Goal: Task Accomplishment & Management: Manage account settings

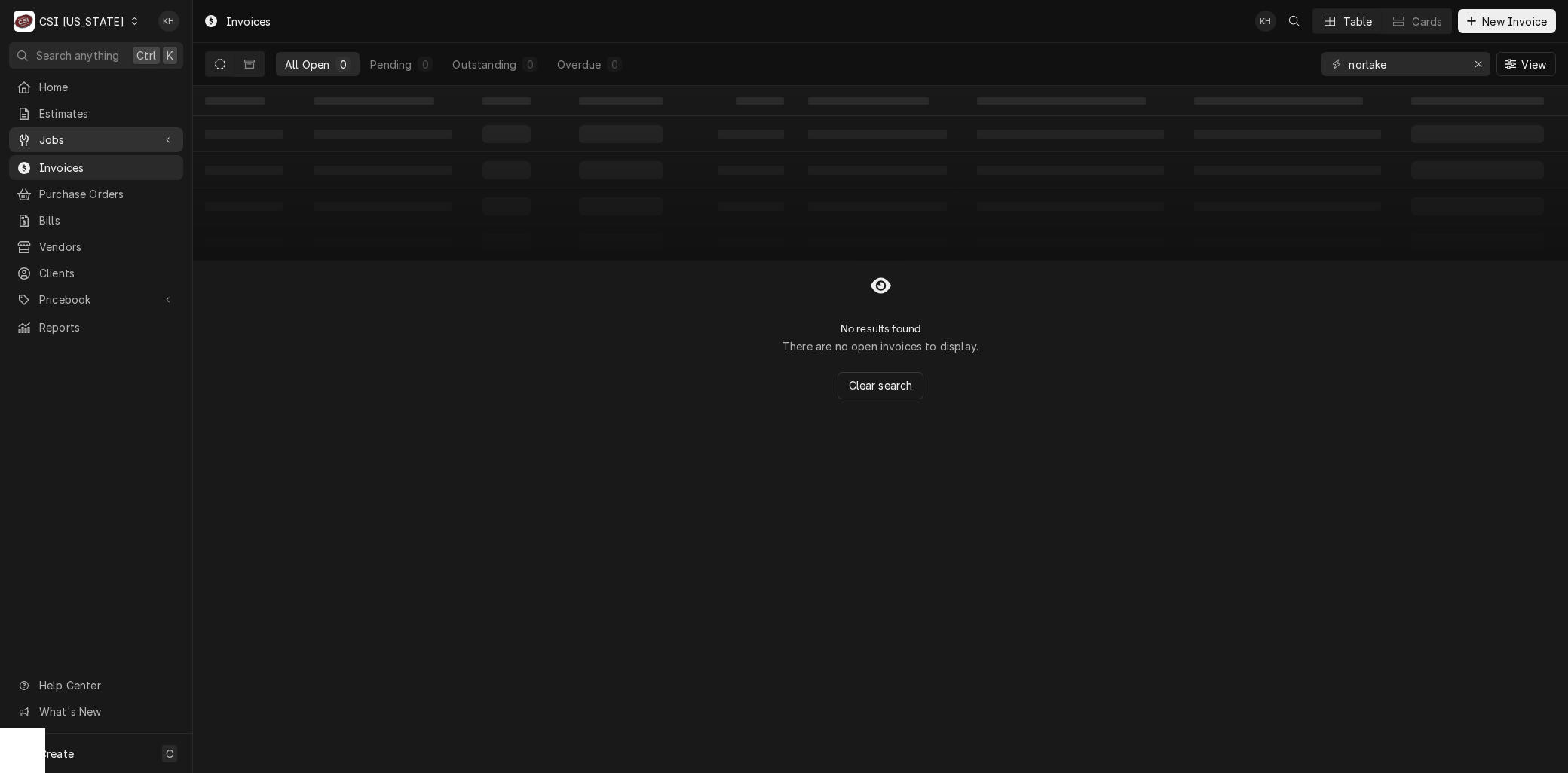
click at [74, 136] on span "Jobs" at bounding box center [96, 140] width 114 height 16
click at [64, 163] on span "Jobs" at bounding box center [107, 166] width 136 height 16
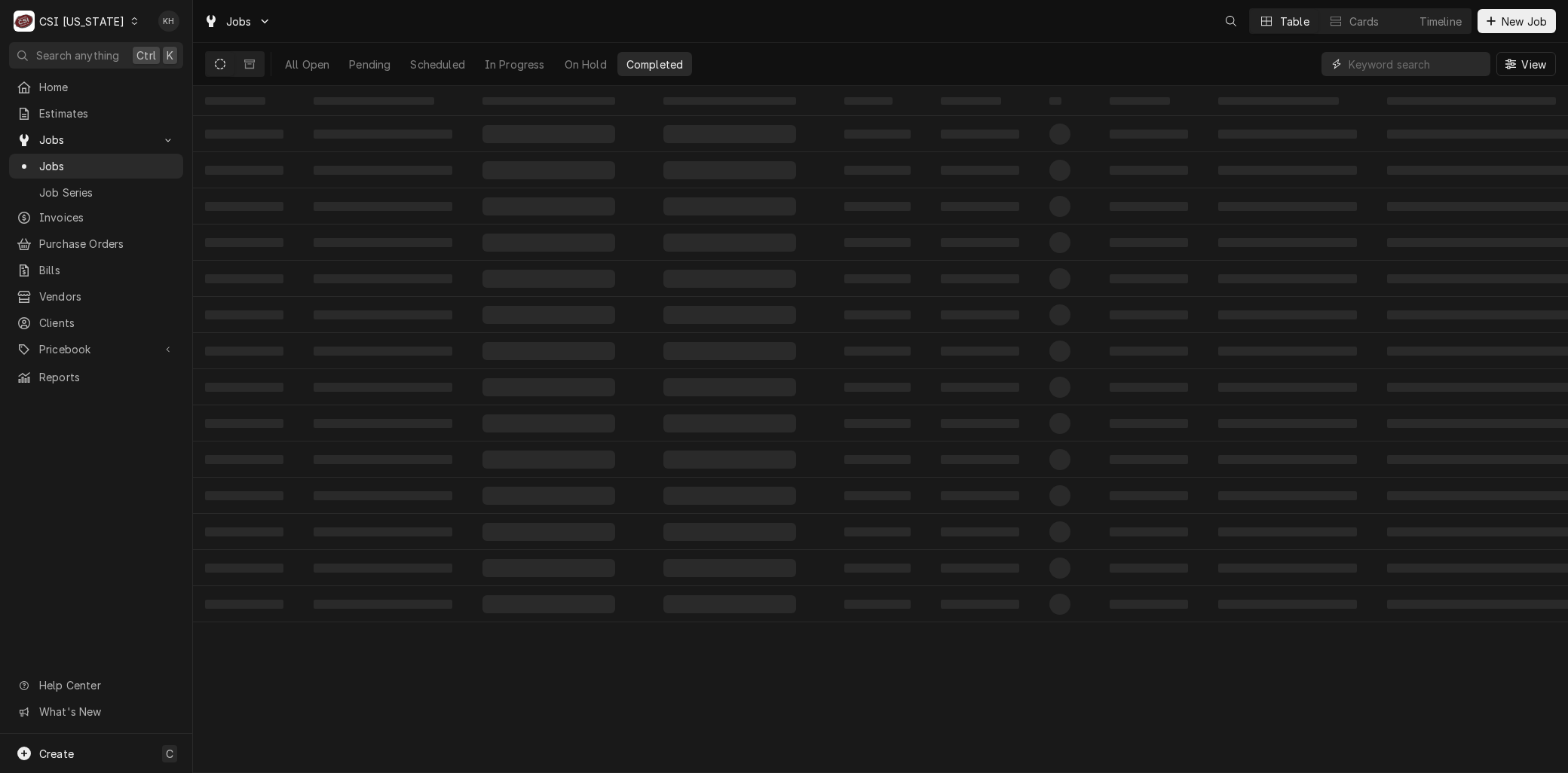
drag, startPoint x: 1407, startPoint y: 68, endPoint x: 1389, endPoint y: 61, distance: 19.3
click at [1391, 62] on input "Dynamic Content Wrapper" at bounding box center [1415, 63] width 134 height 24
type input "1"
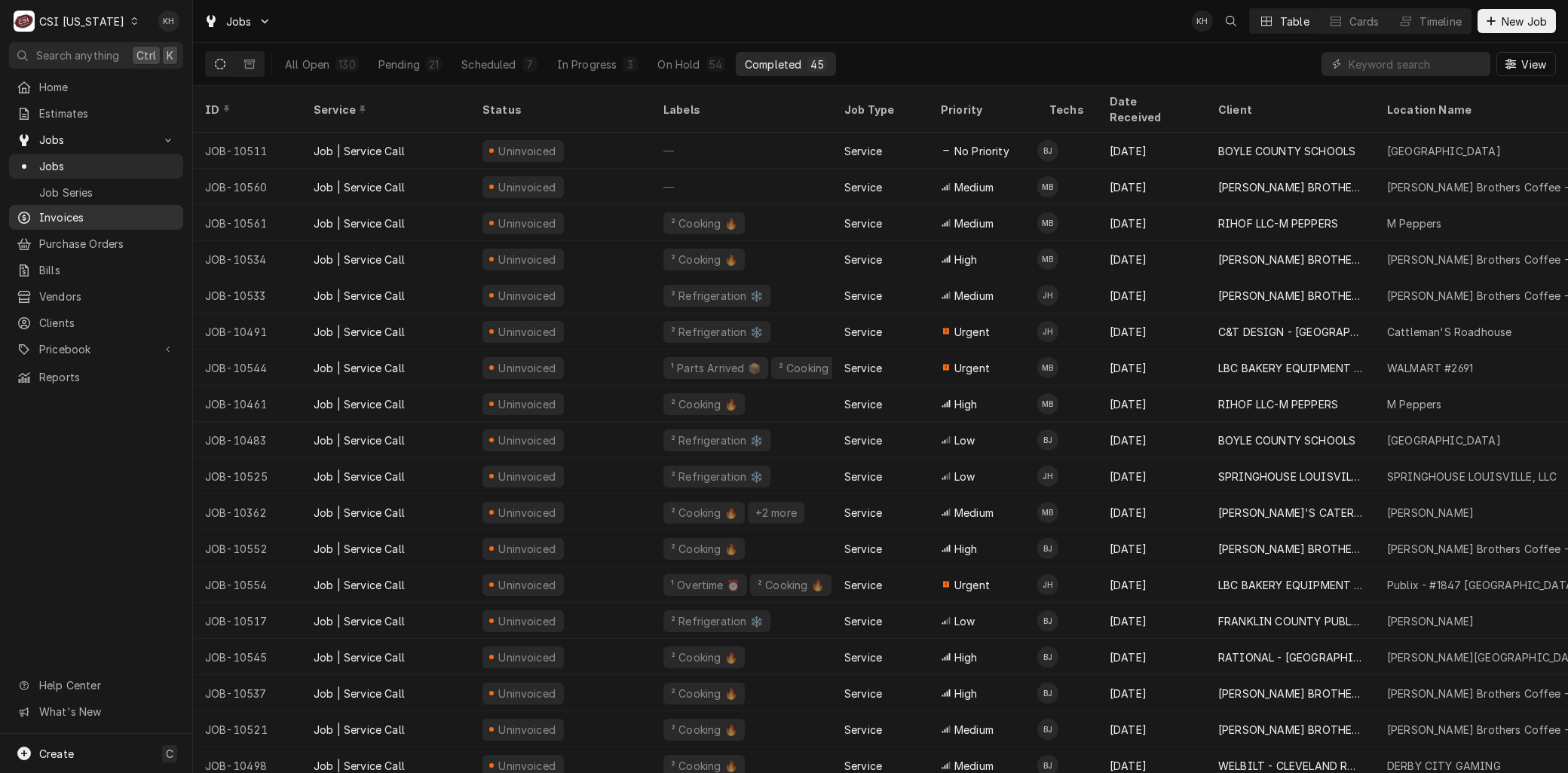
click at [70, 217] on span "Invoices" at bounding box center [107, 218] width 136 height 16
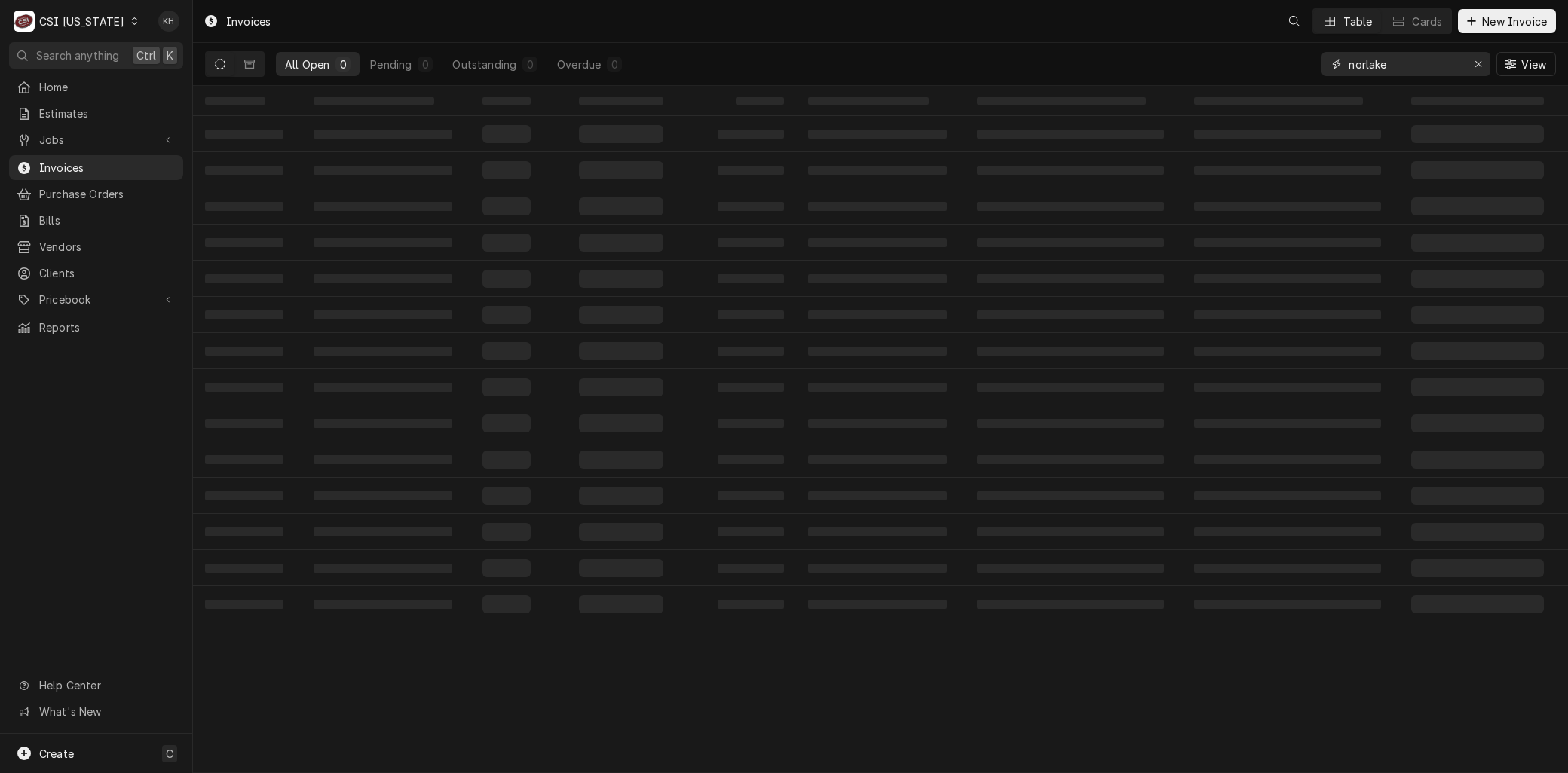
click at [1391, 62] on input "norlake" at bounding box center [1405, 63] width 113 height 24
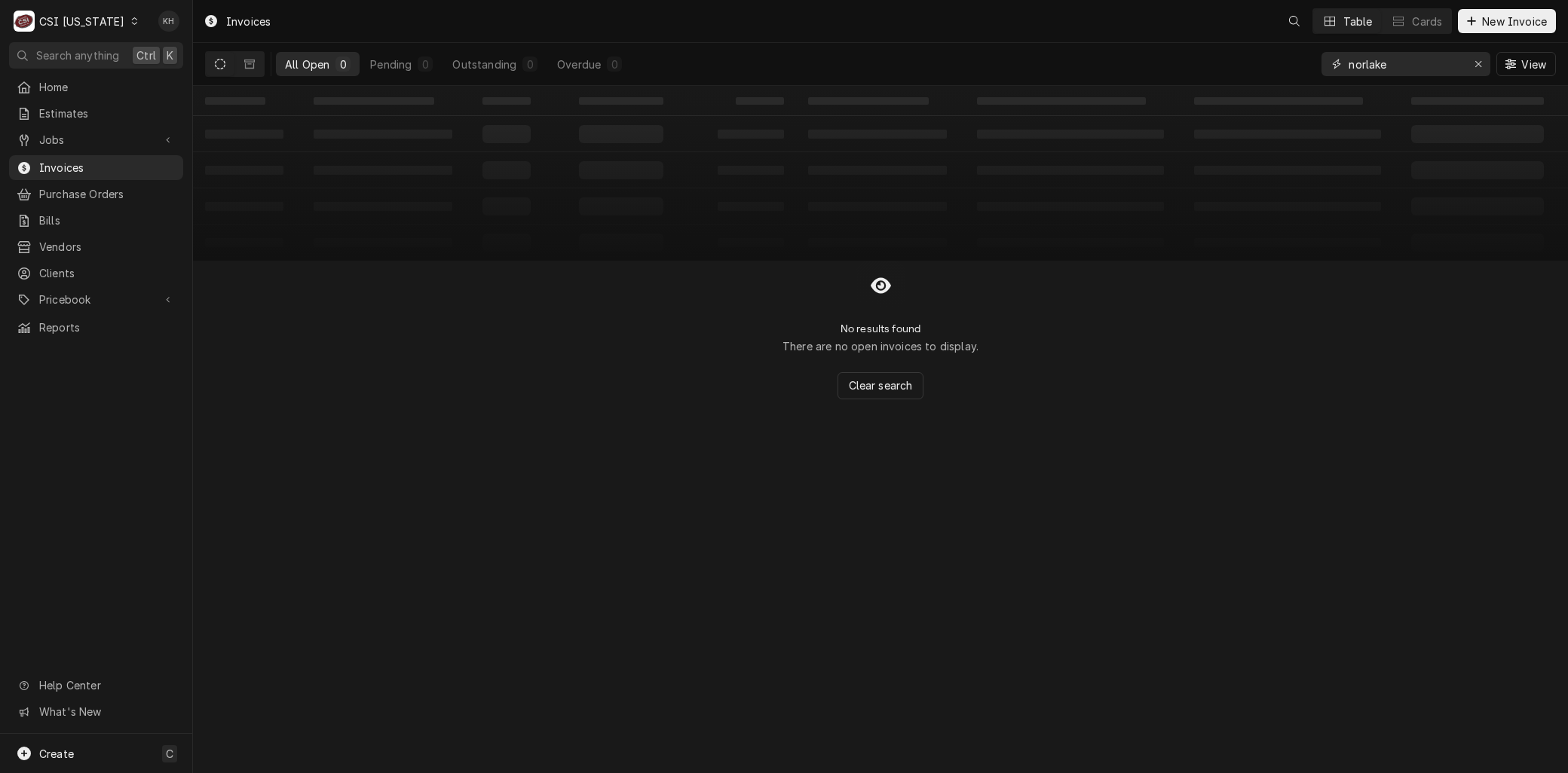
drag, startPoint x: 1381, startPoint y: 62, endPoint x: 1246, endPoint y: 54, distance: 135.2
click at [1246, 54] on div "All Open 0 Pending 0 Outstanding 0 Overdue 0 norlake View" at bounding box center [880, 63] width 1350 height 42
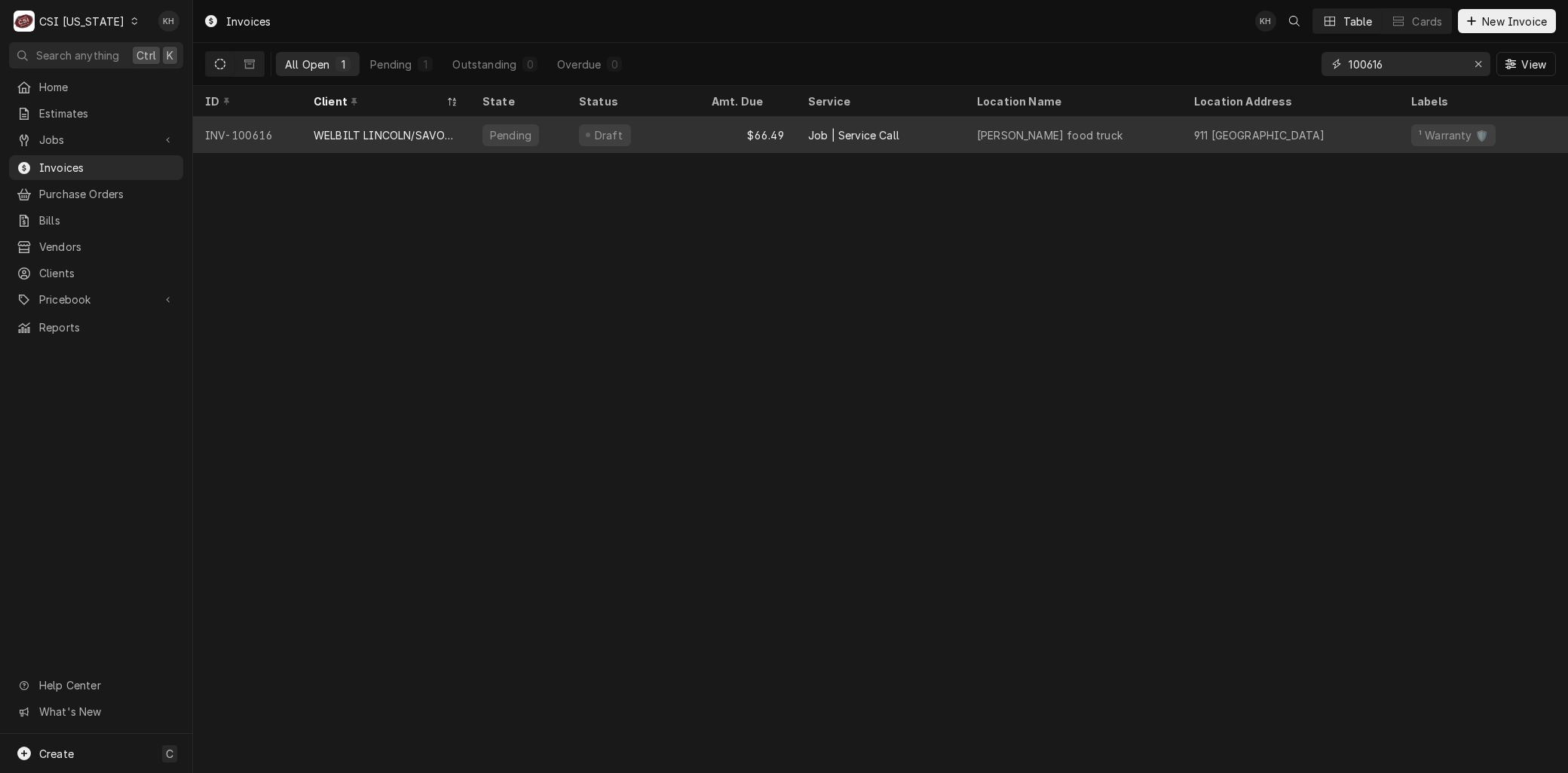
type input "100616"
click at [440, 138] on div "WELBILT LINCOLN/SAVORY/MERCO" at bounding box center [386, 136] width 144 height 16
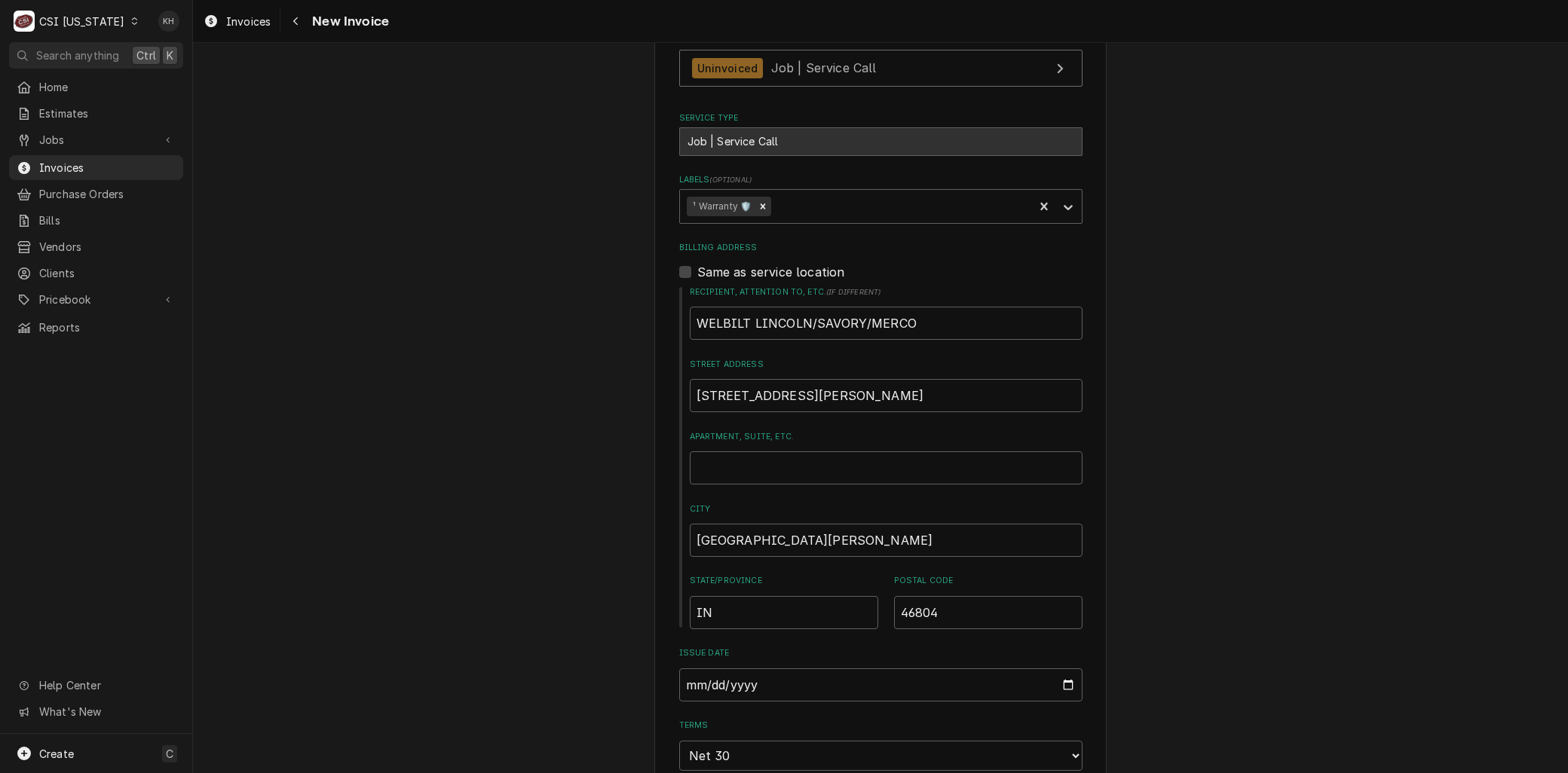
scroll to position [84, 0]
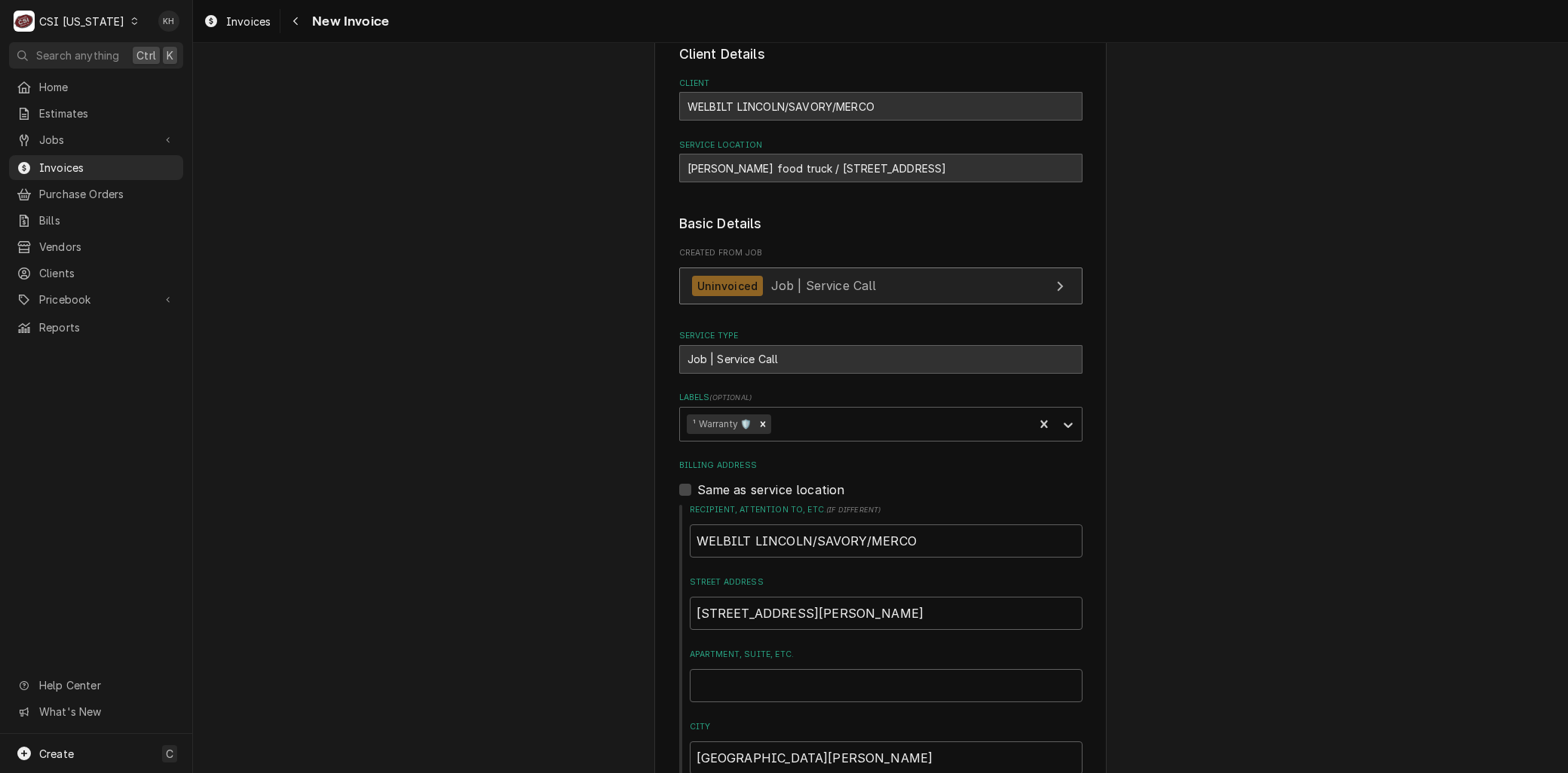
click at [808, 294] on div "Uninvoiced Job | Service Call" at bounding box center [784, 285] width 185 height 21
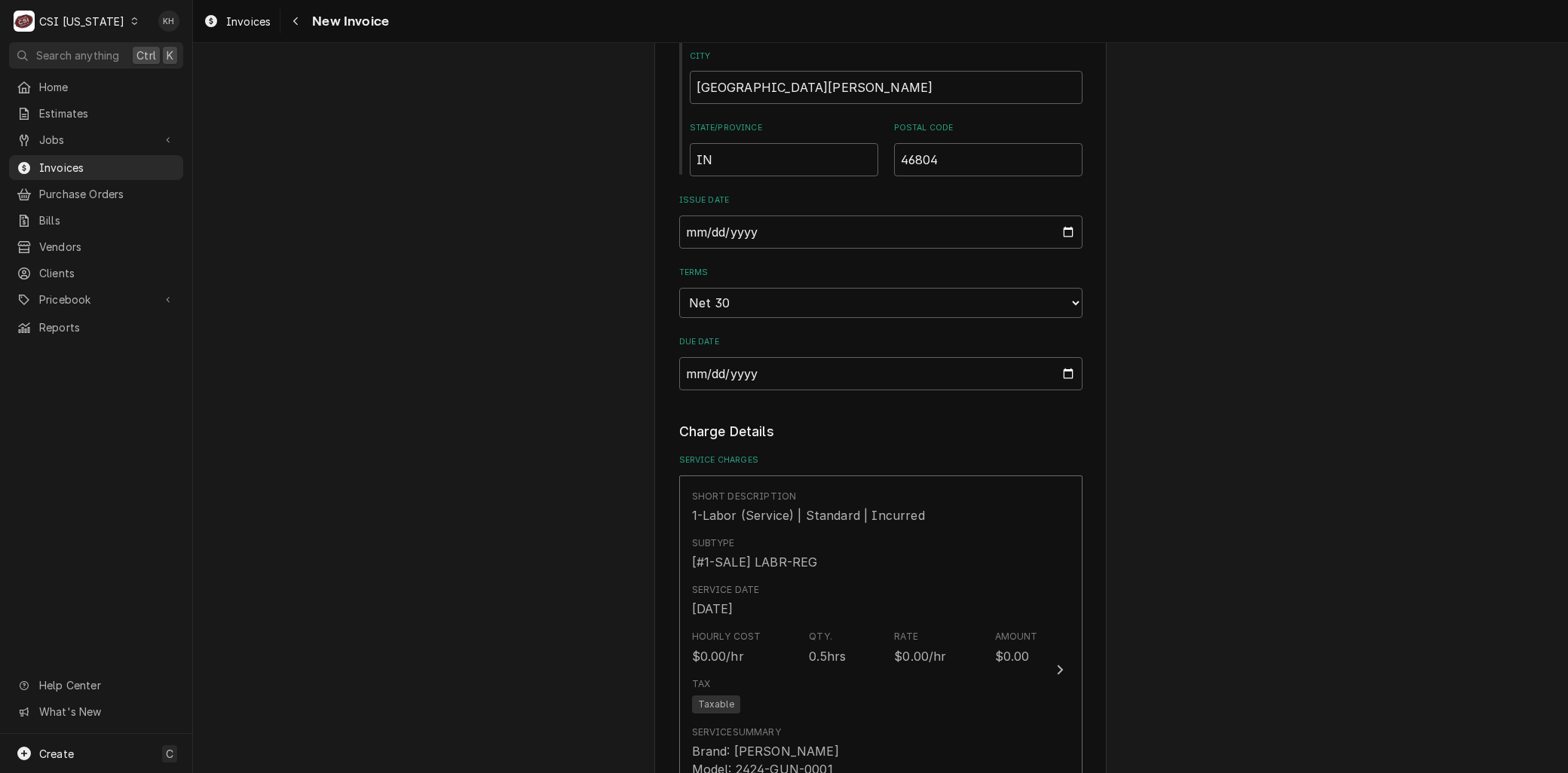
scroll to position [1172, 0]
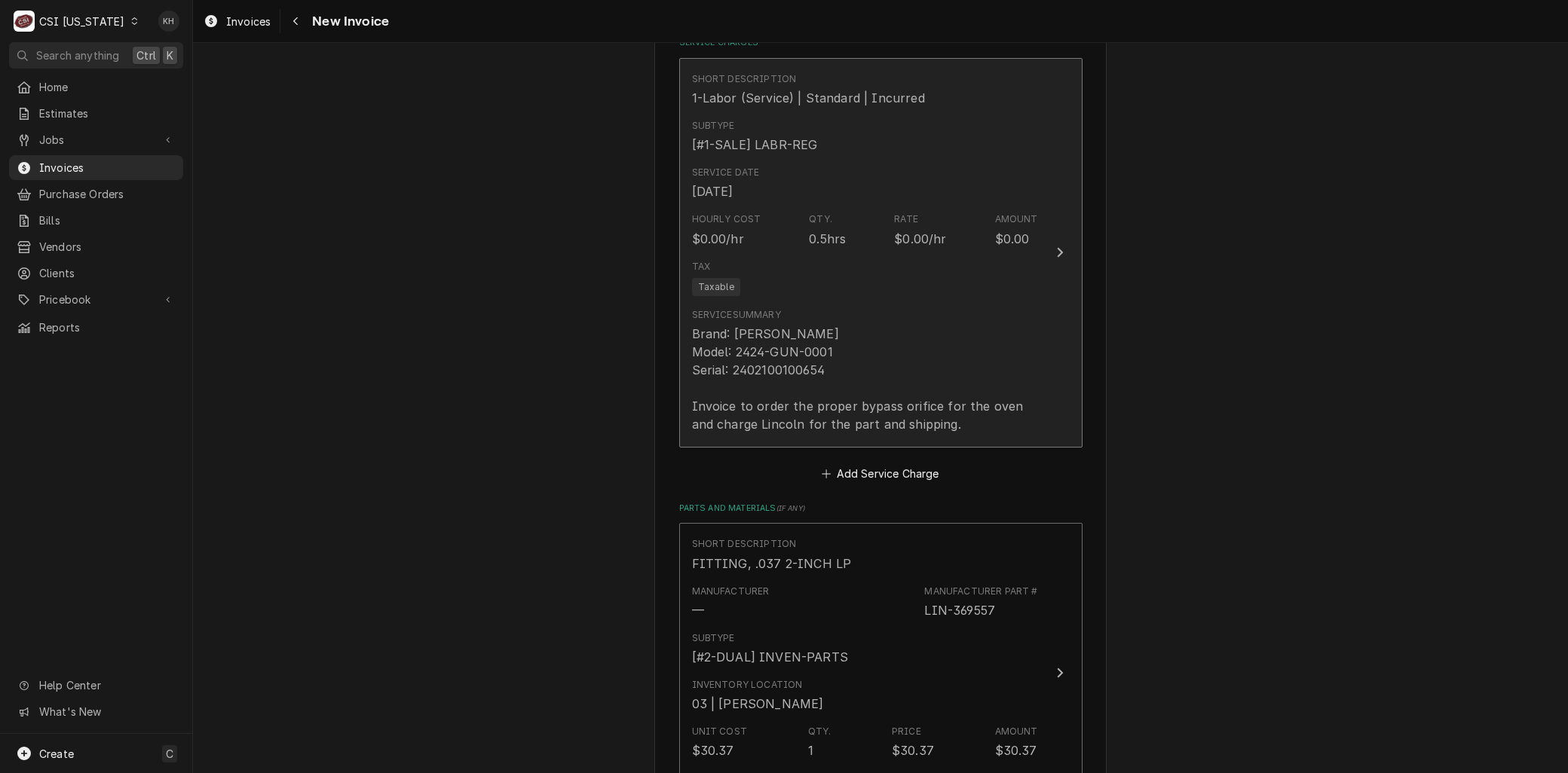
click at [816, 388] on div "Brand: [PERSON_NAME] Model: 2424-GUN-0001 Serial: 2402100100654 Invoice to orde…" at bounding box center [865, 379] width 346 height 109
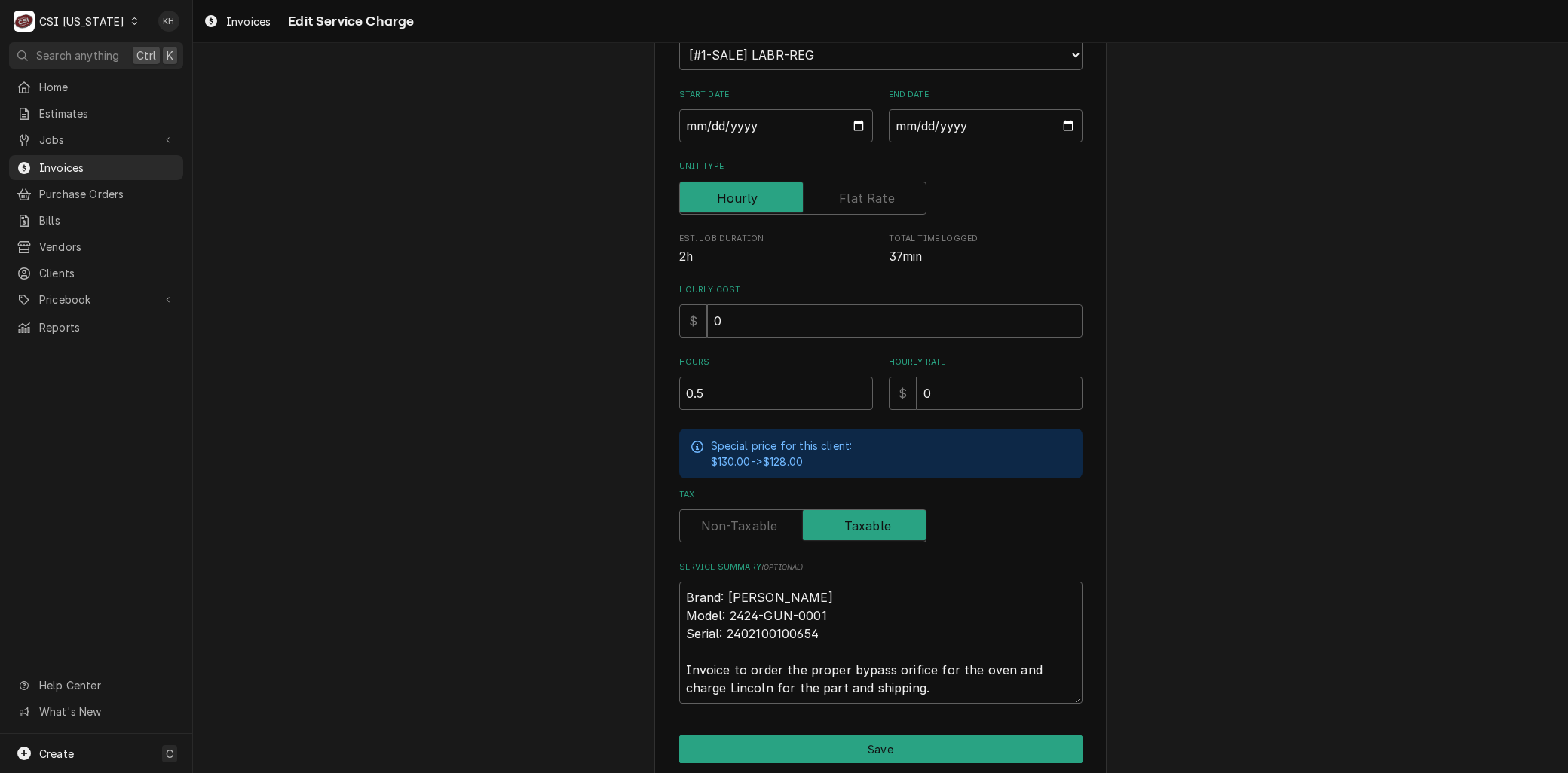
scroll to position [259, 0]
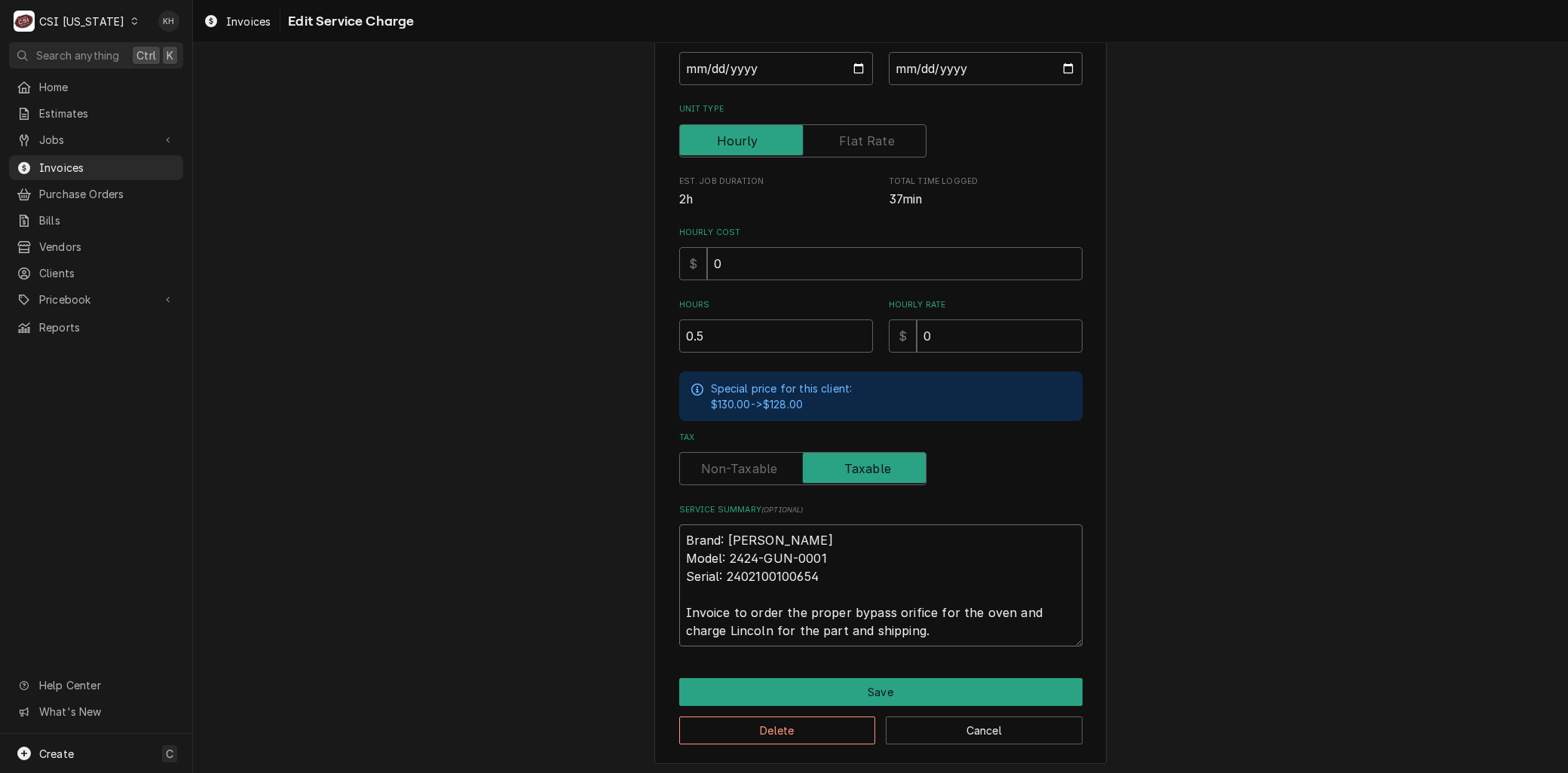
click at [679, 606] on textarea "Brand: Lincoln Model: 2424-GUN-0001 Serial: 2402100100654 Invoice to order the …" at bounding box center [880, 585] width 403 height 122
type textarea "x"
type textarea "Brand: Lincoln Model: 2424-GUN-0001 Serial: 2402100100654 AInvoice to order the…"
type textarea "x"
type textarea "Brand: Lincoln Model: 2424-GUN-0001 Serial: 2402100100654 ArInvoice to order th…"
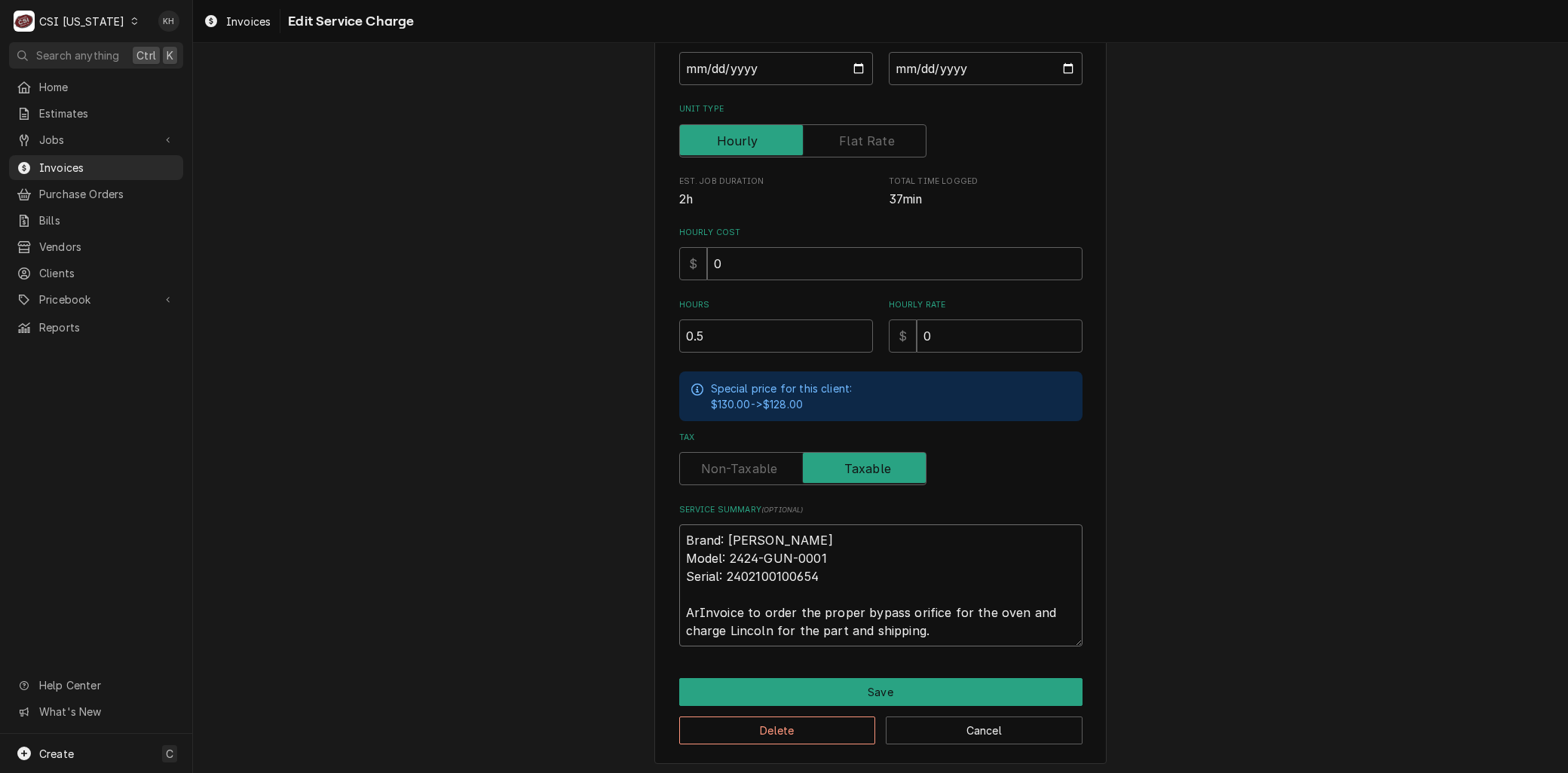
type textarea "x"
type textarea "Brand: Lincoln Model: 2424-GUN-0001 Serial: 2402100100654 ArrInvoice to order t…"
type textarea "x"
type textarea "Brand: Lincoln Model: 2424-GUN-0001 Serial: 2402100100654 ArriInvoice to order …"
type textarea "x"
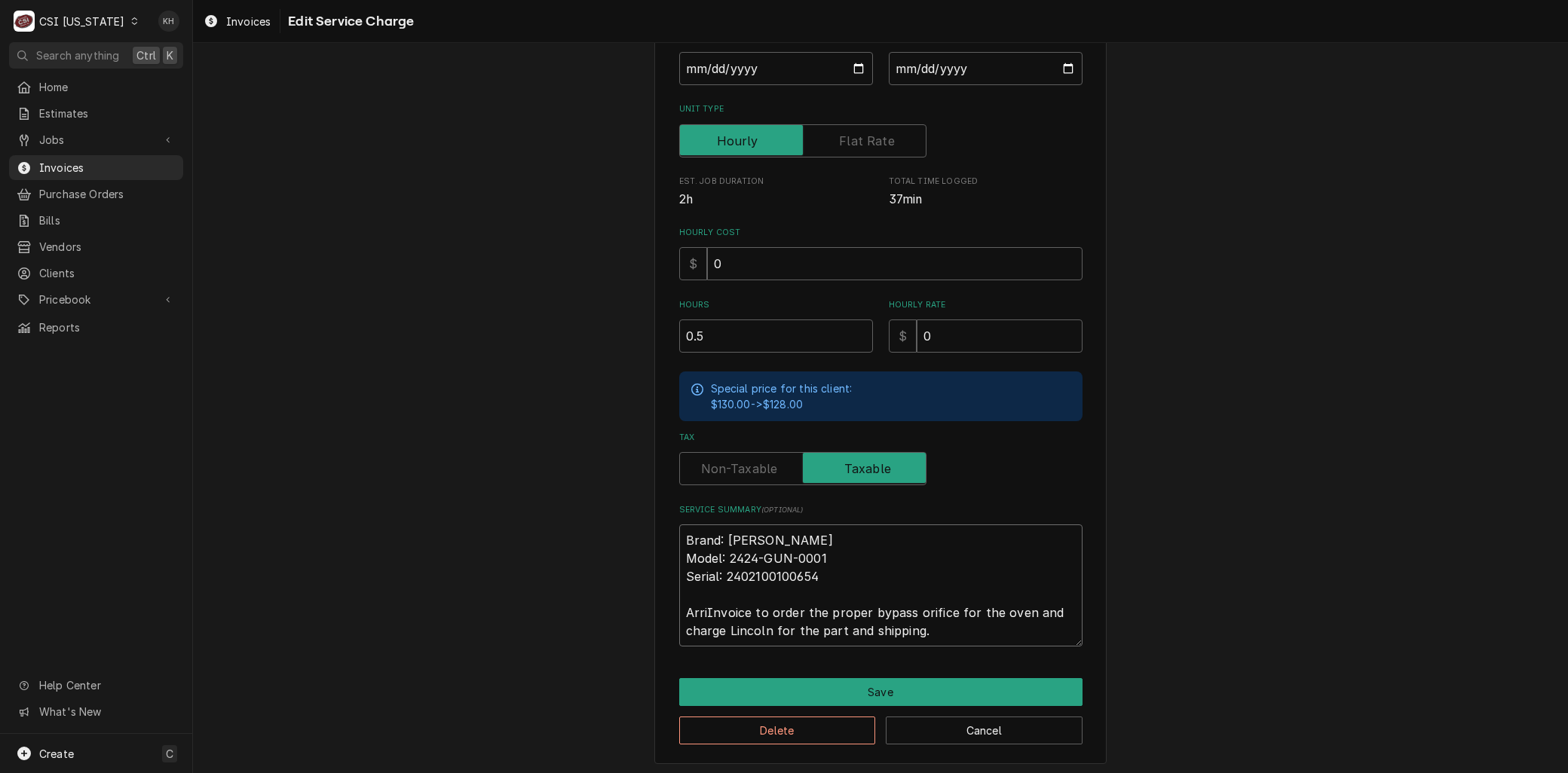
type textarea "Brand: Lincoln Model: 2424-GUN-0001 Serial: 2402100100654 ArrivInvoice to order…"
type textarea "x"
type textarea "Brand: Lincoln Model: 2424-GUN-0001 Serial: 2402100100654 ArriveInvoice to orde…"
type textarea "x"
type textarea "Brand: Lincoln Model: 2424-GUN-0001 Serial: 2402100100654 ArrivedInvoice to ord…"
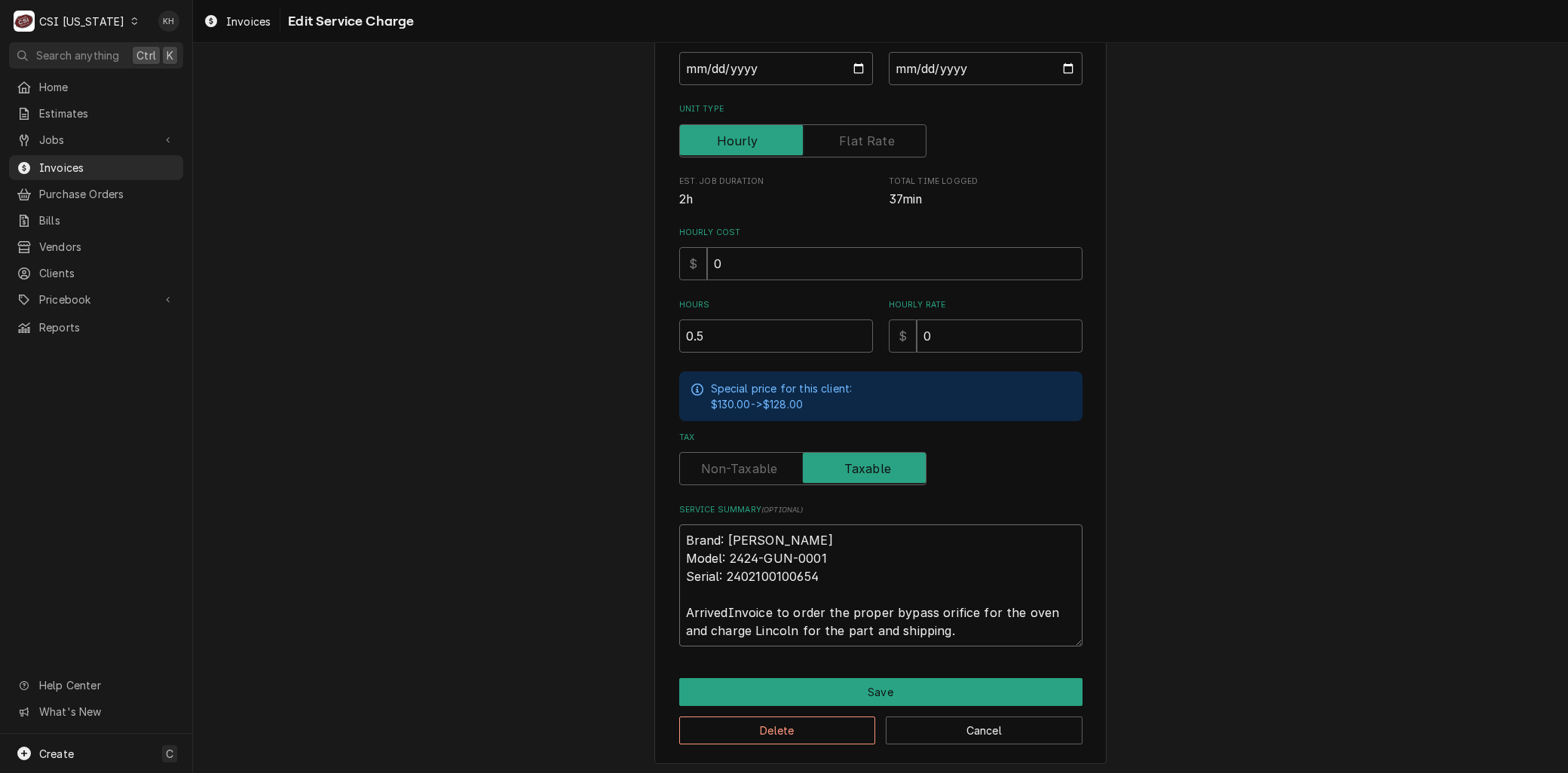
type textarea "x"
type textarea "Brand: Lincoln Model: 2424-GUN-0001 Serial: 2402100100654 Arrived Invoice to or…"
type textarea "x"
type textarea "Brand: Lincoln Model: 2424-GUN-0001 Serial: 2402100100654 Arrived oInvoice to o…"
type textarea "x"
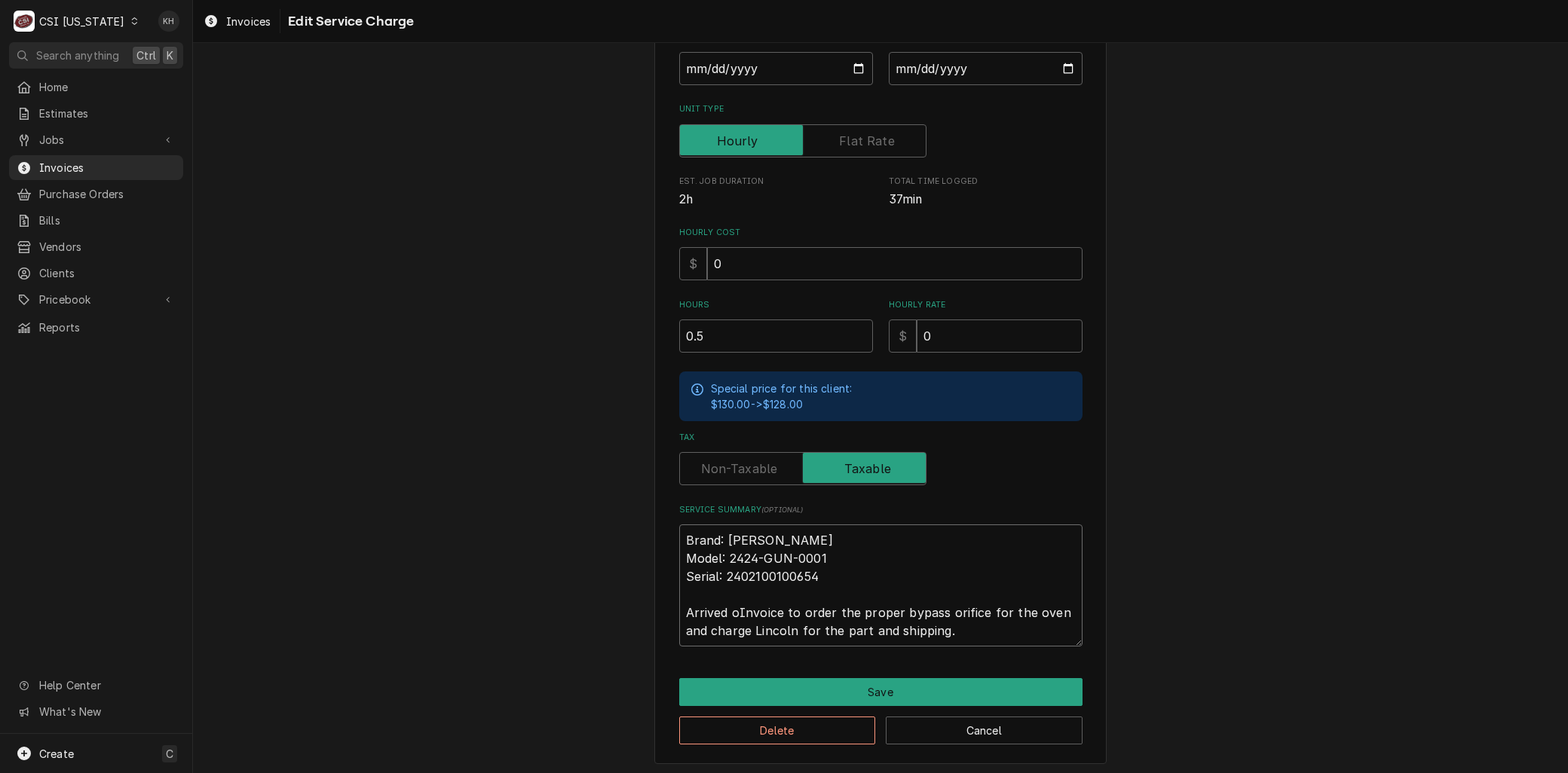
type textarea "Brand: Lincoln Model: 2424-GUN-0001 Serial: 2402100100654 Arrived onInvoice to …"
type textarea "x"
type textarea "Brand: Lincoln Model: 2424-GUN-0001 Serial: 2402100100654 Arrived on Invoice to…"
type textarea "x"
type textarea "Brand: Lincoln Model: 2424-GUN-0001 Serial: 2402100100654 Arrived on sInvoice t…"
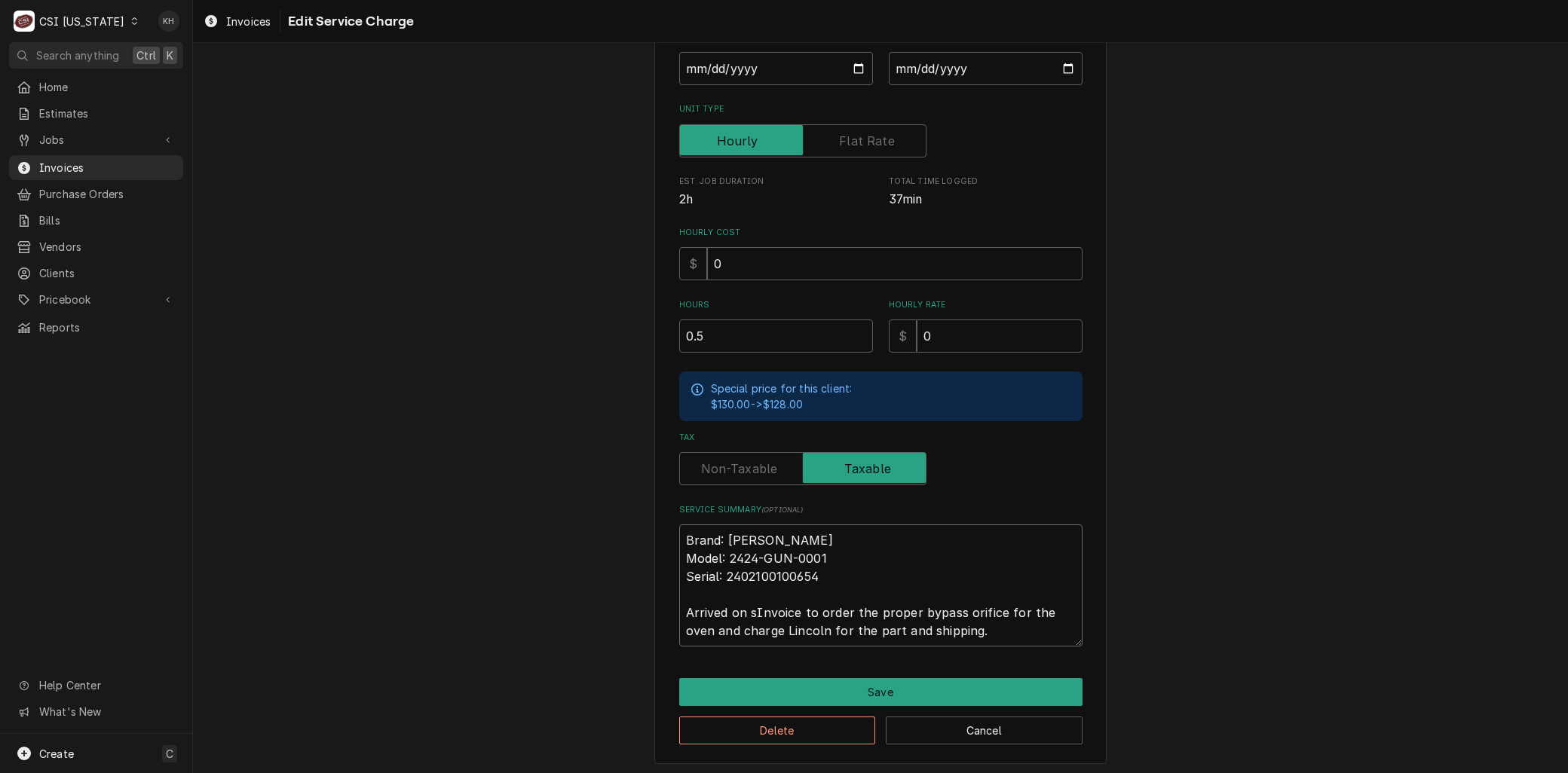
type textarea "x"
type textarea "Brand: Lincoln Model: 2424-GUN-0001 Serial: 2402100100654 Arrived on siInvoice …"
type textarea "x"
type textarea "Brand: Lincoln Model: 2424-GUN-0001 Serial: 2402100100654 Arrived on sitInvoice…"
type textarea "x"
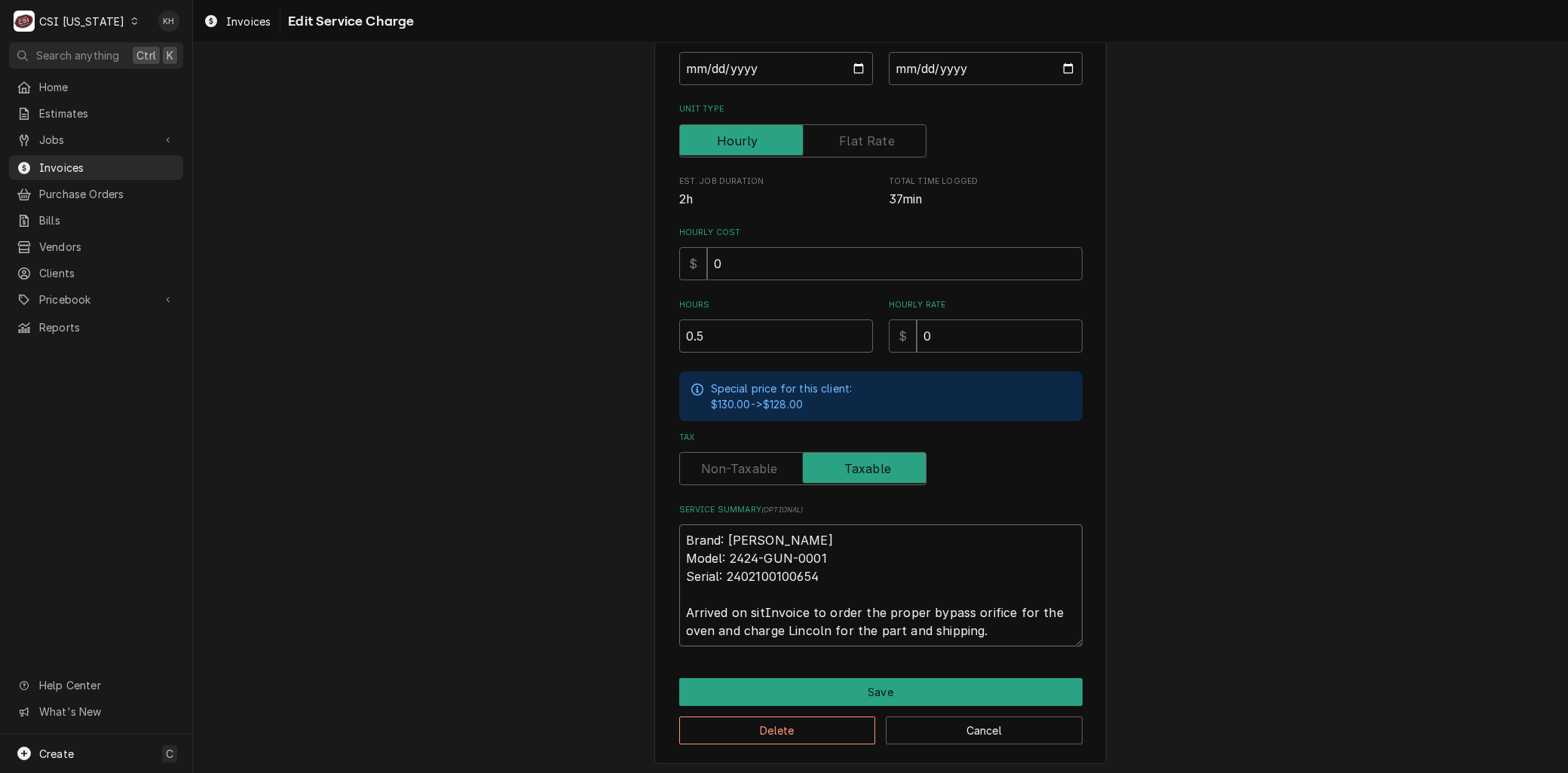
type textarea "Brand: Lincoln Model: 2424-GUN-0001 Serial: 2402100100654 Arrived on siteInvoic…"
type textarea "x"
type textarea "Brand: Lincoln Model: 2424-GUN-0001 Serial: 2402100100654 Arrived on site Invoi…"
type textarea "x"
type textarea "Brand: Lincoln Model: 2424-GUN-0001 Serial: 2402100100654 Arrived on site aInvo…"
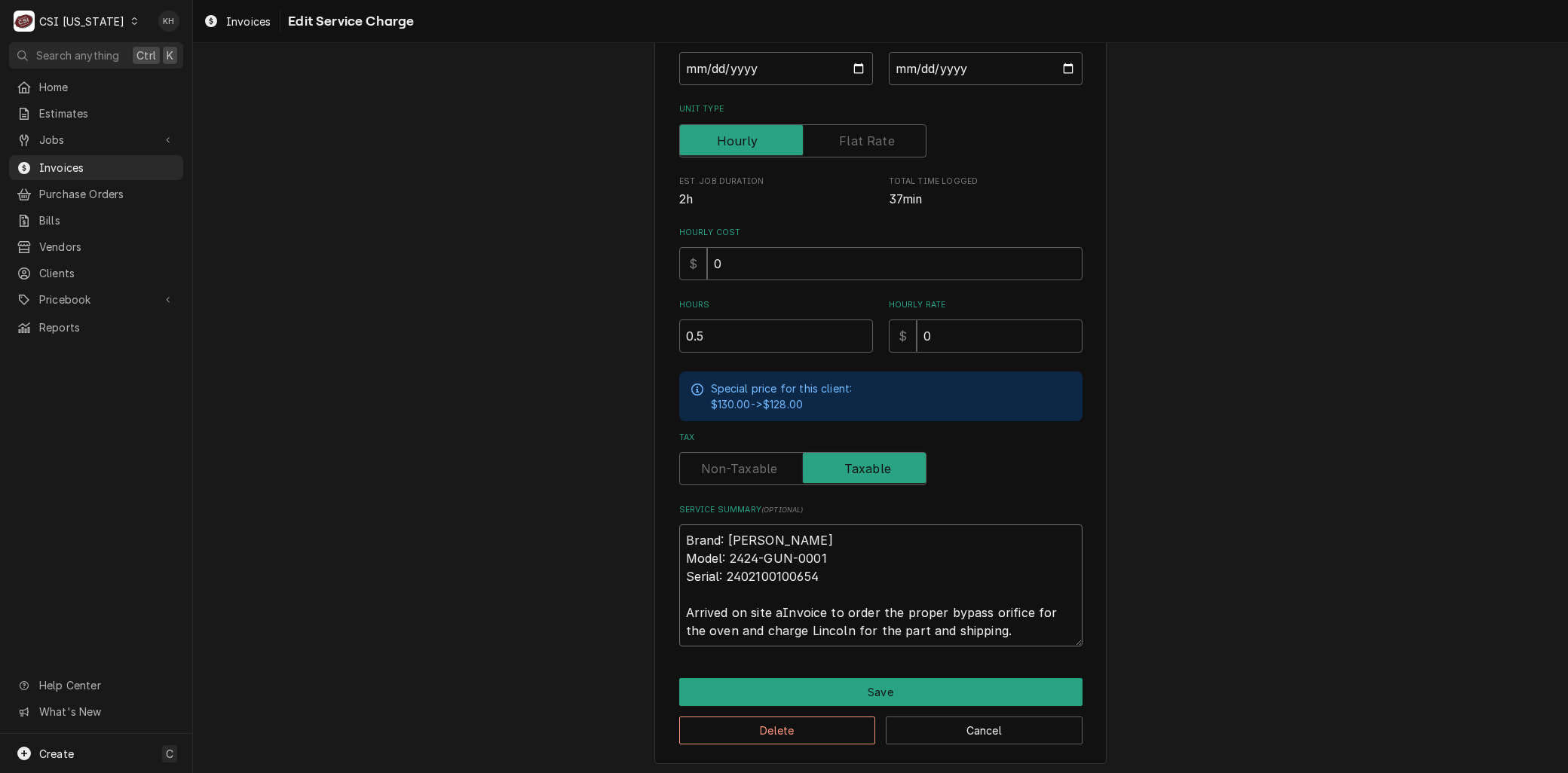
type textarea "x"
type textarea "Brand: Lincoln Model: 2424-GUN-0001 Serial: 2402100100654 Arrived on site anInv…"
type textarea "x"
type textarea "Brand: Lincoln Model: 2424-GUN-0001 Serial: 2402100100654 Arrived on site andIn…"
type textarea "x"
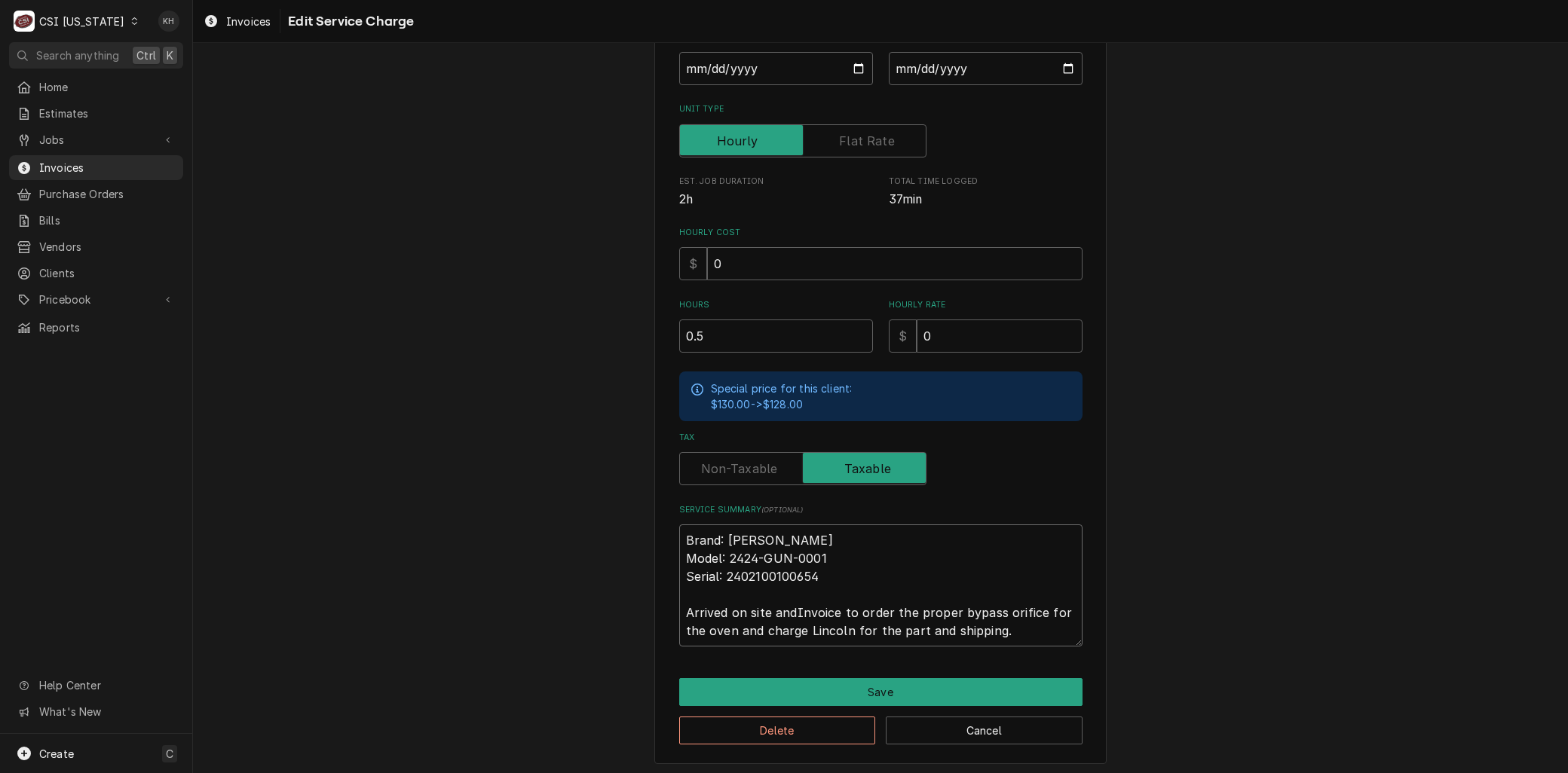
type textarea "Brand: Lincoln Model: 2424-GUN-0001 Serial: 2402100100654 Arrived on site and I…"
type textarea "x"
type textarea "Brand: Lincoln Model: 2424-GUN-0001 Serial: 2402100100654 Arrived on site and f…"
type textarea "x"
type textarea "Brand: Lincoln Model: 2424-GUN-0001 Serial: 2402100100654 Arrived on site and f…"
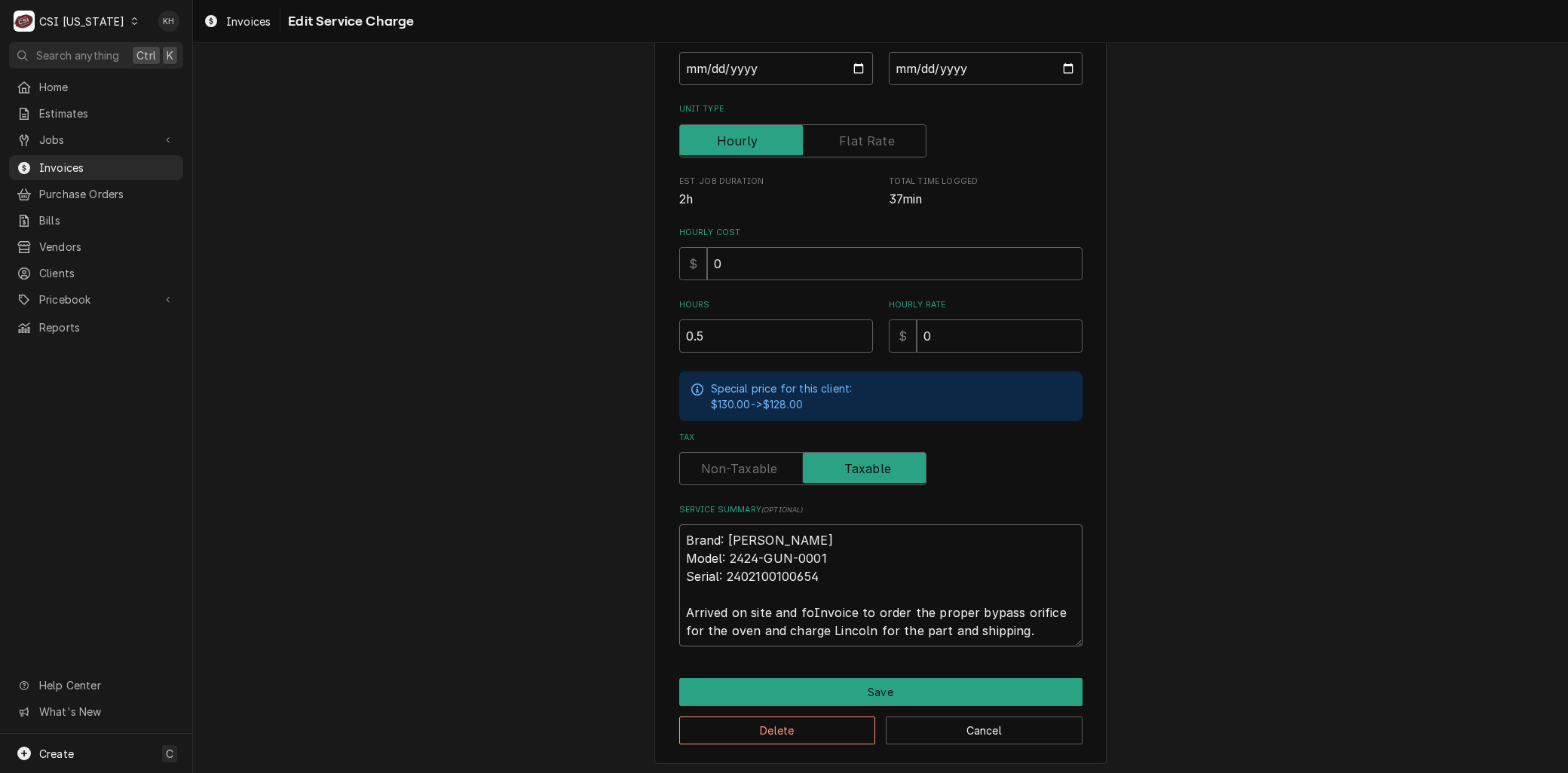
type textarea "x"
type textarea "Brand: Lincoln Model: 2424-GUN-0001 Serial: 2402100100654 Arrived on site and f…"
type textarea "x"
type textarea "Brand: Lincoln Model: 2424-GUN-0001 Serial: 2402100100654 Arrived on site and f…"
type textarea "x"
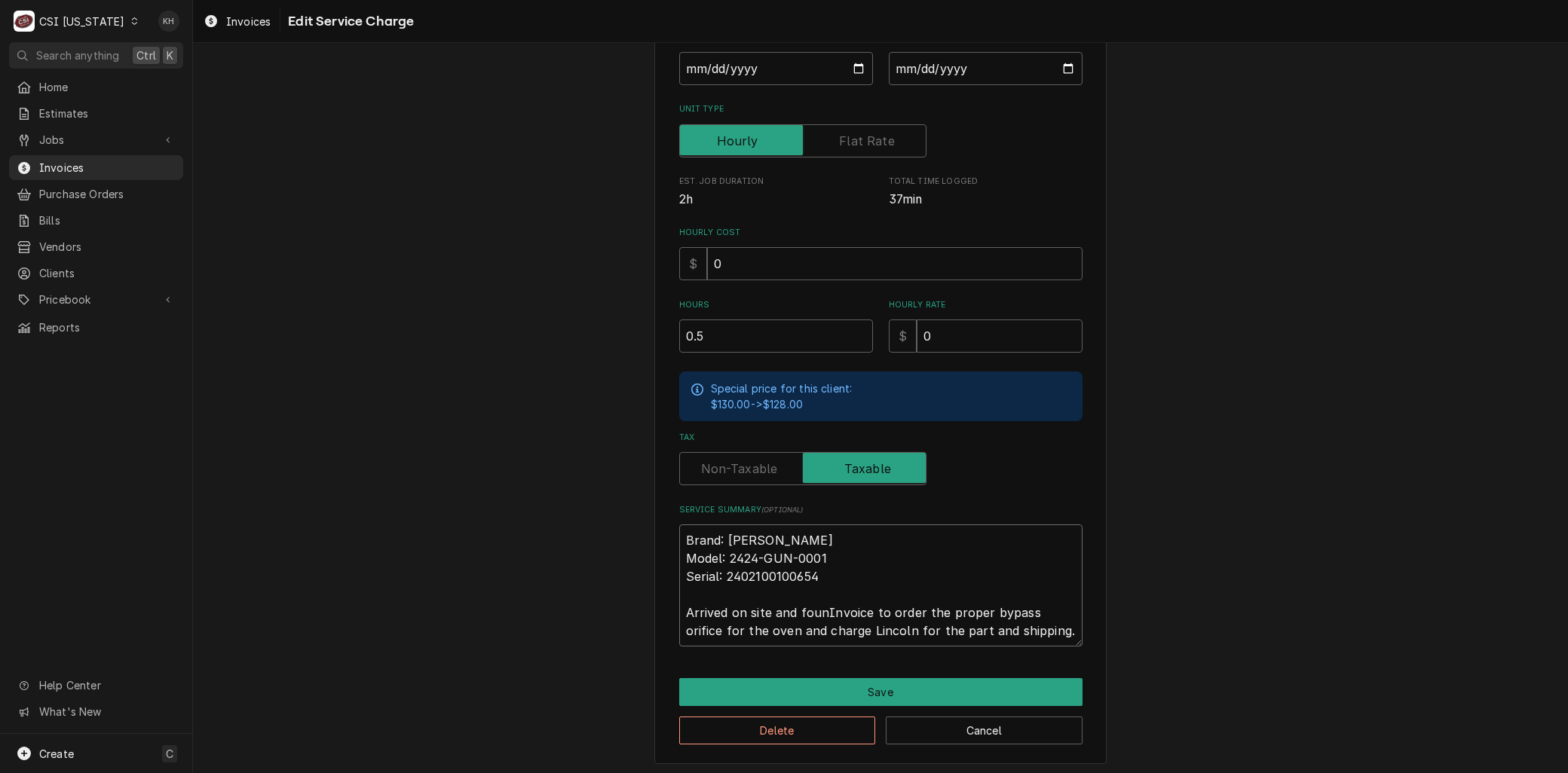
type textarea "Brand: Lincoln Model: 2424-GUN-0001 Serial: 2402100100654 Arrived on site and f…"
type textarea "x"
type textarea "Brand: Lincoln Model: 2424-GUN-0001 Serial: 2402100100654 Arrived on site and f…"
type textarea "x"
type textarea "Brand: Lincoln Model: 2424-GUN-0001 Serial: 2402100100654 Arrived on site and f…"
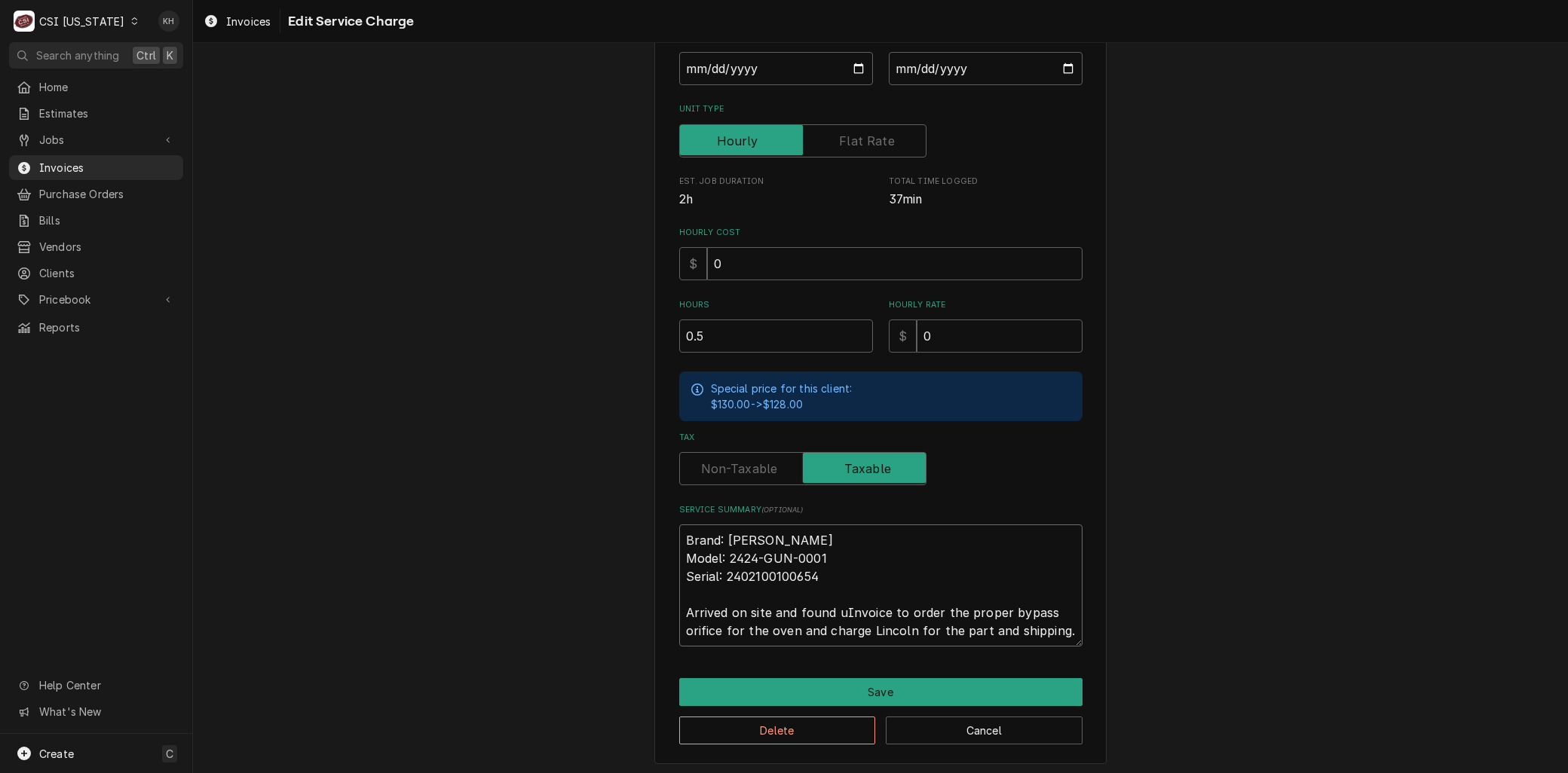
type textarea "x"
type textarea "Brand: Lincoln Model: 2424-GUN-0001 Serial: 2402100100654 Arrived on site and f…"
type textarea "x"
type textarea "Brand: Lincoln Model: 2424-GUN-0001 Serial: 2402100100654 Arrived on site and f…"
type textarea "x"
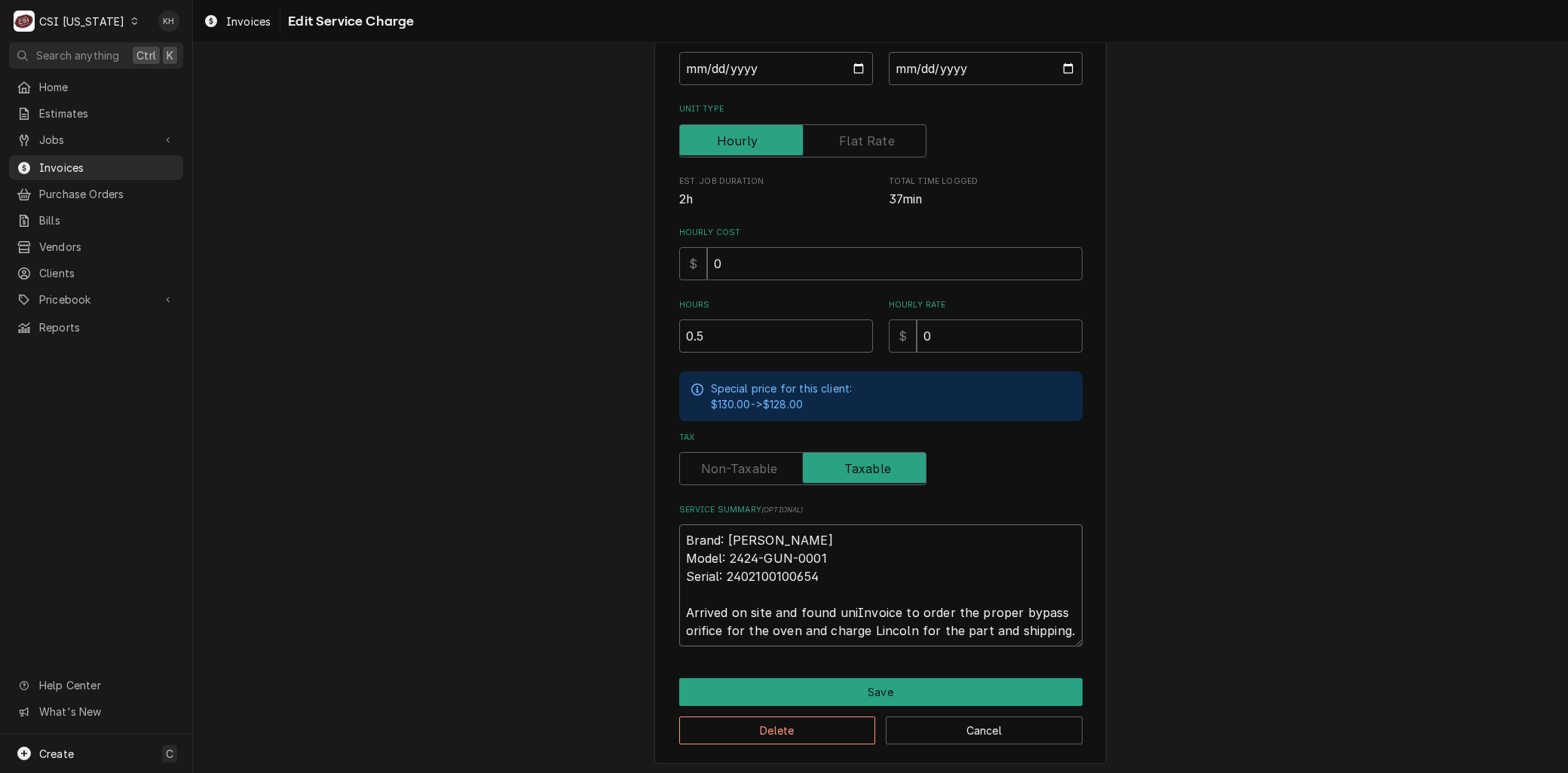
type textarea "Brand: Lincoln Model: 2424-GUN-0001 Serial: 2402100100654 Arrived on site and f…"
type textarea "x"
type textarea "Brand: Lincoln Model: 2424-GUN-0001 Serial: 2402100100654 Arrived on site and f…"
type textarea "x"
type textarea "Brand: Lincoln Model: 2424-GUN-0001 Serial: 2402100100654 Arrived on site and f…"
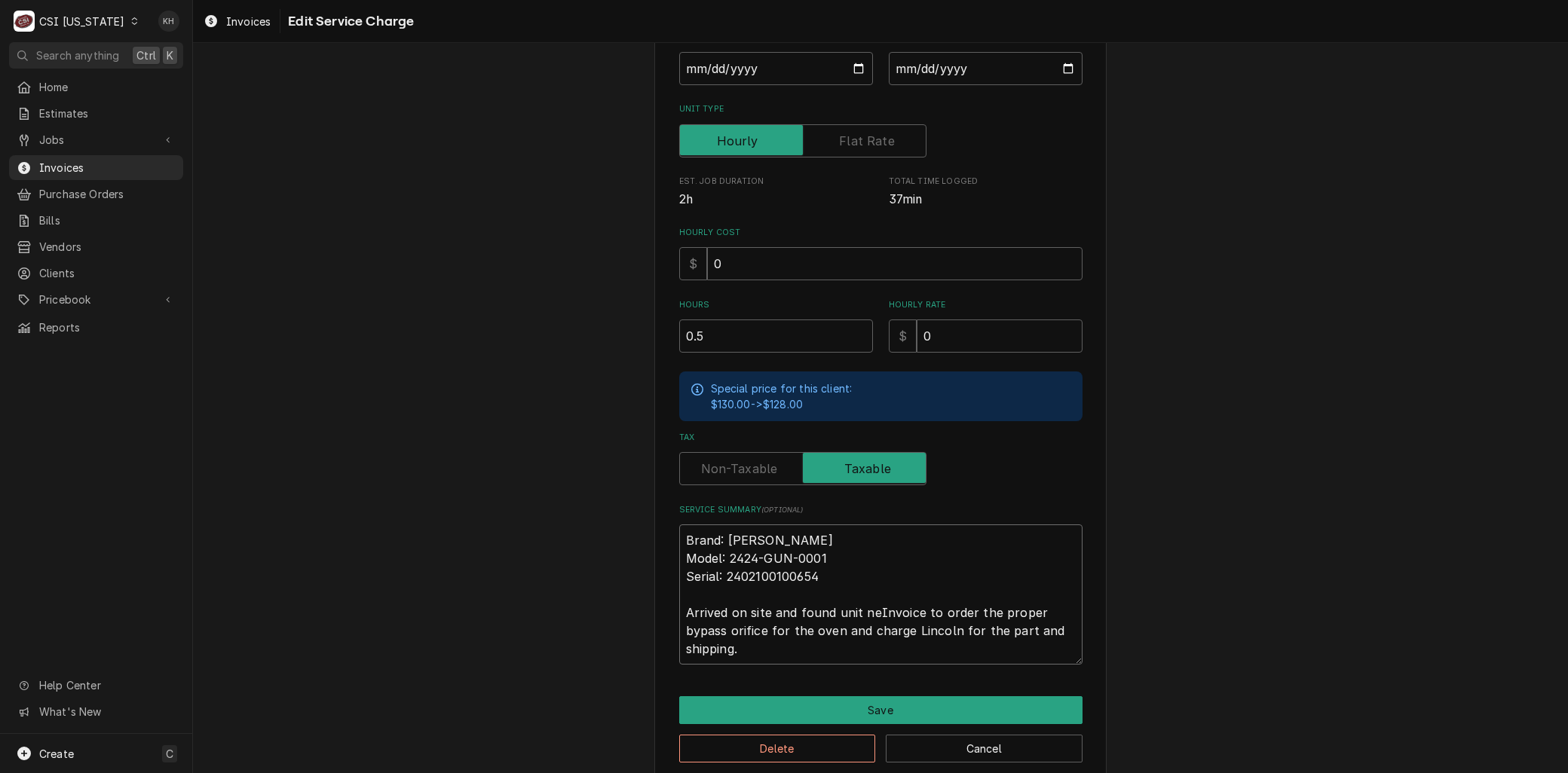
type textarea "x"
type textarea "Brand: Lincoln Model: 2424-GUN-0001 Serial: 2402100100654 Arrived on site and f…"
type textarea "x"
type textarea "Brand: Lincoln Model: 2424-GUN-0001 Serial: 2402100100654 Arrived on site and f…"
type textarea "x"
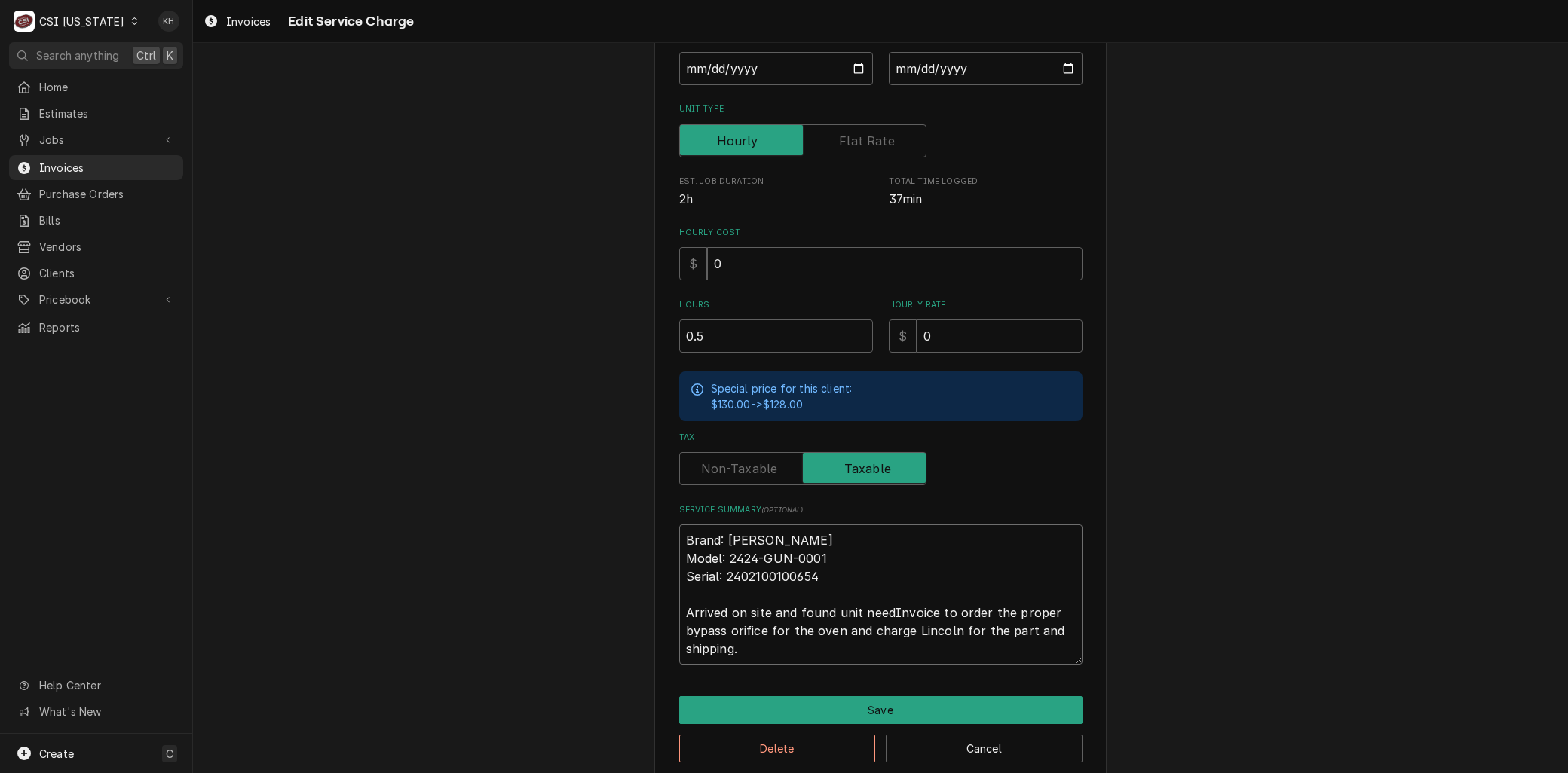
type textarea "Brand: Lincoln Model: 2424-GUN-0001 Serial: 2402100100654 Arrived on site and f…"
type textarea "x"
type textarea "Brand: Lincoln Model: 2424-GUN-0001 Serial: 2402100100654 Arrived on site and f…"
type textarea "x"
type textarea "Brand: Lincoln Model: 2424-GUN-0001 Serial: 2402100100654 Arrived on site and f…"
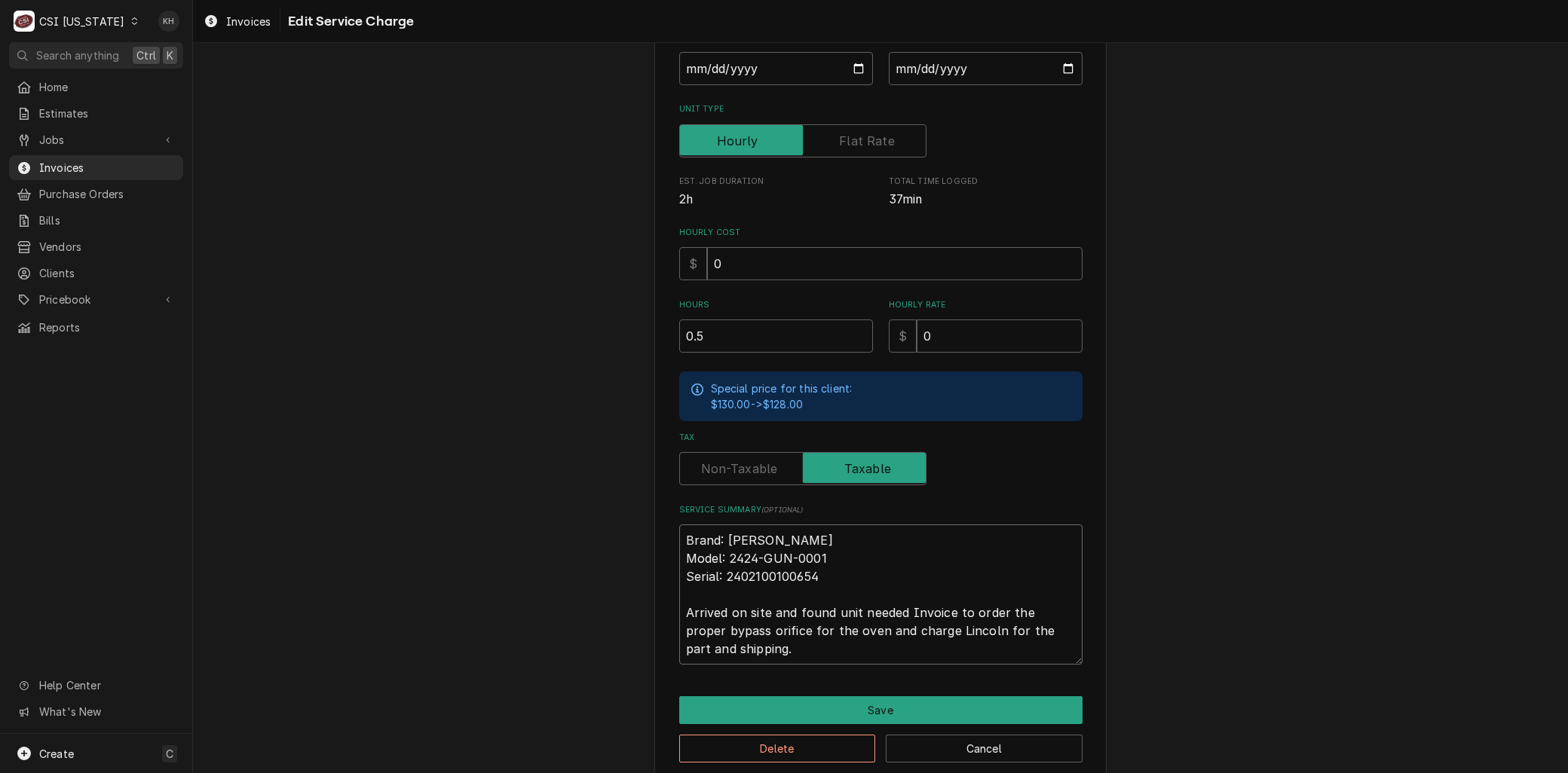
type textarea "x"
type textarea "Brand: Lincoln Model: 2424-GUN-0001 Serial: 2402100100654 Arrived on site and f…"
type textarea "x"
type textarea "Brand: Lincoln Model: 2424-GUN-0001 Serial: 2402100100654 Arrived on site and f…"
type textarea "x"
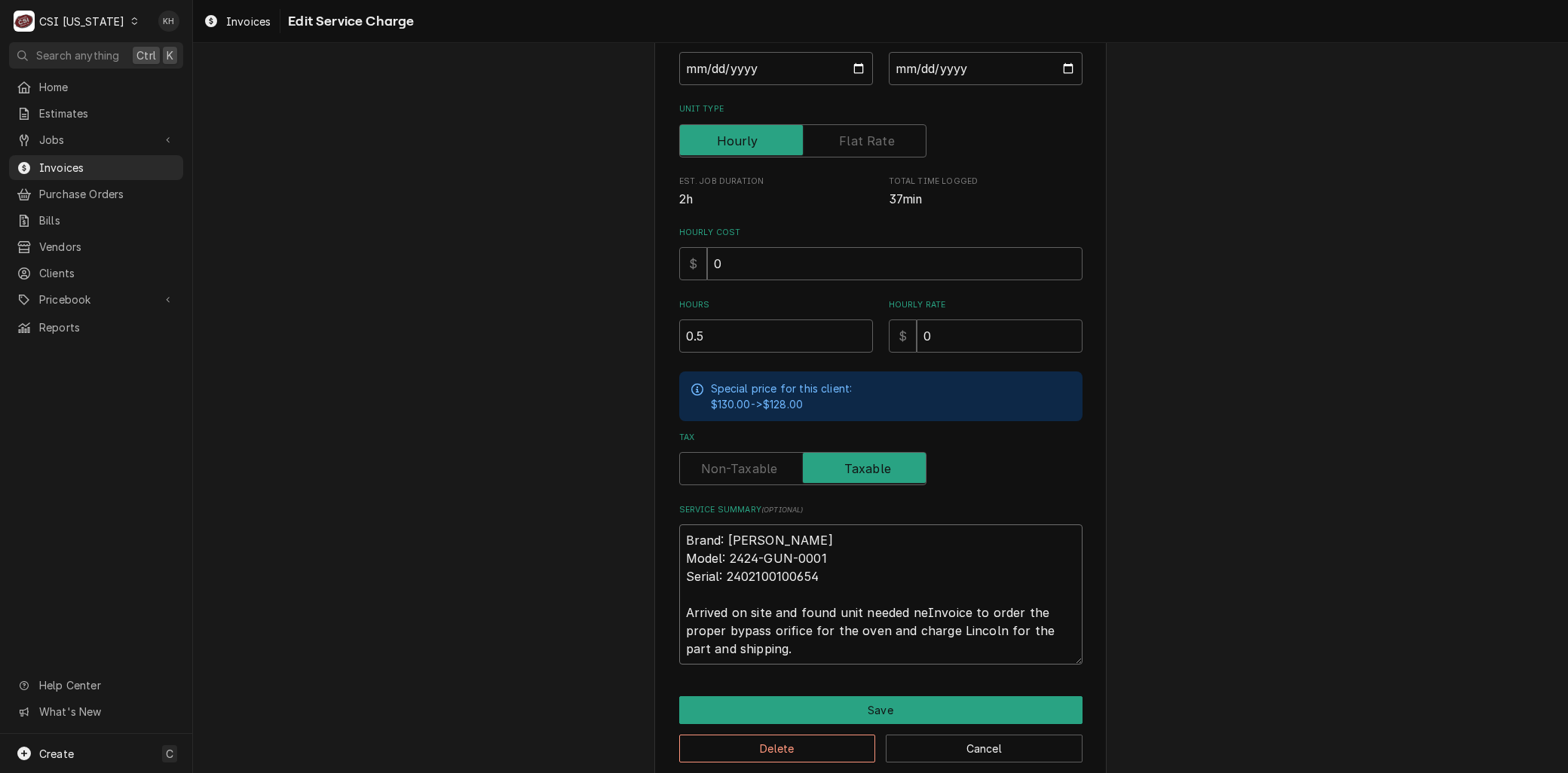
type textarea "Brand: Lincoln Model: 2424-GUN-0001 Serial: 2402100100654 Arrived on site and f…"
type textarea "x"
type textarea "Brand: Lincoln Model: 2424-GUN-0001 Serial: 2402100100654 Arrived on site and f…"
type textarea "x"
type textarea "Brand: Lincoln Model: 2424-GUN-0001 Serial: 2402100100654 Arrived on site and f…"
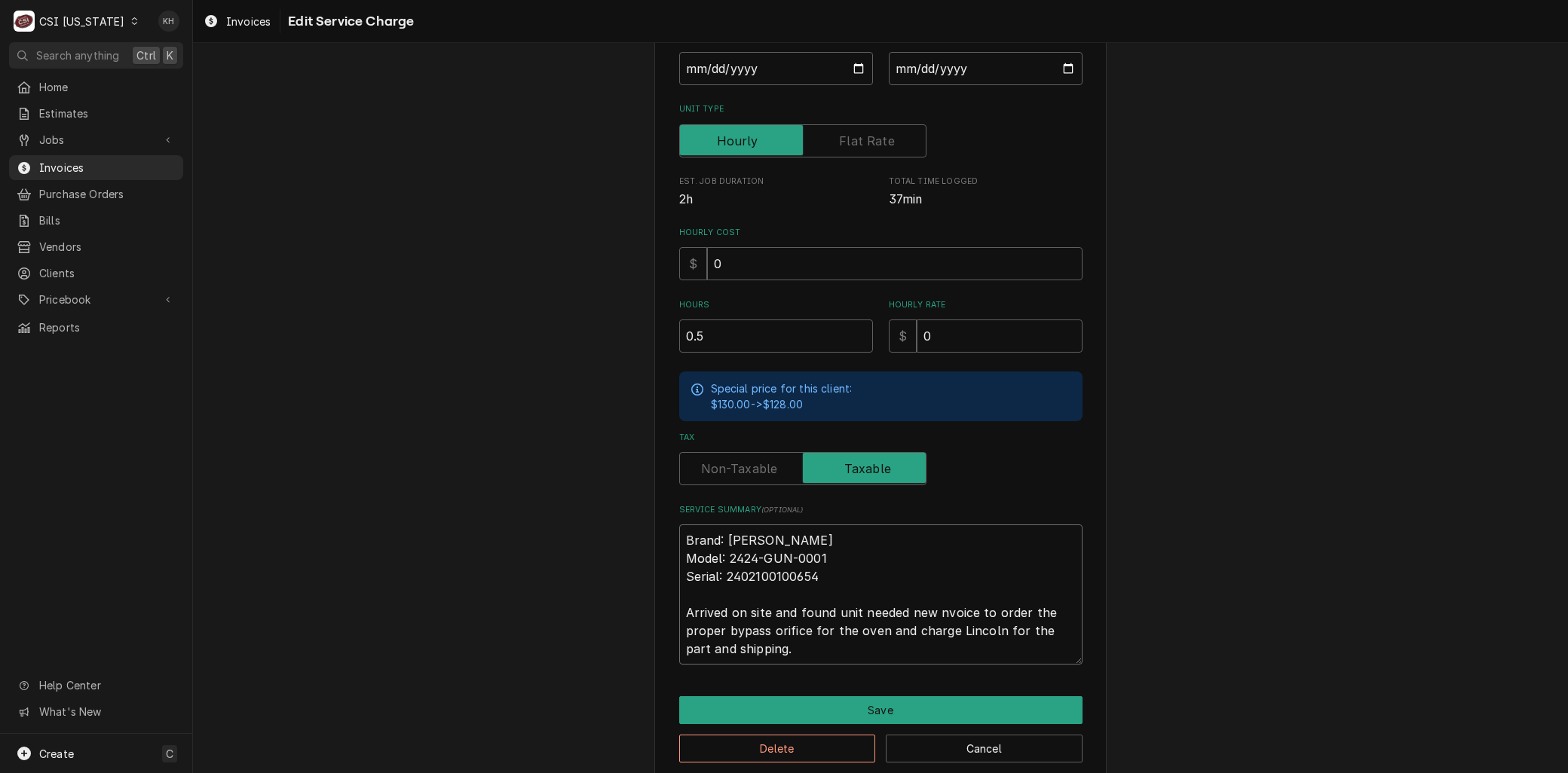
type textarea "x"
type textarea "Brand: Lincoln Model: 2424-GUN-0001 Serial: 2402100100654 Arrived on site and f…"
type textarea "x"
type textarea "Brand: Lincoln Model: 2424-GUN-0001 Serial: 2402100100654 Arrived on site and f…"
type textarea "x"
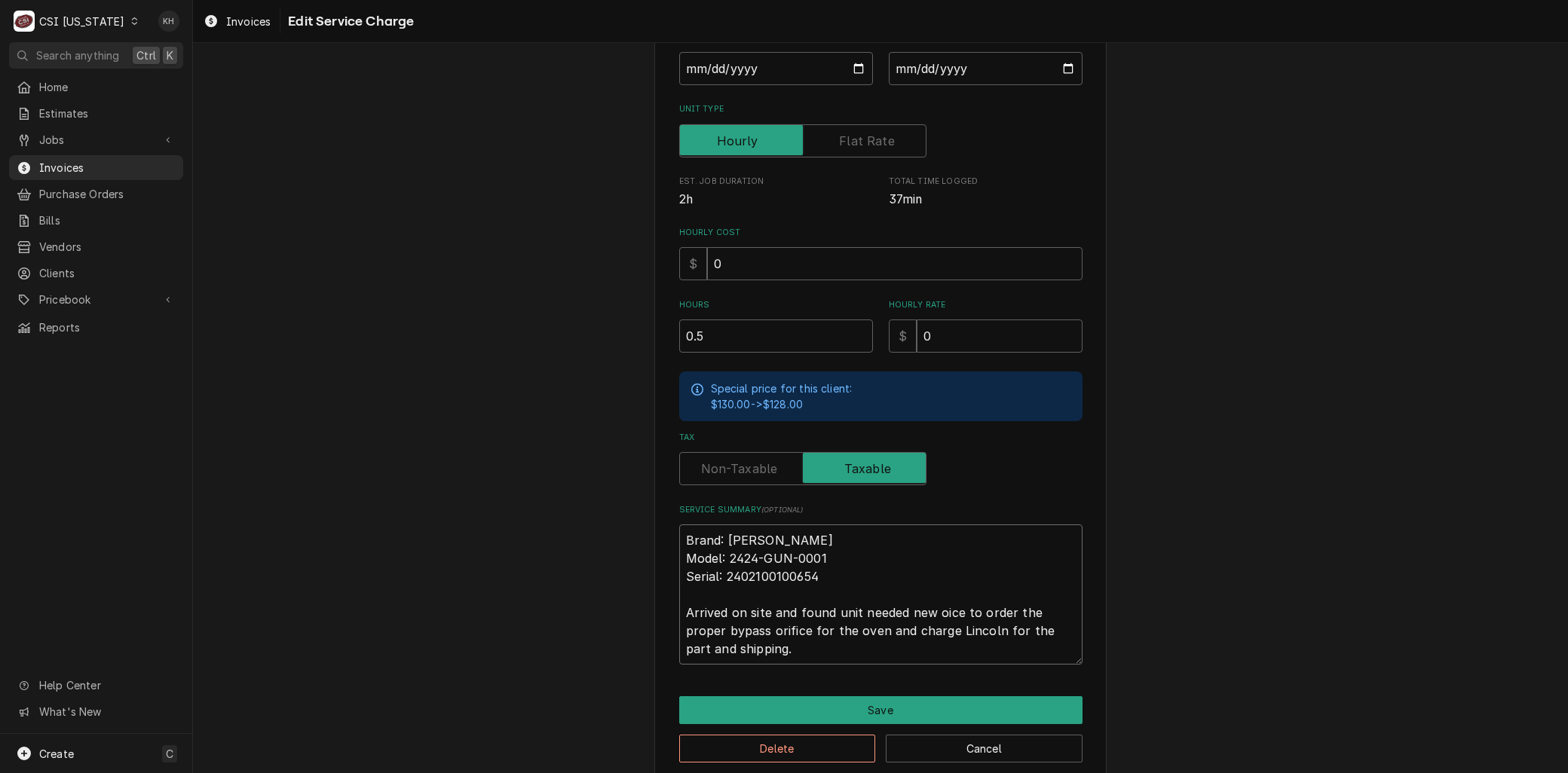
type textarea "Brand: Lincoln Model: 2424-GUN-0001 Serial: 2402100100654 Arrived on site and f…"
type textarea "x"
type textarea "Brand: Lincoln Model: 2424-GUN-0001 Serial: 2402100100654 Arrived on site and f…"
type textarea "x"
type textarea "Brand: Lincoln Model: 2424-GUN-0001 Serial: 2402100100654 Arrived on site and f…"
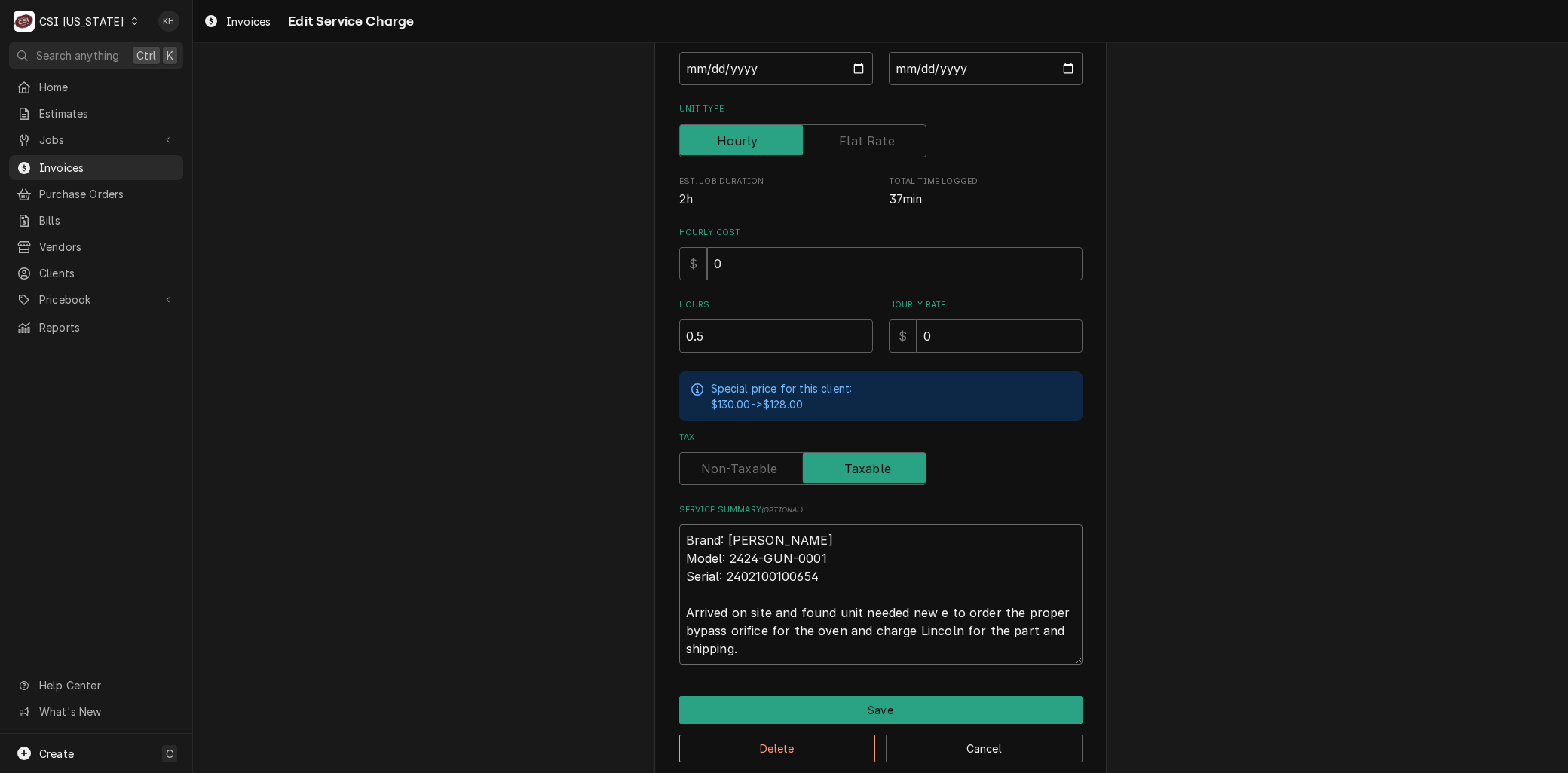
type textarea "x"
type textarea "Brand: Lincoln Model: 2424-GUN-0001 Serial: 2402100100654 Arrived on site and f…"
type textarea "x"
type textarea "Brand: Lincoln Model: 2424-GUN-0001 Serial: 2402100100654 Arrived on site and f…"
type textarea "x"
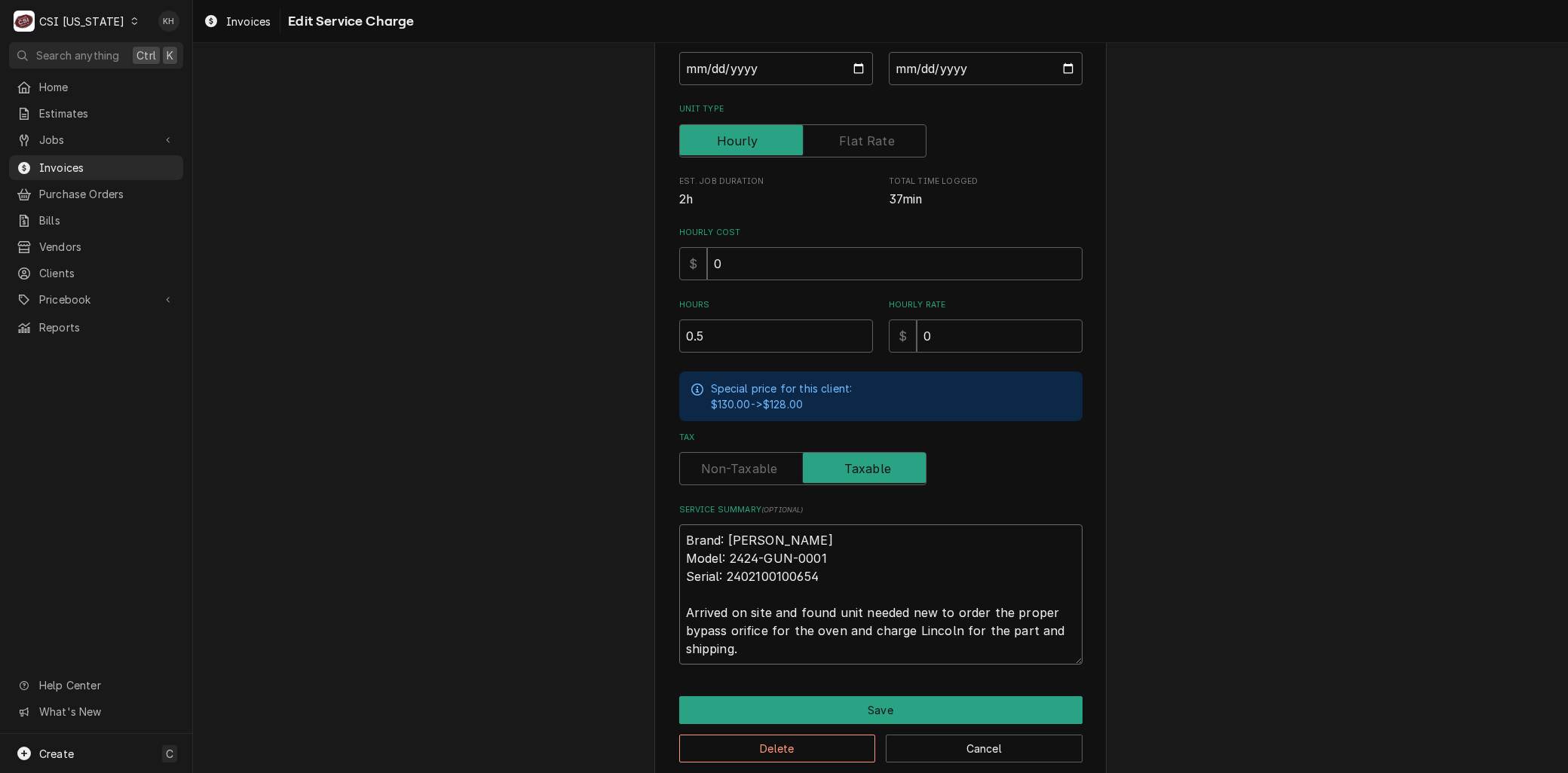
type textarea "Brand: Lincoln Model: 2424-GUN-0001 Serial: 2402100100654 Arrived on site and f…"
type textarea "x"
type textarea "Brand: Lincoln Model: 2424-GUN-0001 Serial: 2402100100654 Arrived on site and f…"
type textarea "x"
type textarea "Brand: Lincoln Model: 2424-GUN-0001 Serial: 2402100100654 Arrived on site and f…"
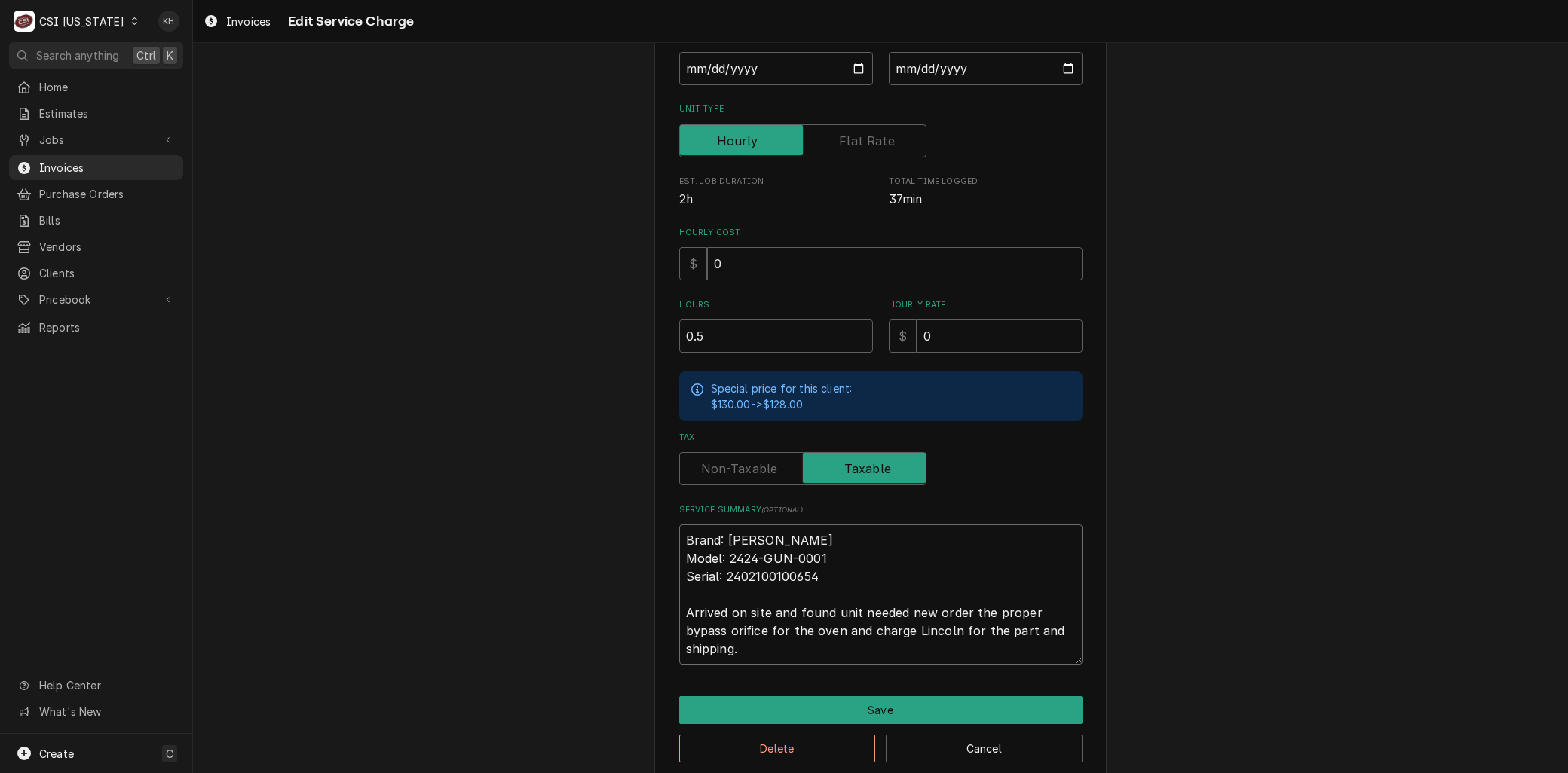
type textarea "x"
type textarea "Brand: Lincoln Model: 2424-GUN-0001 Serial: 2402100100654 Arrived on site and f…"
type textarea "x"
type textarea "Brand: Lincoln Model: 2424-GUN-0001 Serial: 2402100100654 Arrived on site and f…"
type textarea "x"
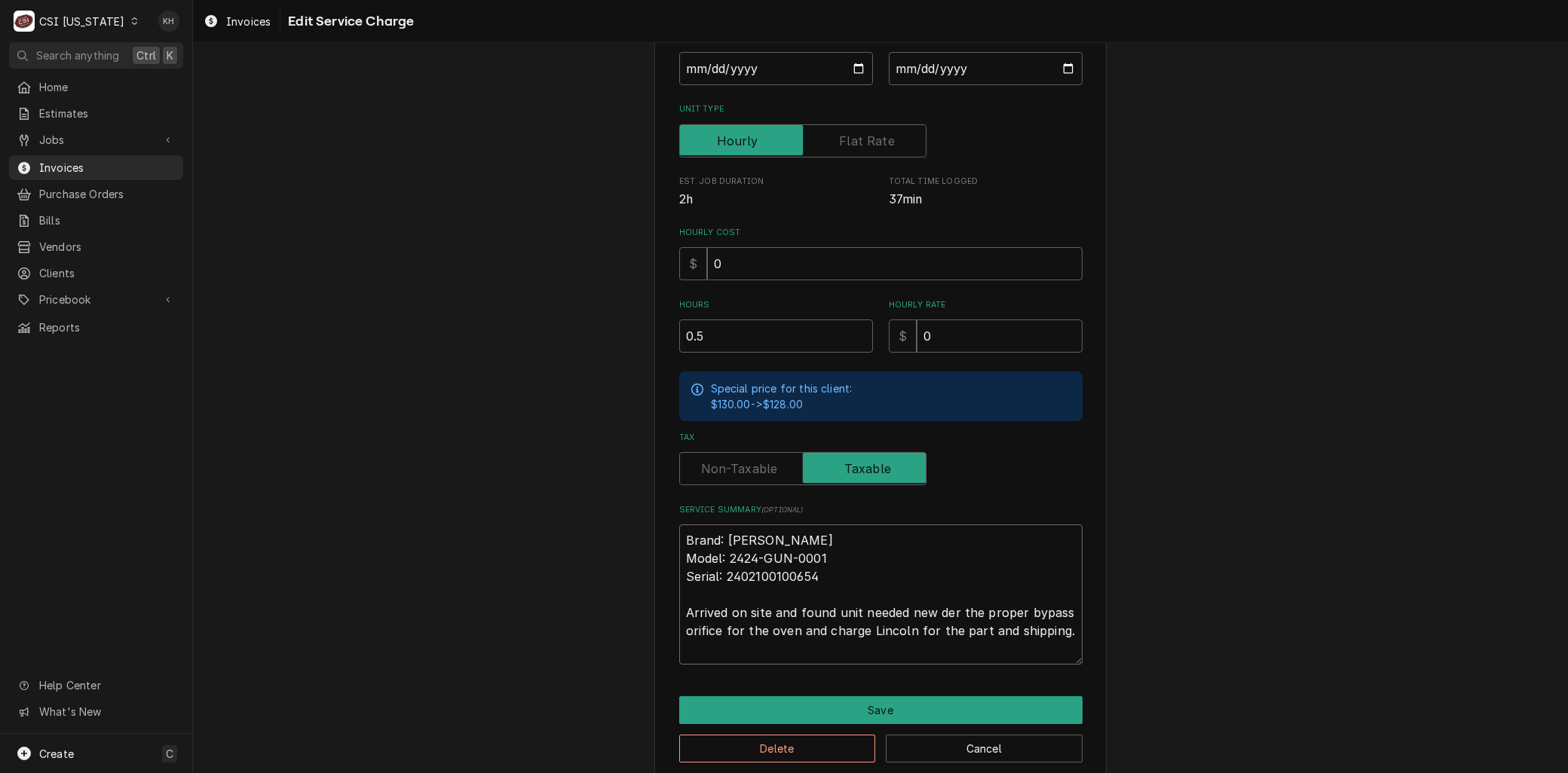
type textarea "Brand: Lincoln Model: 2424-GUN-0001 Serial: 2402100100654 Arrived on site and f…"
type textarea "x"
type textarea "Brand: Lincoln Model: 2424-GUN-0001 Serial: 2402100100654 Arrived on site and f…"
type textarea "x"
type textarea "Brand: Lincoln Model: 2424-GUN-0001 Serial: 2402100100654 Arrived on site and f…"
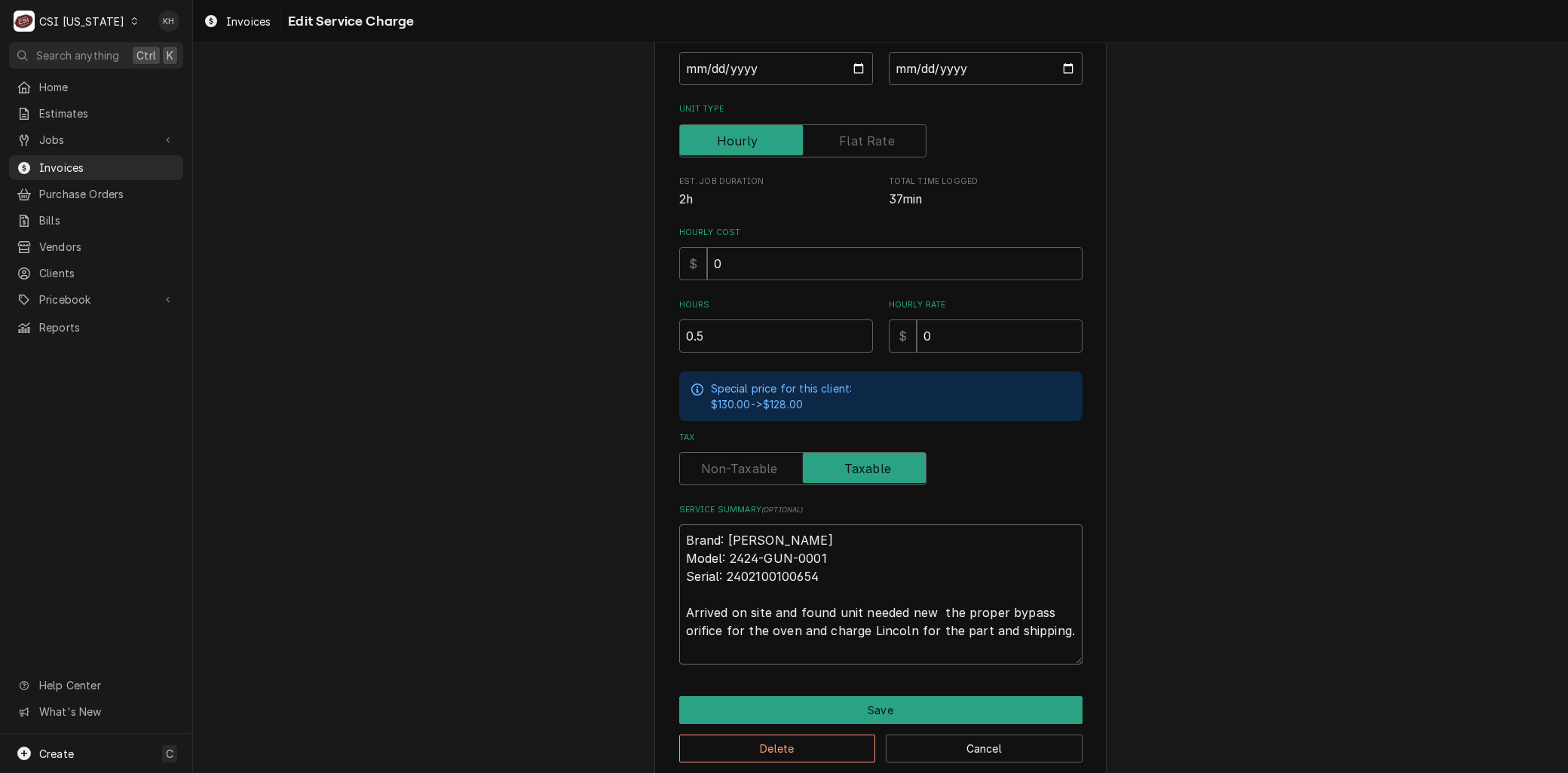
type textarea "x"
type textarea "Brand: Lincoln Model: 2424-GUN-0001 Serial: 2402100100654 Arrived on site and f…"
type textarea "x"
type textarea "Brand: Lincoln Model: 2424-GUN-0001 Serial: 2402100100654 Arrived on site and f…"
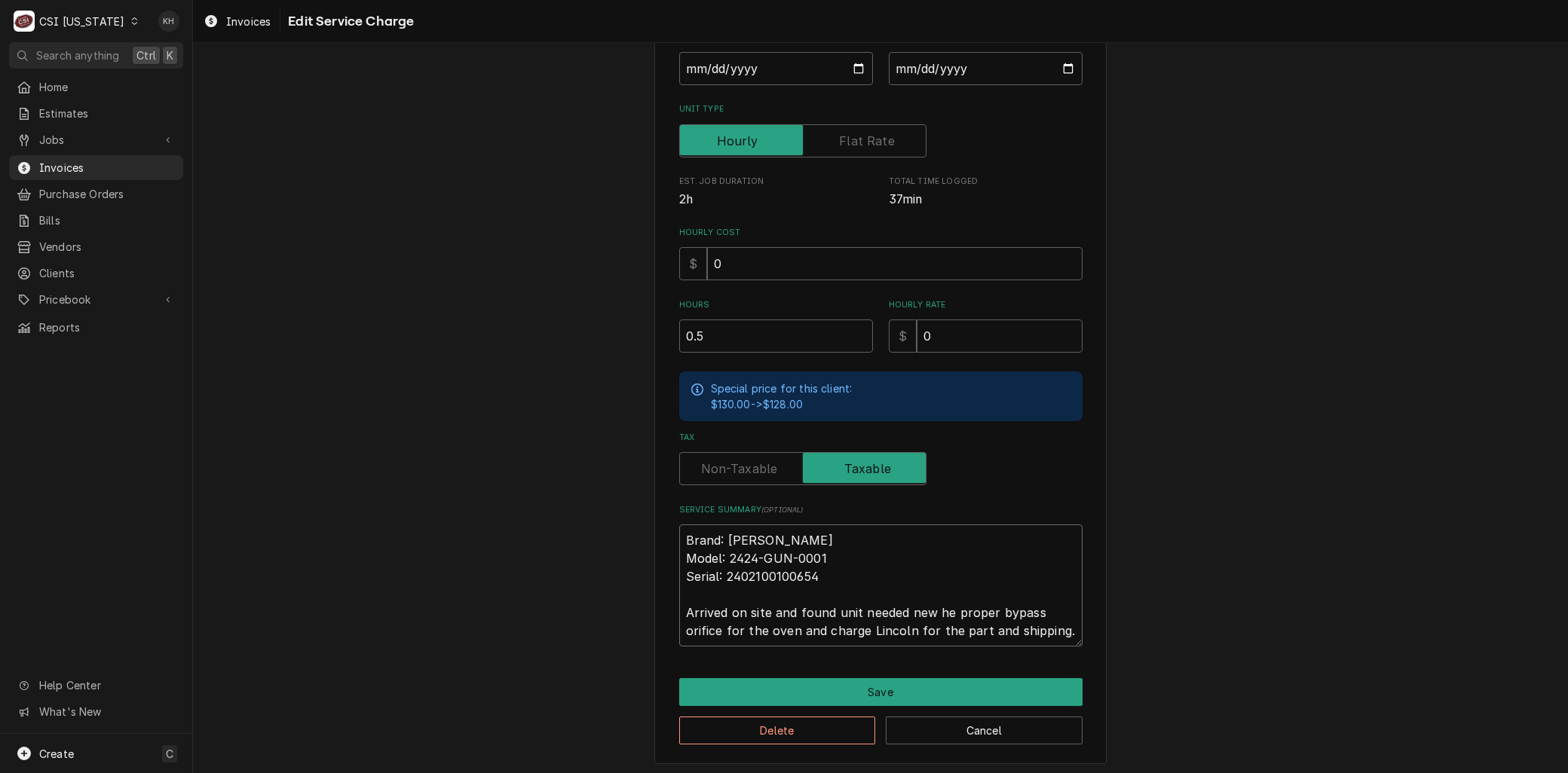
type textarea "x"
type textarea "Brand: Lincoln Model: 2424-GUN-0001 Serial: 2402100100654 Arrived on site and f…"
type textarea "x"
type textarea "Brand: Lincoln Model: 2424-GUN-0001 Serial: 2402100100654 Arrived on site and f…"
type textarea "x"
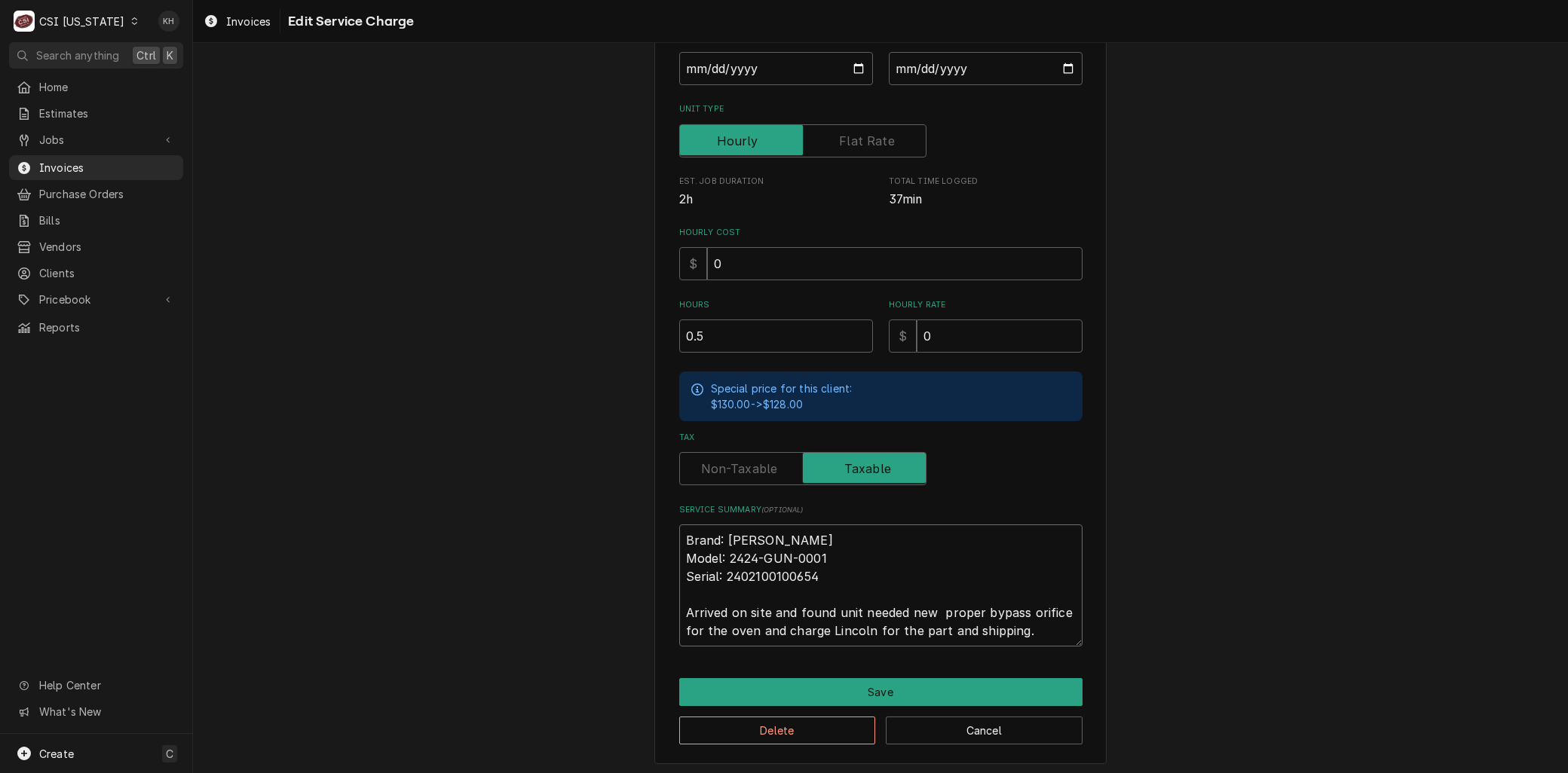
type textarea "Brand: Lincoln Model: 2424-GUN-0001 Serial: 2402100100654 Arrived on site and f…"
type textarea "x"
type textarea "Brand: Lincoln Model: 2424-GUN-0001 Serial: 2402100100654 Arrived on site and f…"
type textarea "x"
type textarea "Brand: Lincoln Model: 2424-GUN-0001 Serial: 2402100100654 Arrived on site and f…"
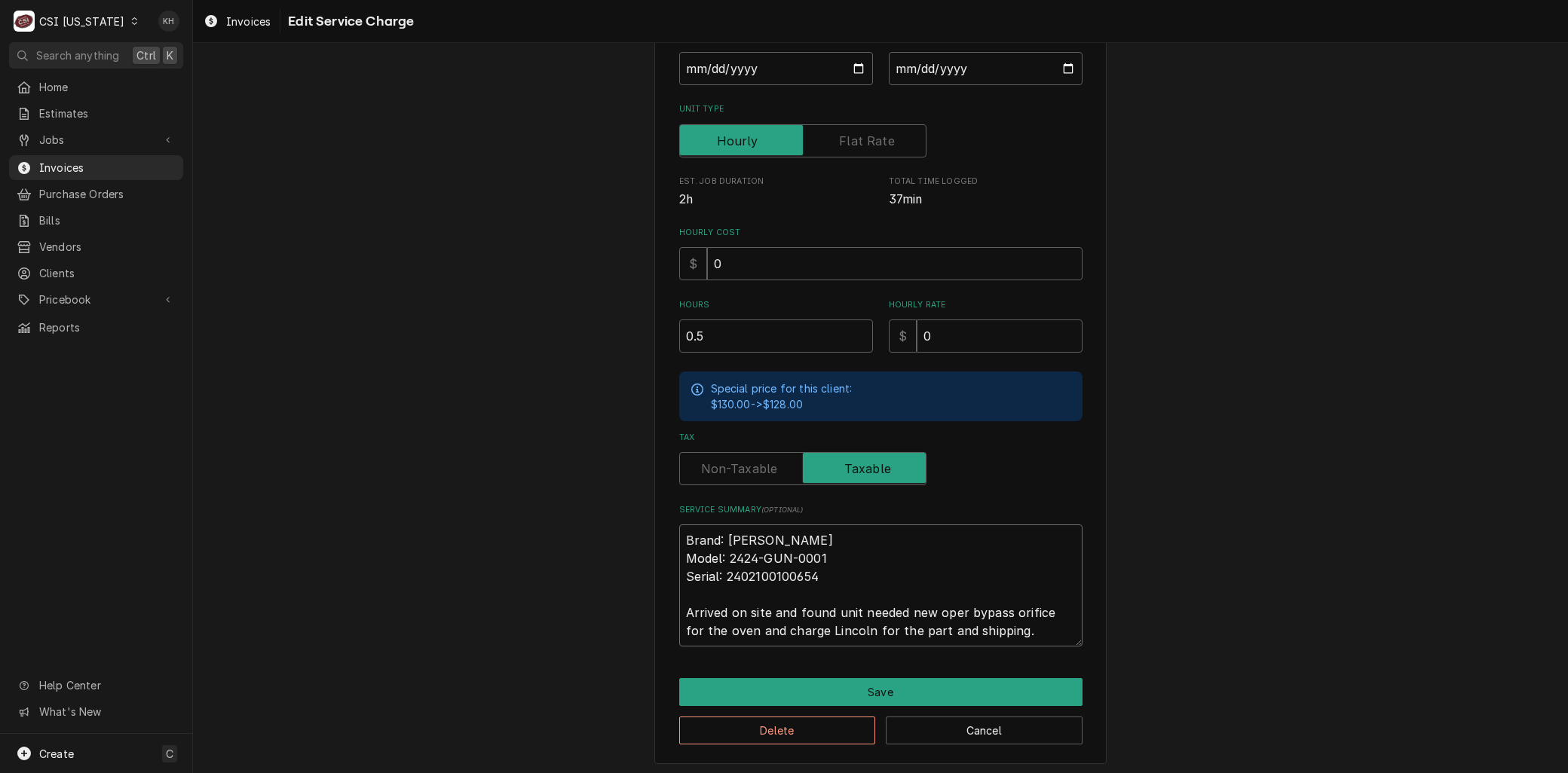
type textarea "x"
type textarea "Brand: Lincoln Model: 2424-GUN-0001 Serial: 2402100100654 Arrived on site and f…"
type textarea "x"
type textarea "Brand: Lincoln Model: 2424-GUN-0001 Serial: 2402100100654 Arrived on site and f…"
type textarea "x"
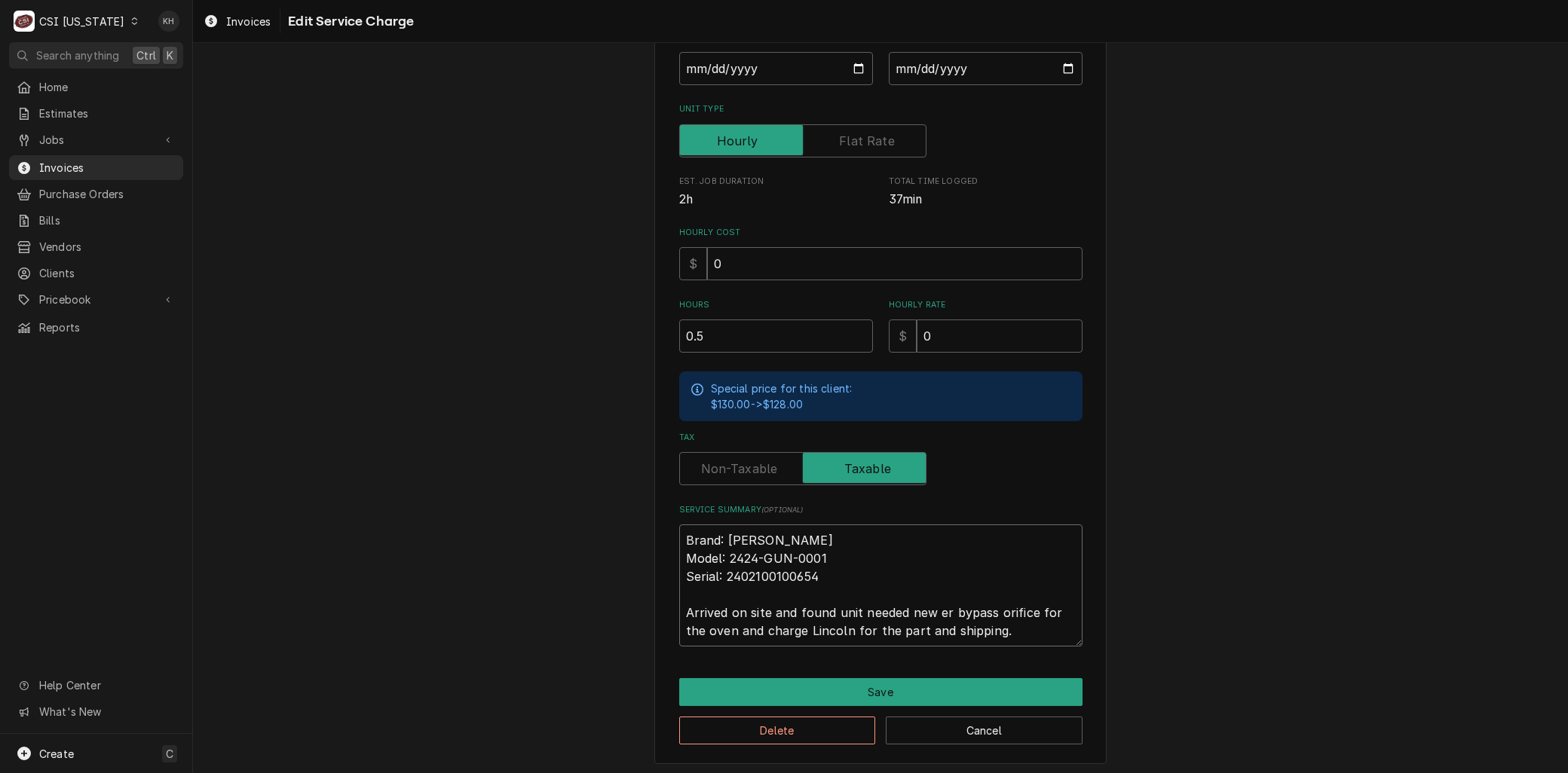
type textarea "Brand: Lincoln Model: 2424-GUN-0001 Serial: 2402100100654 Arrived on site and f…"
type textarea "x"
type textarea "Brand: Lincoln Model: 2424-GUN-0001 Serial: 2402100100654 Arrived on site and f…"
type textarea "x"
type textarea "Brand: Lincoln Model: 2424-GUN-0001 Serial: 2402100100654 Arrived on site and f…"
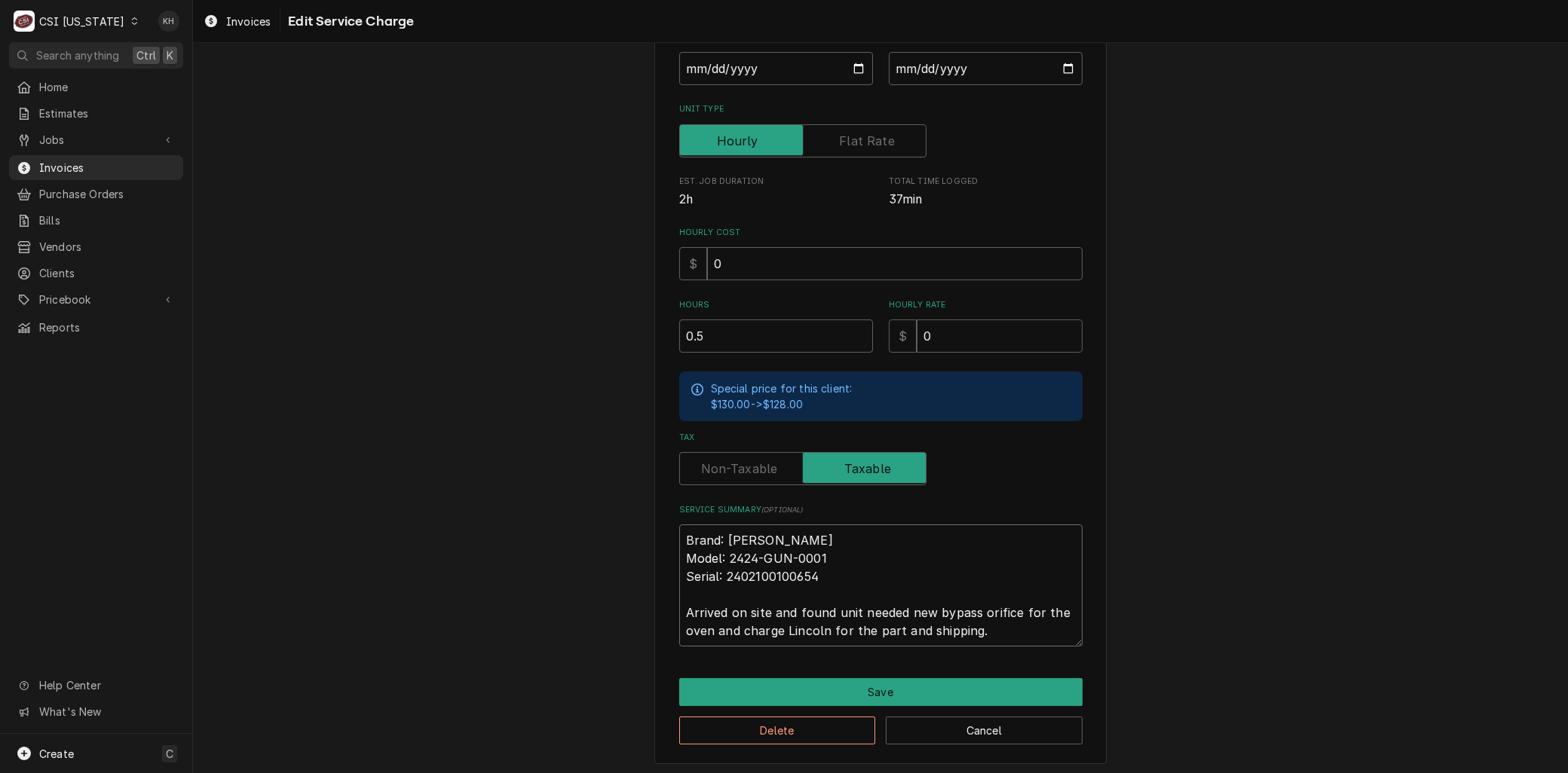
drag, startPoint x: 705, startPoint y: 629, endPoint x: 1297, endPoint y: 633, distance: 592.0
click at [1294, 635] on div "Use the fields below to edit this service charge Short Description 1-Labor (Ser…" at bounding box center [879, 288] width 1374 height 977
type textarea "x"
type textarea "Brand: Lincoln Model: 2424-GUN-0001 Serial: 2402100100654 Arrived on site and f…"
type textarea "x"
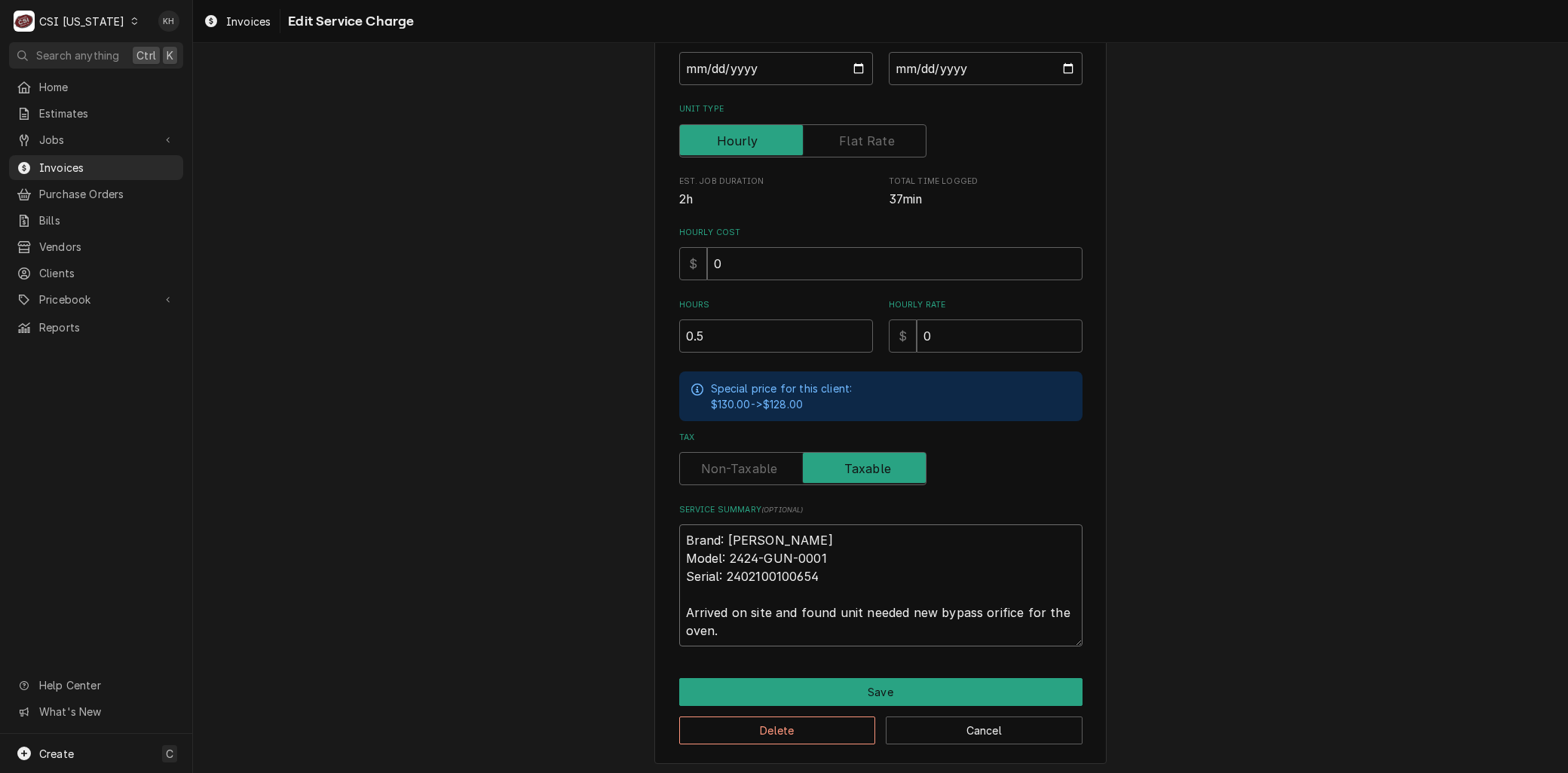
type textarea "Brand: Lincoln Model: 2424-GUN-0001 Serial: 2402100100654 Arrived on site and f…"
type textarea "x"
type textarea "Brand: Lincoln Model: 2424-GUN-0001 Serial: 2402100100654 Arrived on site and f…"
type textarea "x"
type textarea "Brand: Lincoln Model: 2424-GUN-0001 Serial: 2402100100654 Arrived on site and f…"
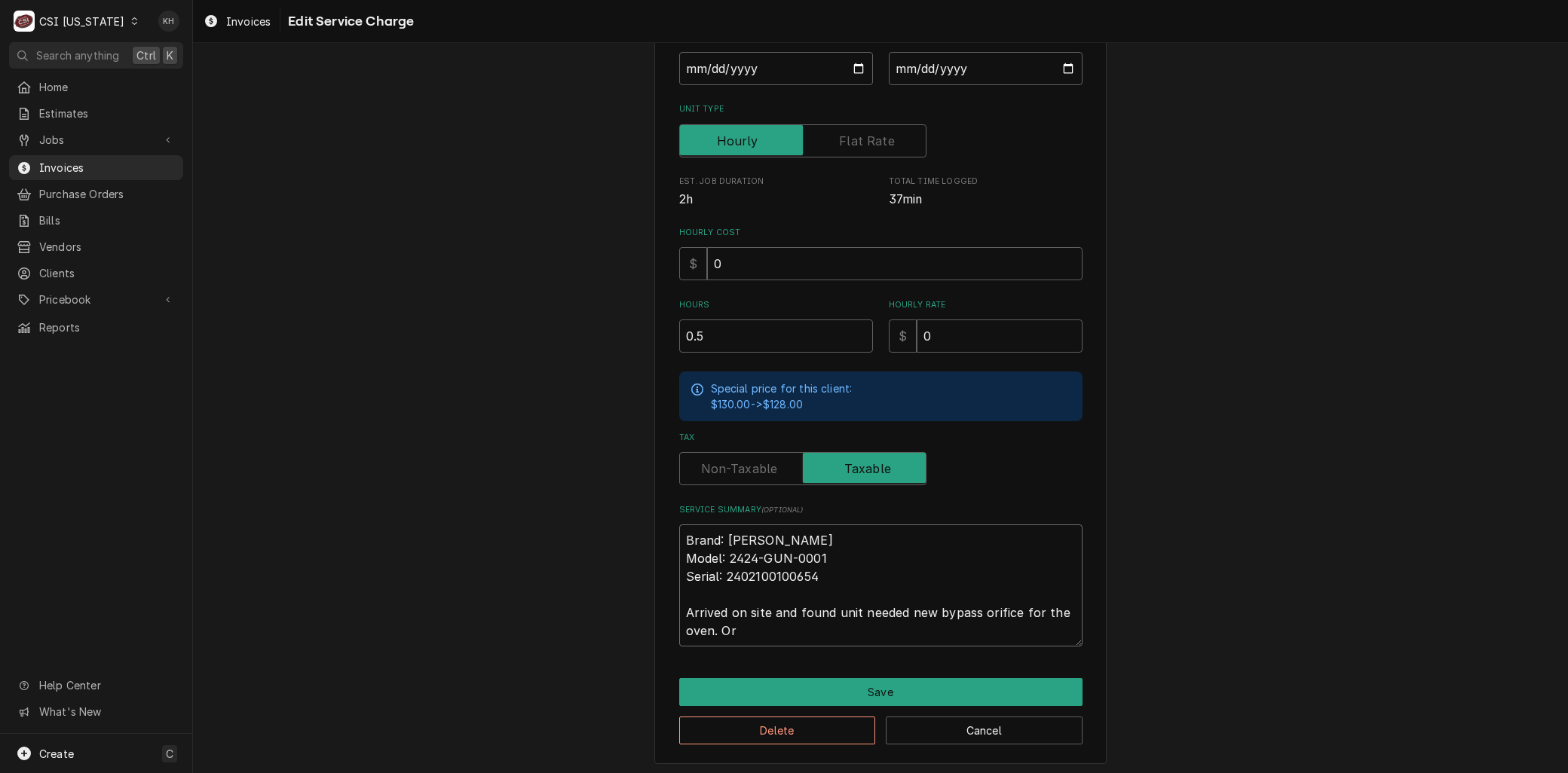
type textarea "x"
type textarea "Brand: Lincoln Model: 2424-GUN-0001 Serial: 2402100100654 Arrived on site and f…"
type textarea "x"
type textarea "Brand: Lincoln Model: 2424-GUN-0001 Serial: 2402100100654 Arrived on site and f…"
type textarea "x"
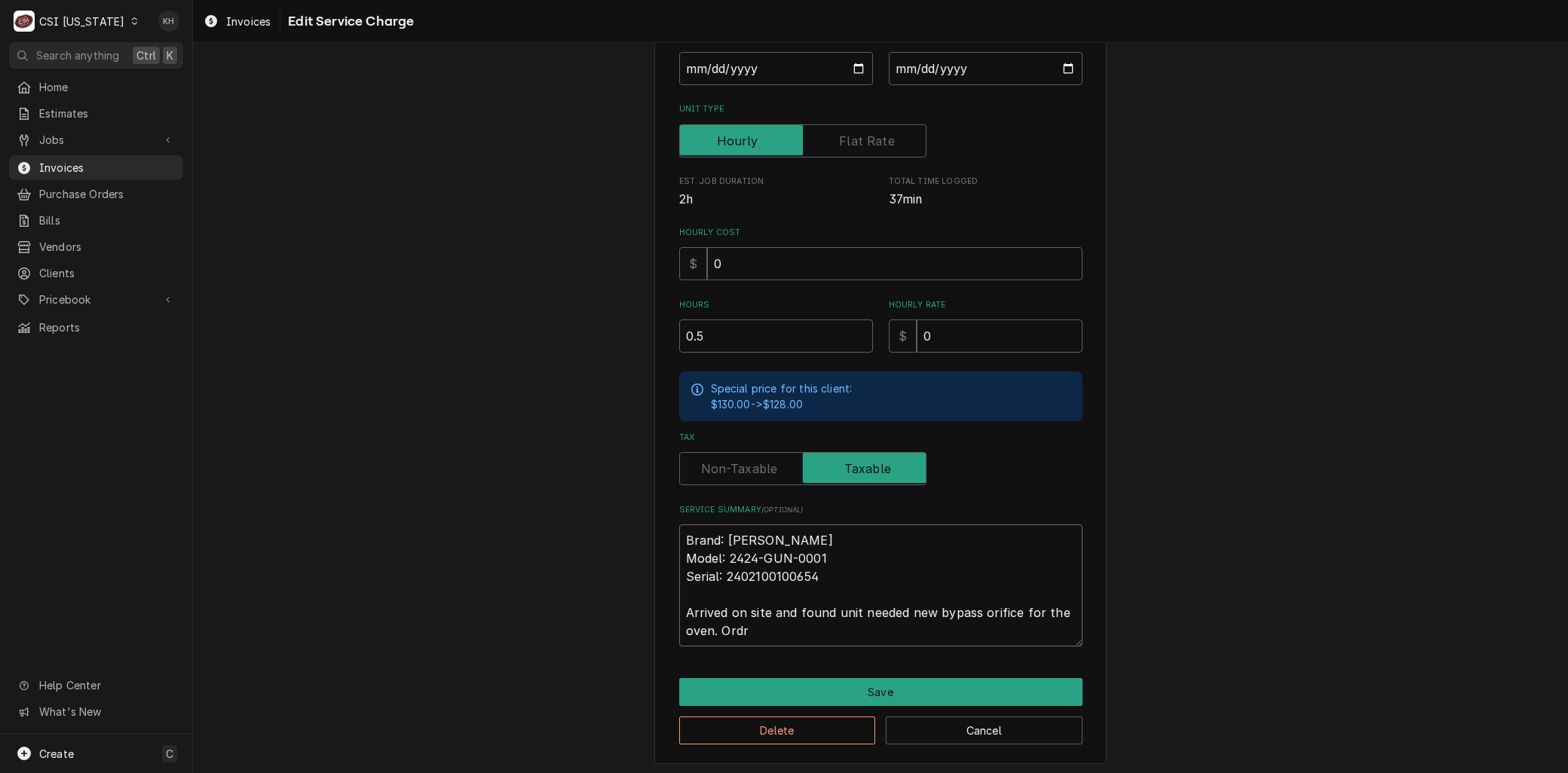
type textarea "Brand: Lincoln Model: 2424-GUN-0001 Serial: 2402100100654 Arrived on site and f…"
type textarea "x"
type textarea "Brand: Lincoln Model: 2424-GUN-0001 Serial: 2402100100654 Arrived on site and f…"
type textarea "x"
type textarea "Brand: Lincoln Model: 2424-GUN-0001 Serial: 2402100100654 Arrived on site and f…"
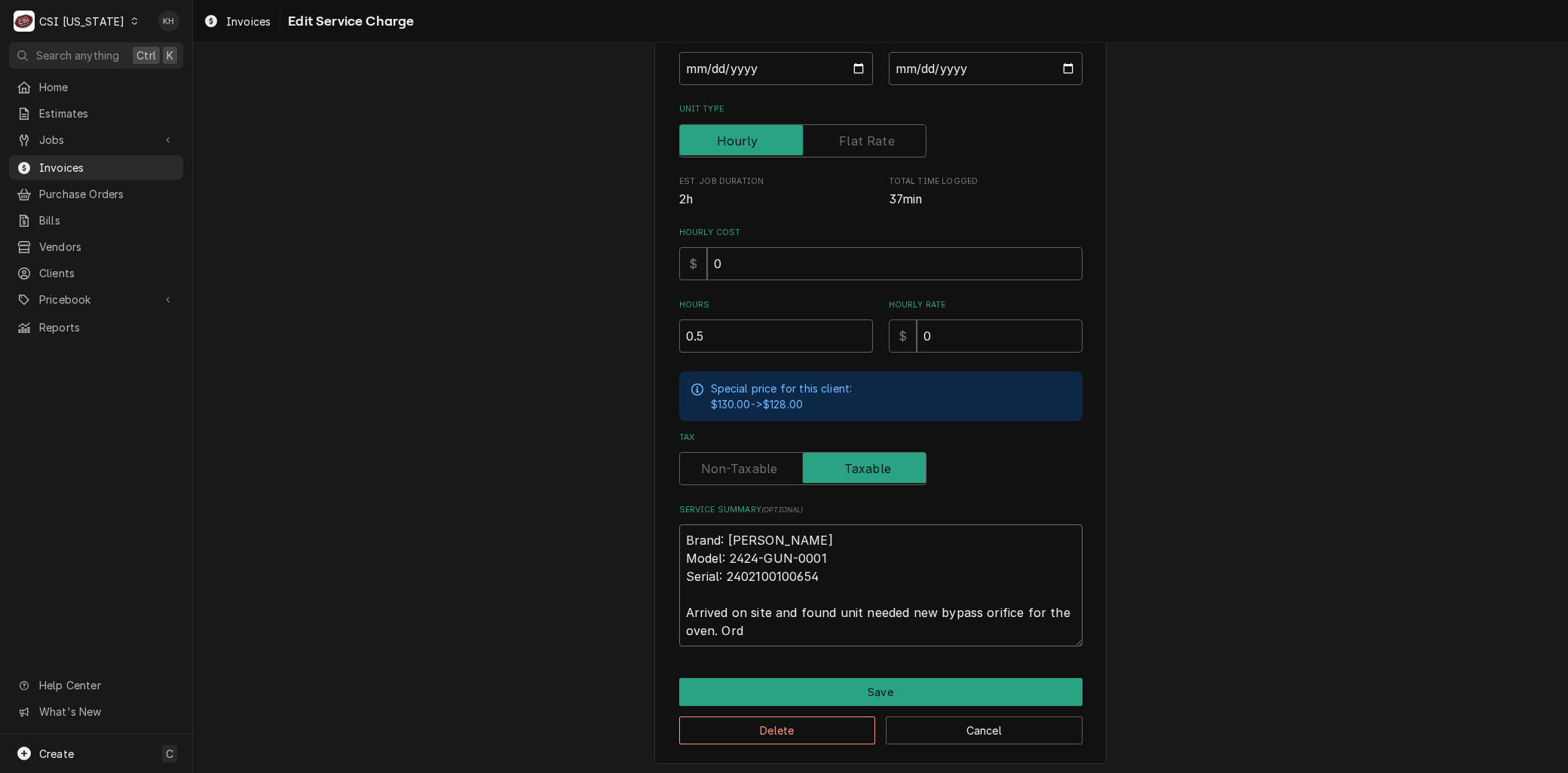
type textarea "x"
type textarea "Brand: Lincoln Model: 2424-GUN-0001 Serial: 2402100100654 Arrived on site and f…"
type textarea "x"
type textarea "Brand: Lincoln Model: 2424-GUN-0001 Serial: 2402100100654 Arrived on site and f…"
type textarea "x"
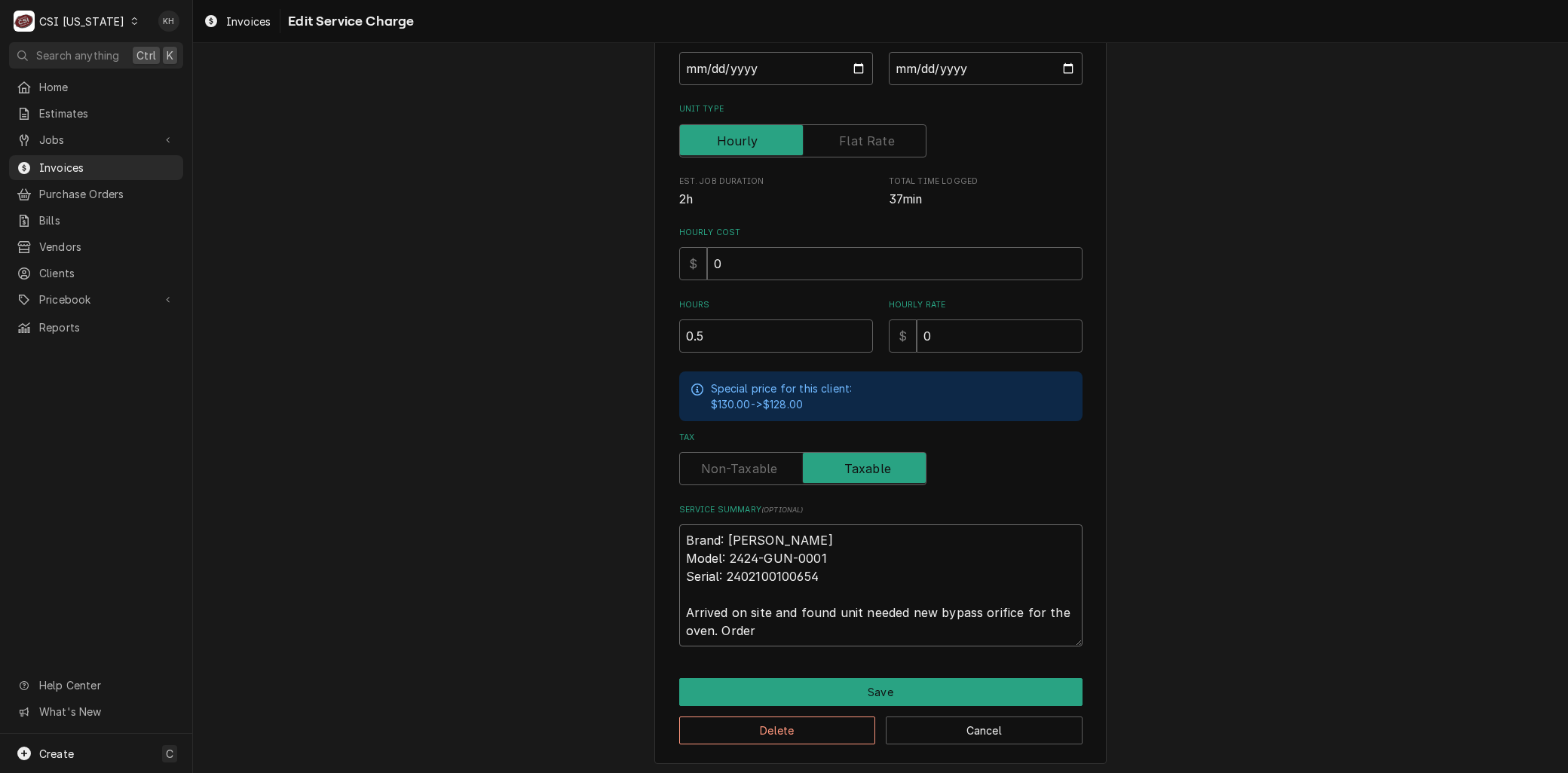
type textarea "Brand: Lincoln Model: 2424-GUN-0001 Serial: 2402100100654 Arrived on site and f…"
type textarea "x"
type textarea "Brand: Lincoln Model: 2424-GUN-0001 Serial: 2402100100654 Arrived on site and f…"
type textarea "x"
type textarea "Brand: Lincoln Model: 2424-GUN-0001 Serial: 2402100100654 Arrived on site and f…"
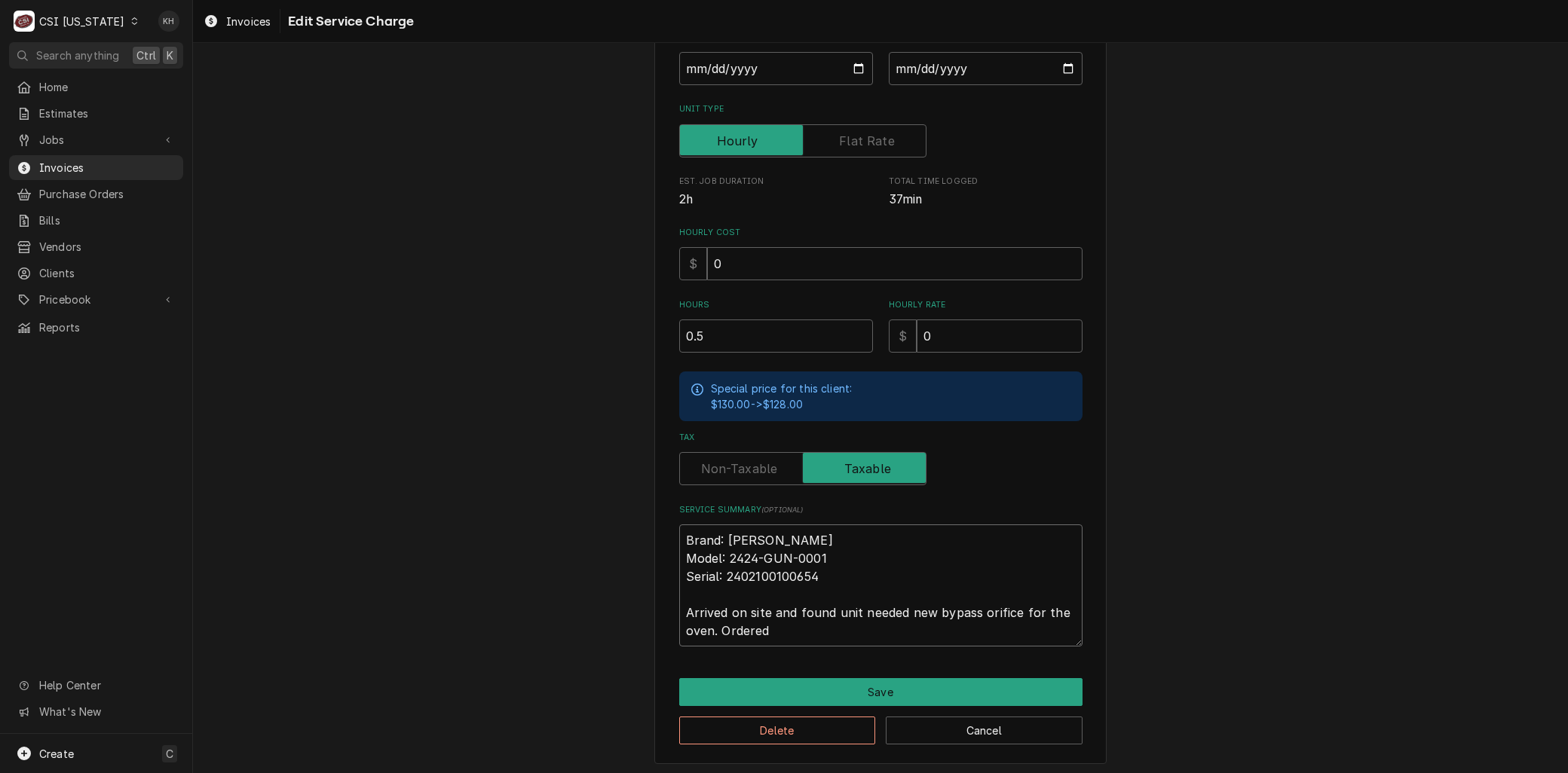
type textarea "x"
type textarea "Brand: Lincoln Model: 2424-GUN-0001 Serial: 2402100100654 Arrived on site and f…"
type textarea "x"
type textarea "Brand: Lincoln Model: 2424-GUN-0001 Serial: 2402100100654 Arrived on site and f…"
type textarea "x"
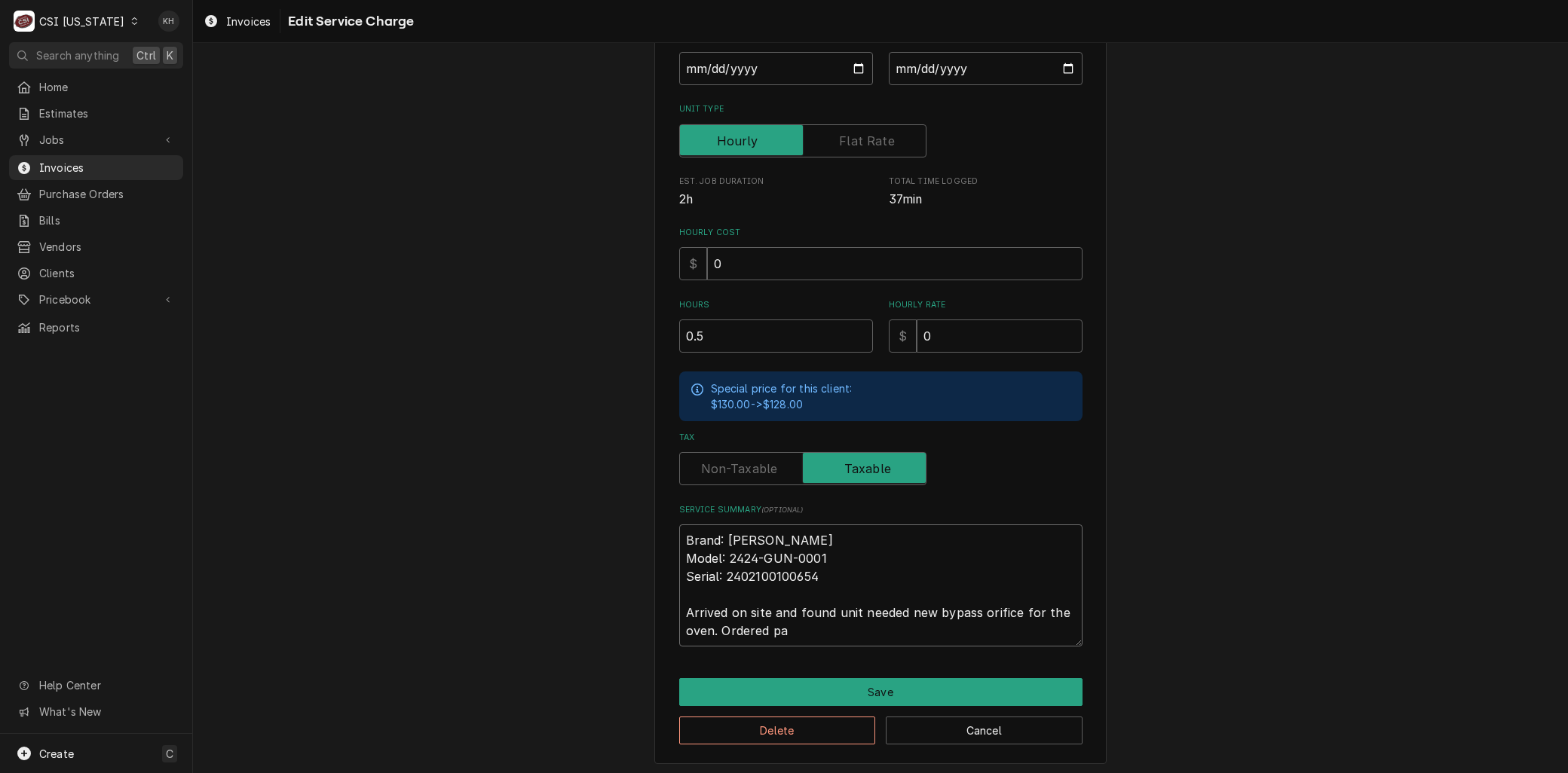
type textarea "Brand: Lincoln Model: 2424-GUN-0001 Serial: 2402100100654 Arrived on site and f…"
type textarea "x"
type textarea "Brand: Lincoln Model: 2424-GUN-0001 Serial: 2402100100654 Arrived on site and f…"
type textarea "x"
type textarea "Brand: Lincoln Model: 2424-GUN-0001 Serial: 2402100100654 Arrived on site and f…"
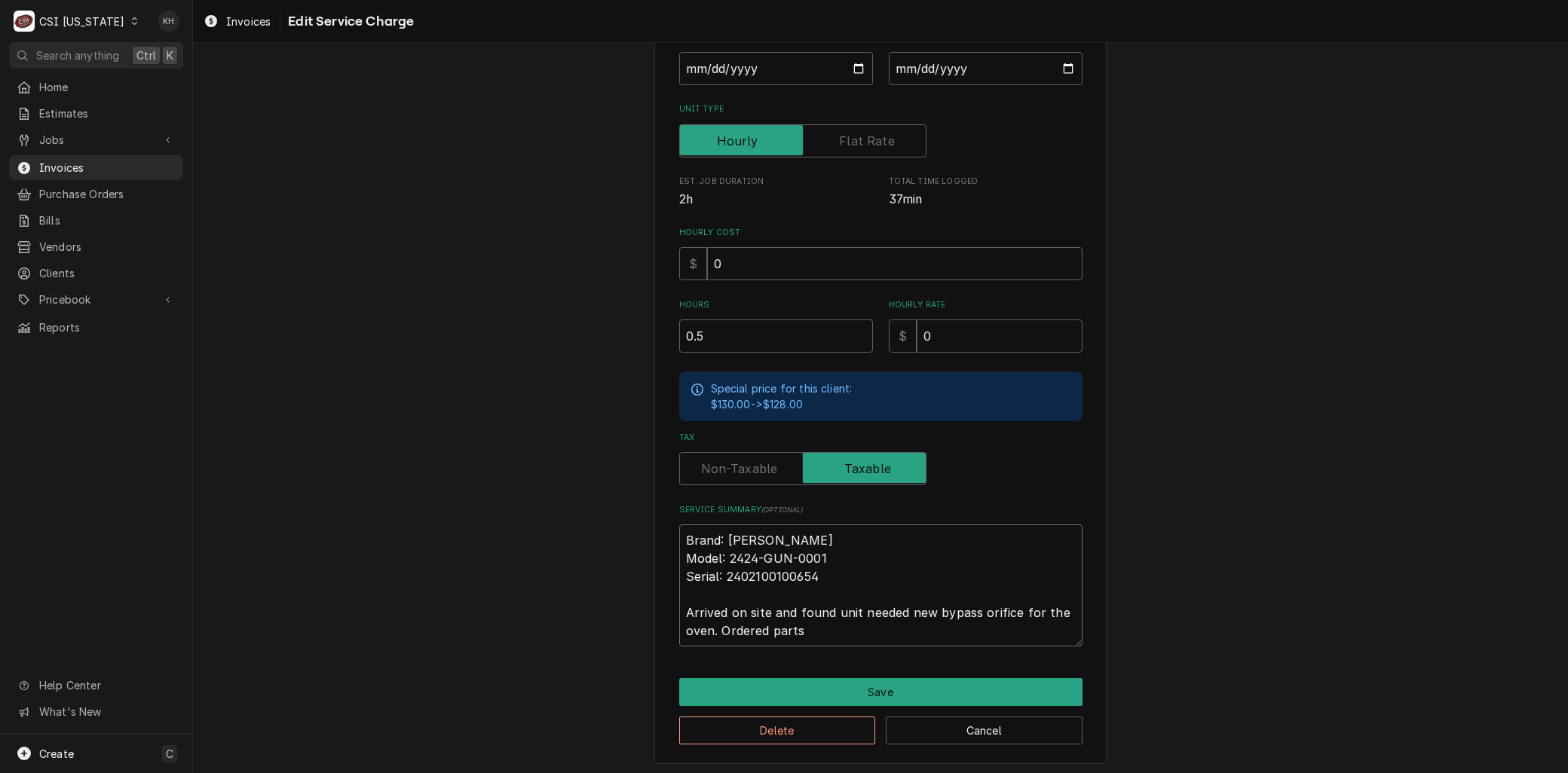
type textarea "x"
type textarea "Brand: Lincoln Model: 2424-GUN-0001 Serial: 2402100100654 Arrived on site and f…"
type textarea "x"
type textarea "Brand: Lincoln Model: 2424-GUN-0001 Serial: 2402100100654 8Arrived on site and …"
type textarea "x"
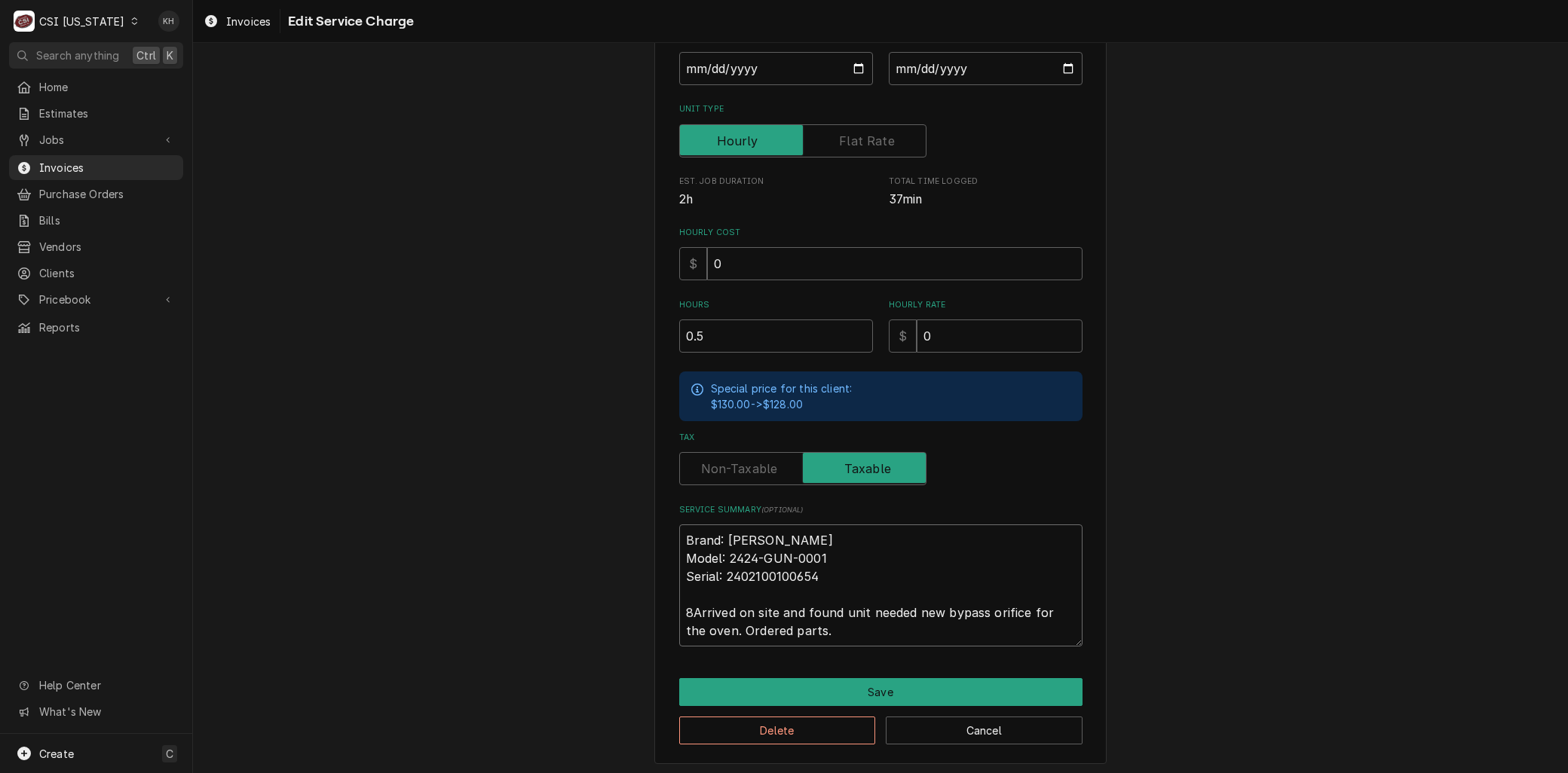
type textarea "Brand: Lincoln Model: 2424-GUN-0001 Serial: 2402100100654 8/Arrived on site and…"
type textarea "x"
type textarea "Brand: Lincoln Model: 2424-GUN-0001 Serial: 2402100100654 8/8Arrived on site an…"
type textarea "x"
type textarea "Brand: Lincoln Model: 2424-GUN-0001 Serial: 2402100100654 8/8 Arrived on site a…"
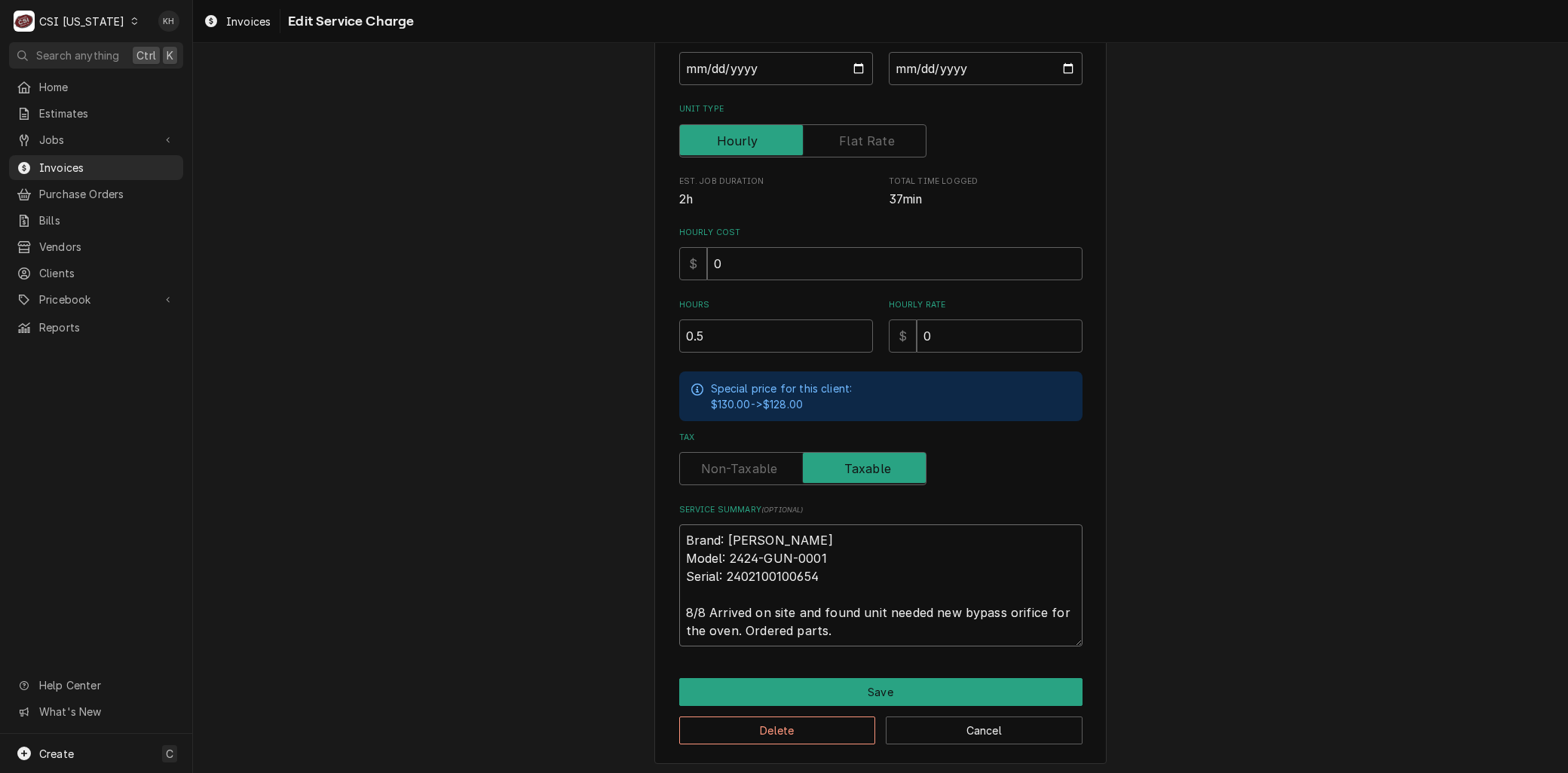
type textarea "x"
type textarea "Brand: Lincoln Model: 2424-GUN-0001 Serial: 2402100100654 8/8 /Arrived on site …"
type textarea "x"
type textarea "Brand: Lincoln Model: 2424-GUN-0001 Serial: 2402100100654 8/8 / Arrived on site…"
type textarea "x"
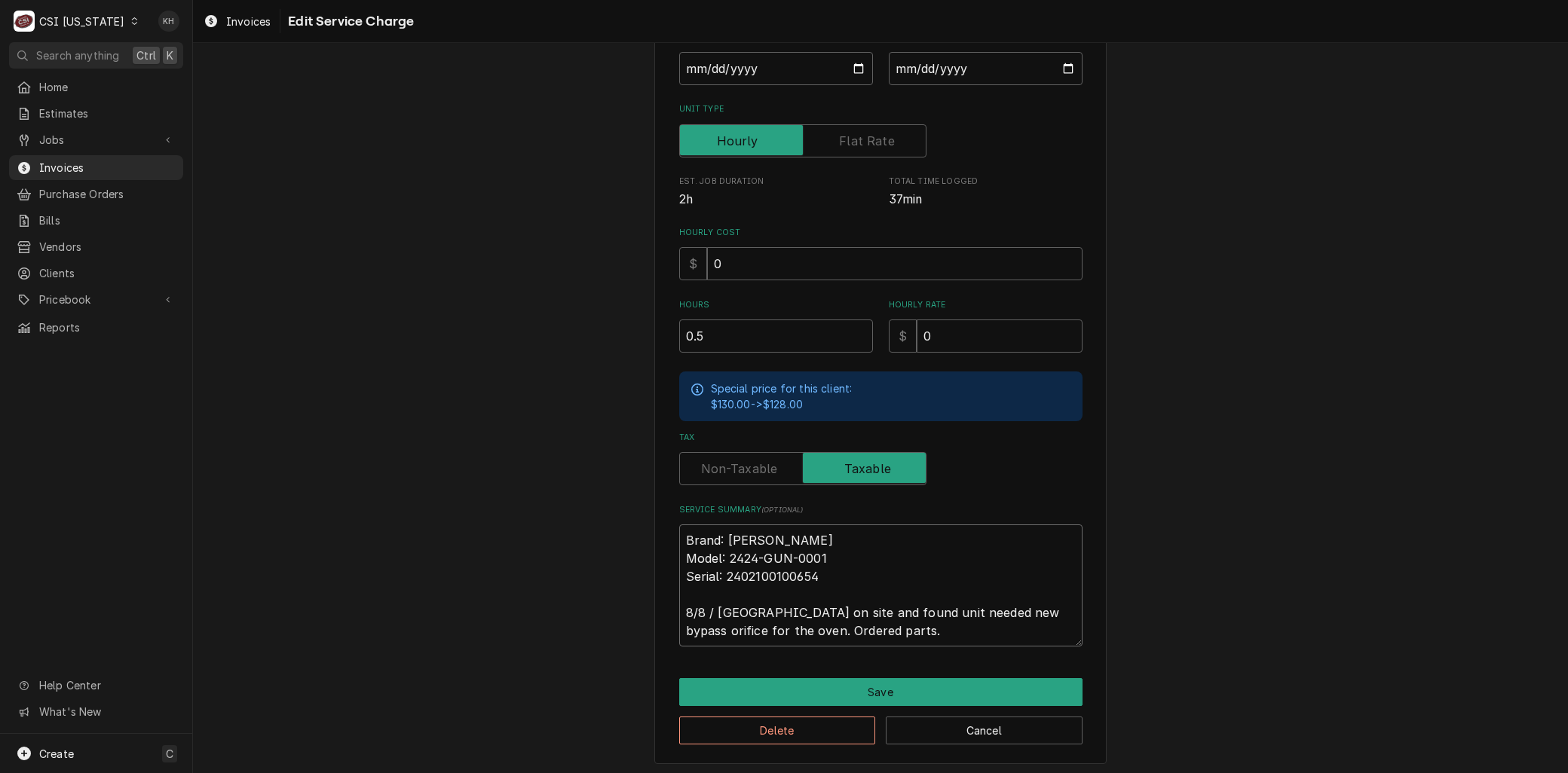
type textarea "Brand: Lincoln Model: 2424-GUN-0001 Serial: 2402100100654 8/8 /Arrived on site …"
type textarea "x"
type textarea "Brand: Lincoln Model: 2424-GUN-0001 Serial: 2402100100654 8/8 Arrived on site a…"
type textarea "x"
type textarea "Brand: Lincoln Model: 2424-GUN-0001 Serial: 2402100100654 8/8 -Arrived on site …"
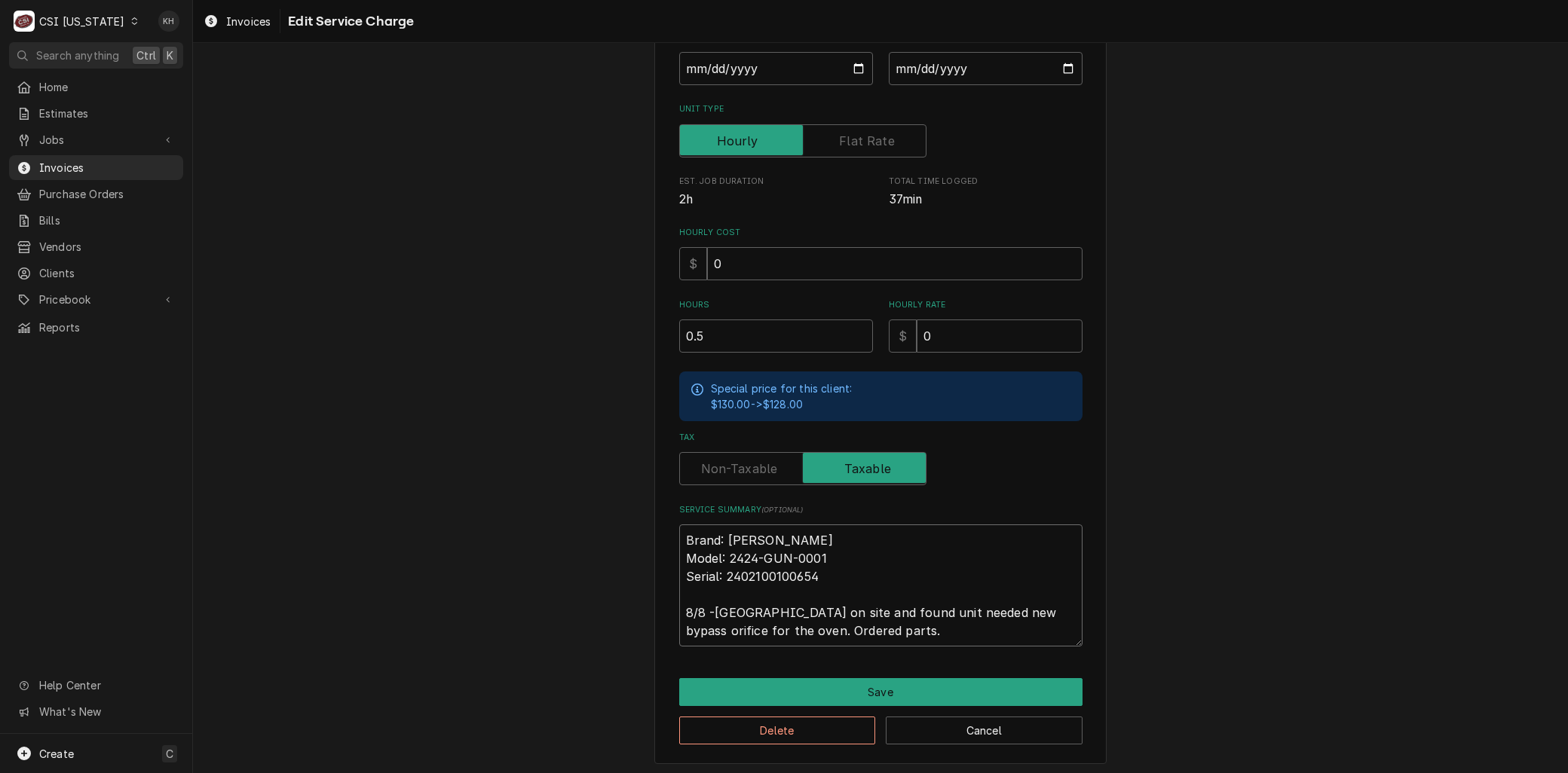
type textarea "x"
type textarea "Brand: Lincoln Model: 2424-GUN-0001 Serial: 2402100100654 8/8 - Arrived on site…"
click at [854, 62] on input "2025-08-04" at bounding box center [775, 68] width 194 height 33
type textarea "x"
type input "2025-08-08"
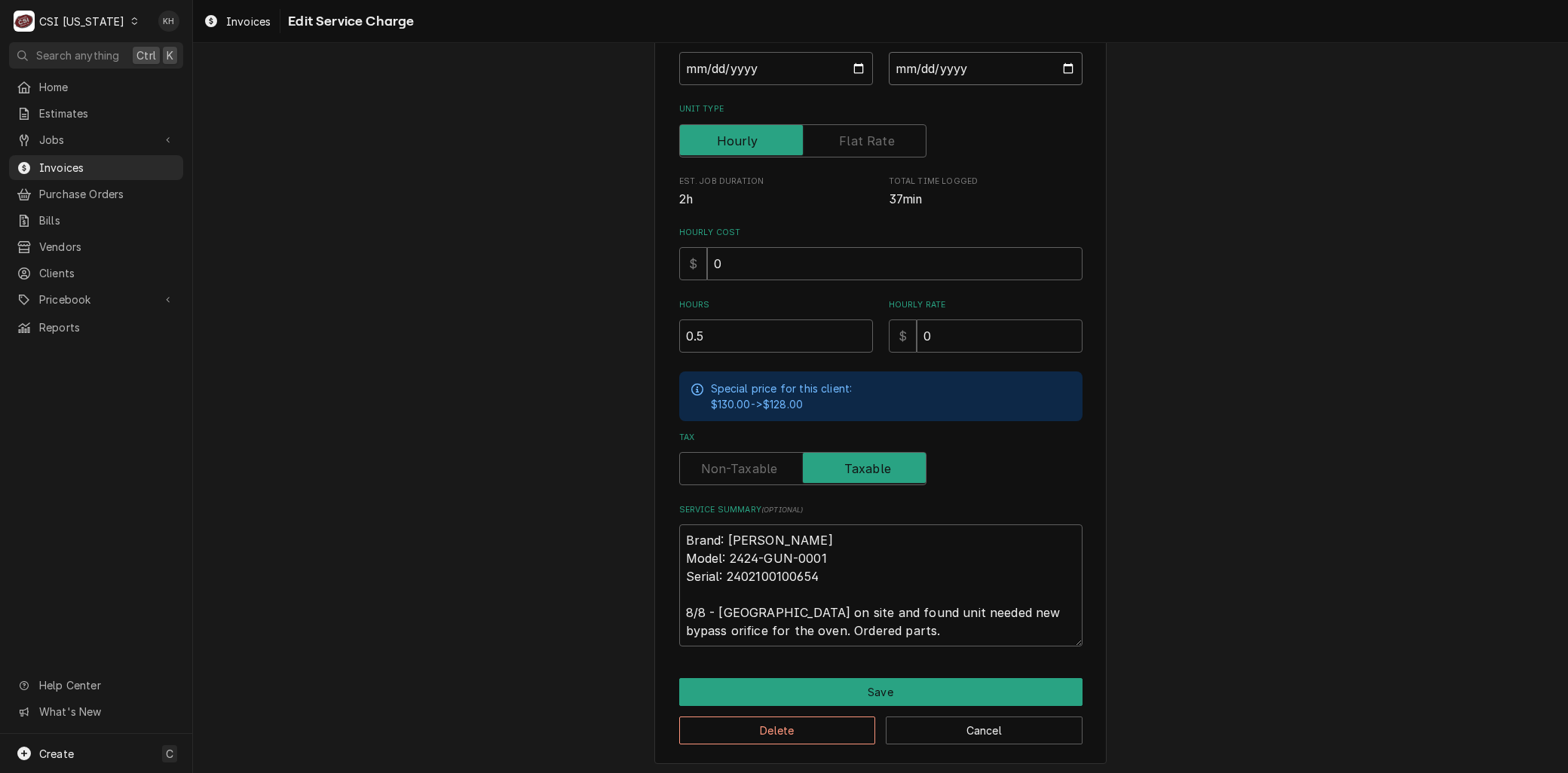
click at [1056, 65] on input "2025-08-04" at bounding box center [985, 68] width 194 height 33
click at [1060, 66] on input "2025-08-04" at bounding box center [985, 68] width 194 height 33
click at [837, 628] on textarea "Brand: Lincoln Model: 2424-GUN-0001 Serial: 2402100100654 8/8 - Arrived on site…" at bounding box center [880, 585] width 403 height 122
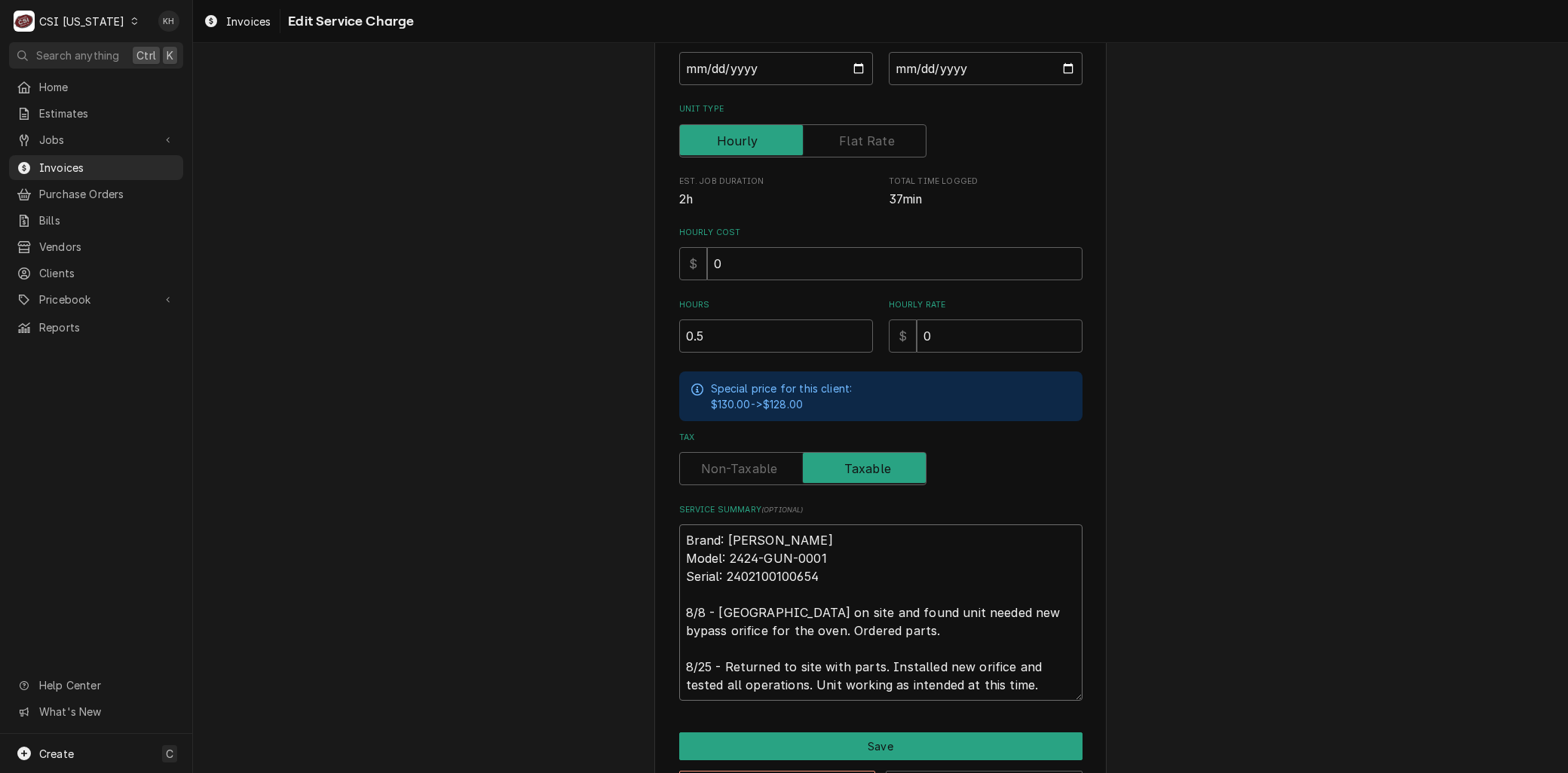
click at [776, 659] on textarea "Brand: Lincoln Model: 2424-GUN-0001 Serial: 2402100100654 8/8 - Arrived on site…" at bounding box center [880, 613] width 403 height 177
click at [791, 621] on textarea "Brand: Lincoln Model: 2424-GUN-0001 Serial: 2402100100654 8/8 - Arrived on site…" at bounding box center [880, 613] width 403 height 177
drag, startPoint x: 742, startPoint y: 334, endPoint x: 516, endPoint y: 333, distance: 226.0
click at [516, 333] on div "Use the fields below to edit this service charge Short Description 1-Labor (Ser…" at bounding box center [879, 315] width 1374 height 1032
click at [517, 370] on div "Use the fields below to edit this service charge Short Description 1-Labor (Ser…" at bounding box center [879, 315] width 1374 height 1032
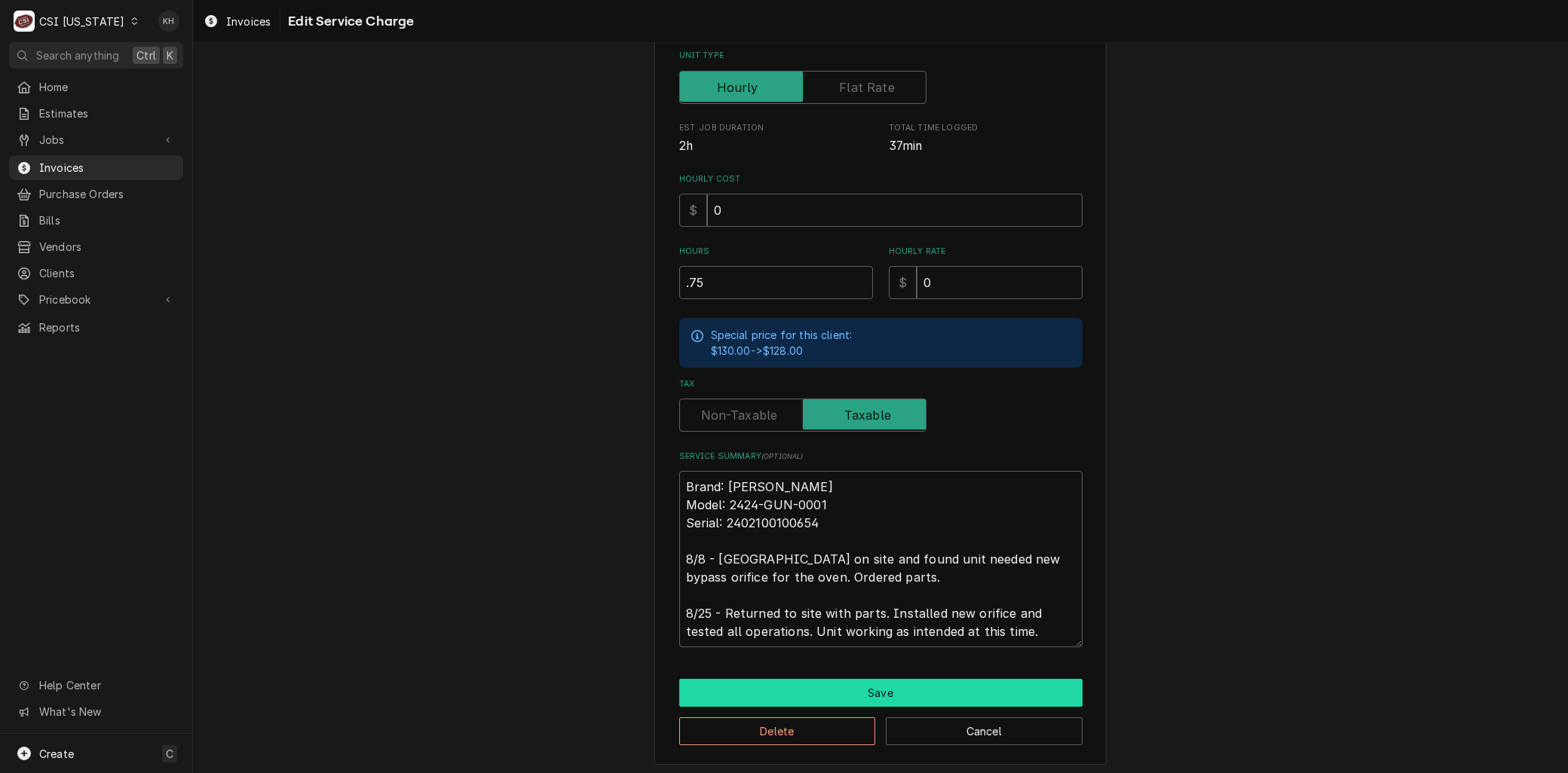
click at [899, 691] on button "Save" at bounding box center [880, 692] width 403 height 28
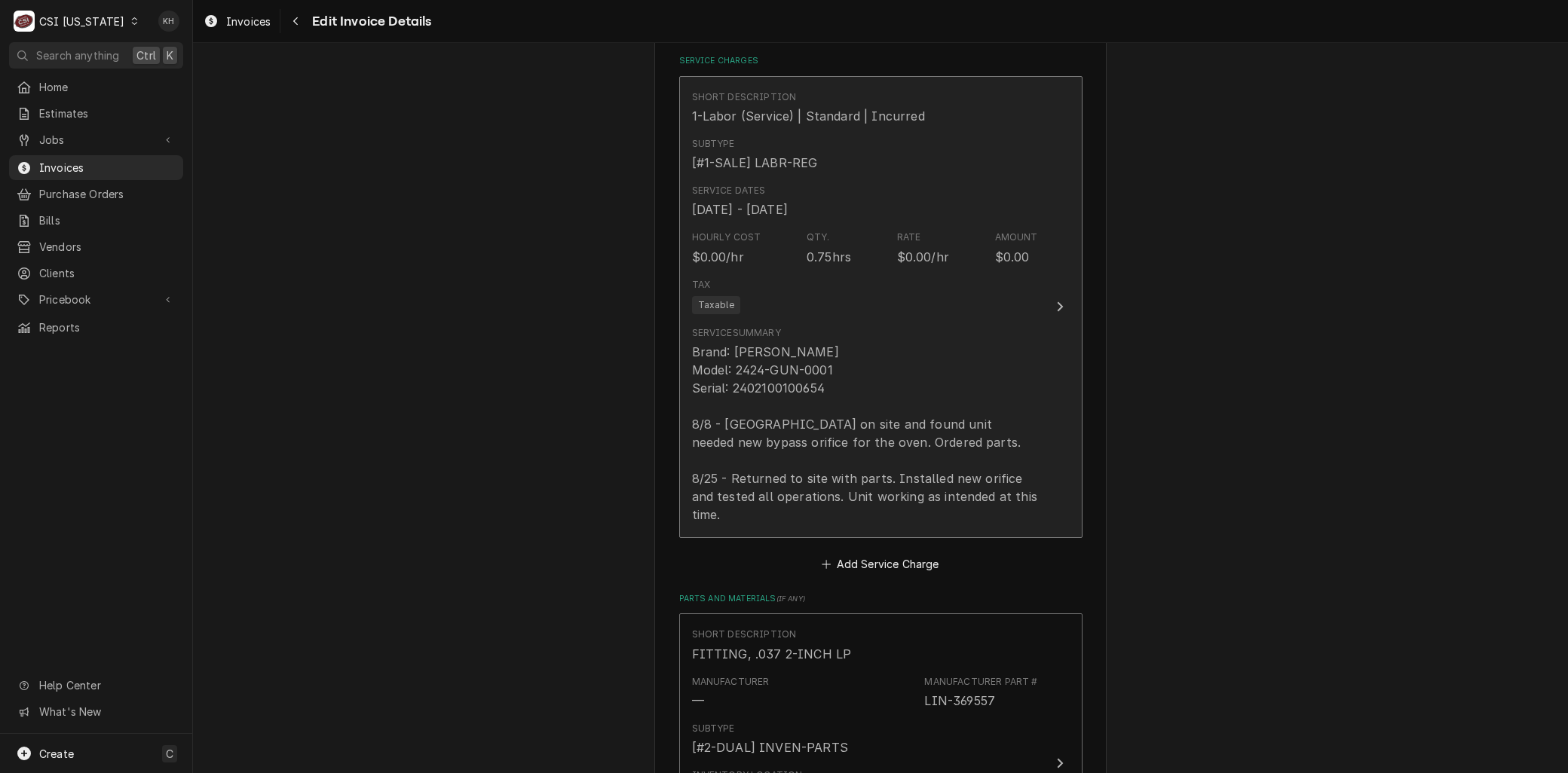
click at [785, 375] on div "Brand: Lincoln Model: 2424-GUN-0001 Serial: 2402100100654 8/8 - Arrived on site…" at bounding box center [865, 432] width 346 height 181
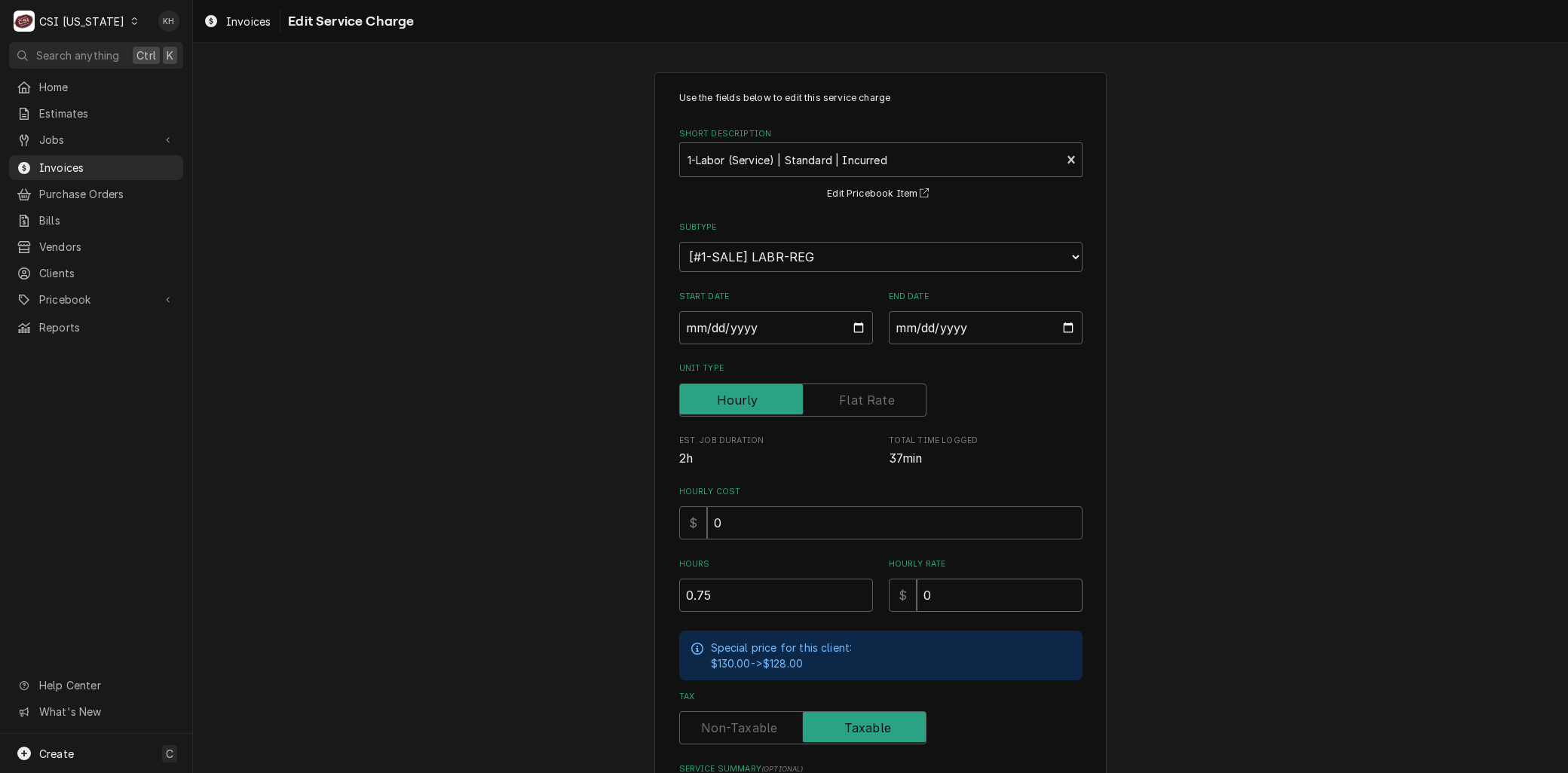
click at [903, 584] on div "$ 0" at bounding box center [985, 595] width 194 height 33
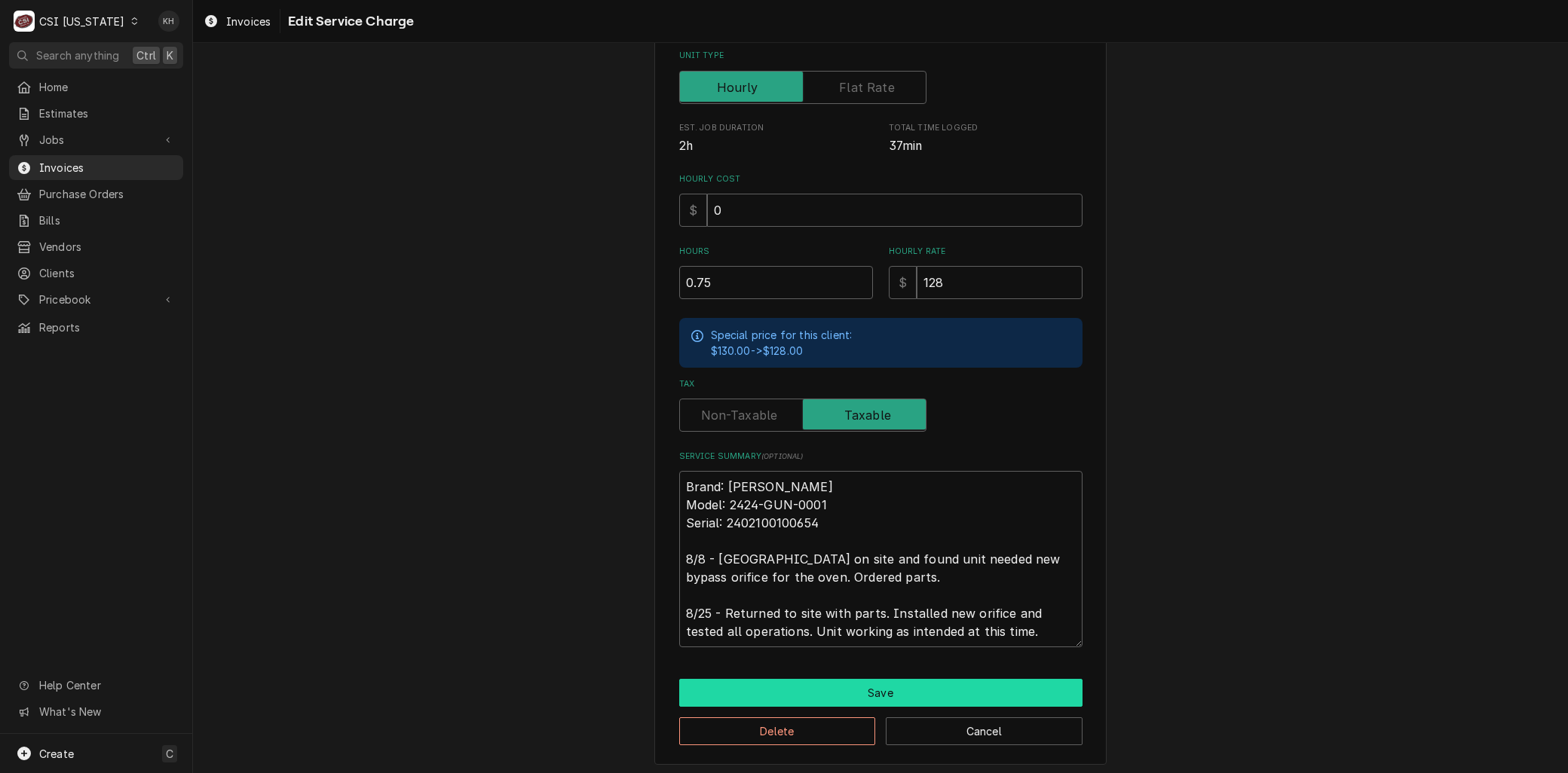
click at [787, 691] on button "Save" at bounding box center [880, 692] width 403 height 28
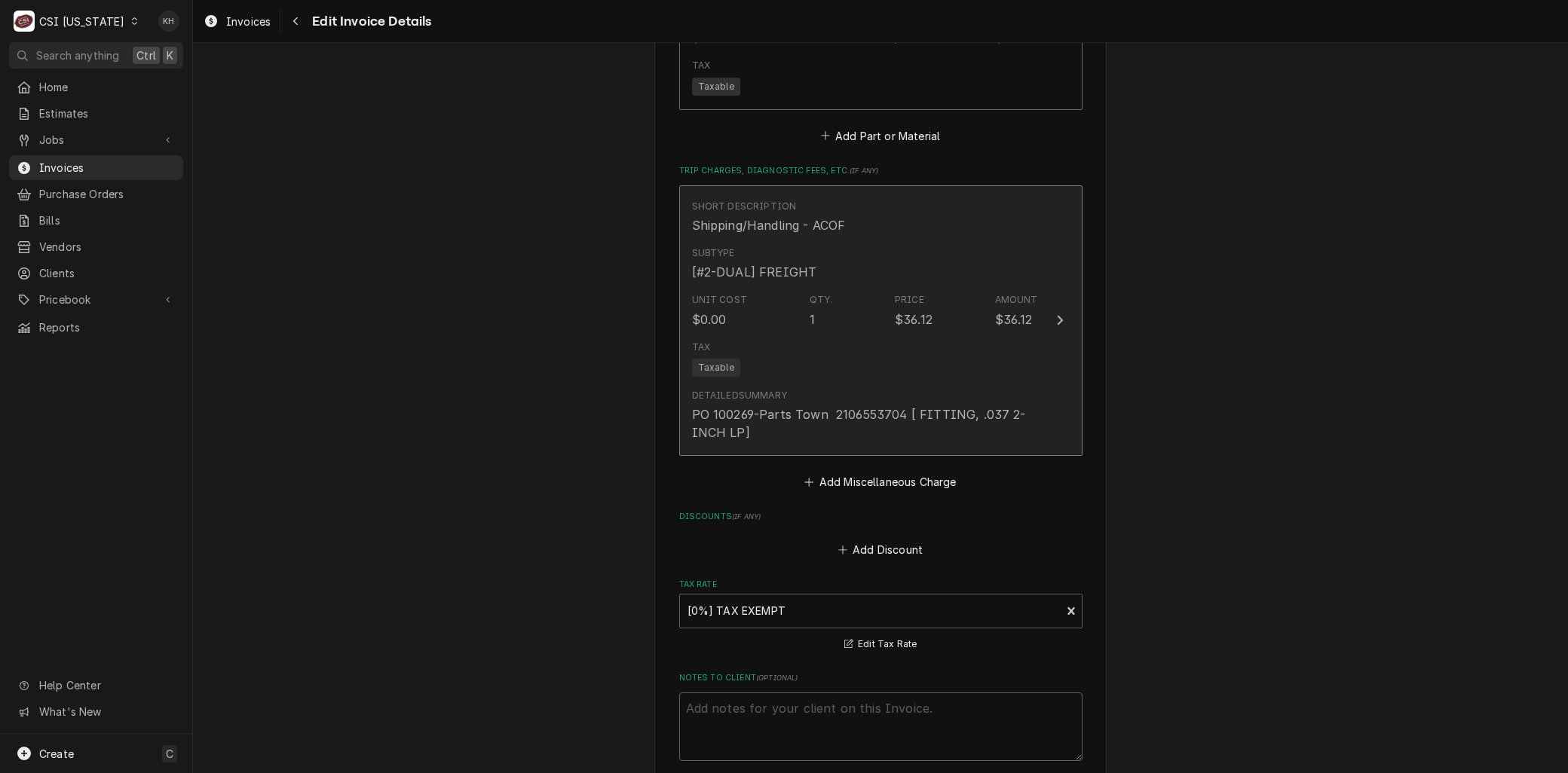
scroll to position [2057, 0]
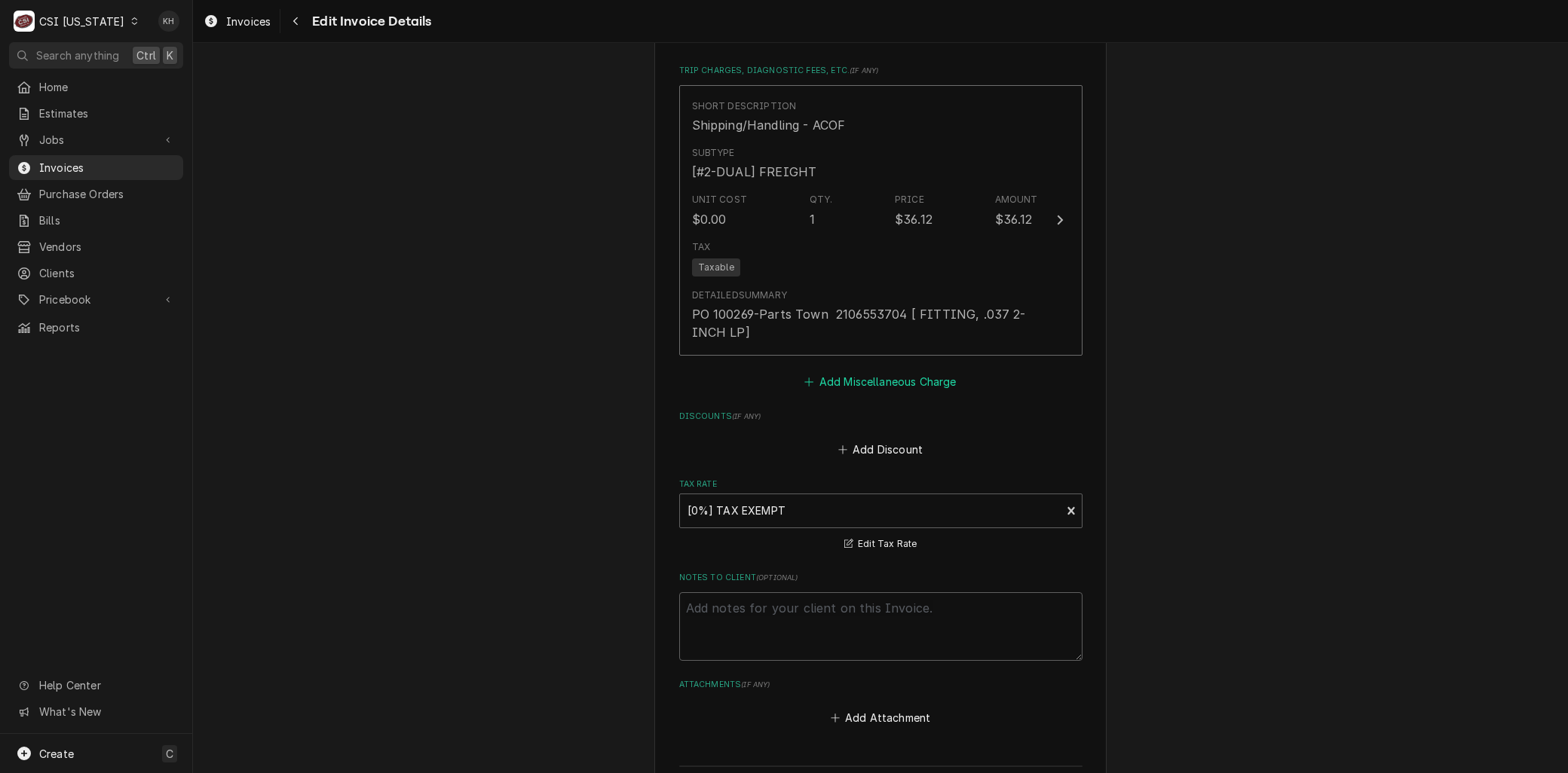
click at [865, 371] on button "Add Miscellaneous Charge" at bounding box center [880, 382] width 157 height 21
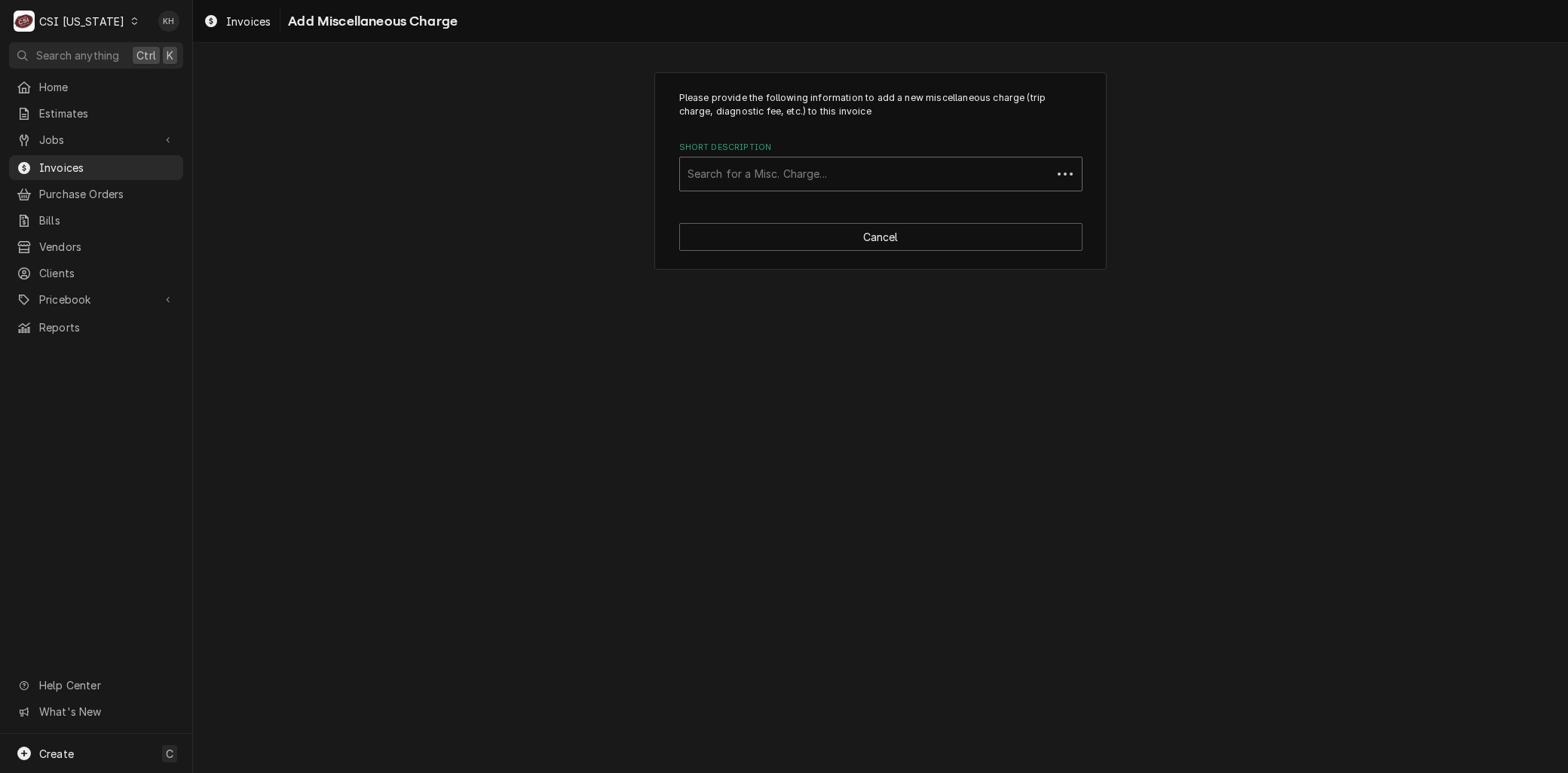
click at [717, 177] on div "Short Description" at bounding box center [866, 174] width 357 height 27
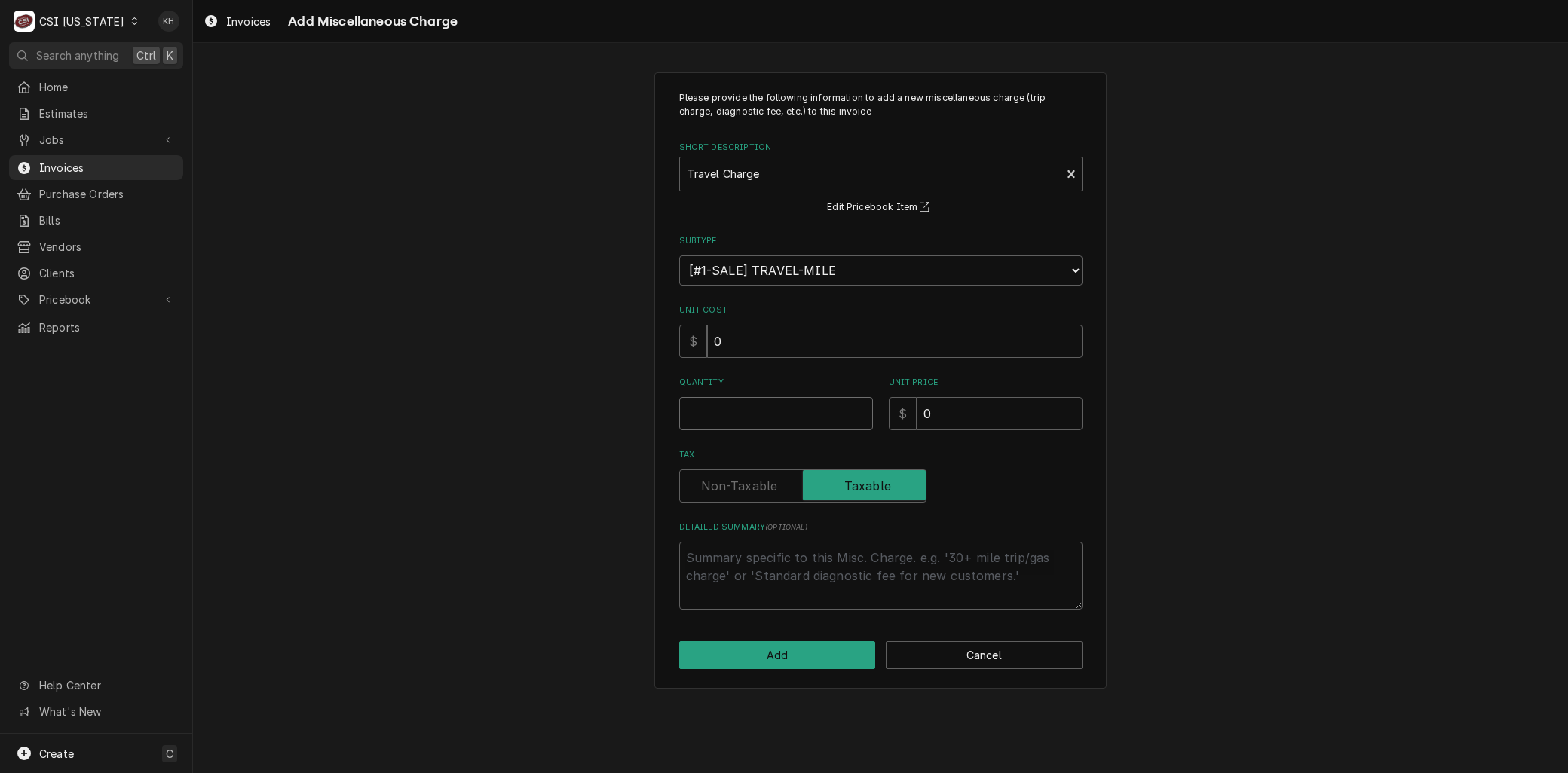
click at [702, 413] on input "Quantity" at bounding box center [775, 413] width 194 height 33
click at [784, 649] on button "Add" at bounding box center [777, 654] width 197 height 28
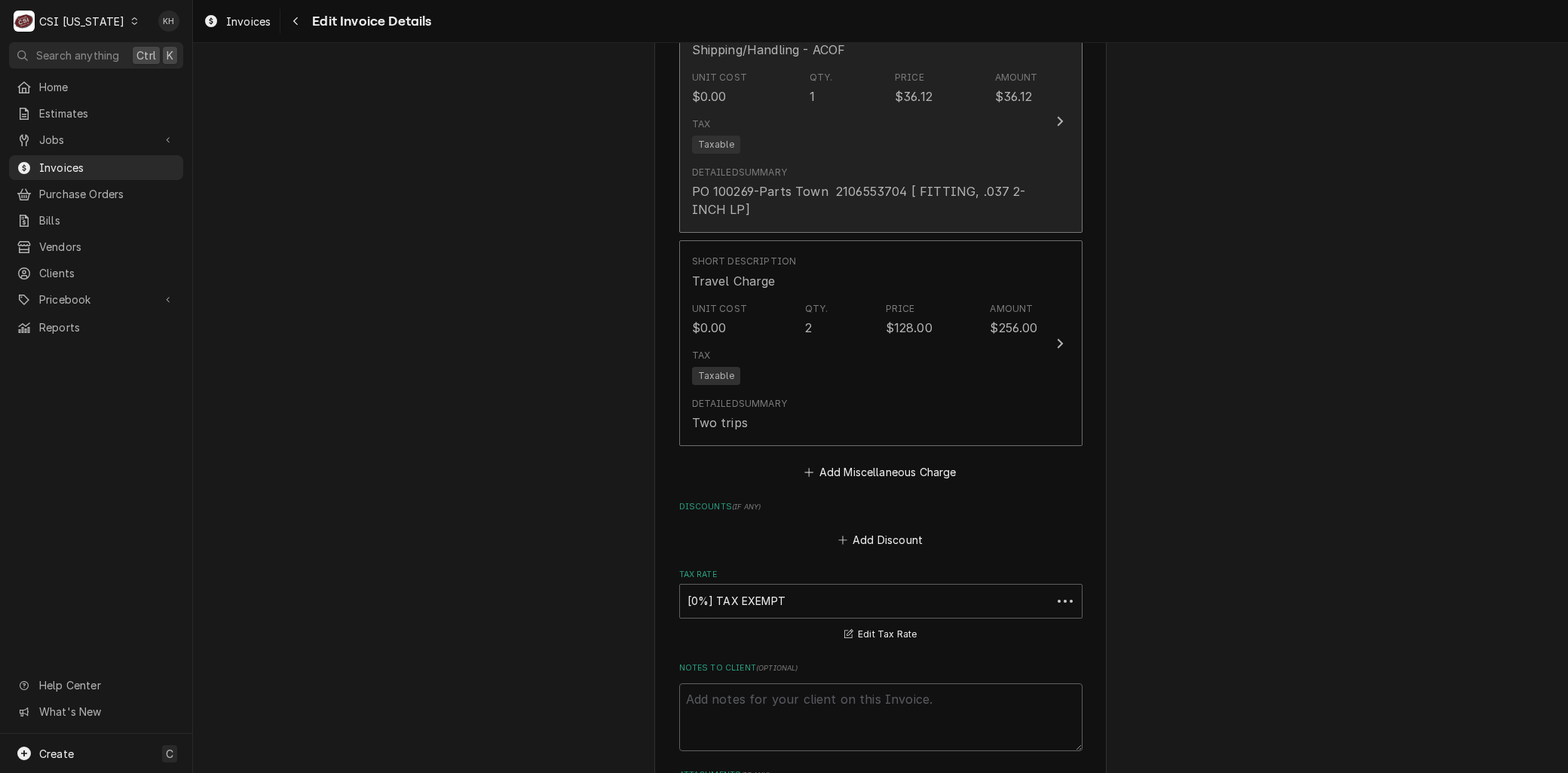
scroll to position [2132, 0]
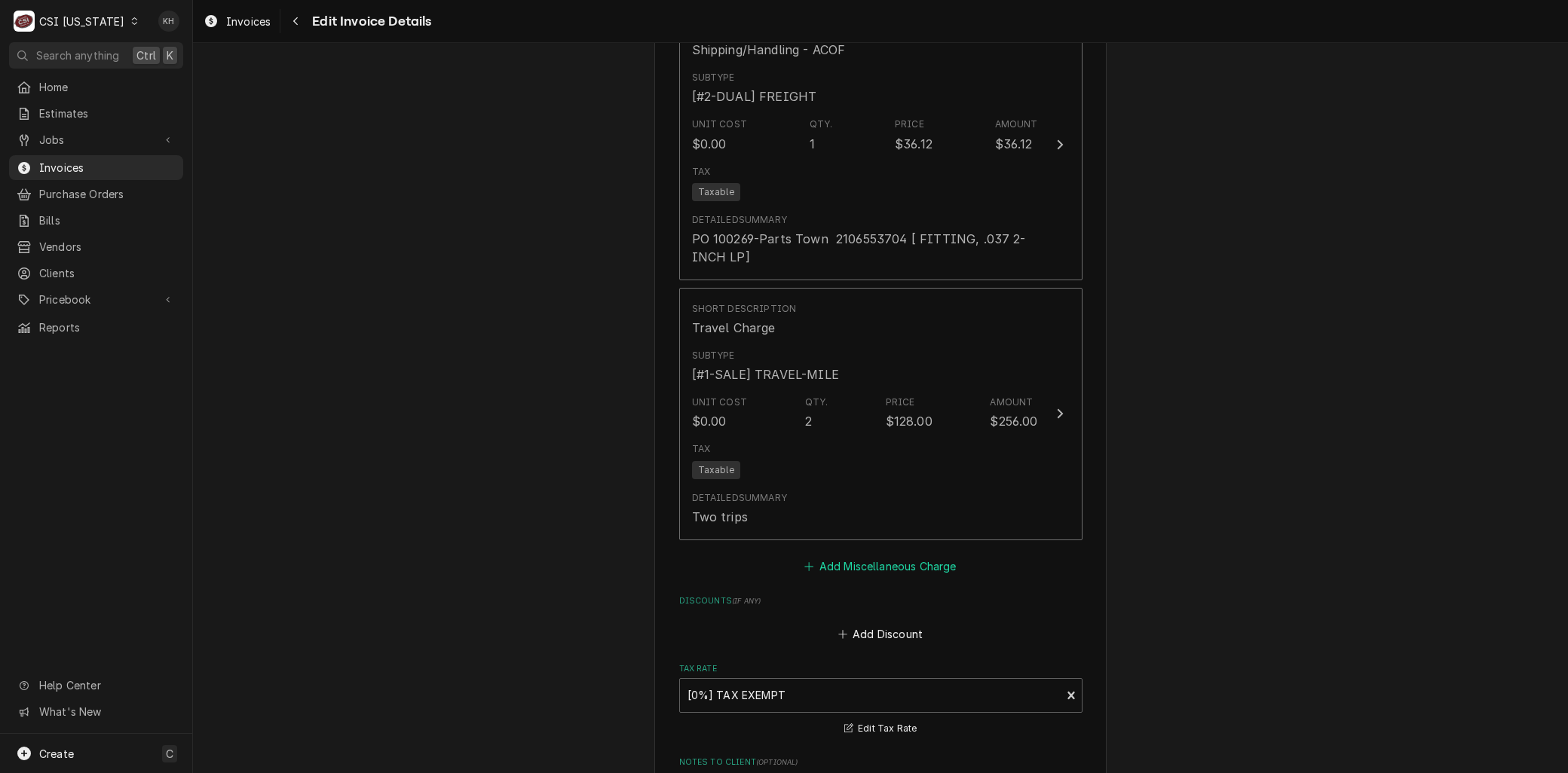
click at [844, 555] on button "Add Miscellaneous Charge" at bounding box center [880, 566] width 157 height 21
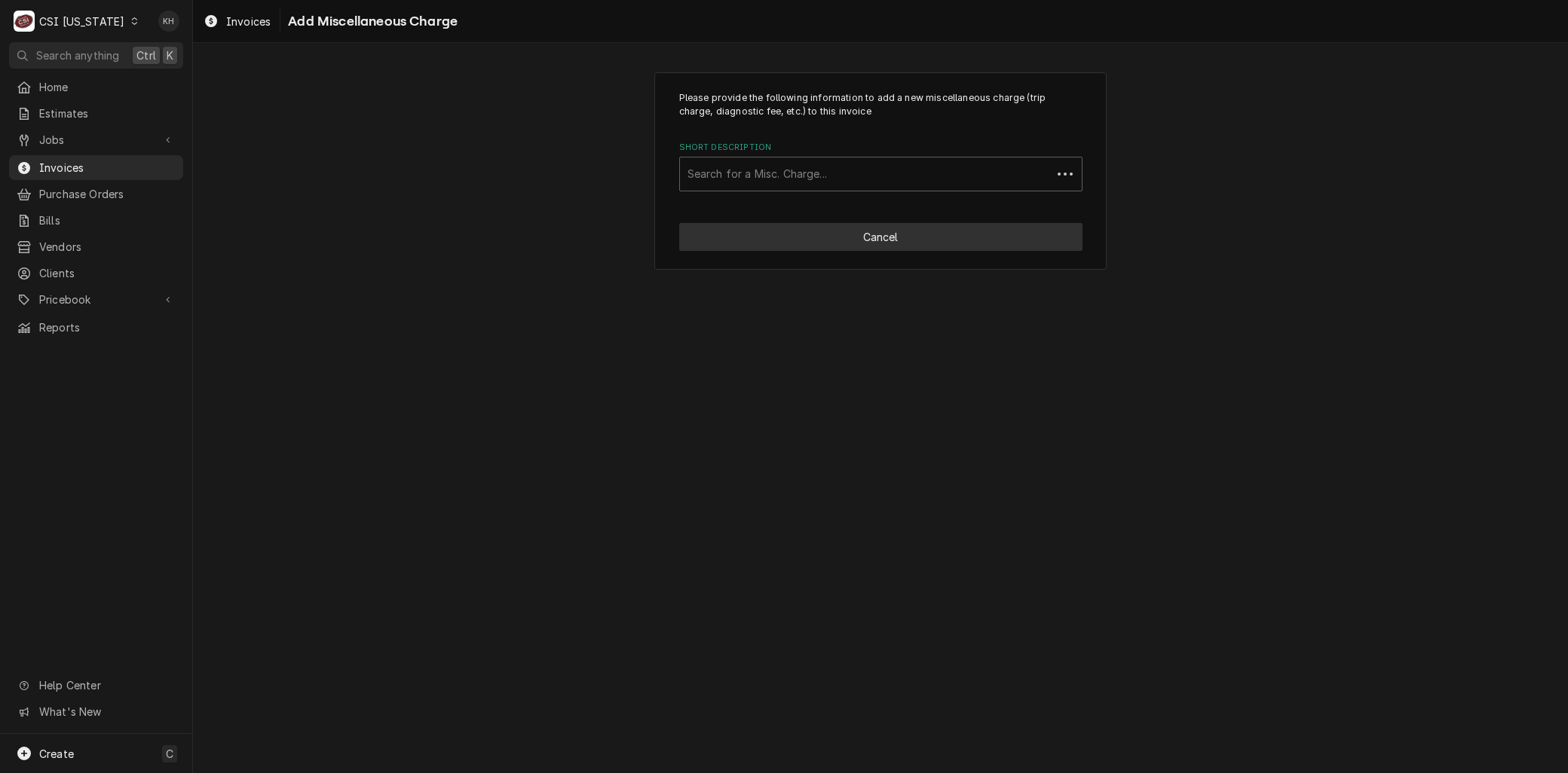
click at [730, 177] on div "Short Description" at bounding box center [866, 174] width 357 height 27
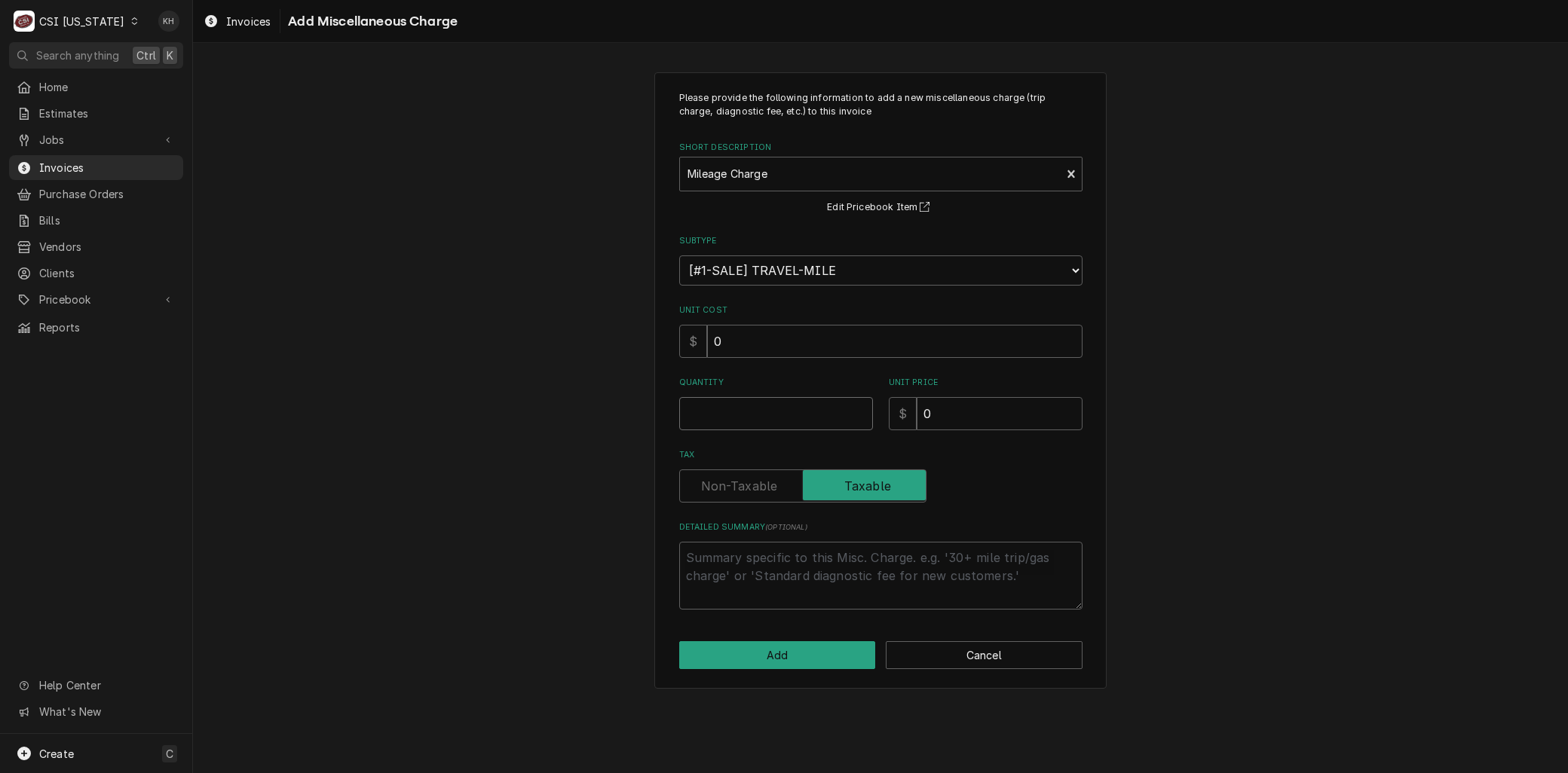
click at [710, 409] on input "Quantity" at bounding box center [775, 413] width 194 height 33
click at [770, 655] on button "Add" at bounding box center [777, 654] width 197 height 28
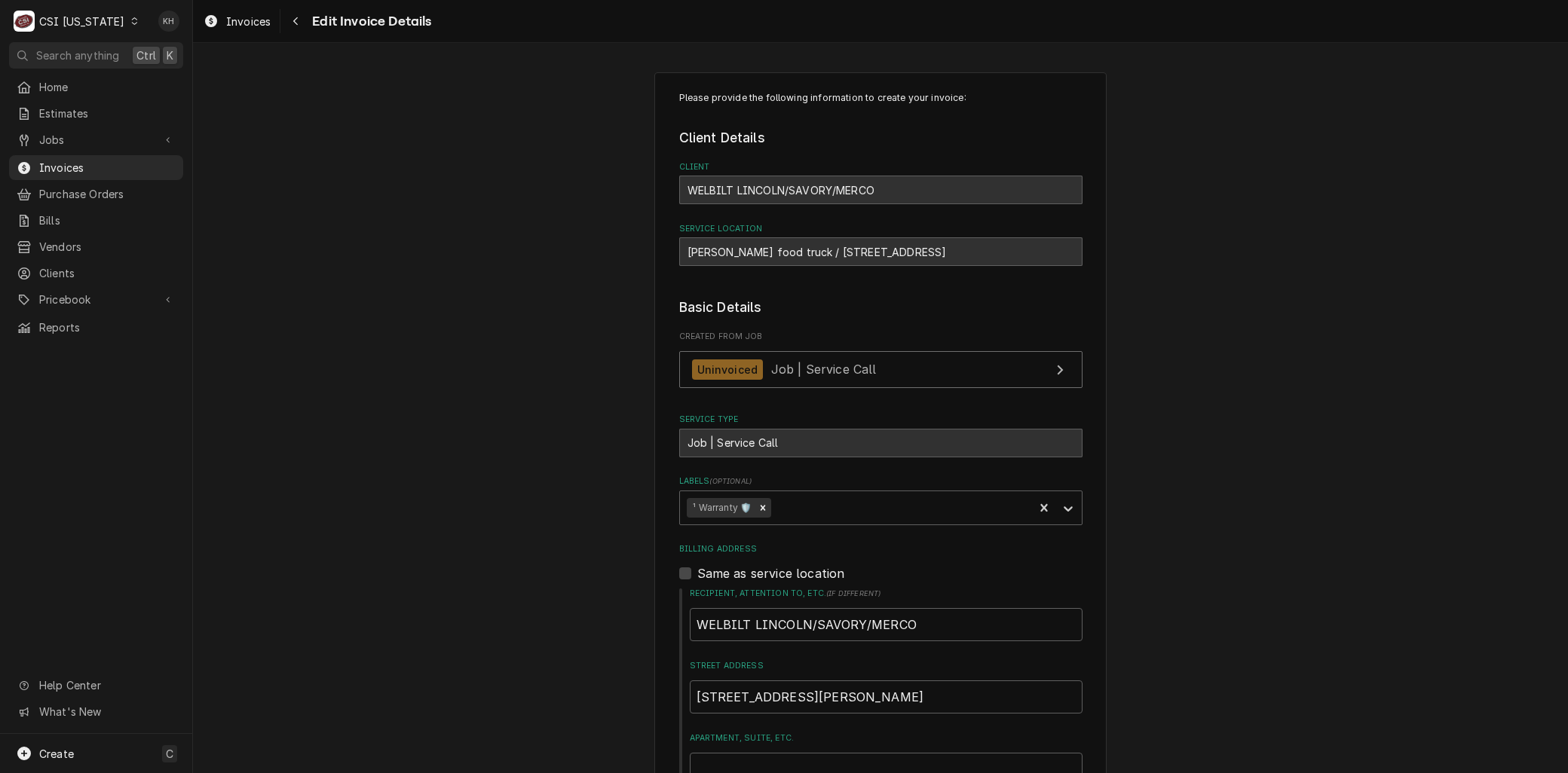
click at [771, 251] on div "Papa Johns food truck / 911 Grade Ln, Louisville, KY 40213" at bounding box center [880, 251] width 403 height 29
copy div "truck"
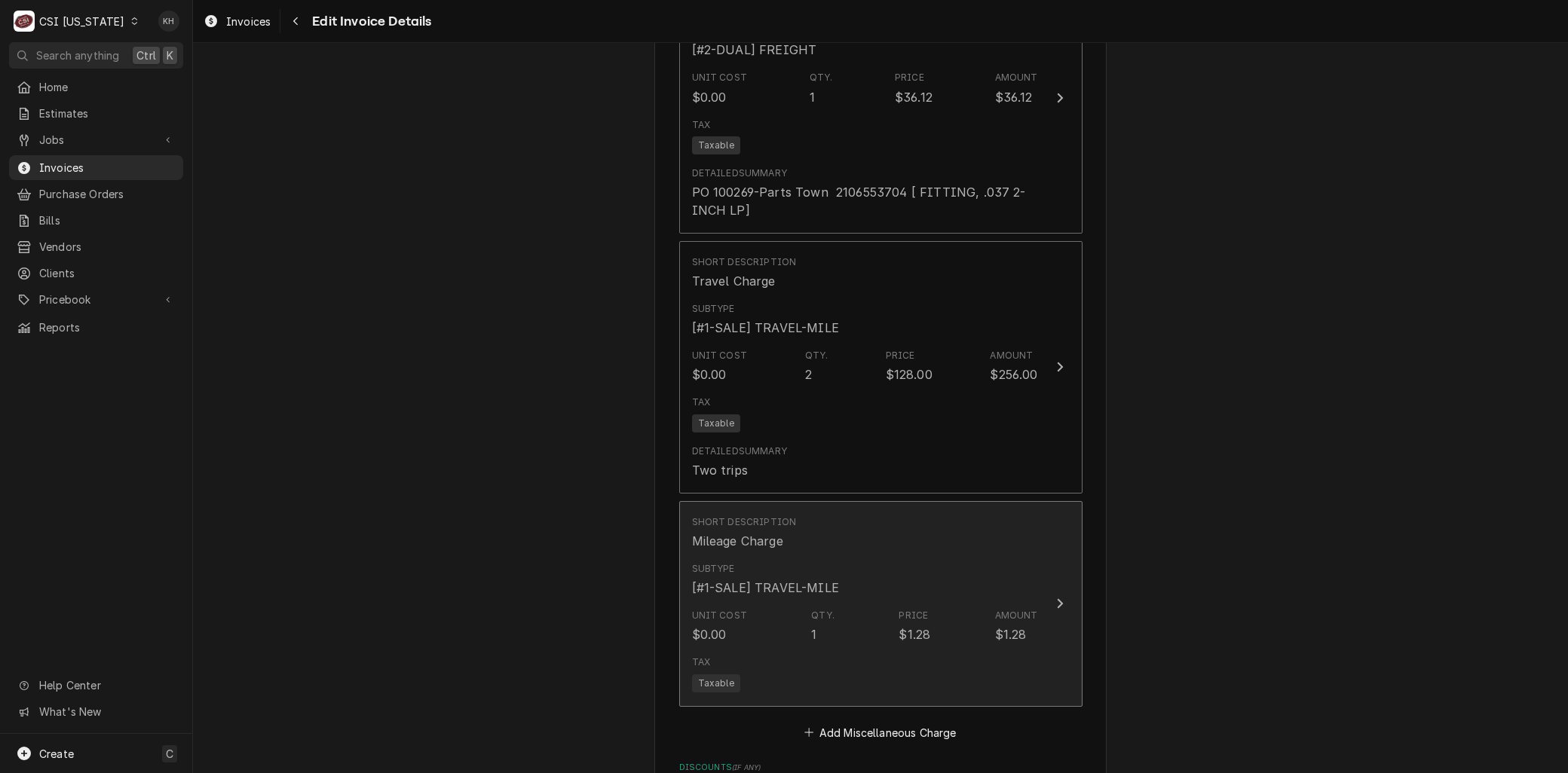
scroll to position [2260, 0]
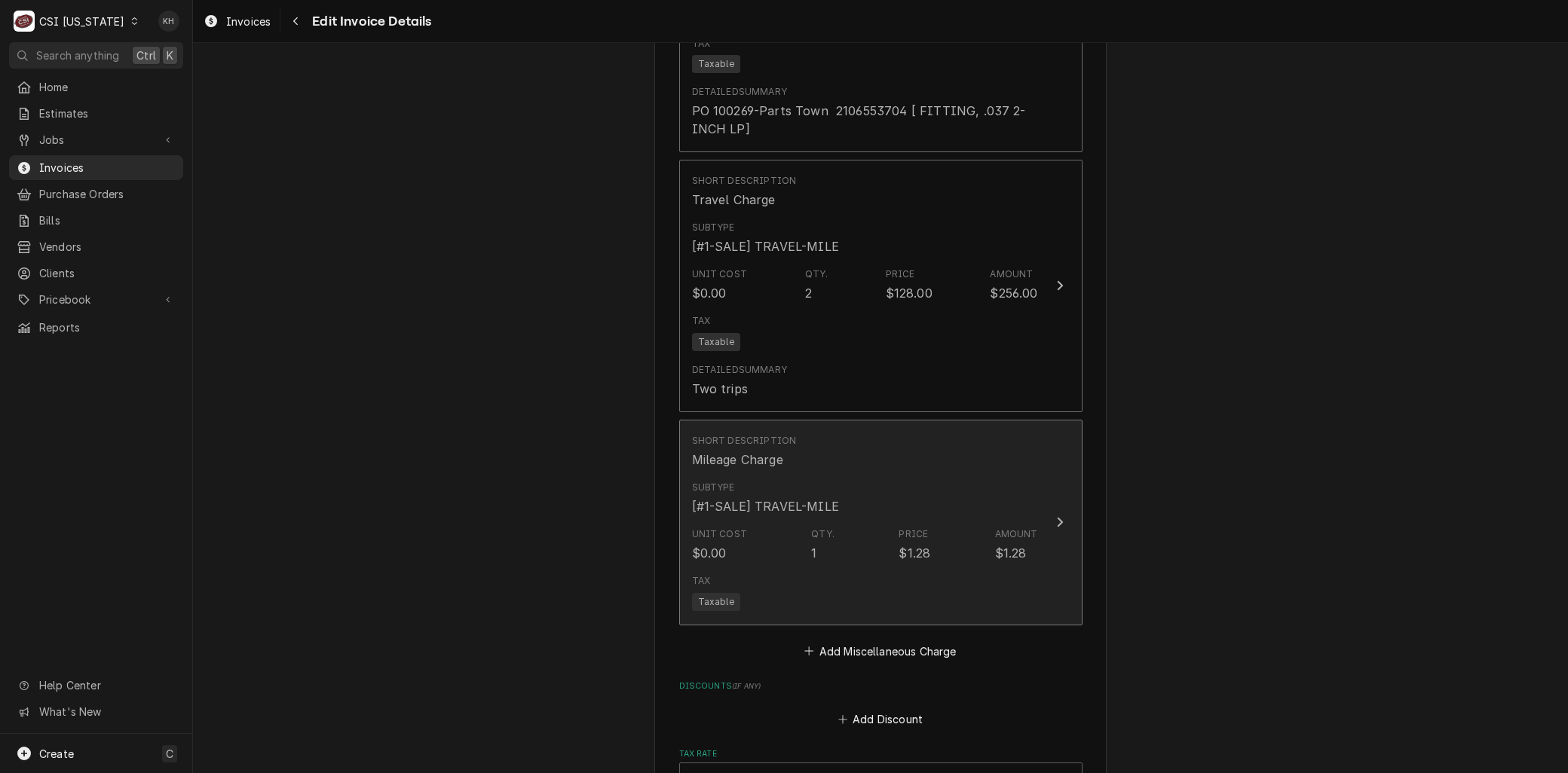
click at [821, 503] on div "Short Description Mileage Charge Subtype [#1-SALE] TRAVEL-MILE Unit Cost $0.00 …" at bounding box center [865, 522] width 346 height 189
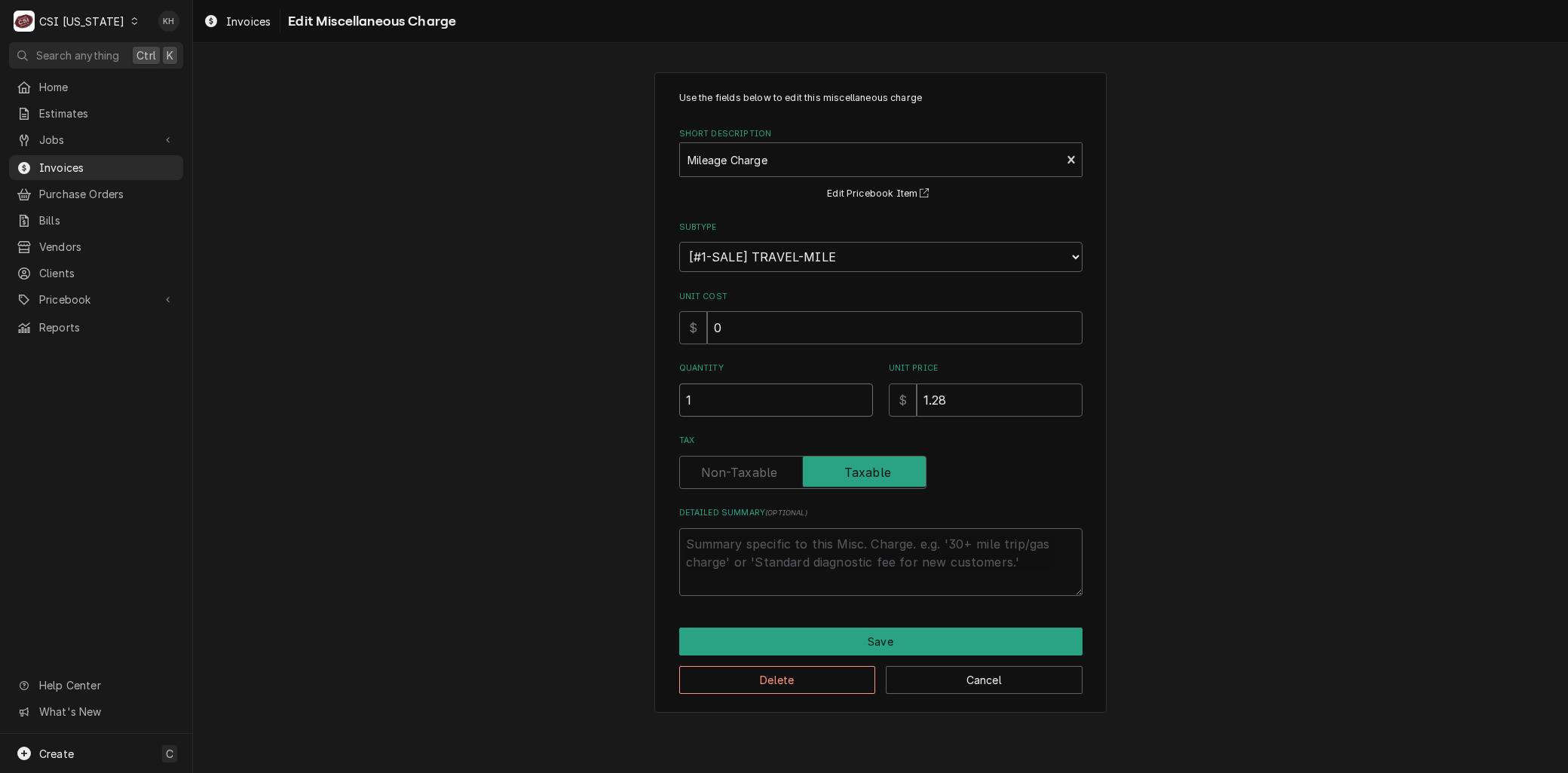
drag, startPoint x: 698, startPoint y: 395, endPoint x: 634, endPoint y: 398, distance: 64.1
click at [637, 399] on div "Use the fields below to edit this miscellaneous charge Short Description Mileag…" at bounding box center [879, 392] width 1374 height 668
click at [846, 643] on button "Save" at bounding box center [880, 641] width 403 height 28
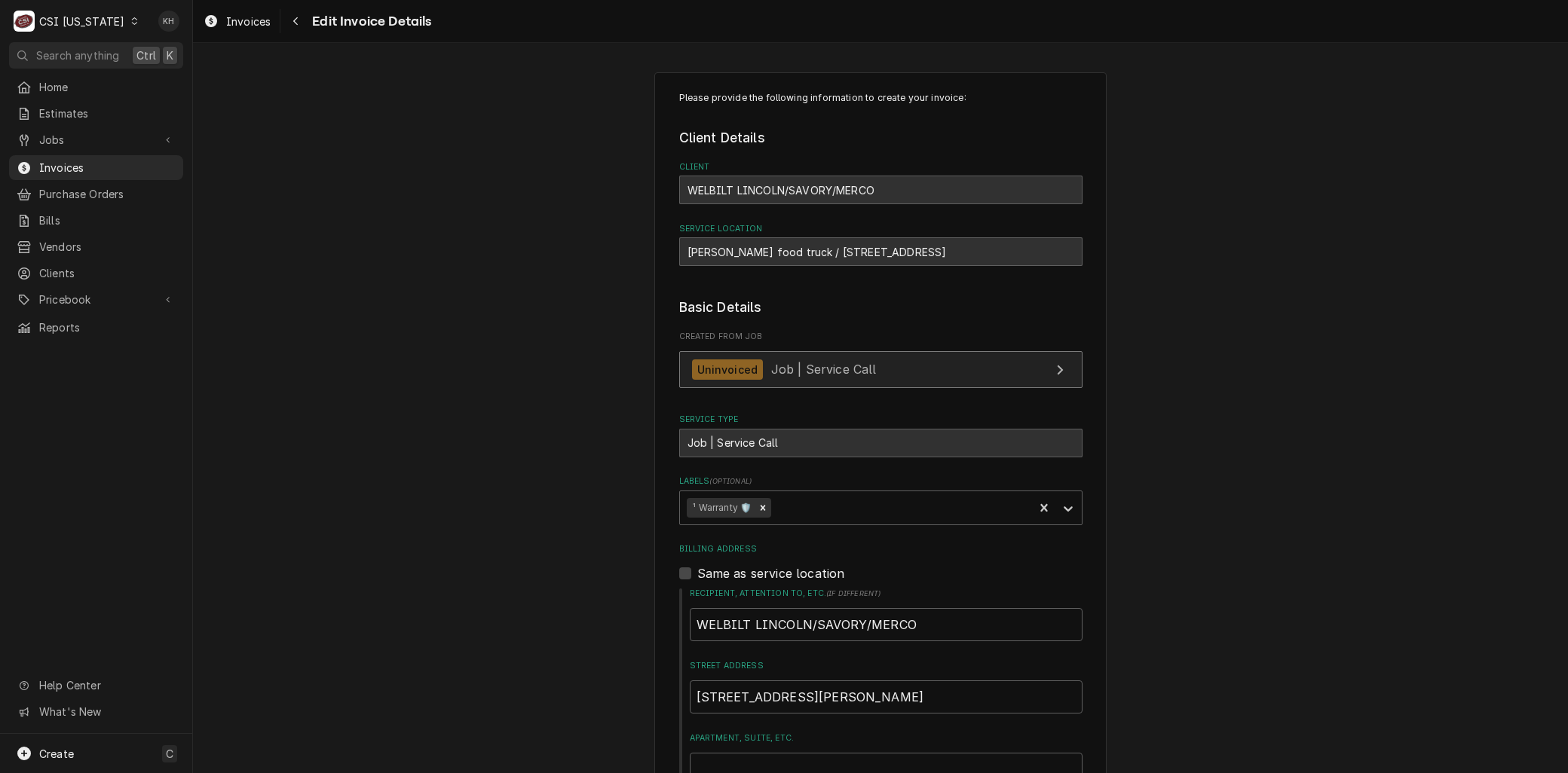
click at [779, 362] on span "Job | Service Call" at bounding box center [823, 369] width 105 height 15
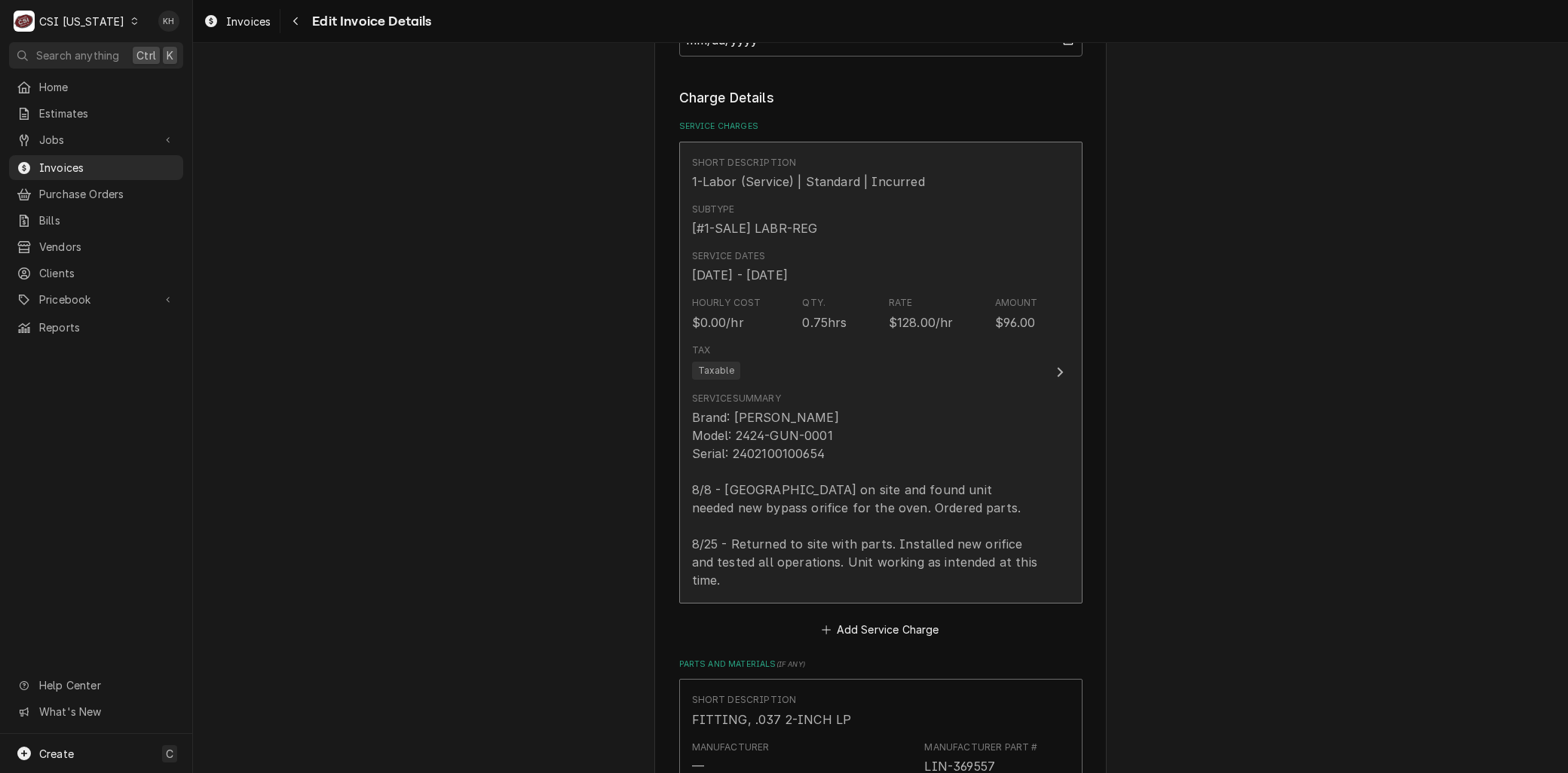
click at [822, 490] on div "Brand: Lincoln Model: 2424-GUN-0001 Serial: 2402100100654 8/8 - Arrived on site…" at bounding box center [865, 498] width 346 height 181
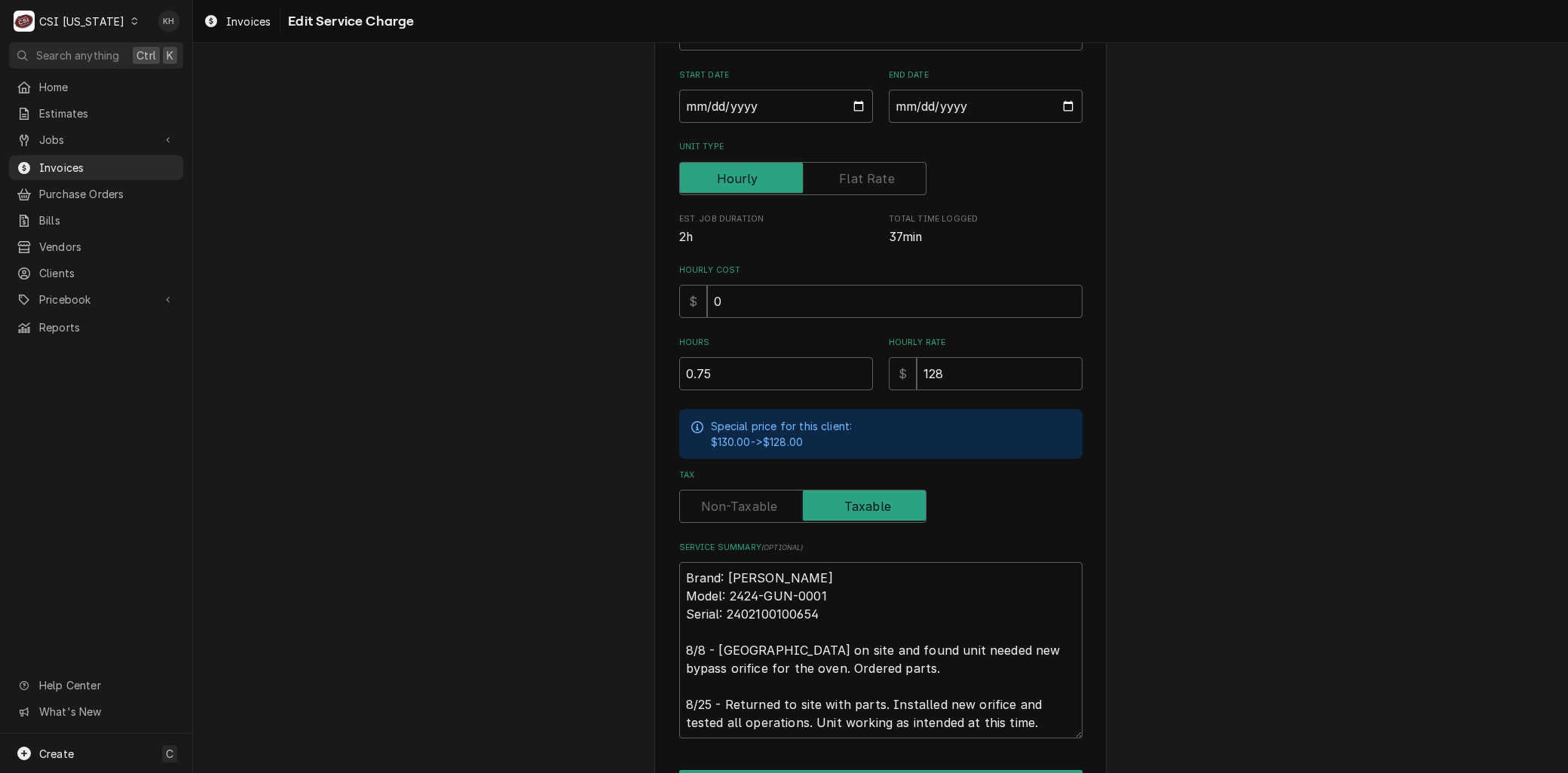
scroll to position [313, 0]
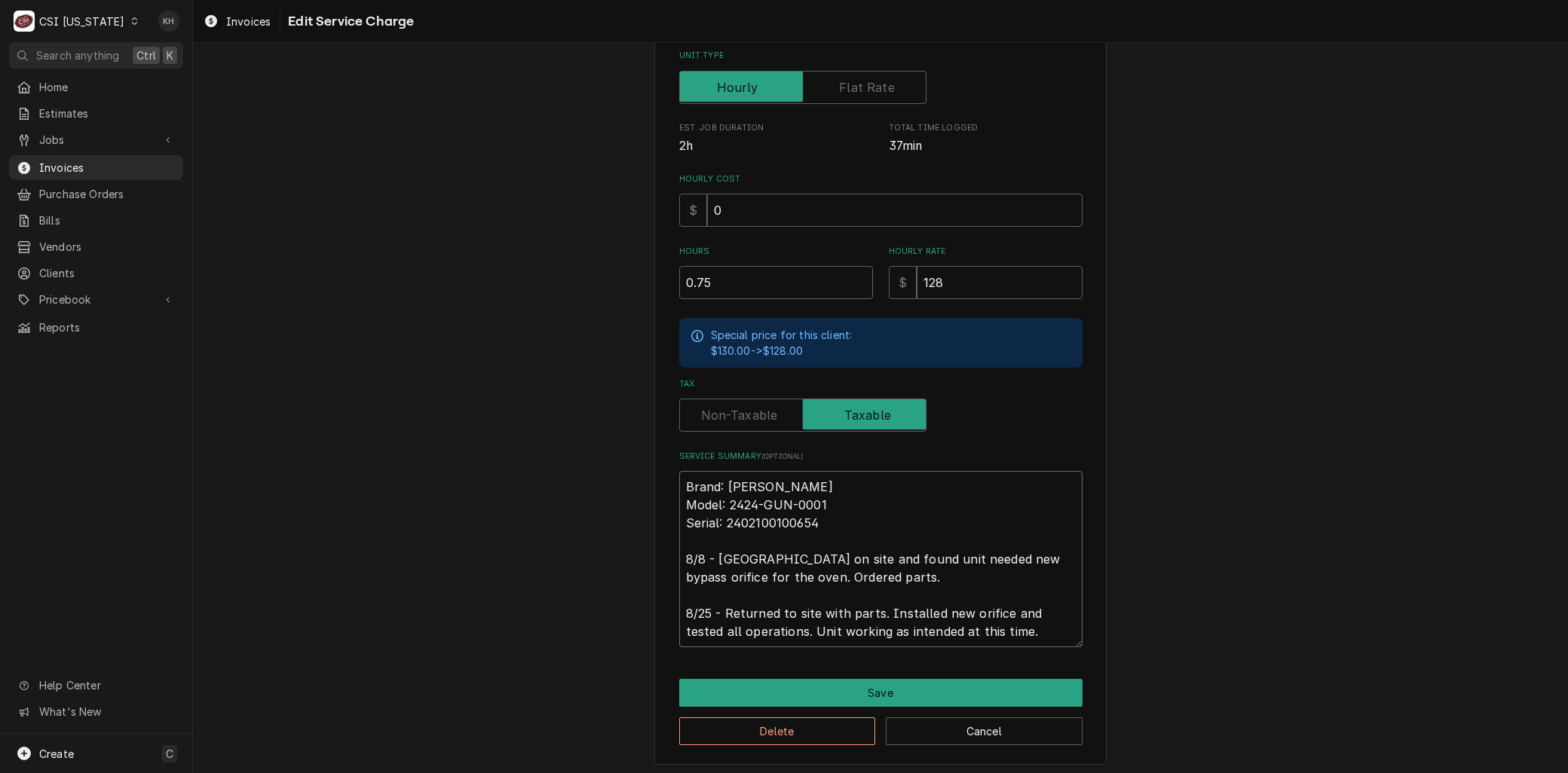
drag, startPoint x: 930, startPoint y: 556, endPoint x: 863, endPoint y: 556, distance: 67.0
click at [863, 556] on textarea "Brand: Lincoln Model: 2424-GUN-0001 Serial: 2402100100654 8/8 - Arrived on site…" at bounding box center [880, 559] width 403 height 177
click at [880, 572] on textarea "Brand: Lincoln Model: 2424-GUN-0001 Serial: 2402100100654 8/8 - Arrived on site…" at bounding box center [880, 559] width 403 height 177
click at [878, 689] on button "Save" at bounding box center [880, 692] width 403 height 28
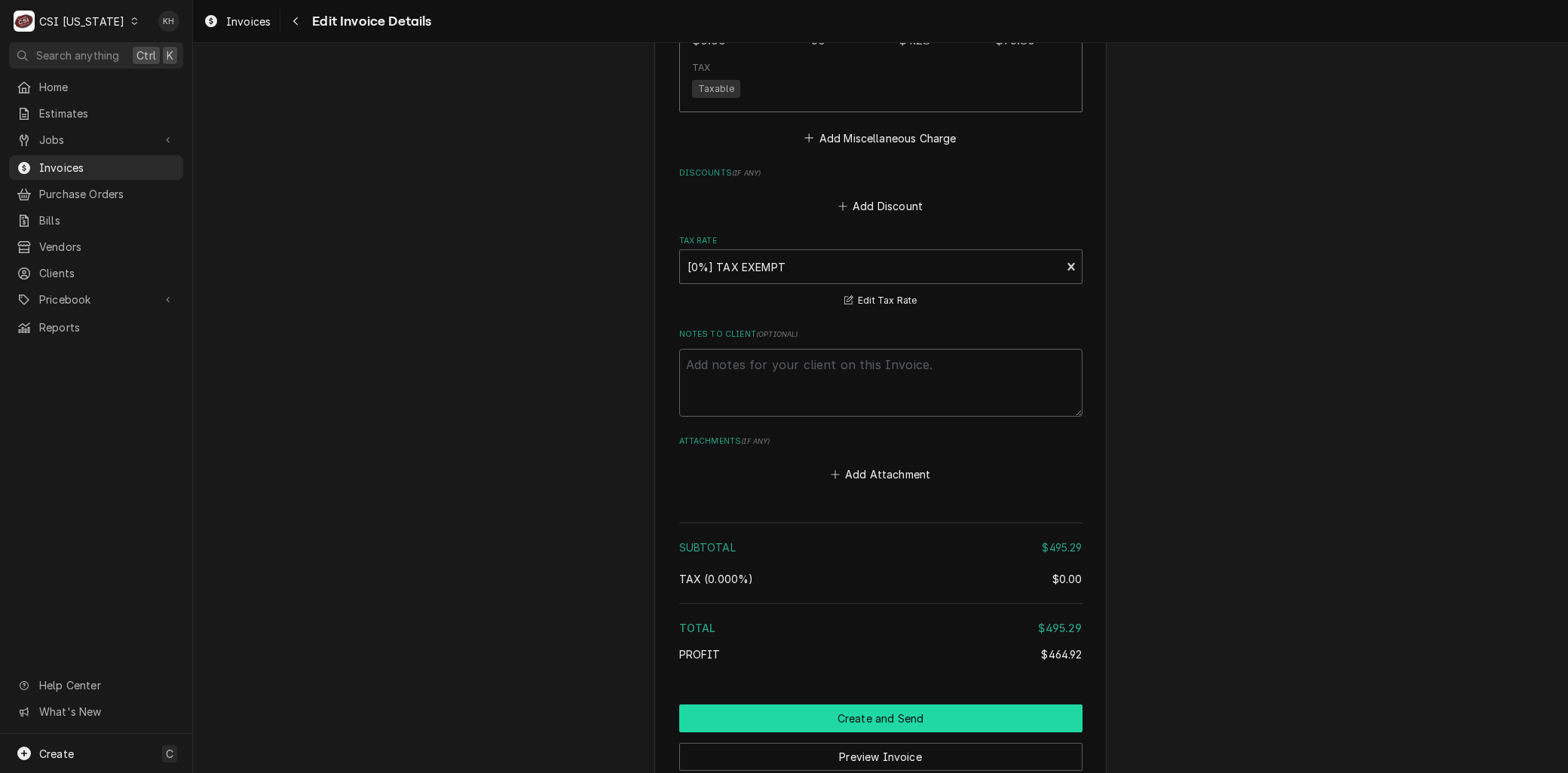
scroll to position [2895, 0]
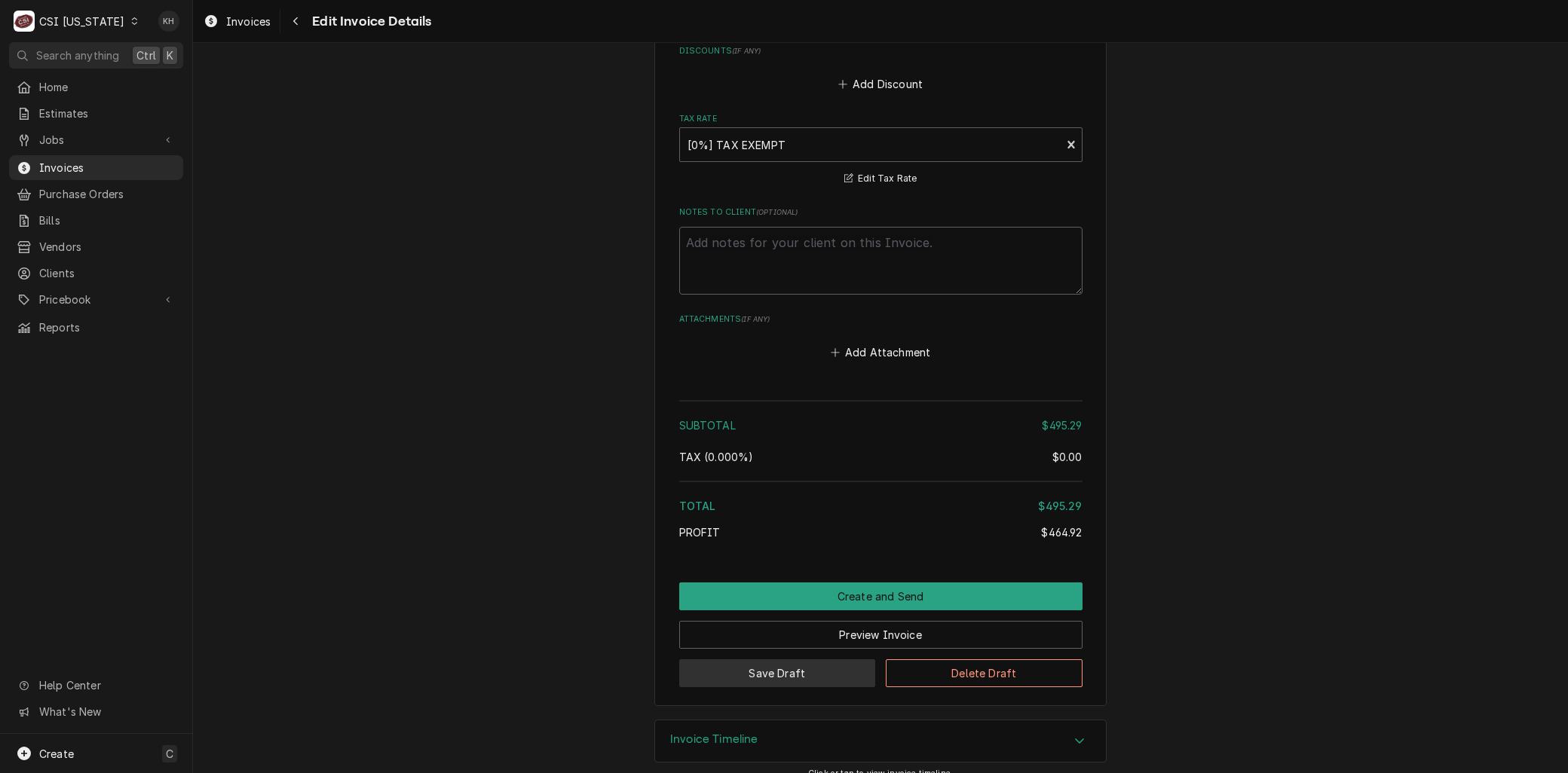
click at [773, 659] on button "Save Draft" at bounding box center [777, 672] width 197 height 28
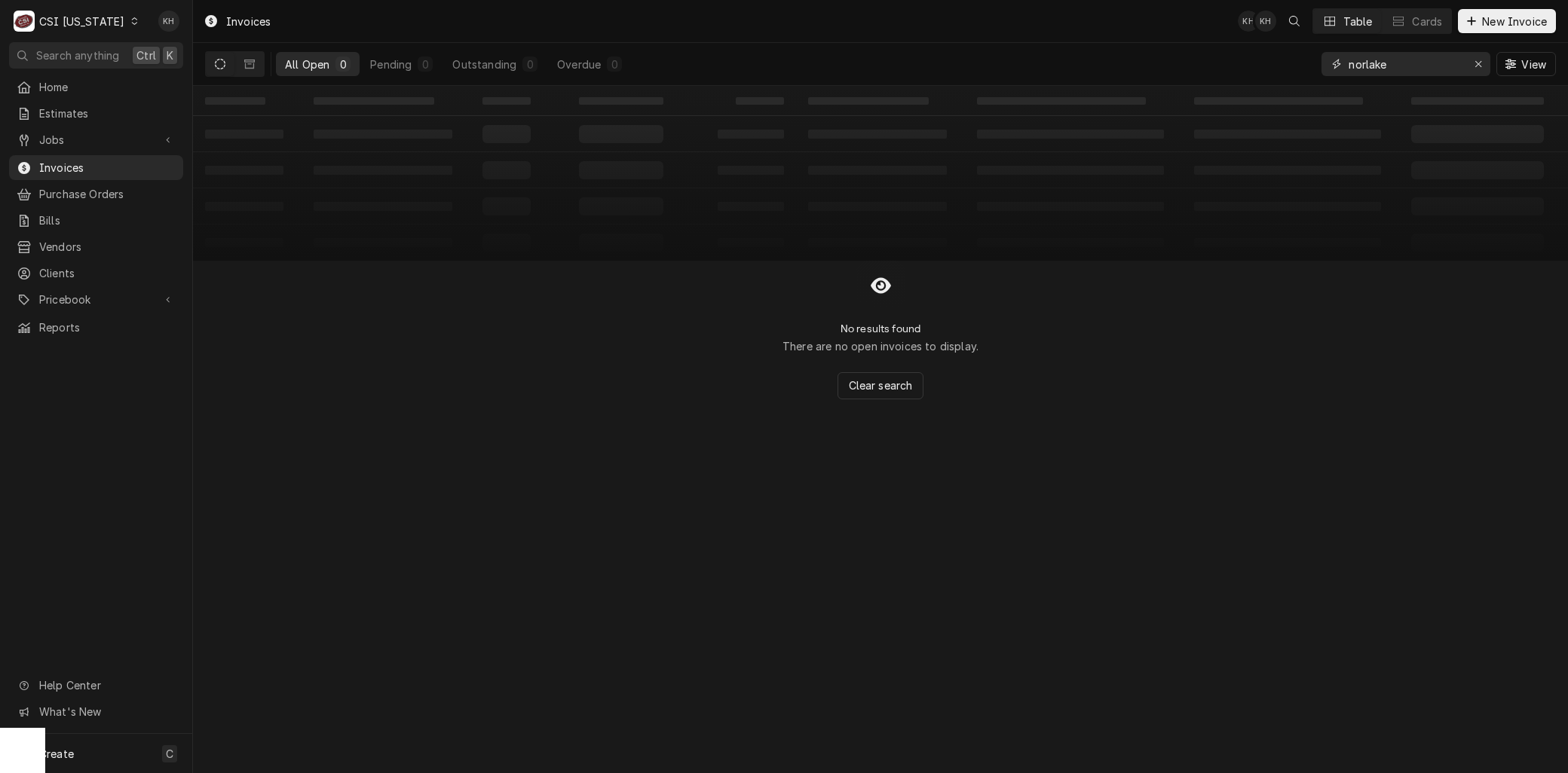
drag, startPoint x: 1403, startPoint y: 58, endPoint x: 1128, endPoint y: 70, distance: 275.3
click at [1141, 68] on div "All Open 0 Pending 0 Outstanding 0 Overdue 0 norlake View" at bounding box center [880, 63] width 1350 height 42
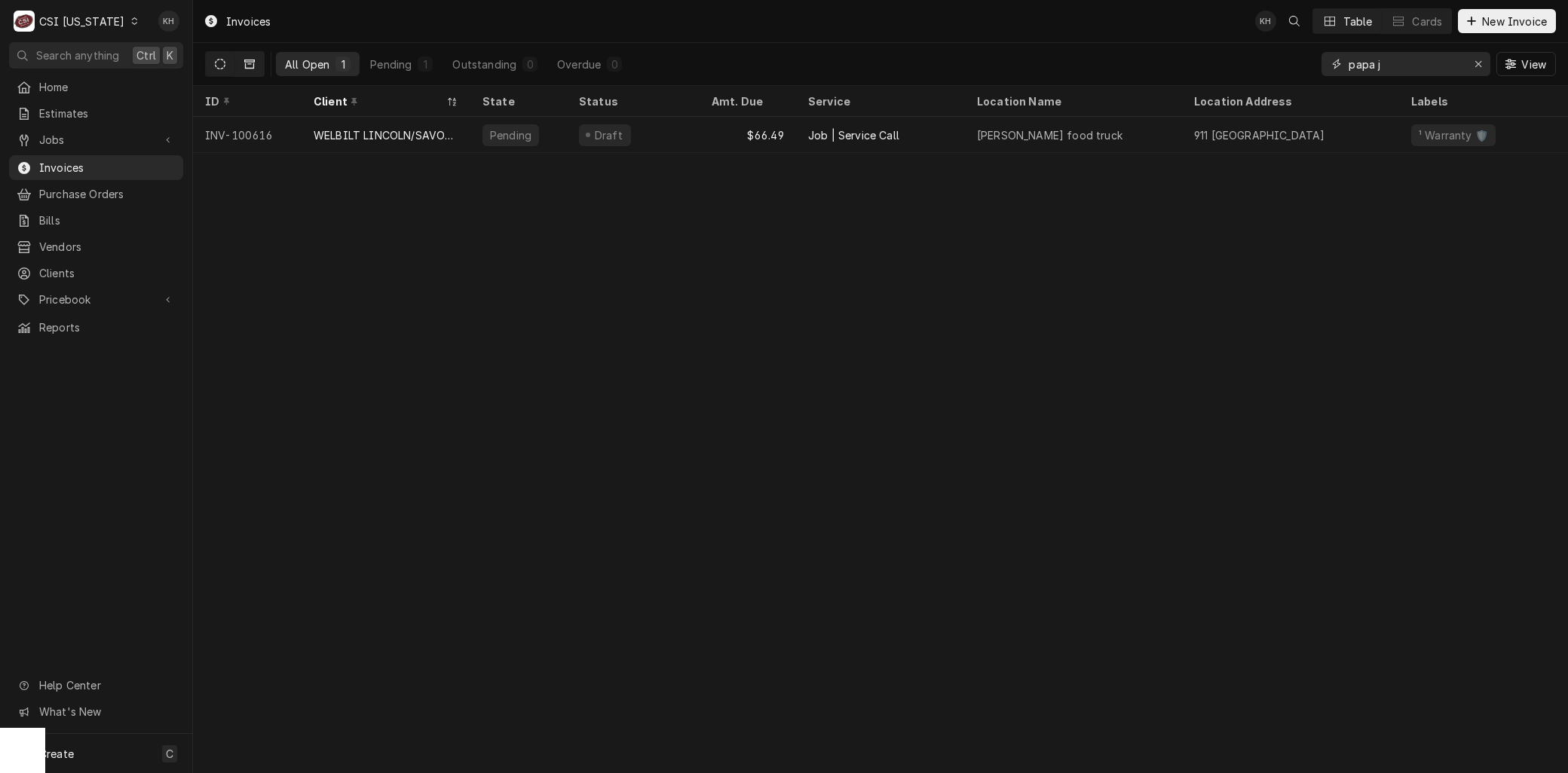
type input "papa j"
click at [245, 64] on icon "Dynamic Content Wrapper" at bounding box center [250, 64] width 11 height 11
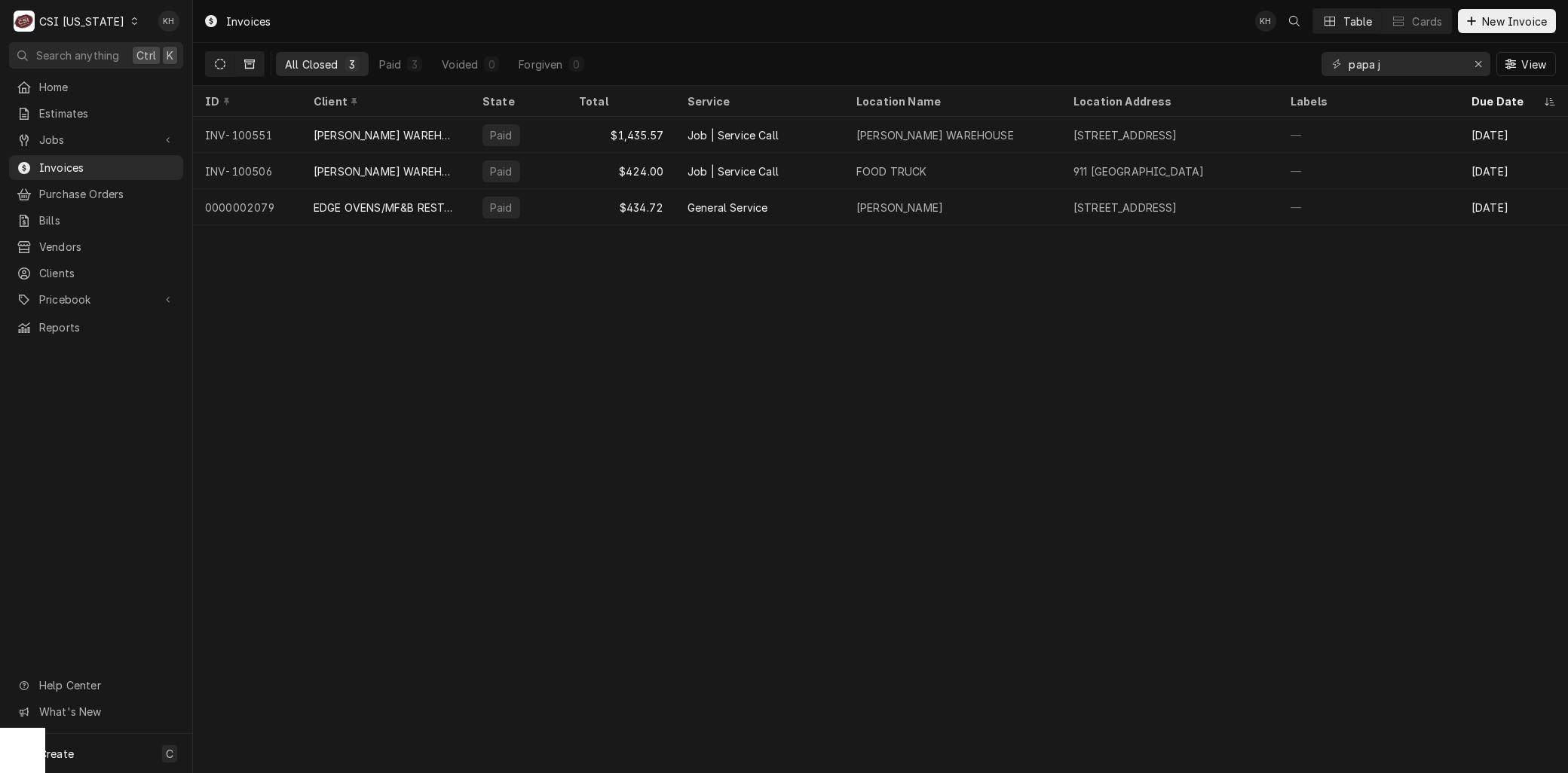
click at [207, 63] on button "Dynamic Content Wrapper" at bounding box center [220, 63] width 29 height 24
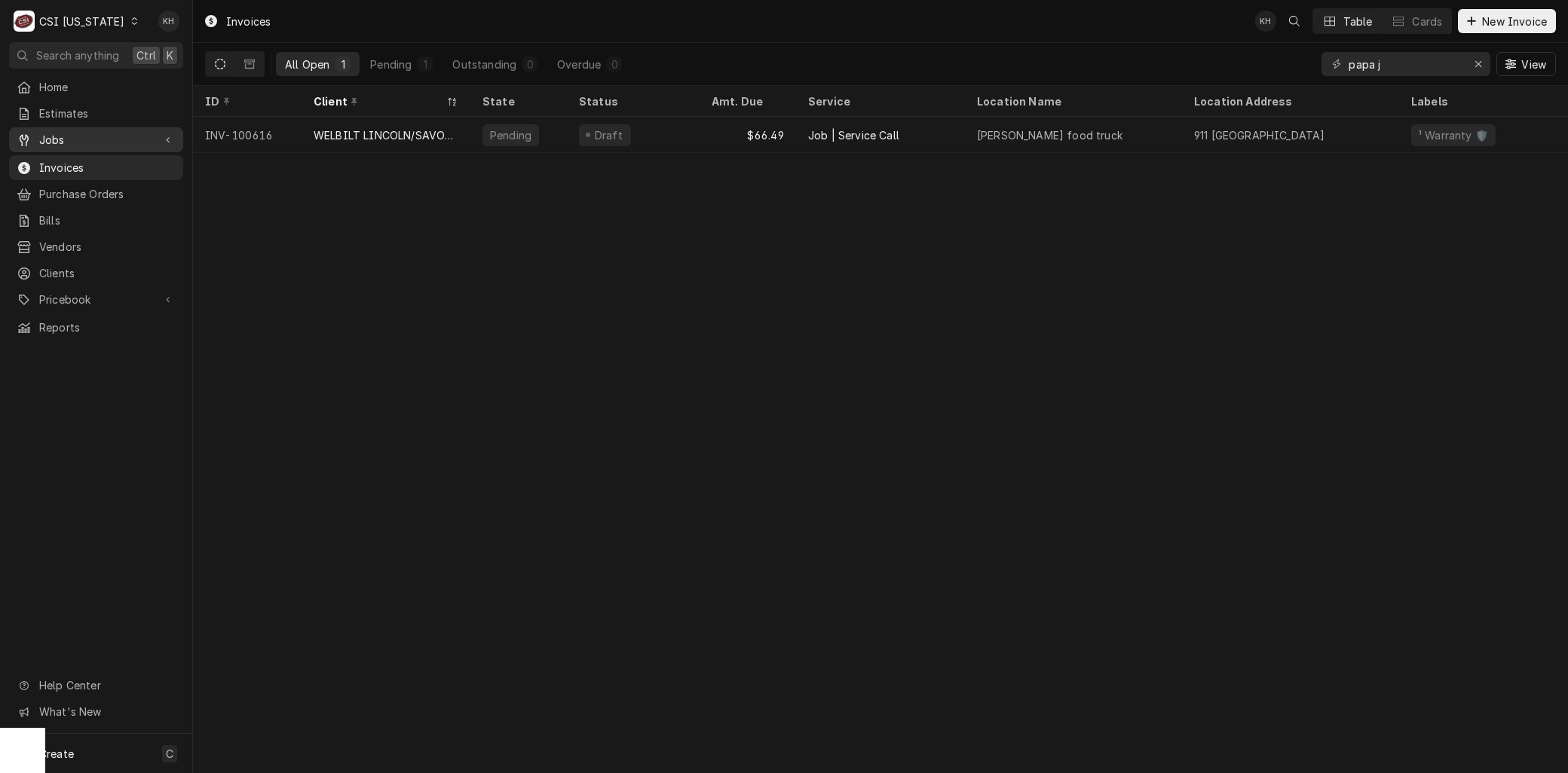
click at [51, 132] on span "Jobs" at bounding box center [96, 140] width 114 height 16
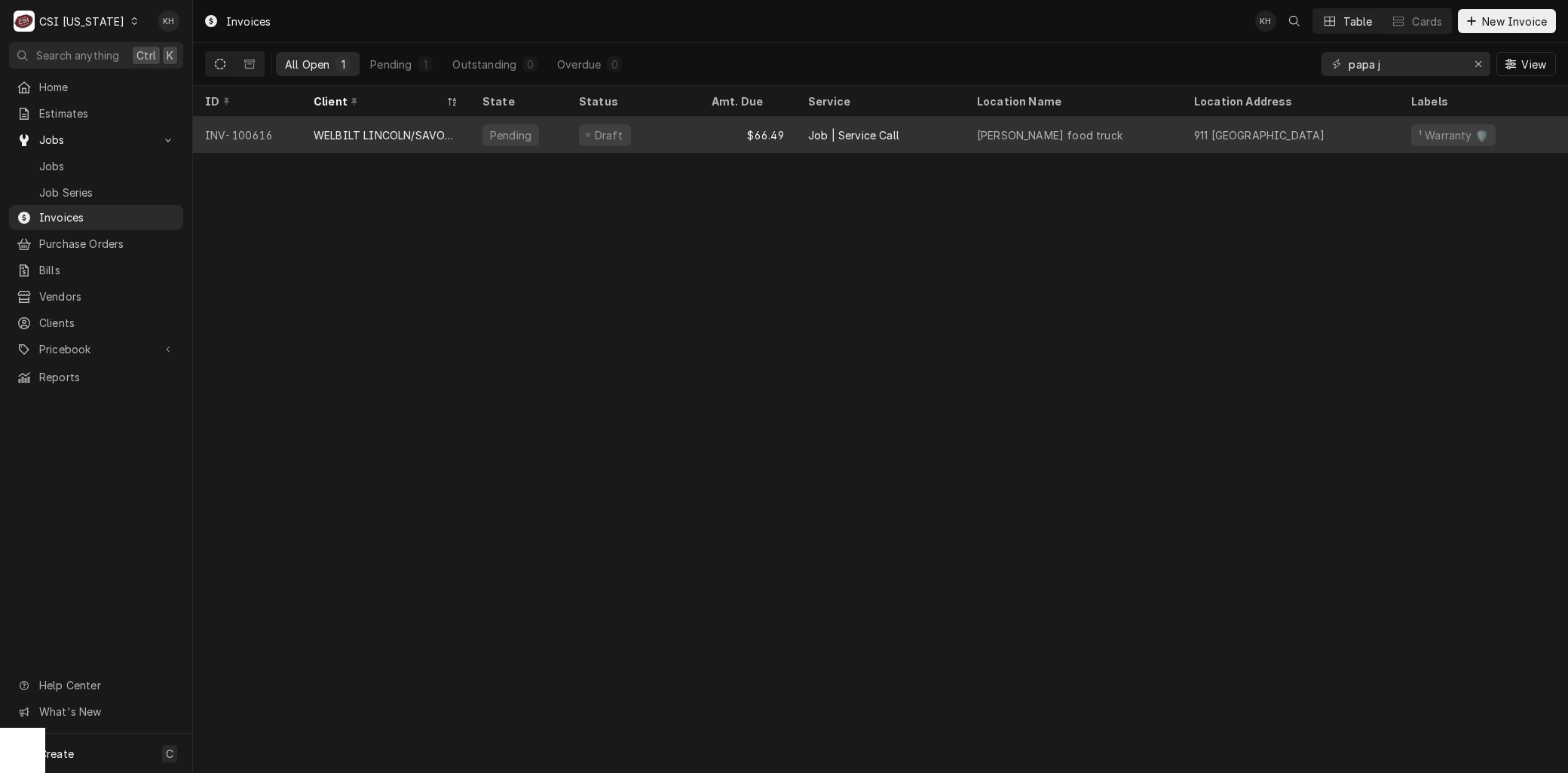
click at [416, 137] on div "WELBILT LINCOLN/SAVORY/MERCO" at bounding box center [386, 136] width 144 height 16
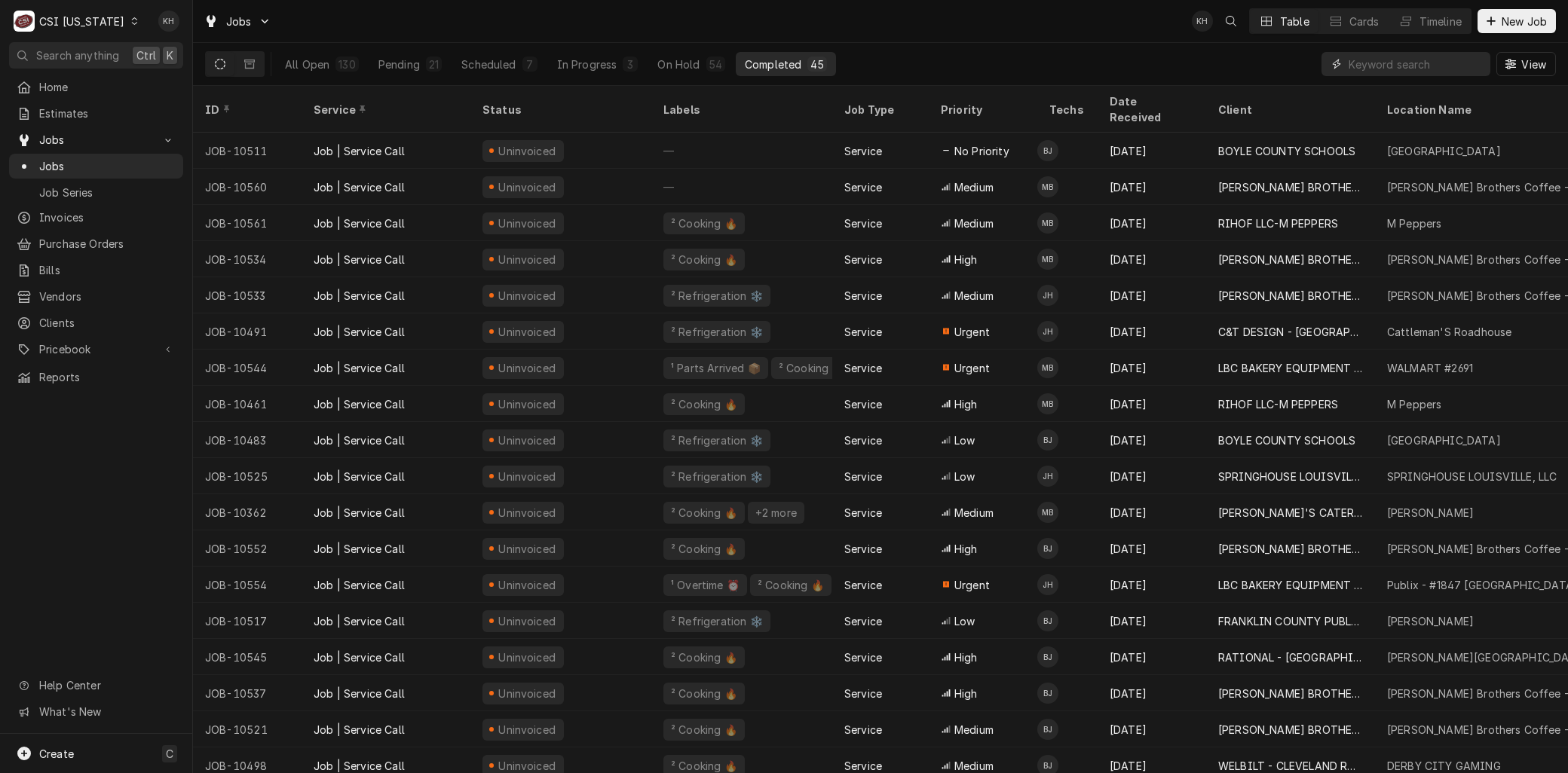
click at [1375, 66] on input "Dynamic Content Wrapper" at bounding box center [1415, 63] width 134 height 24
type input "papa john"
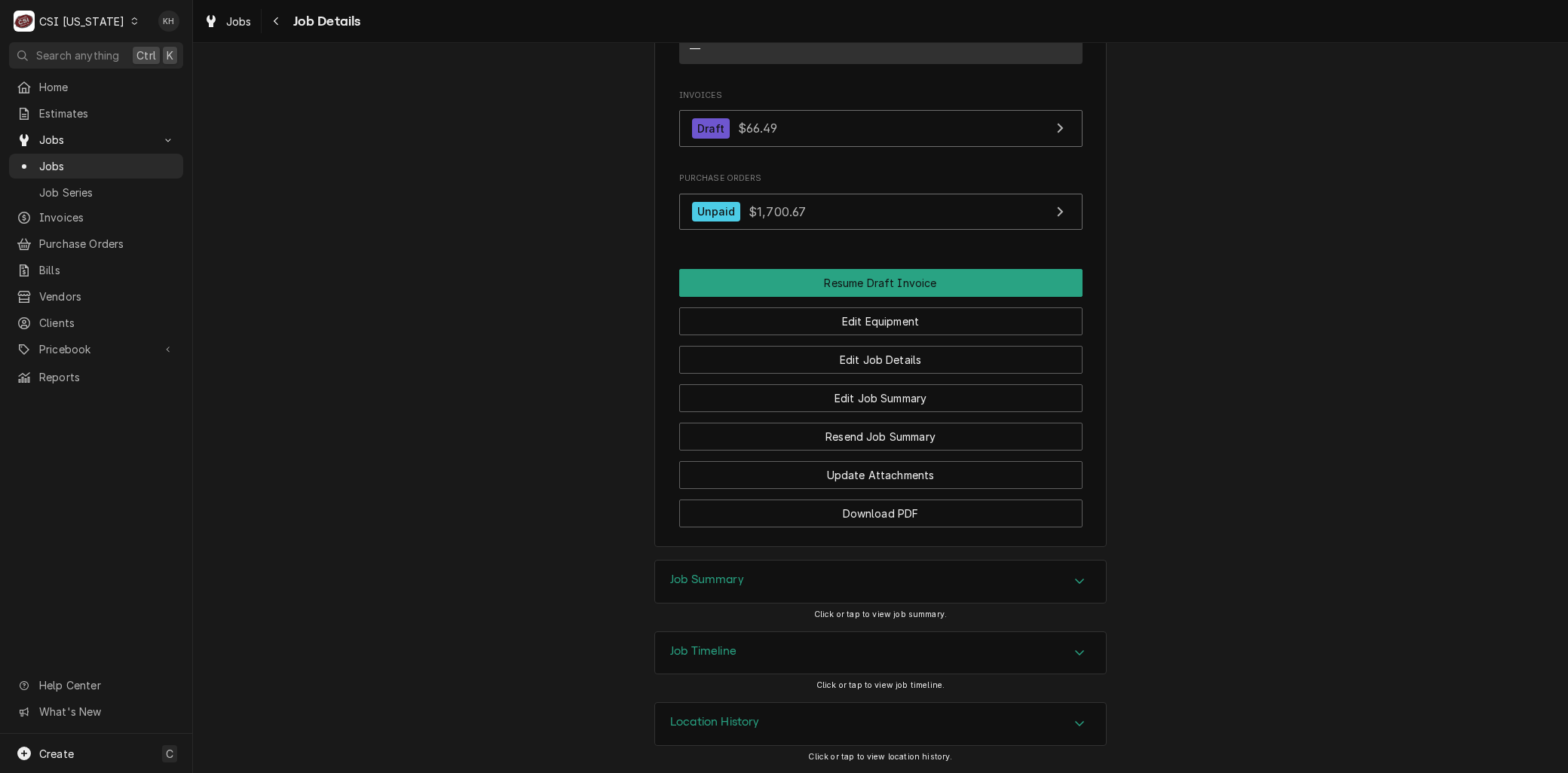
click at [739, 654] on div "Job Timeline" at bounding box center [879, 653] width 450 height 42
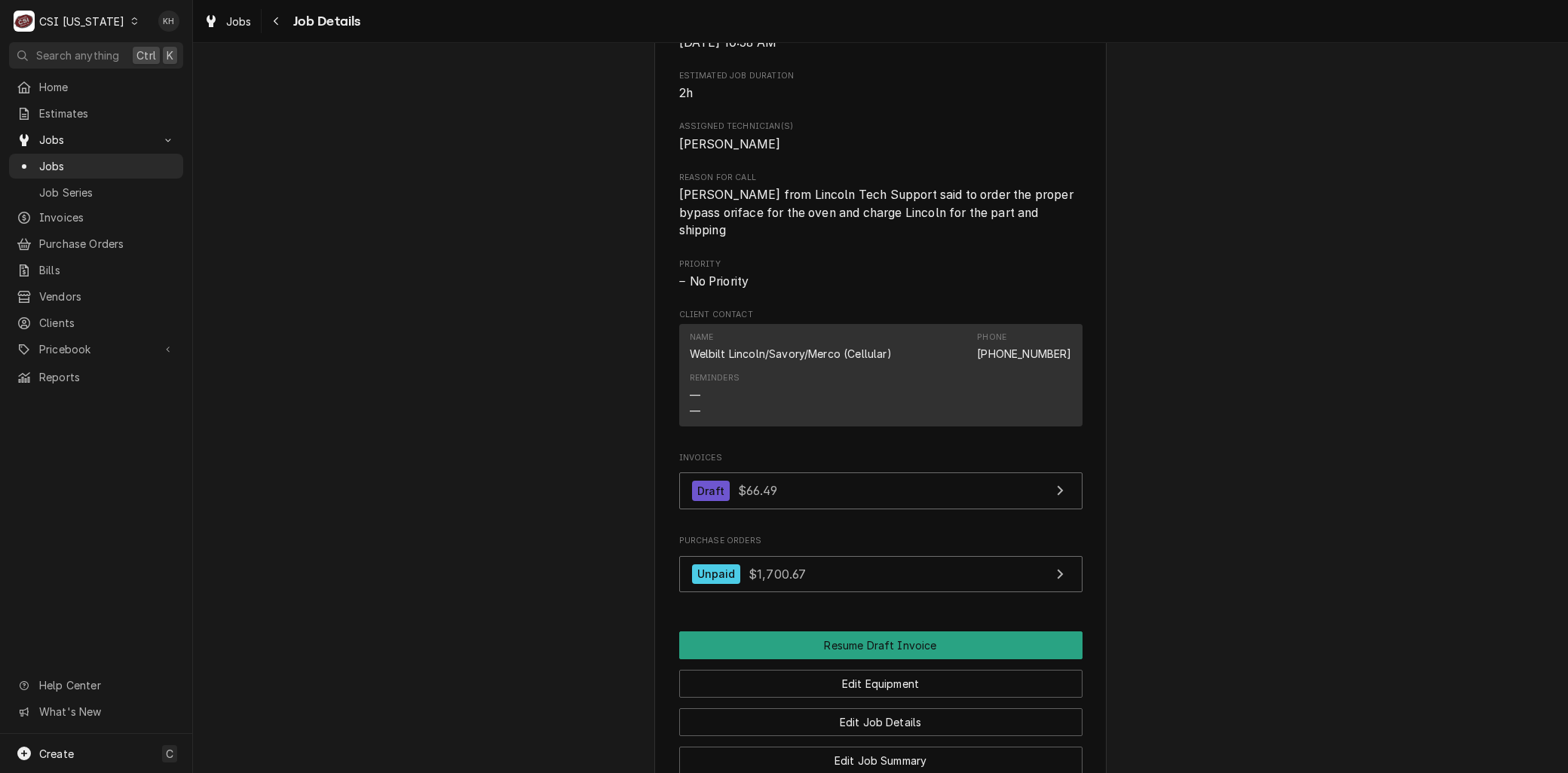
scroll to position [554, 0]
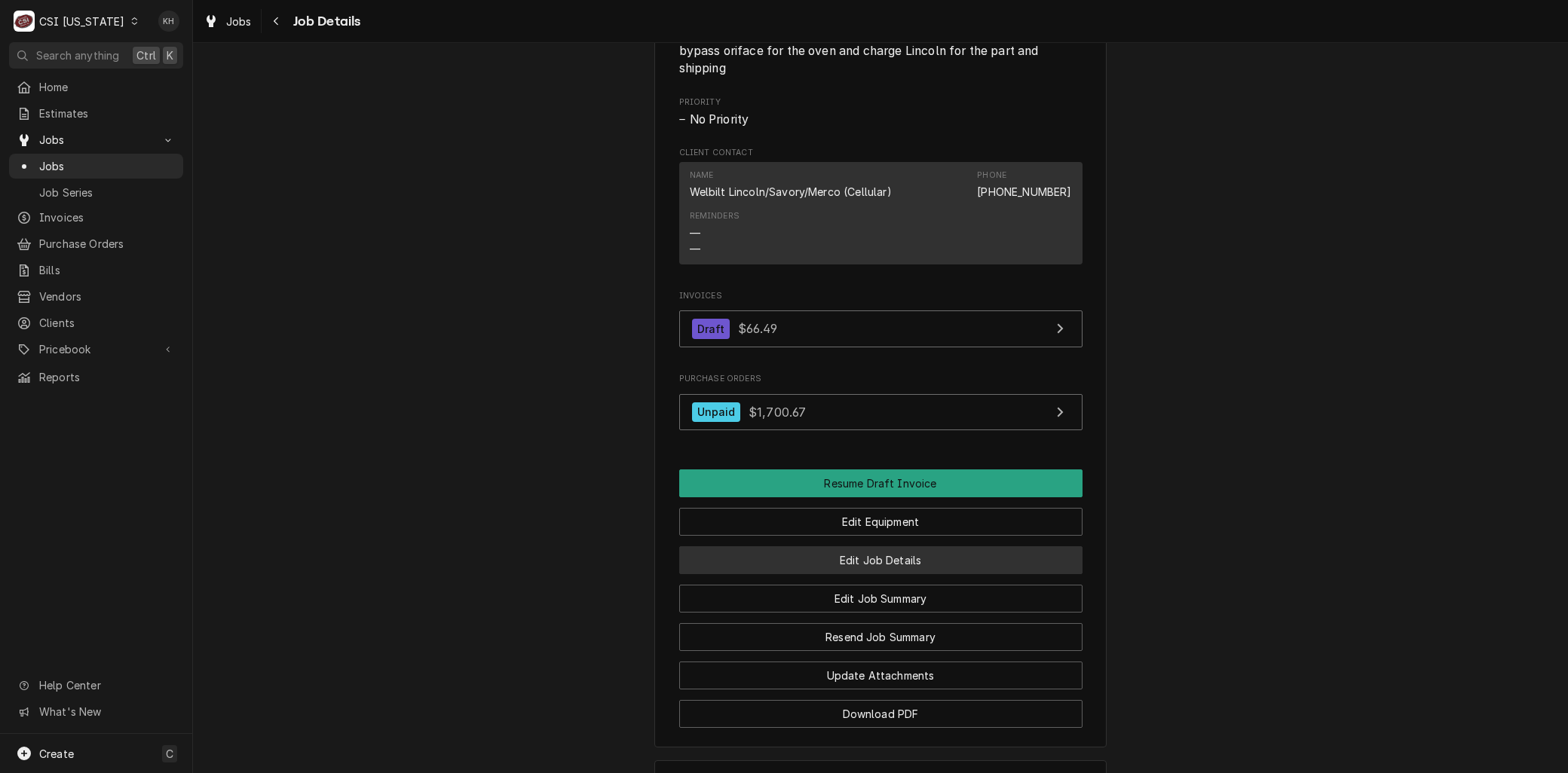
scroll to position [973, 0]
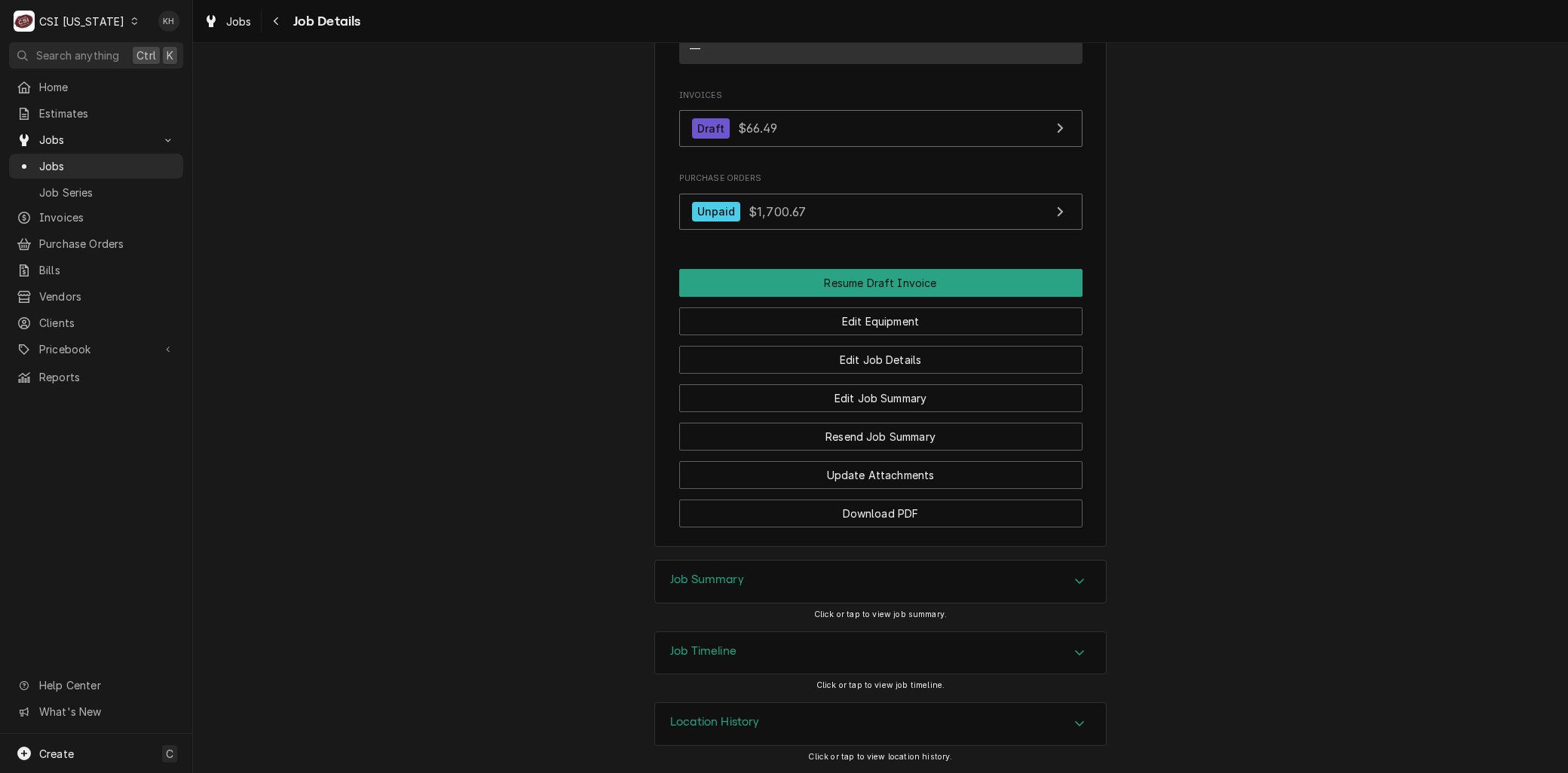
click at [771, 639] on div "Job Timeline" at bounding box center [879, 653] width 450 height 42
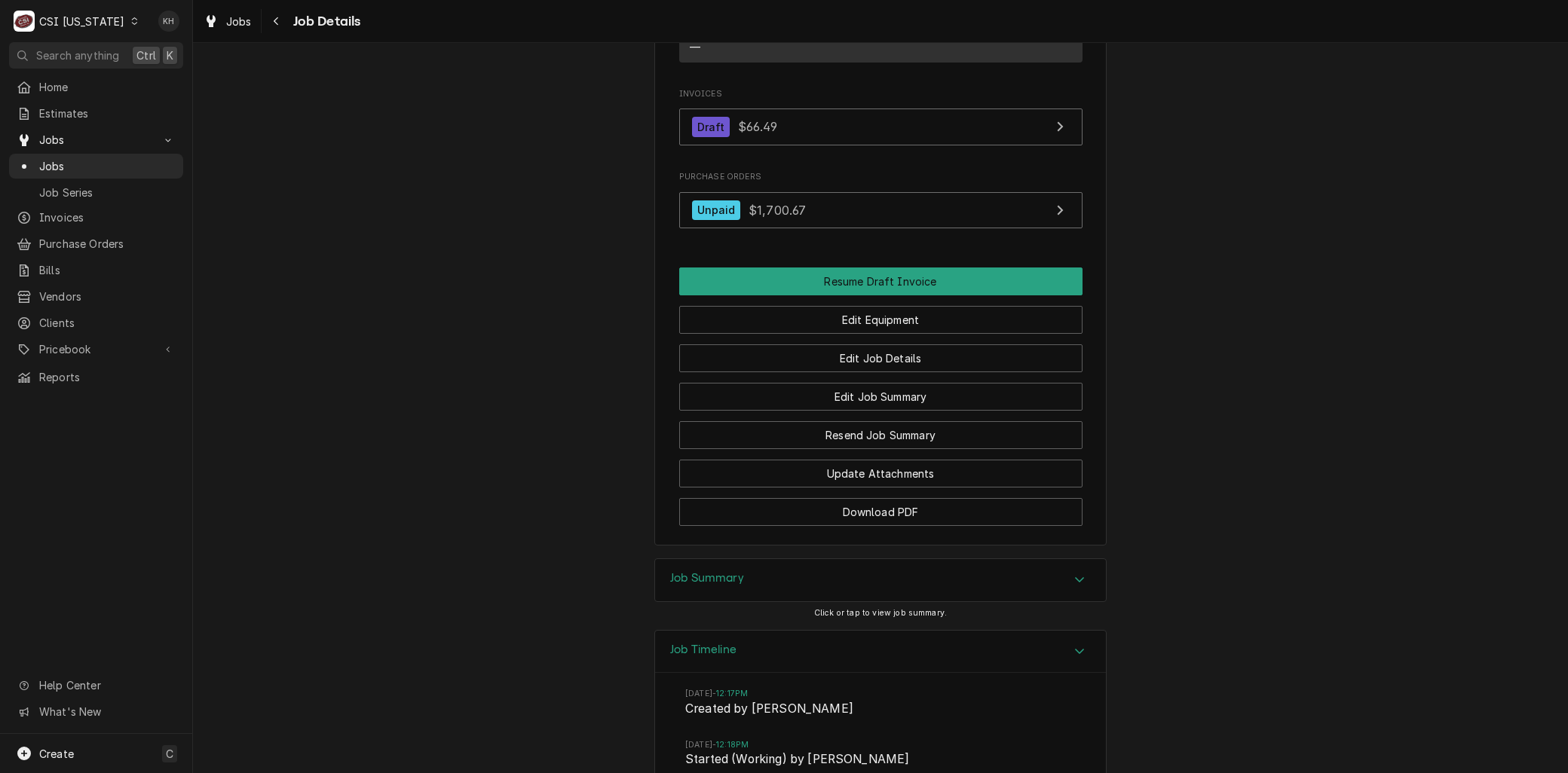
click at [747, 561] on div "Job Summary" at bounding box center [879, 580] width 450 height 42
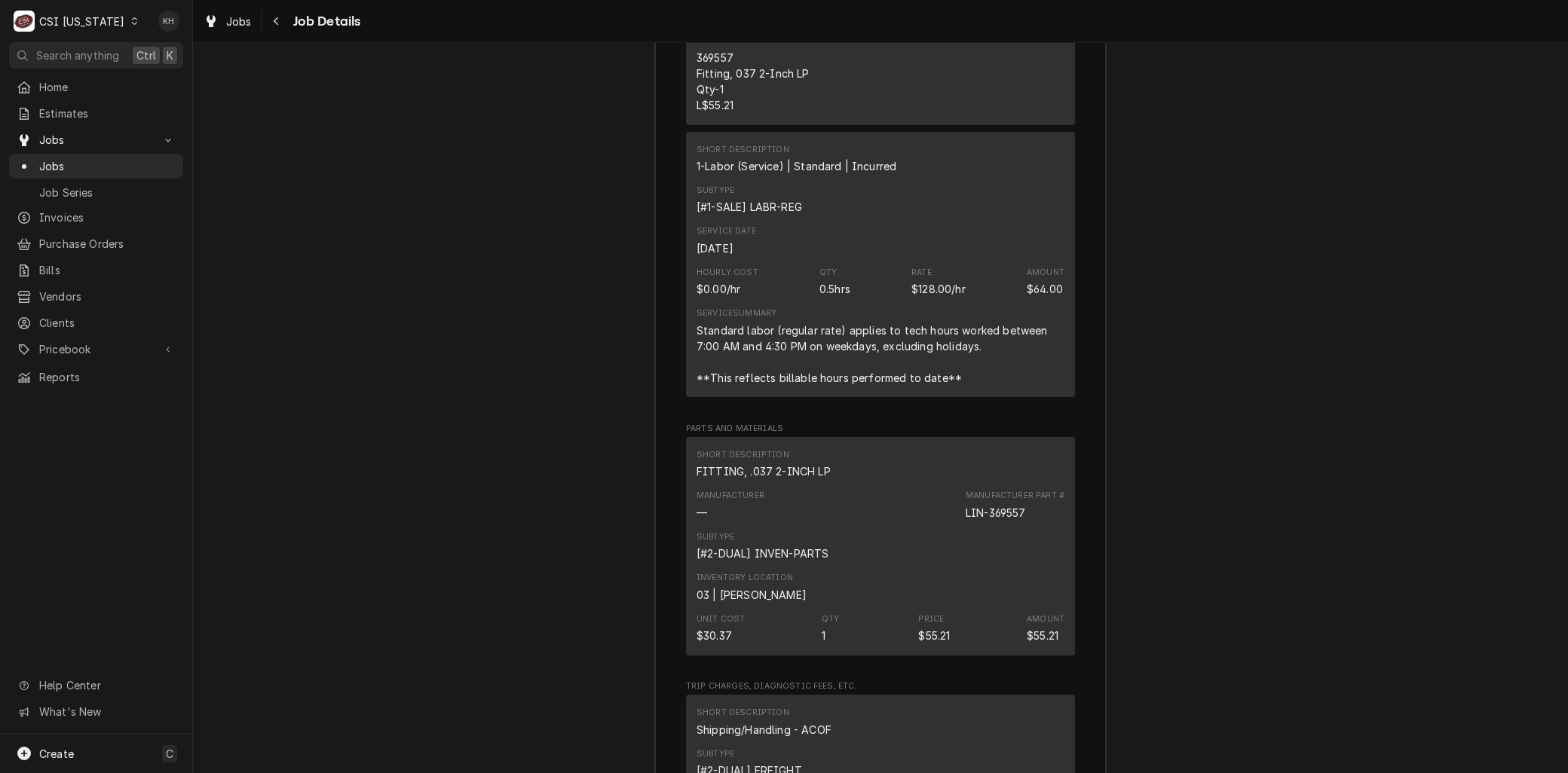
scroll to position [2144, 0]
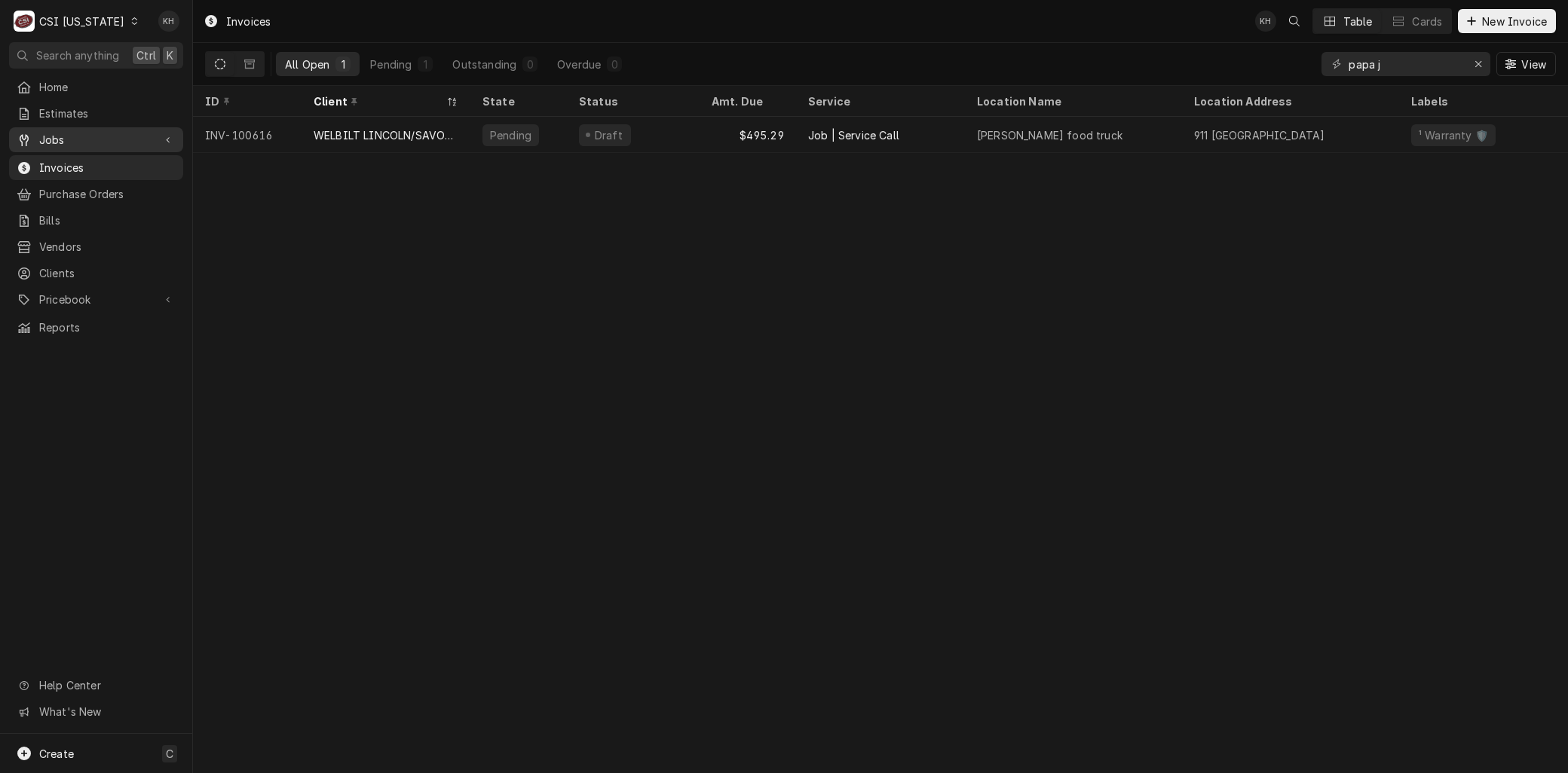
drag, startPoint x: 51, startPoint y: 134, endPoint x: 48, endPoint y: 142, distance: 8.5
click at [51, 136] on span "Jobs" at bounding box center [96, 140] width 114 height 16
click at [55, 158] on span "Jobs" at bounding box center [107, 166] width 136 height 16
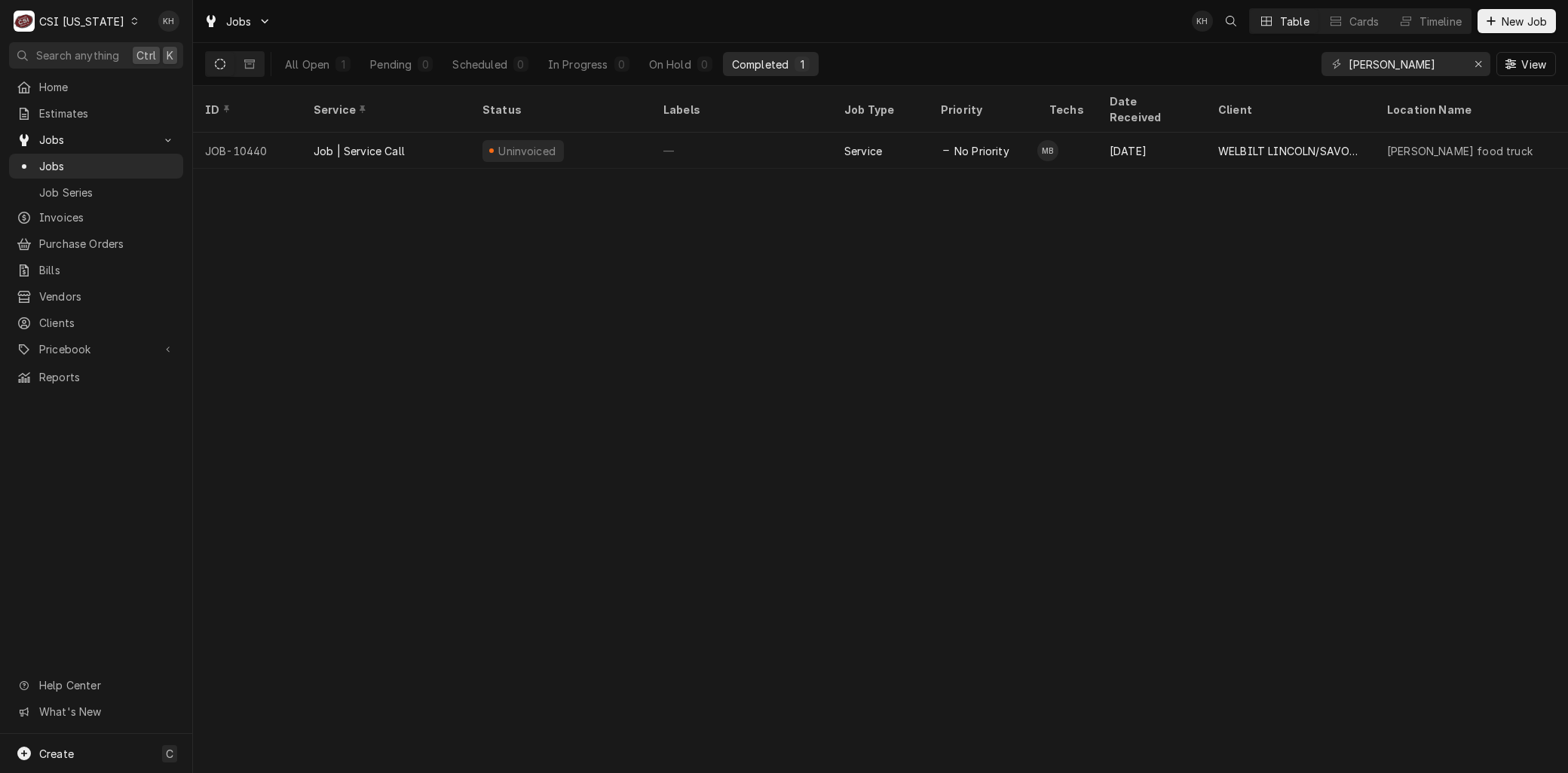
click at [100, 13] on div "CSI [US_STATE]" at bounding box center [81, 21] width 85 height 16
click at [182, 78] on div "CSI St. [PERSON_NAME]" at bounding box center [235, 83] width 199 height 16
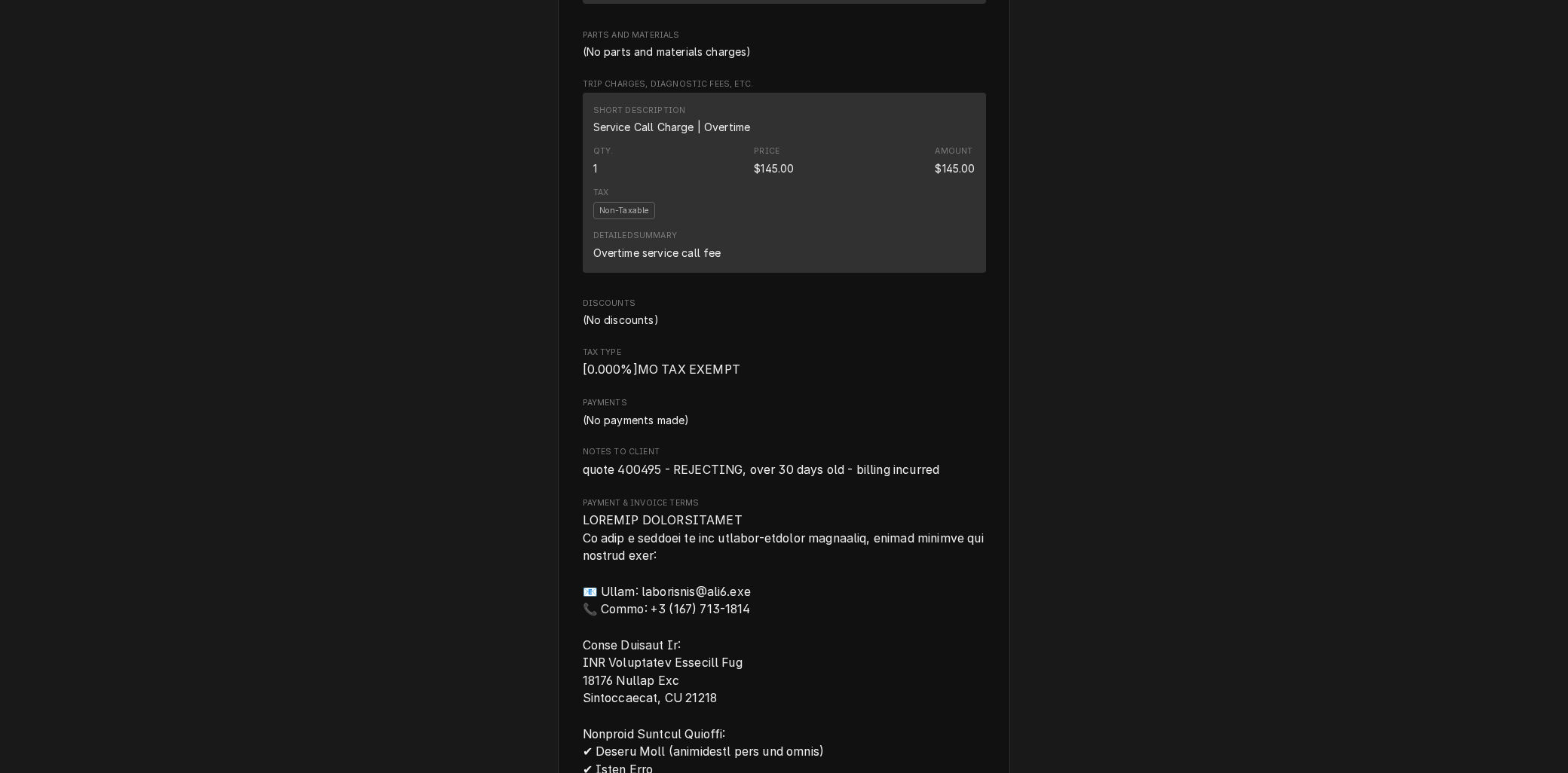
scroll to position [1339, 0]
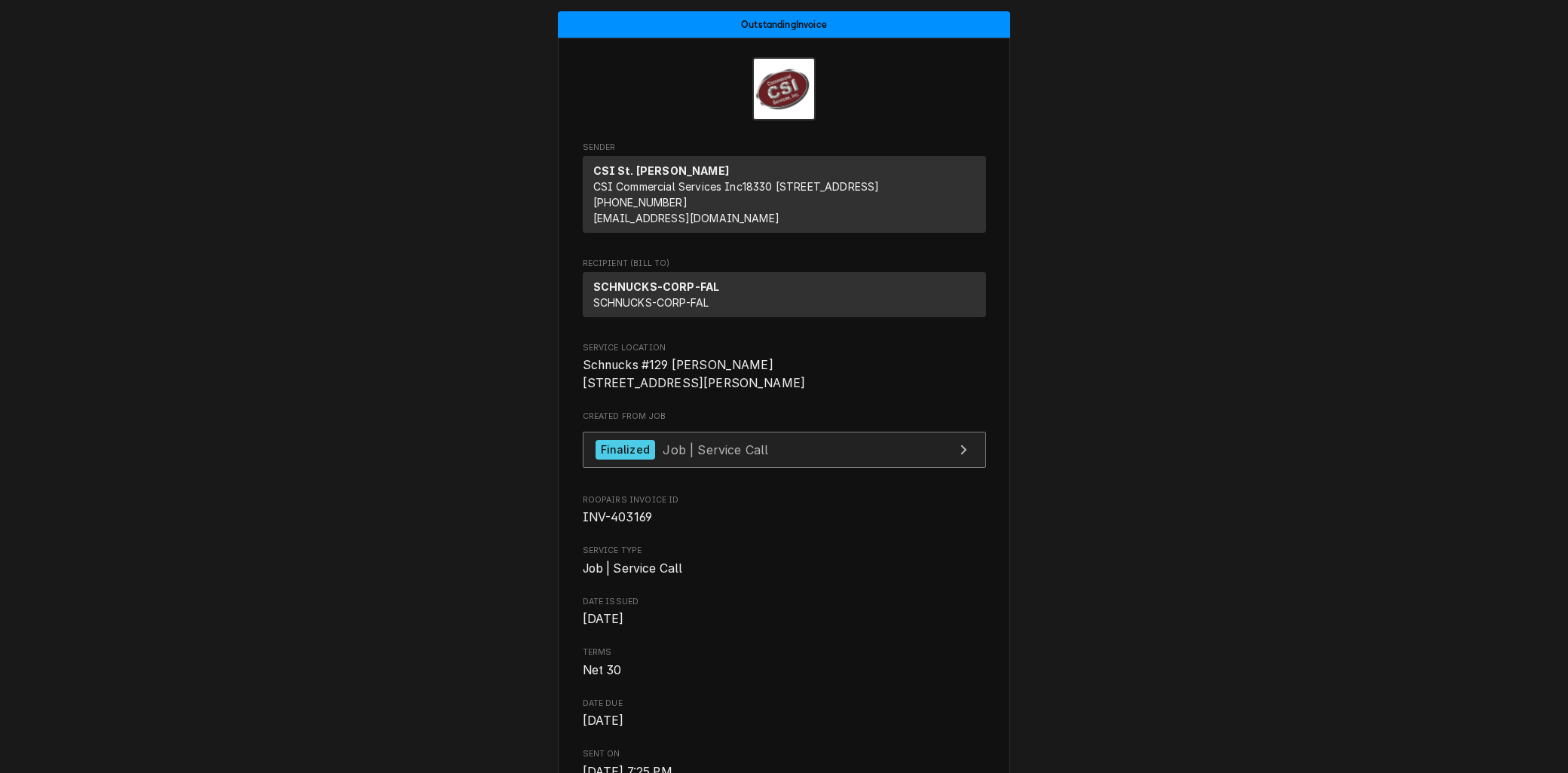
click at [656, 460] on div "Finalized Job | Service Call" at bounding box center [682, 449] width 173 height 21
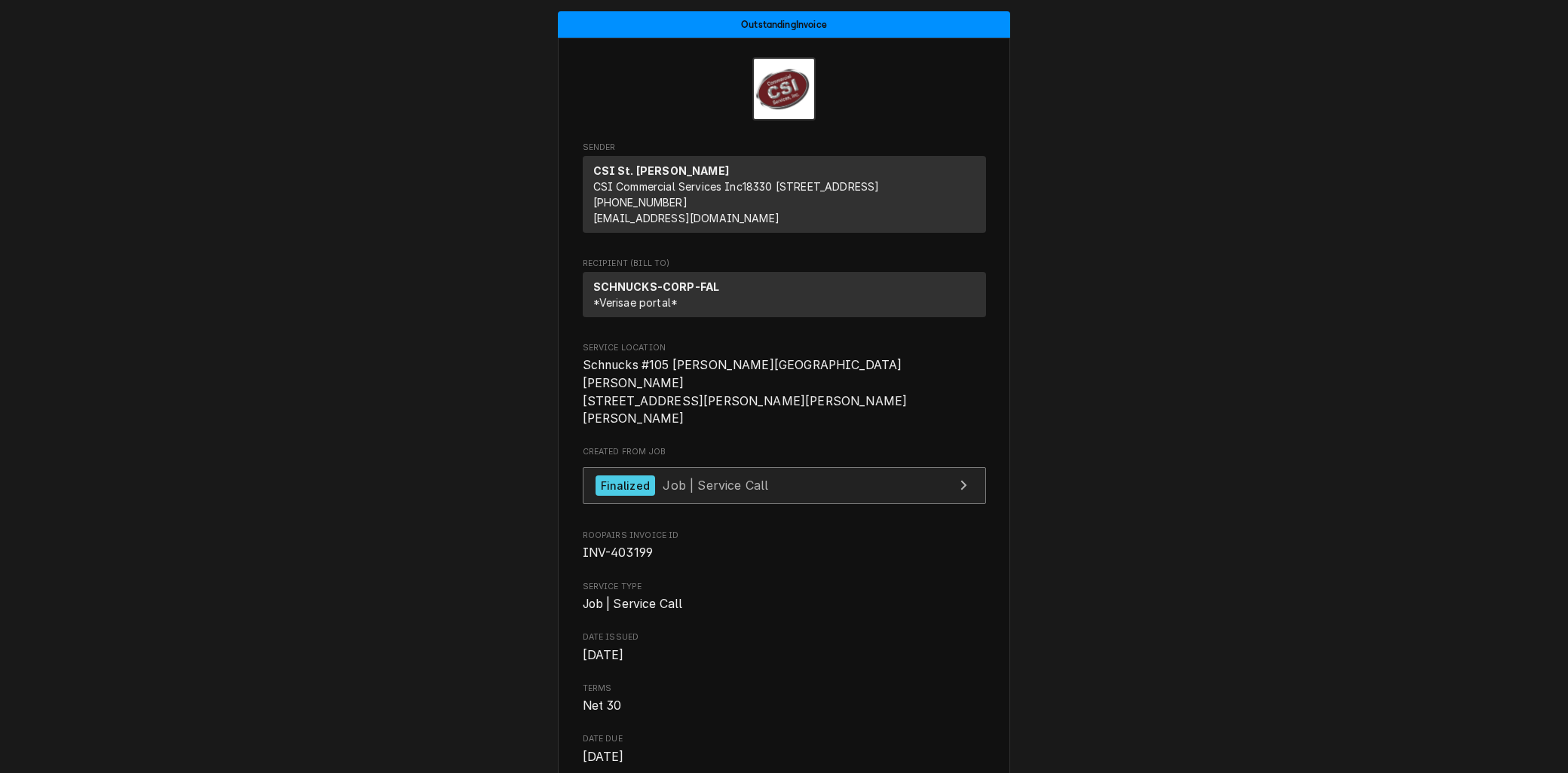
click at [682, 478] on span "Job | Service Call" at bounding box center [715, 485] width 105 height 15
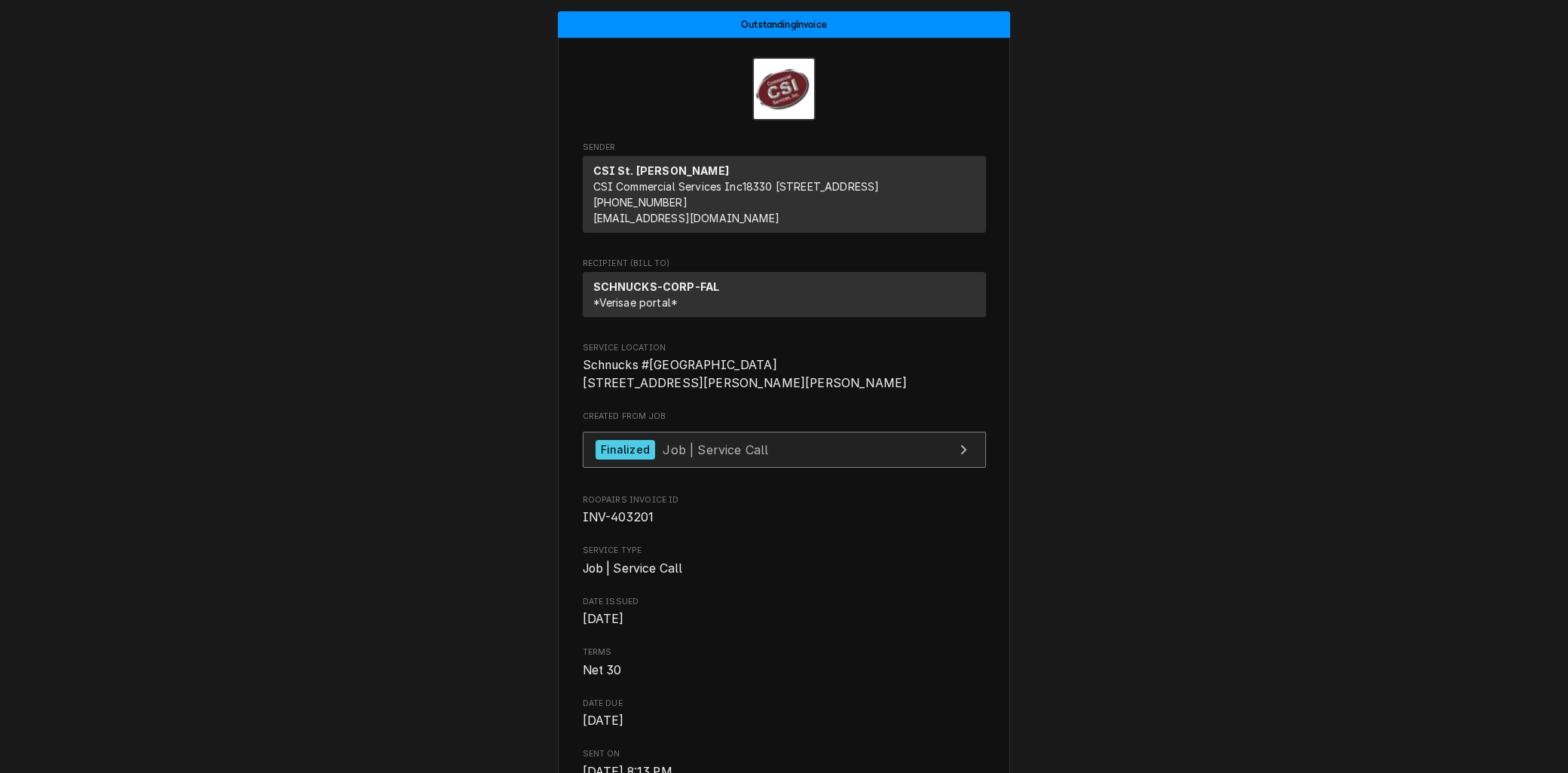
click at [698, 456] on span "Job | Service Call" at bounding box center [715, 448] width 105 height 15
click at [698, 460] on div "Finalized Job | Service Call" at bounding box center [682, 449] width 173 height 21
click at [682, 456] on span "Job | Service Call" at bounding box center [715, 448] width 105 height 15
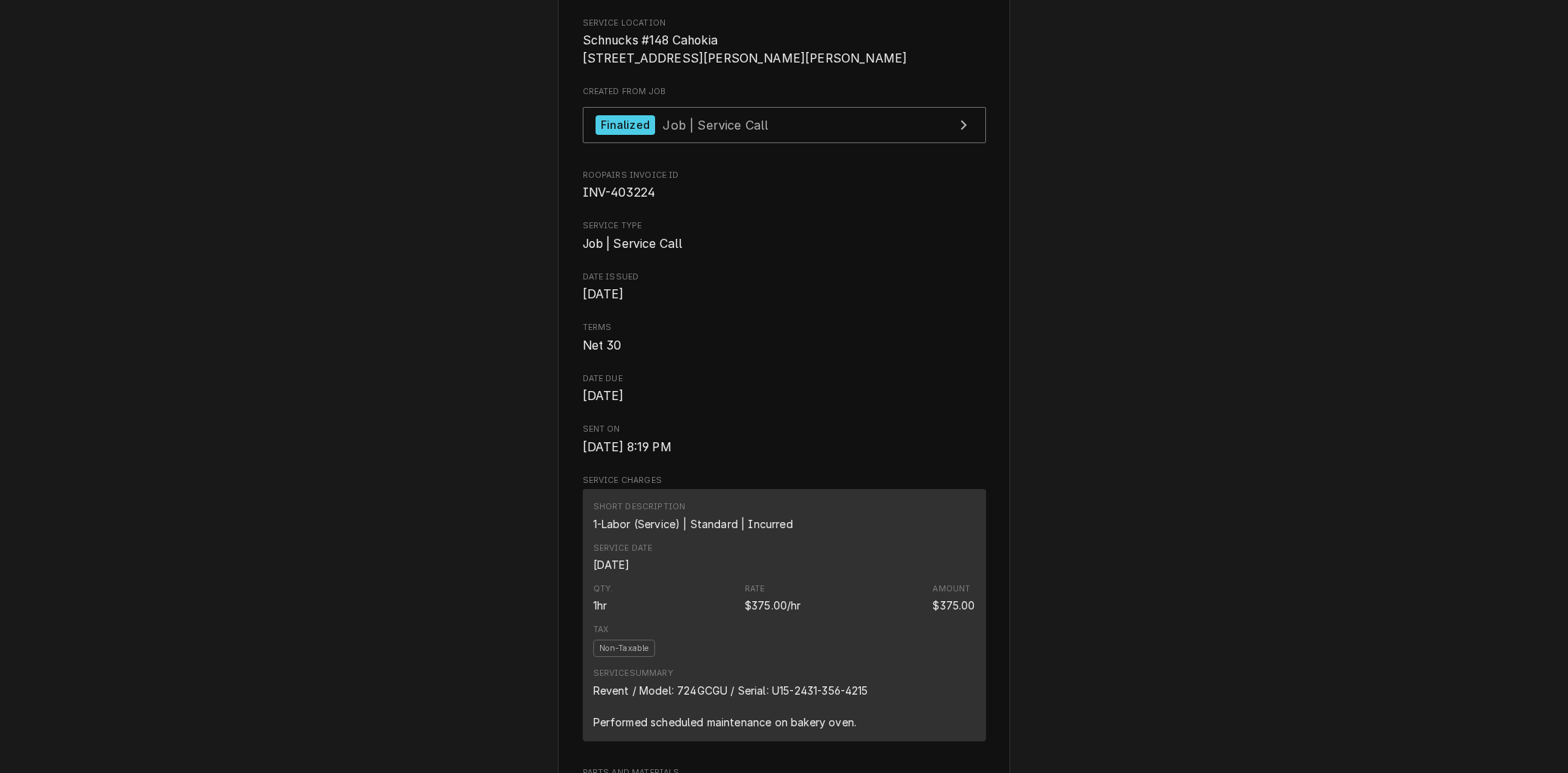
scroll to position [168, 0]
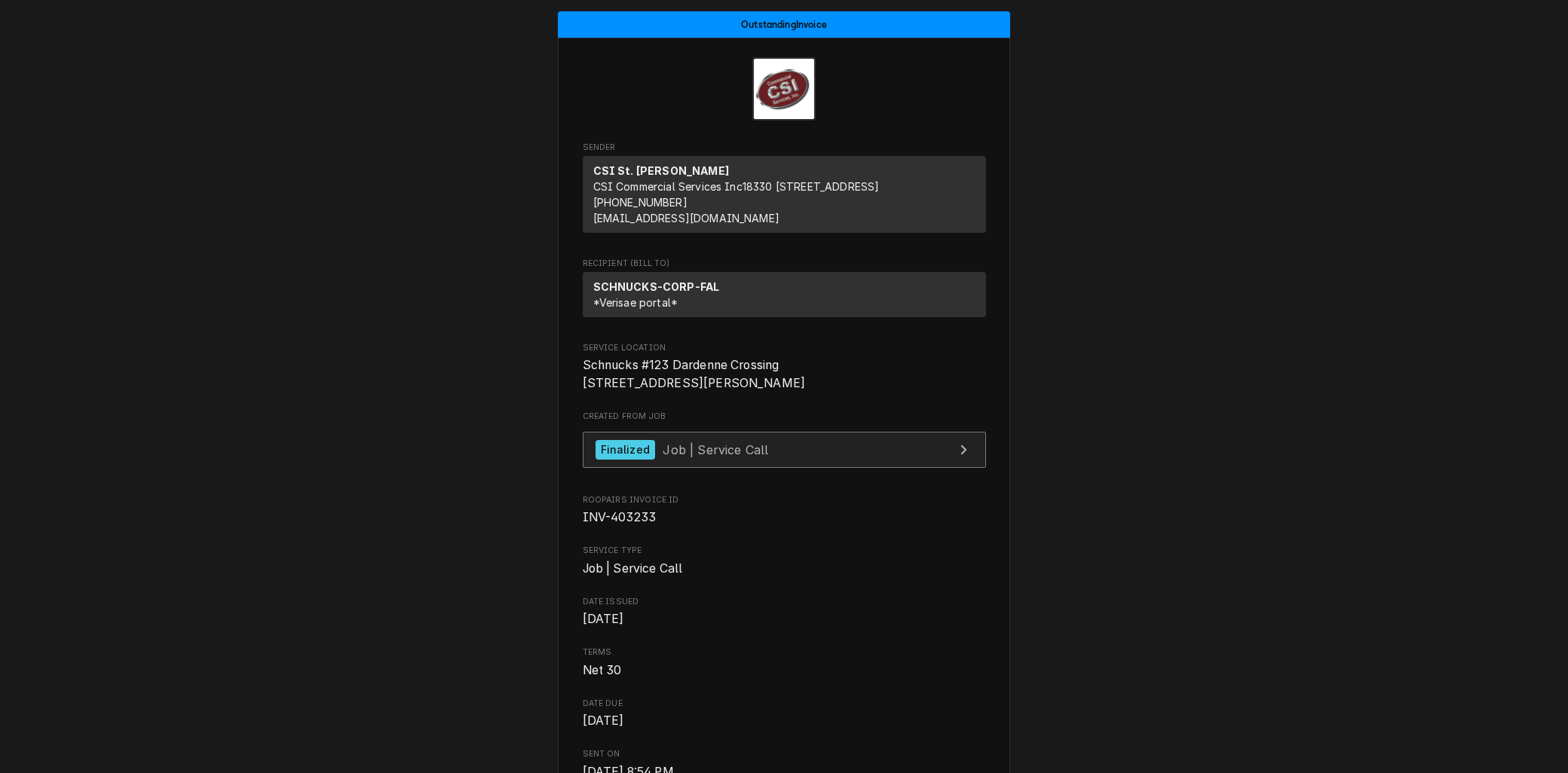
click at [704, 456] on span "Job | Service Call" at bounding box center [715, 448] width 105 height 15
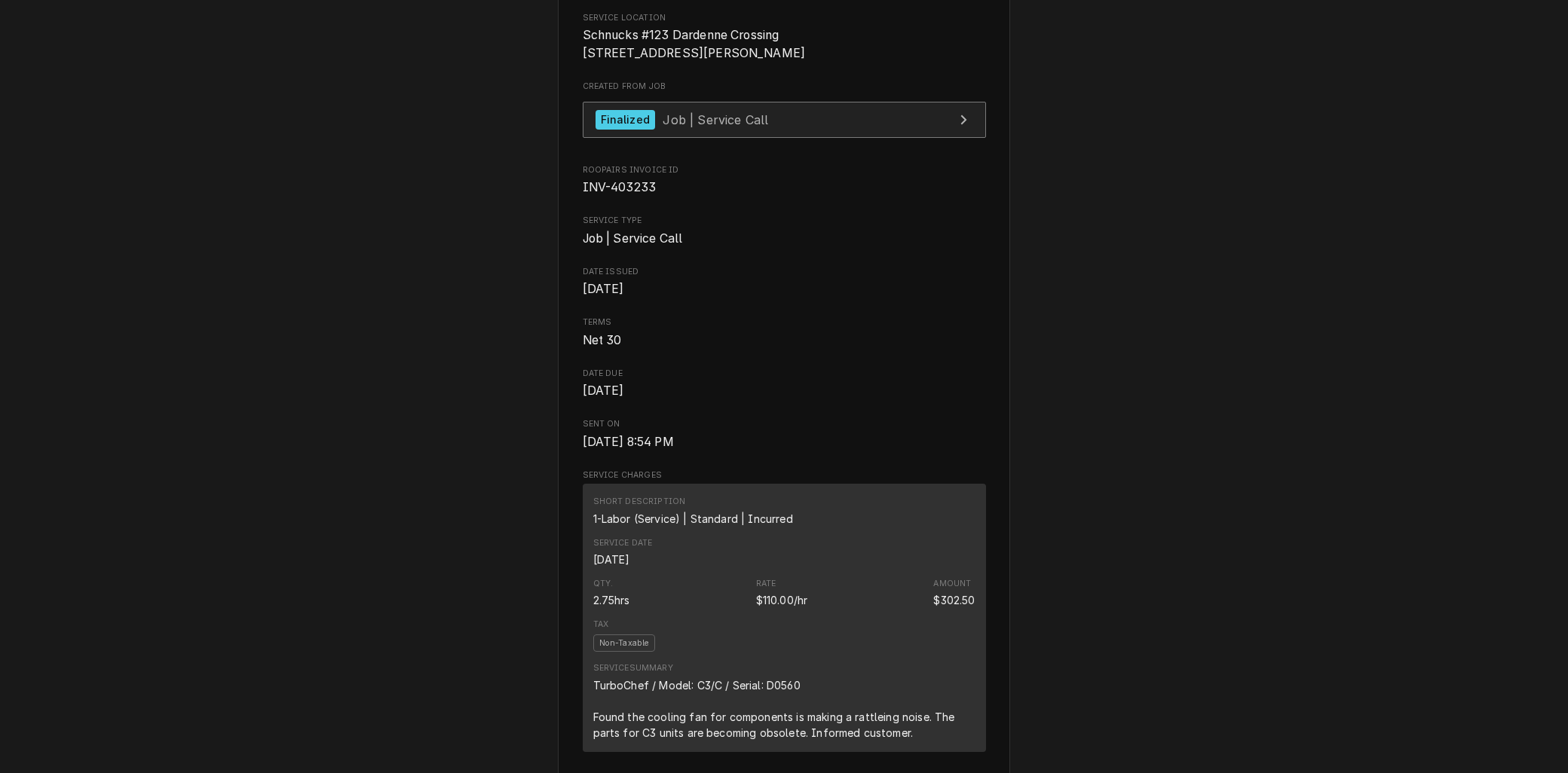
scroll to position [251, 0]
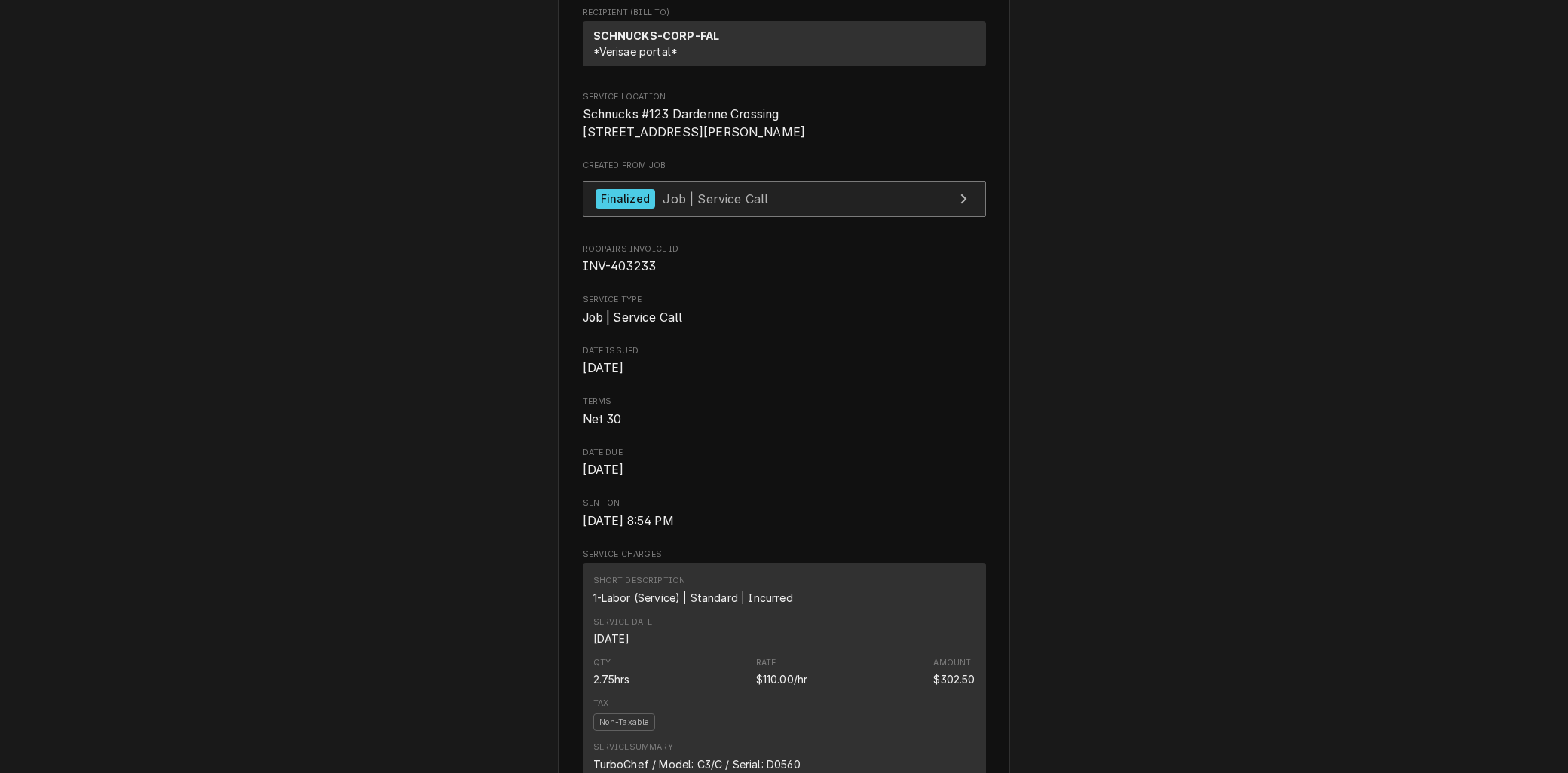
click at [781, 218] on link "Finalized Job | Service Call" at bounding box center [784, 199] width 403 height 37
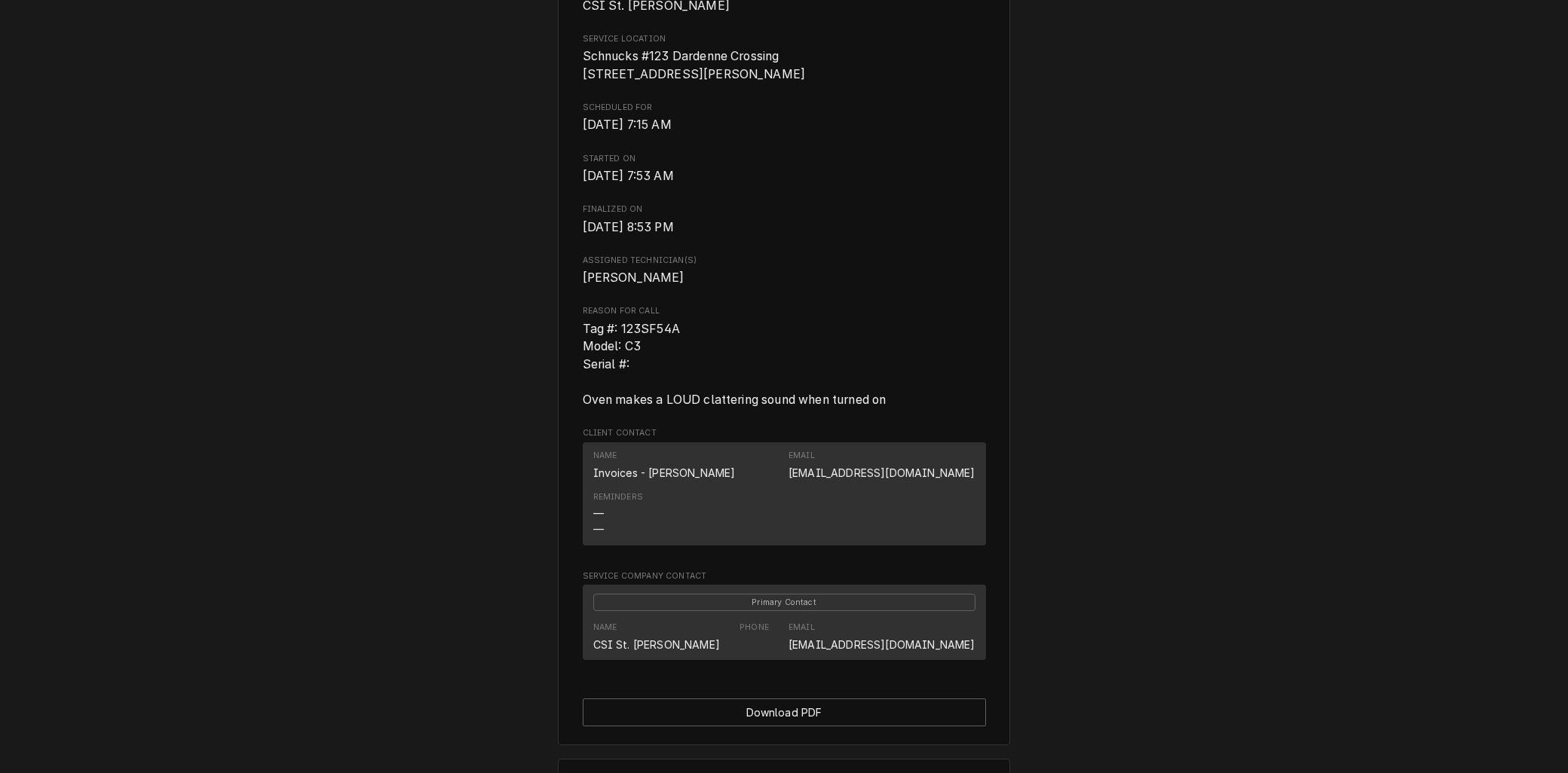
scroll to position [502, 0]
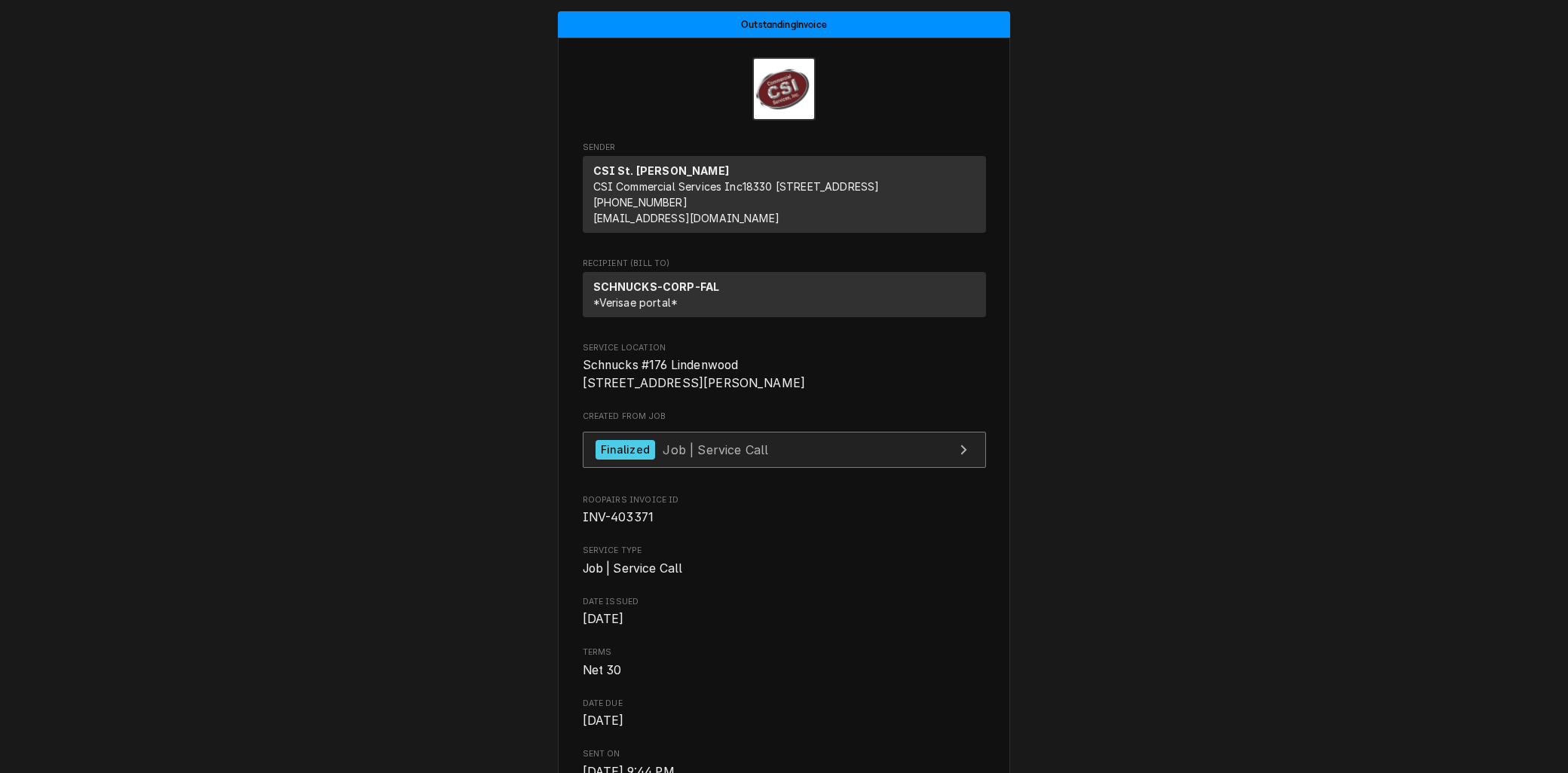
click at [806, 469] on link "Finalized Job | Service Call" at bounding box center [784, 449] width 403 height 37
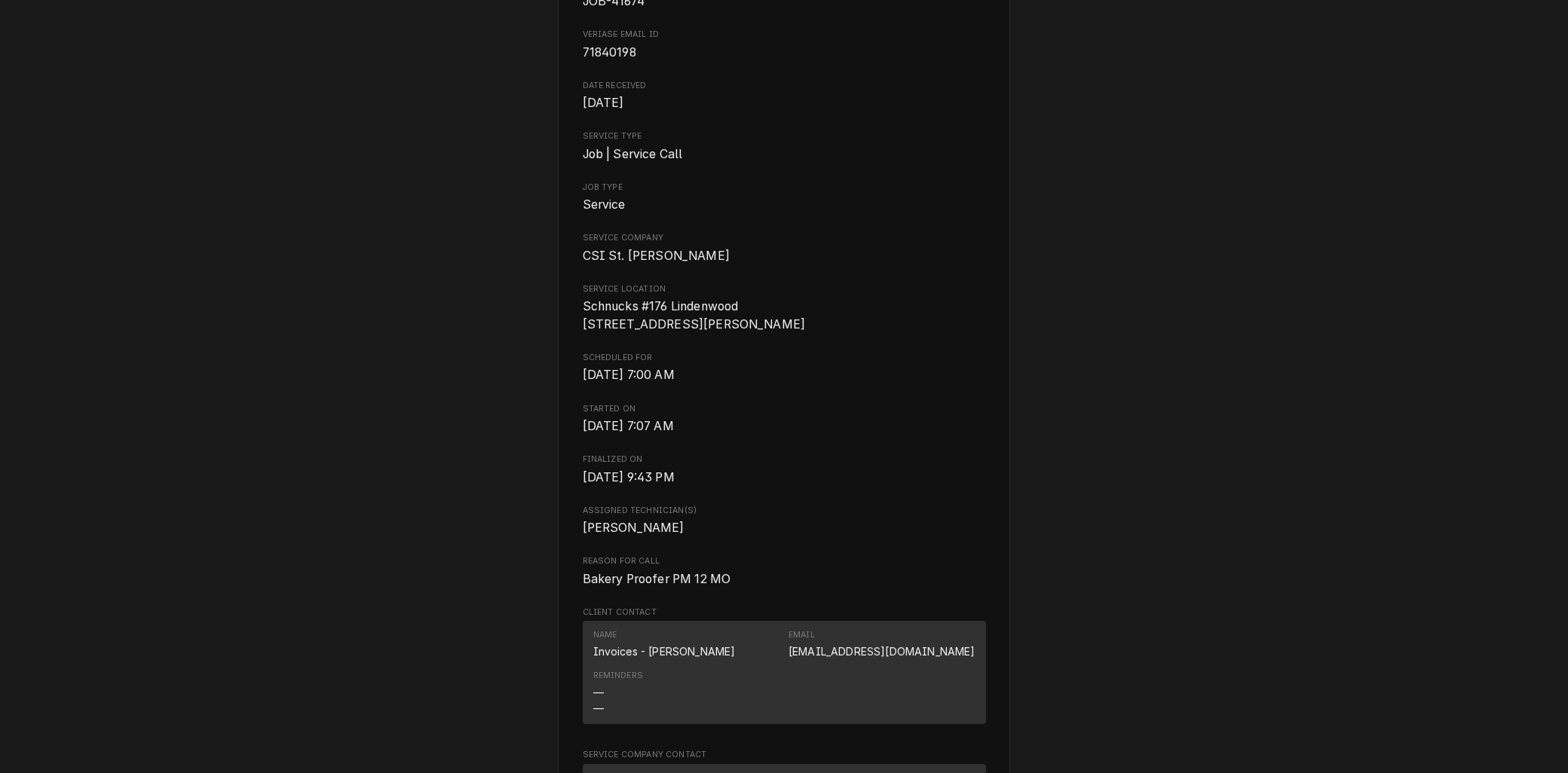
scroll to position [334, 0]
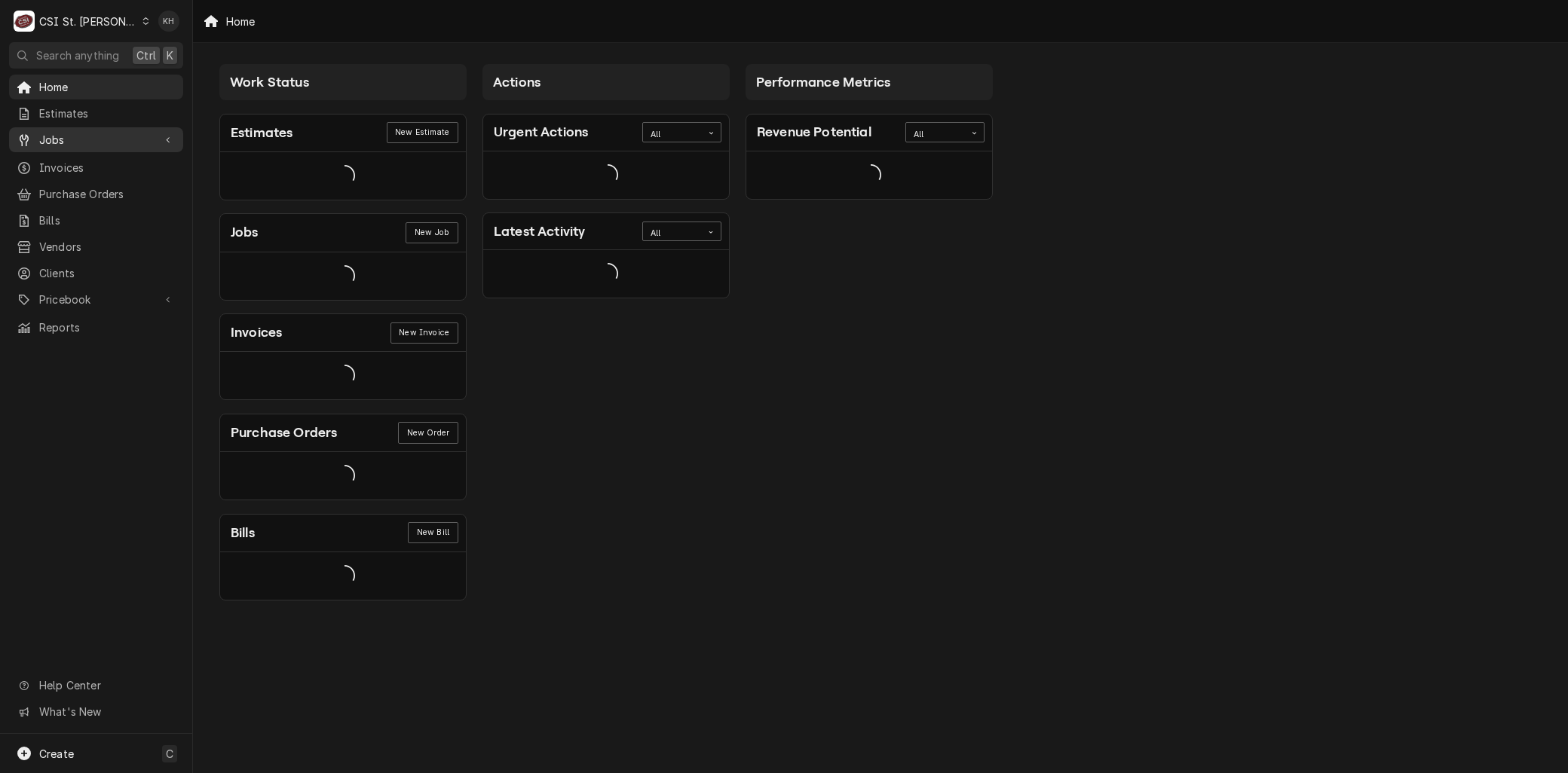
click at [54, 132] on span "Jobs" at bounding box center [96, 140] width 114 height 16
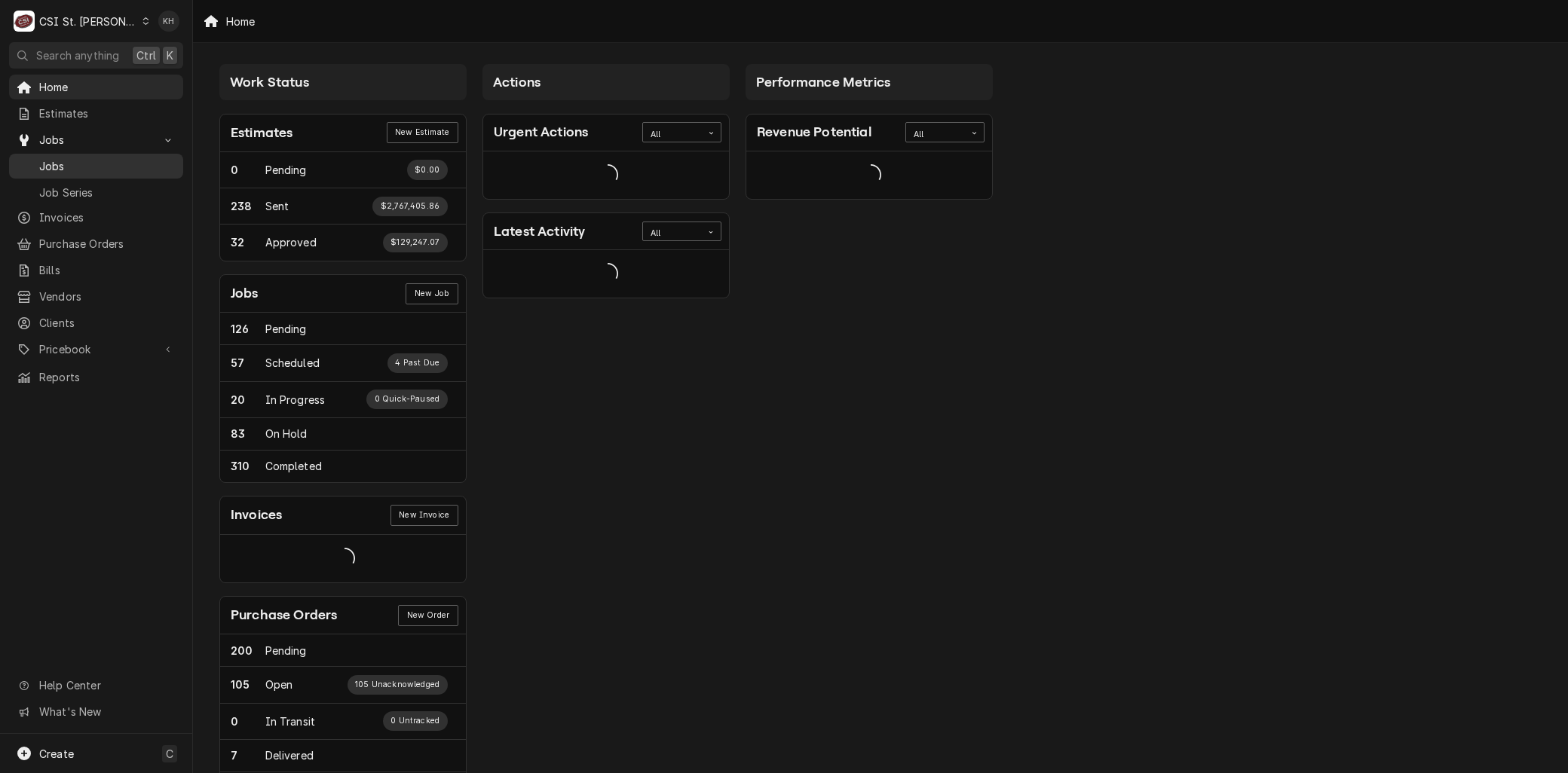
click at [65, 158] on span "Jobs" at bounding box center [107, 166] width 136 height 16
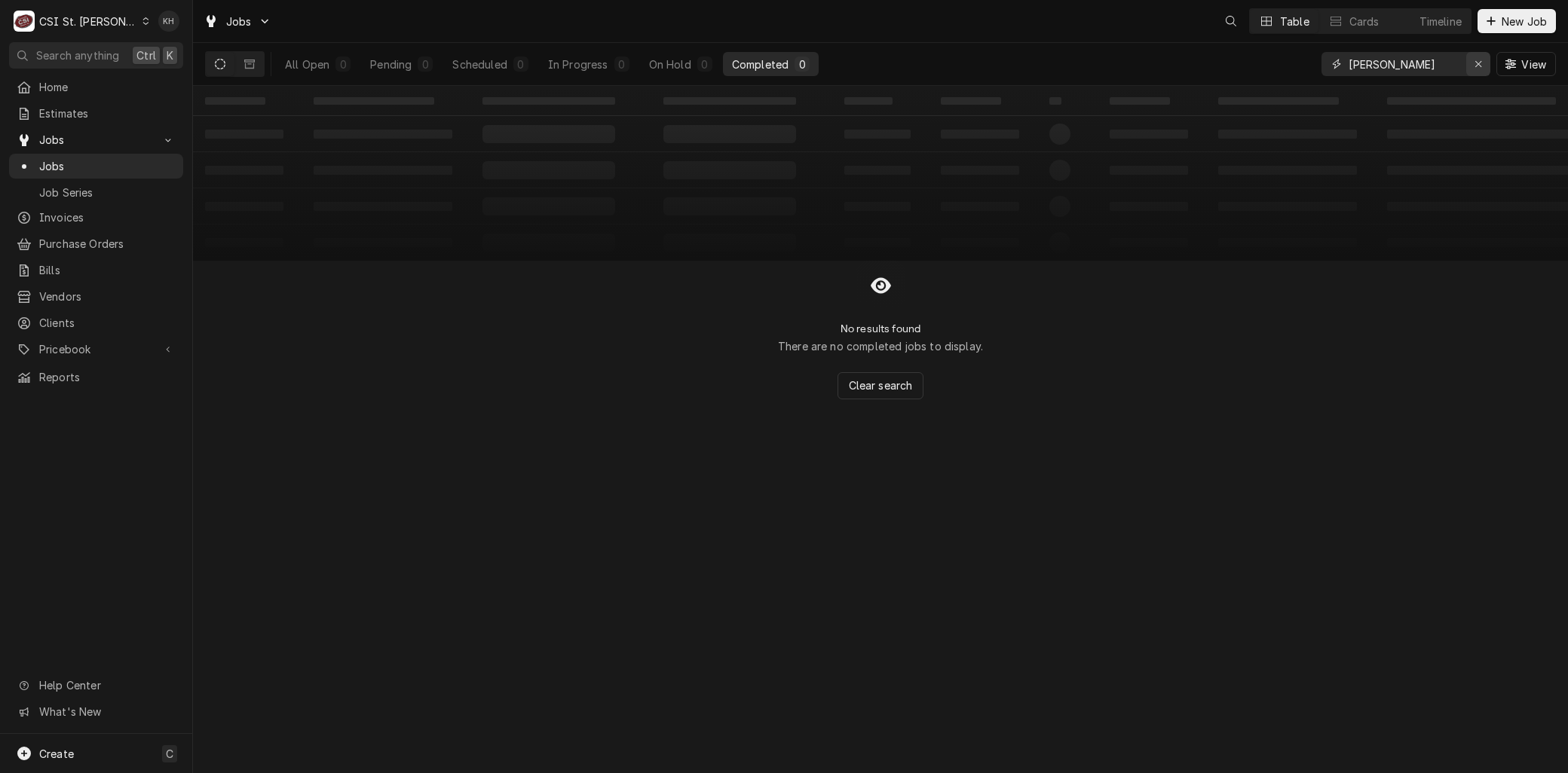
click at [1480, 59] on icon "Erase input" at bounding box center [1478, 64] width 8 height 11
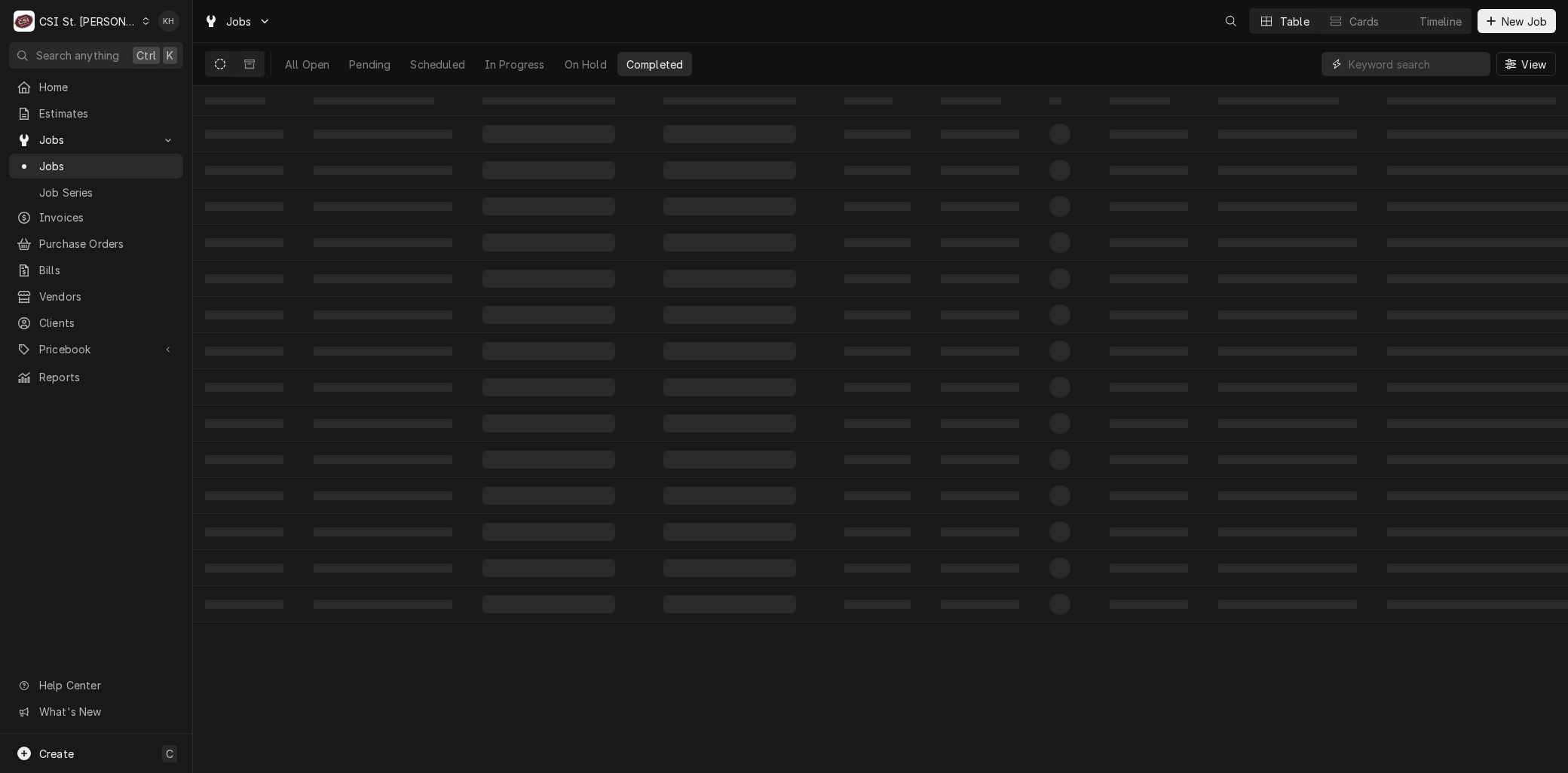
click at [1374, 61] on input "Dynamic Content Wrapper" at bounding box center [1415, 63] width 134 height 24
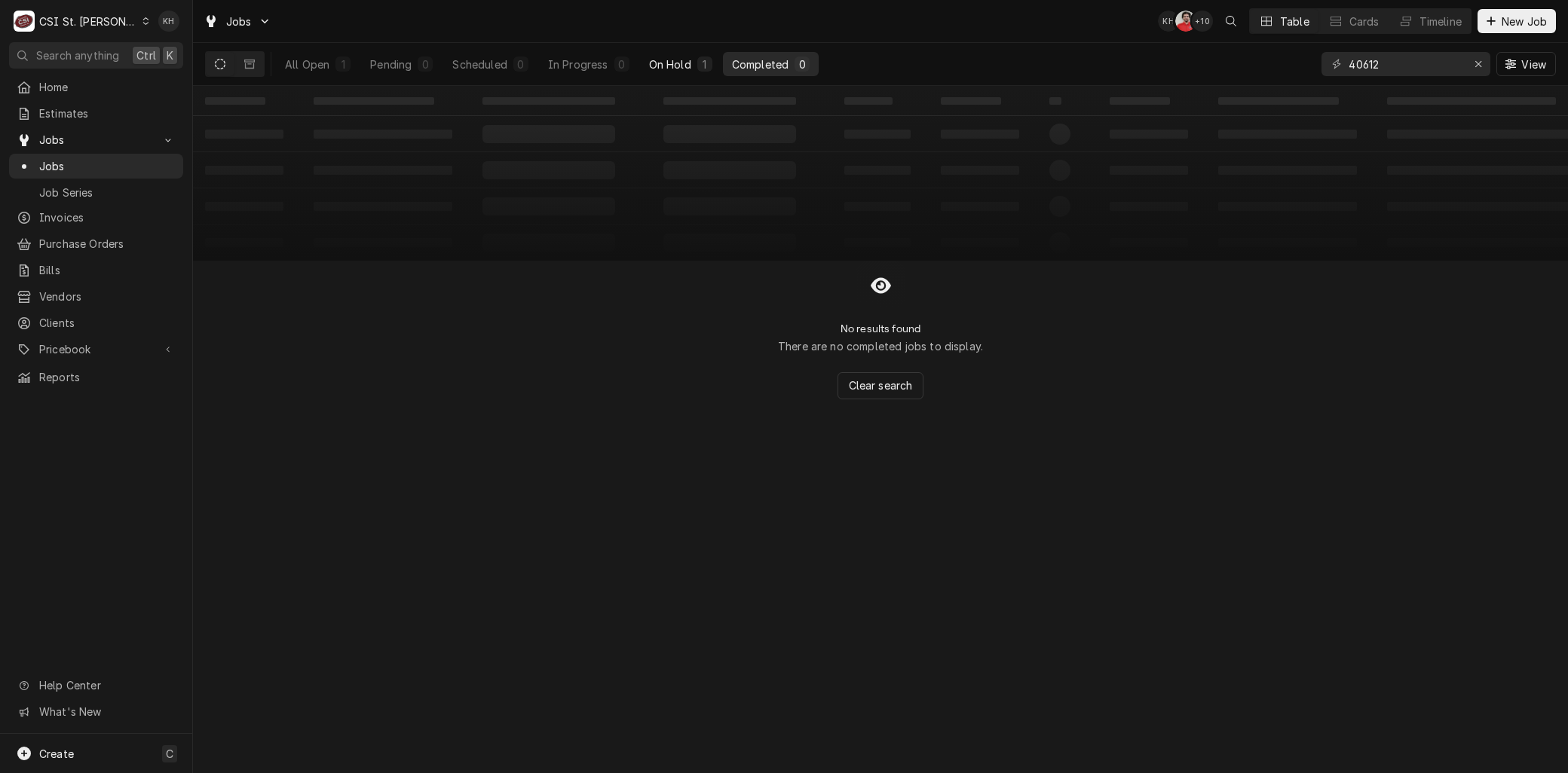
click at [669, 59] on div "On Hold" at bounding box center [670, 64] width 42 height 16
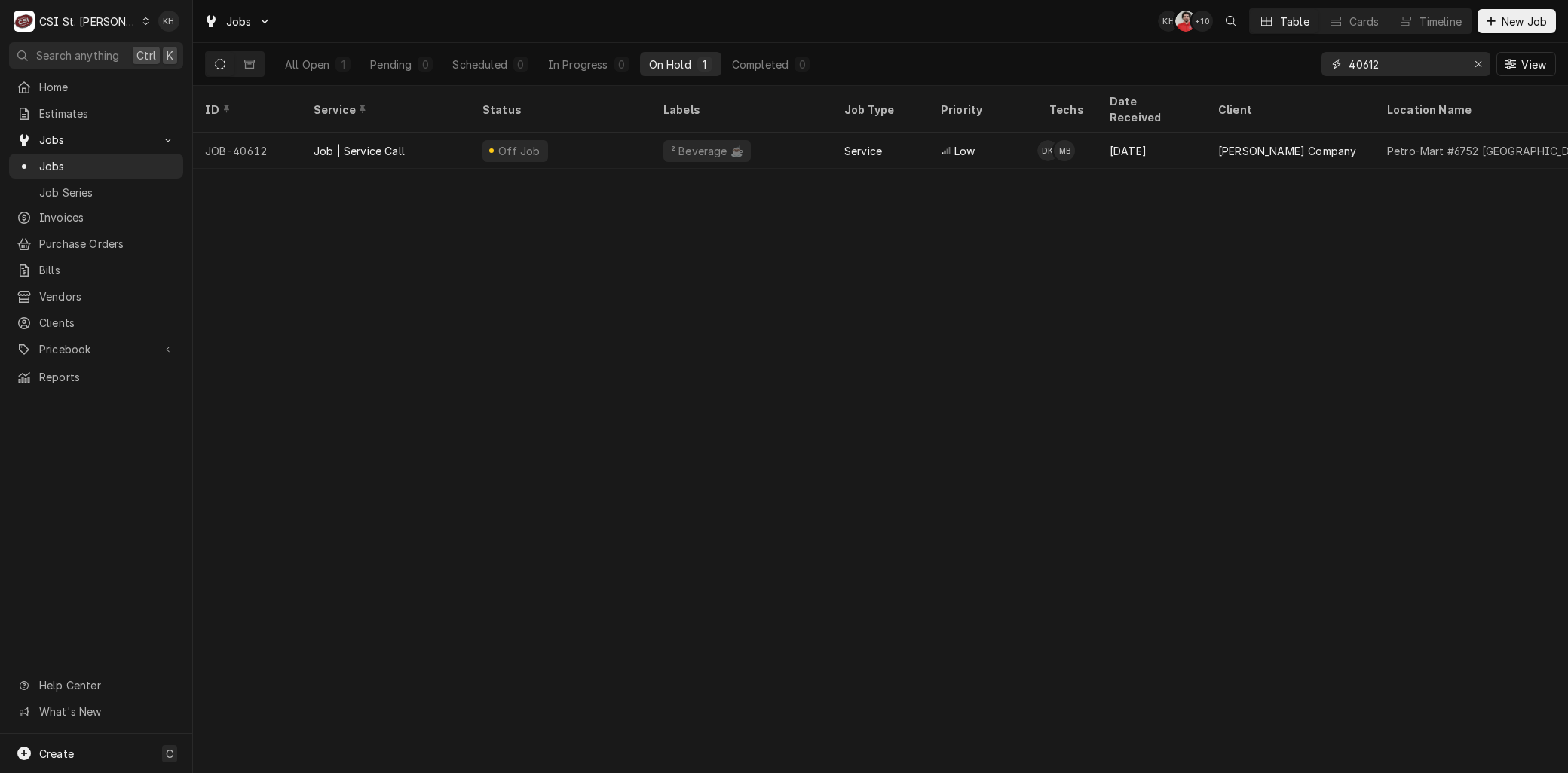
drag, startPoint x: 1397, startPoint y: 72, endPoint x: 1251, endPoint y: 64, distance: 146.2
click at [1252, 64] on div "All Open 1 Pending 0 Scheduled 0 In Progress 0 On Hold 1 Completed 0 40612 View" at bounding box center [880, 63] width 1350 height 42
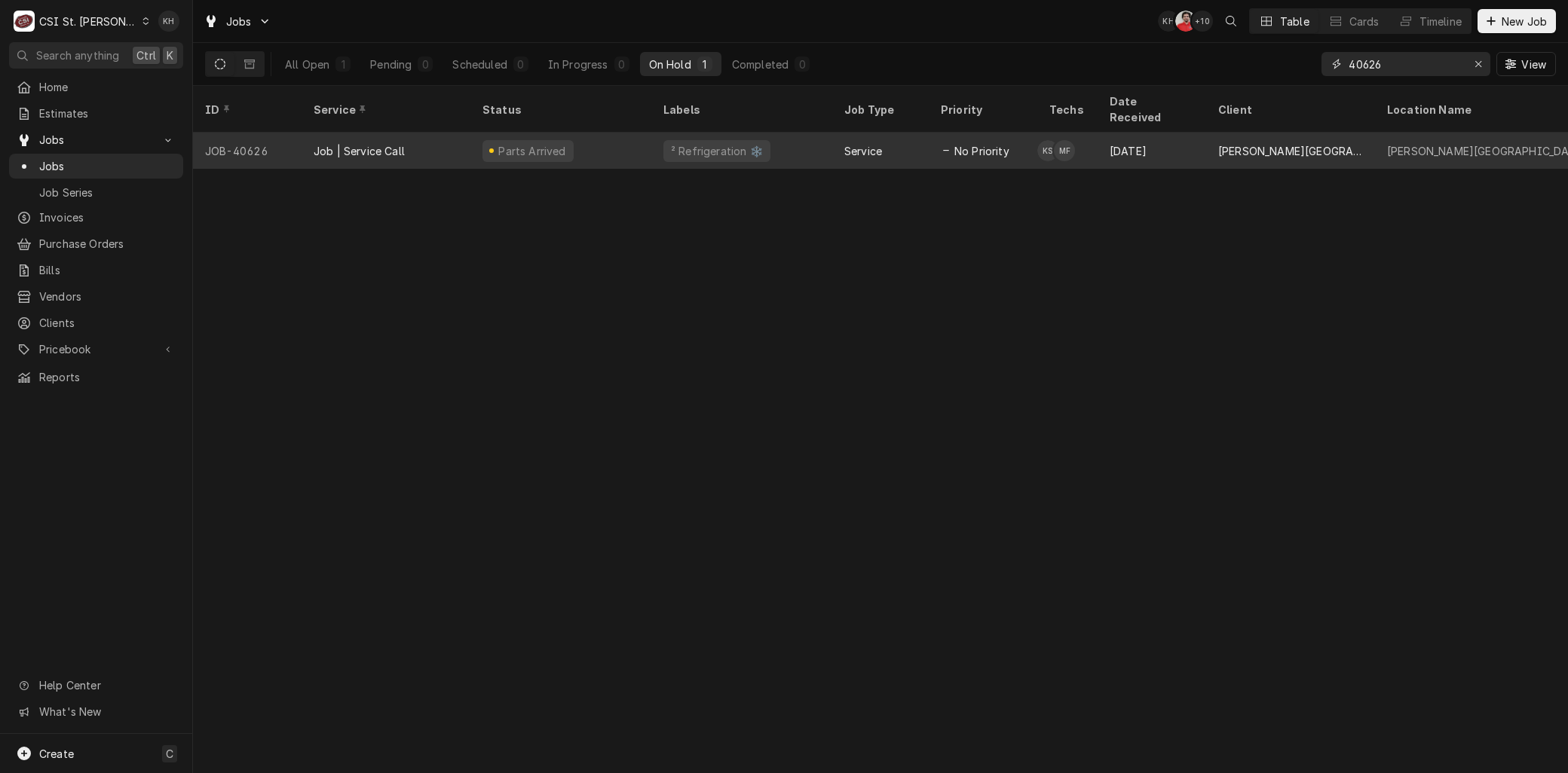
type input "40626"
click at [434, 133] on div "Job | Service Call" at bounding box center [385, 151] width 169 height 37
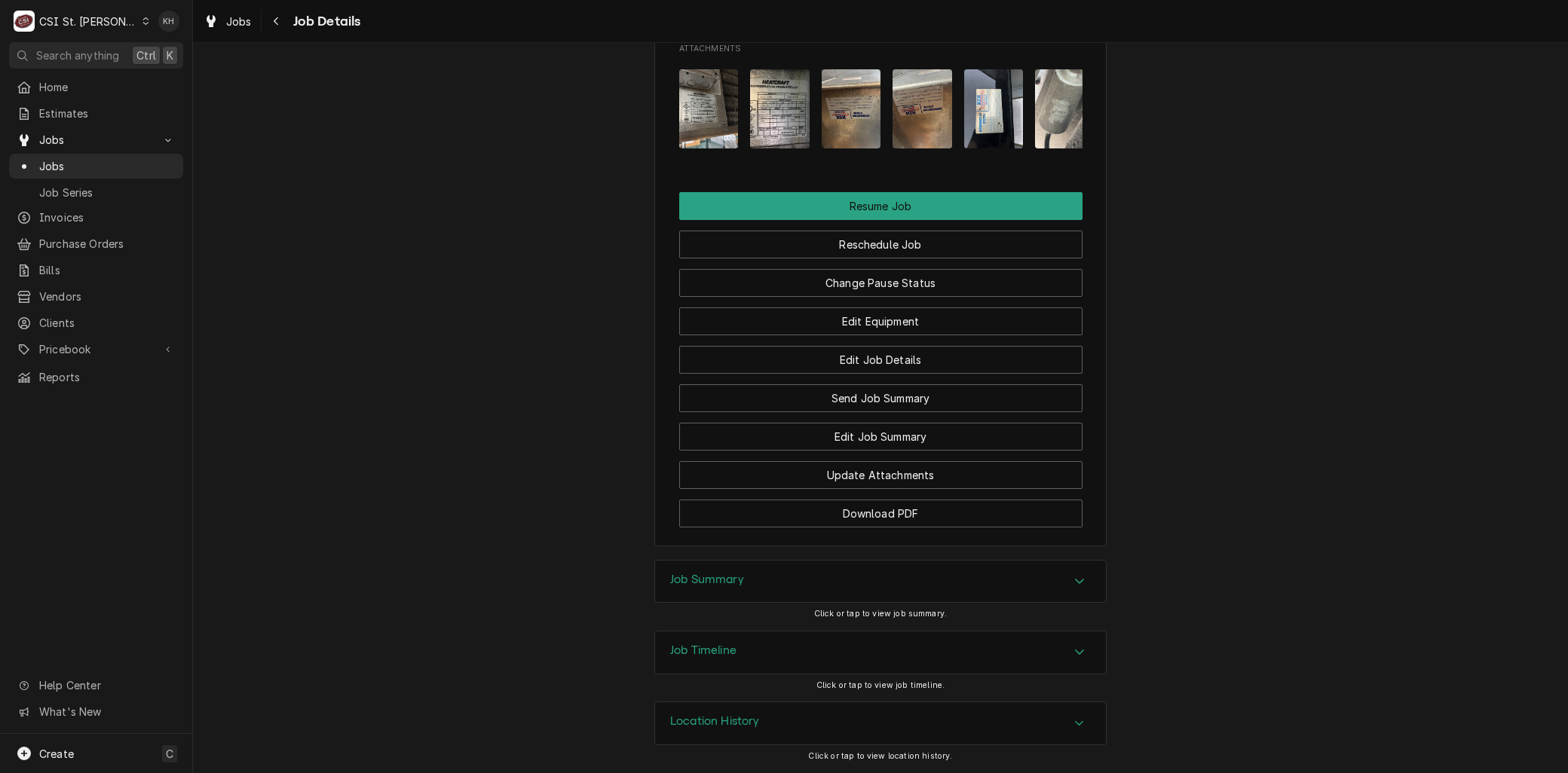
scroll to position [1927, 0]
click at [740, 646] on div "Job Timeline" at bounding box center [879, 652] width 450 height 42
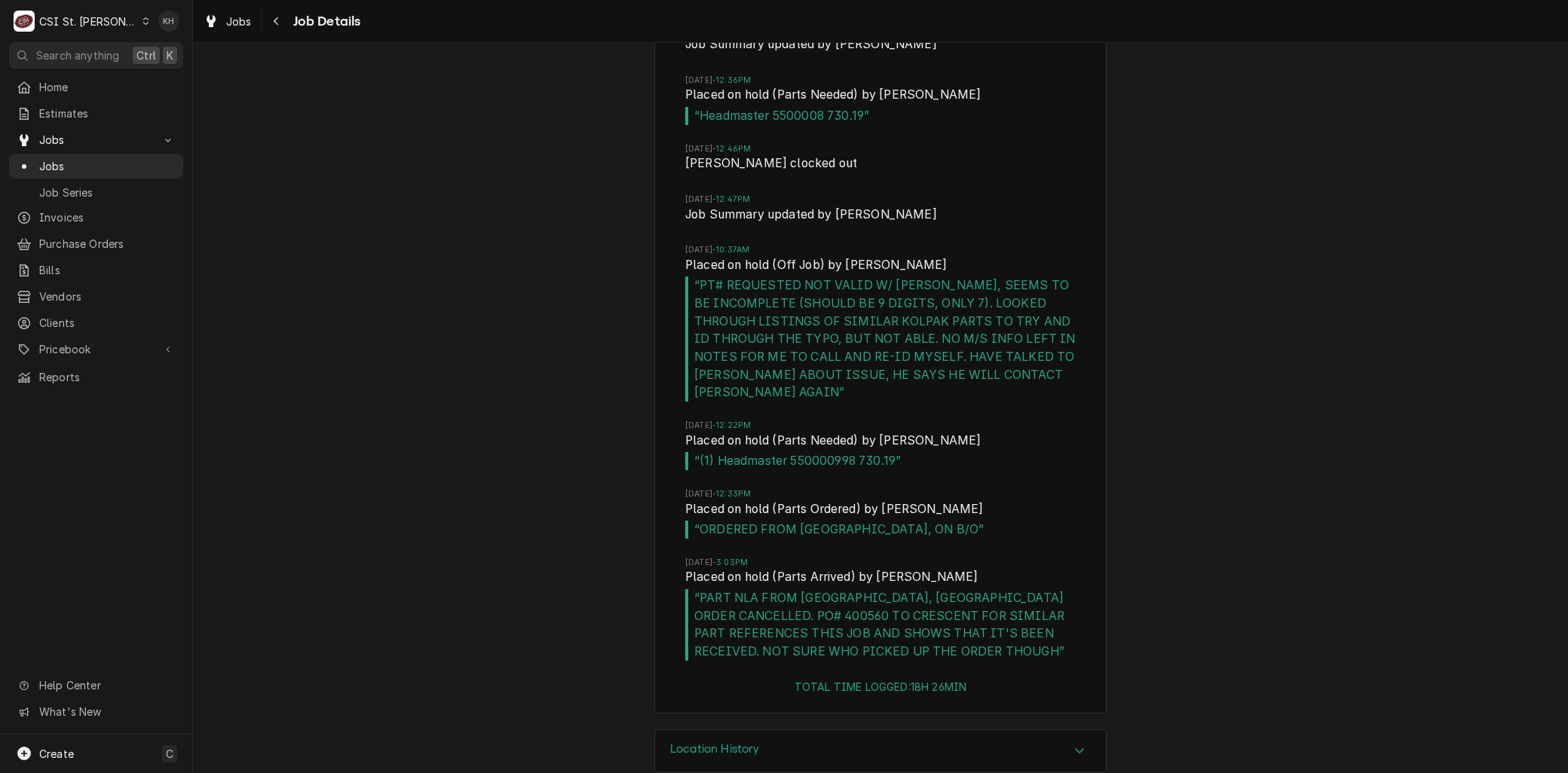
scroll to position [4160, 0]
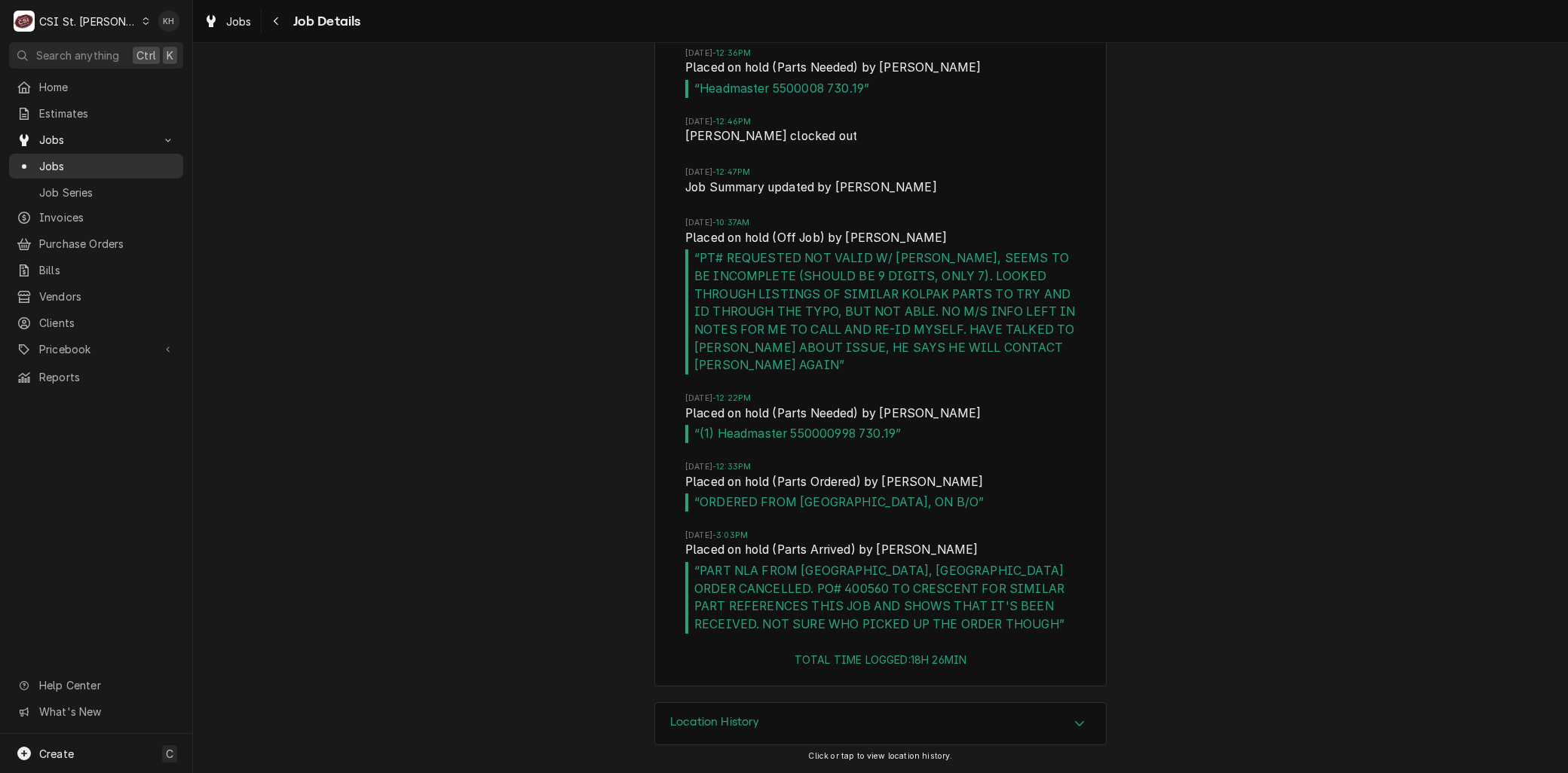
click at [70, 162] on span "Jobs" at bounding box center [107, 166] width 136 height 16
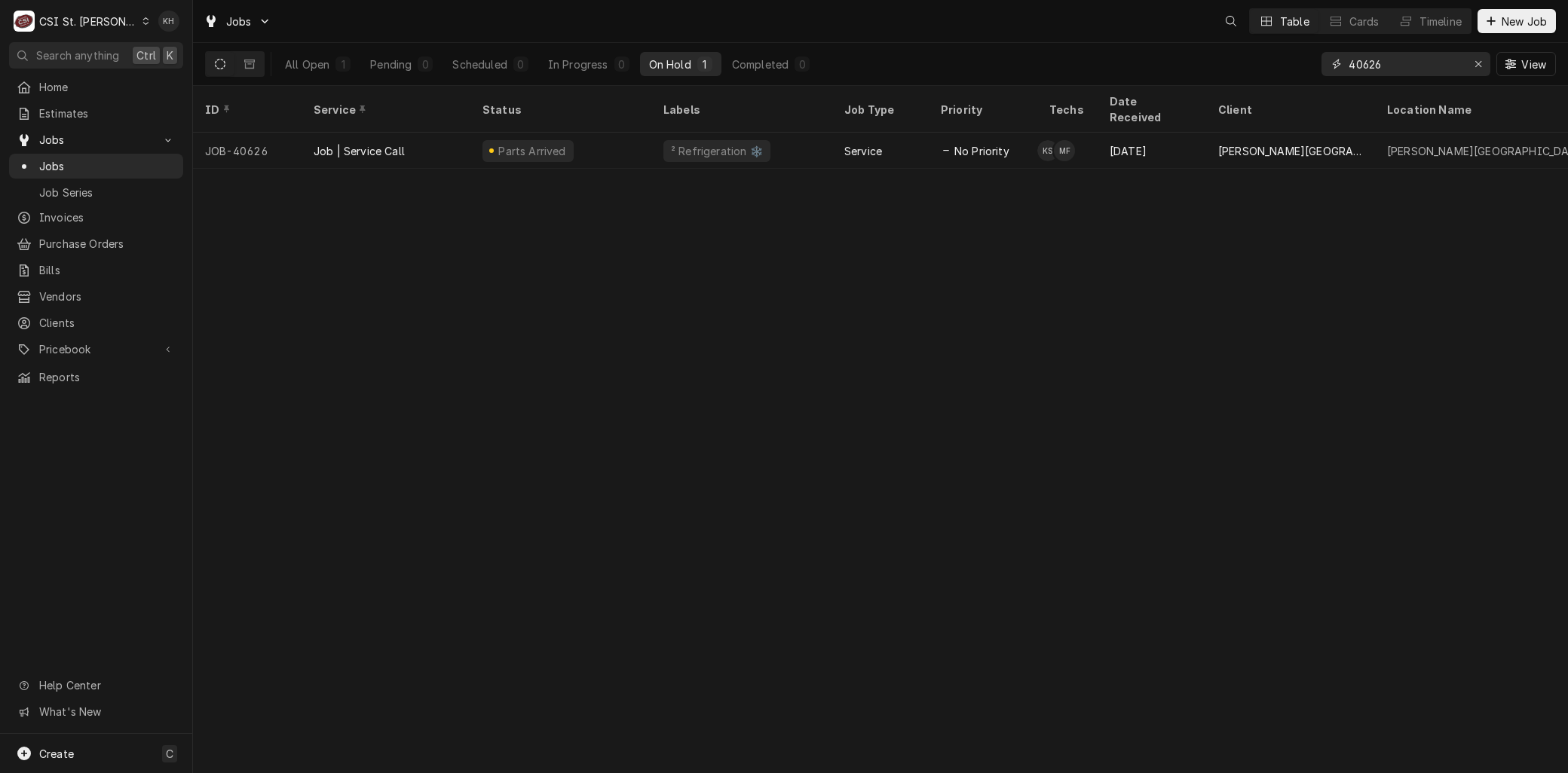
drag, startPoint x: 1399, startPoint y: 64, endPoint x: 1262, endPoint y: 59, distance: 137.1
click at [1267, 61] on div "All Open 1 Pending 0 Scheduled 0 In Progress 0 On Hold 1 Completed 0 40626 View" at bounding box center [880, 63] width 1350 height 42
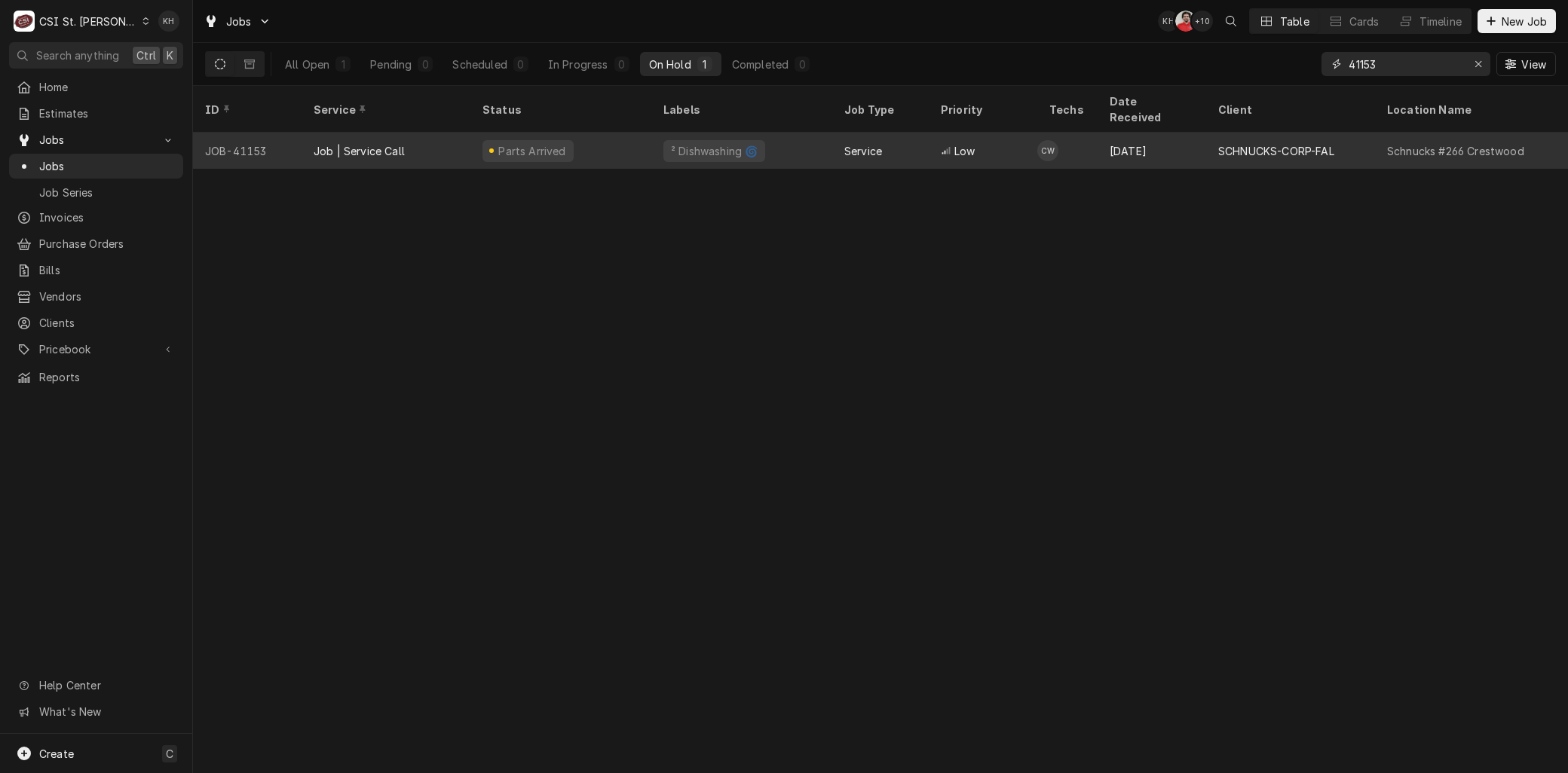
type input "41153"
click at [402, 144] on div "Job | Service Call" at bounding box center [359, 152] width 91 height 16
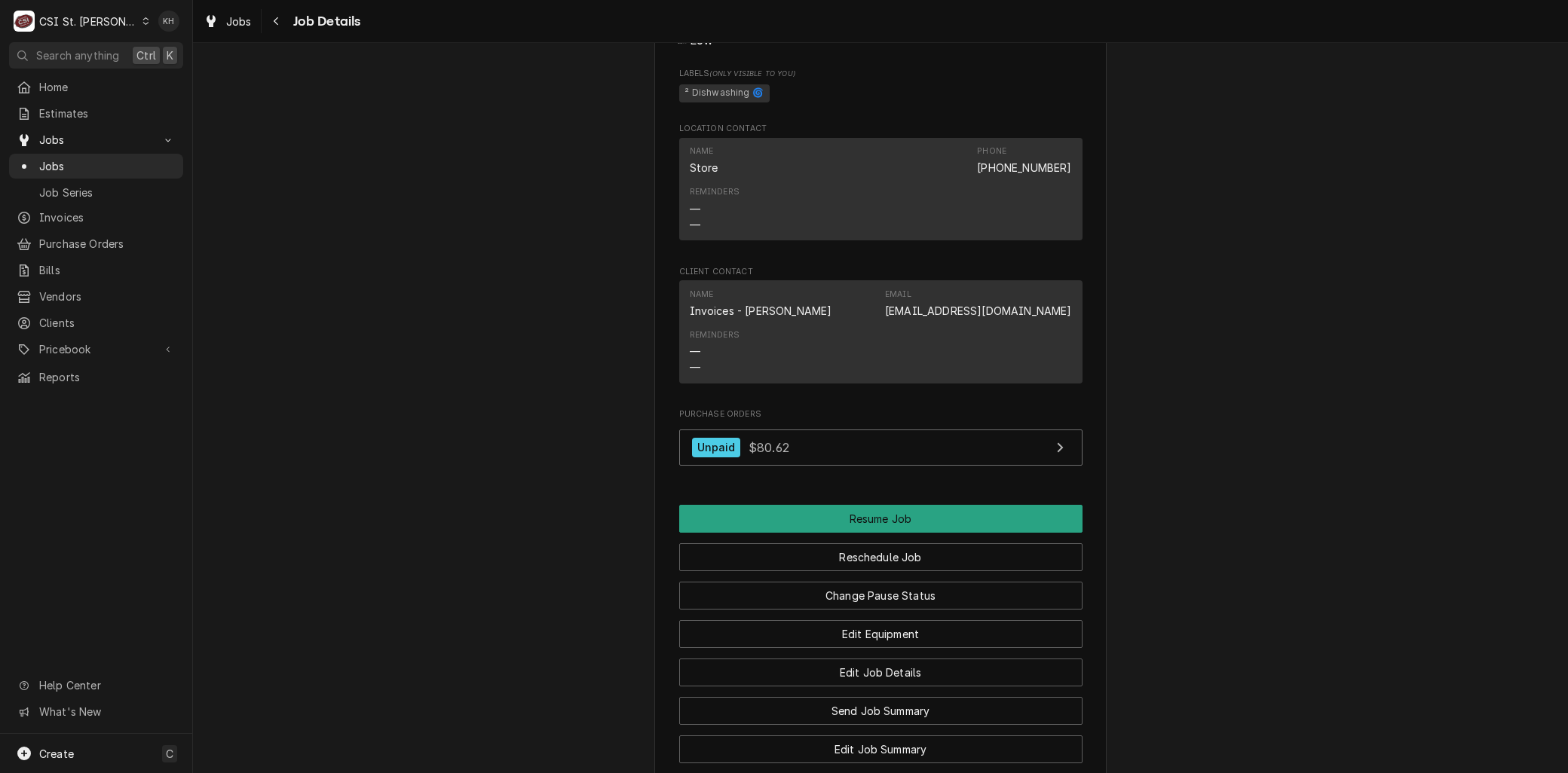
scroll to position [1757, 0]
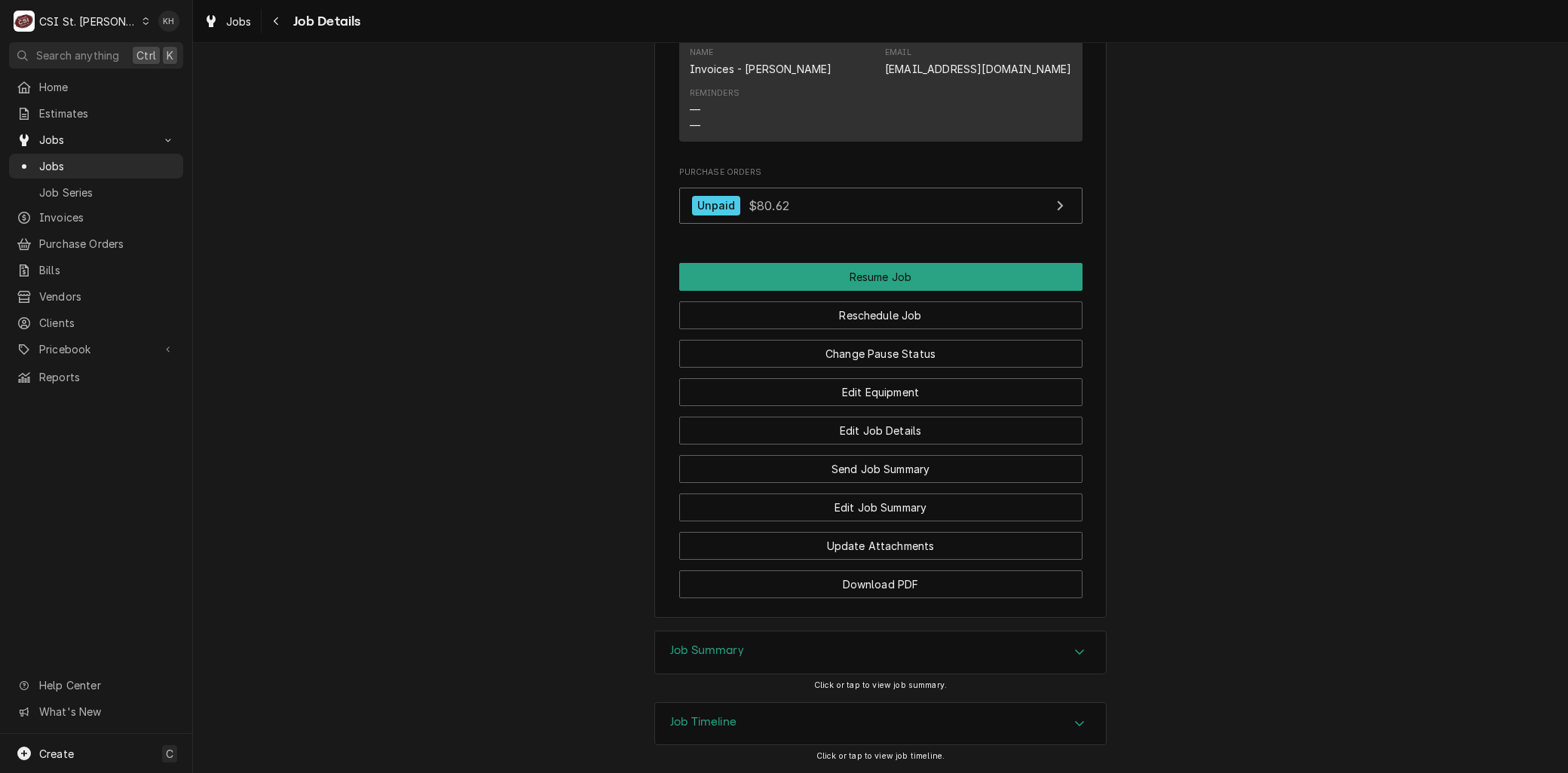
click at [741, 731] on div "Job Timeline" at bounding box center [879, 723] width 450 height 42
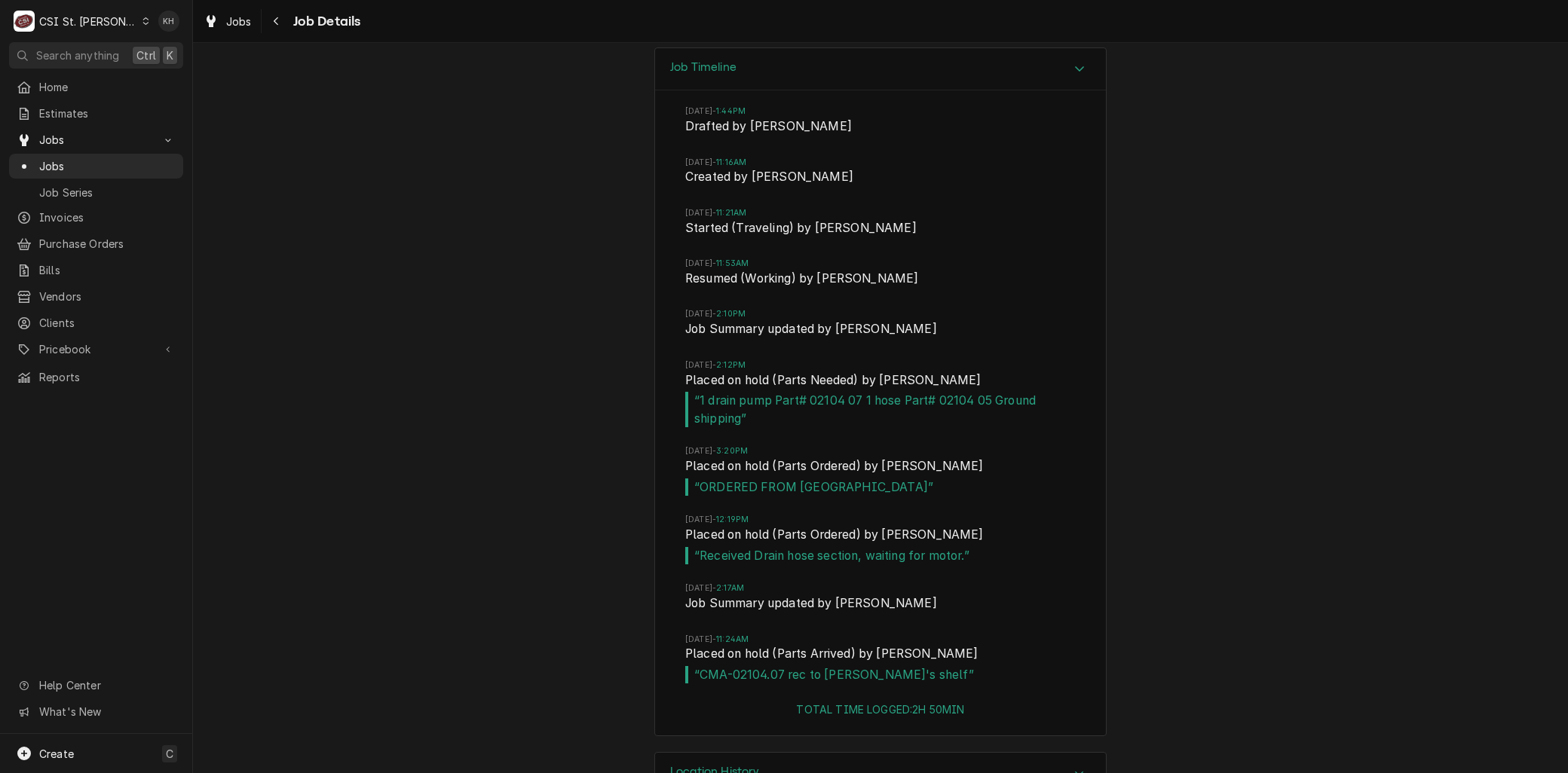
scroll to position [2463, 0]
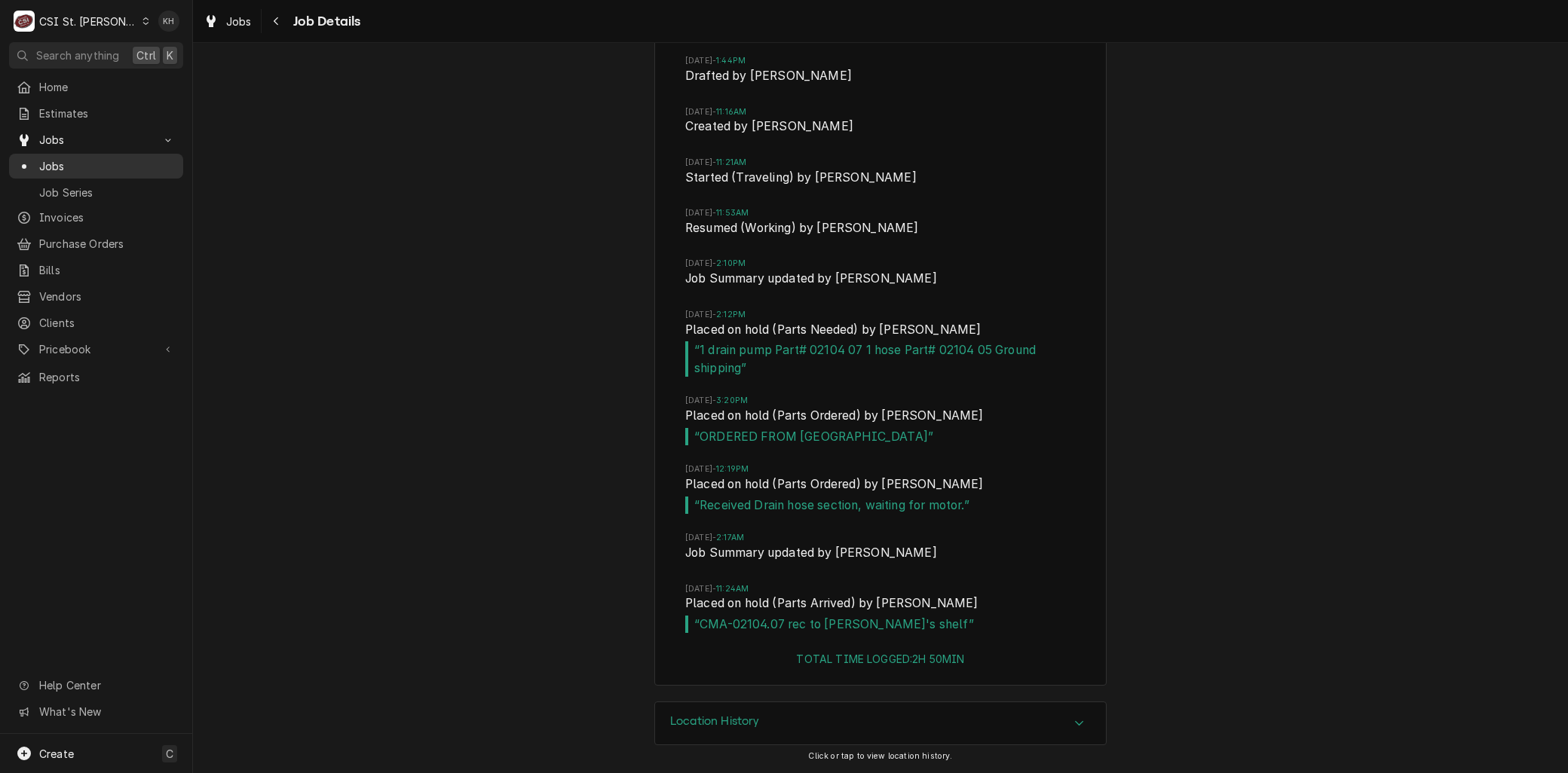
click at [62, 158] on span "Jobs" at bounding box center [107, 166] width 136 height 16
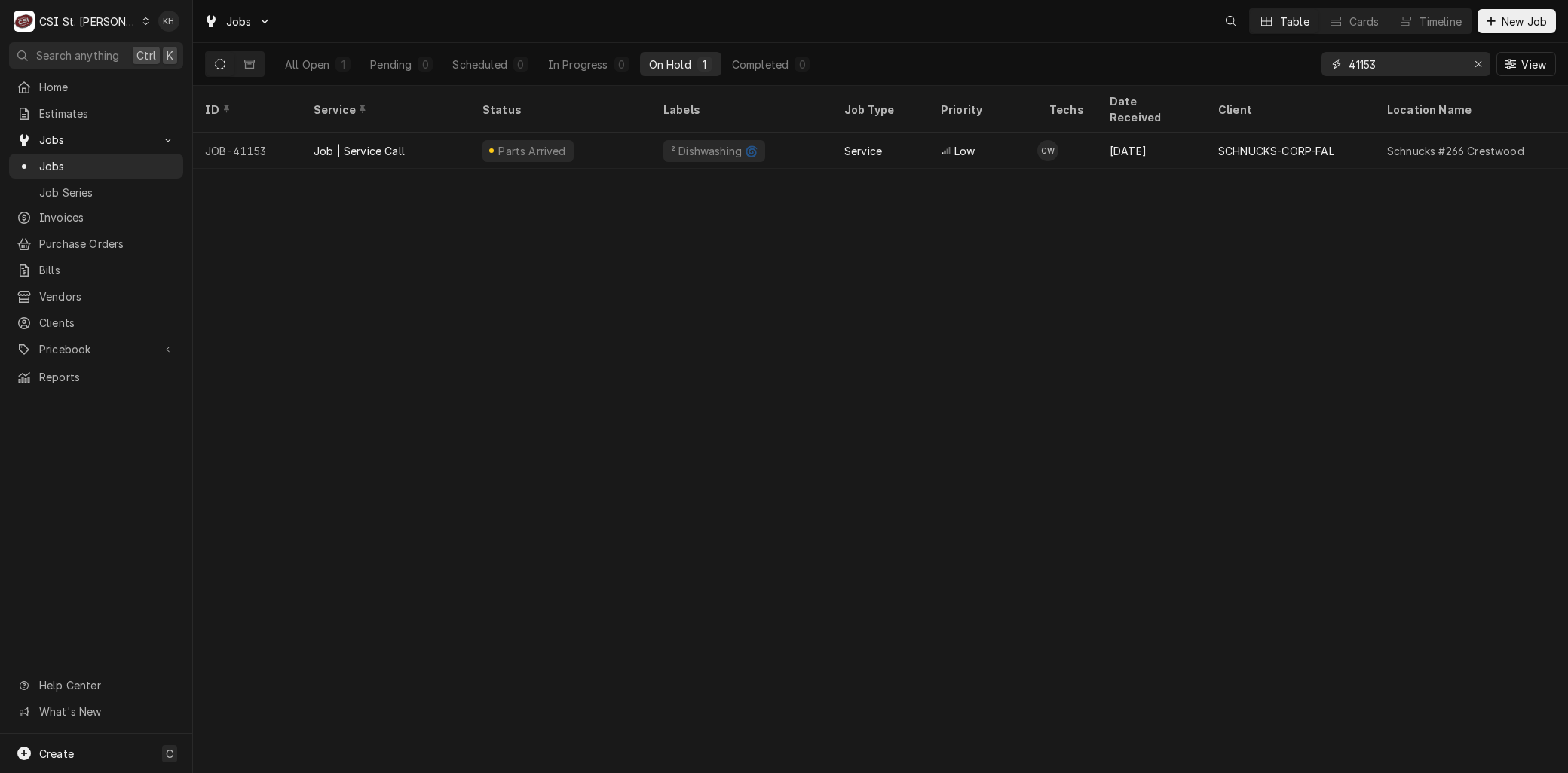
drag, startPoint x: 1392, startPoint y: 59, endPoint x: 1267, endPoint y: 57, distance: 125.0
click at [1272, 56] on div "All Open 1 Pending 0 Scheduled 0 In Progress 0 On Hold 1 Completed 0 41153 View" at bounding box center [880, 63] width 1350 height 42
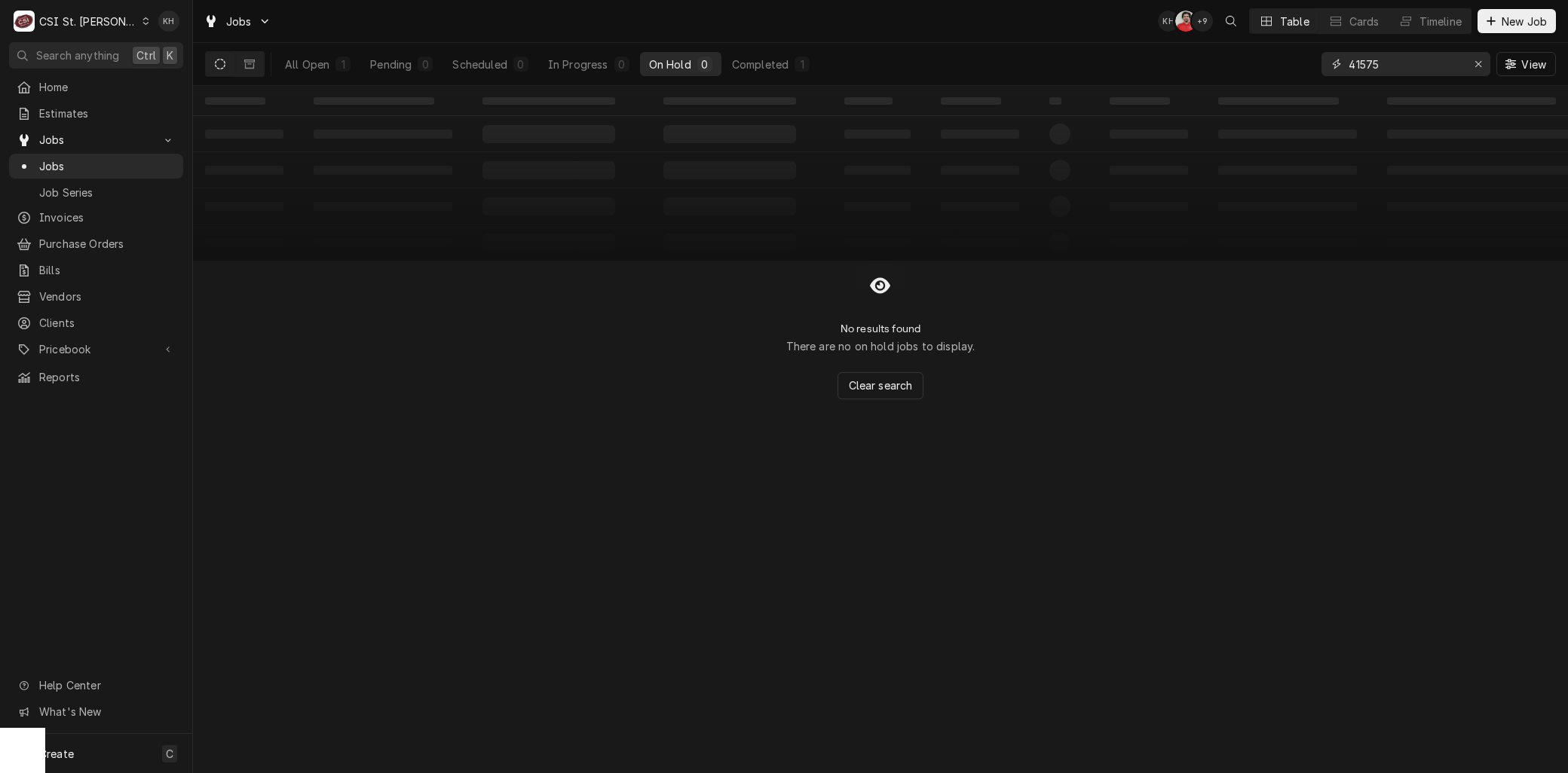
drag, startPoint x: 1395, startPoint y: 56, endPoint x: 1203, endPoint y: 58, distance: 192.0
click at [1204, 58] on div "All Open 1 Pending 0 Scheduled 0 In Progress 0 On Hold 0 Completed 1 41575 View" at bounding box center [880, 63] width 1350 height 42
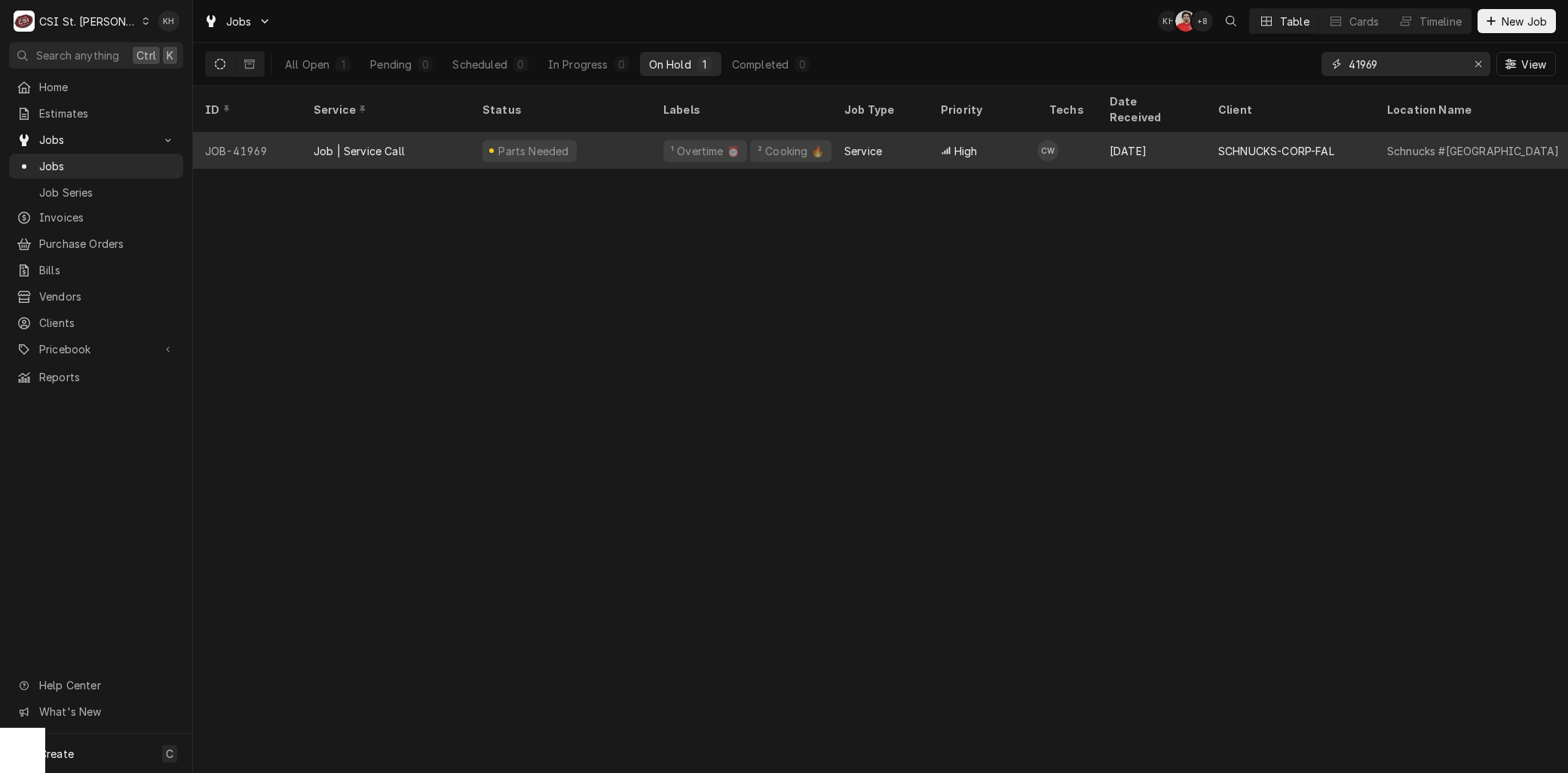
type input "41969"
click at [377, 140] on div "Job | Service Call" at bounding box center [385, 151] width 169 height 37
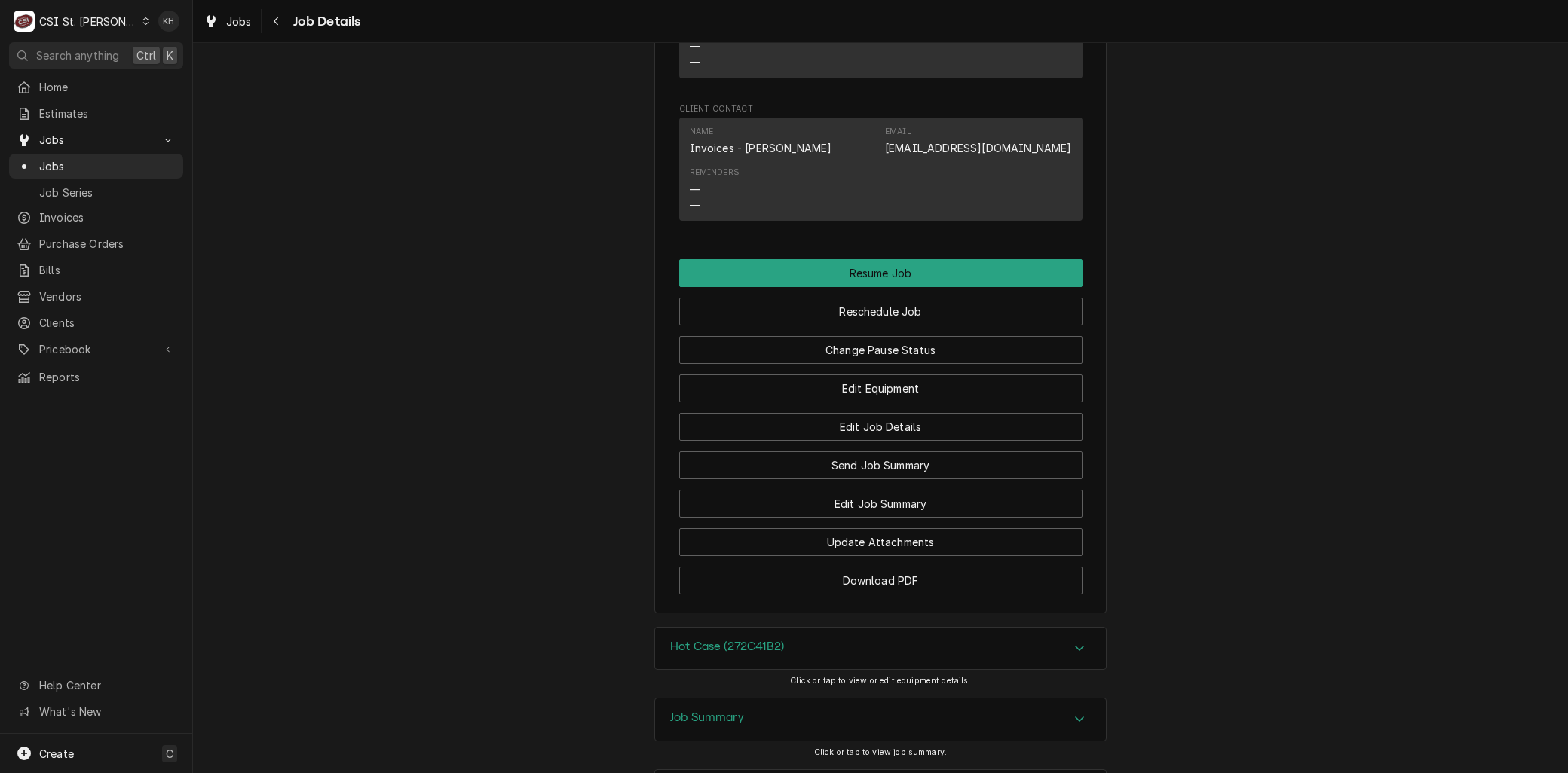
scroll to position [1923, 0]
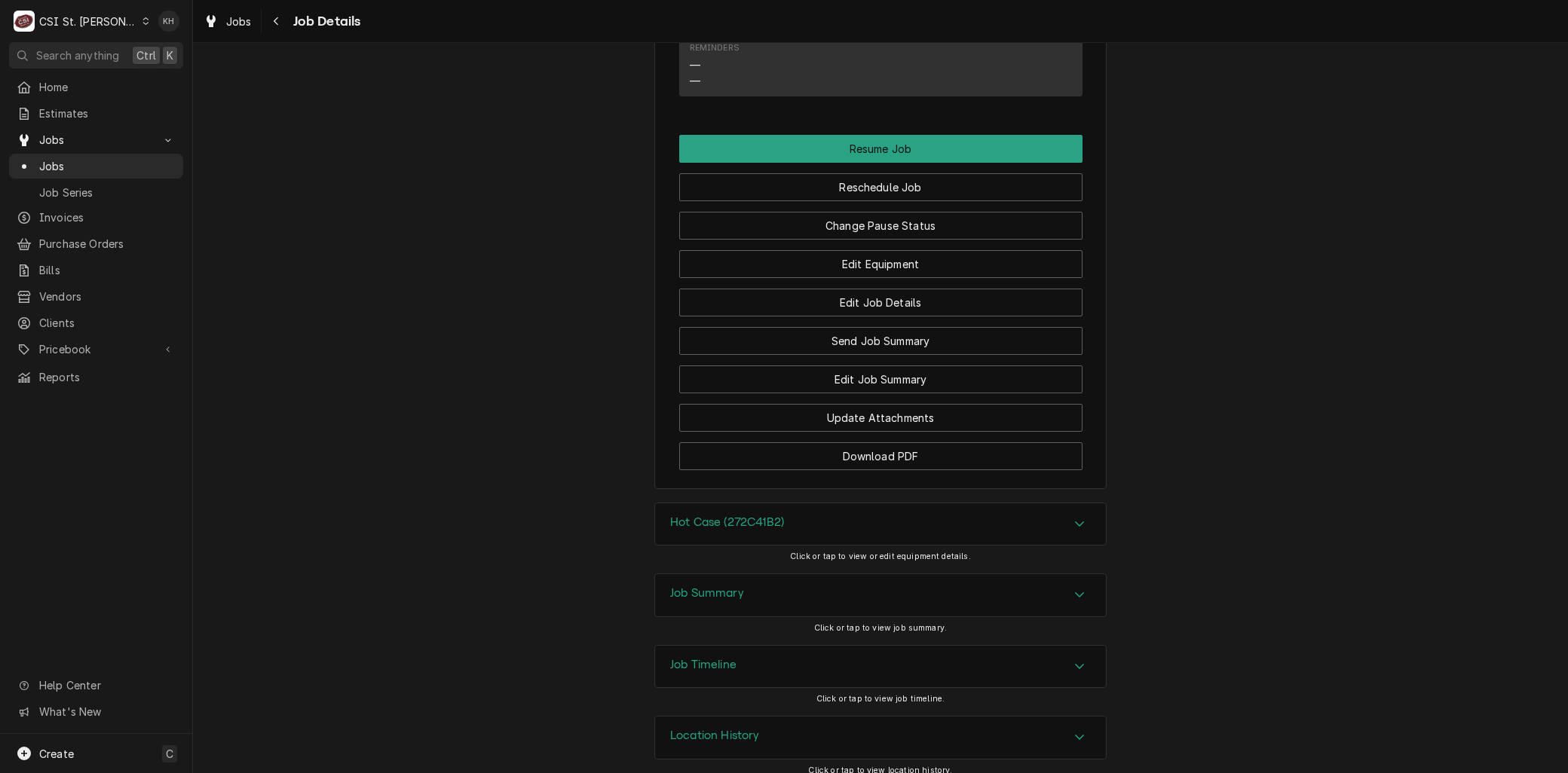
click at [731, 658] on h3 "Job Timeline" at bounding box center [703, 665] width 66 height 14
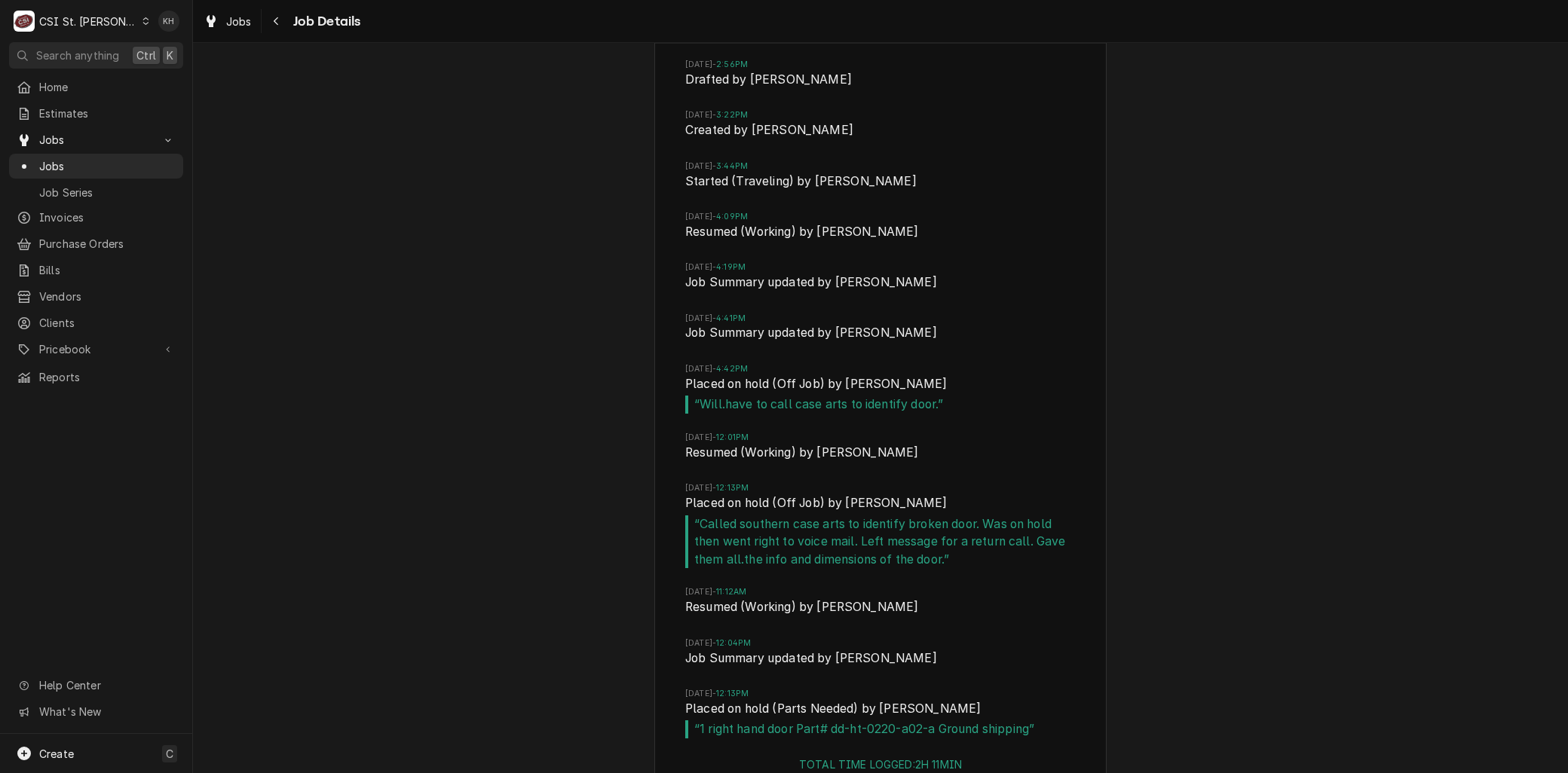
scroll to position [2658, 0]
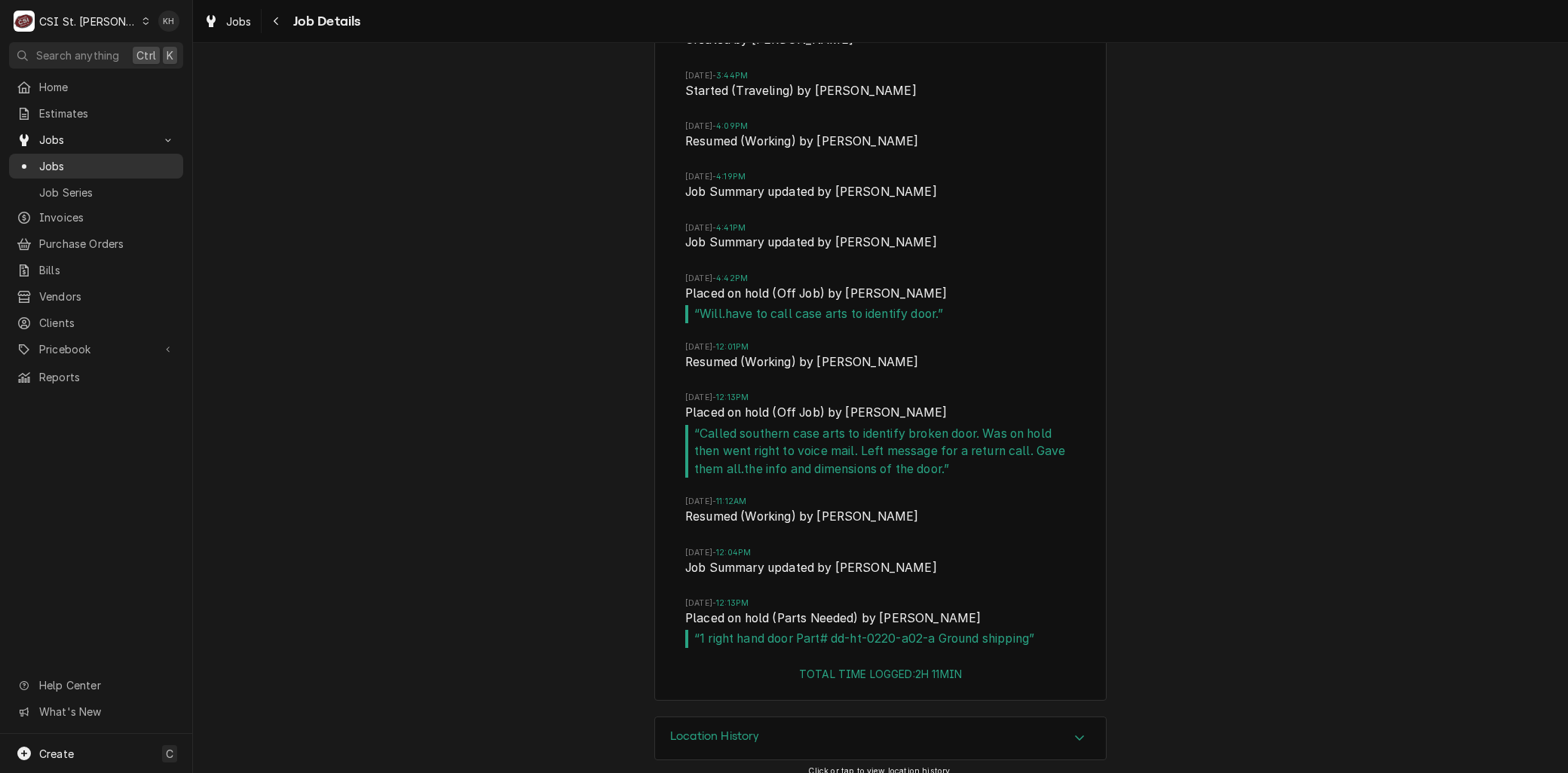
click at [44, 157] on div "Jobs" at bounding box center [96, 166] width 168 height 19
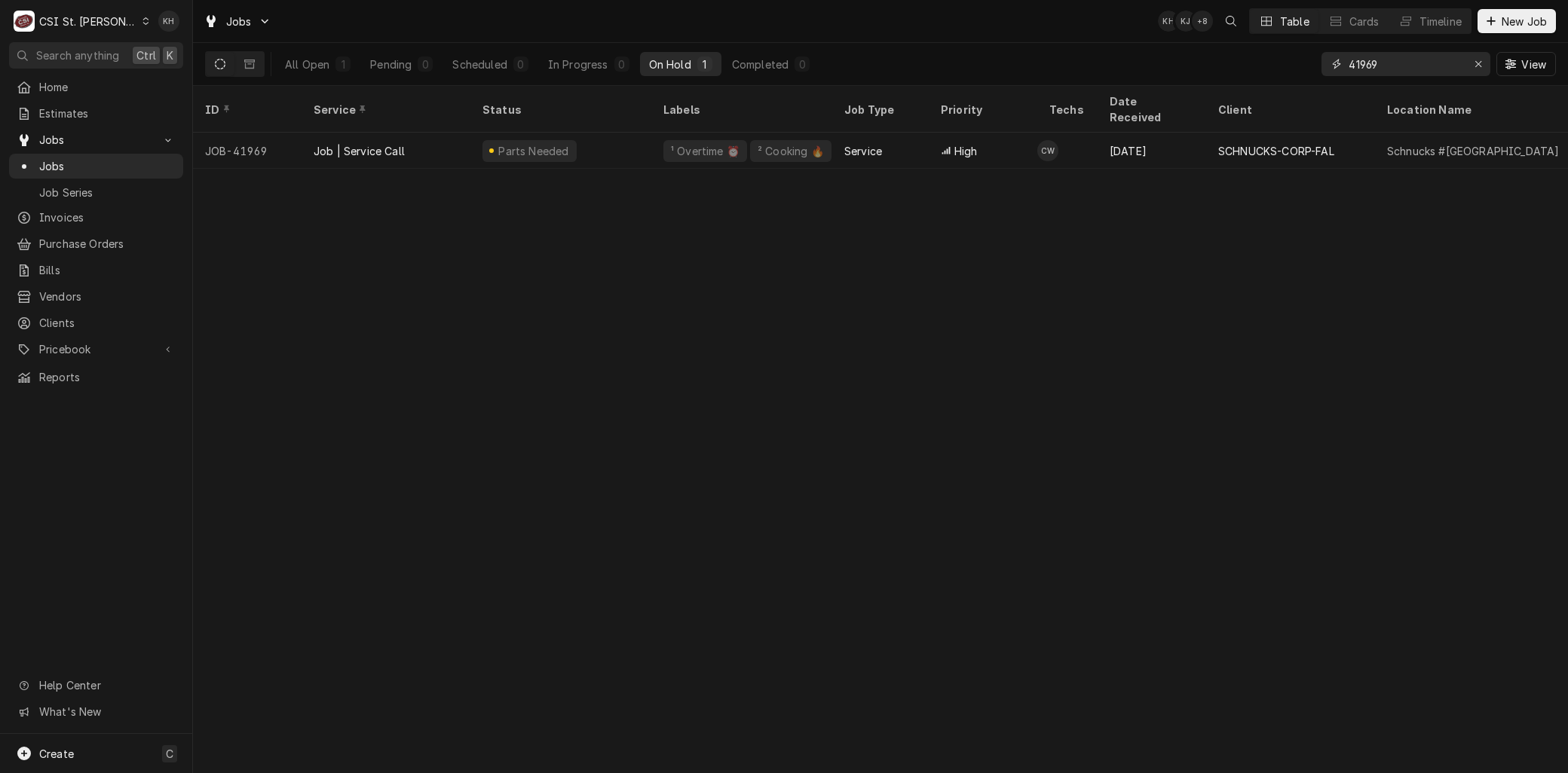
drag, startPoint x: 1391, startPoint y: 61, endPoint x: 1282, endPoint y: 66, distance: 109.1
click at [1282, 66] on div "All Open 1 Pending 0 Scheduled 0 In Progress 0 On Hold 1 Completed 0 41969 View" at bounding box center [880, 63] width 1350 height 42
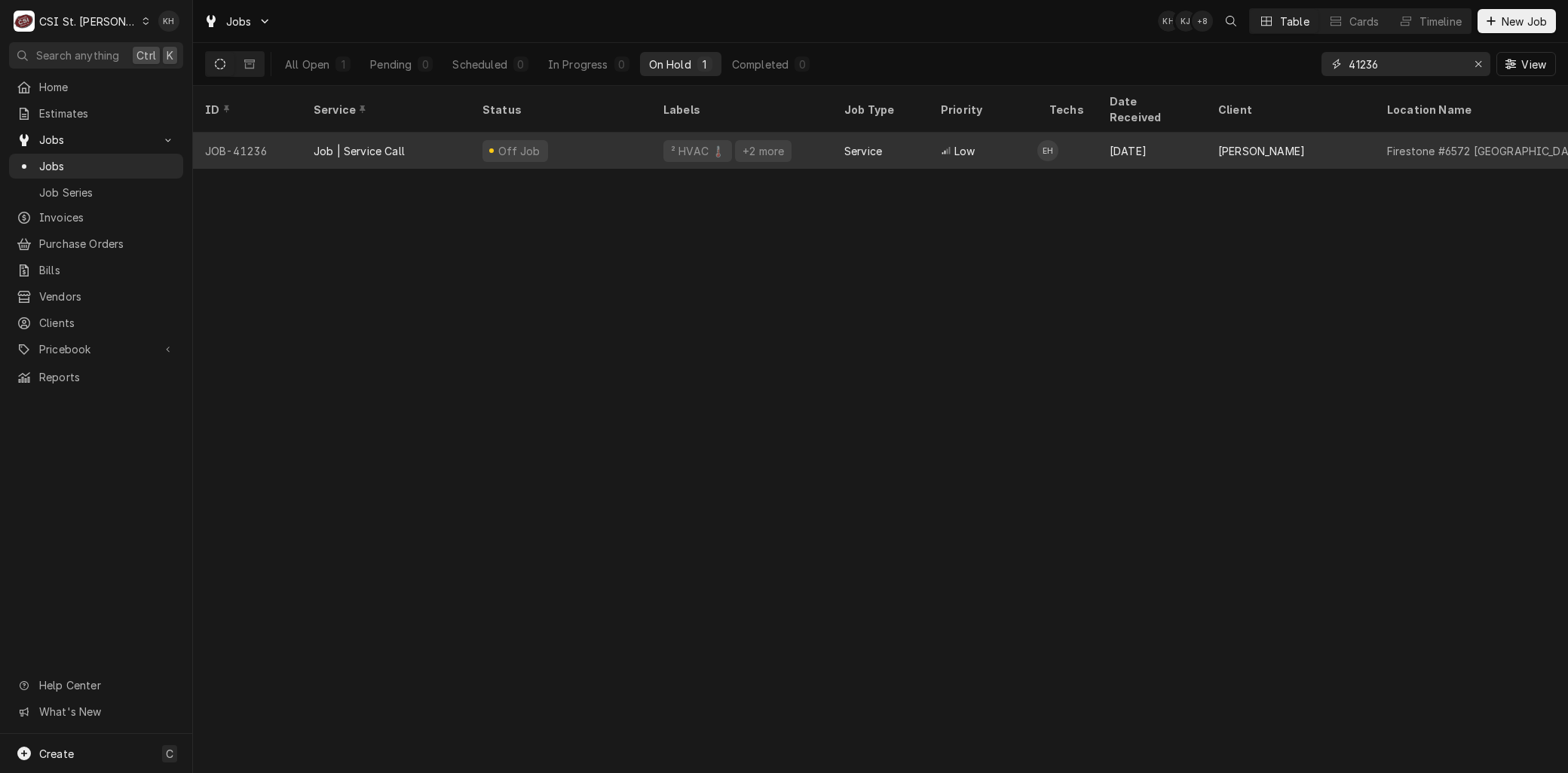
type input "41236"
click at [330, 144] on div "Job | Service Call" at bounding box center [359, 152] width 91 height 16
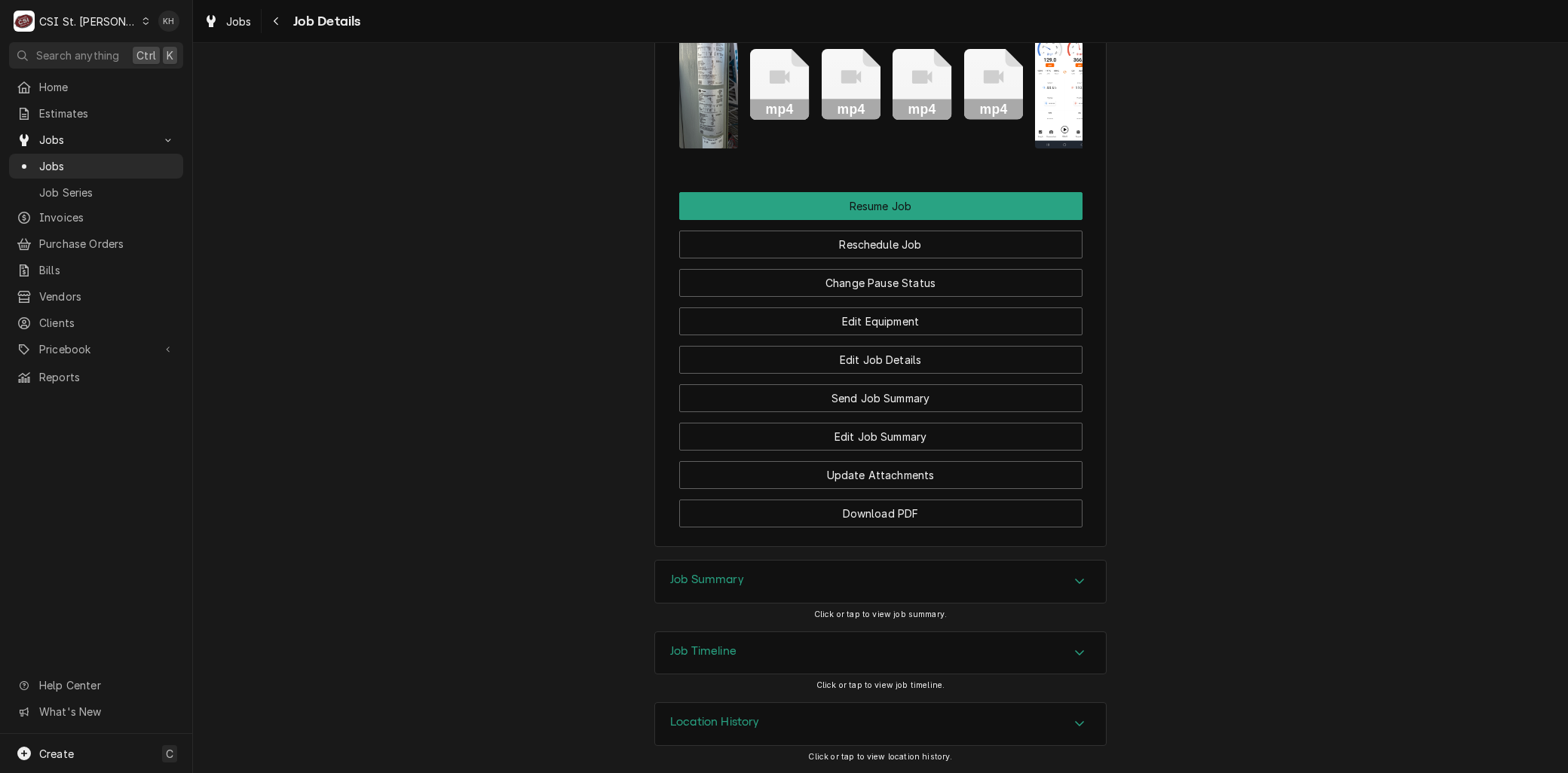
click at [727, 651] on h3 "Job Timeline" at bounding box center [703, 651] width 66 height 14
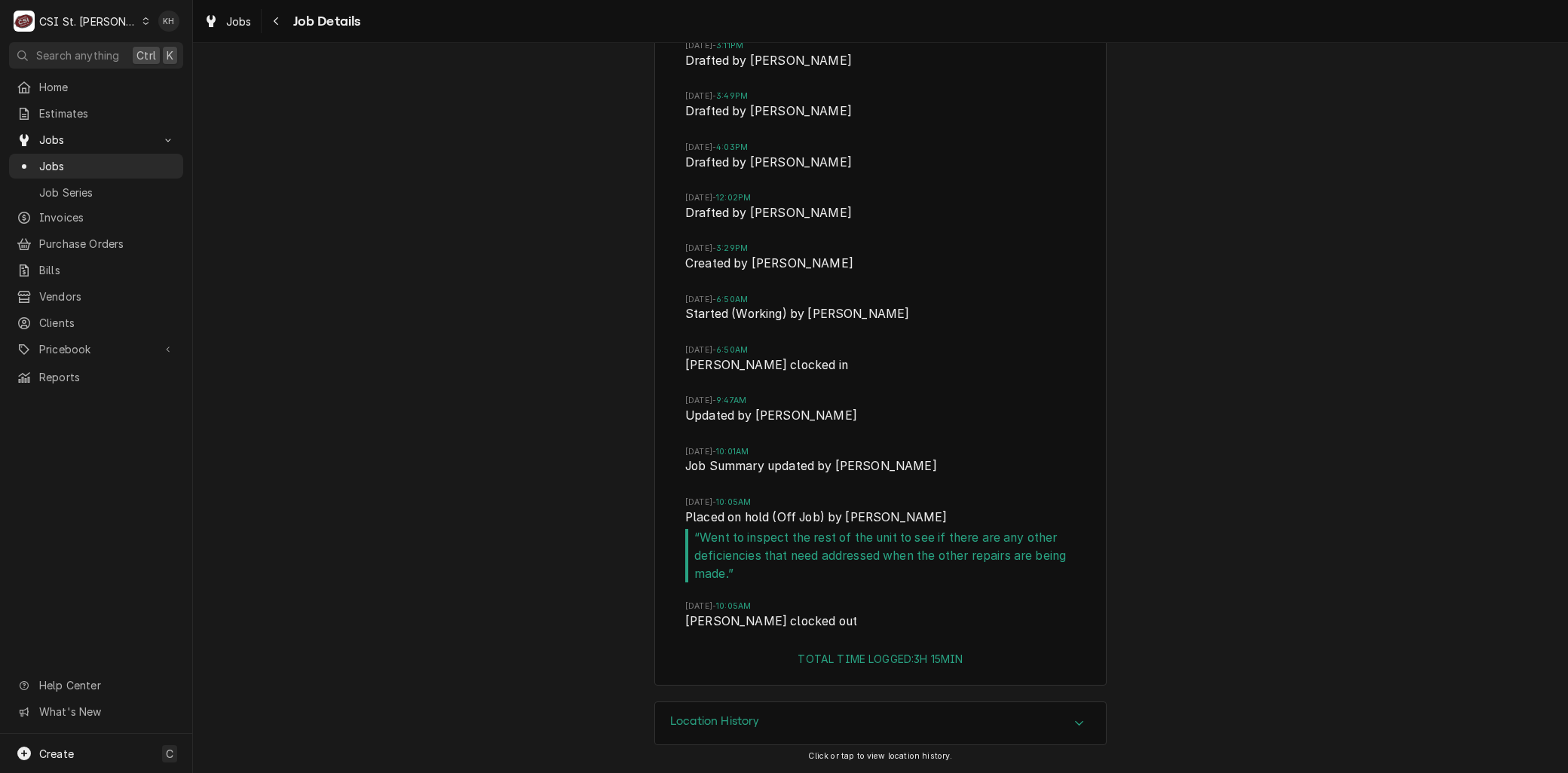
scroll to position [3635, 0]
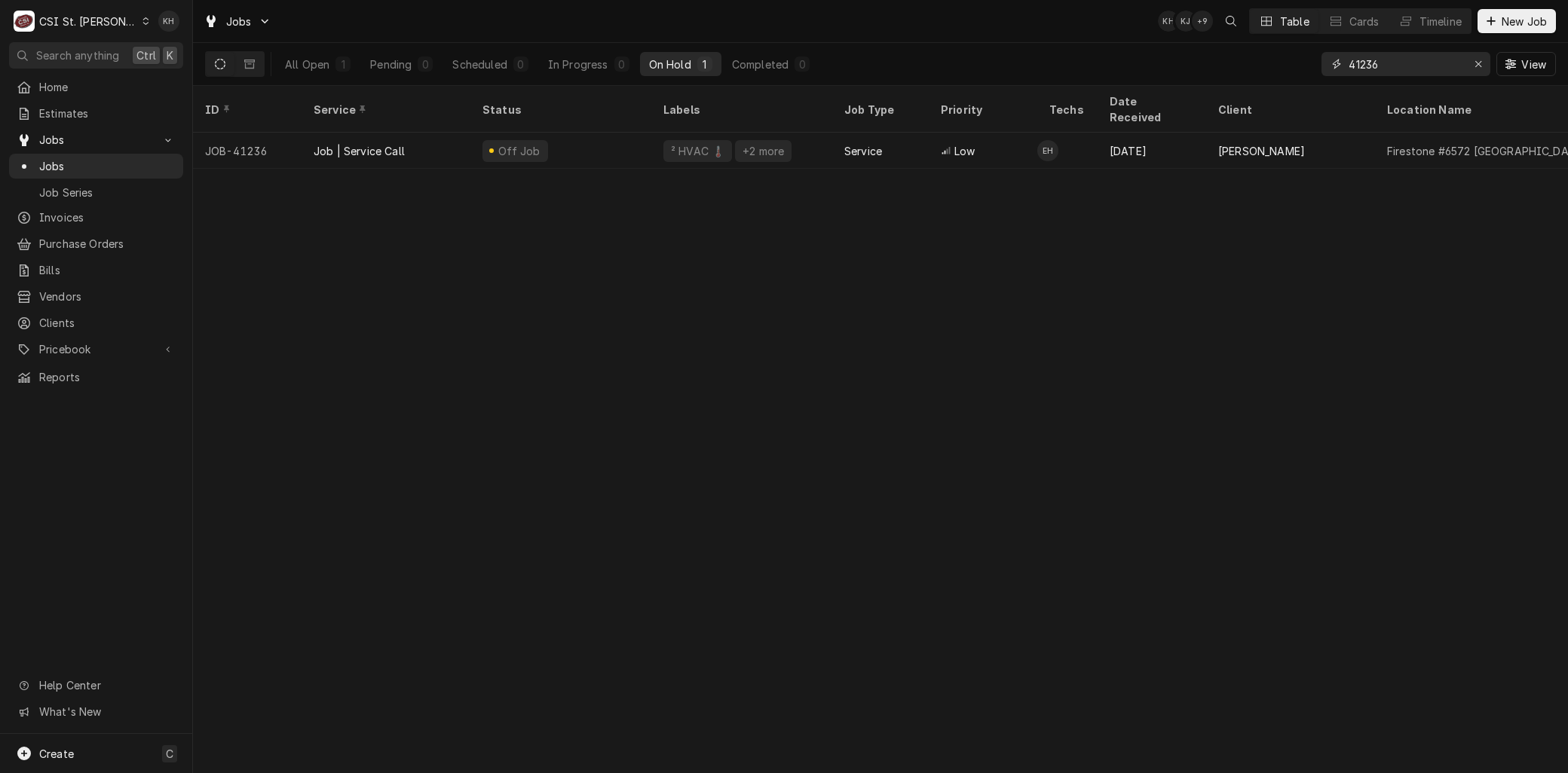
drag, startPoint x: 1398, startPoint y: 72, endPoint x: 1292, endPoint y: 70, distance: 106.0
click at [1292, 70] on div "All Open 1 Pending 0 Scheduled 0 In Progress 0 On Hold 1 Completed 0 41236 View" at bounding box center [880, 63] width 1350 height 42
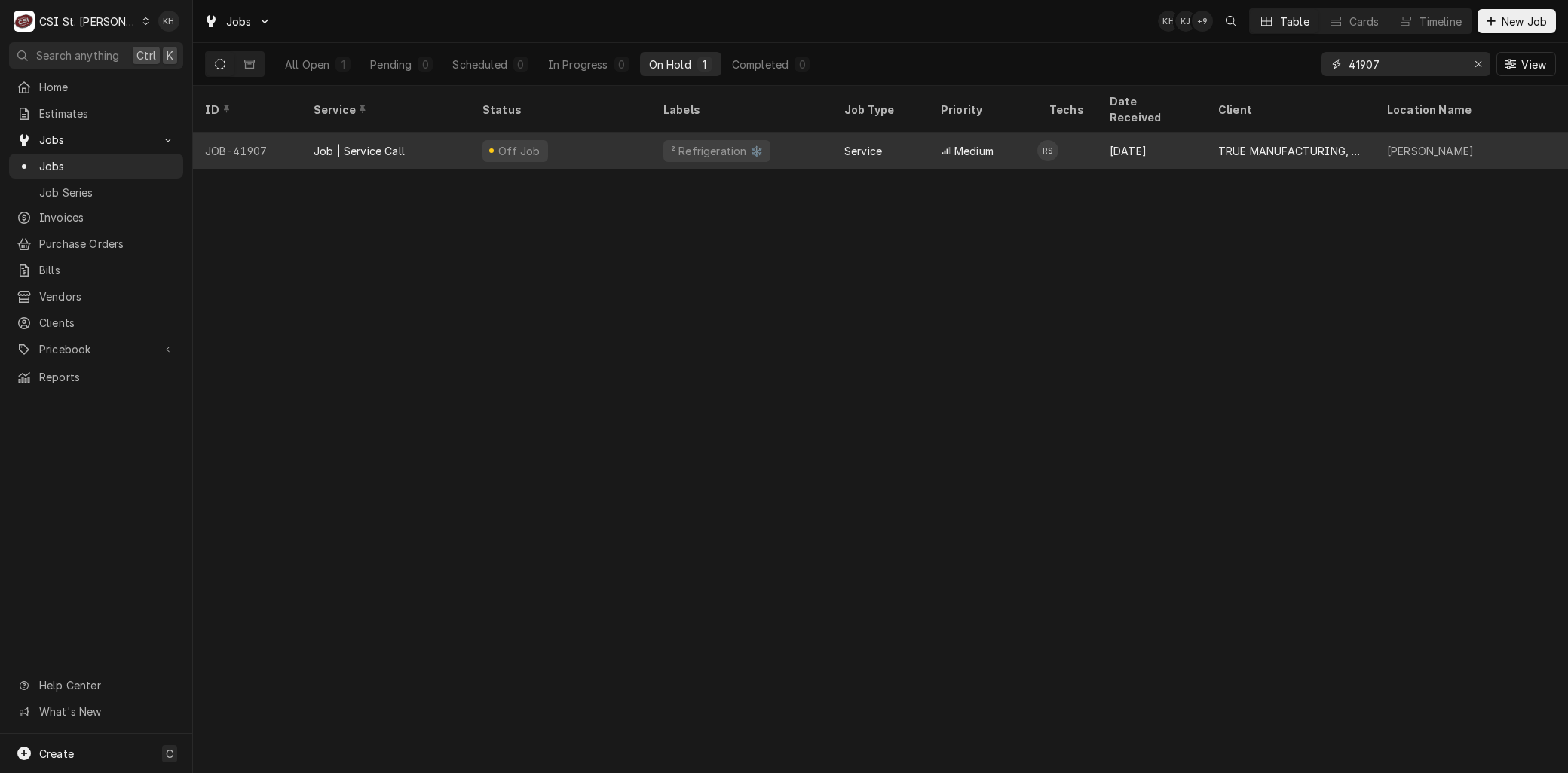
type input "41907"
click at [1248, 144] on div "TRUE MANUFACTURING, INC." at bounding box center [1291, 152] width 144 height 16
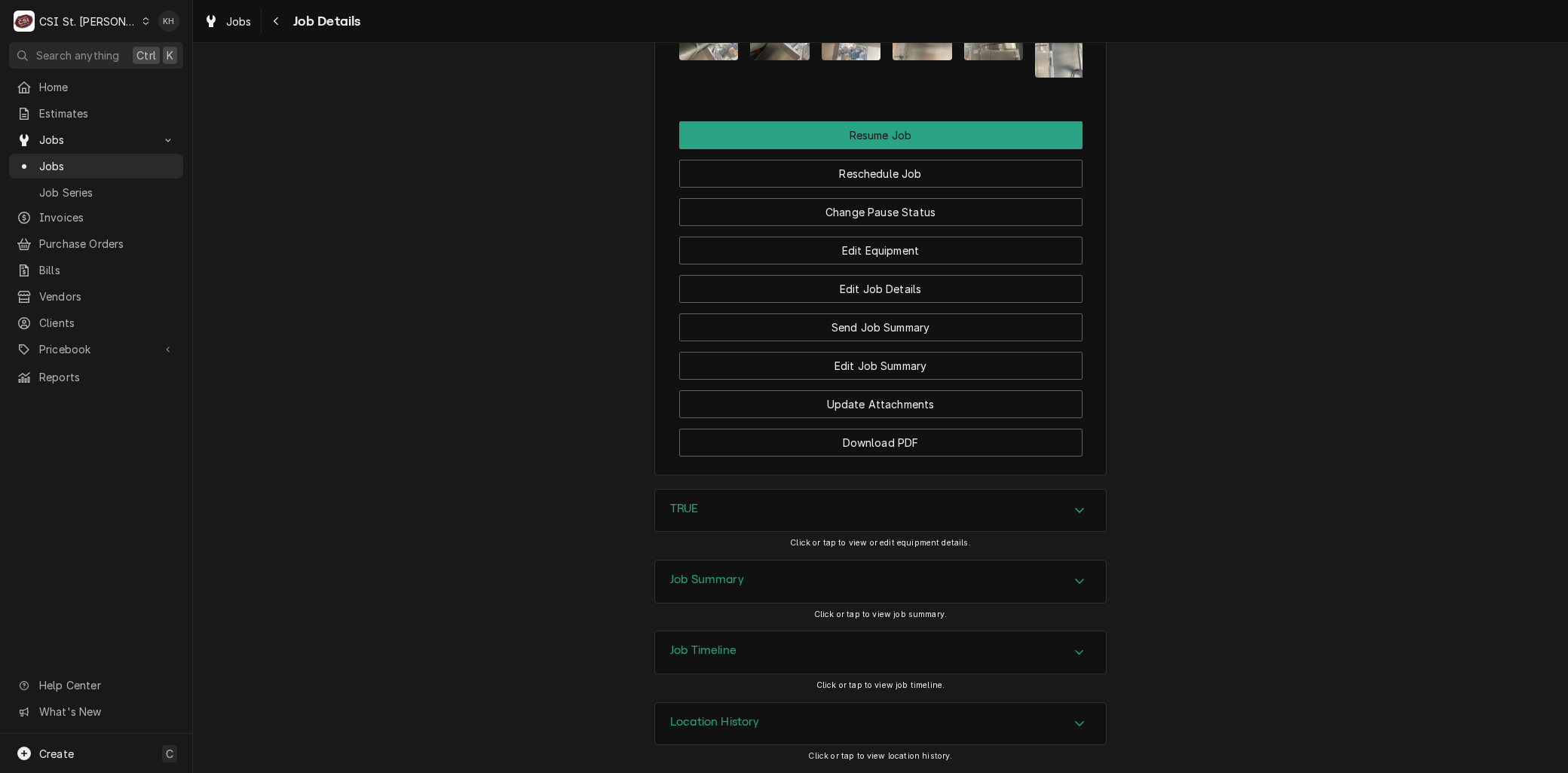
click at [752, 646] on div "Job Timeline" at bounding box center [879, 652] width 450 height 42
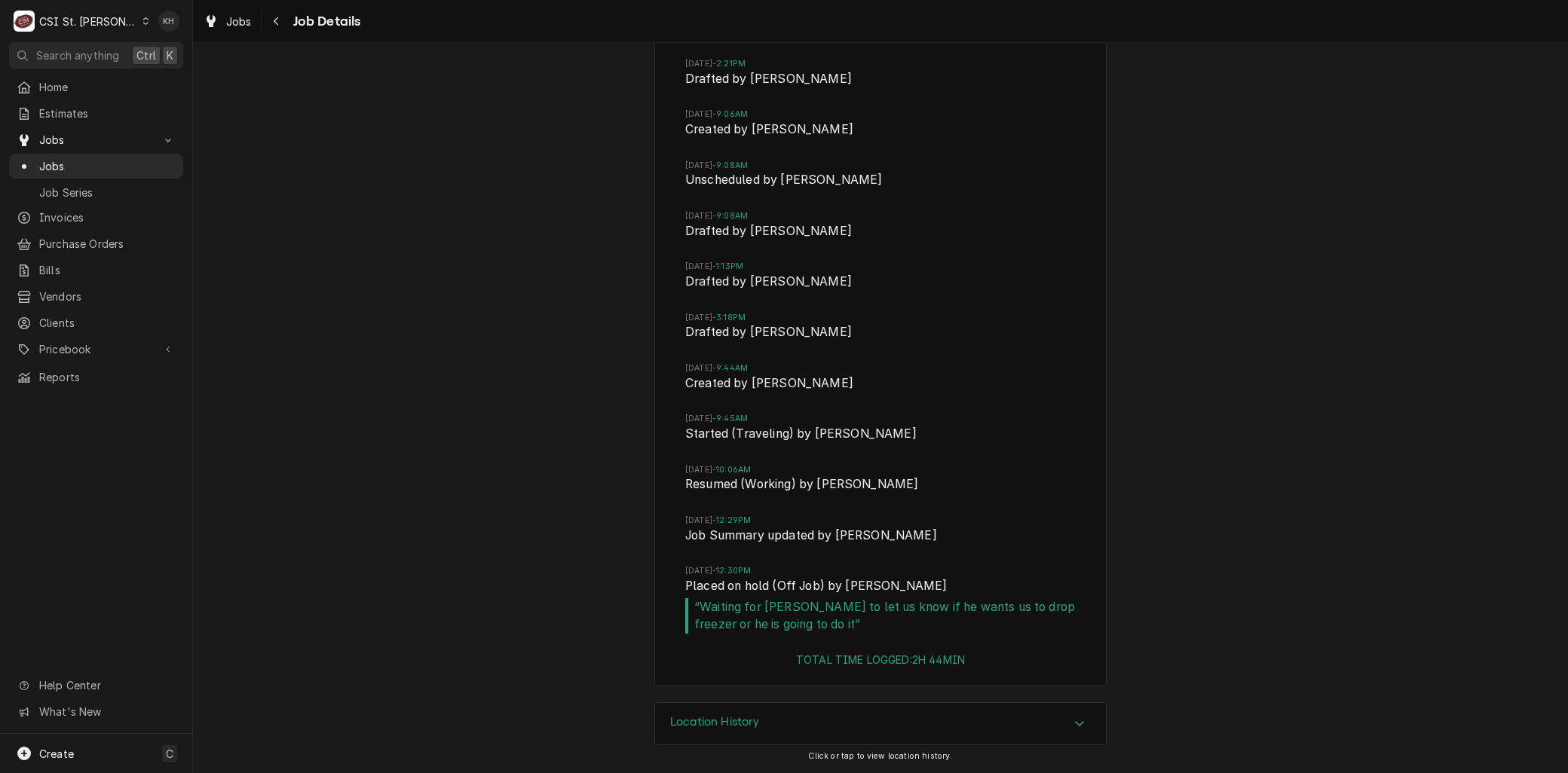
scroll to position [2658, 0]
click at [61, 161] on span "Jobs" at bounding box center [107, 166] width 136 height 16
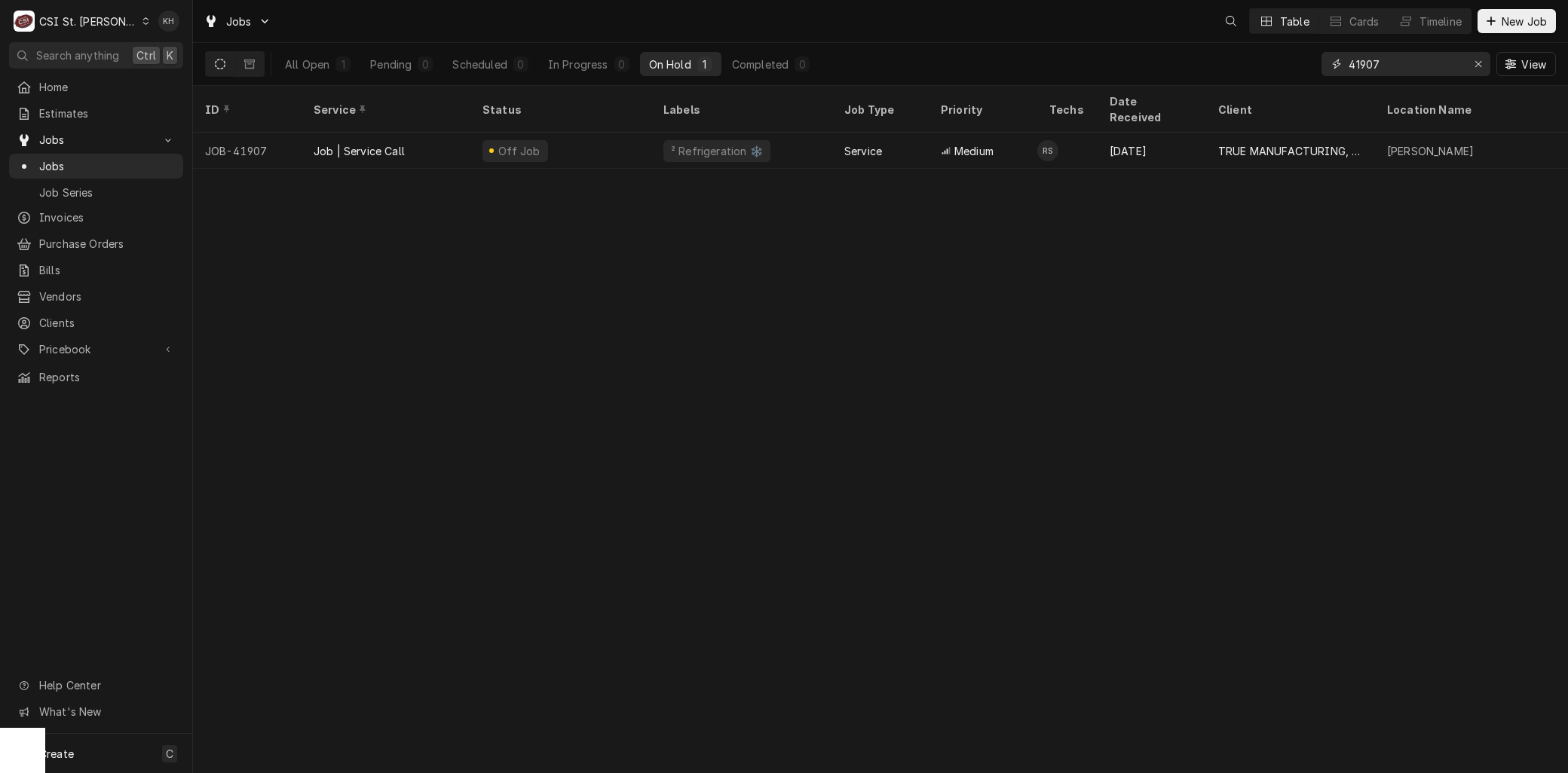
drag, startPoint x: 1417, startPoint y: 63, endPoint x: 1219, endPoint y: 68, distance: 198.1
click at [1242, 49] on div "All Open 1 Pending 0 Scheduled 0 In Progress 0 On Hold 1 Completed 0 41907 View" at bounding box center [880, 63] width 1350 height 42
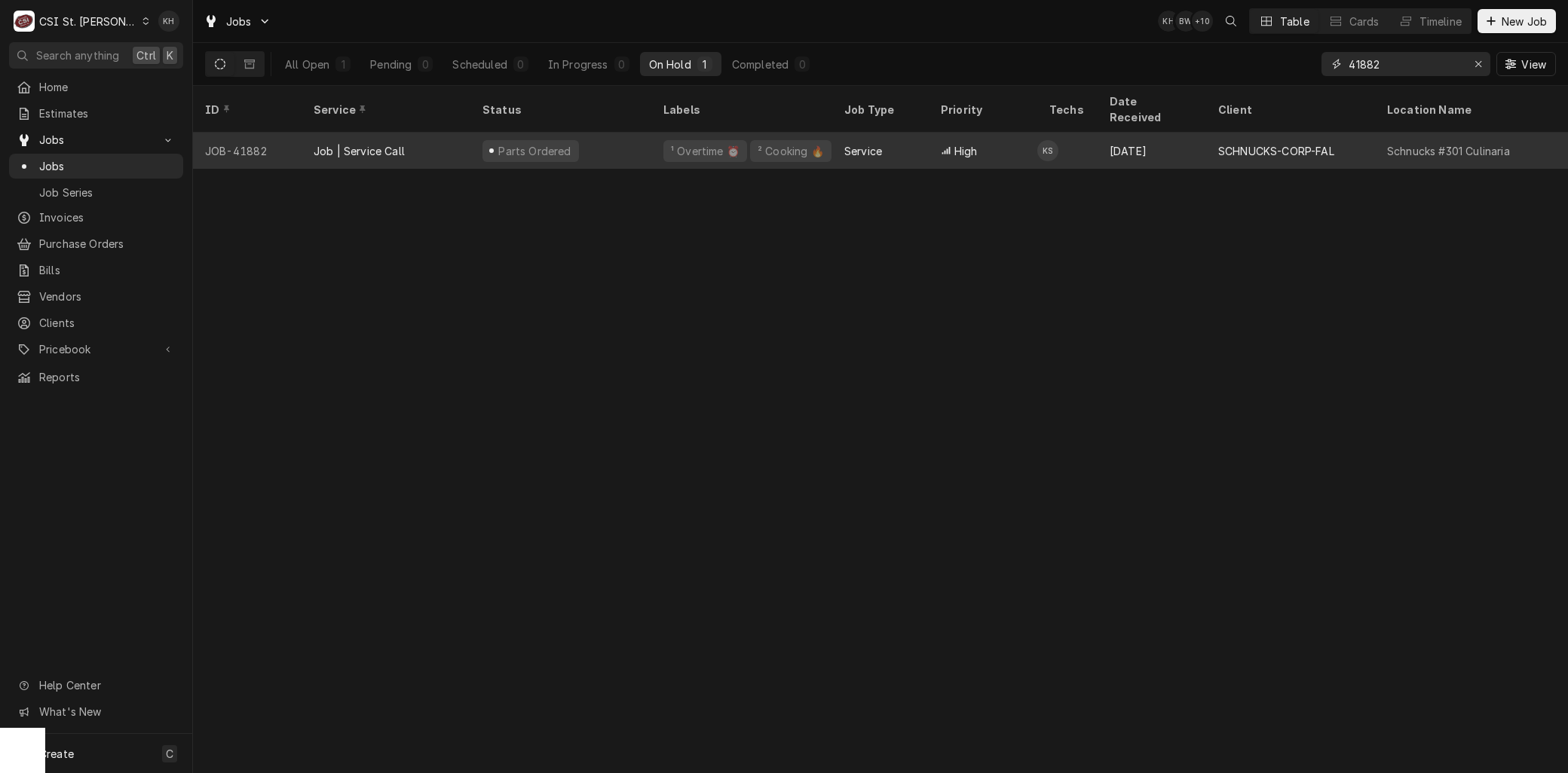
type input "41882"
click at [1276, 144] on div "SCHNUCKS-CORP-FAL" at bounding box center [1276, 152] width 116 height 16
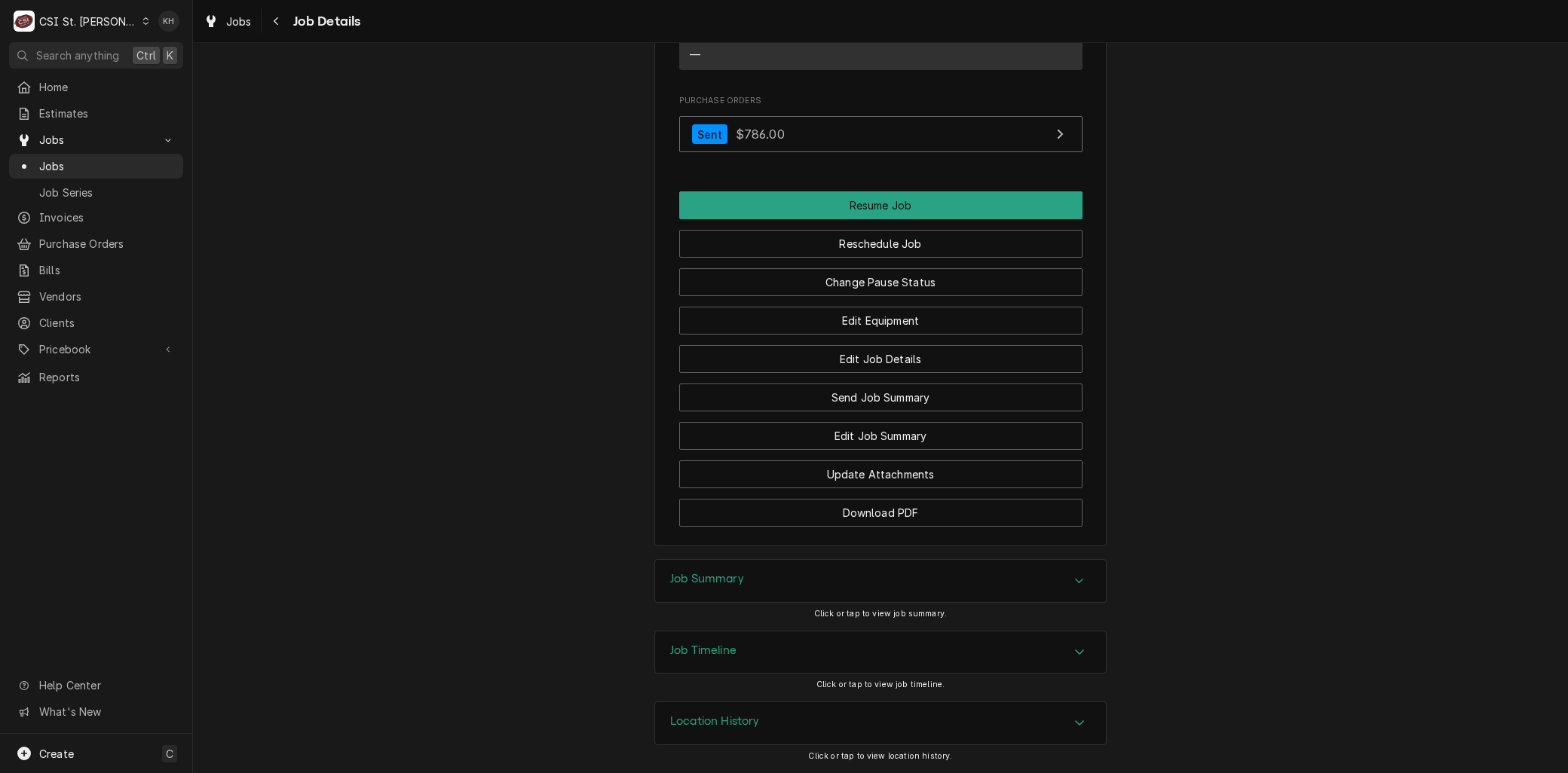
click at [709, 656] on h3 "Job Timeline" at bounding box center [703, 651] width 66 height 14
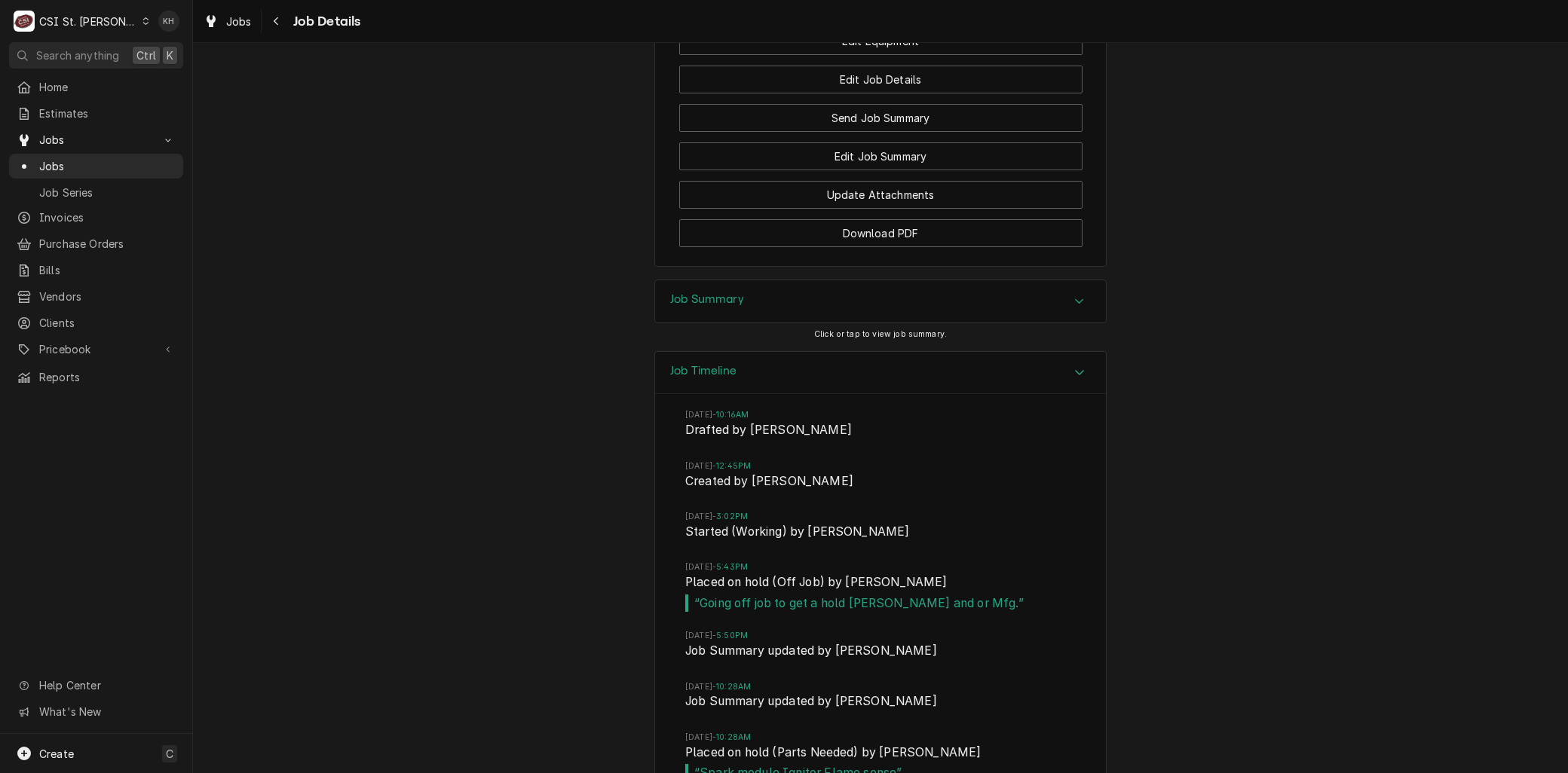
scroll to position [2430, 0]
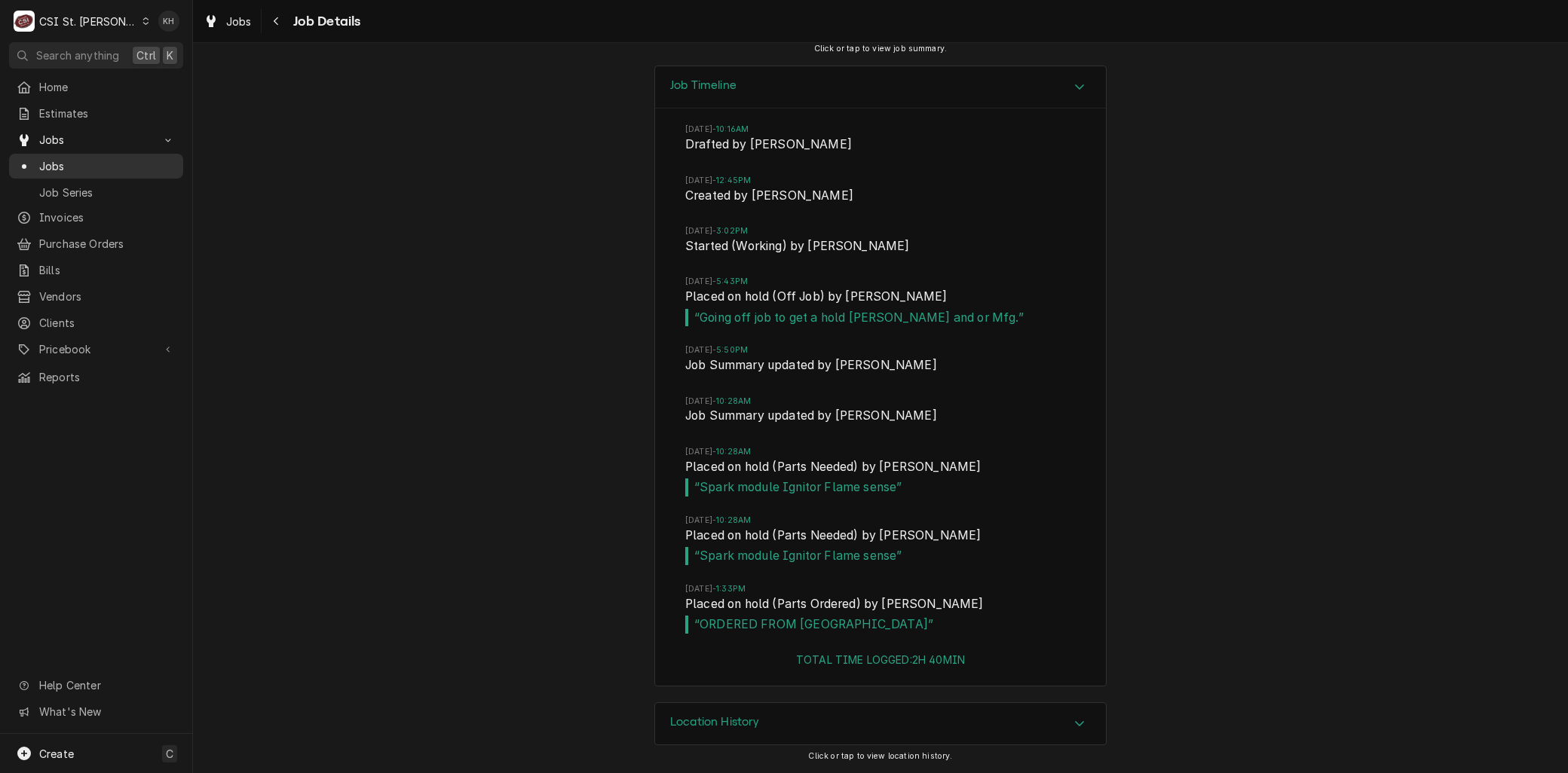
click at [63, 158] on span "Jobs" at bounding box center [107, 166] width 136 height 16
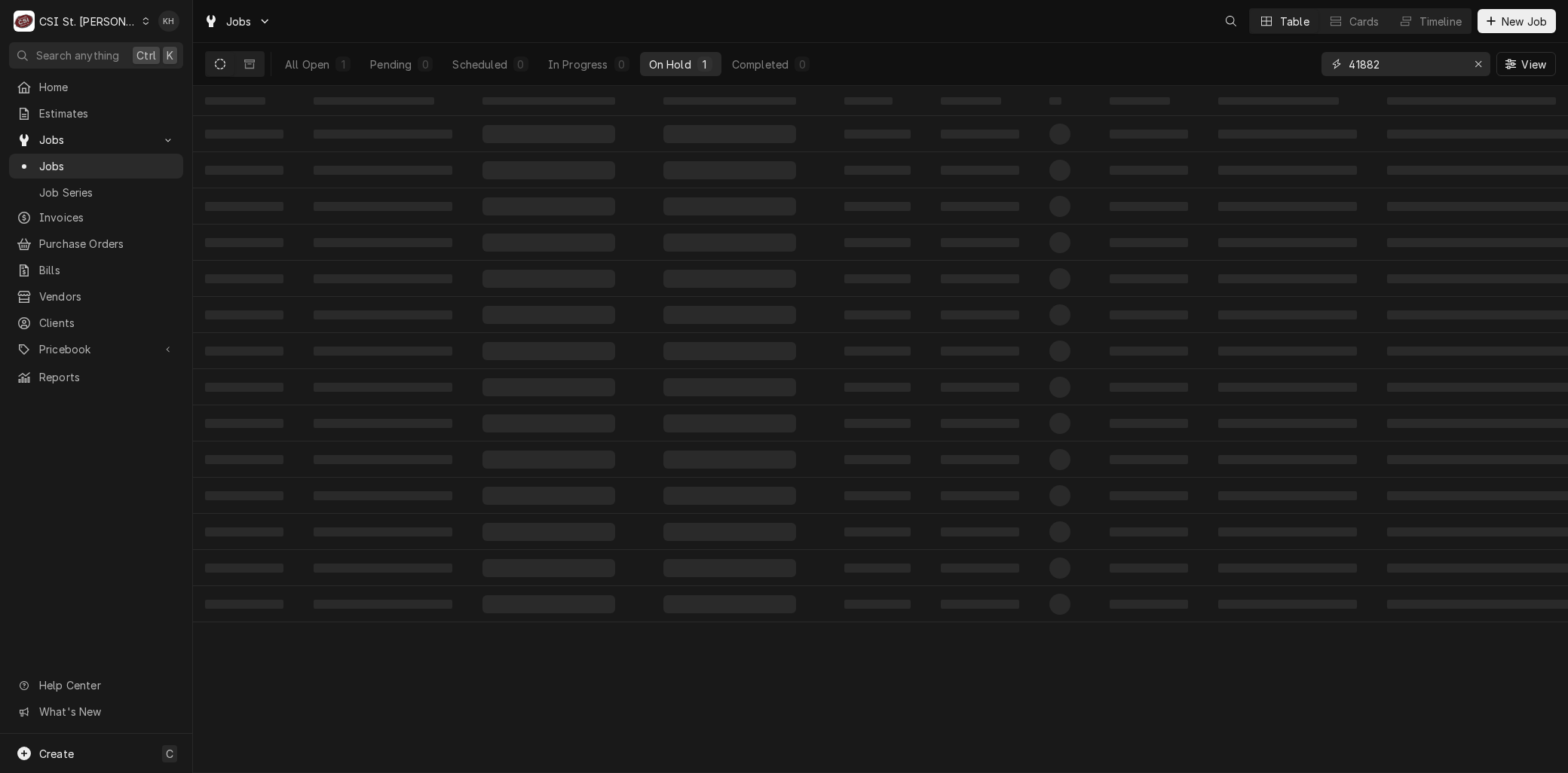
drag, startPoint x: 1421, startPoint y: 53, endPoint x: 1264, endPoint y: 66, distance: 157.5
click at [1265, 65] on div "All Open 1 Pending 0 Scheduled 0 In Progress 0 On Hold 1 Completed 0 41882 View" at bounding box center [880, 63] width 1350 height 42
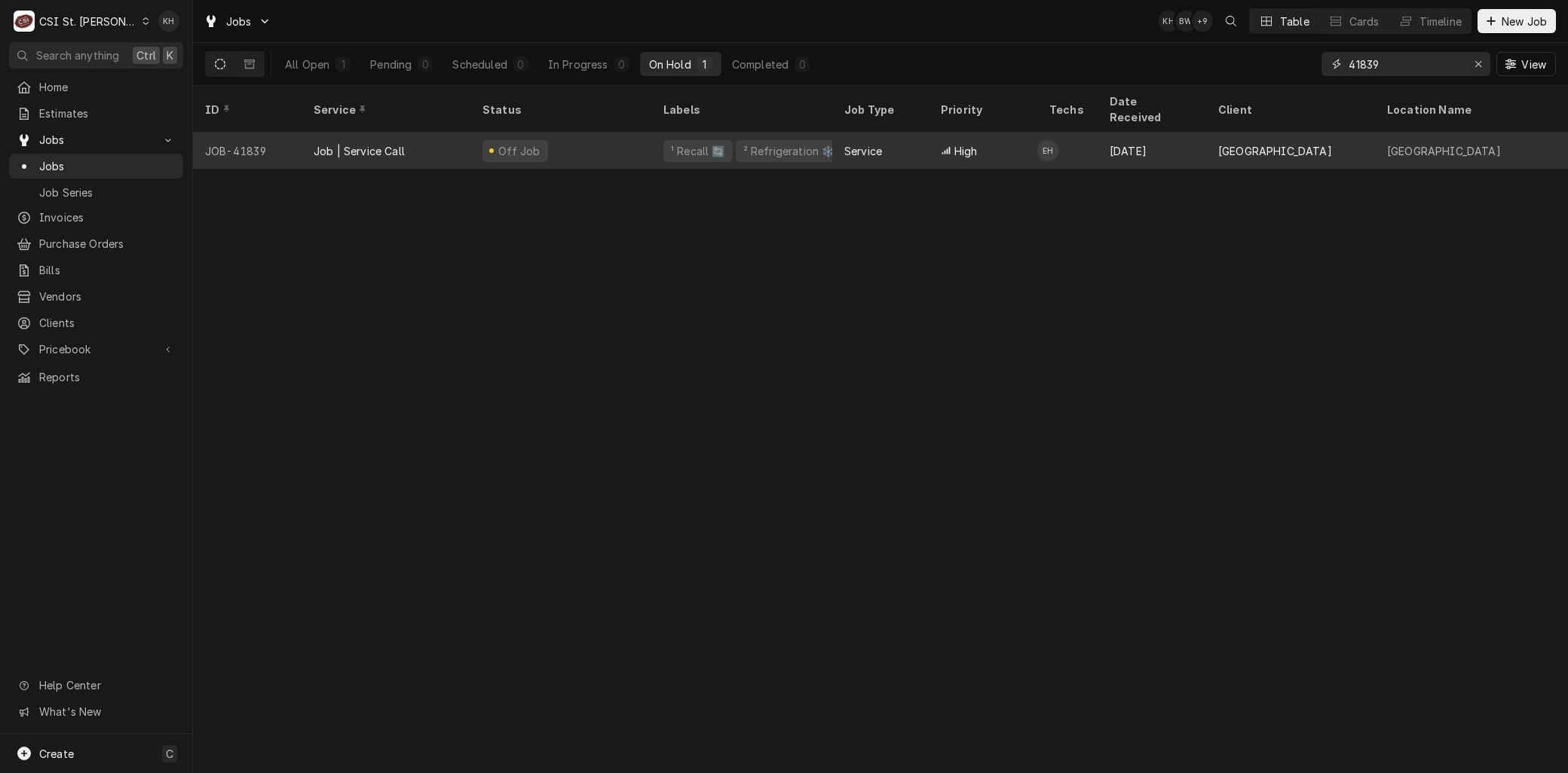
type input "41839"
click at [1114, 134] on div "Aug 5" at bounding box center [1151, 151] width 109 height 37
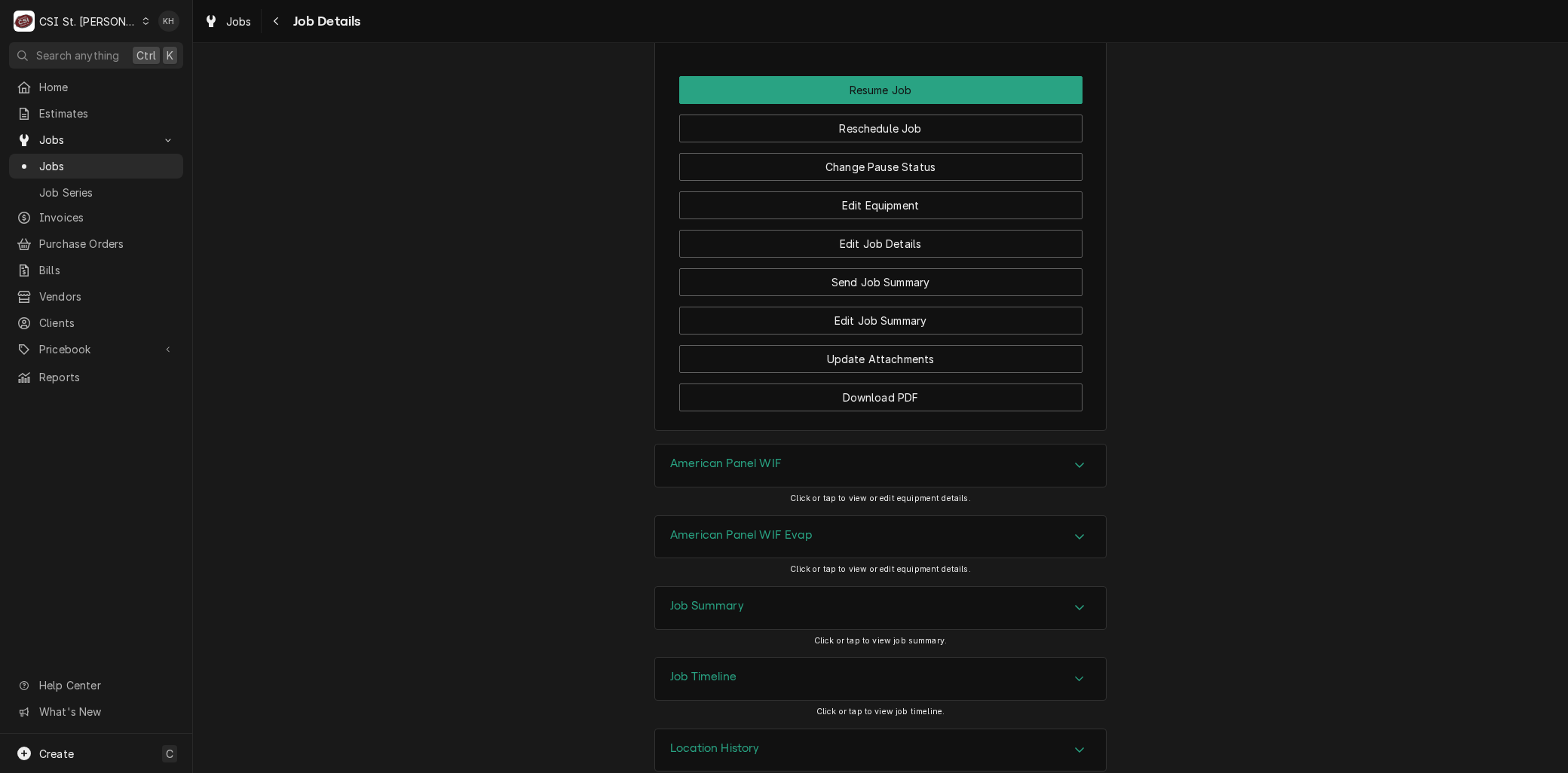
click at [747, 658] on div "Job Timeline" at bounding box center [879, 678] width 450 height 42
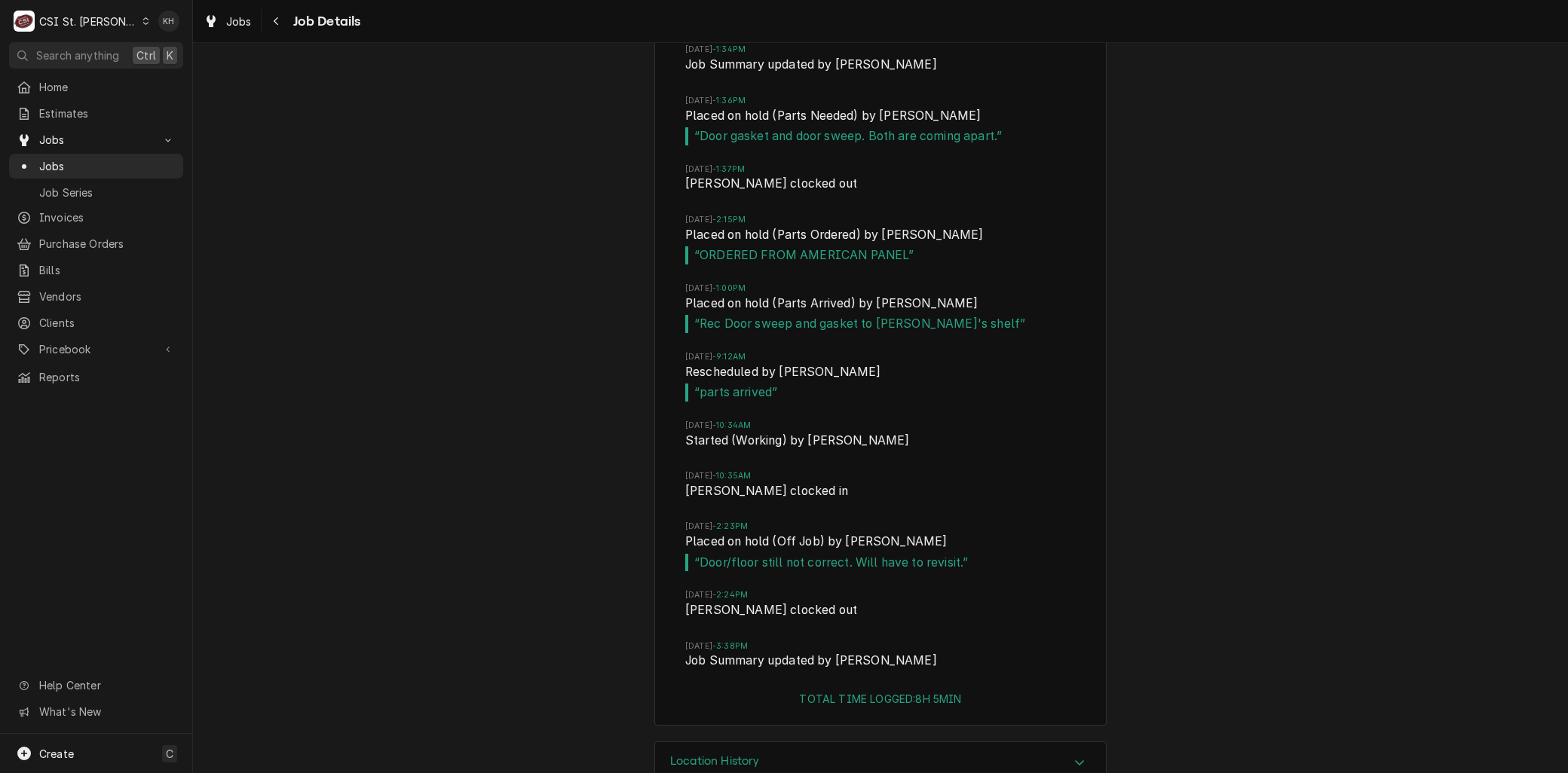
scroll to position [3191, 0]
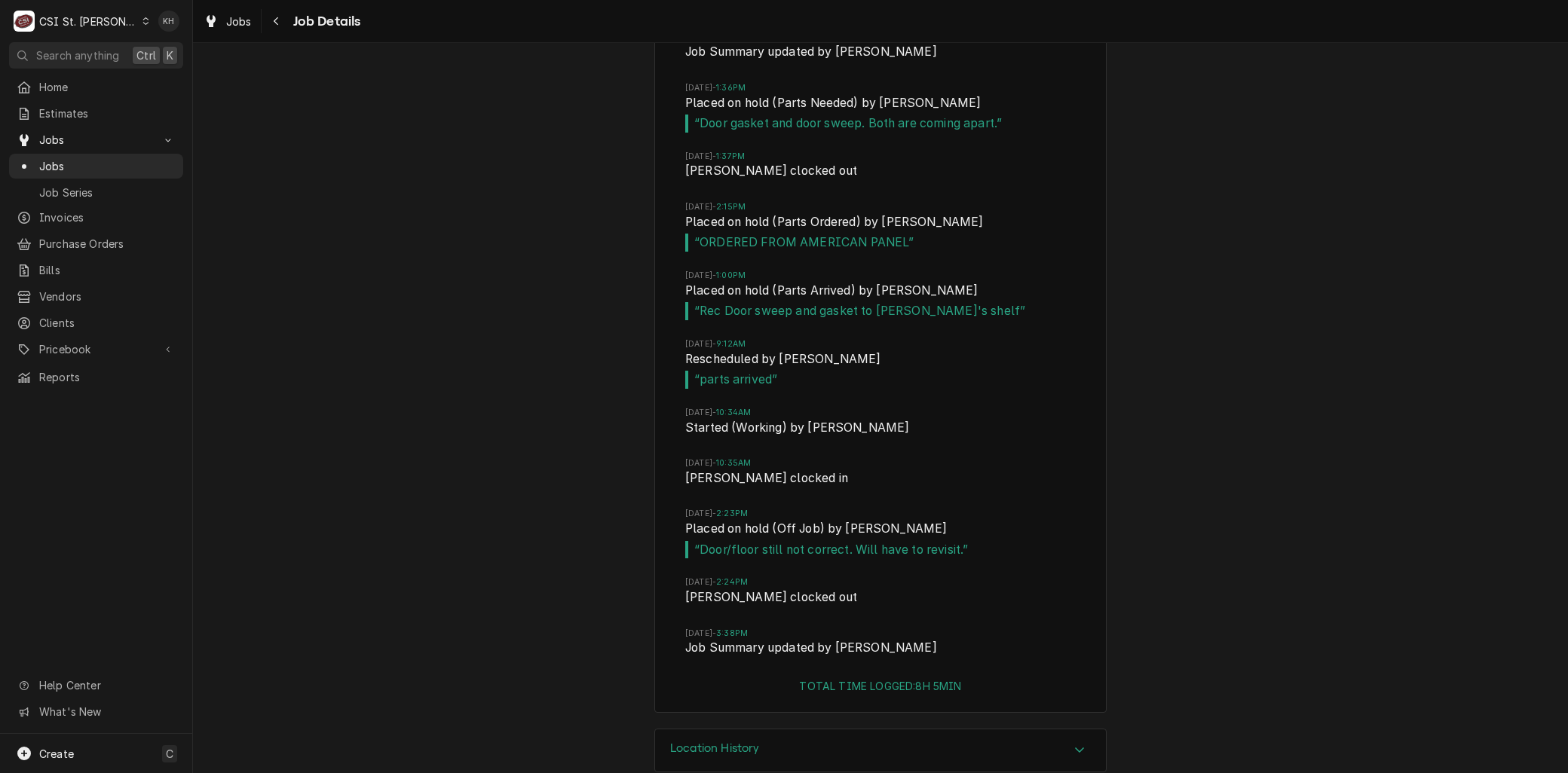
click at [582, 563] on div "Job Timeline Tue, Aug 5, 2025 - 7:57AM Drafted by Kelly Christen Tue, Aug 5, 20…" at bounding box center [879, 71] width 1374 height 1314
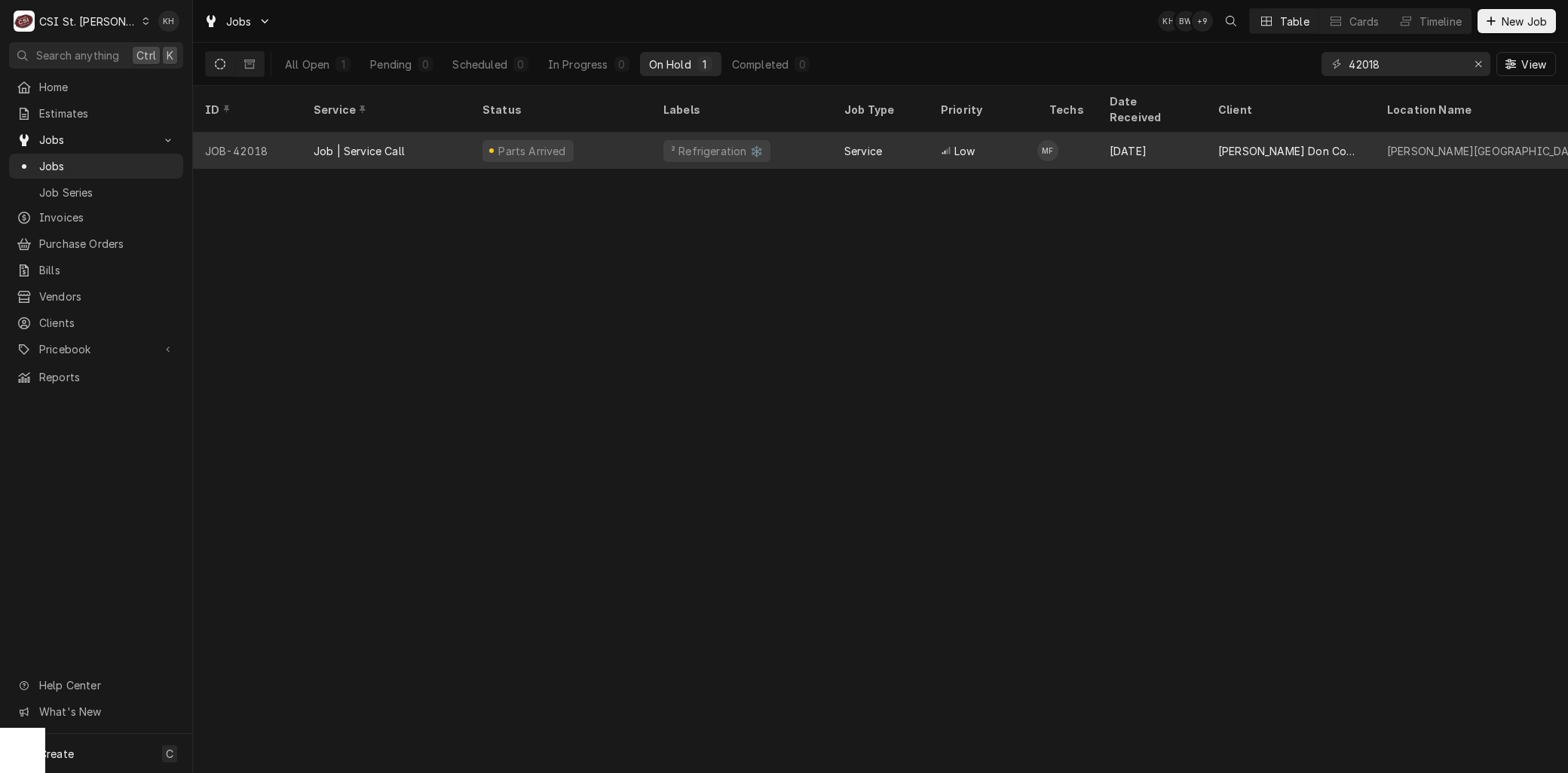
type input "42018"
click at [510, 144] on div "Parts Arrived" at bounding box center [532, 152] width 70 height 16
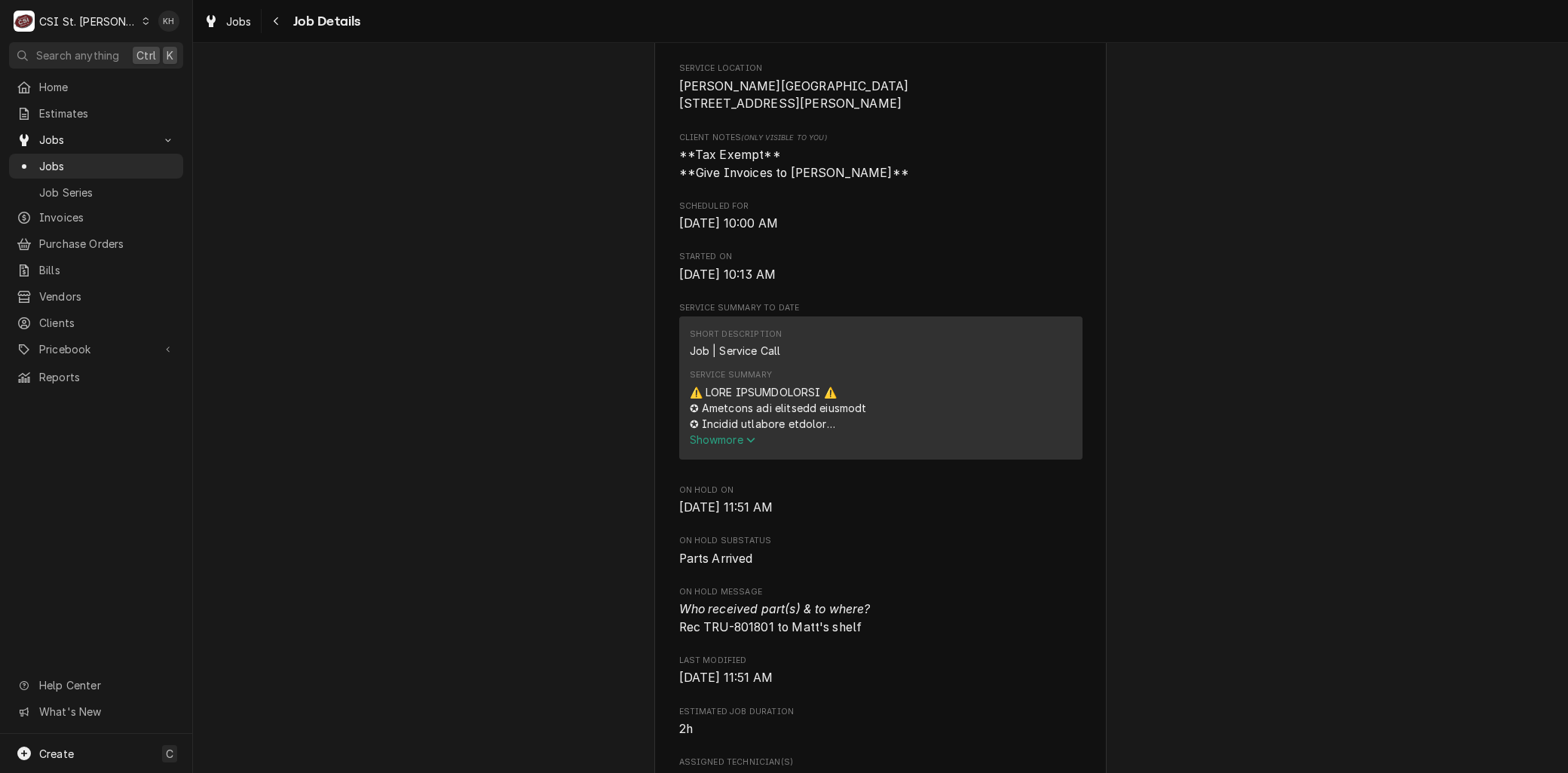
scroll to position [586, 0]
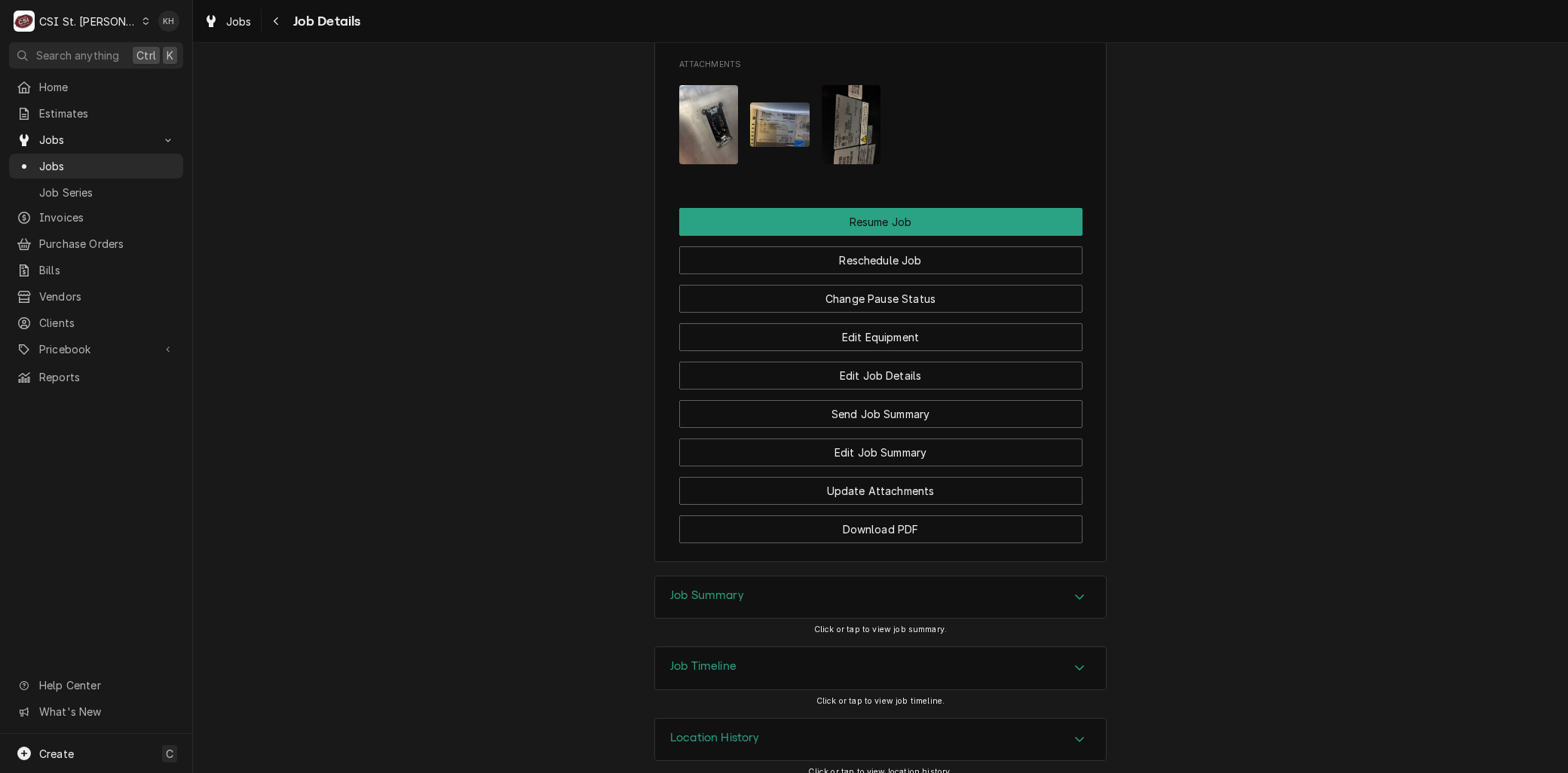
click at [755, 725] on div "Location History" at bounding box center [879, 739] width 450 height 42
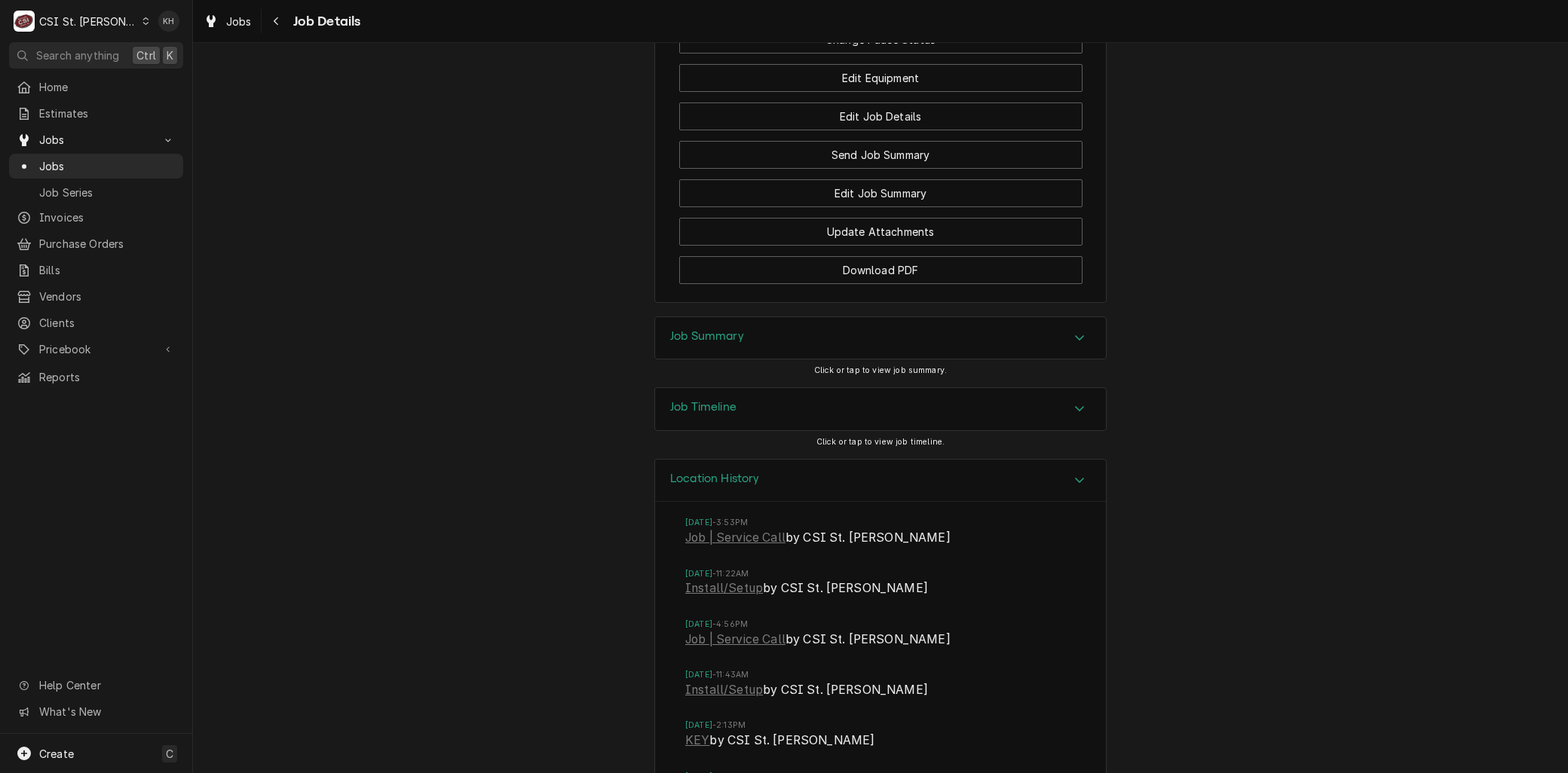
scroll to position [1714, 0]
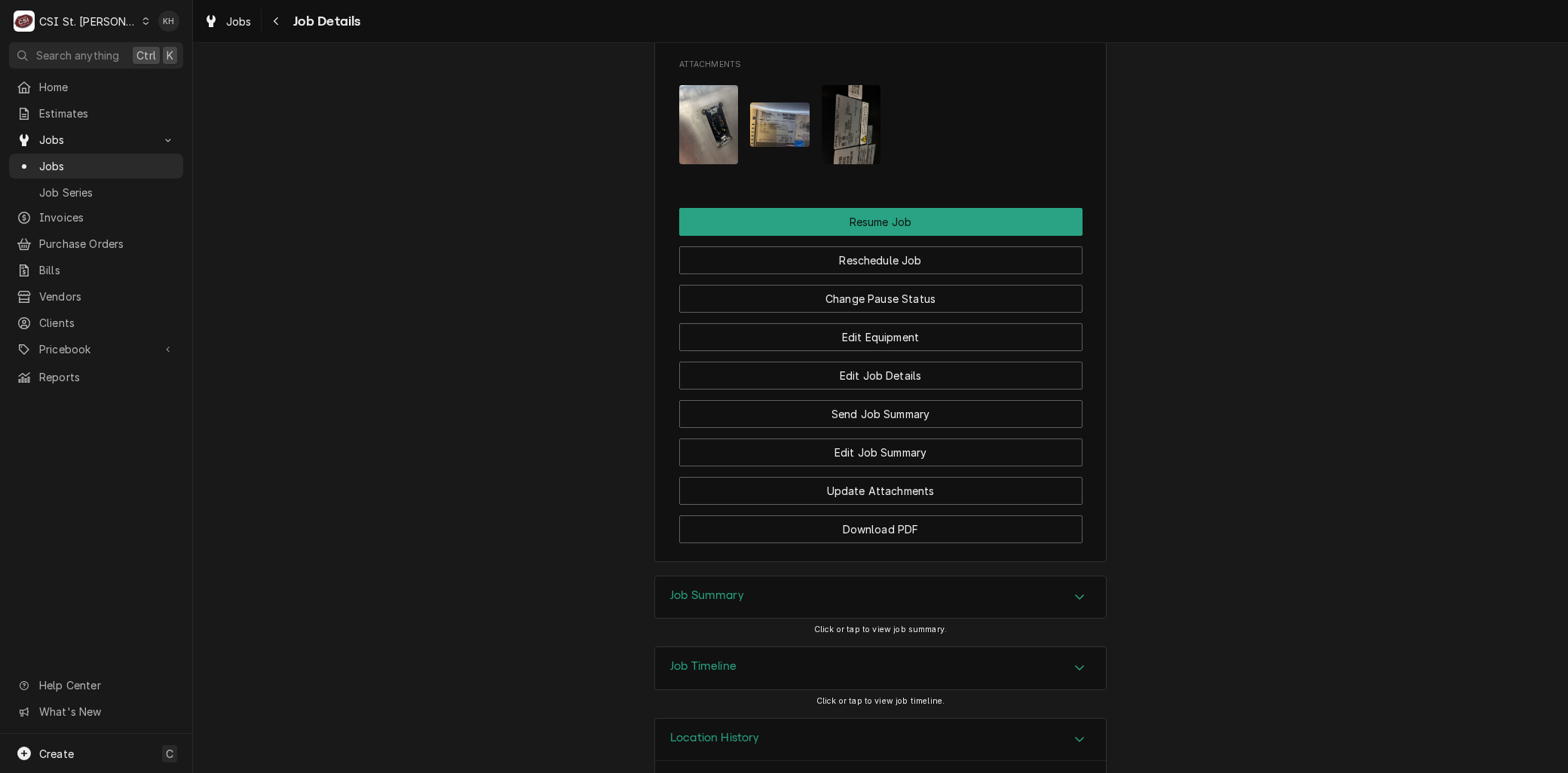
click at [742, 619] on div "Job Summary" at bounding box center [879, 596] width 450 height 42
click at [722, 603] on h3 "Job Summary" at bounding box center [706, 596] width 74 height 14
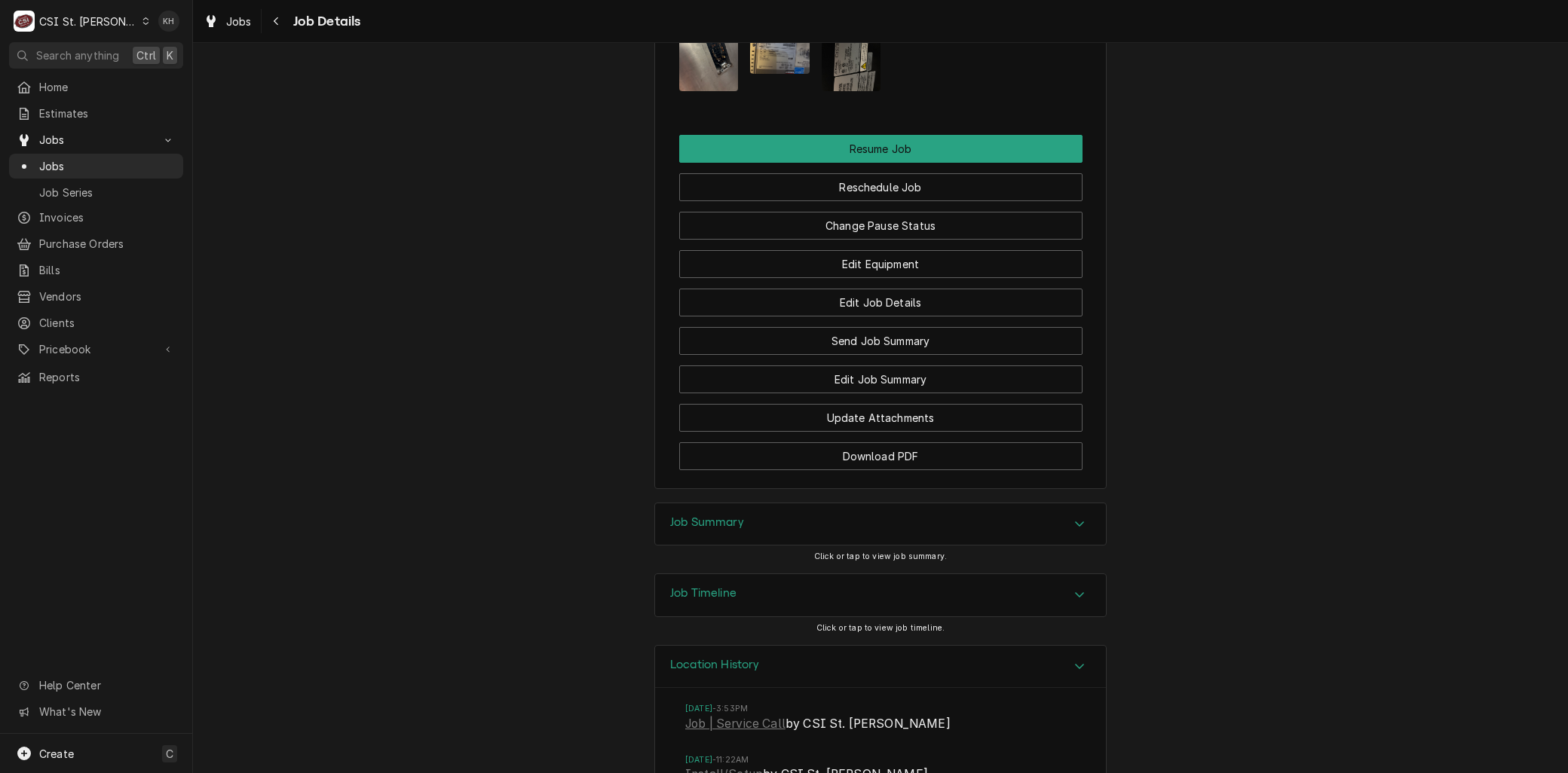
scroll to position [1964, 0]
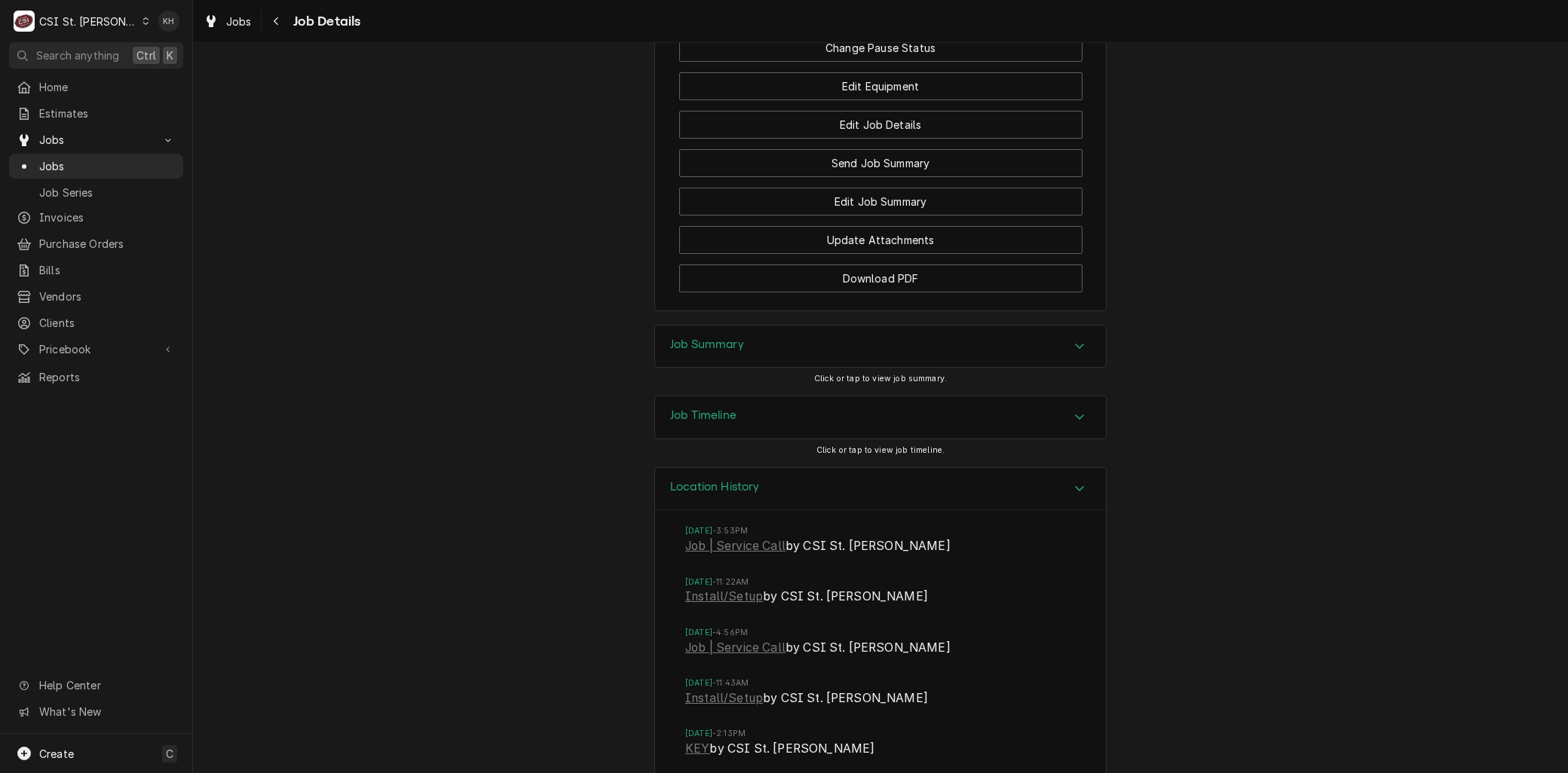
click at [705, 423] on h3 "Job Timeline" at bounding box center [703, 415] width 66 height 14
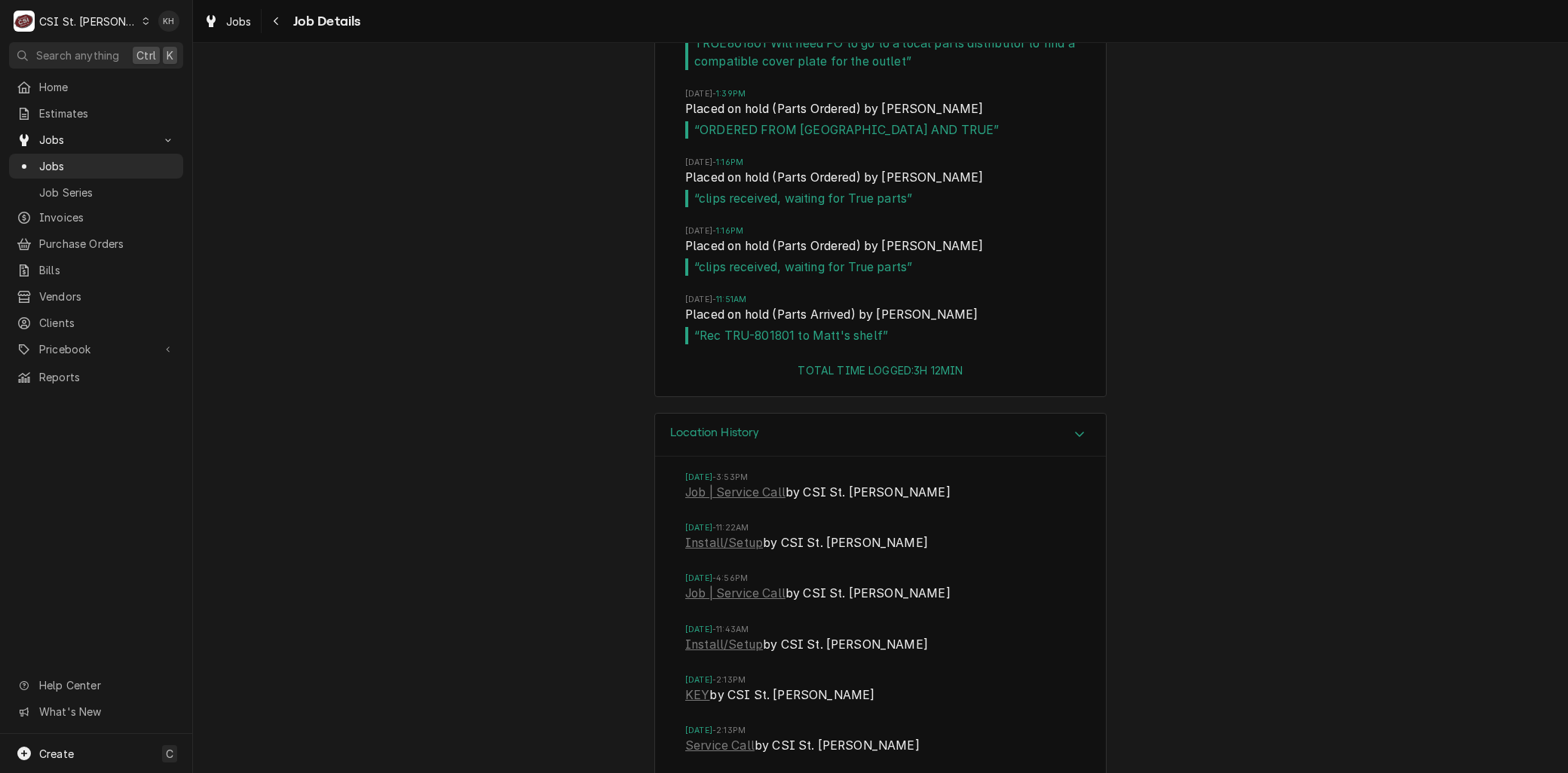
scroll to position [2634, 0]
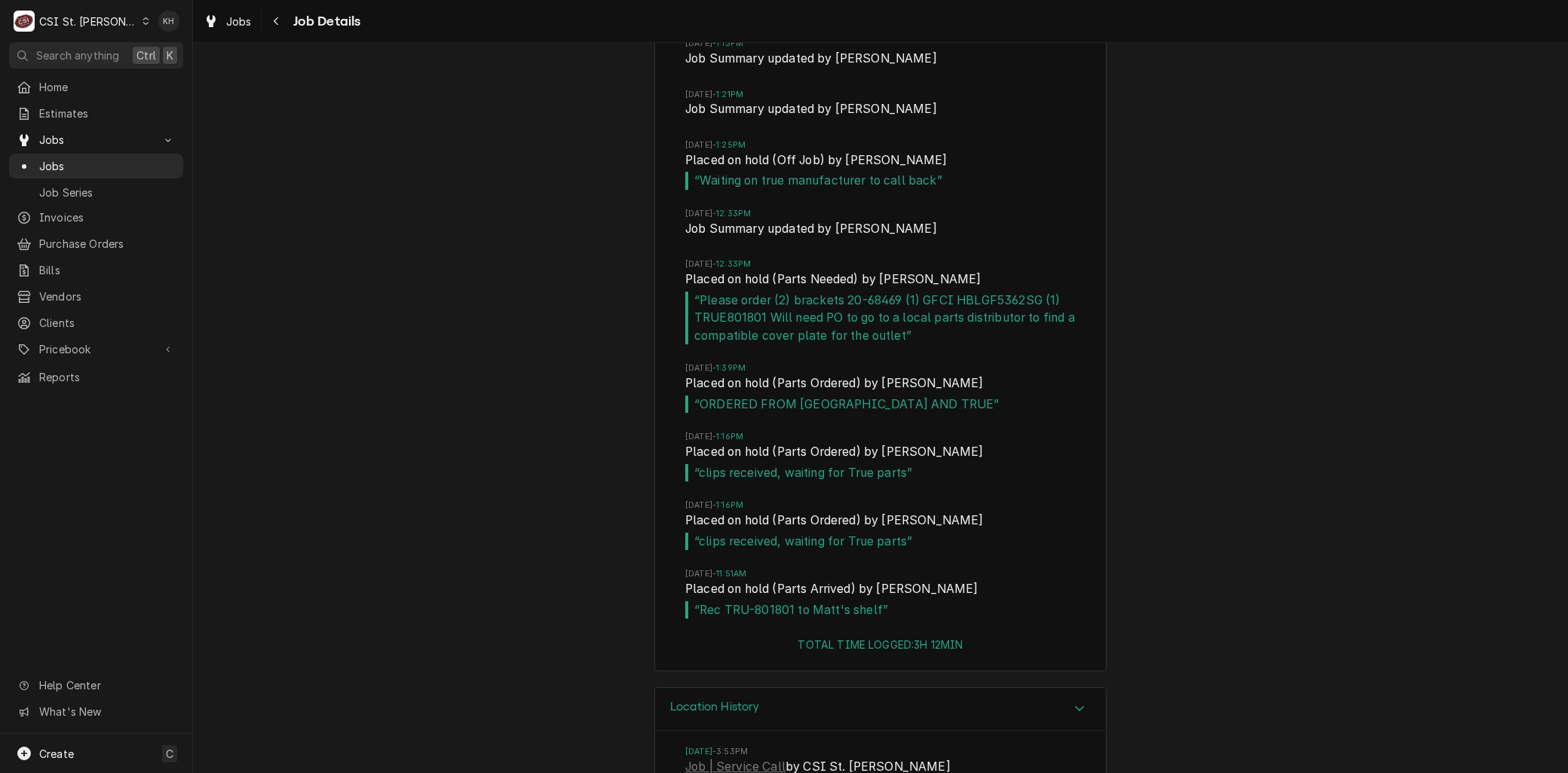
click at [736, 713] on div "Location History" at bounding box center [879, 709] width 450 height 43
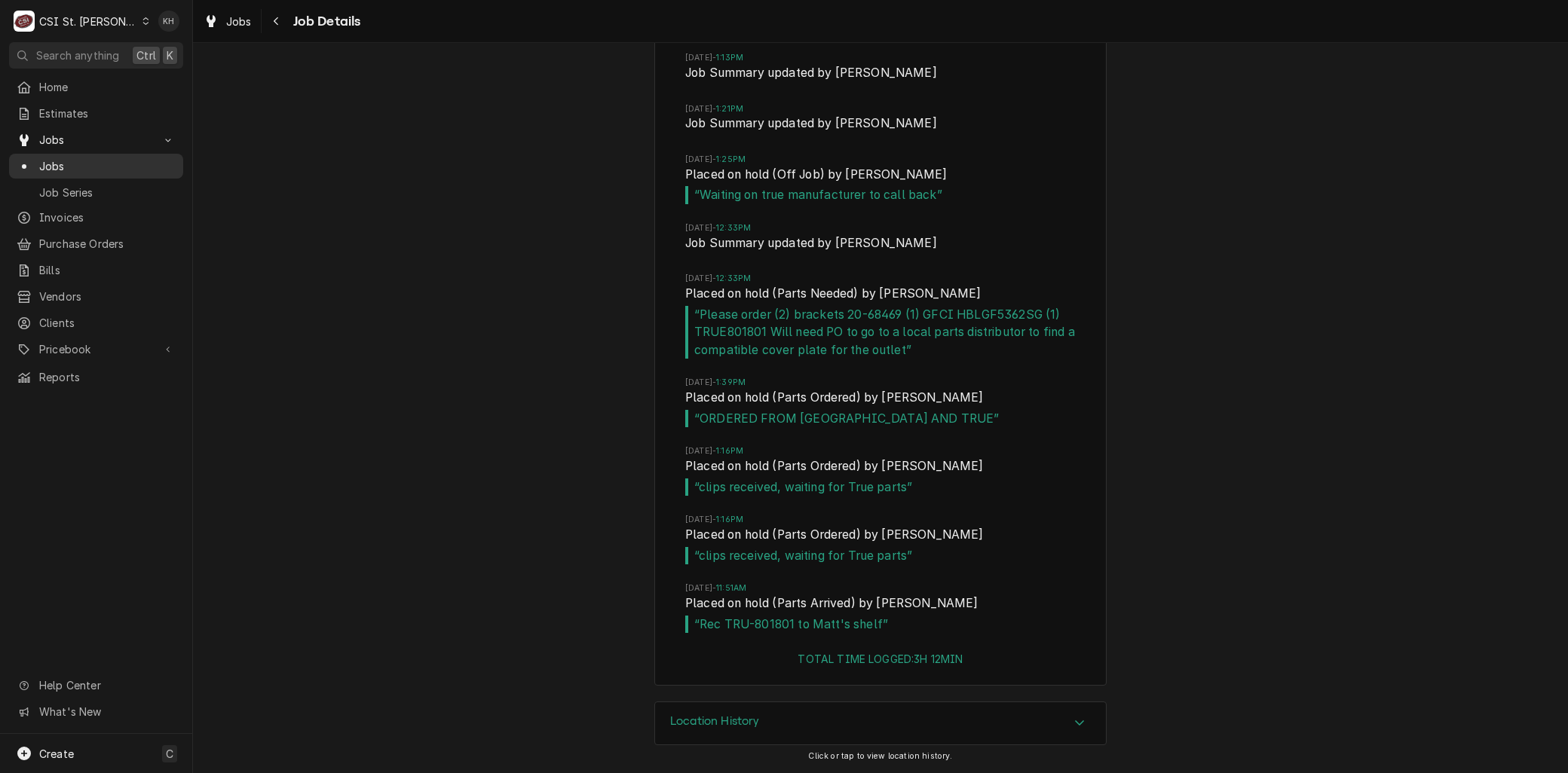
click at [84, 161] on span "Jobs" at bounding box center [107, 166] width 136 height 16
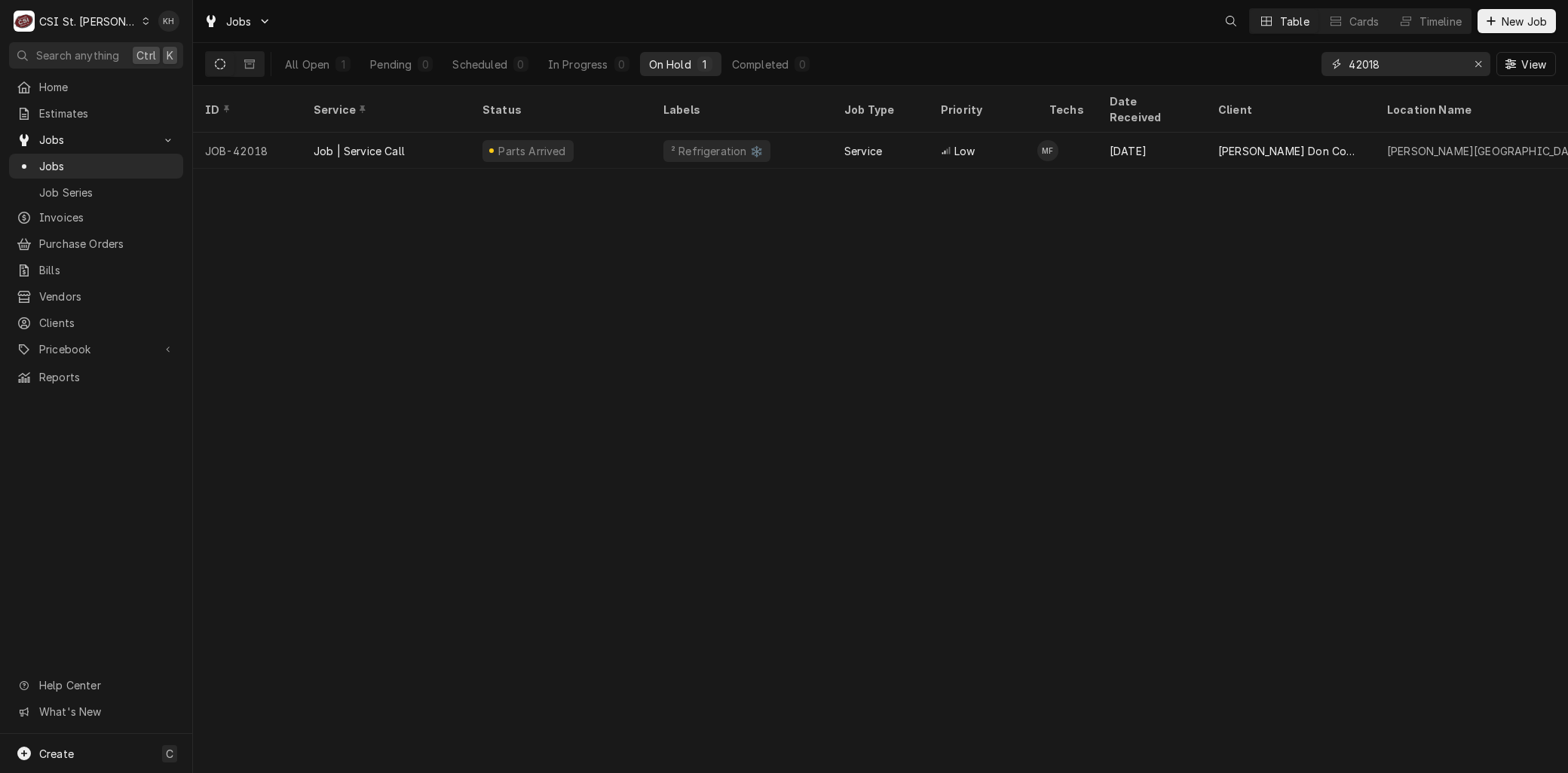
drag, startPoint x: 1409, startPoint y: 61, endPoint x: 1262, endPoint y: 62, distance: 147.0
click at [1265, 61] on div "All Open 1 Pending 0 Scheduled 0 In Progress 0 On Hold 1 Completed 0 42018 View" at bounding box center [880, 63] width 1350 height 42
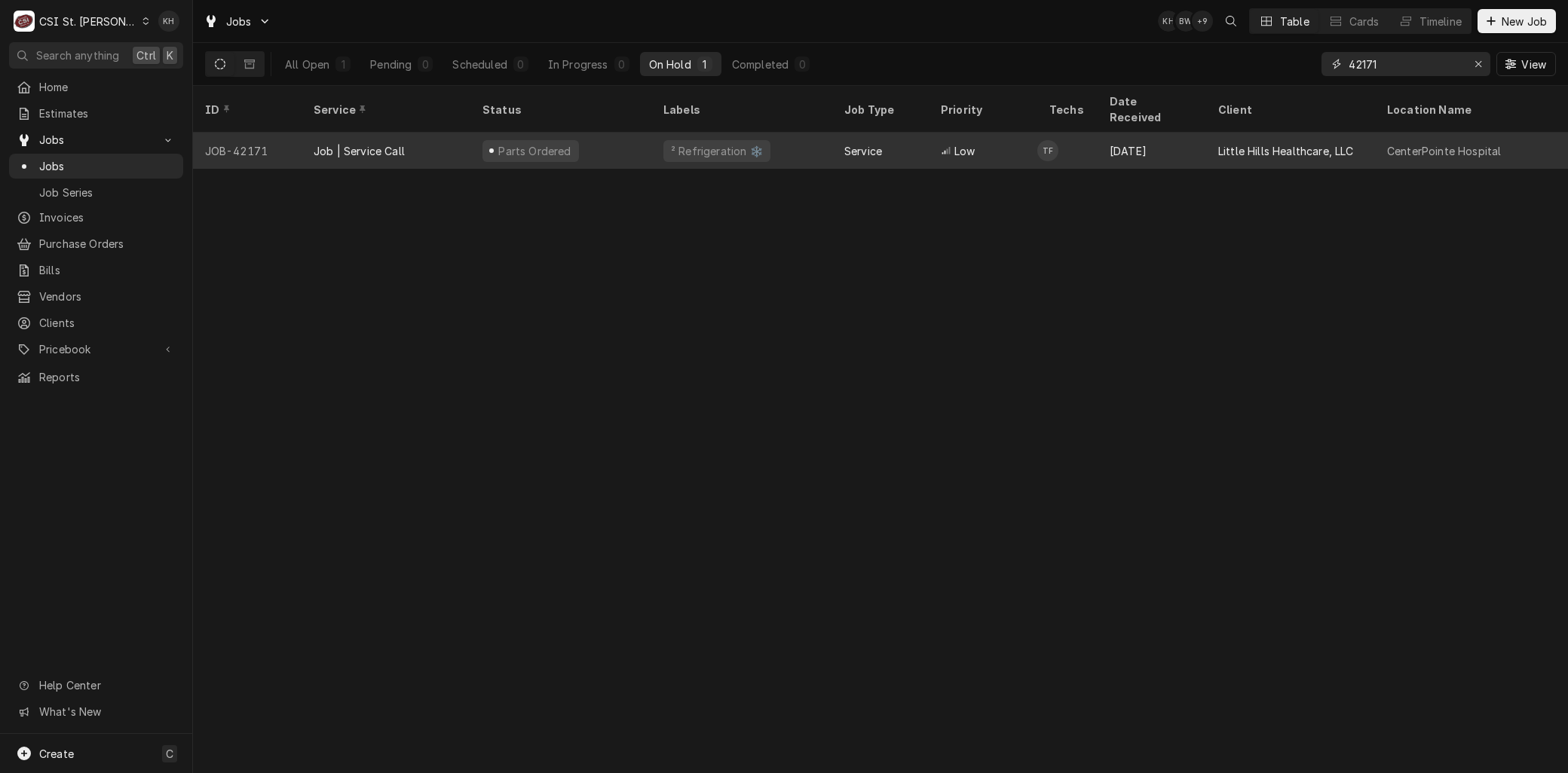
type input "42171"
click at [362, 133] on div "Job | Service Call" at bounding box center [385, 151] width 169 height 37
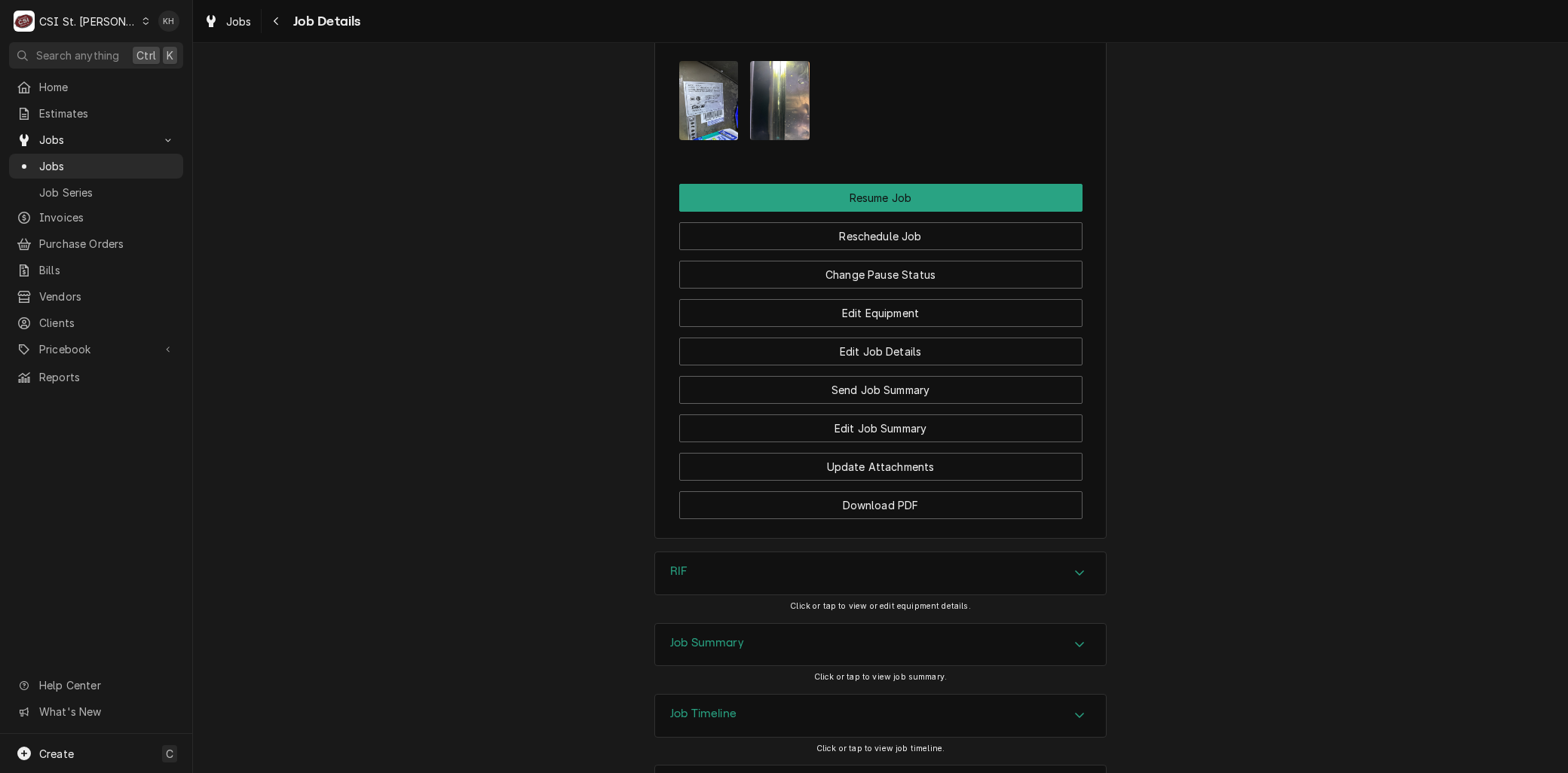
click at [717, 707] on h3 "Job Timeline" at bounding box center [703, 714] width 66 height 14
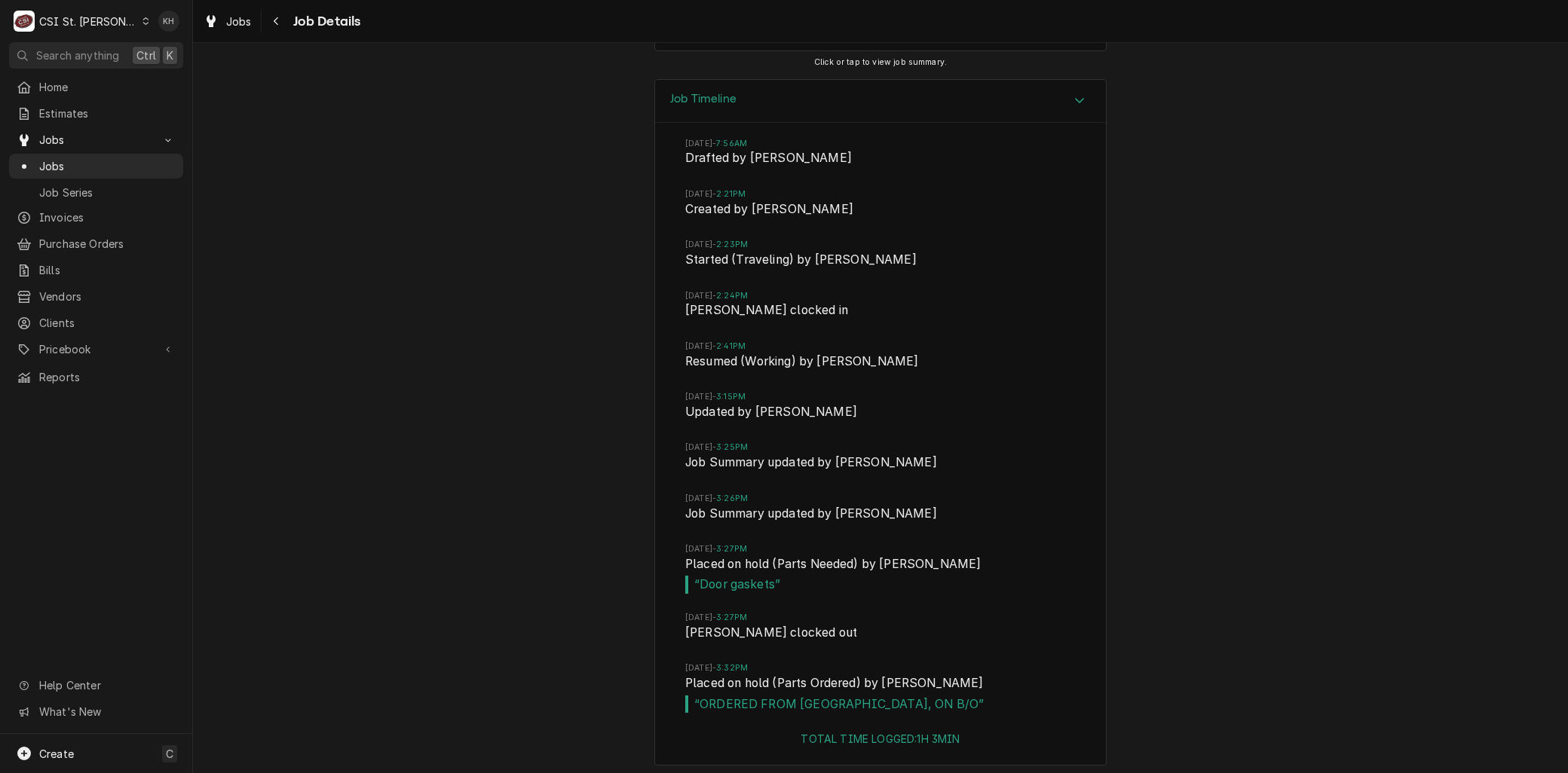
scroll to position [2658, 0]
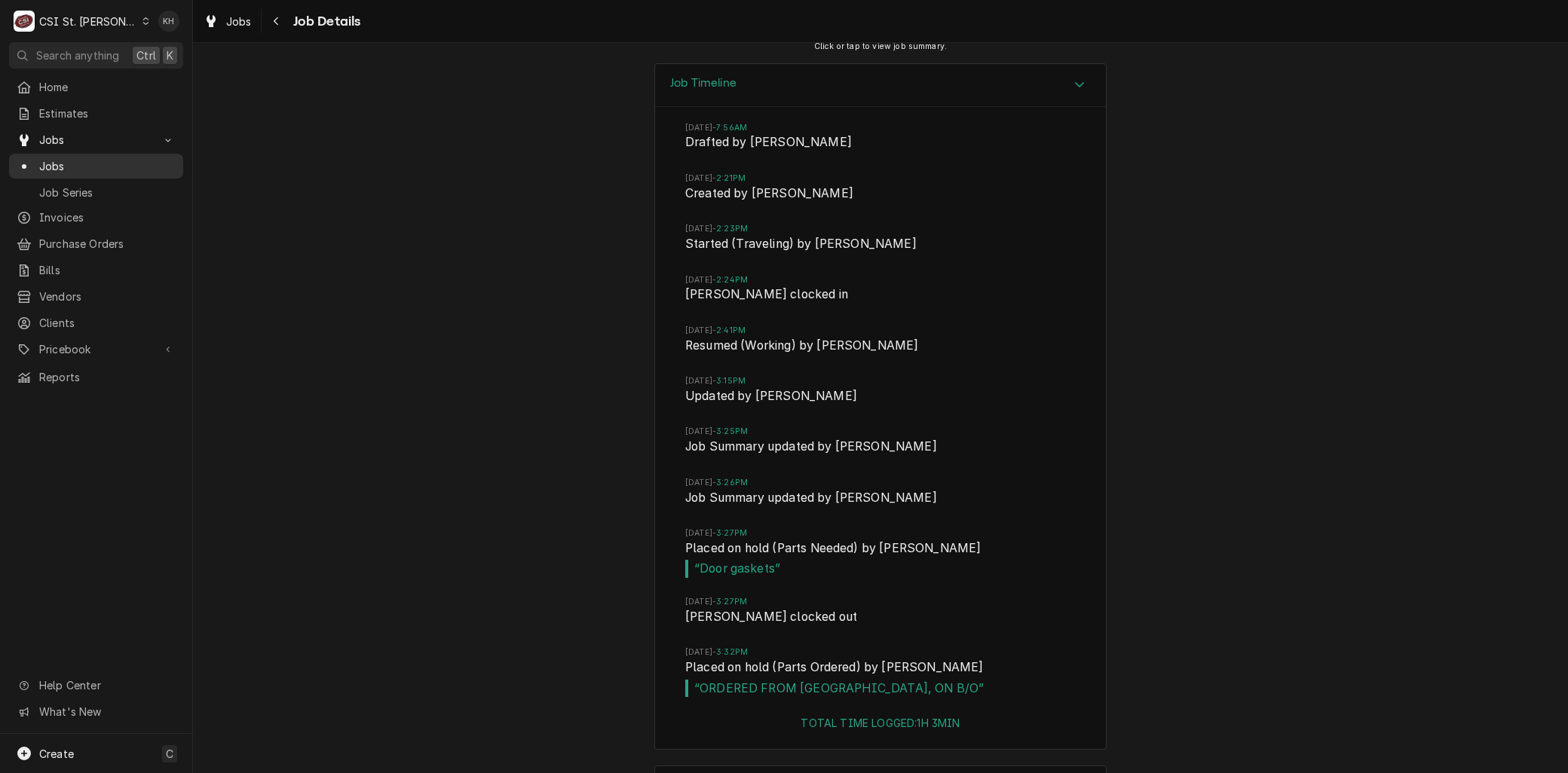
click at [51, 160] on span "Jobs" at bounding box center [107, 166] width 136 height 16
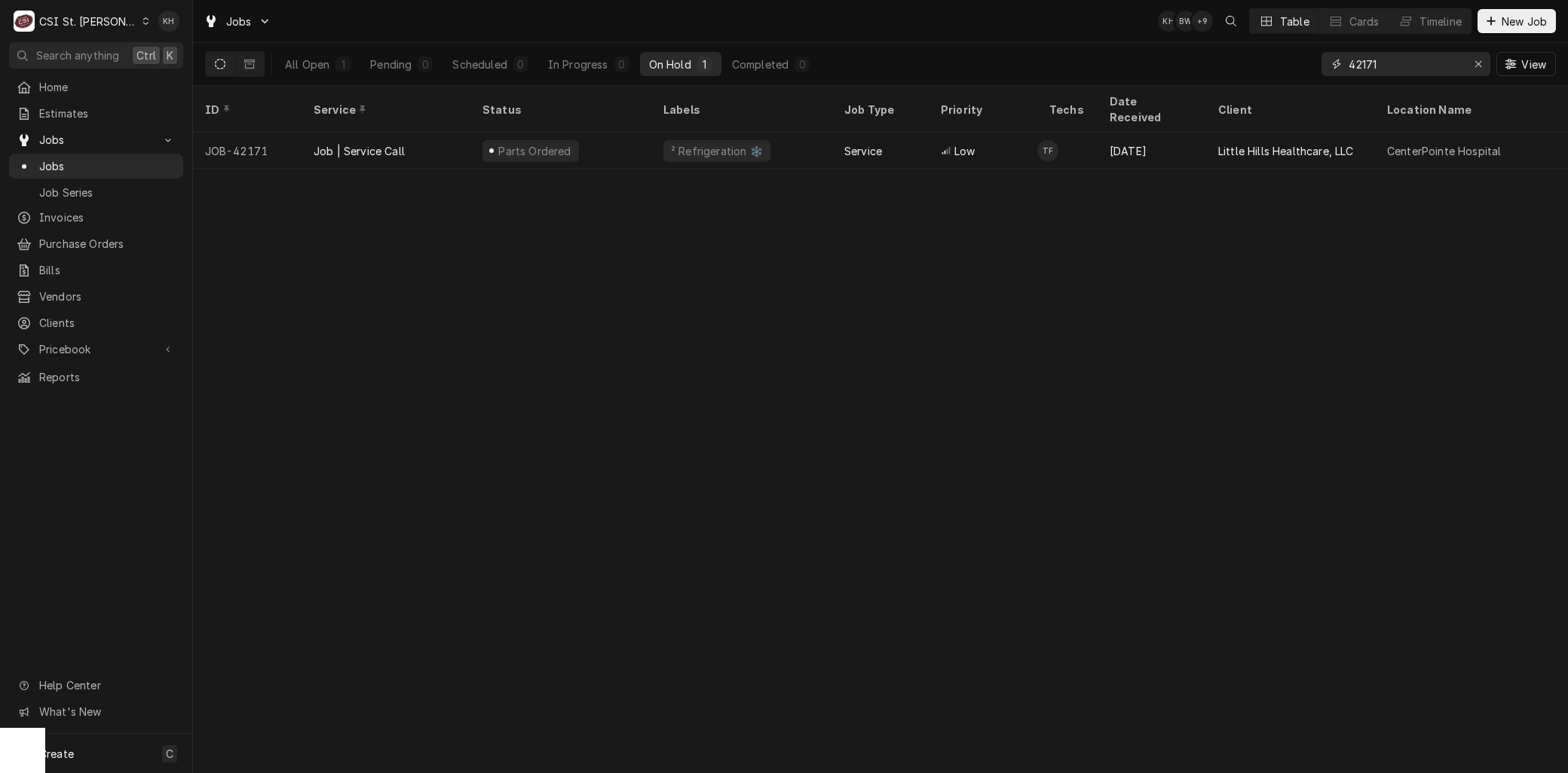
drag, startPoint x: 1404, startPoint y: 54, endPoint x: 1237, endPoint y: 39, distance: 167.7
click at [1246, 41] on div "Jobs KH BW + 9 Table Cards Timeline New Job All Open 1 Pending 0 Scheduled 0 In…" at bounding box center [879, 43] width 1374 height 86
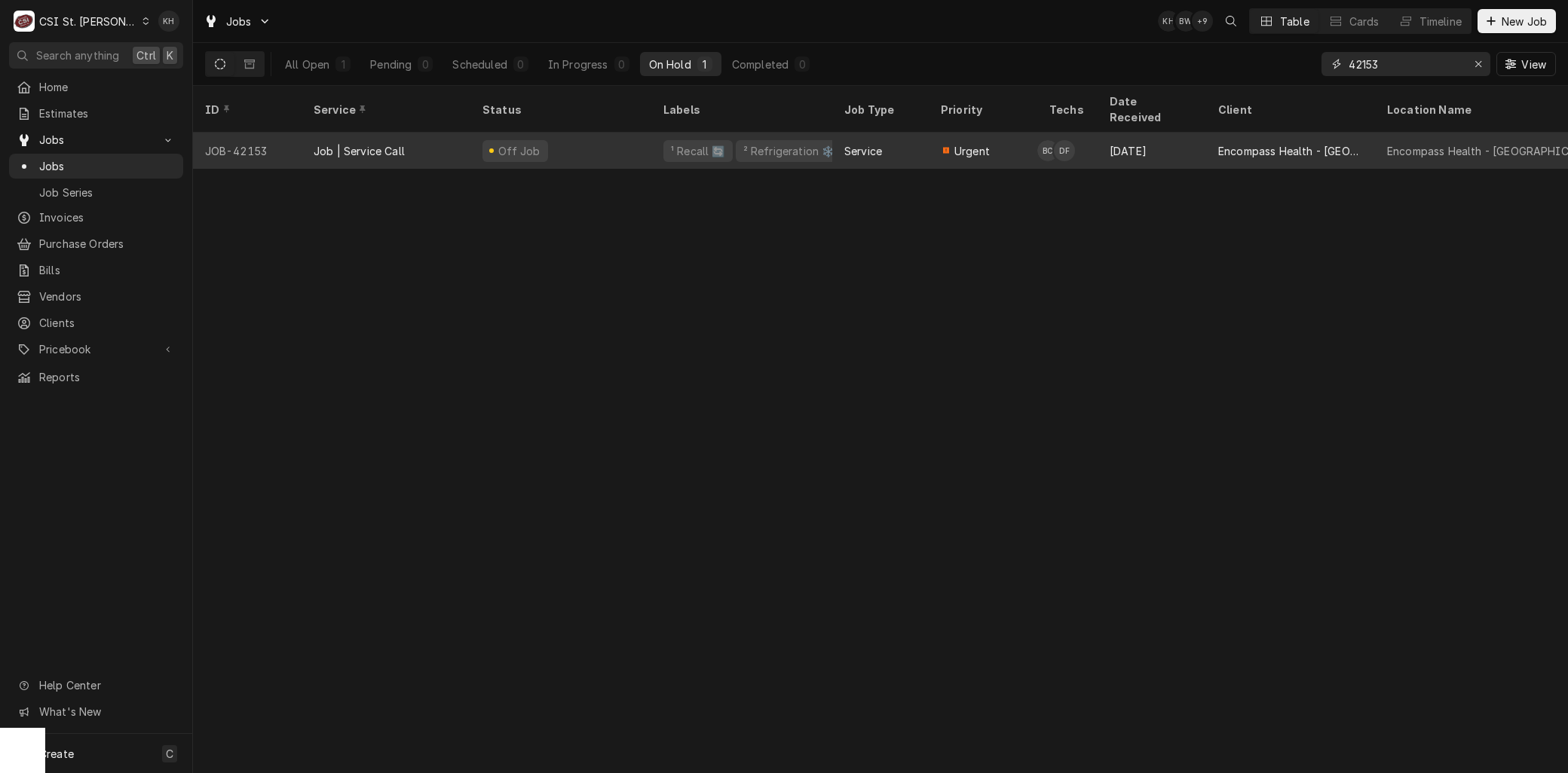
type input "42153"
click at [1226, 144] on div "Encompass Health - [GEOGRAPHIC_DATA]" at bounding box center [1291, 152] width 144 height 16
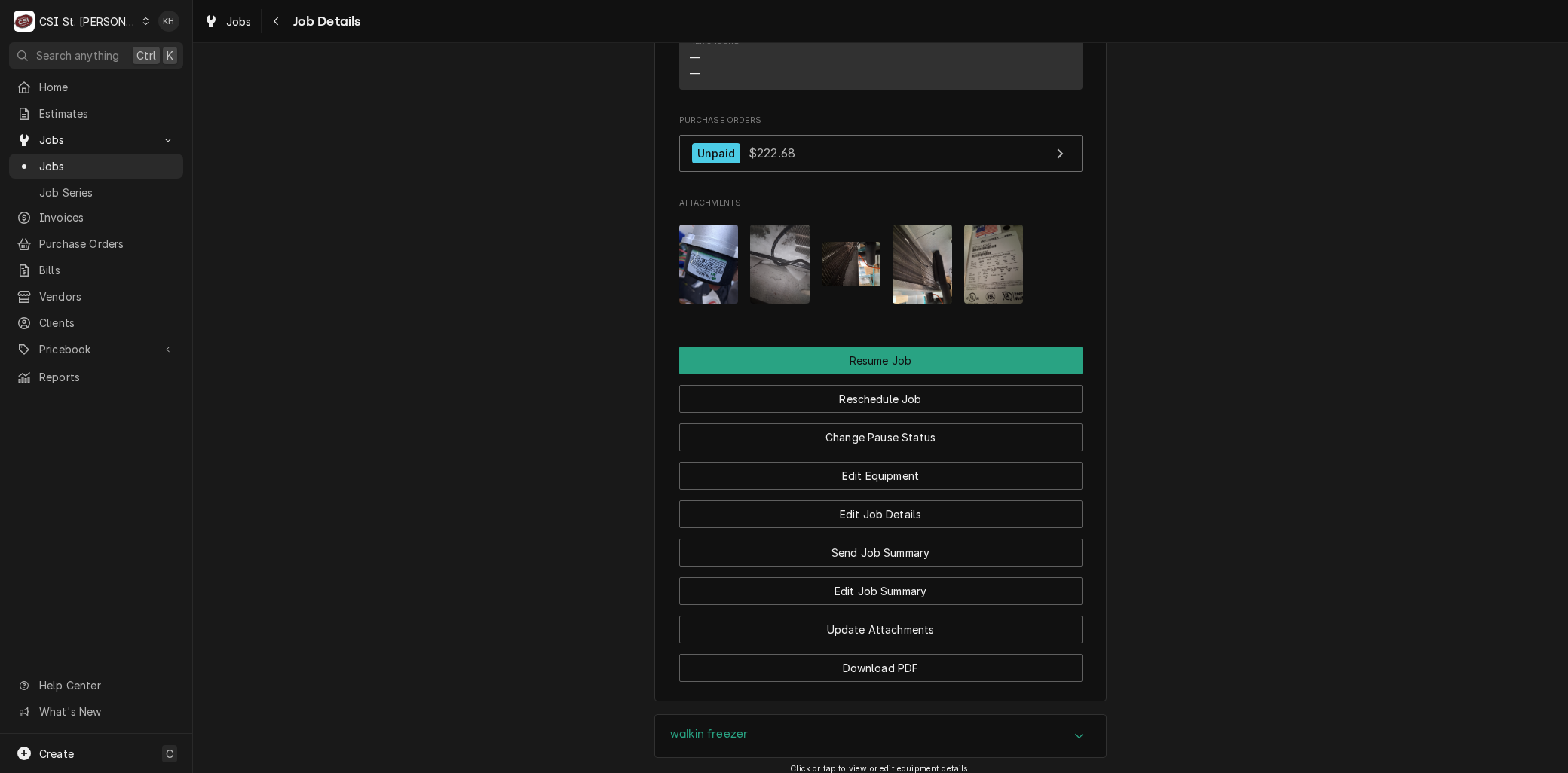
scroll to position [2203, 0]
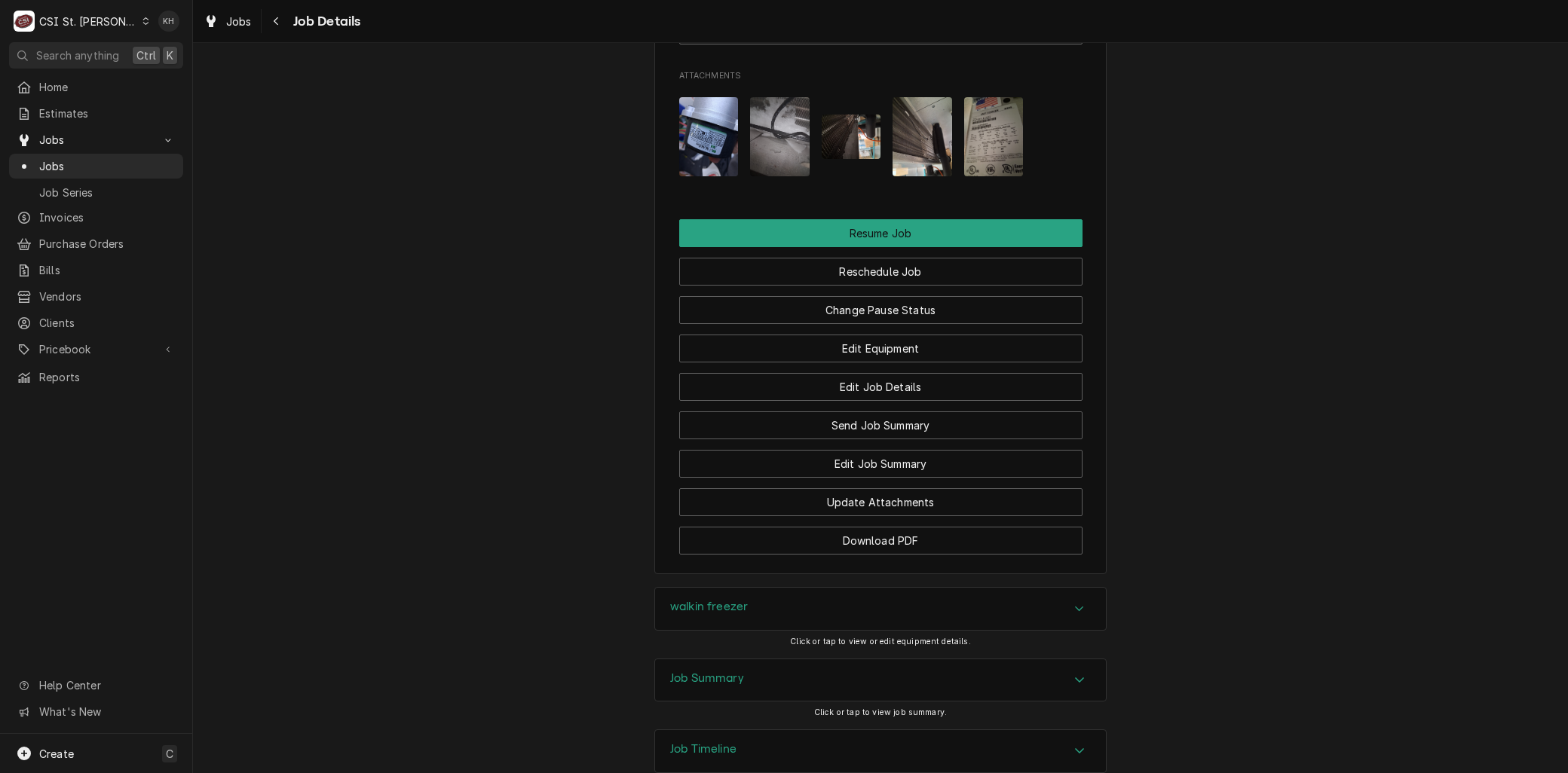
click at [732, 730] on div "Job Timeline" at bounding box center [879, 751] width 450 height 42
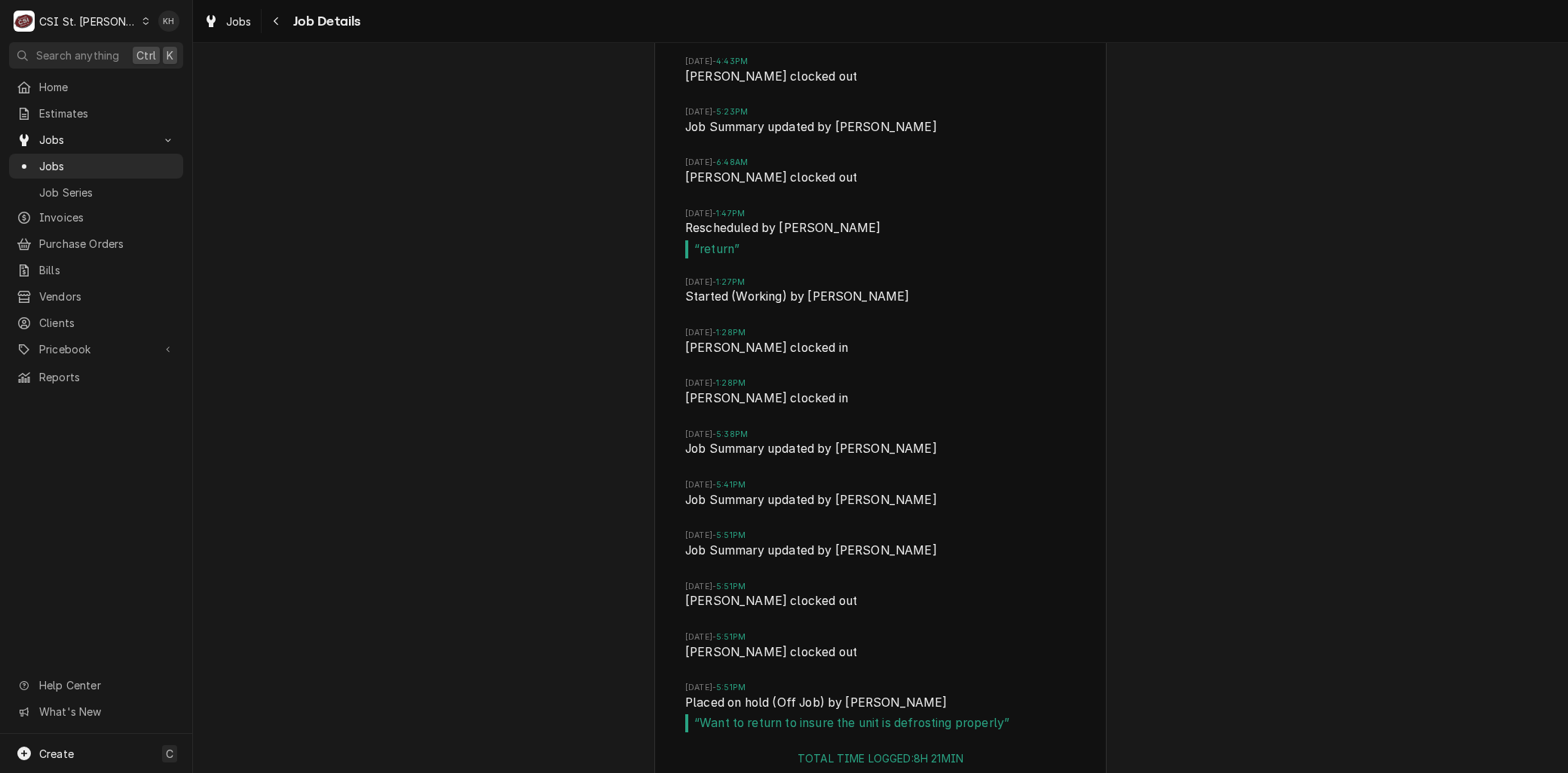
scroll to position [3696, 0]
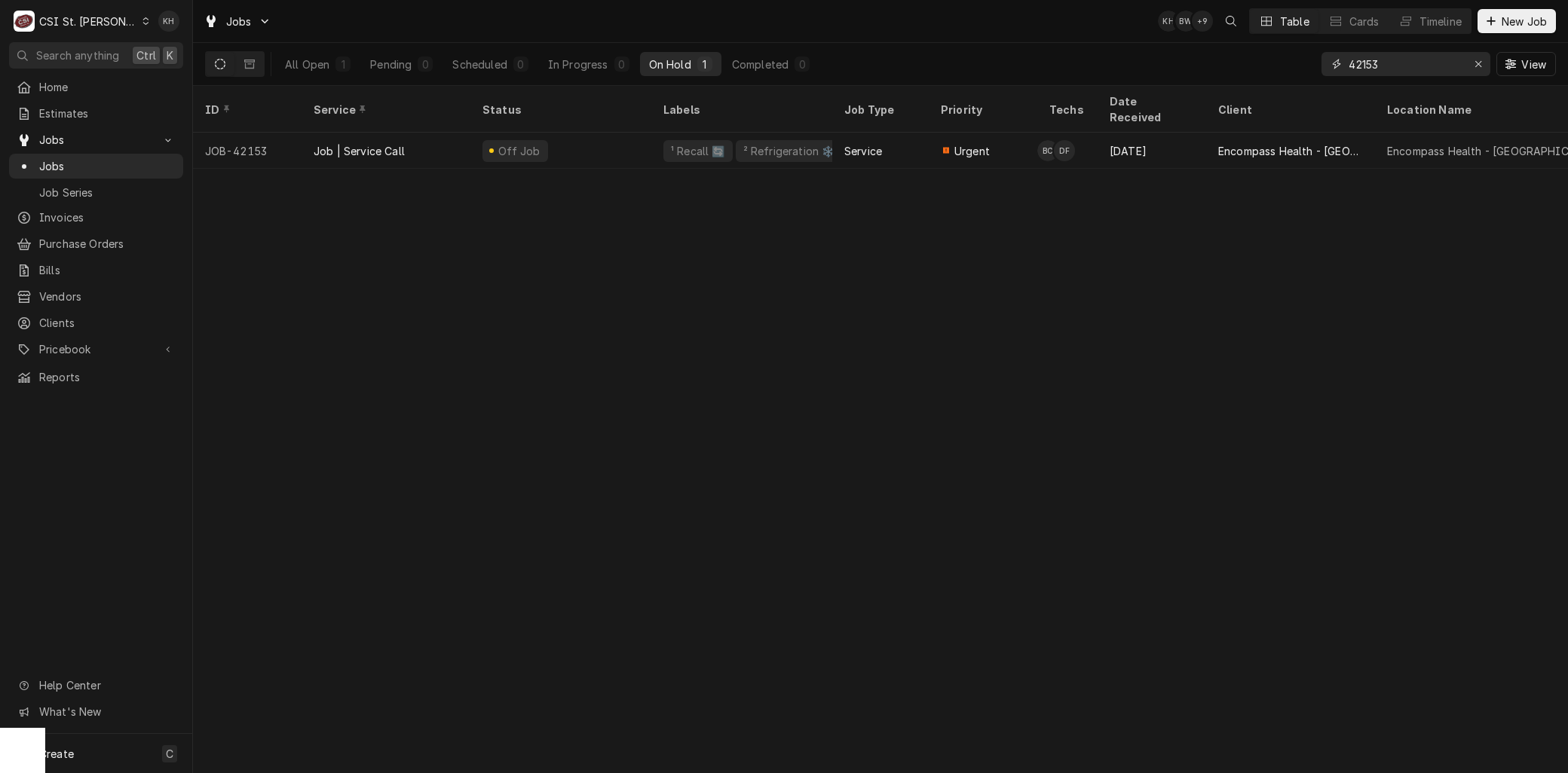
drag, startPoint x: 1413, startPoint y: 71, endPoint x: 1261, endPoint y: 62, distance: 152.3
click at [1261, 62] on div "All Open 1 Pending 0 Scheduled 0 In Progress 0 On Hold 1 Completed 0 42153 View" at bounding box center [880, 63] width 1350 height 42
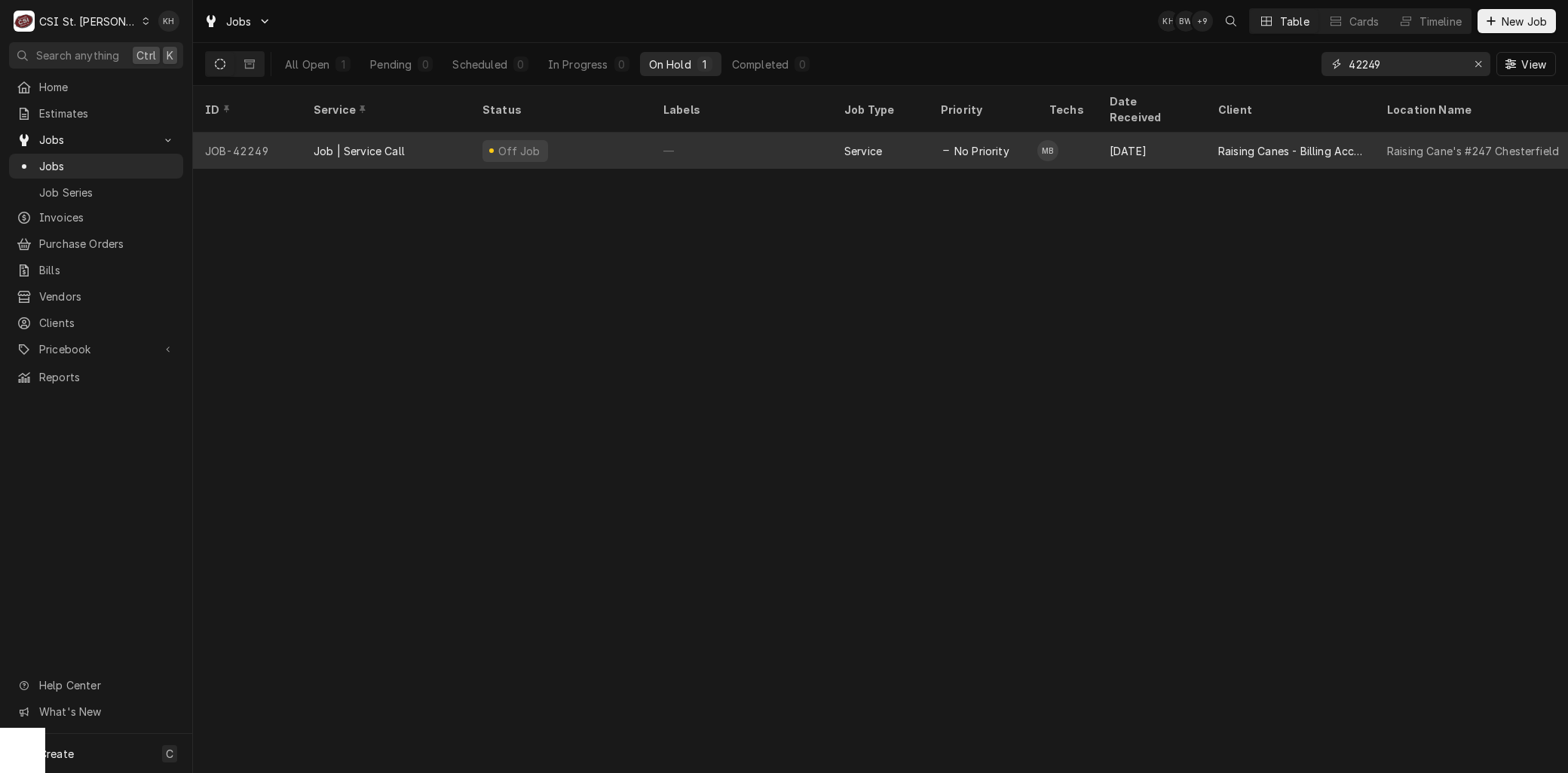
type input "42249"
click at [396, 144] on div "Job | Service Call" at bounding box center [359, 152] width 91 height 16
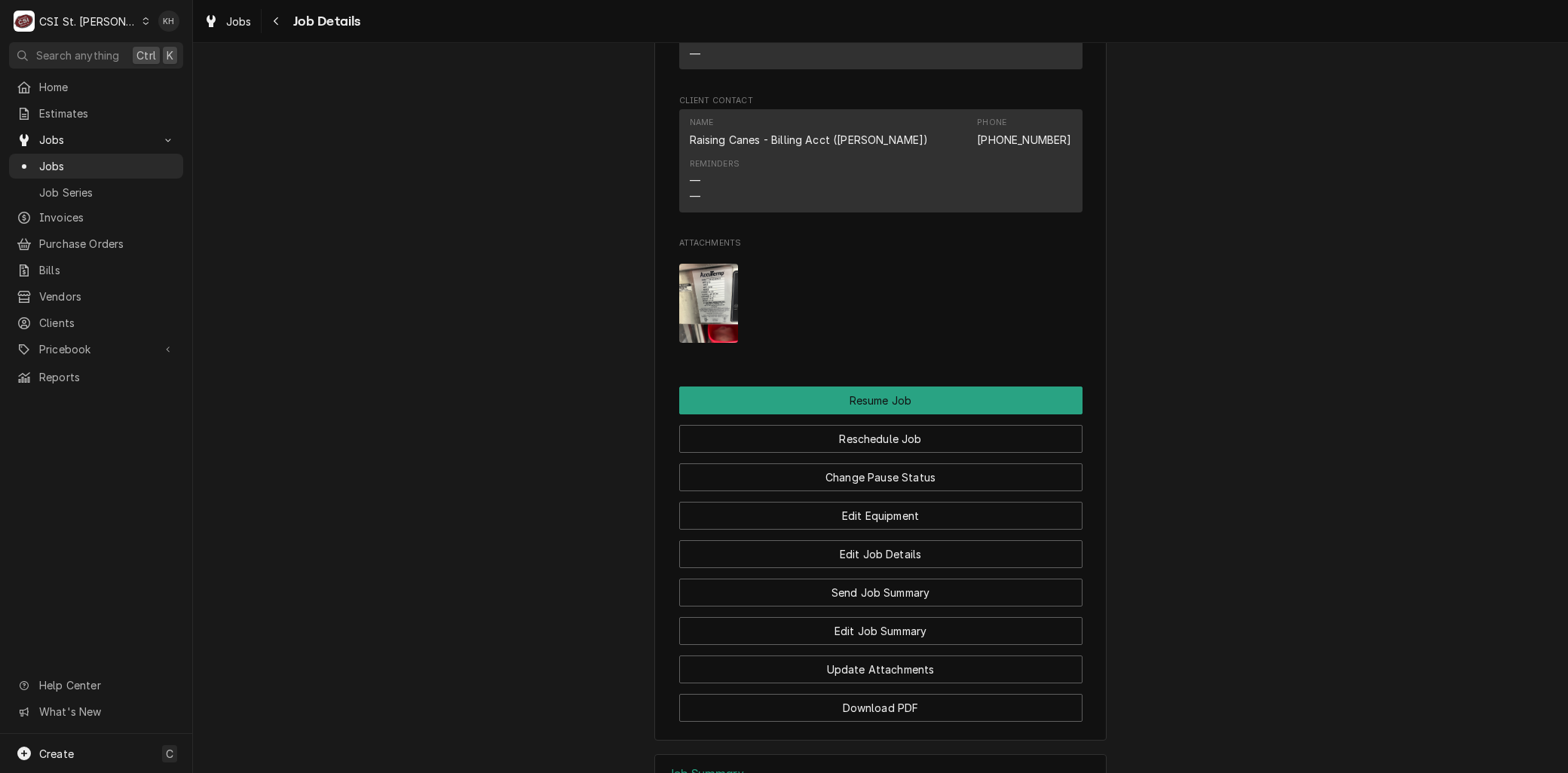
scroll to position [2063, 0]
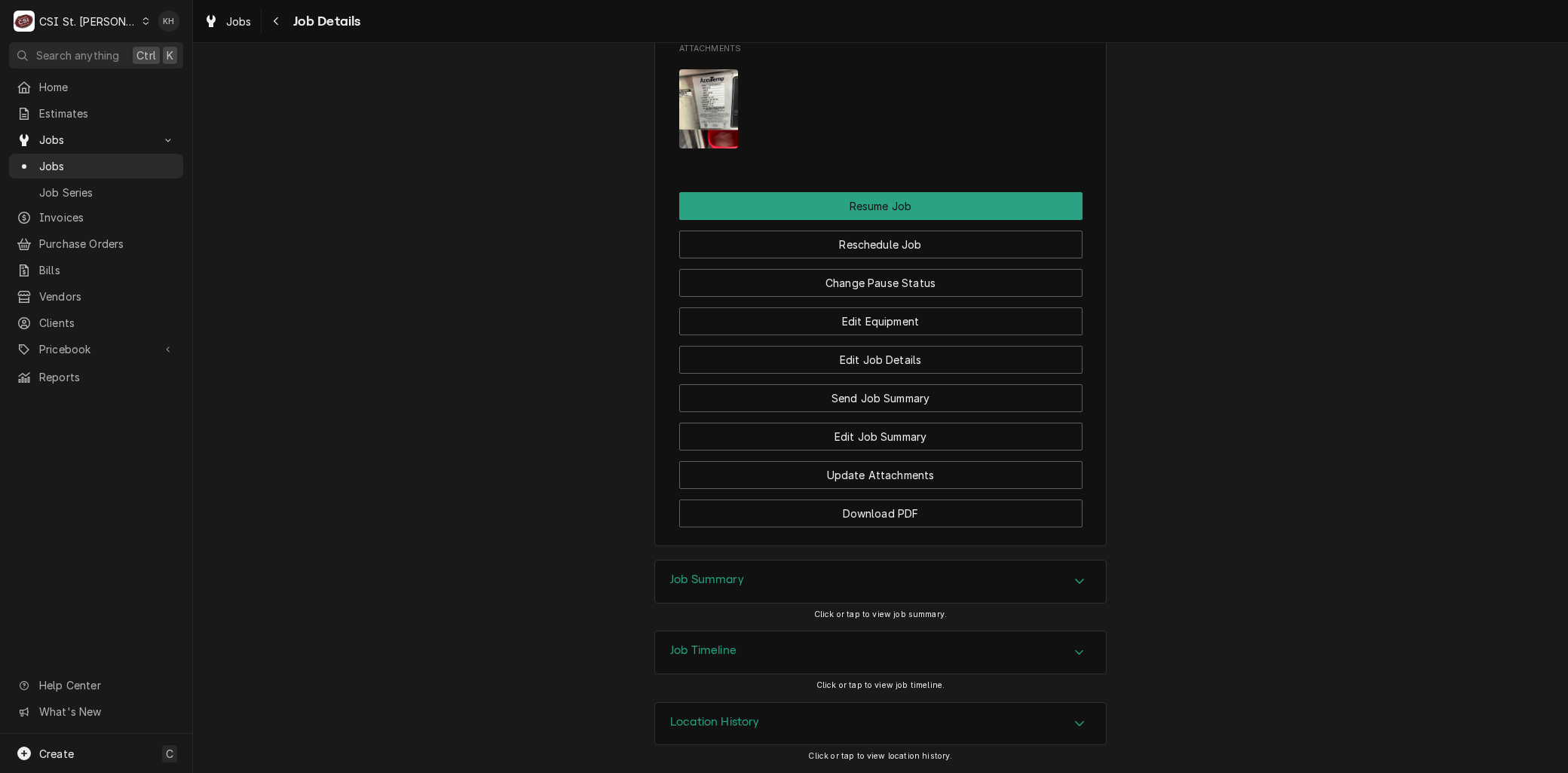
click at [747, 655] on div "Job Timeline" at bounding box center [879, 652] width 450 height 42
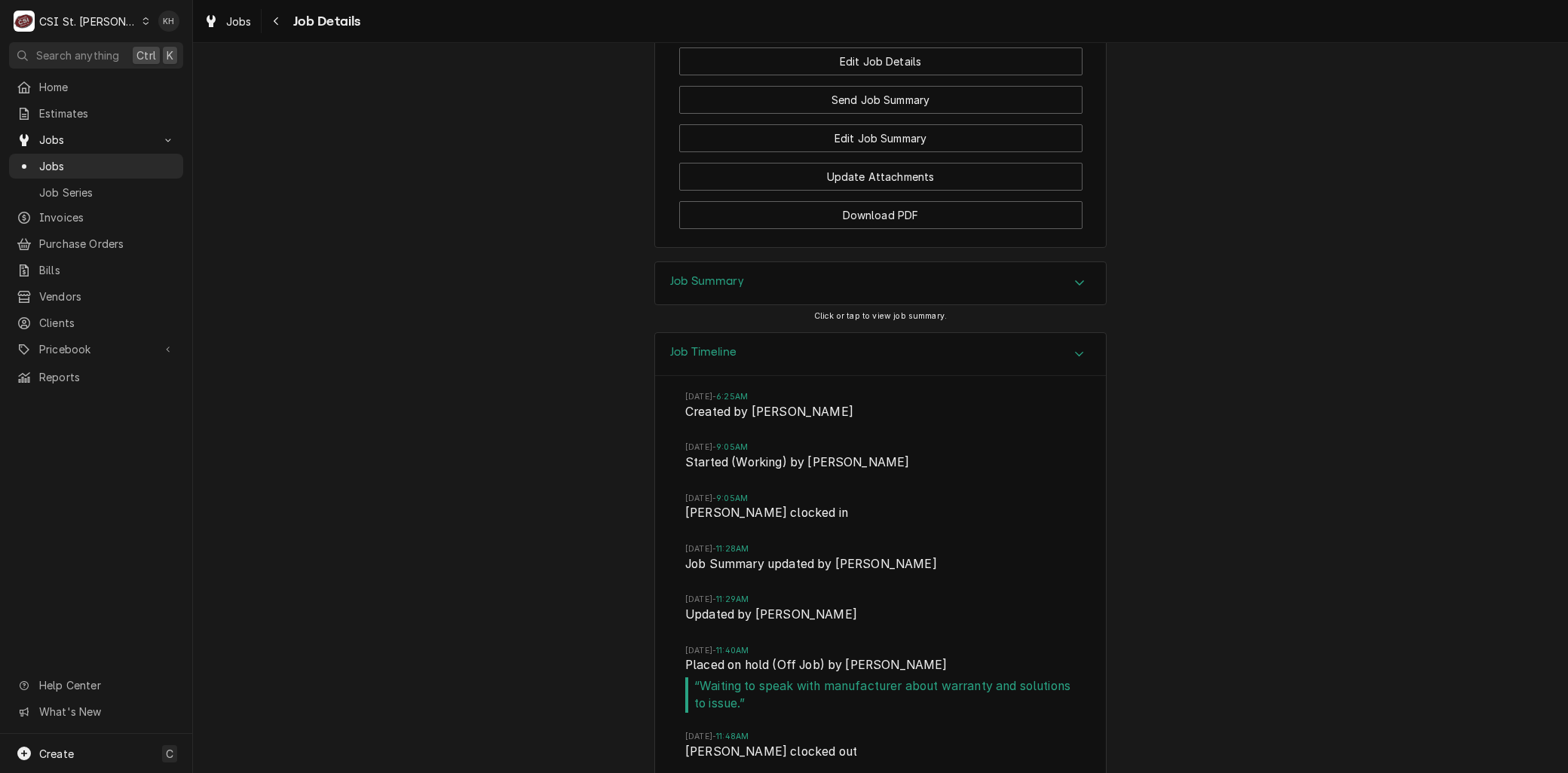
scroll to position [2491, 0]
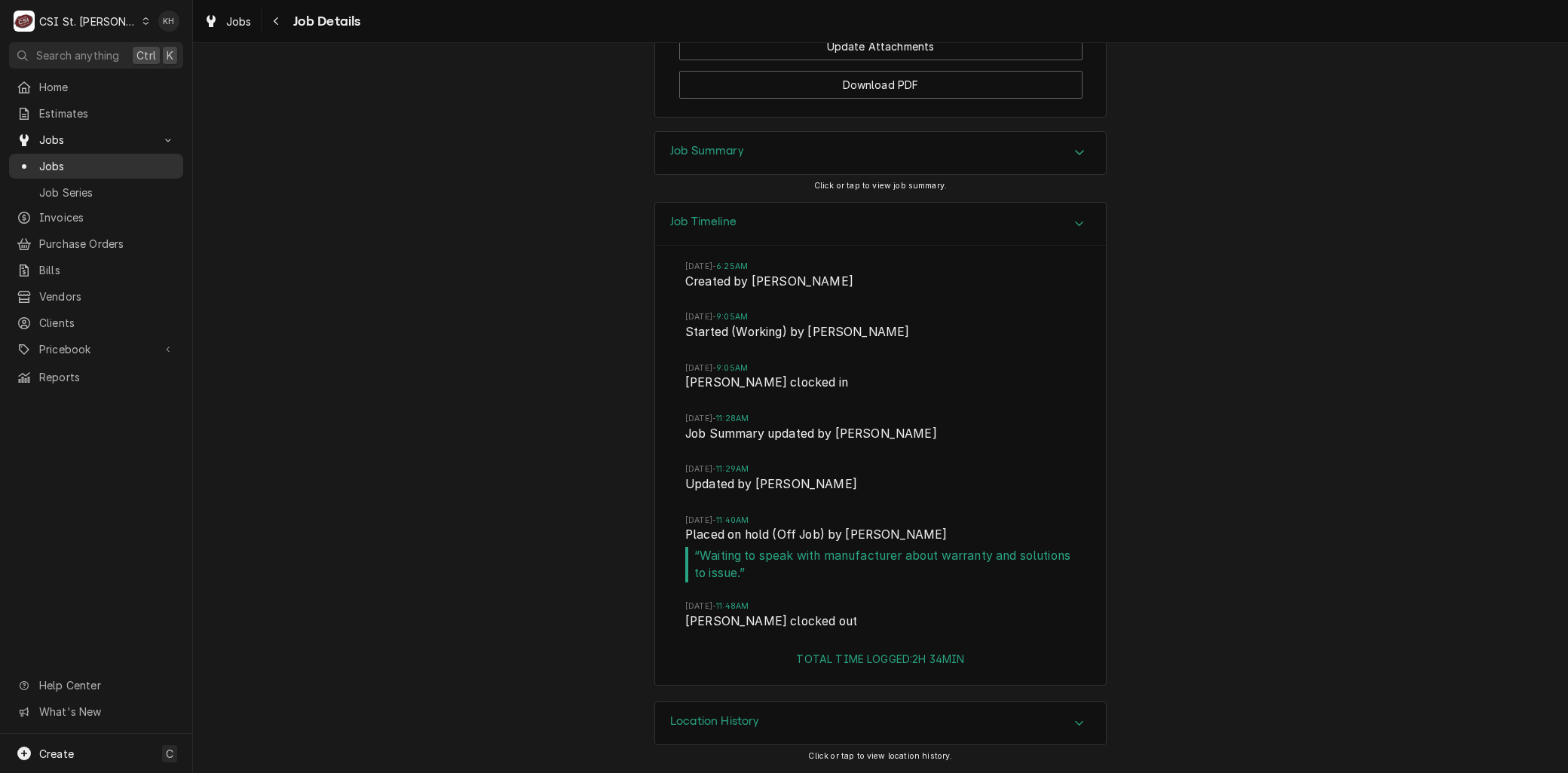
click at [45, 163] on span "Jobs" at bounding box center [107, 166] width 136 height 16
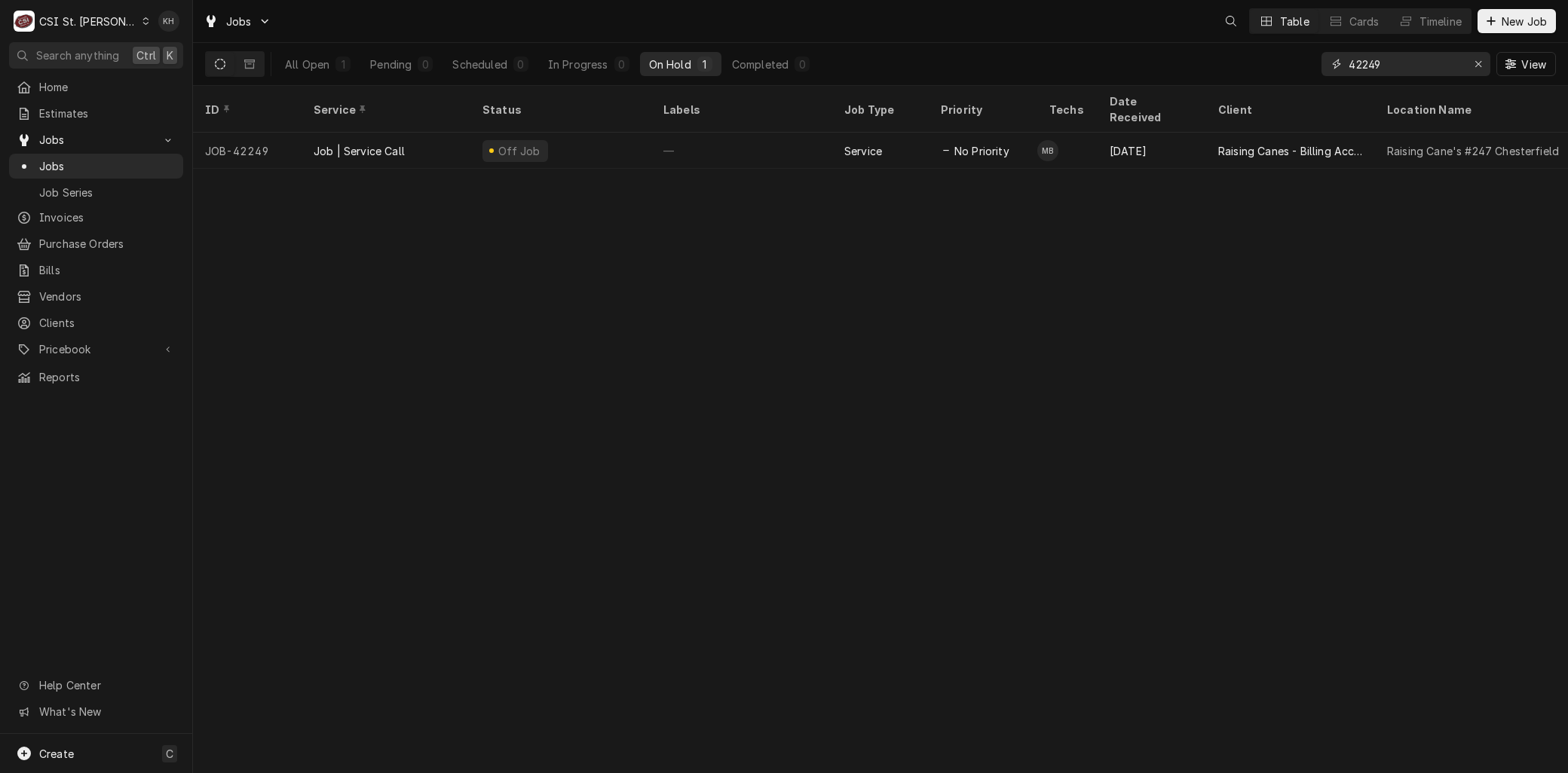
drag, startPoint x: 1411, startPoint y: 65, endPoint x: 1275, endPoint y: 62, distance: 136.0
click at [1282, 63] on div "All Open 1 Pending 0 Scheduled 0 In Progress 0 On Hold 1 Completed 0 42249 View" at bounding box center [880, 63] width 1350 height 42
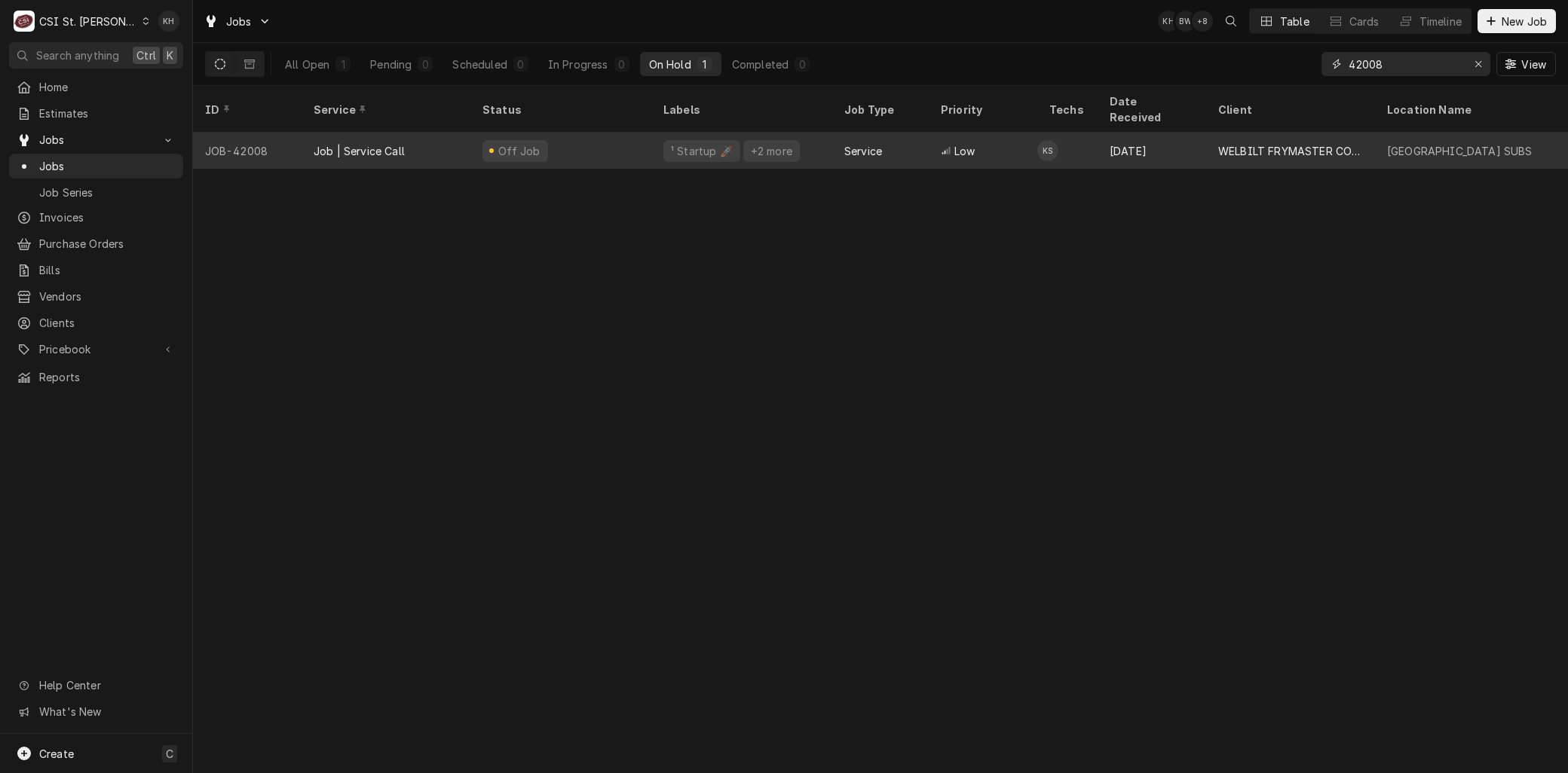
type input "42008"
click at [370, 144] on div "Job | Service Call" at bounding box center [359, 152] width 91 height 16
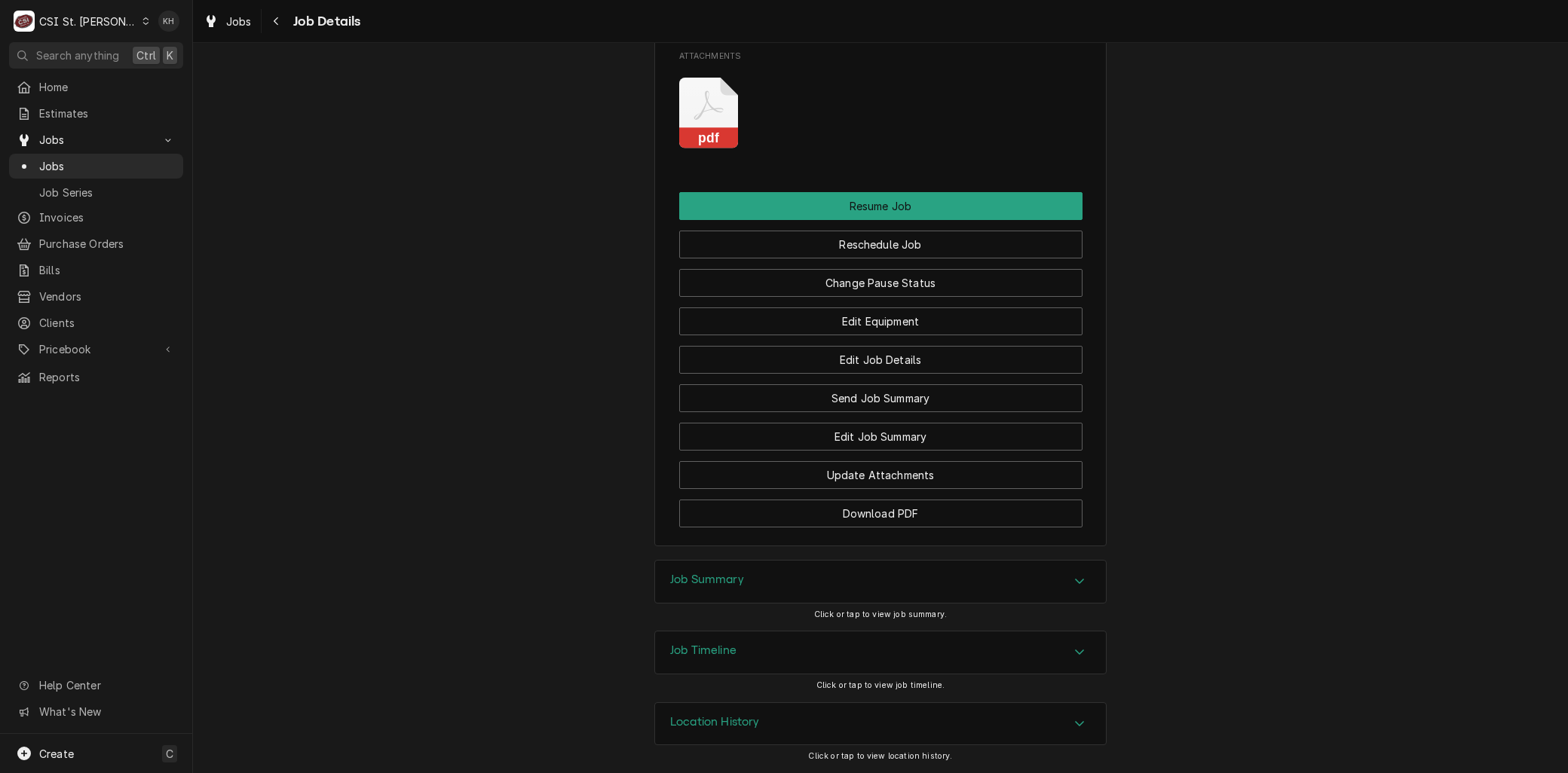
click at [731, 660] on div "Job Timeline" at bounding box center [703, 653] width 66 height 18
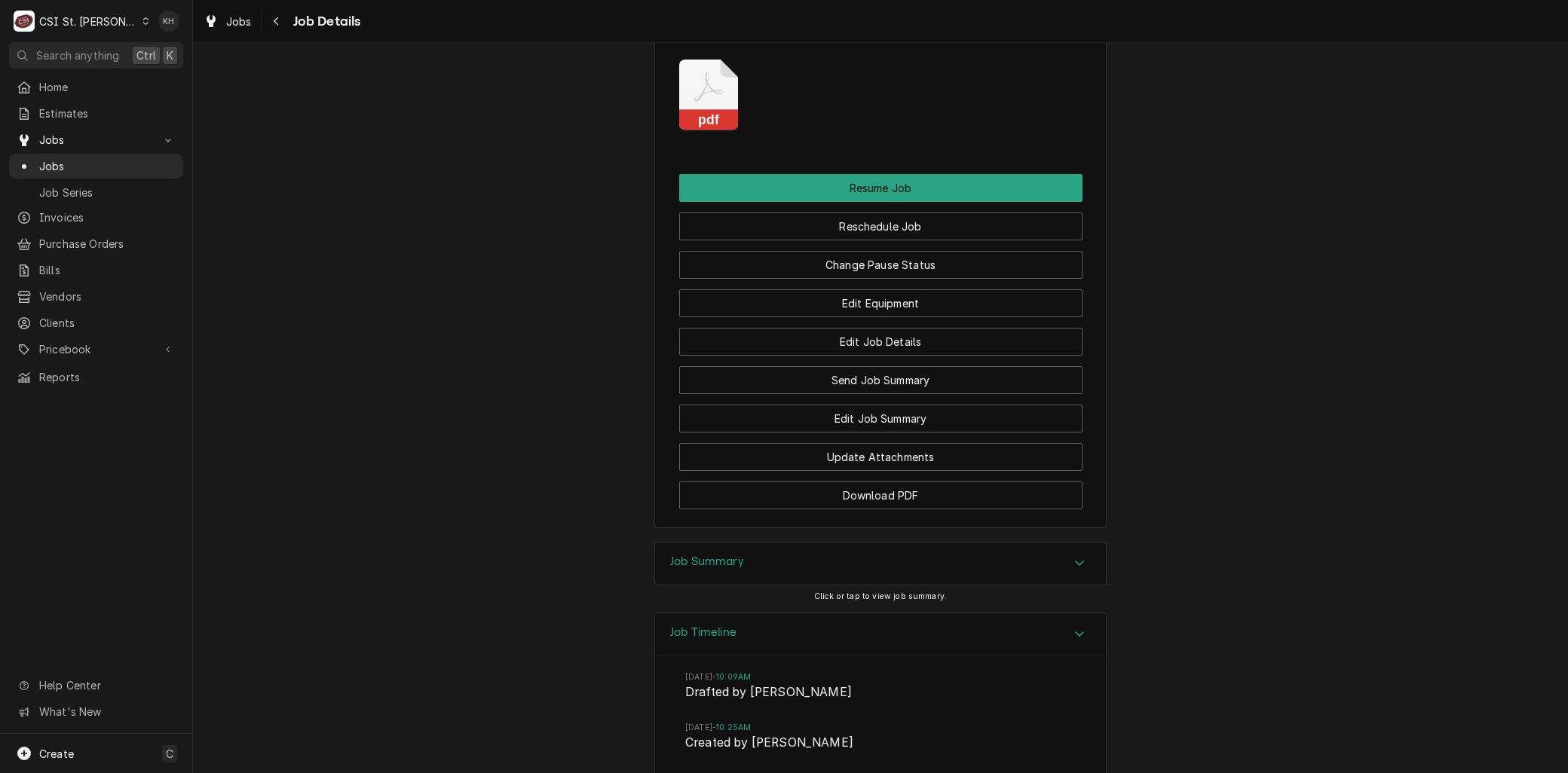
scroll to position [2890, 0]
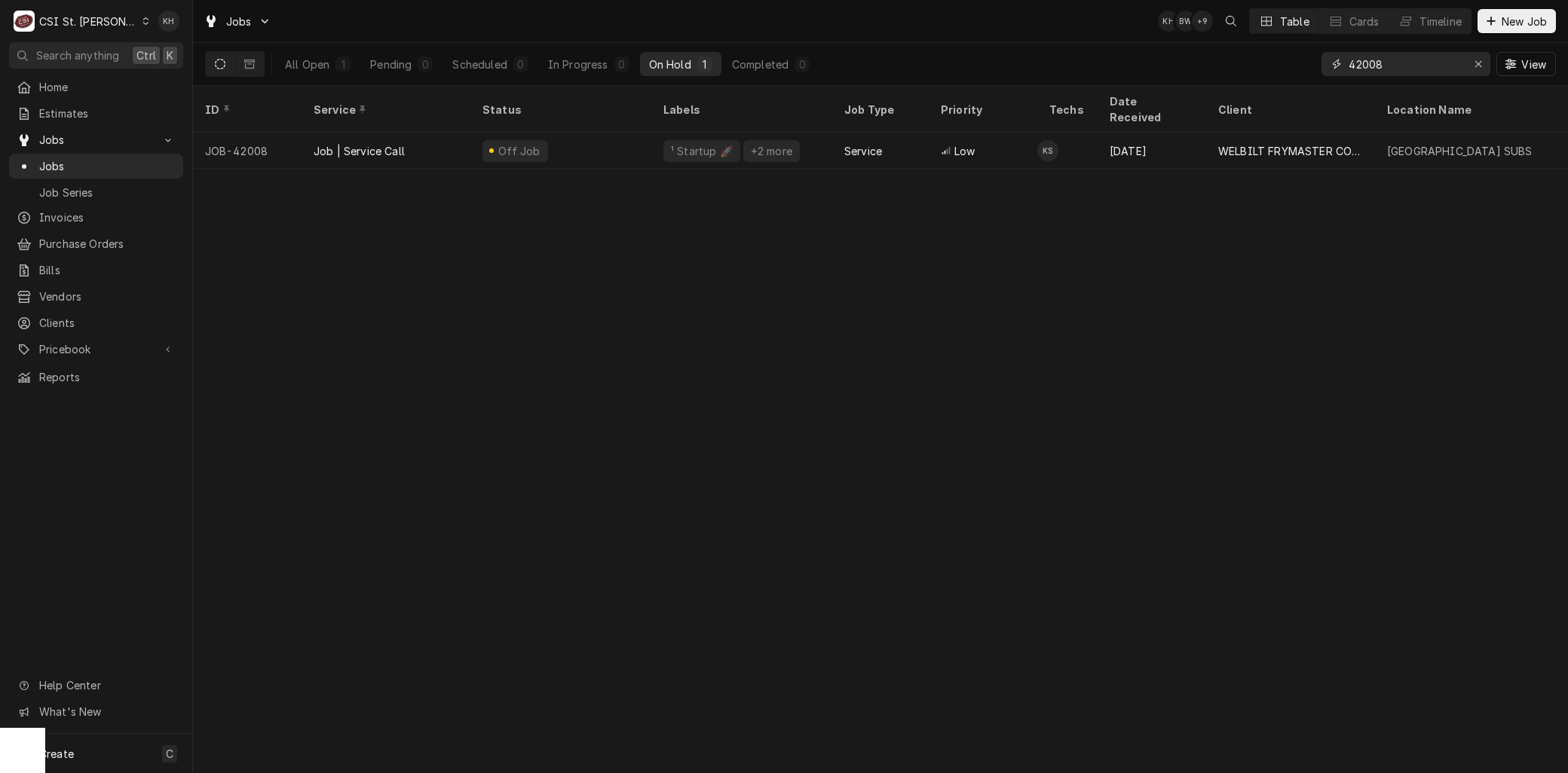
drag, startPoint x: 1403, startPoint y: 63, endPoint x: 1236, endPoint y: 64, distance: 167.0
click at [1234, 63] on div "All Open 1 Pending 0 Scheduled 0 In Progress 0 On Hold 1 Completed 0 42008 View" at bounding box center [880, 63] width 1350 height 42
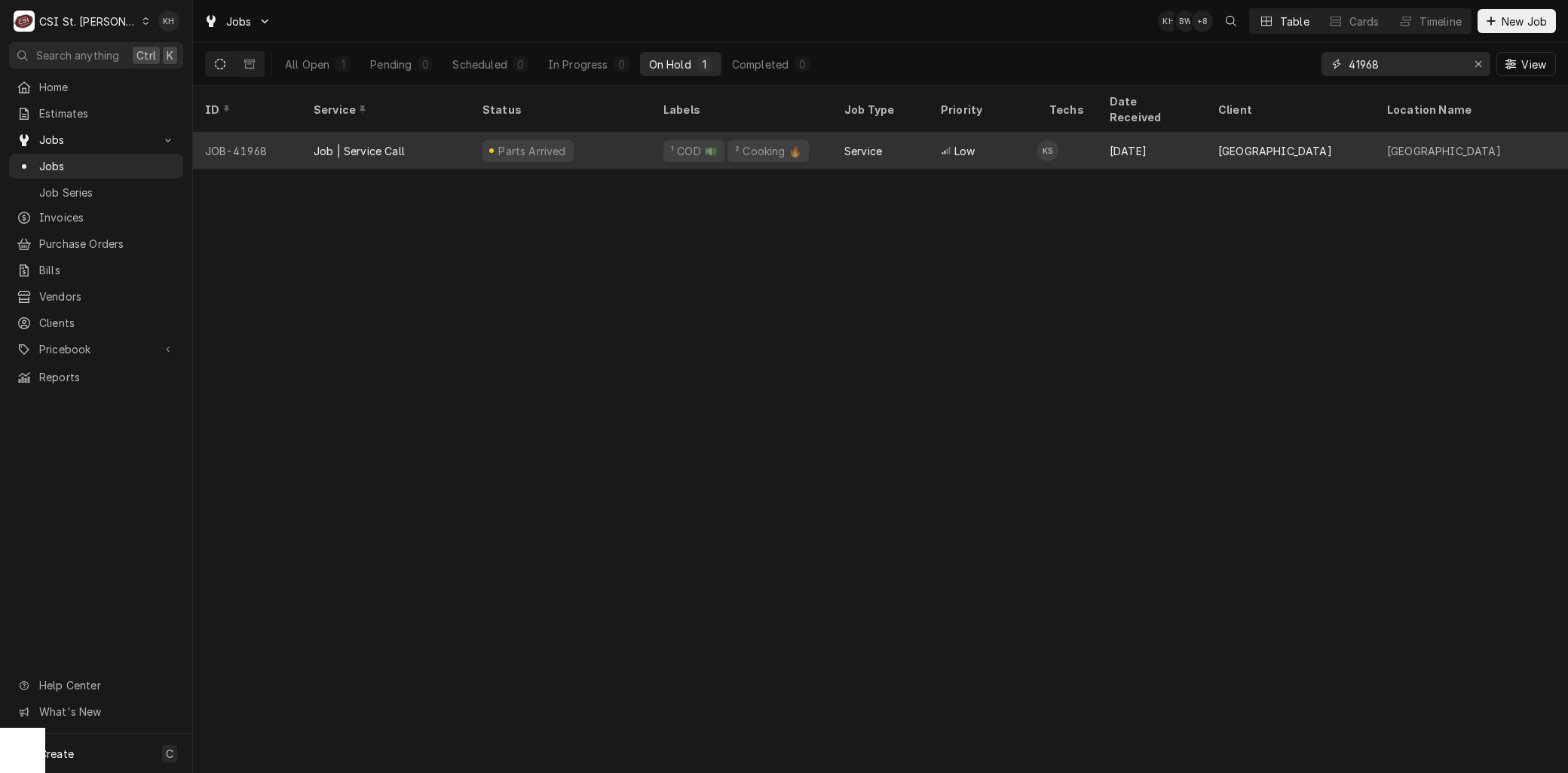
type input "41968"
click at [391, 144] on div "Job | Service Call" at bounding box center [359, 152] width 91 height 16
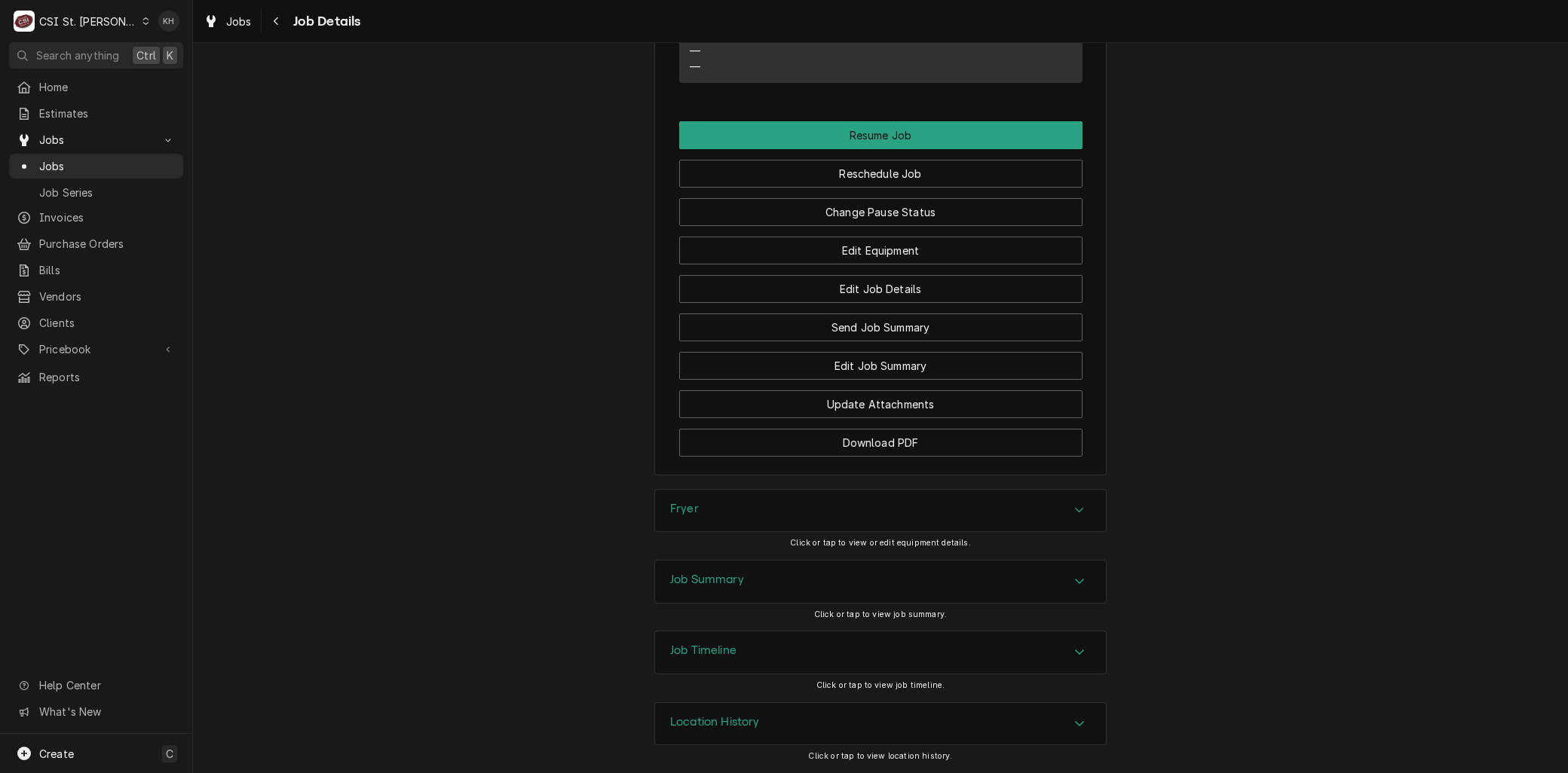
click at [692, 644] on h3 "Job Timeline" at bounding box center [703, 651] width 66 height 14
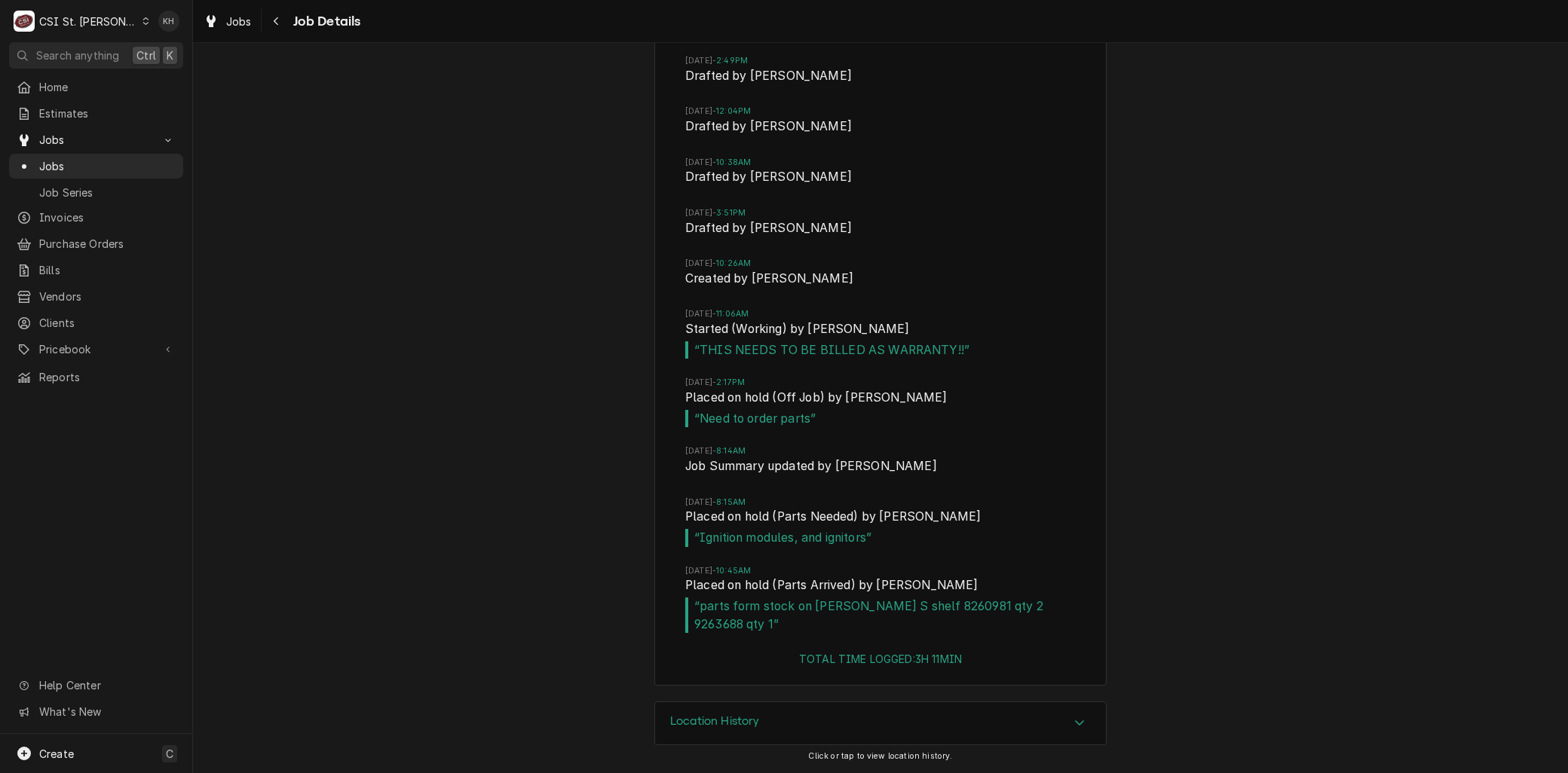
scroll to position [2431, 0]
click at [62, 160] on span "Jobs" at bounding box center [107, 166] width 136 height 16
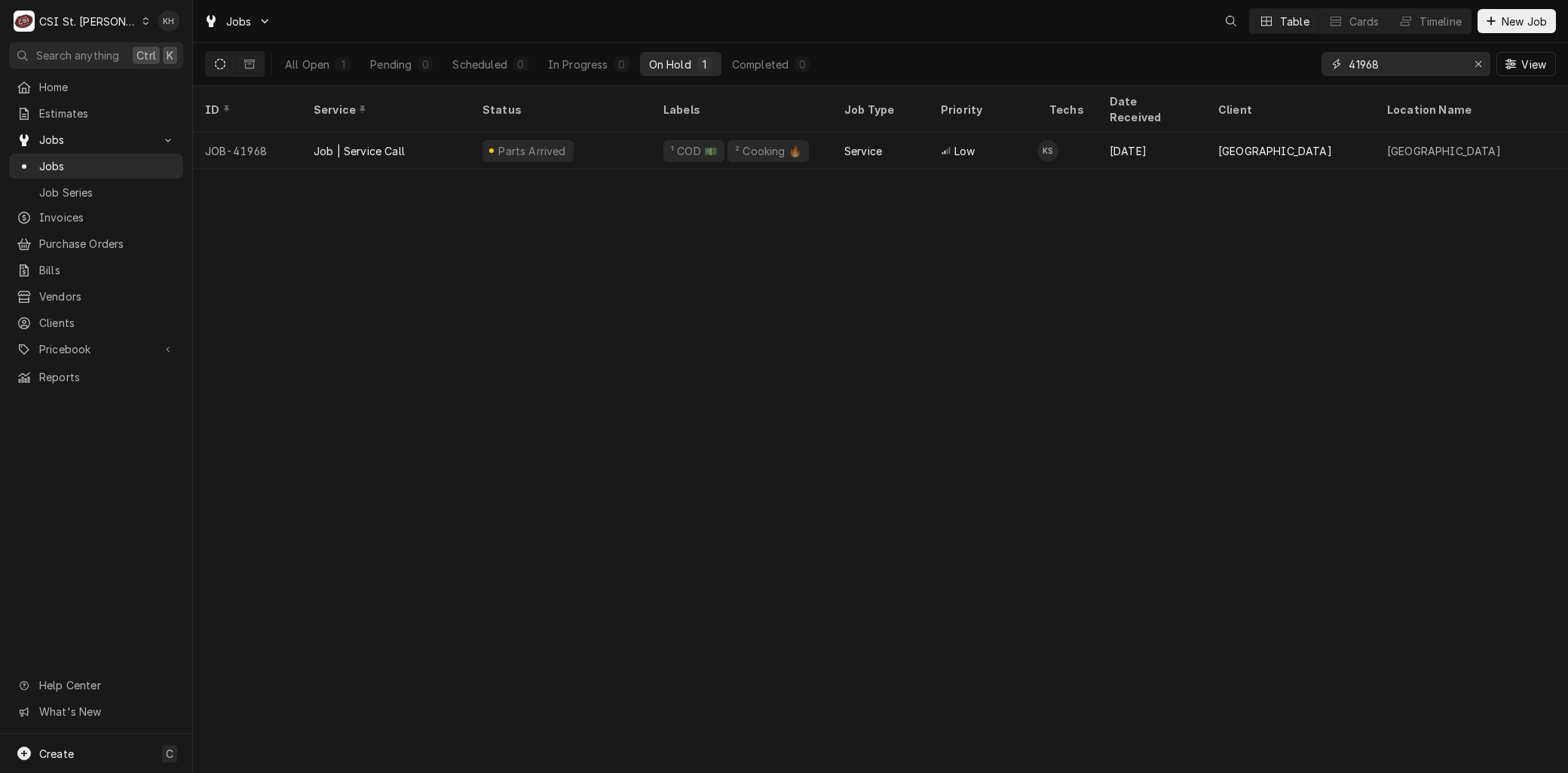
drag, startPoint x: 1403, startPoint y: 62, endPoint x: 1204, endPoint y: 55, distance: 199.1
click at [1204, 55] on div "All Open 1 Pending 0 Scheduled 0 In Progress 0 On Hold 1 Completed 0 41968 View" at bounding box center [880, 63] width 1350 height 42
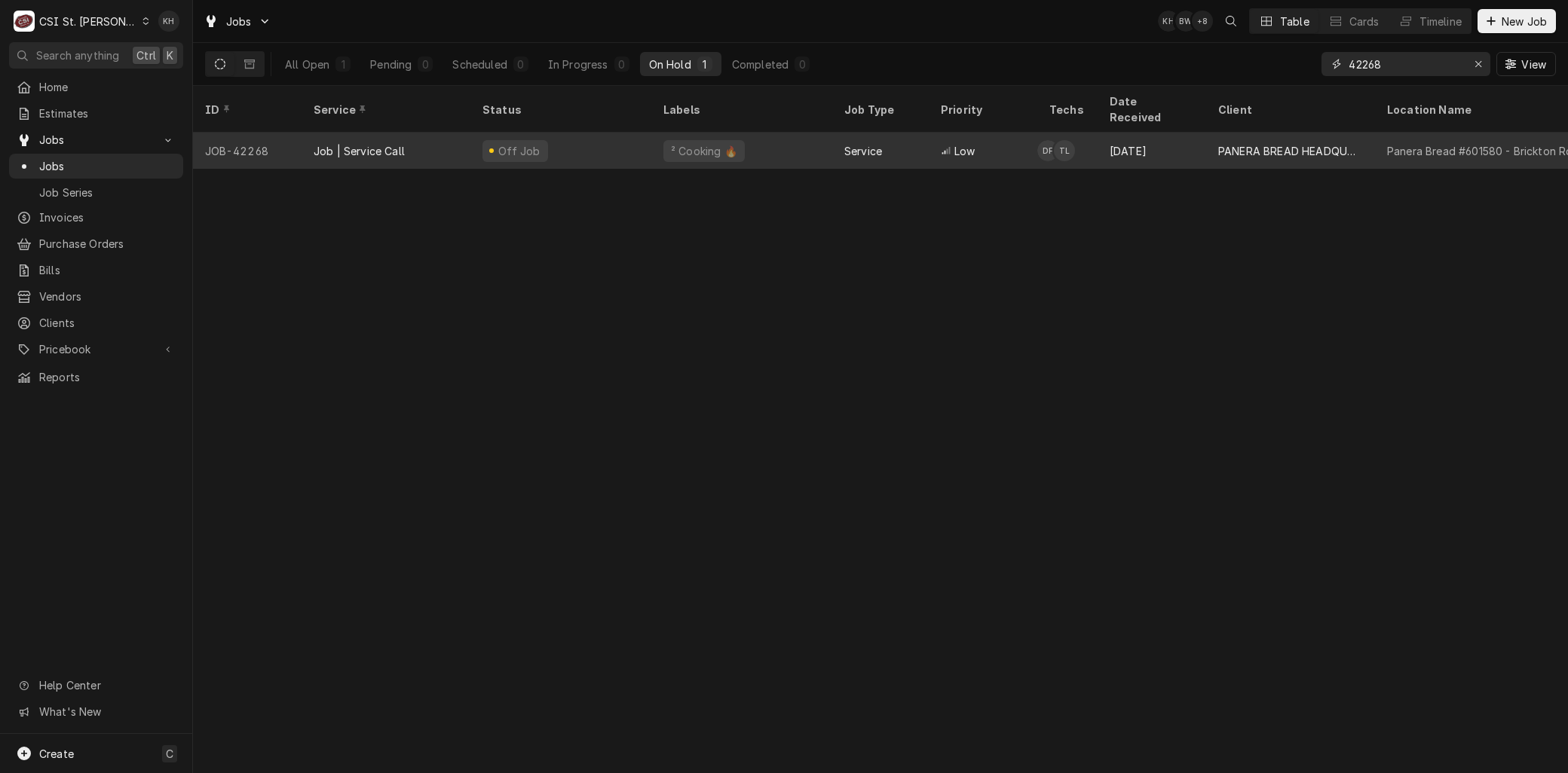
type input "42268"
click at [360, 144] on div "Job | Service Call" at bounding box center [359, 152] width 91 height 16
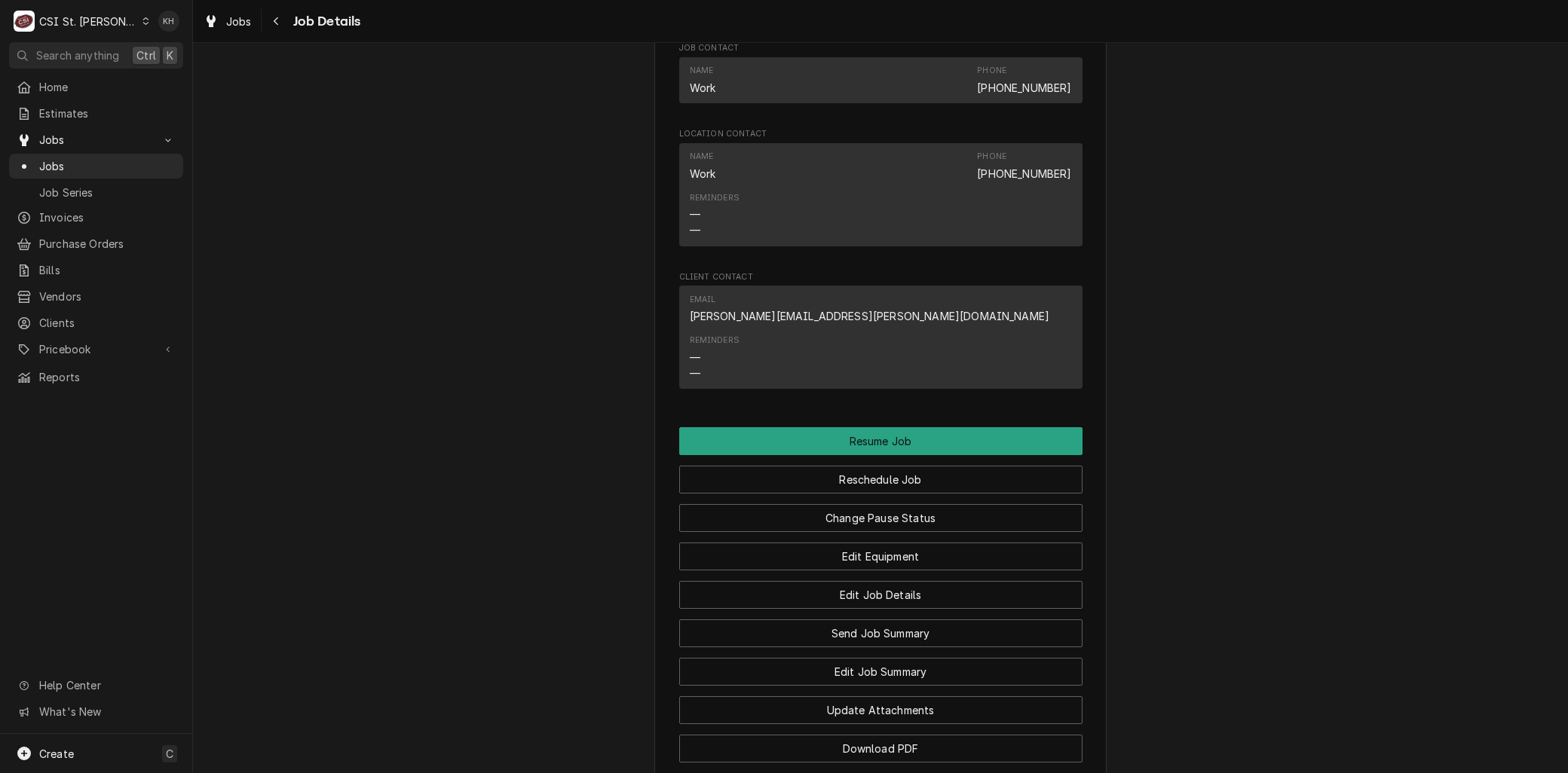
scroll to position [1831, 0]
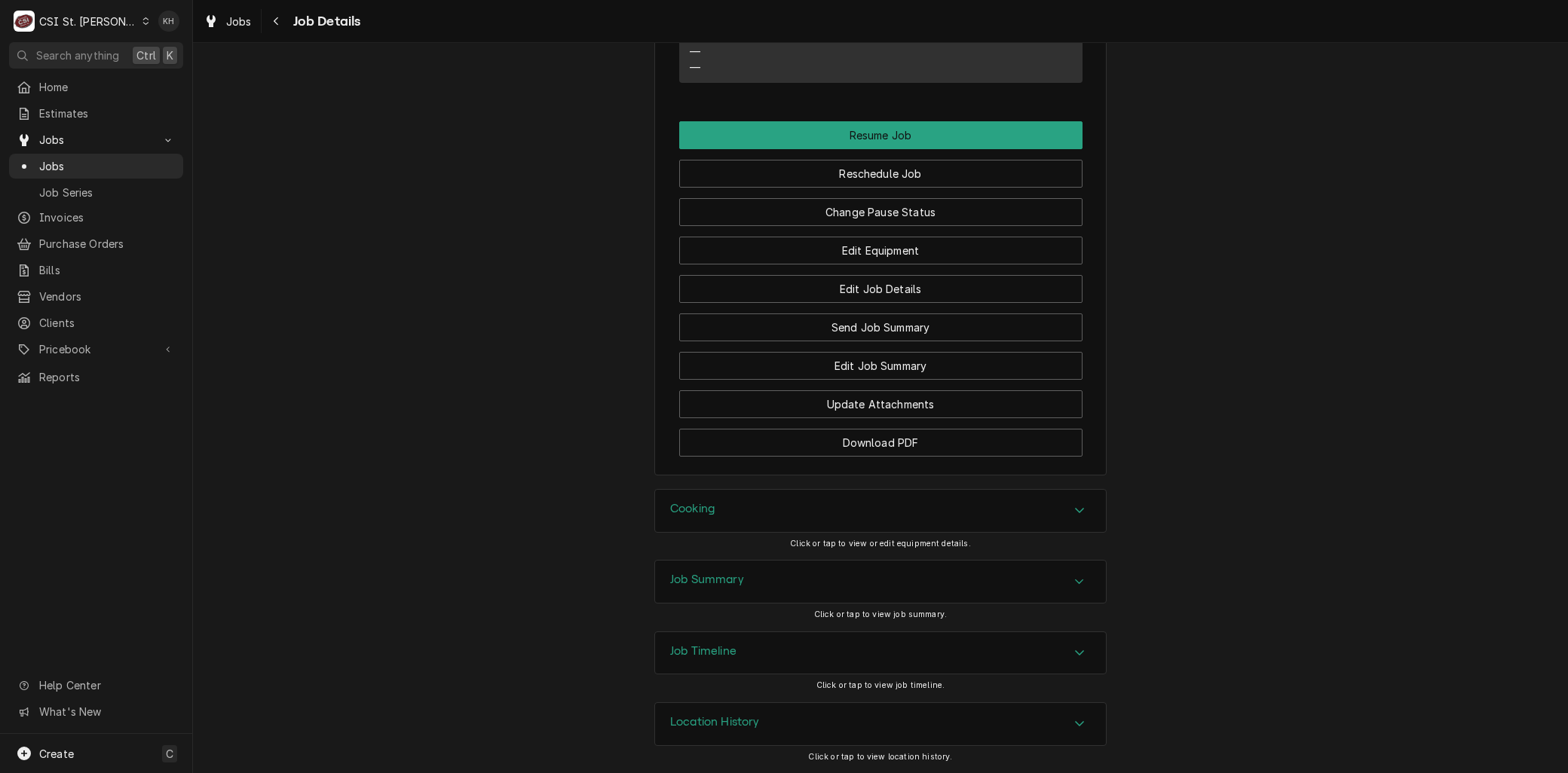
click at [717, 654] on h3 "Job Timeline" at bounding box center [703, 651] width 66 height 14
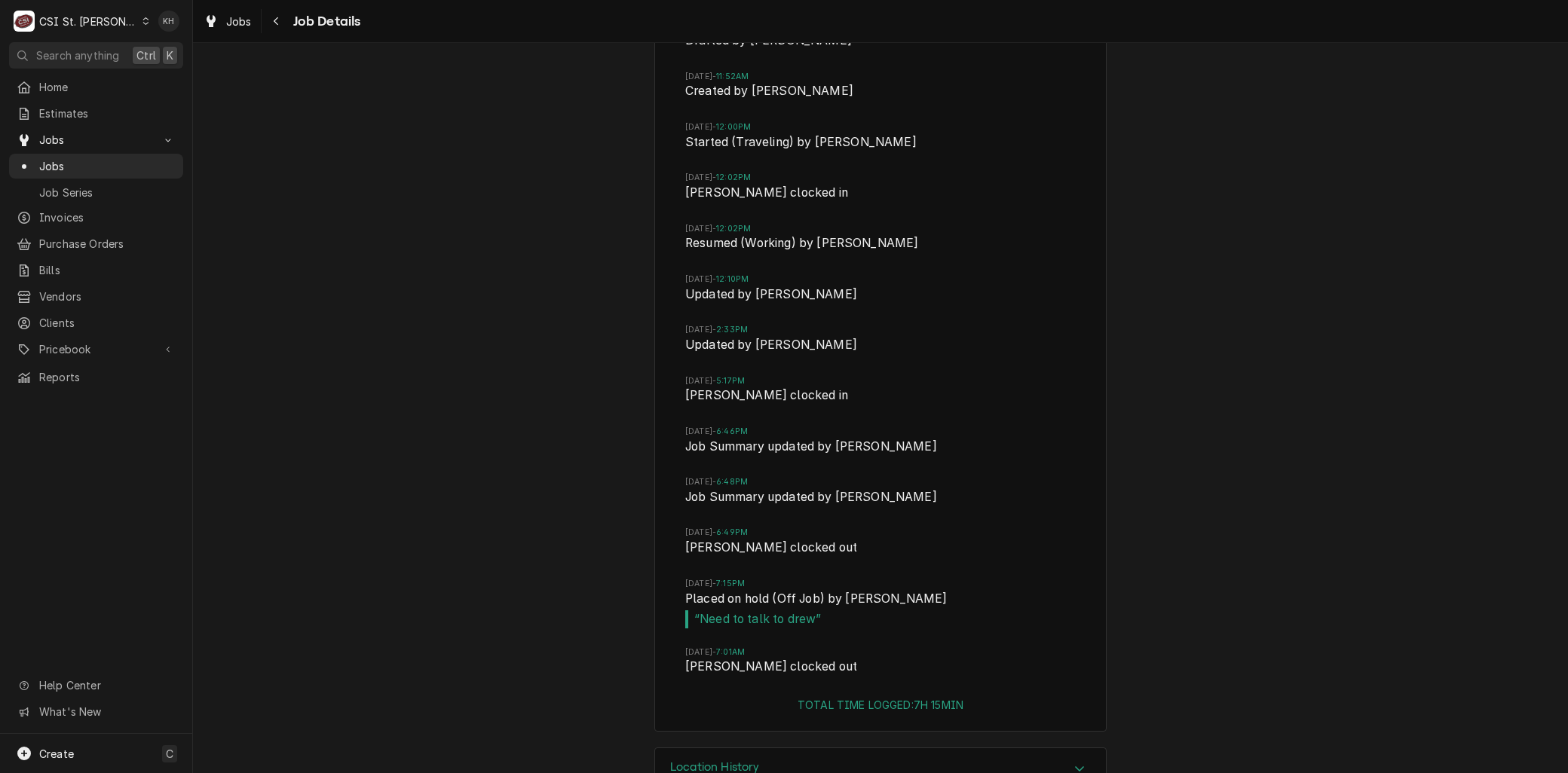
scroll to position [2545, 0]
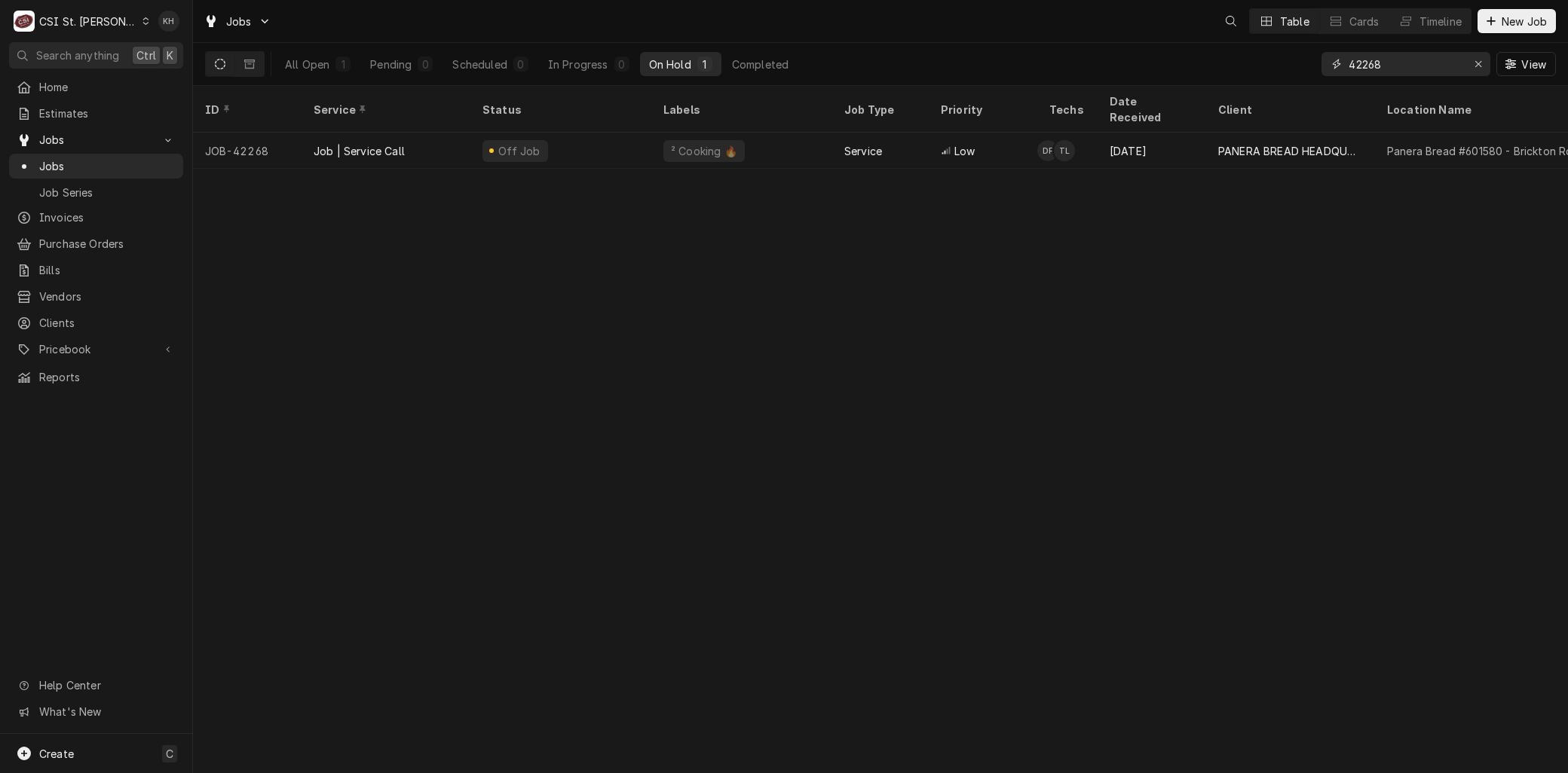
drag, startPoint x: 1379, startPoint y: 65, endPoint x: 1160, endPoint y: 57, distance: 219.1
click at [1180, 56] on div "All Open 1 Pending 0 Scheduled 0 In Progress 0 On Hold 1 Completed 42268 View" at bounding box center [880, 63] width 1350 height 42
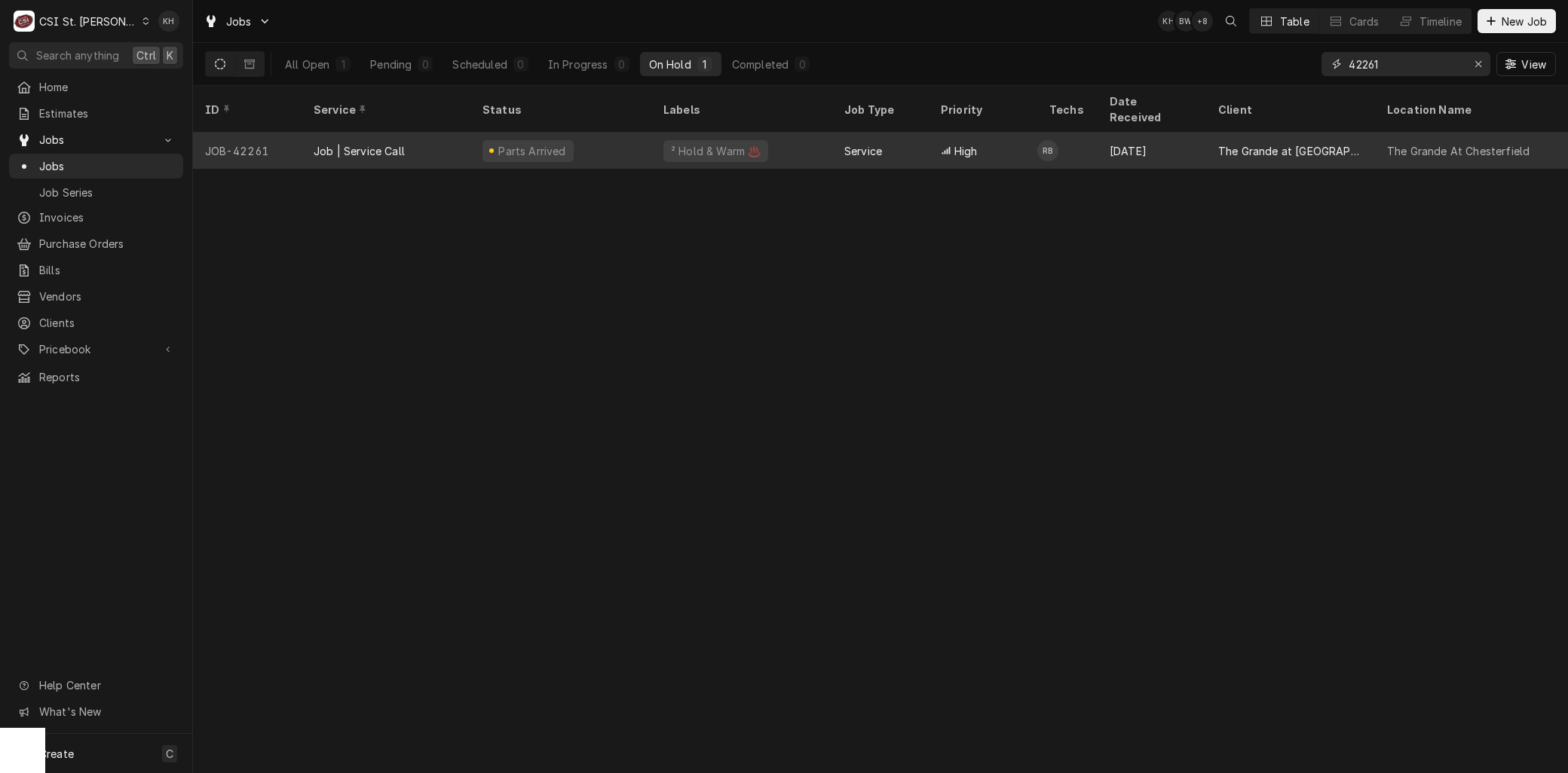
type input "42261"
click at [483, 140] on div "Parts Arrived" at bounding box center [528, 151] width 91 height 22
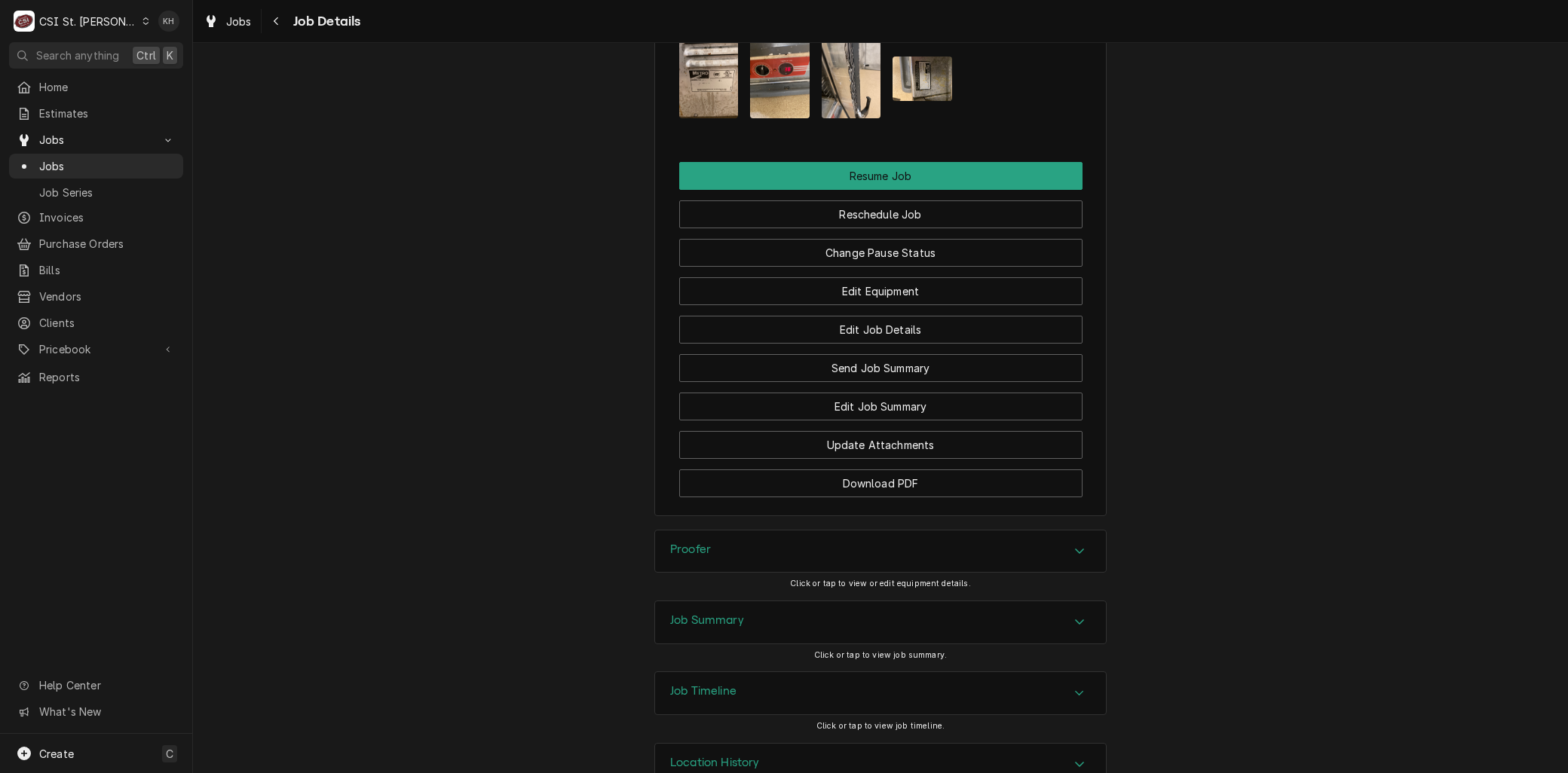
click at [719, 684] on h3 "Job Timeline" at bounding box center [703, 691] width 66 height 14
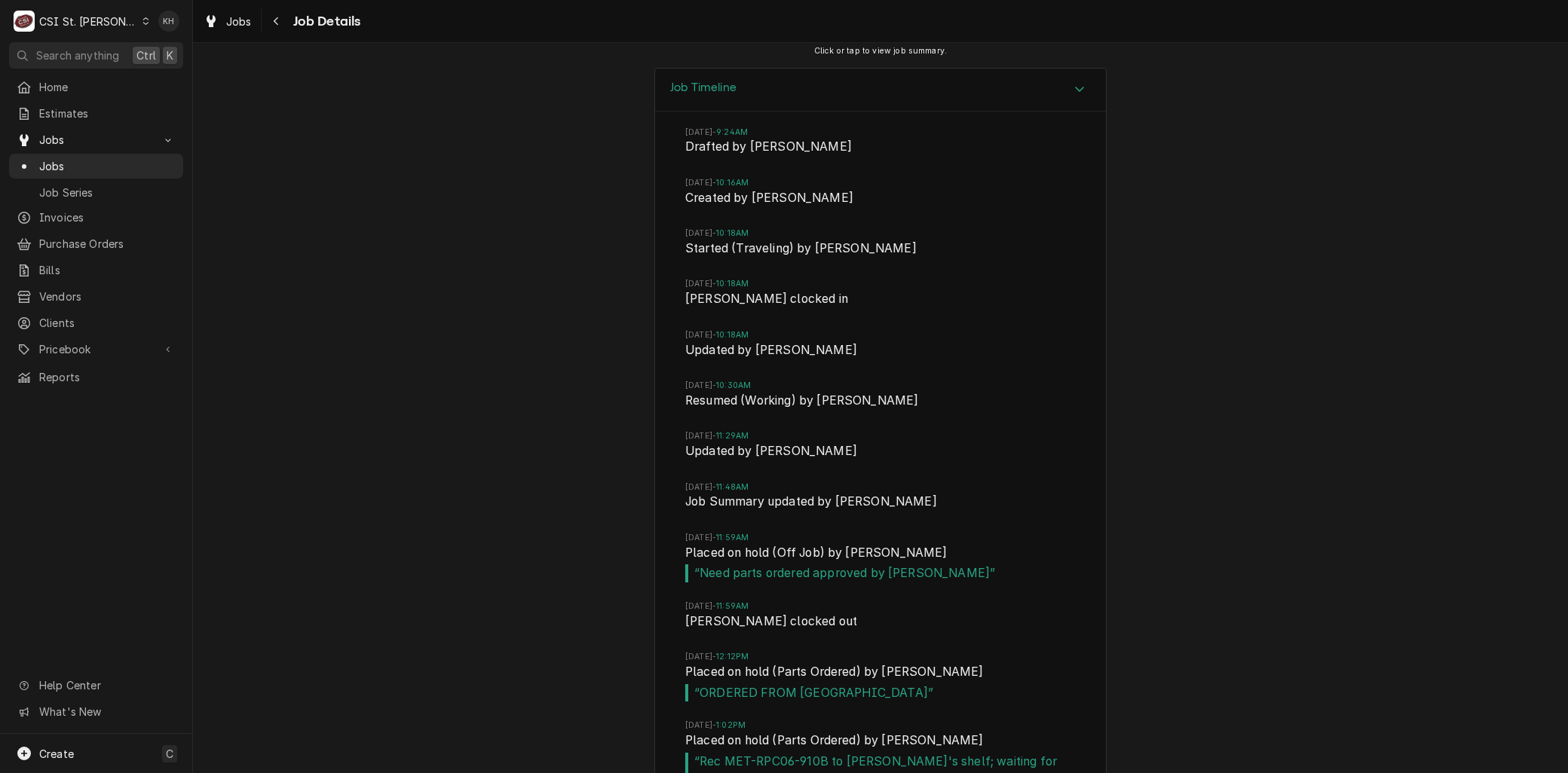
scroll to position [2874, 0]
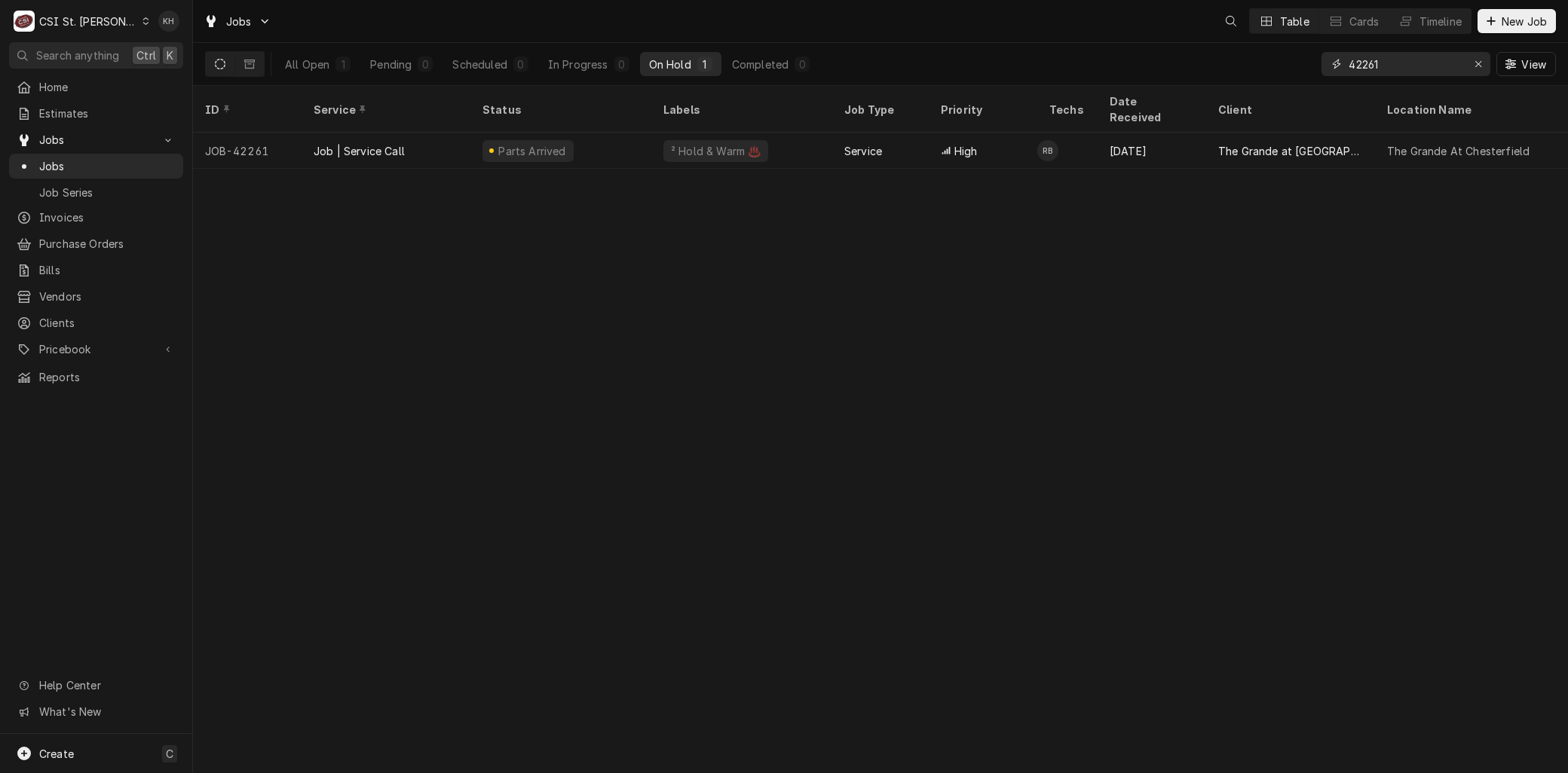
drag, startPoint x: 1397, startPoint y: 66, endPoint x: 1238, endPoint y: 62, distance: 159.1
click at [1241, 65] on div "All Open 1 Pending 0 Scheduled 0 In Progress 0 On Hold 1 Completed 0 42261 View" at bounding box center [880, 63] width 1350 height 42
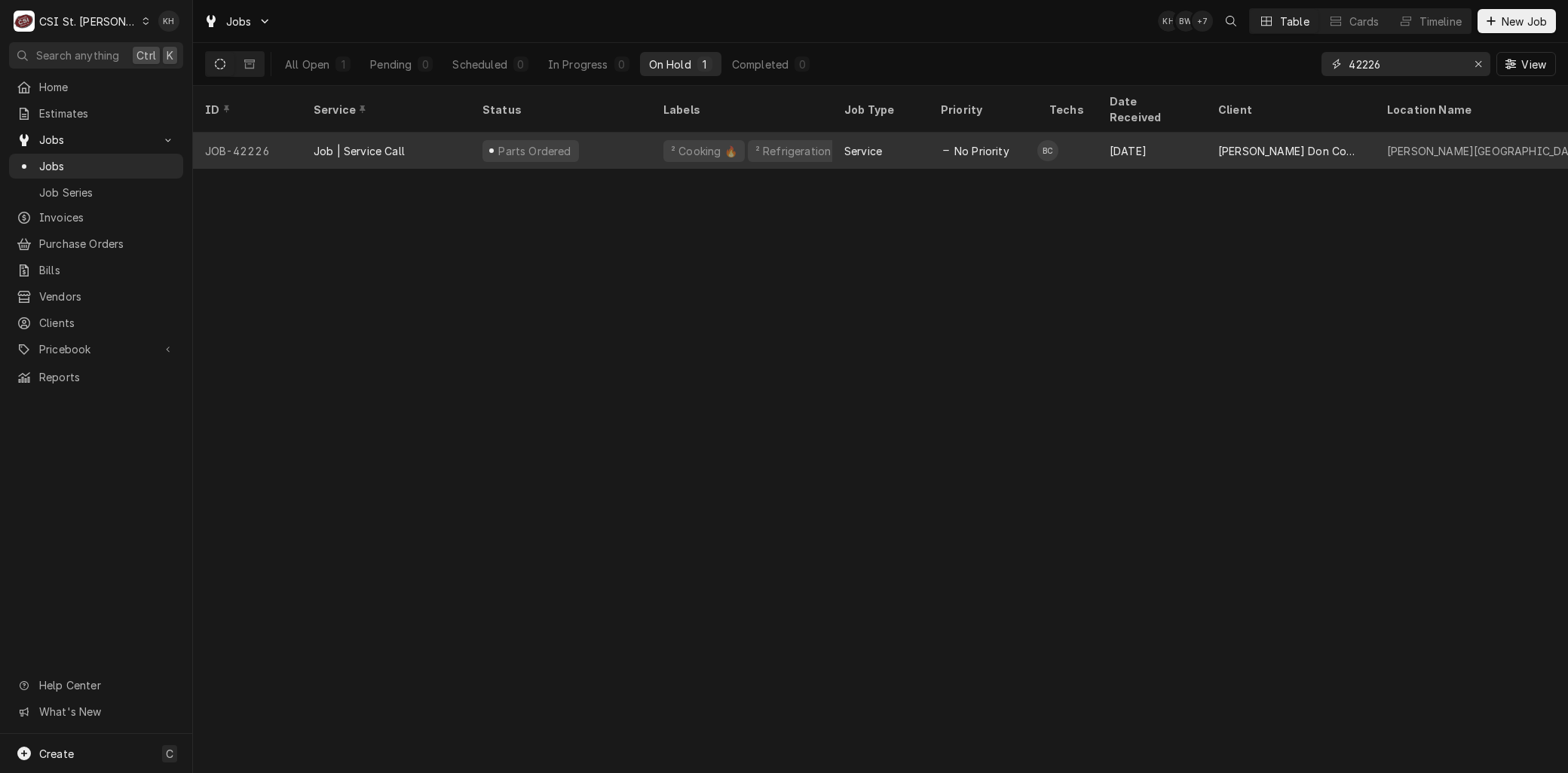
type input "42226"
click at [369, 141] on div "Job | Service Call" at bounding box center [385, 151] width 169 height 37
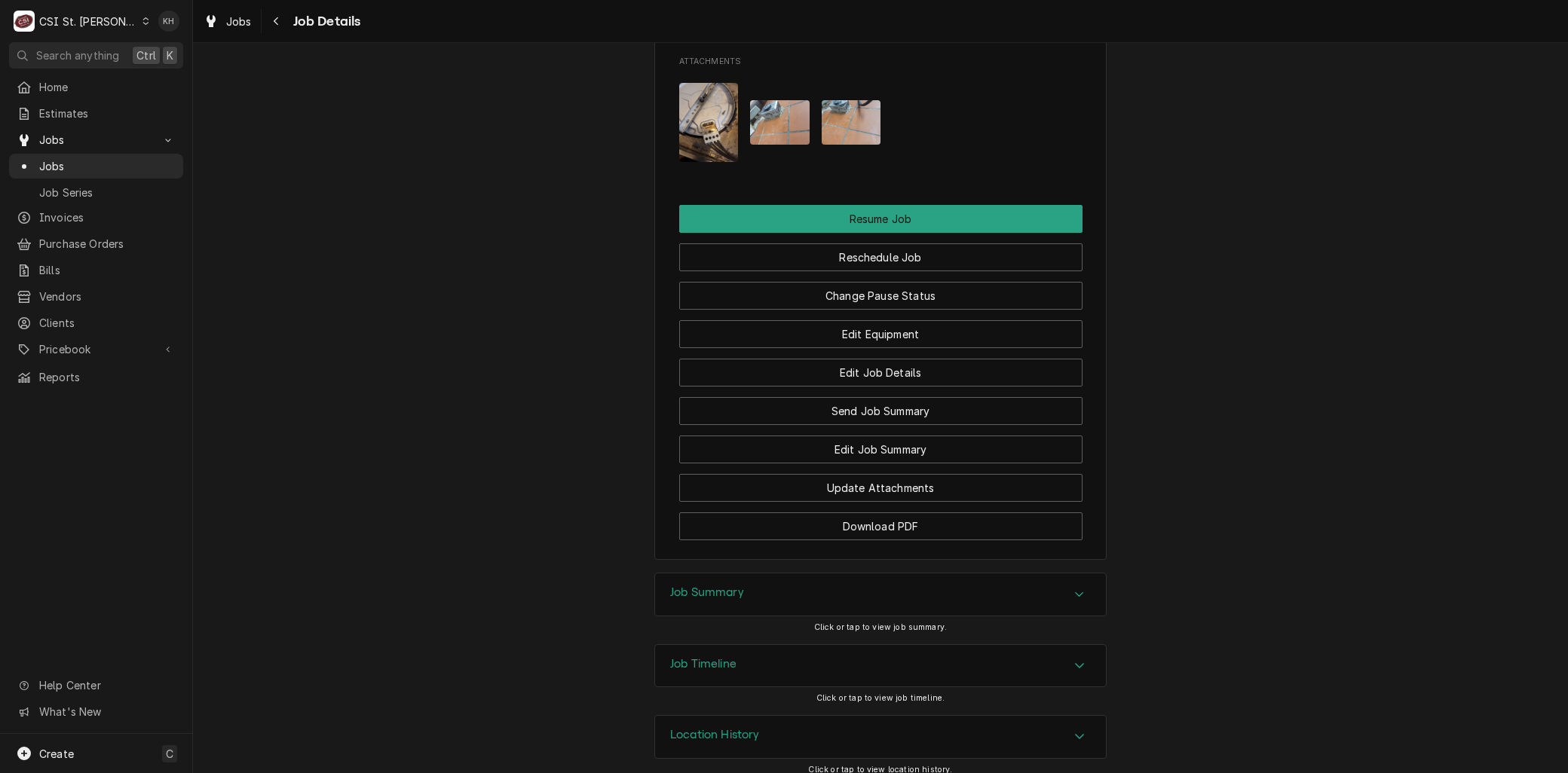
click at [750, 659] on div "Job Timeline" at bounding box center [879, 665] width 450 height 42
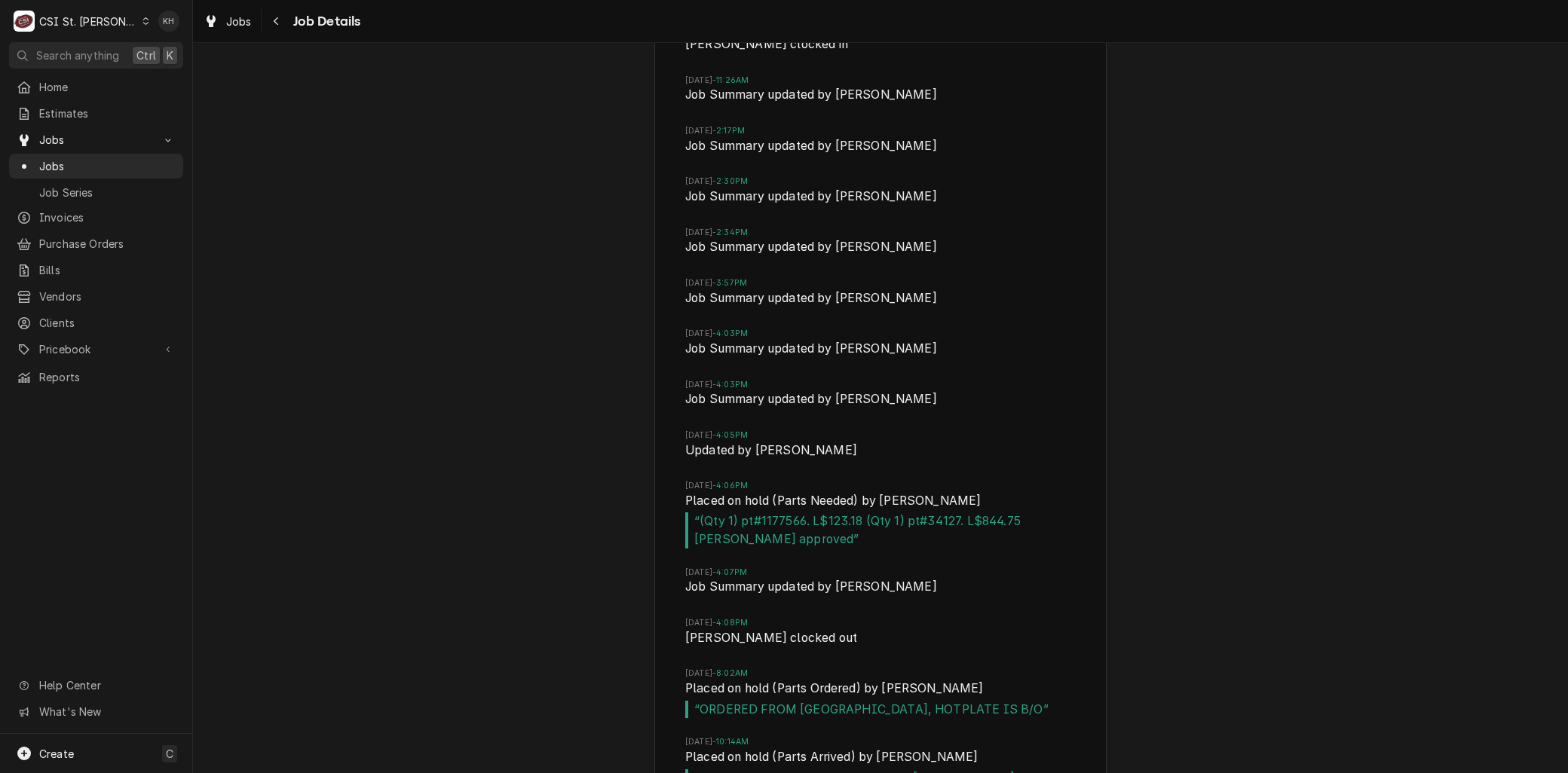
scroll to position [2998, 0]
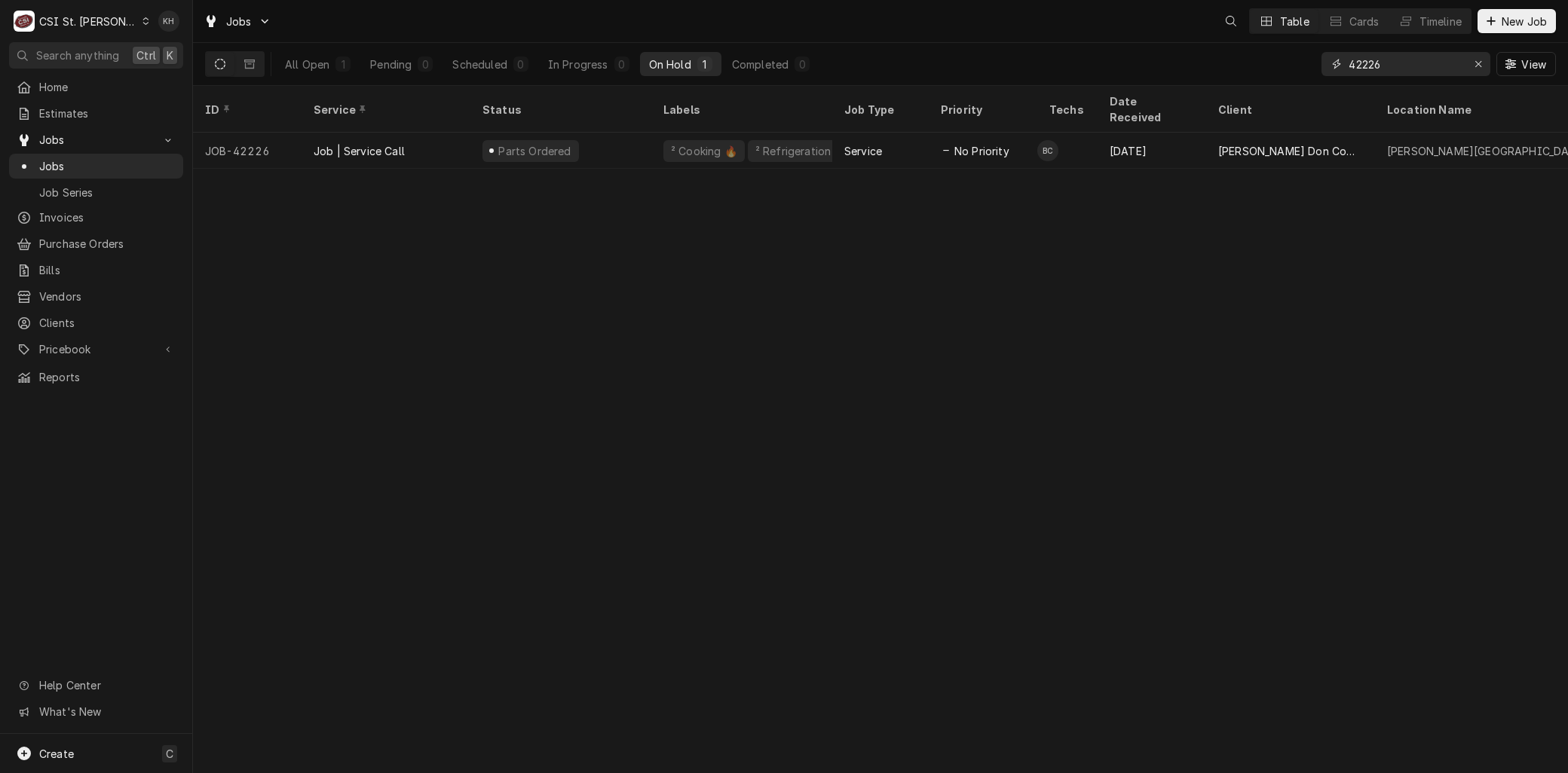
drag, startPoint x: 1385, startPoint y: 62, endPoint x: 1111, endPoint y: 55, distance: 274.1
click at [1111, 55] on div "All Open 1 Pending 0 Scheduled 0 In Progress 0 On Hold 1 Completed 0 42226 View" at bounding box center [880, 63] width 1350 height 42
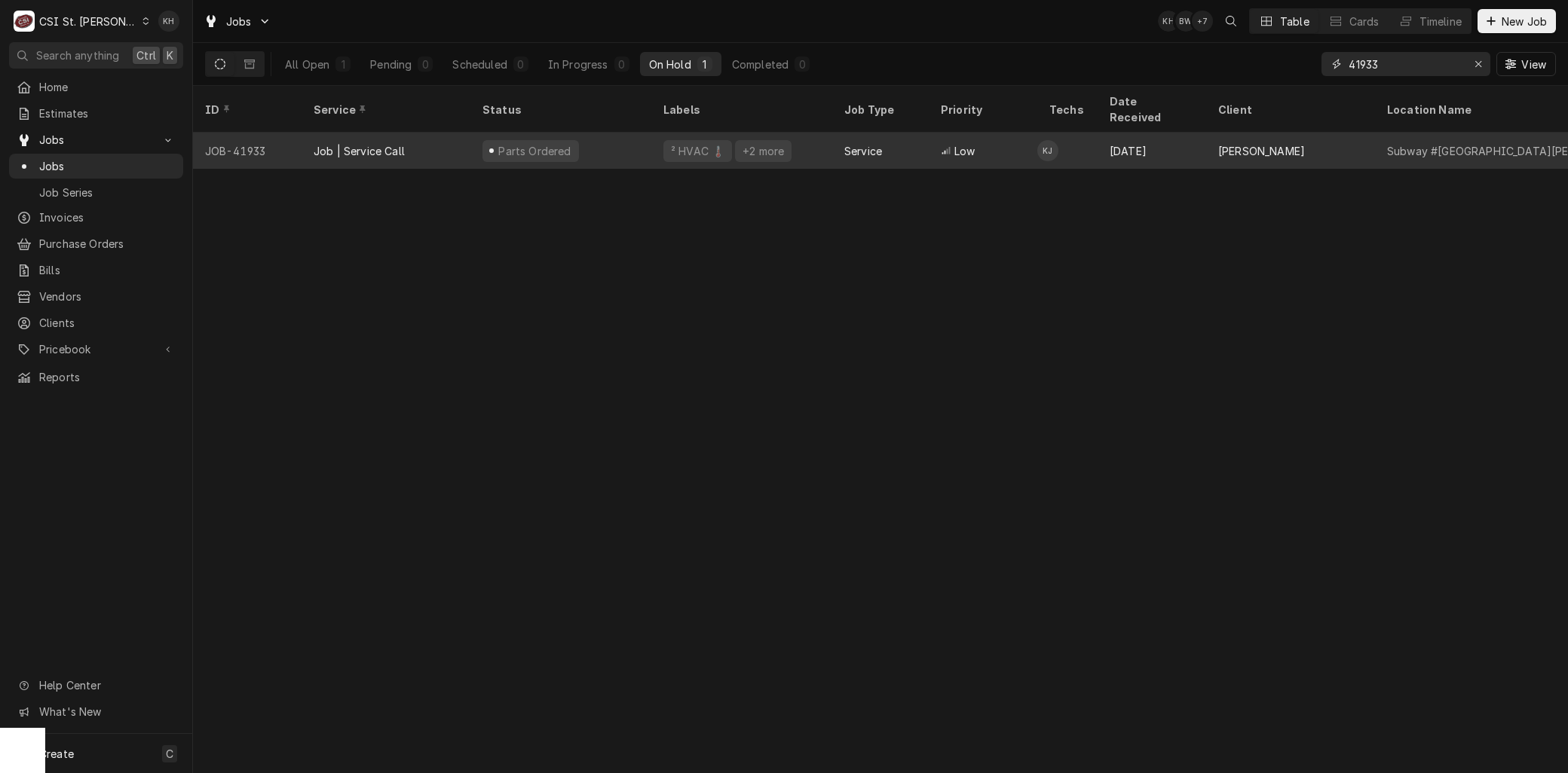
type input "41933"
click at [499, 133] on div "Parts Ordered" at bounding box center [560, 151] width 181 height 37
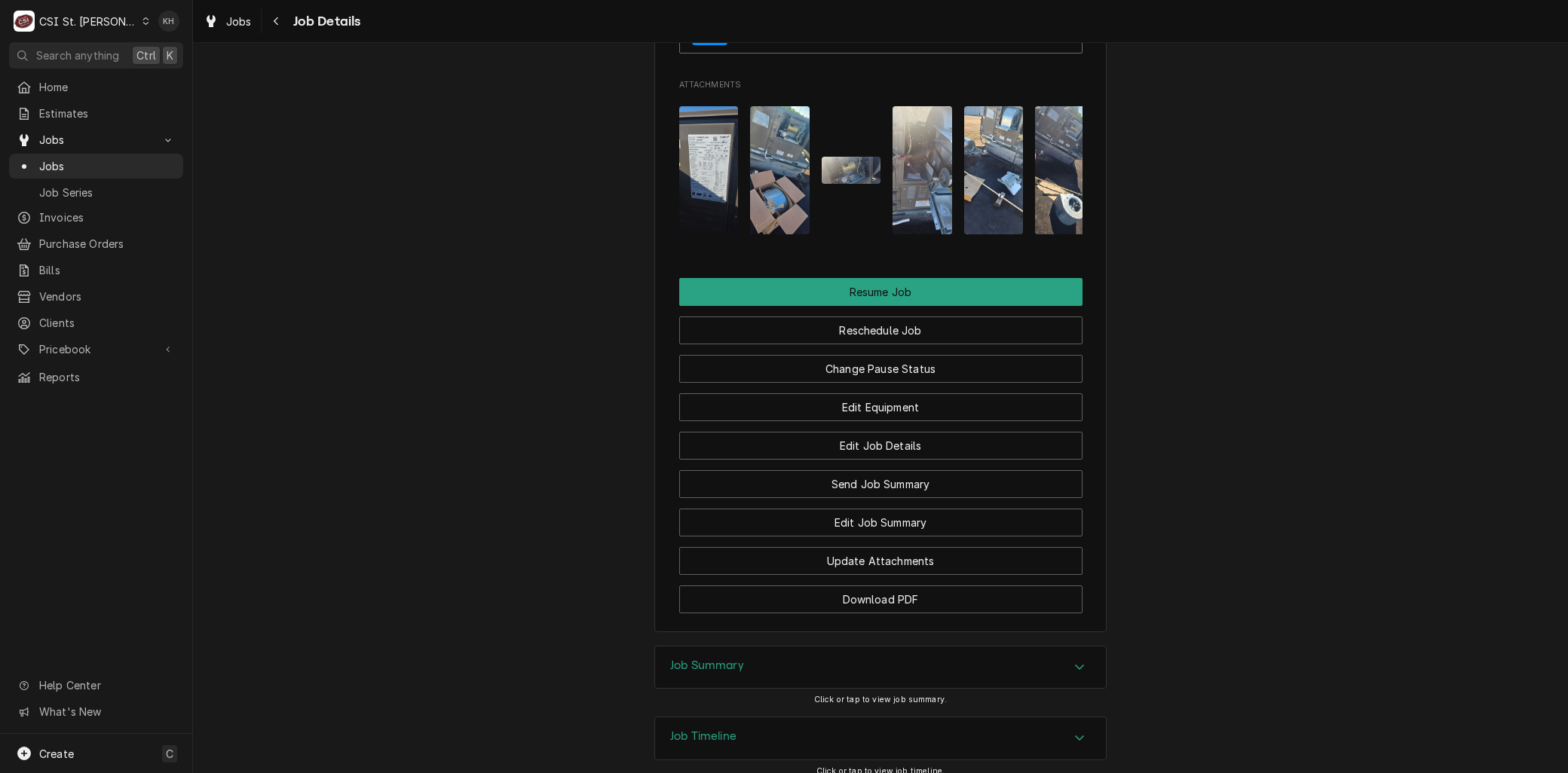
click at [730, 717] on div "Job Timeline" at bounding box center [879, 737] width 450 height 42
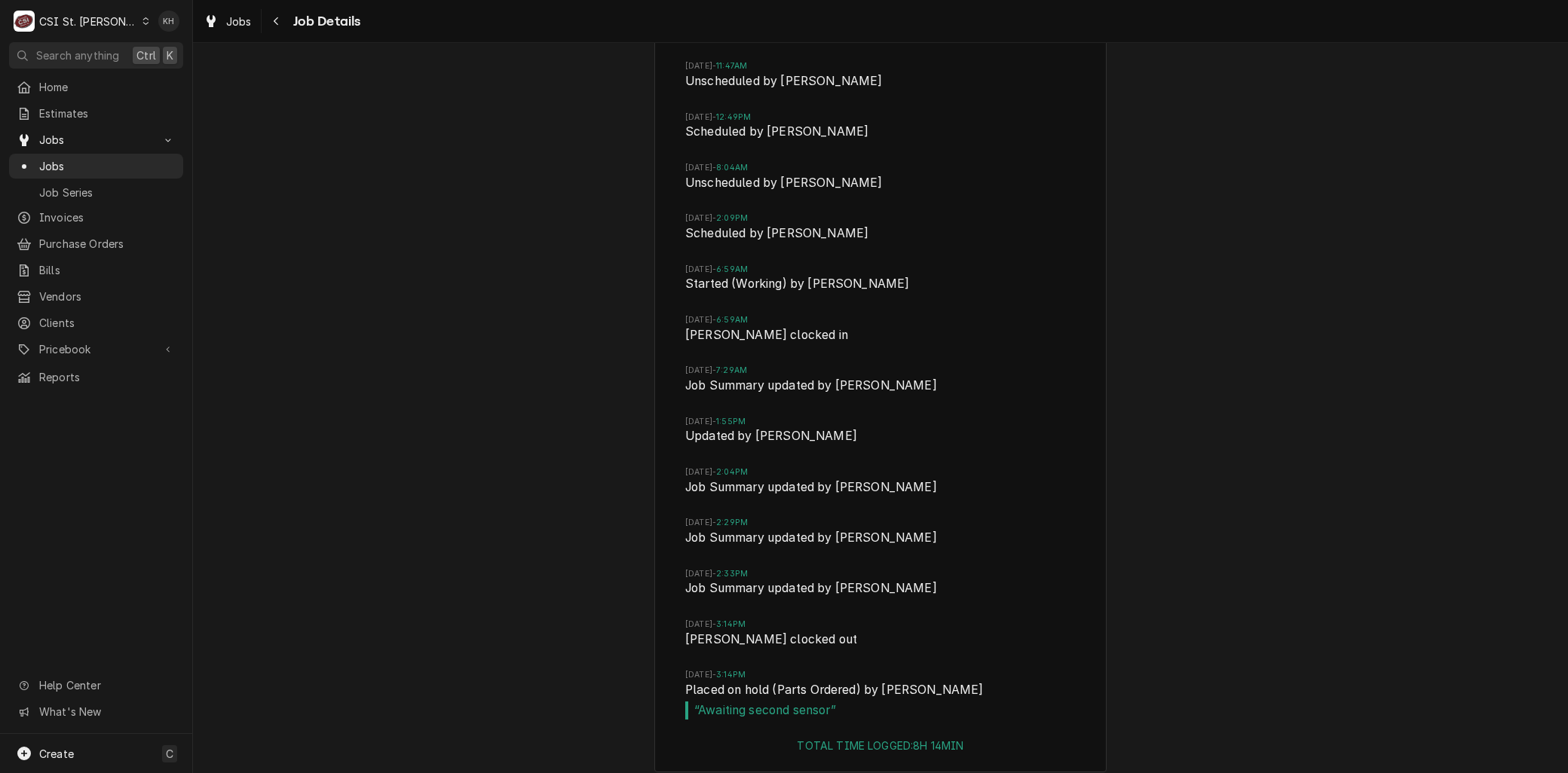
scroll to position [3793, 0]
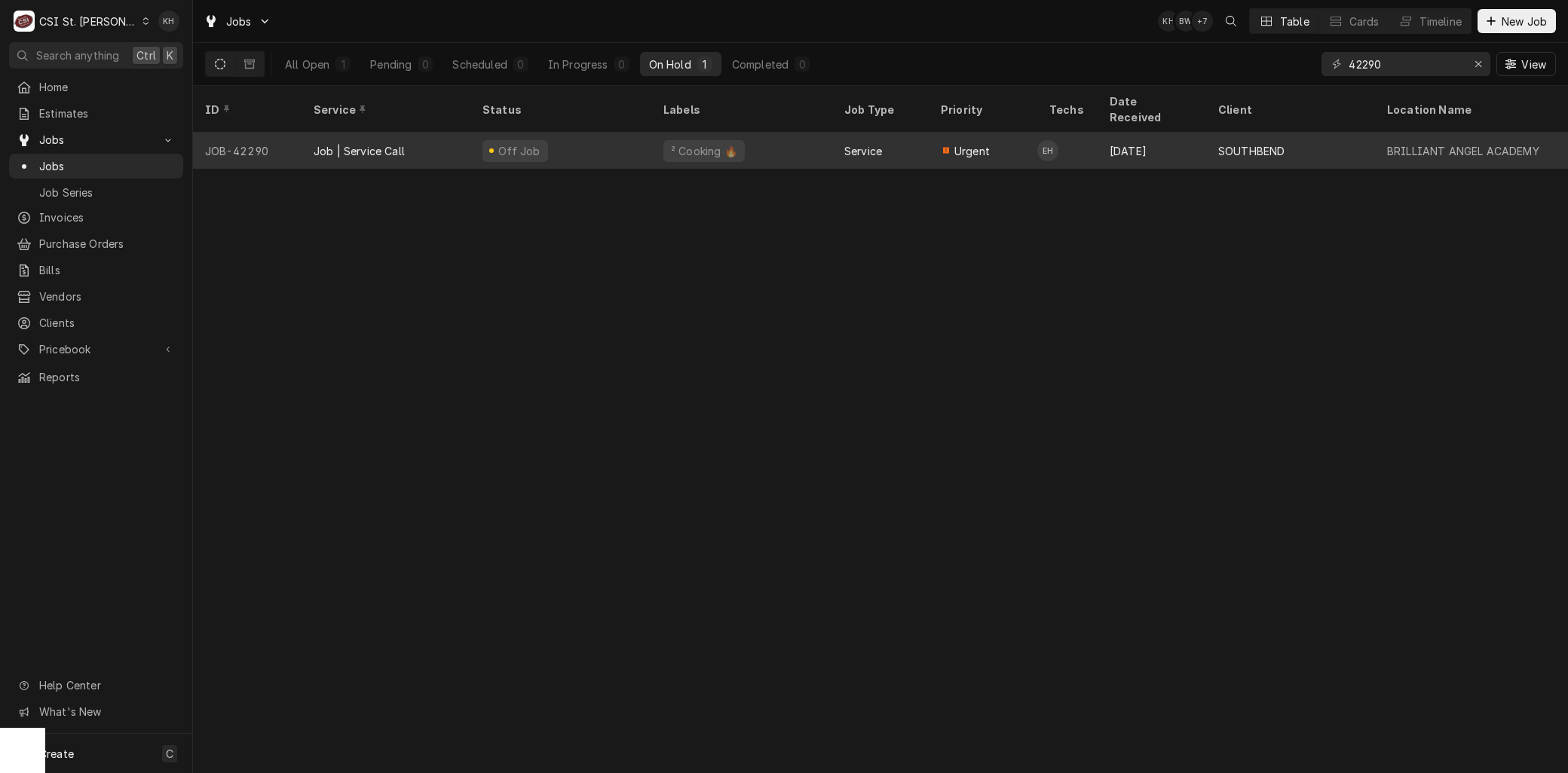
type input "42290"
click at [370, 144] on div "Job | Service Call" at bounding box center [359, 152] width 91 height 16
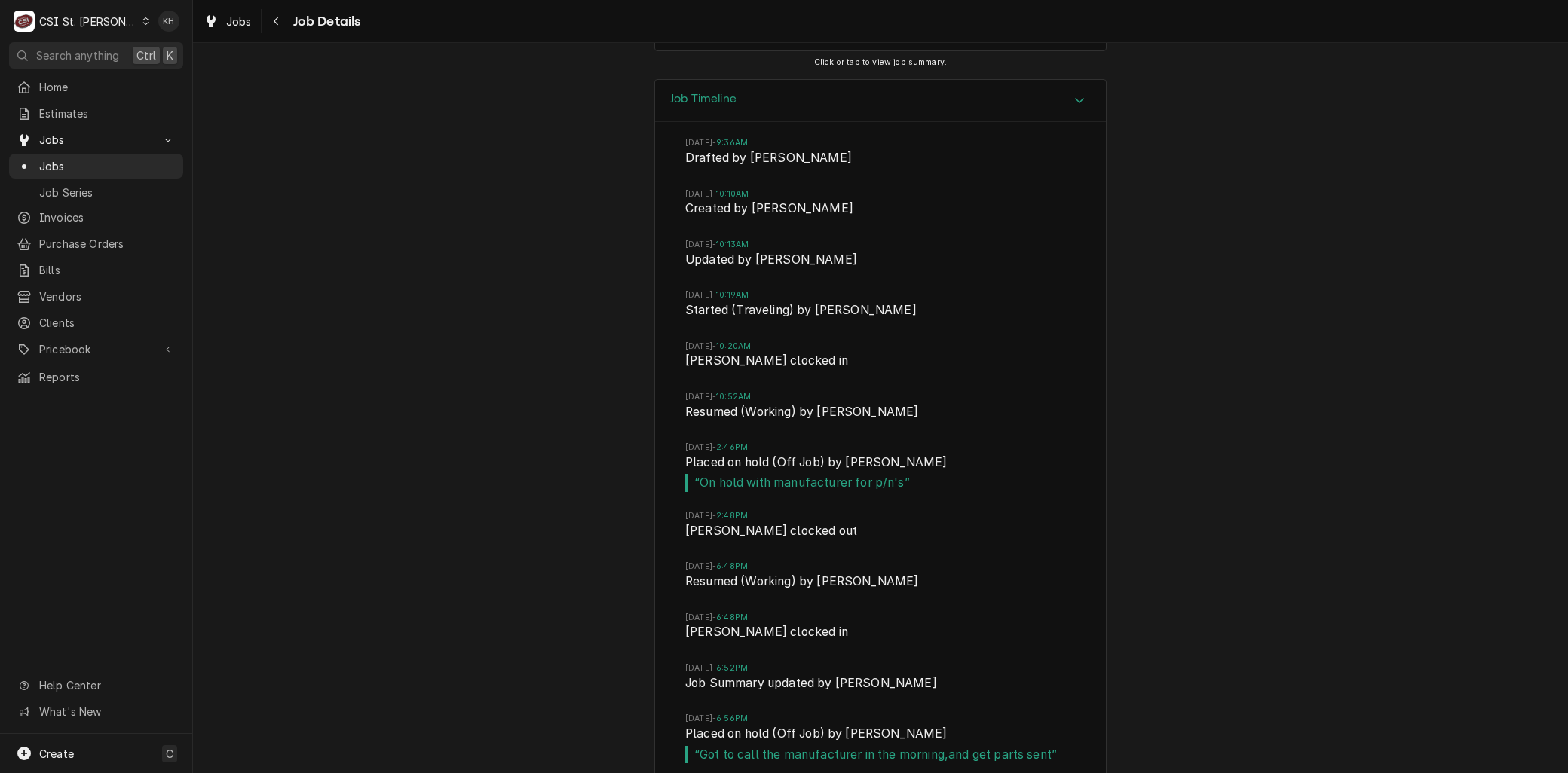
scroll to position [2655, 0]
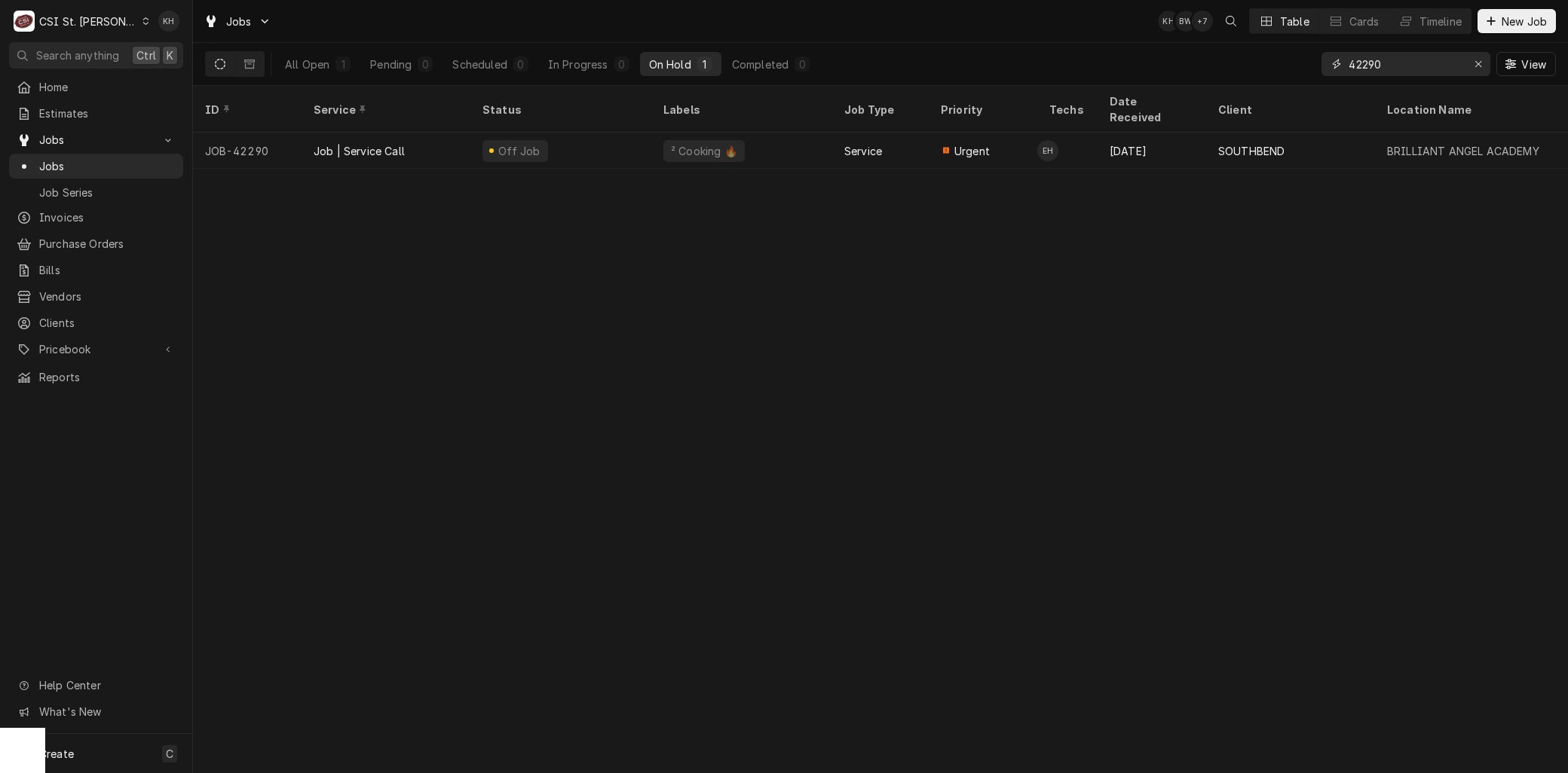
drag, startPoint x: 1366, startPoint y: 62, endPoint x: 1320, endPoint y: 50, distance: 47.5
click at [1351, 62] on input "42290" at bounding box center [1405, 63] width 113 height 24
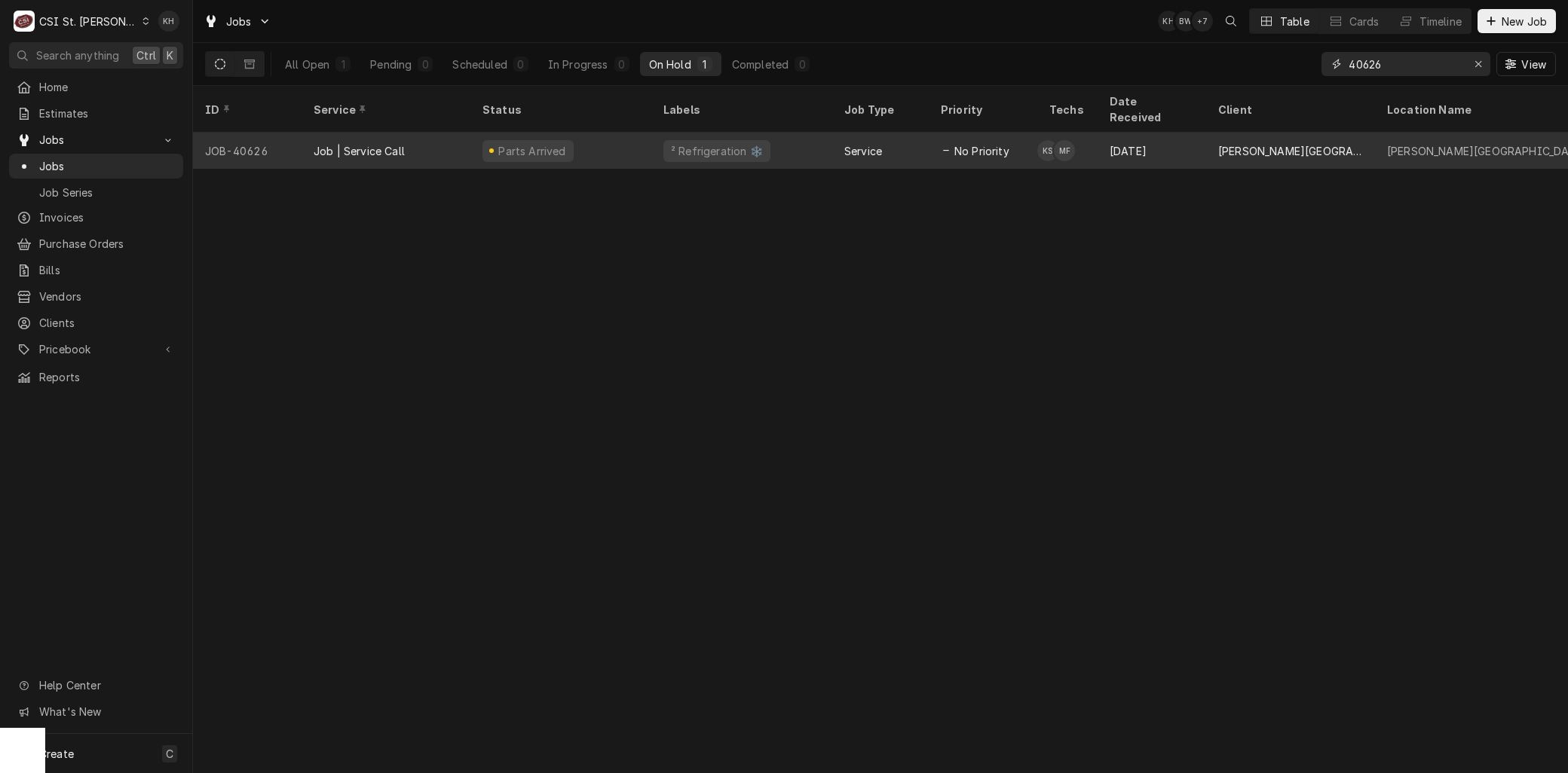
type input "40626"
click at [367, 144] on div "Job | Service Call" at bounding box center [359, 152] width 91 height 16
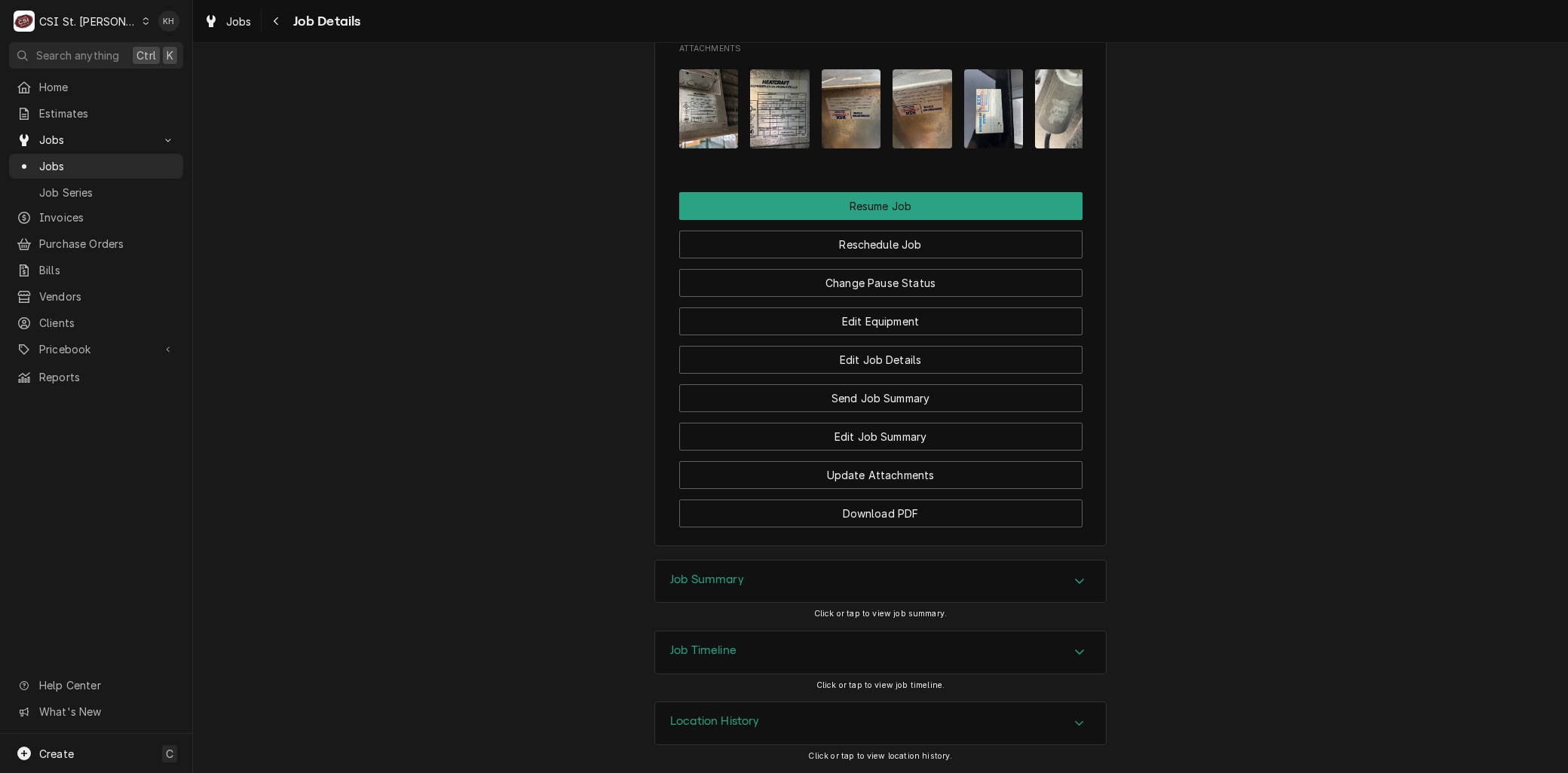
click at [728, 661] on div "Job Timeline" at bounding box center [703, 653] width 66 height 18
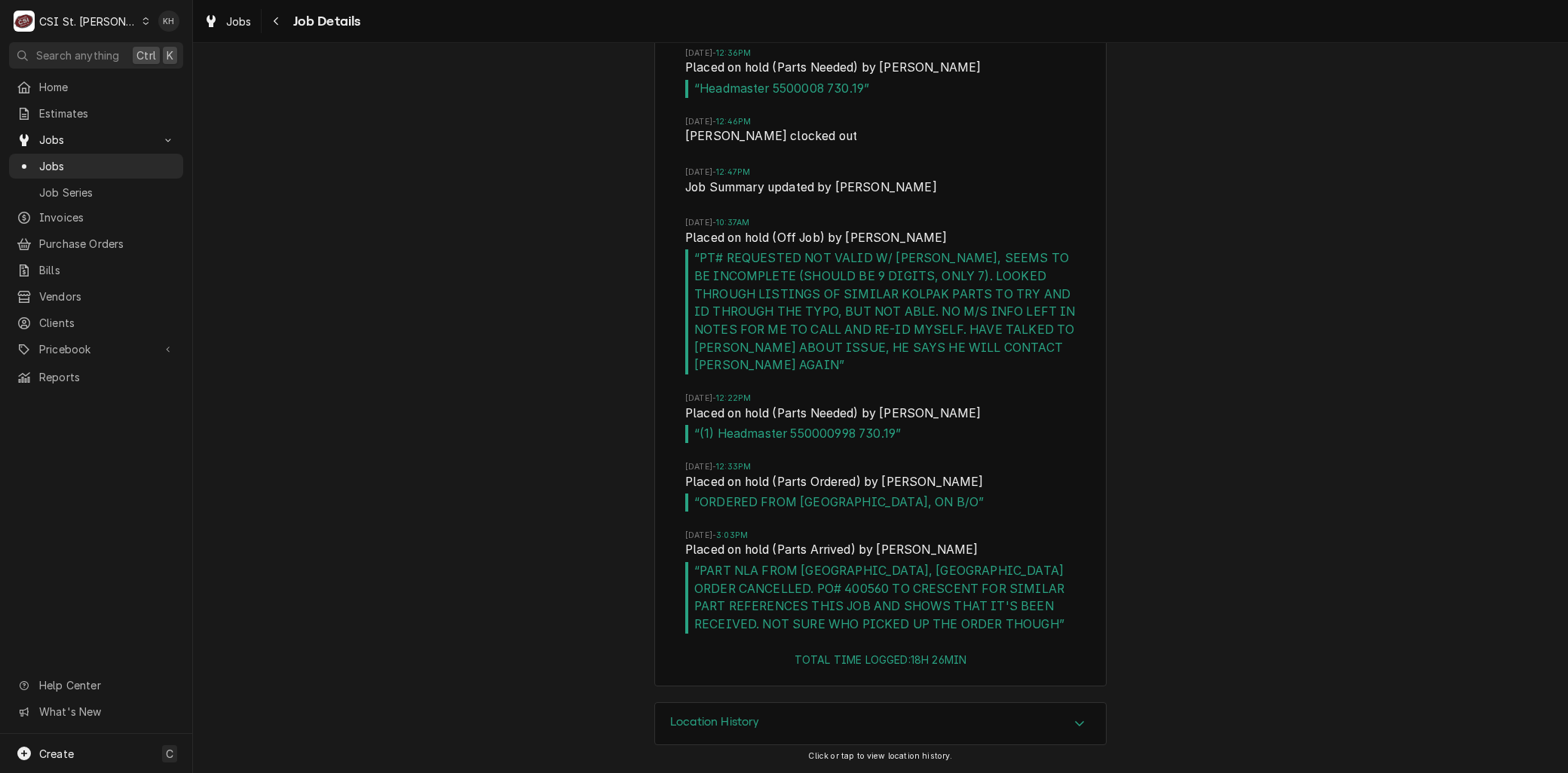
scroll to position [4160, 0]
click at [54, 158] on span "Jobs" at bounding box center [107, 166] width 136 height 16
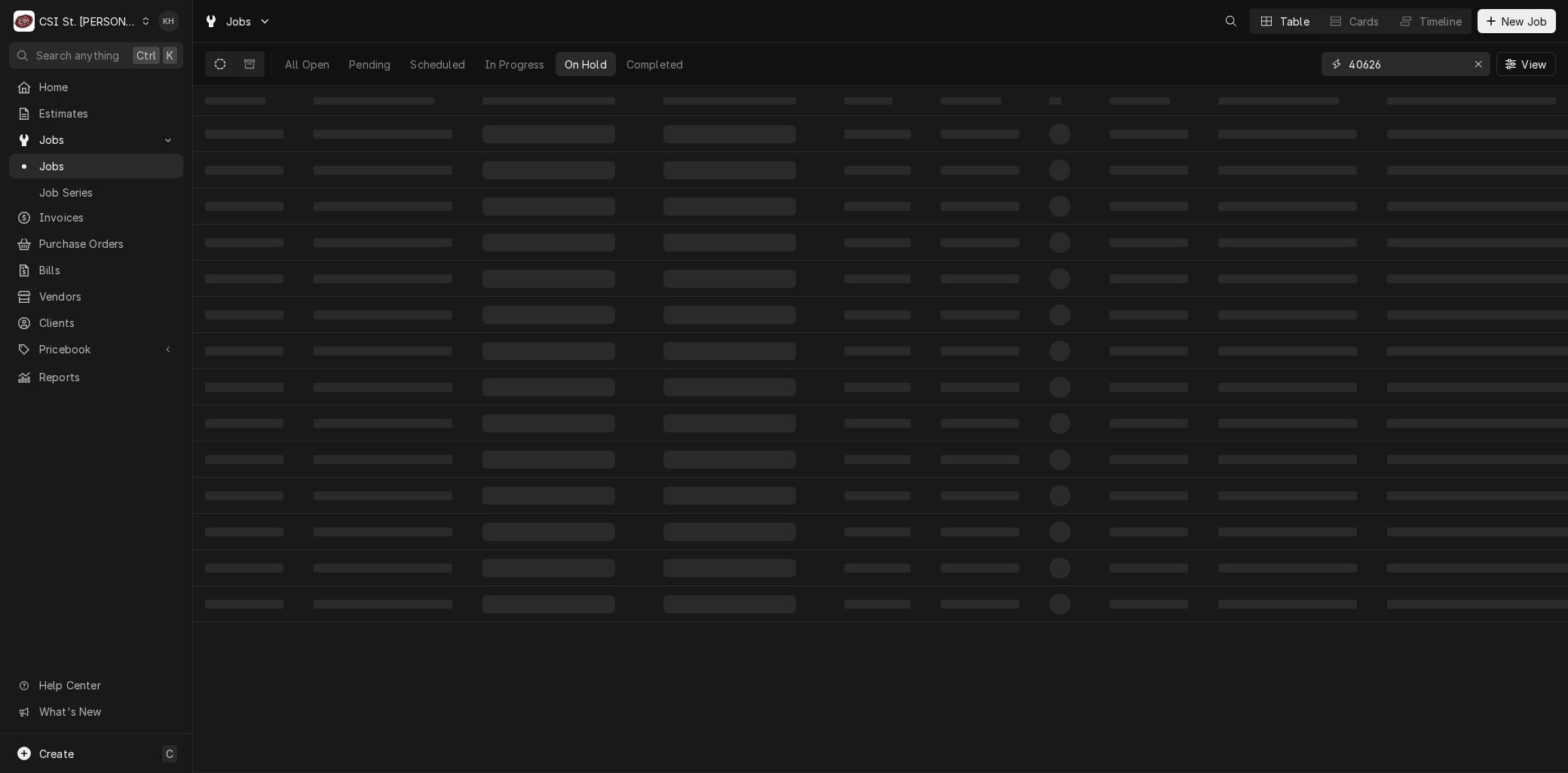
click at [1236, 61] on div "All Open Pending Scheduled In Progress On Hold Completed 40626 View" at bounding box center [880, 63] width 1350 height 42
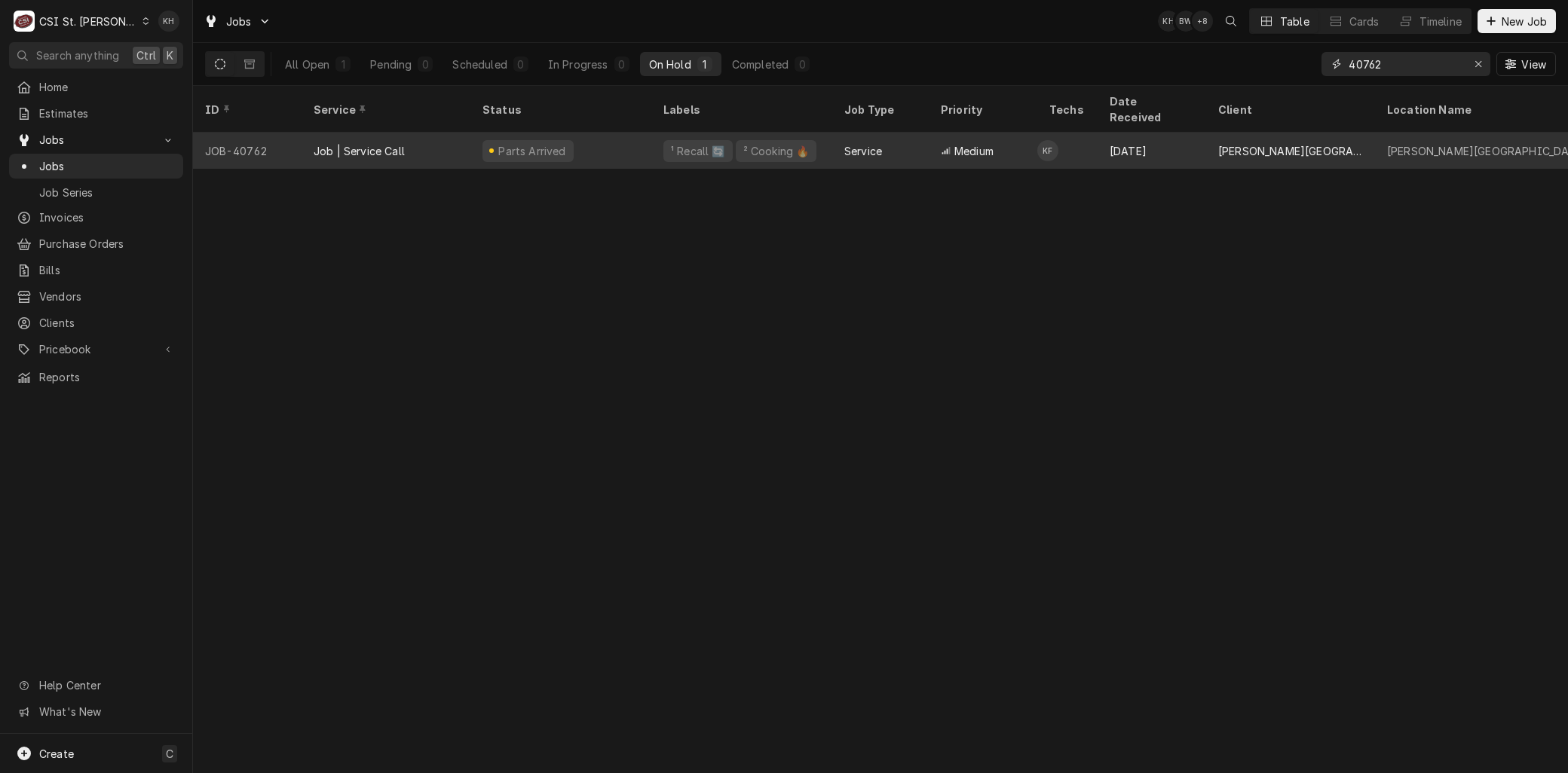
type input "40762"
click at [377, 144] on div "Job | Service Call" at bounding box center [359, 152] width 91 height 16
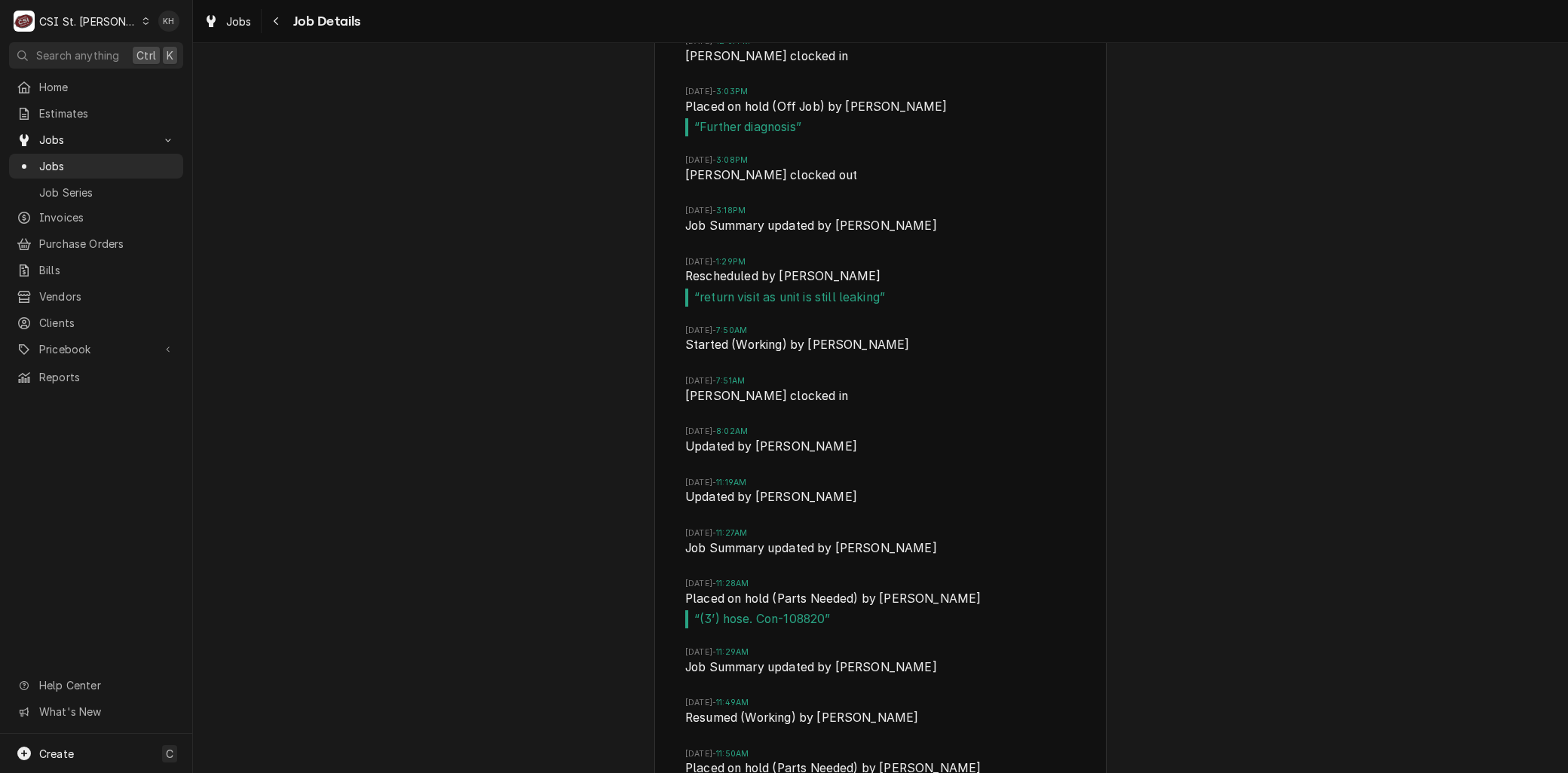
scroll to position [3400, 0]
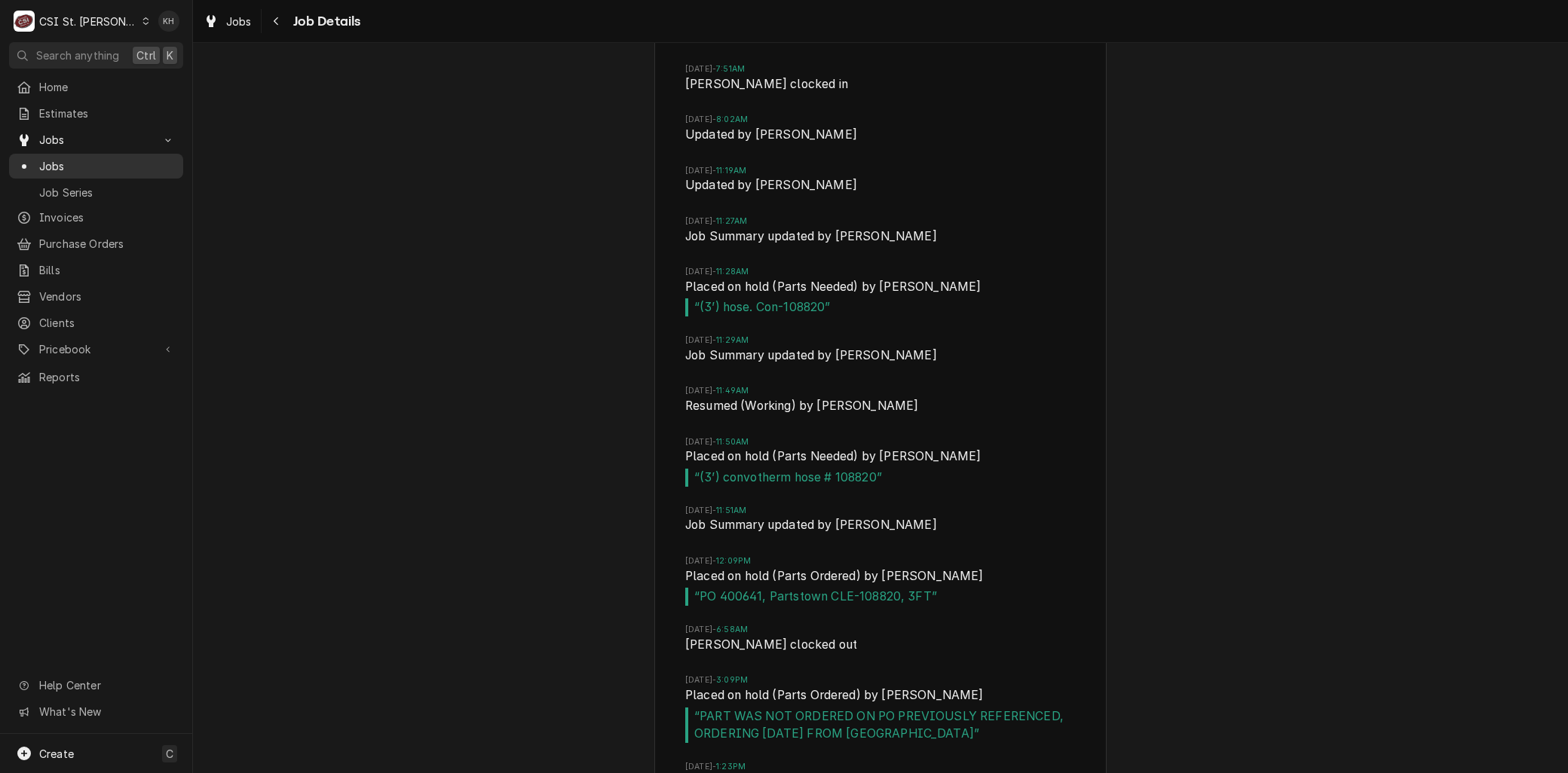
click at [47, 158] on span "Jobs" at bounding box center [107, 166] width 136 height 16
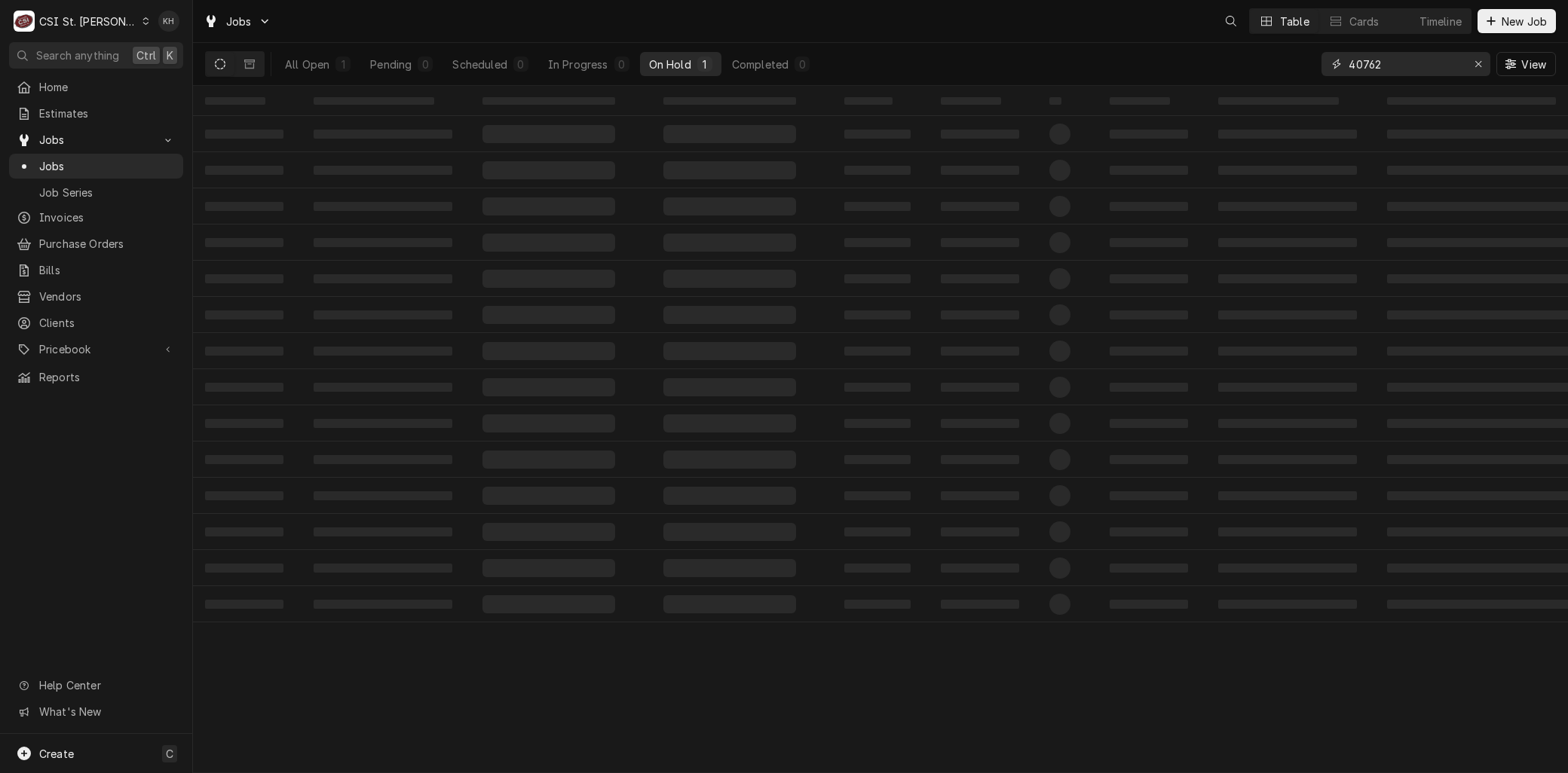
drag, startPoint x: 1400, startPoint y: 61, endPoint x: 1234, endPoint y: 62, distance: 166.0
click at [1234, 62] on div "All Open 1 Pending 0 Scheduled 0 In Progress 0 On Hold 1 Completed 0 40762 View" at bounding box center [880, 63] width 1350 height 42
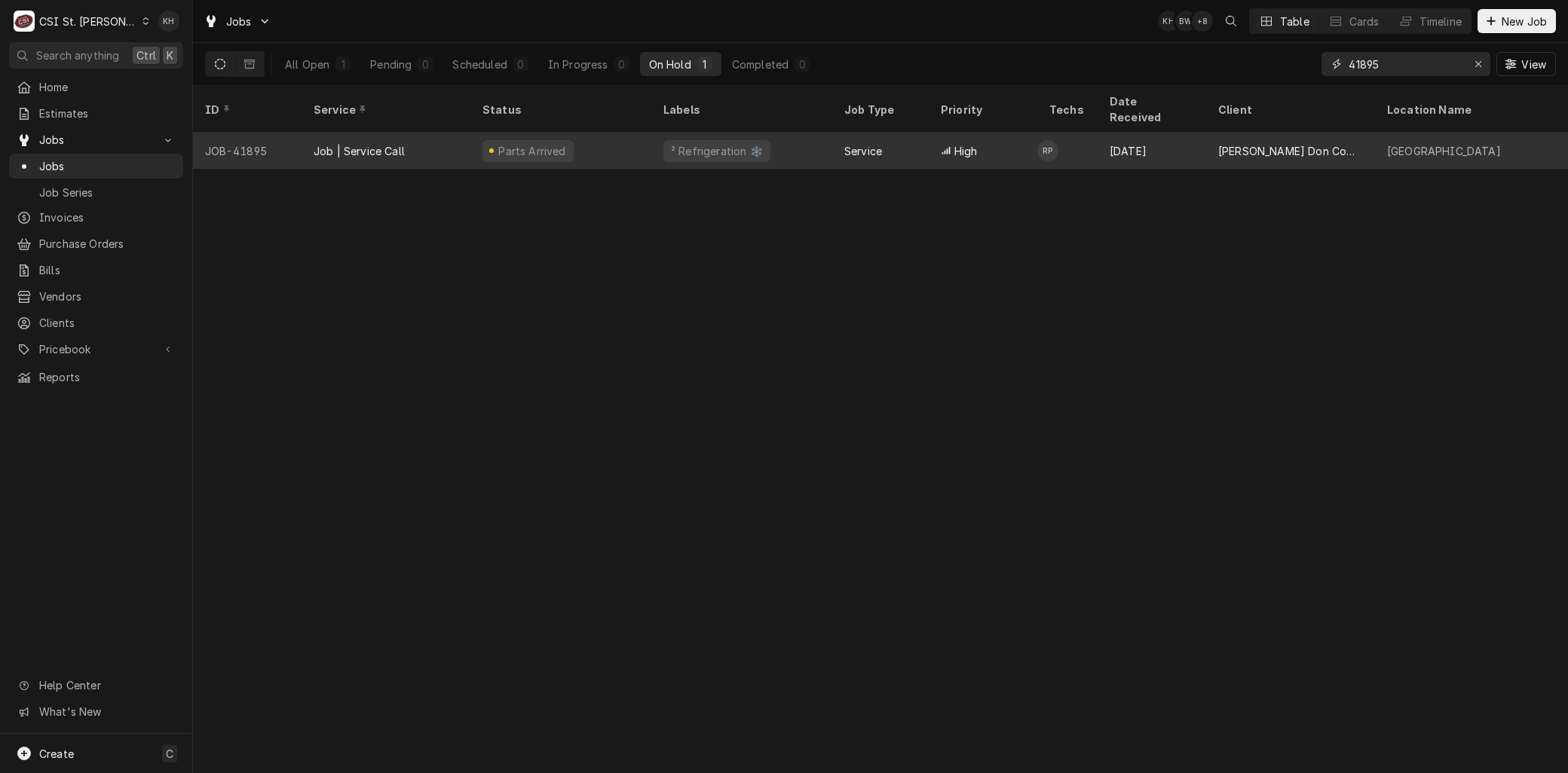
type input "41895"
click at [428, 134] on div "Job | Service Call" at bounding box center [385, 151] width 169 height 37
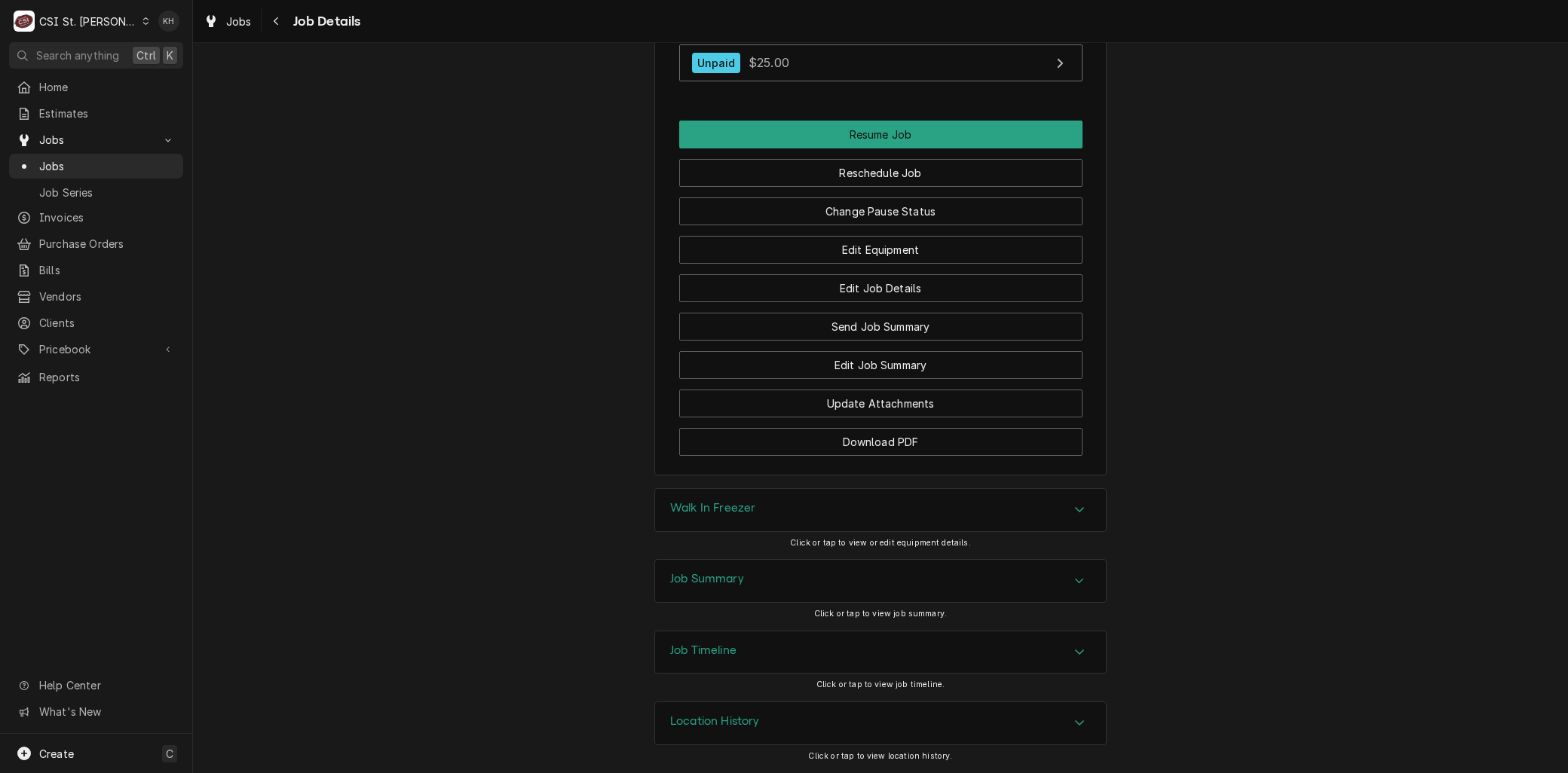
click at [730, 644] on h3 "Job Timeline" at bounding box center [703, 651] width 66 height 14
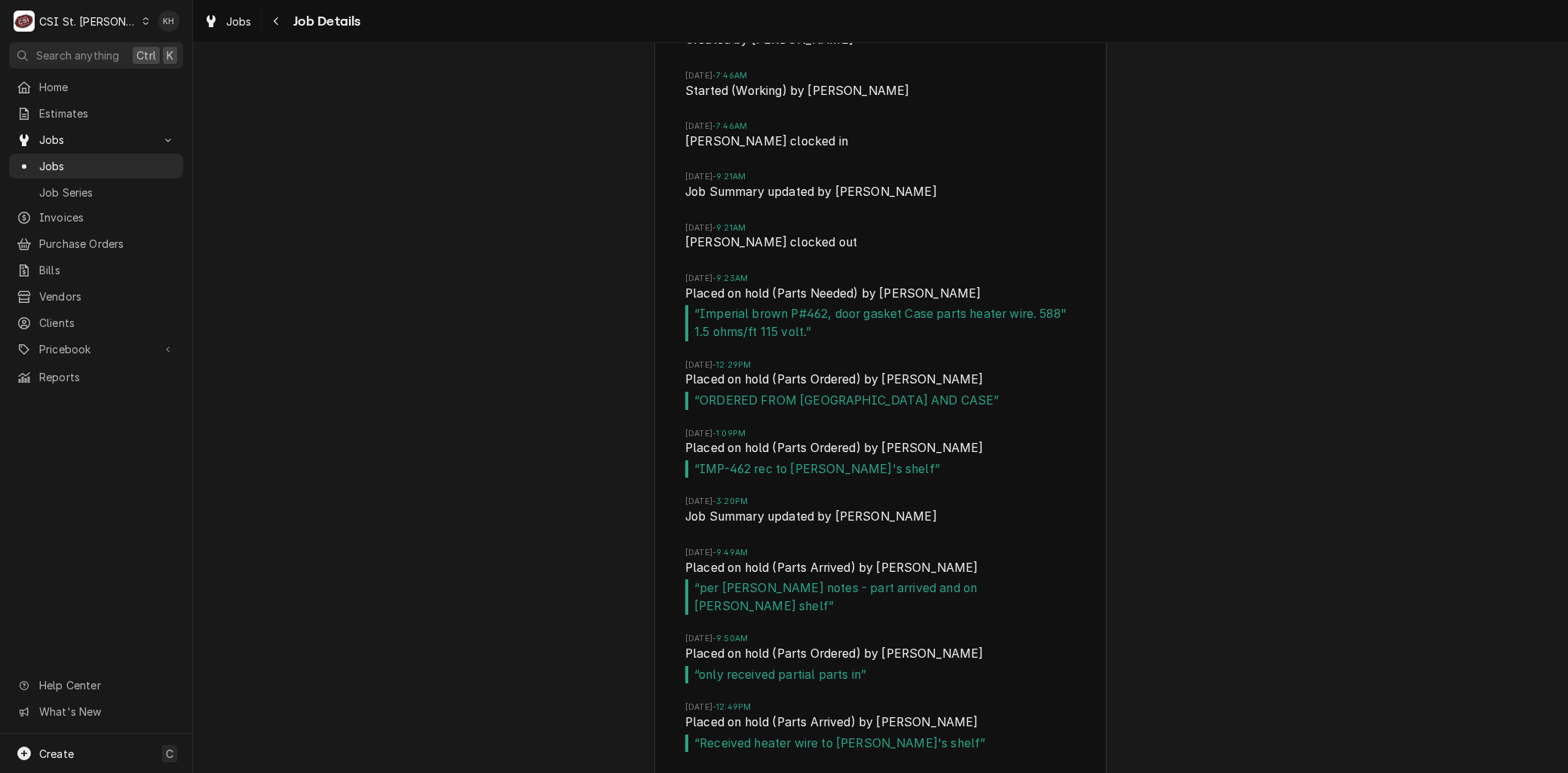
scroll to position [2471, 0]
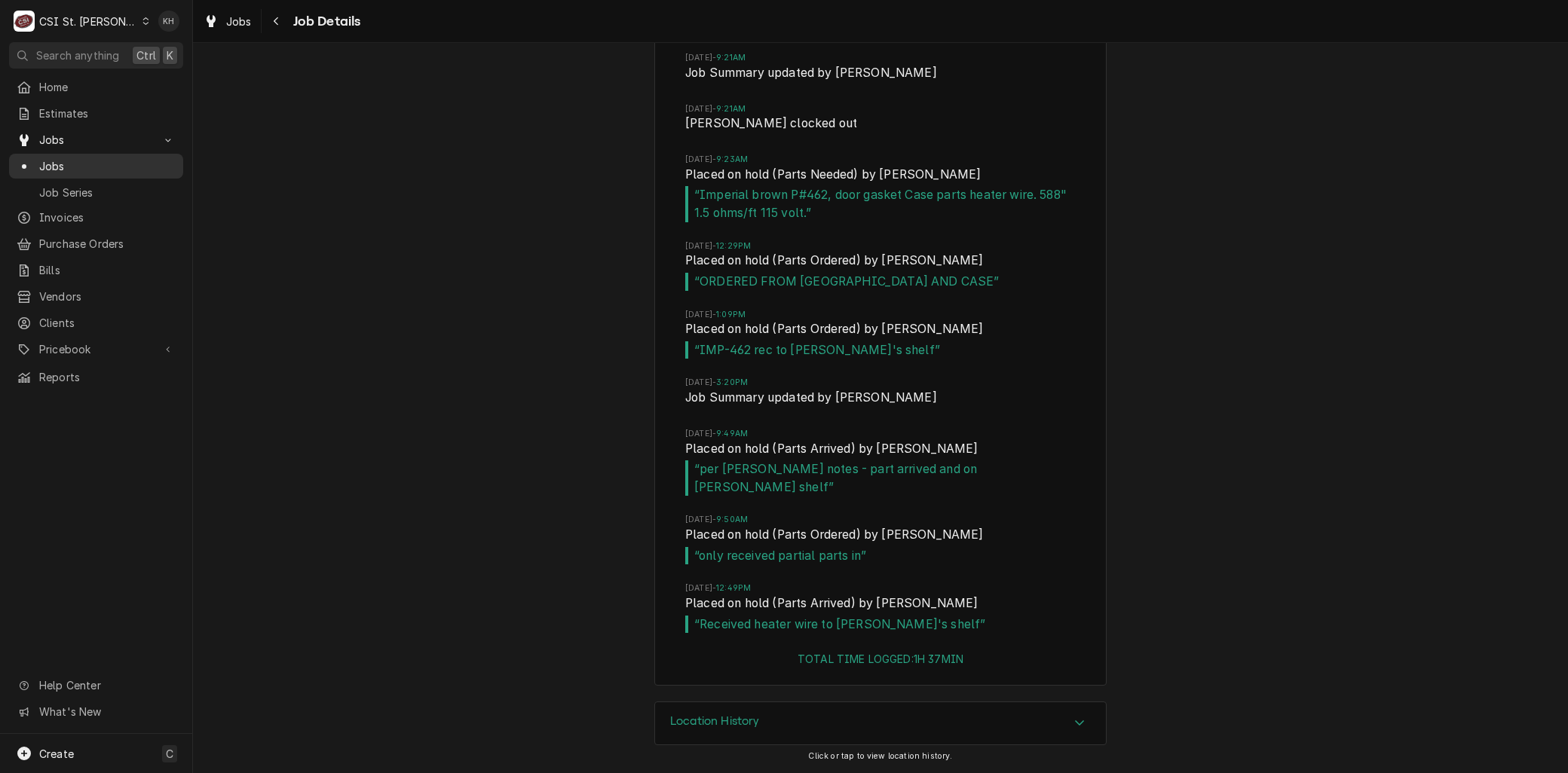
click at [56, 160] on span "Jobs" at bounding box center [107, 166] width 136 height 16
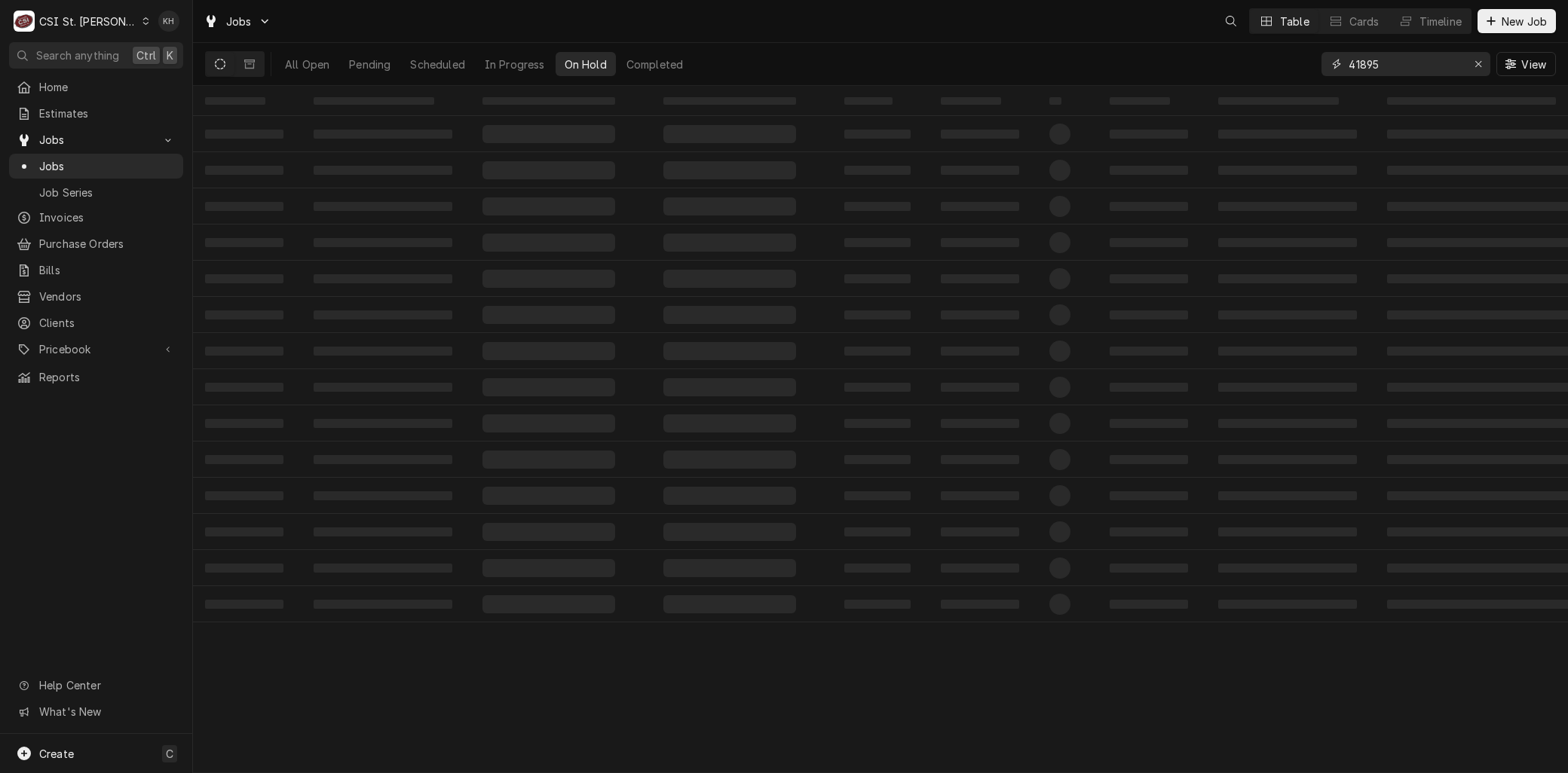
drag, startPoint x: 1321, startPoint y: 69, endPoint x: 1175, endPoint y: 70, distance: 146.0
click at [1186, 70] on div "All Open Pending Scheduled In Progress On Hold Completed 41895 View" at bounding box center [880, 63] width 1350 height 42
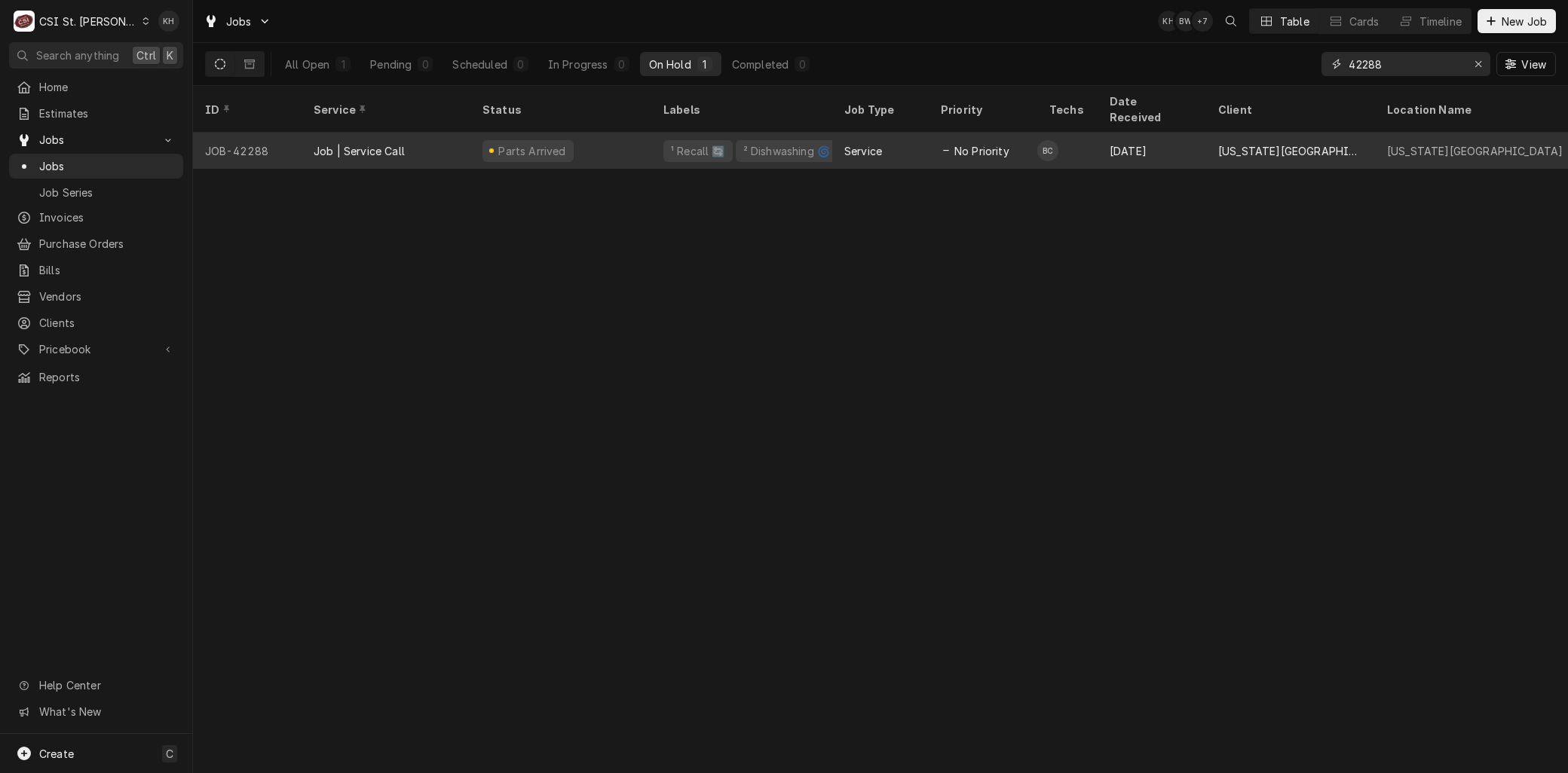
type input "42288"
click at [1176, 133] on div "[DATE]" at bounding box center [1151, 151] width 109 height 37
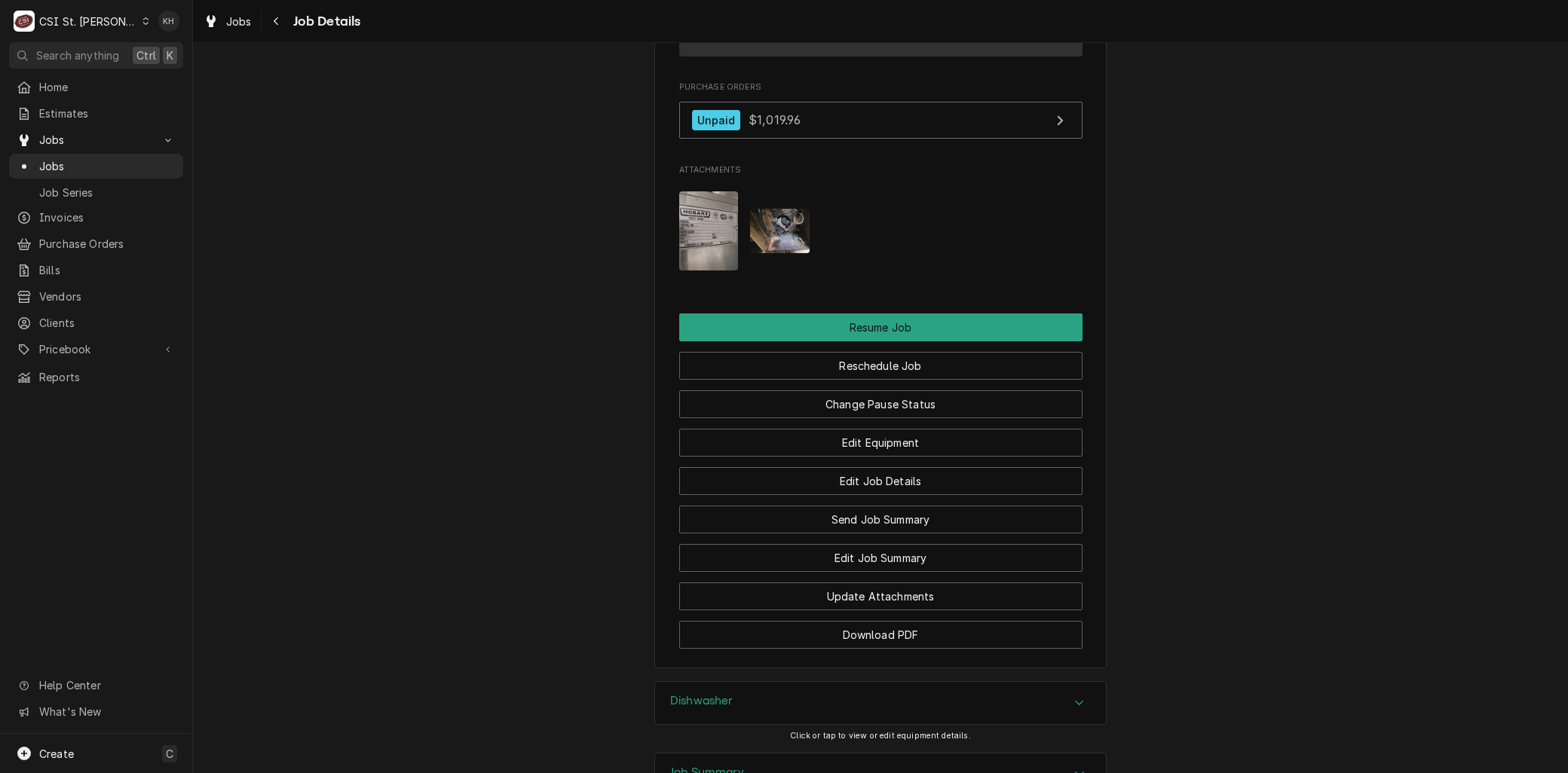
scroll to position [2171, 0]
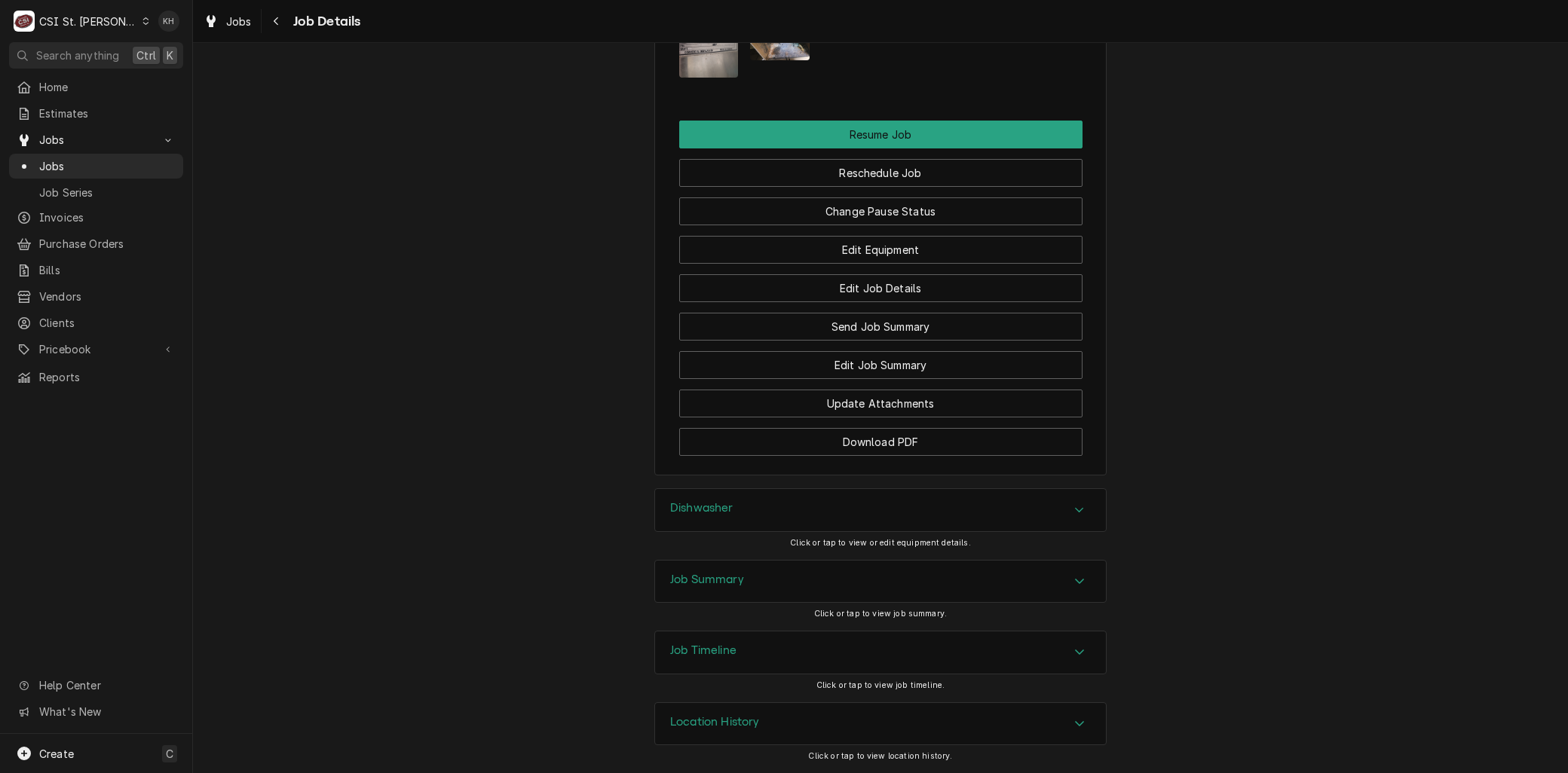
click at [717, 650] on h3 "Job Timeline" at bounding box center [703, 651] width 66 height 14
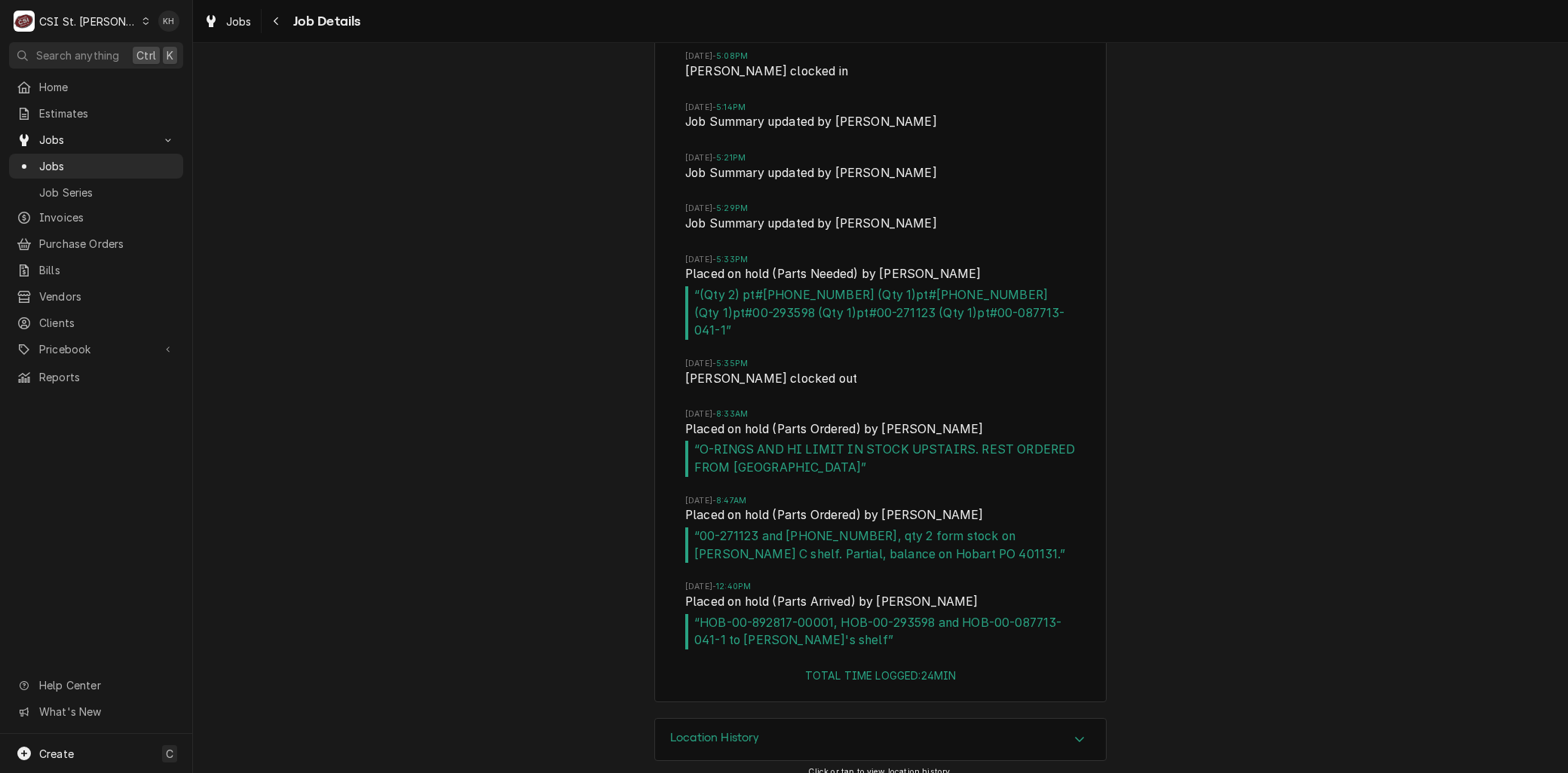
scroll to position [2943, 0]
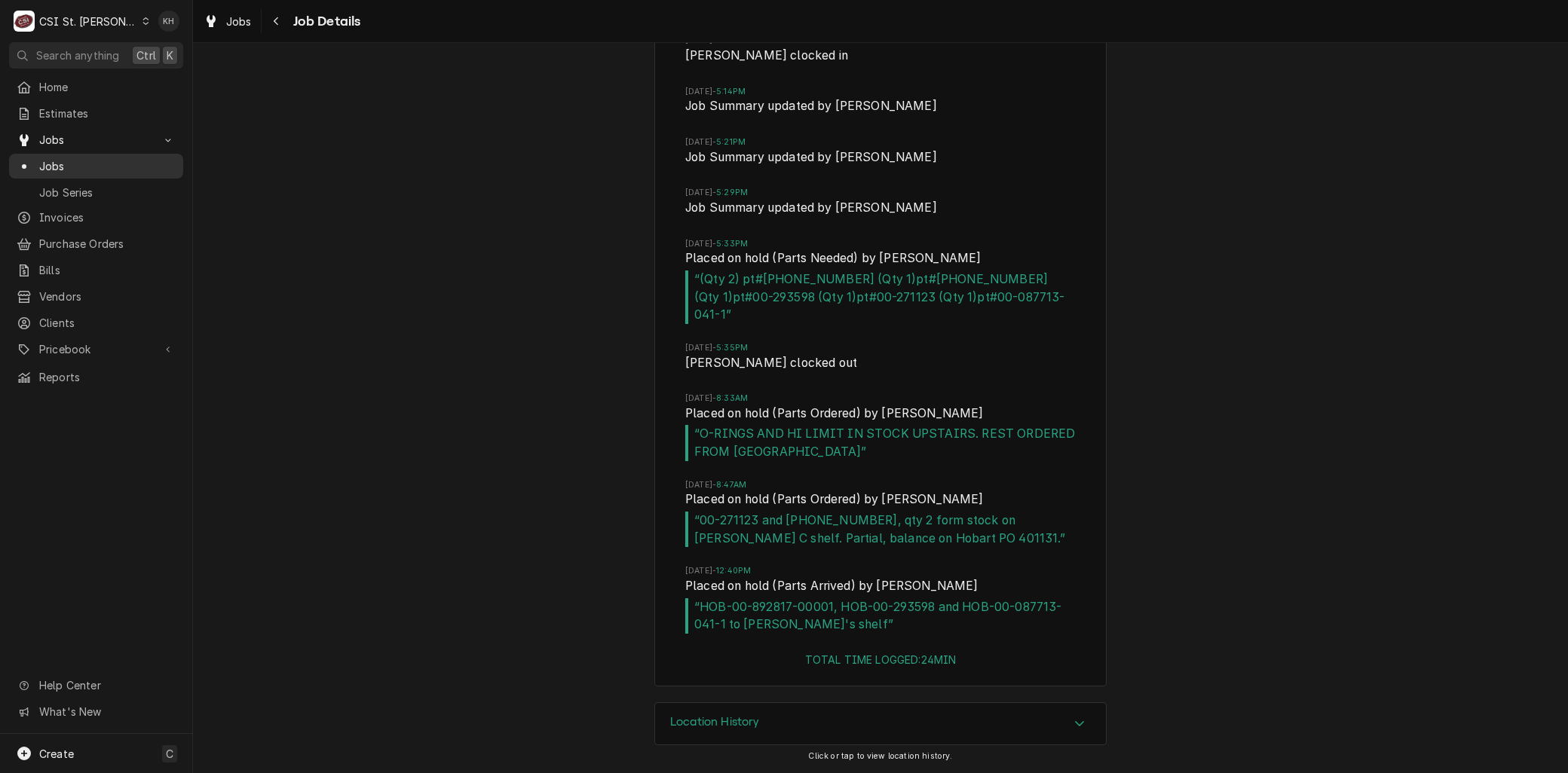
click at [49, 158] on span "Jobs" at bounding box center [107, 166] width 136 height 16
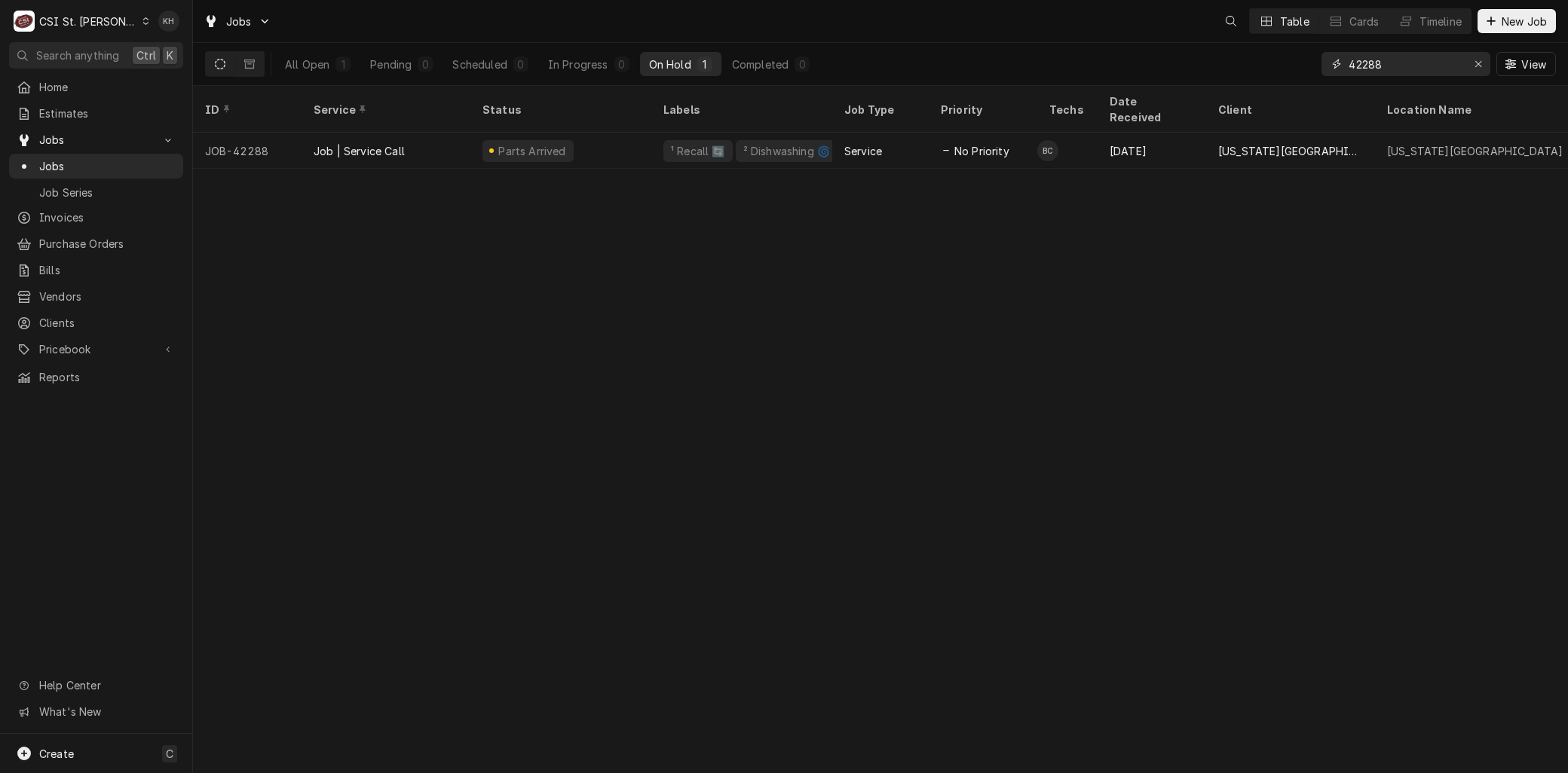
drag, startPoint x: 1394, startPoint y: 66, endPoint x: 1199, endPoint y: 61, distance: 195.1
click at [1243, 68] on div "All Open 1 Pending 0 Scheduled 0 In Progress 0 On Hold 1 Completed 0 42288 View" at bounding box center [880, 63] width 1350 height 42
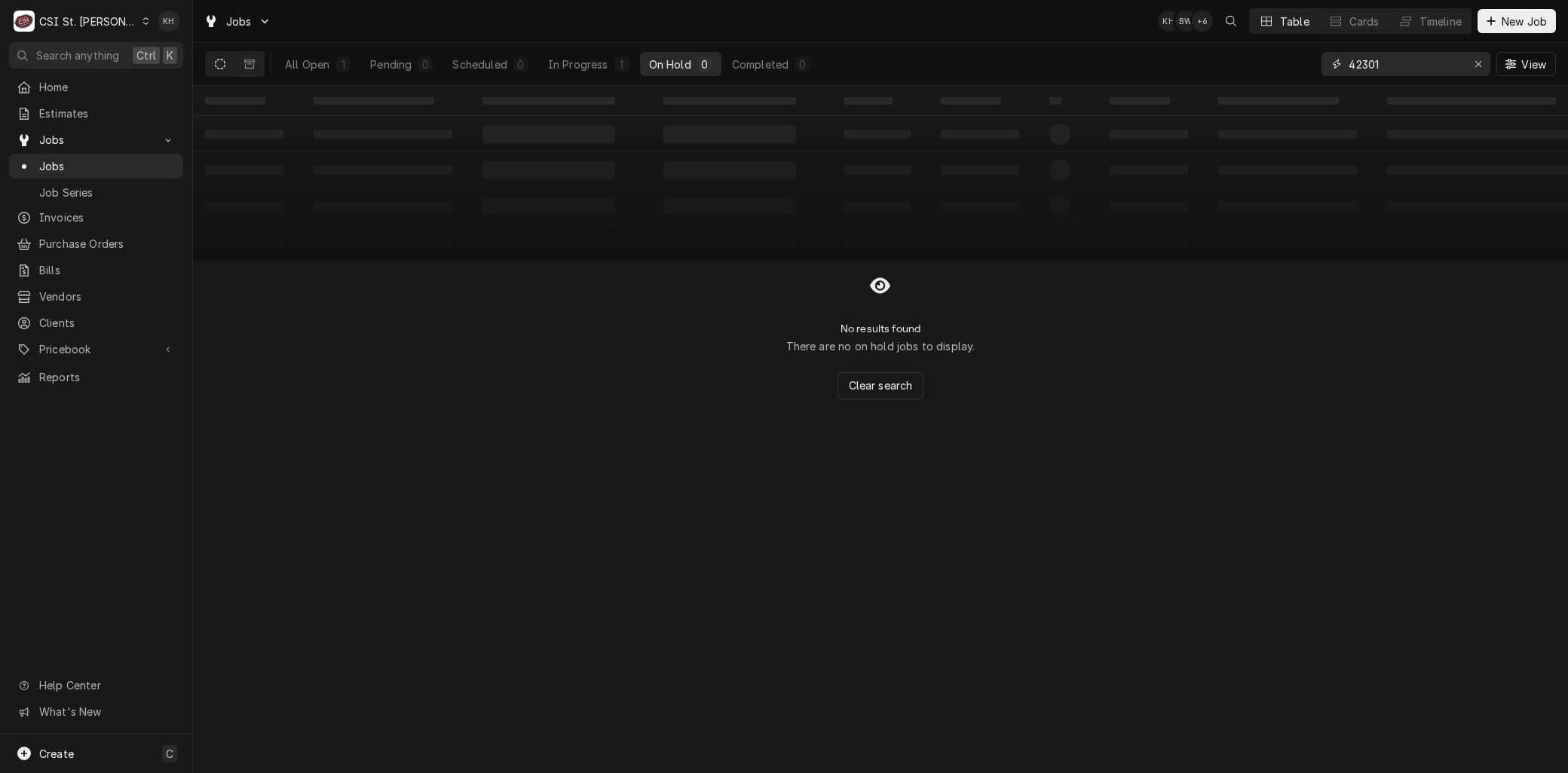
drag, startPoint x: 1403, startPoint y: 63, endPoint x: 1236, endPoint y: 61, distance: 167.0
click at [1242, 63] on div "All Open 1 Pending 0 Scheduled 0 In Progress 1 On Hold 0 Completed 0 42301 View" at bounding box center [880, 63] width 1350 height 42
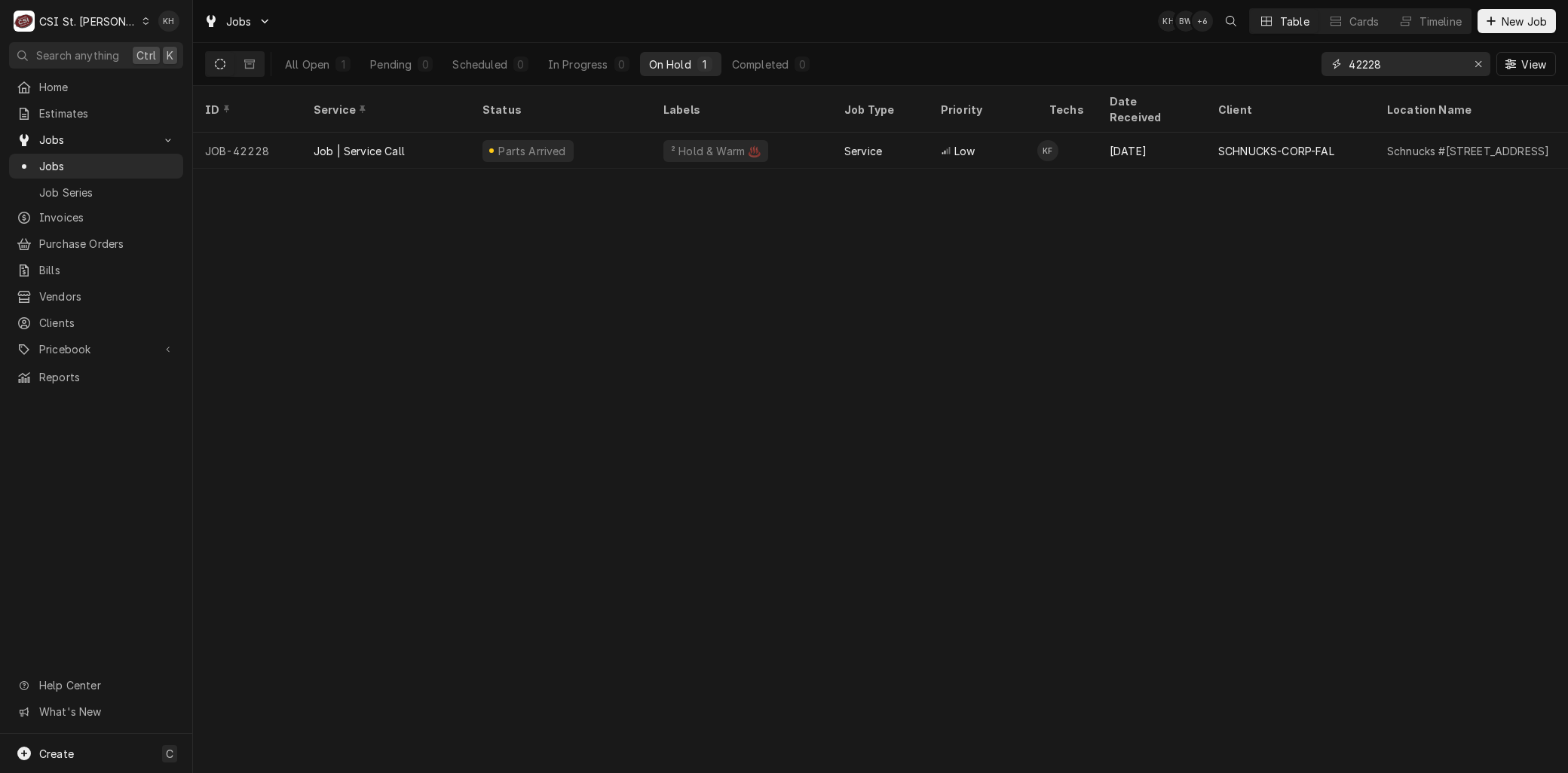
type input "42228"
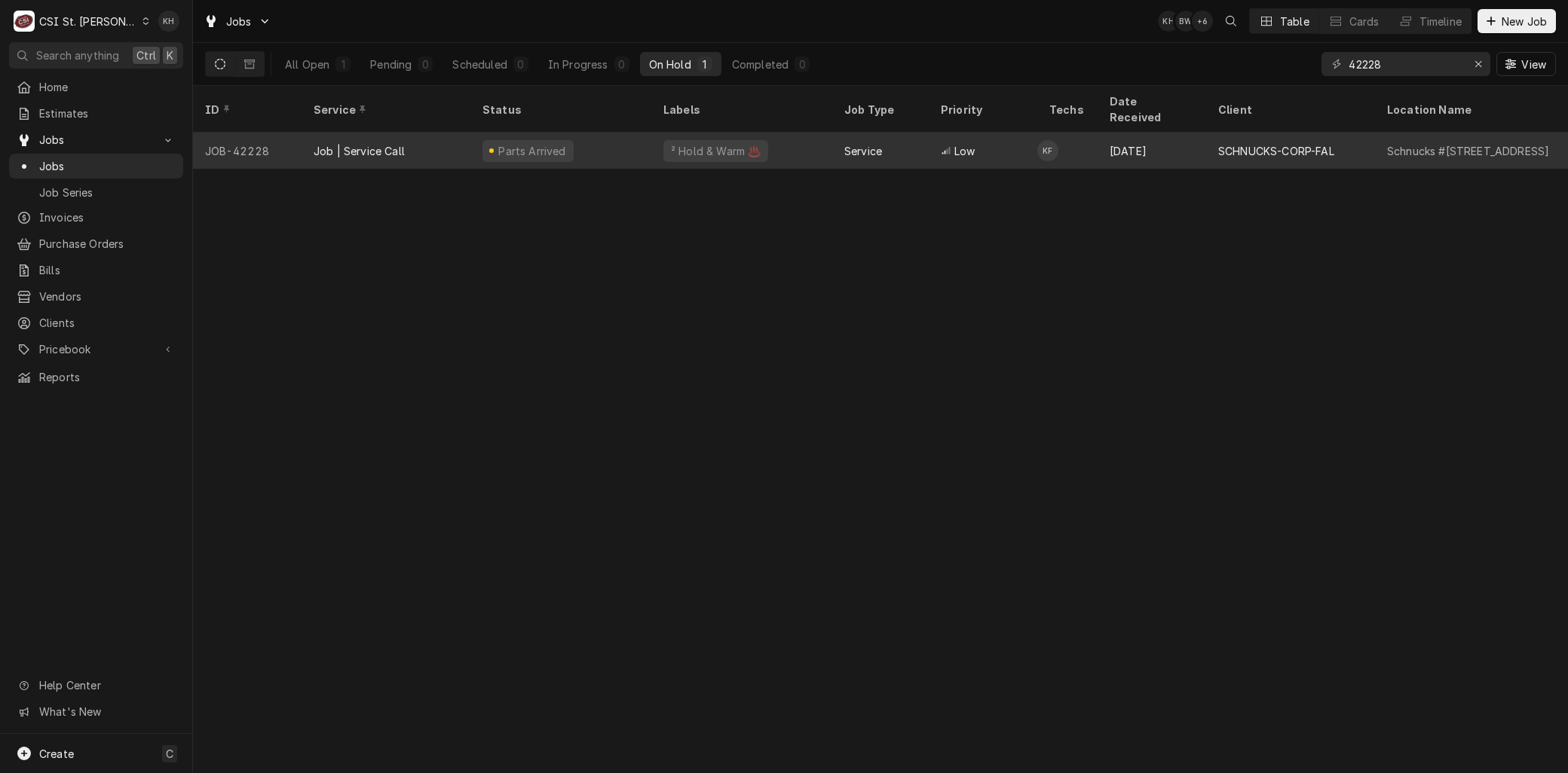
click at [440, 137] on div "Job | Service Call" at bounding box center [385, 151] width 169 height 37
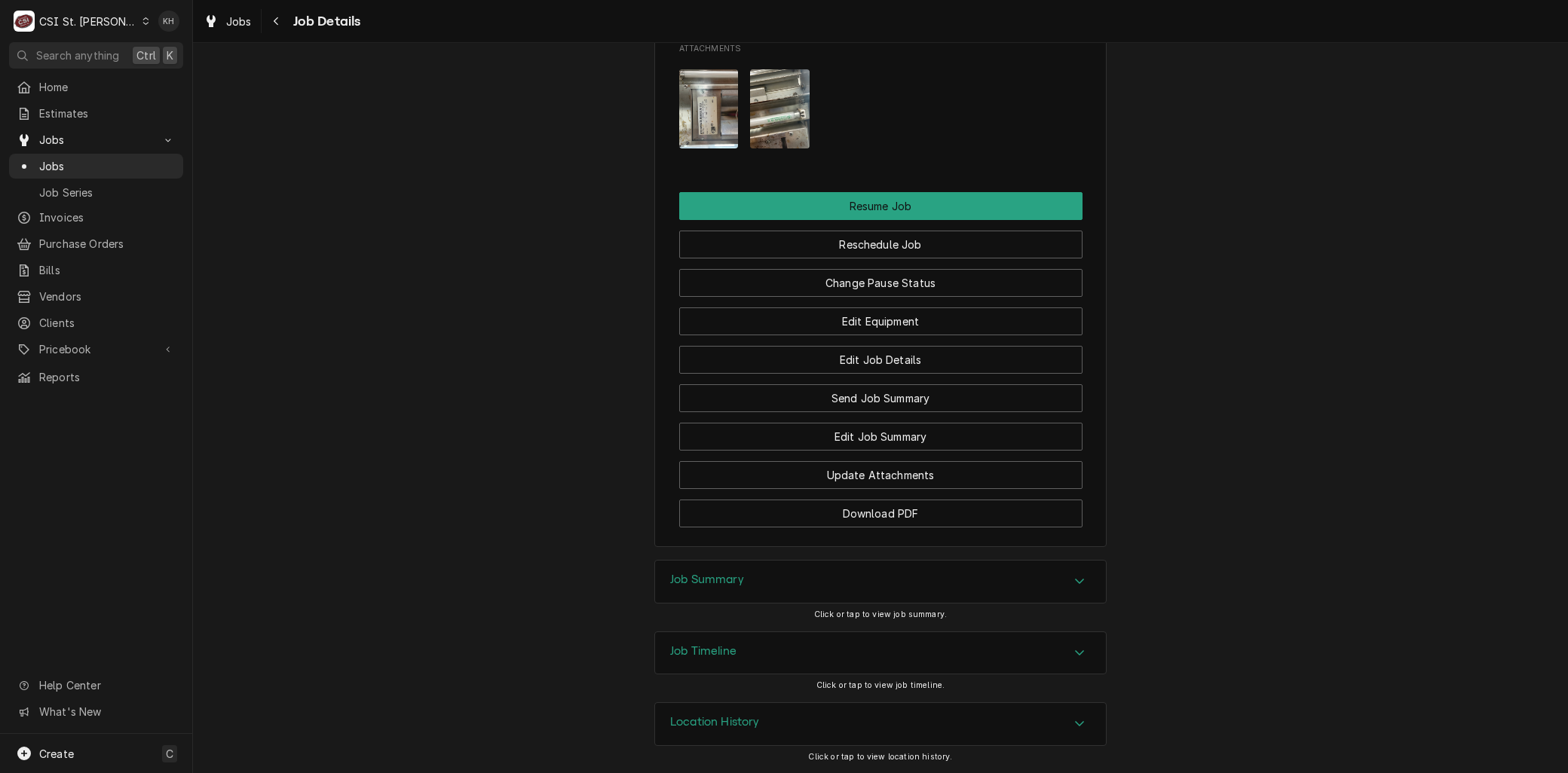
click at [765, 646] on div "Job Timeline" at bounding box center [879, 653] width 450 height 42
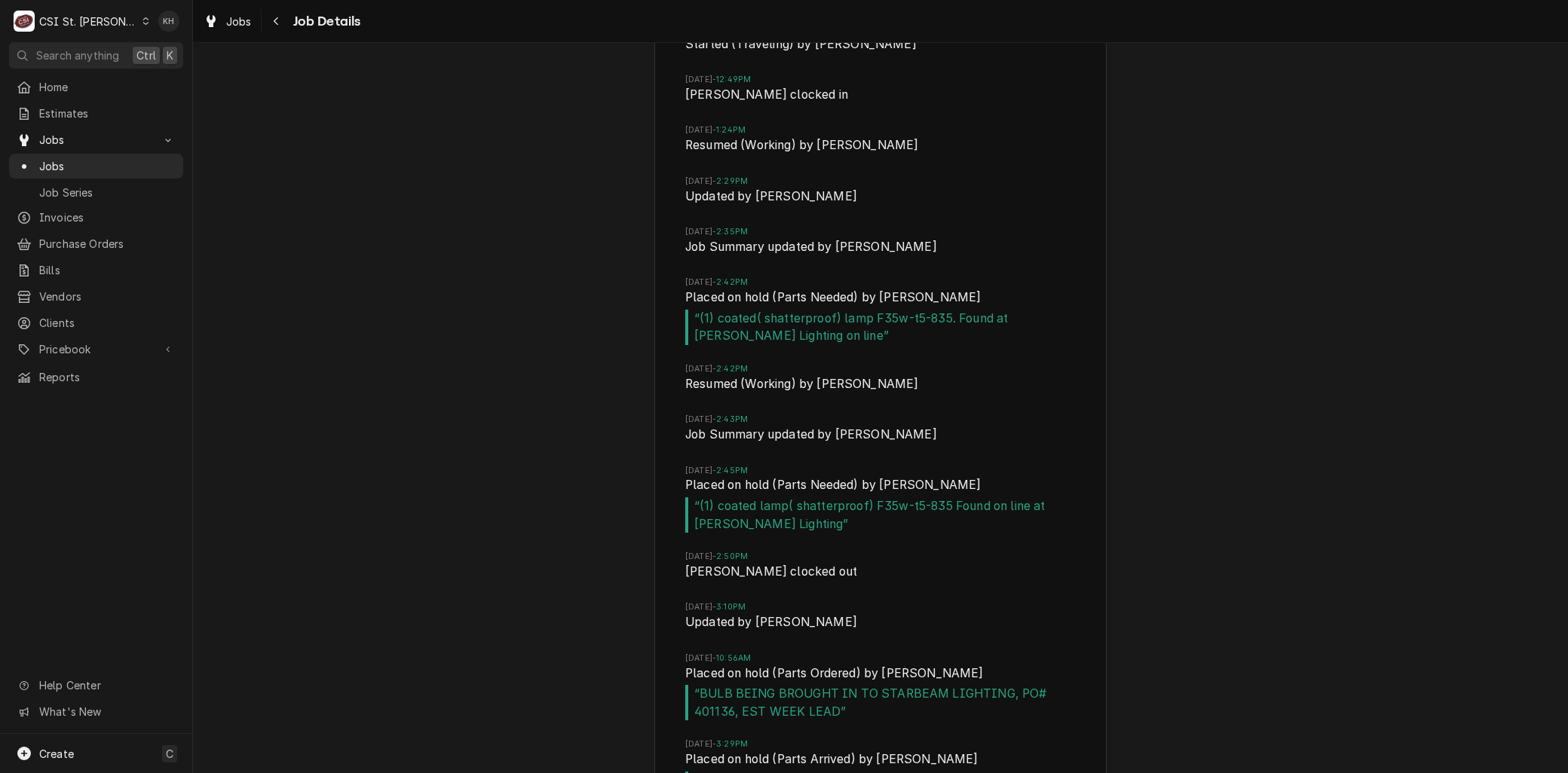
scroll to position [2923, 0]
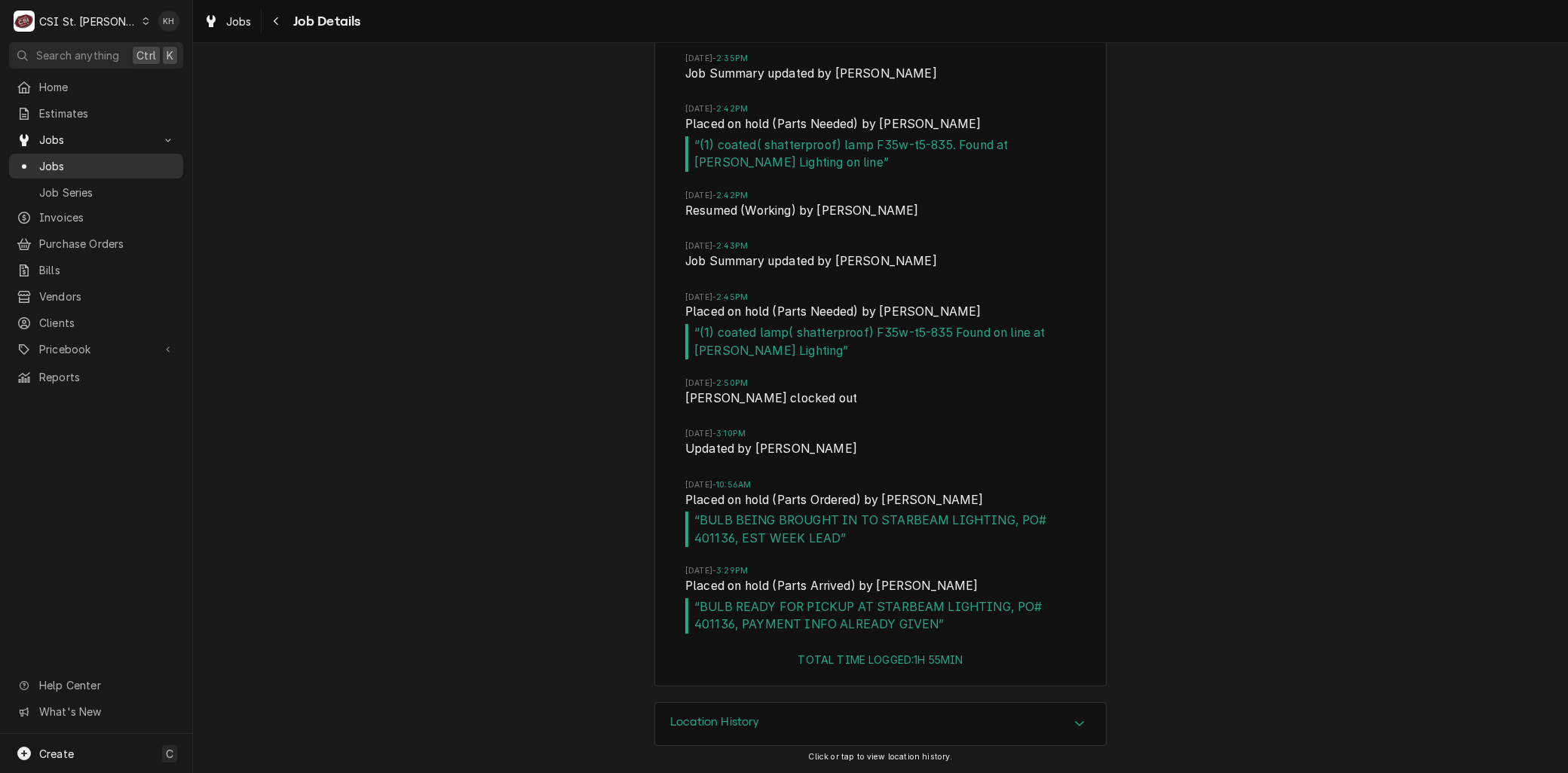
click at [64, 161] on span "Jobs" at bounding box center [107, 166] width 136 height 16
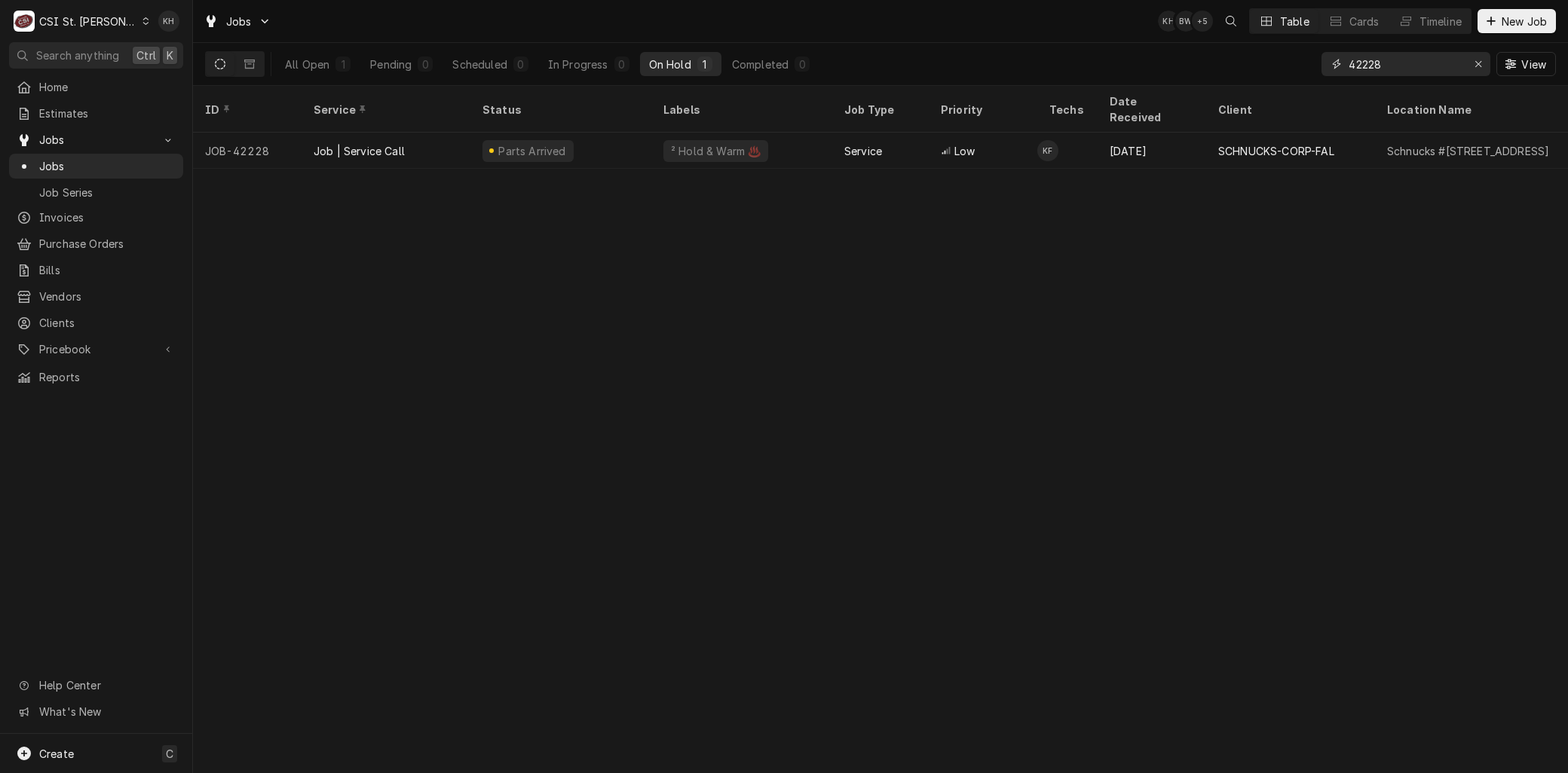
drag, startPoint x: 1427, startPoint y: 61, endPoint x: 1087, endPoint y: 32, distance: 341.2
click at [1087, 32] on div "Jobs KH BW + 5 Table Cards Timeline New Job All Open 1 Pending 0 Scheduled 0 In…" at bounding box center [879, 43] width 1374 height 86
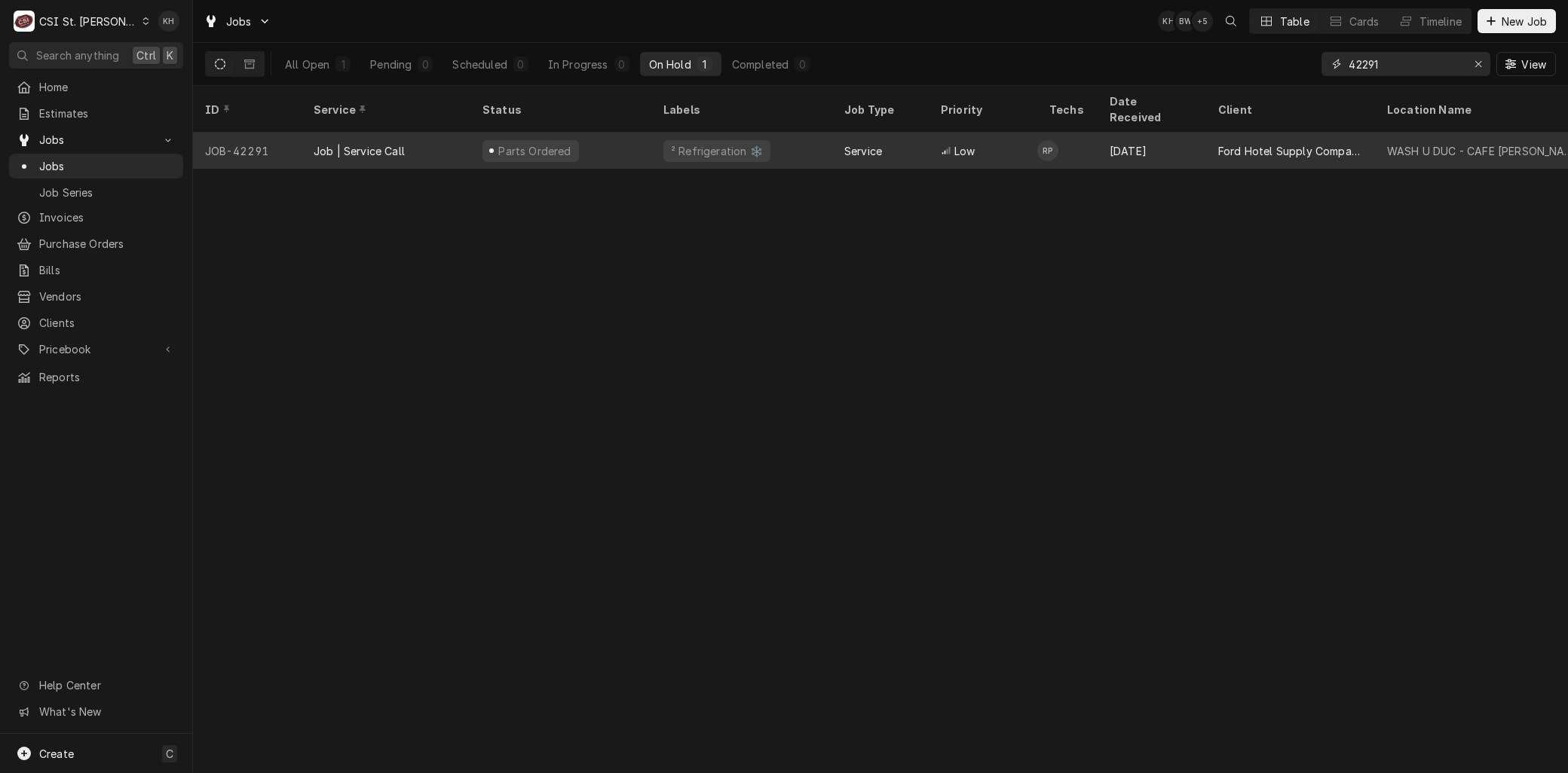
type input "42291"
click at [277, 133] on div "JOB-42291" at bounding box center [247, 151] width 109 height 37
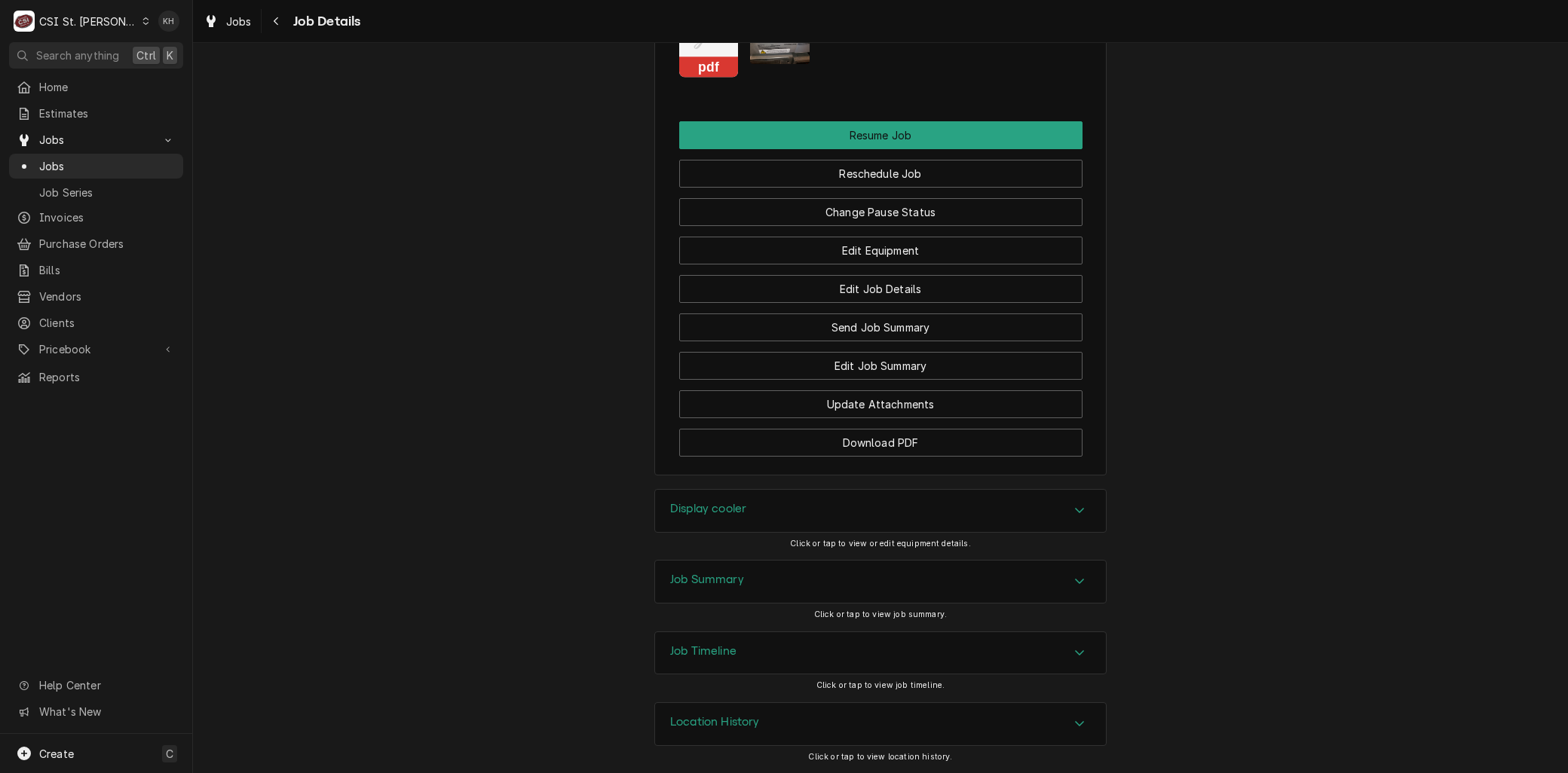
click at [735, 659] on div "Job Timeline" at bounding box center [879, 653] width 450 height 42
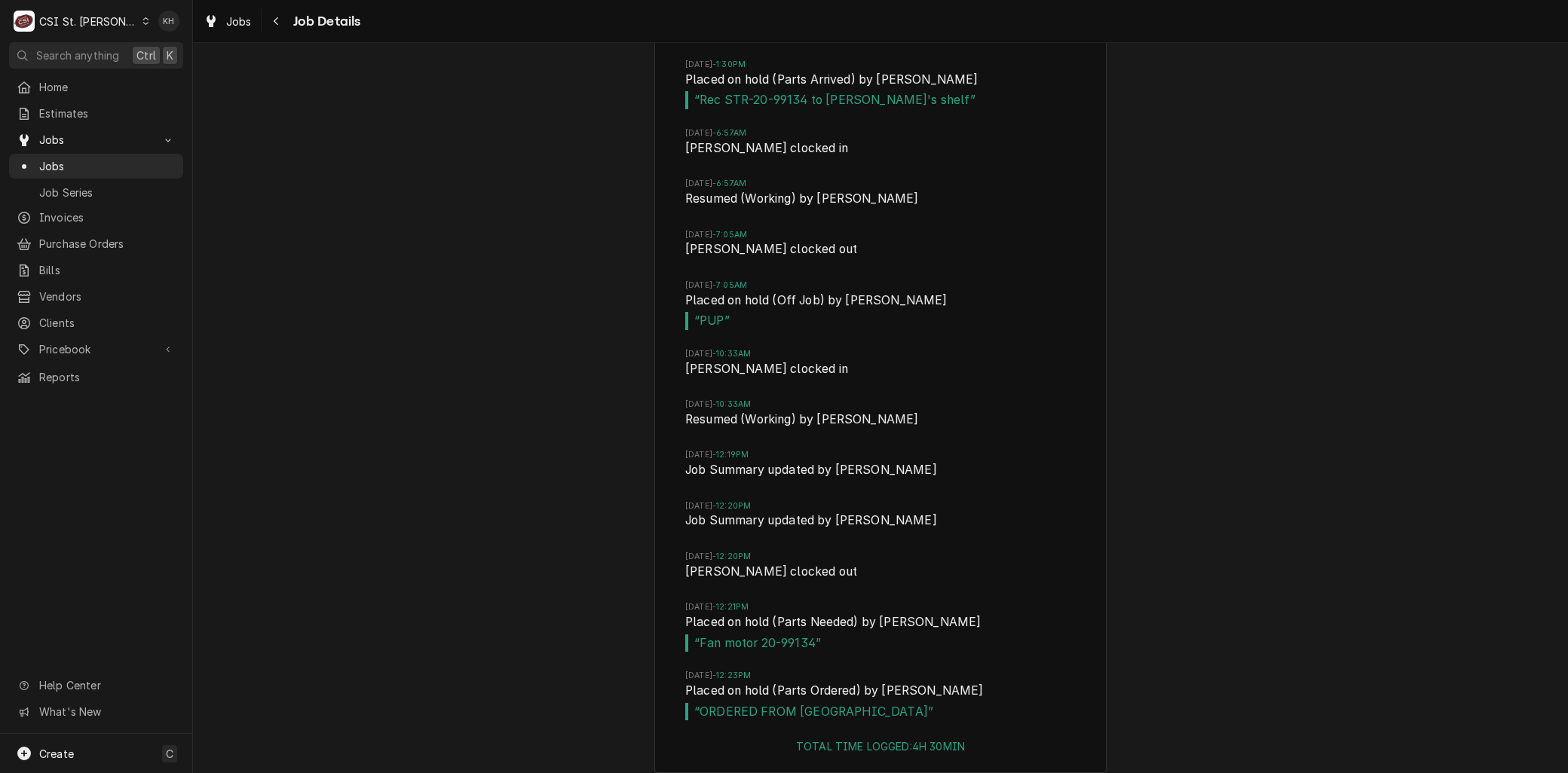
scroll to position [3101, 0]
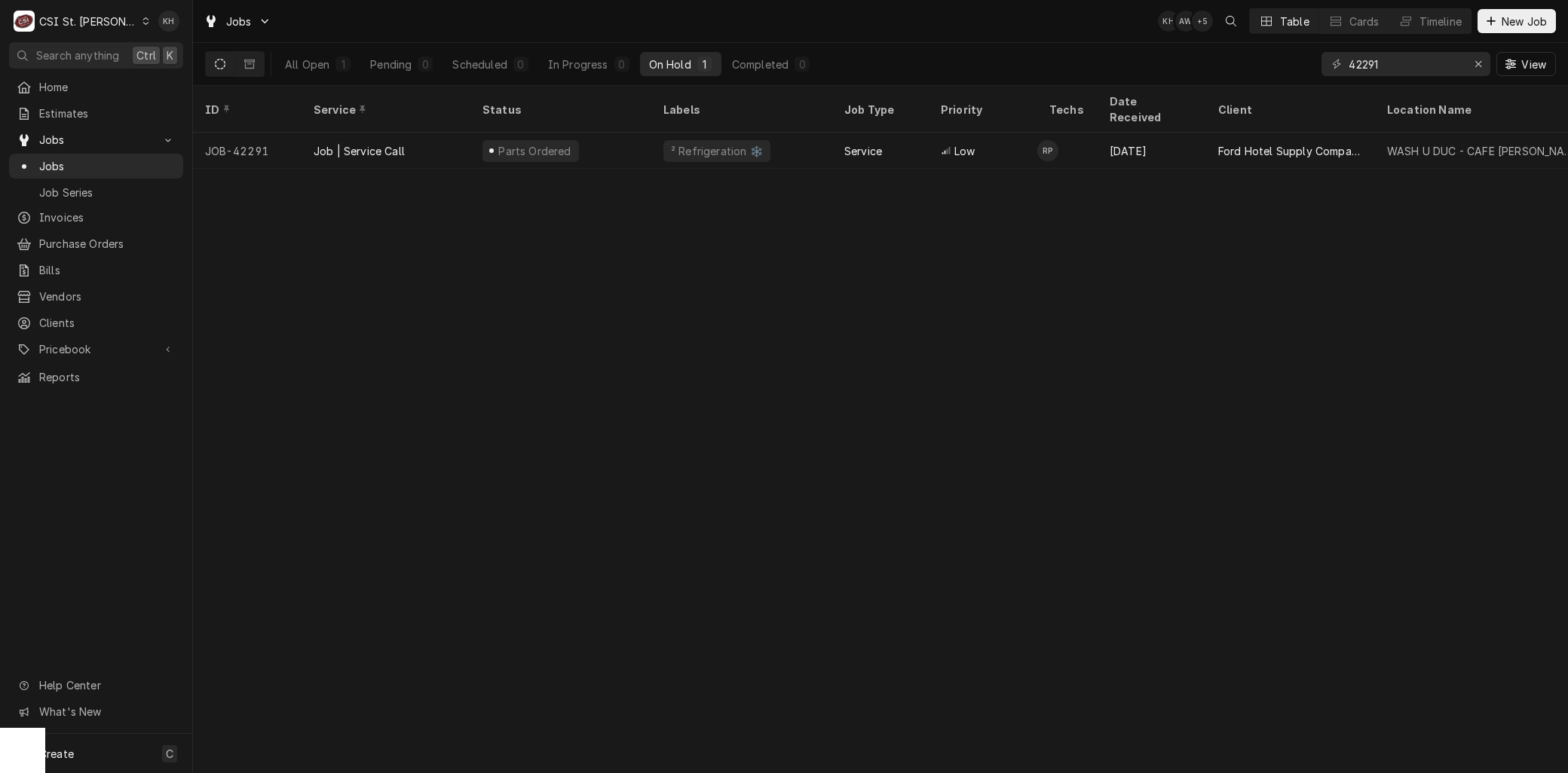
drag, startPoint x: 1400, startPoint y: 70, endPoint x: 1189, endPoint y: 74, distance: 211.0
click at [1189, 74] on div "All Open 1 Pending 0 Scheduled 0 In Progress 0 On Hold 1 Completed 0 42291 View" at bounding box center [880, 63] width 1350 height 42
click at [1374, 47] on div "42291 View" at bounding box center [1438, 63] width 235 height 42
drag, startPoint x: 1383, startPoint y: 61, endPoint x: 1223, endPoint y: 70, distance: 160.3
click at [1223, 70] on div "All Open 1 Pending 0 Scheduled 0 In Progress 0 On Hold 1 Completed 0 42291 View" at bounding box center [880, 63] width 1350 height 42
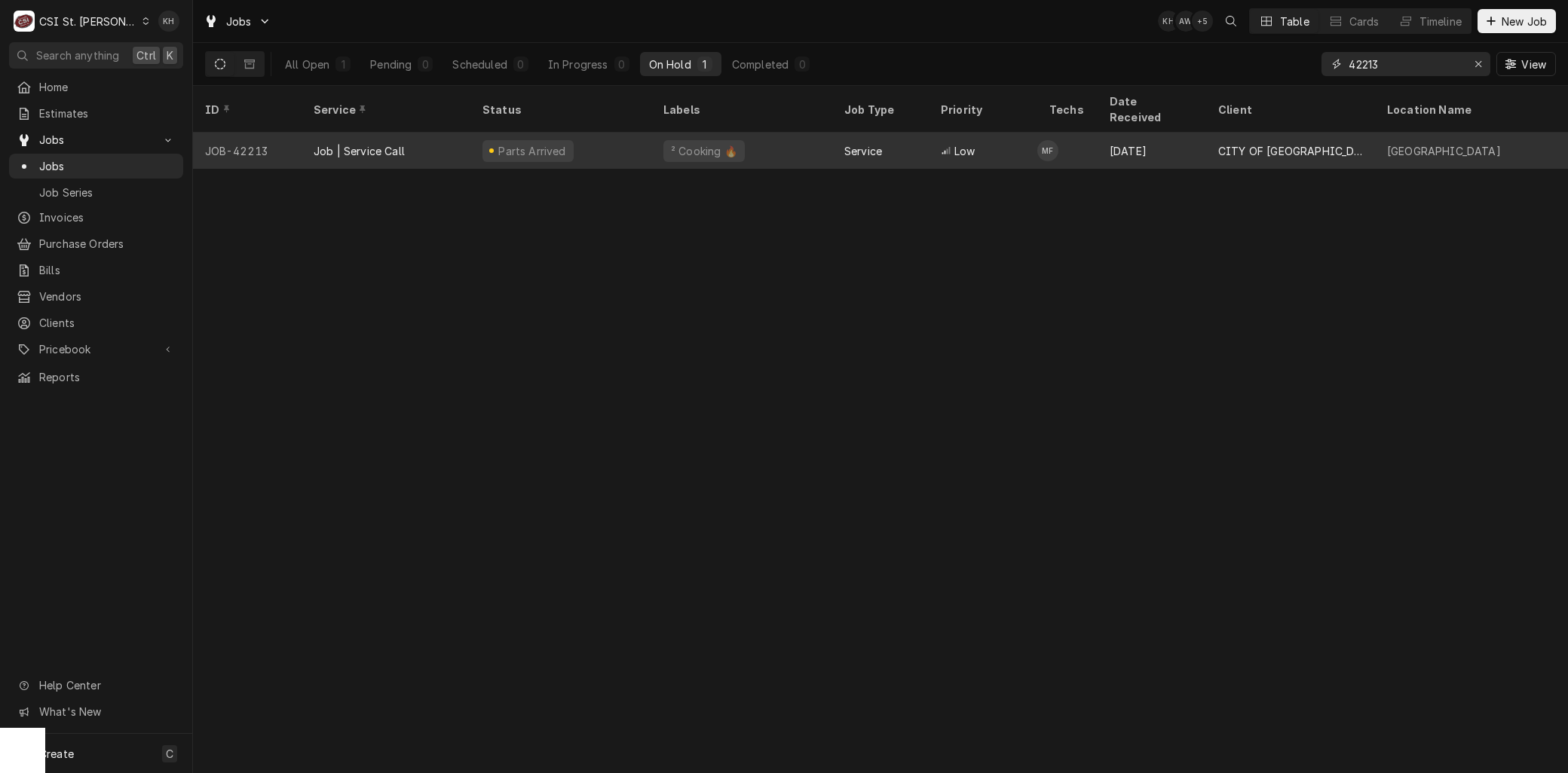
type input "42213"
click at [342, 144] on div "Job | Service Call" at bounding box center [359, 152] width 91 height 16
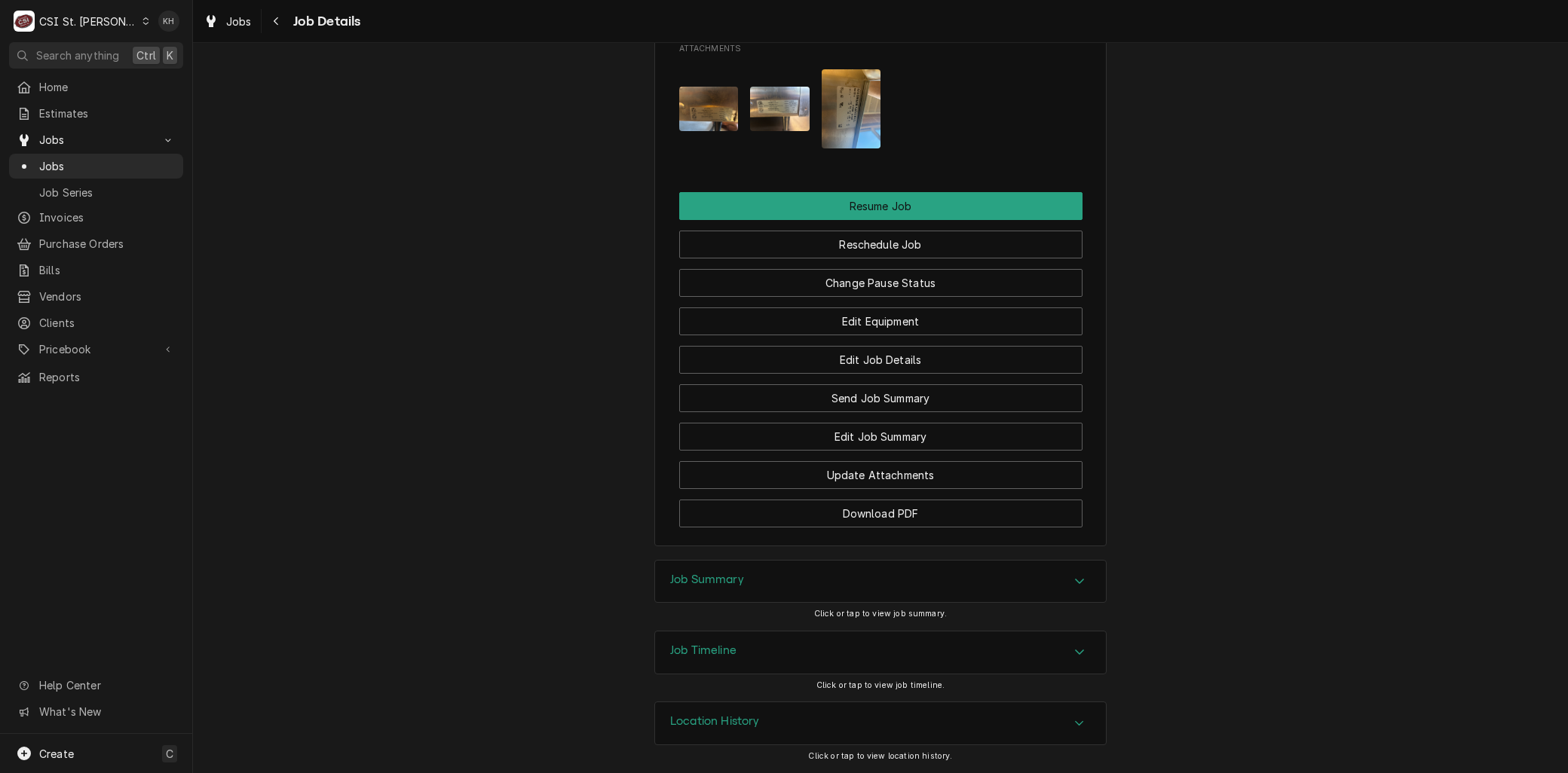
click at [750, 670] on div "Job Timeline" at bounding box center [879, 652] width 450 height 42
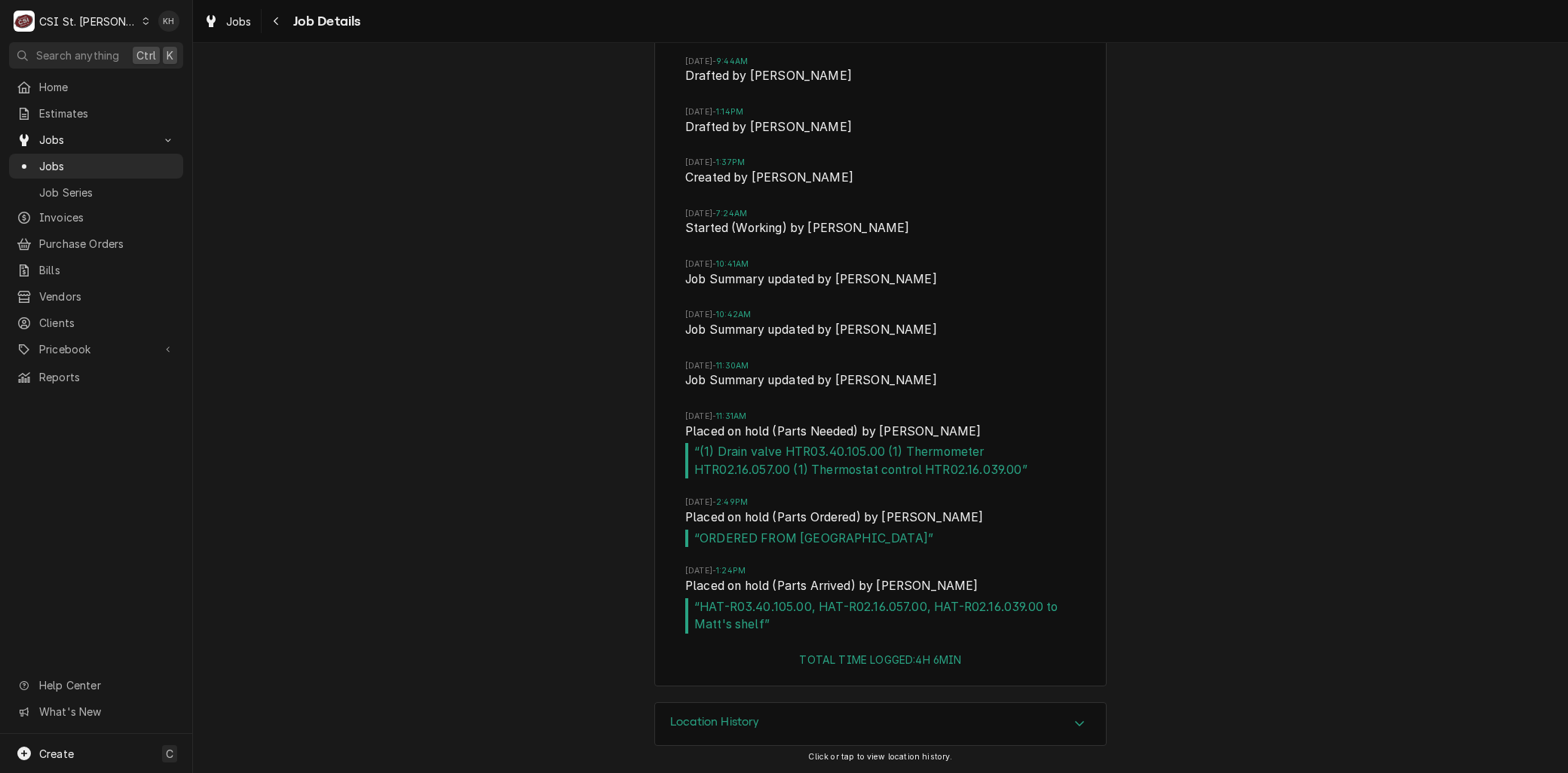
scroll to position [2562, 0]
click at [47, 158] on span "Jobs" at bounding box center [107, 166] width 136 height 16
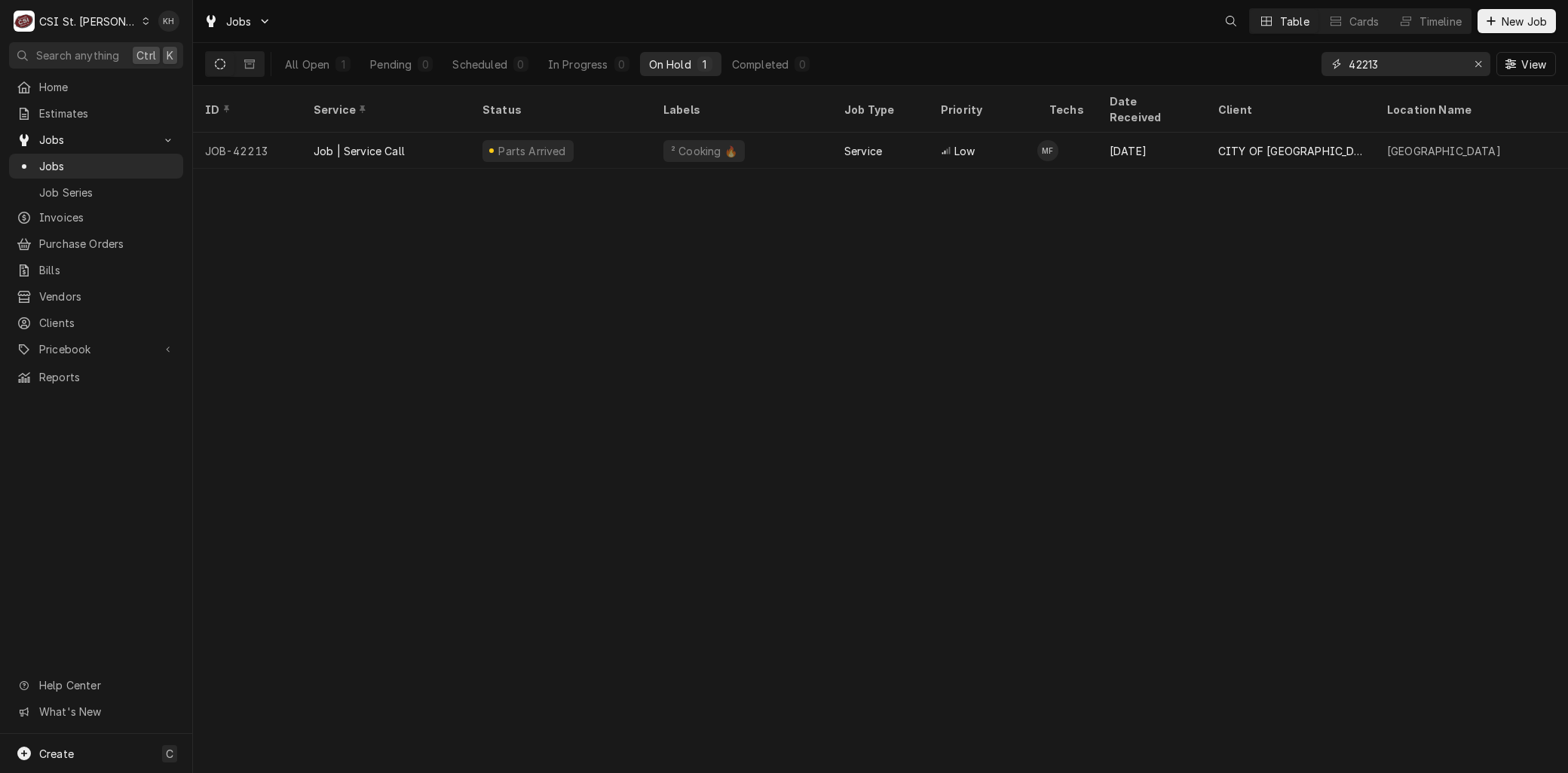
drag, startPoint x: 1383, startPoint y: 53, endPoint x: 1283, endPoint y: 70, distance: 101.4
click at [1283, 70] on div "All Open 1 Pending 0 Scheduled 0 In Progress 0 On Hold 1 Completed 0 42213 View" at bounding box center [880, 63] width 1350 height 42
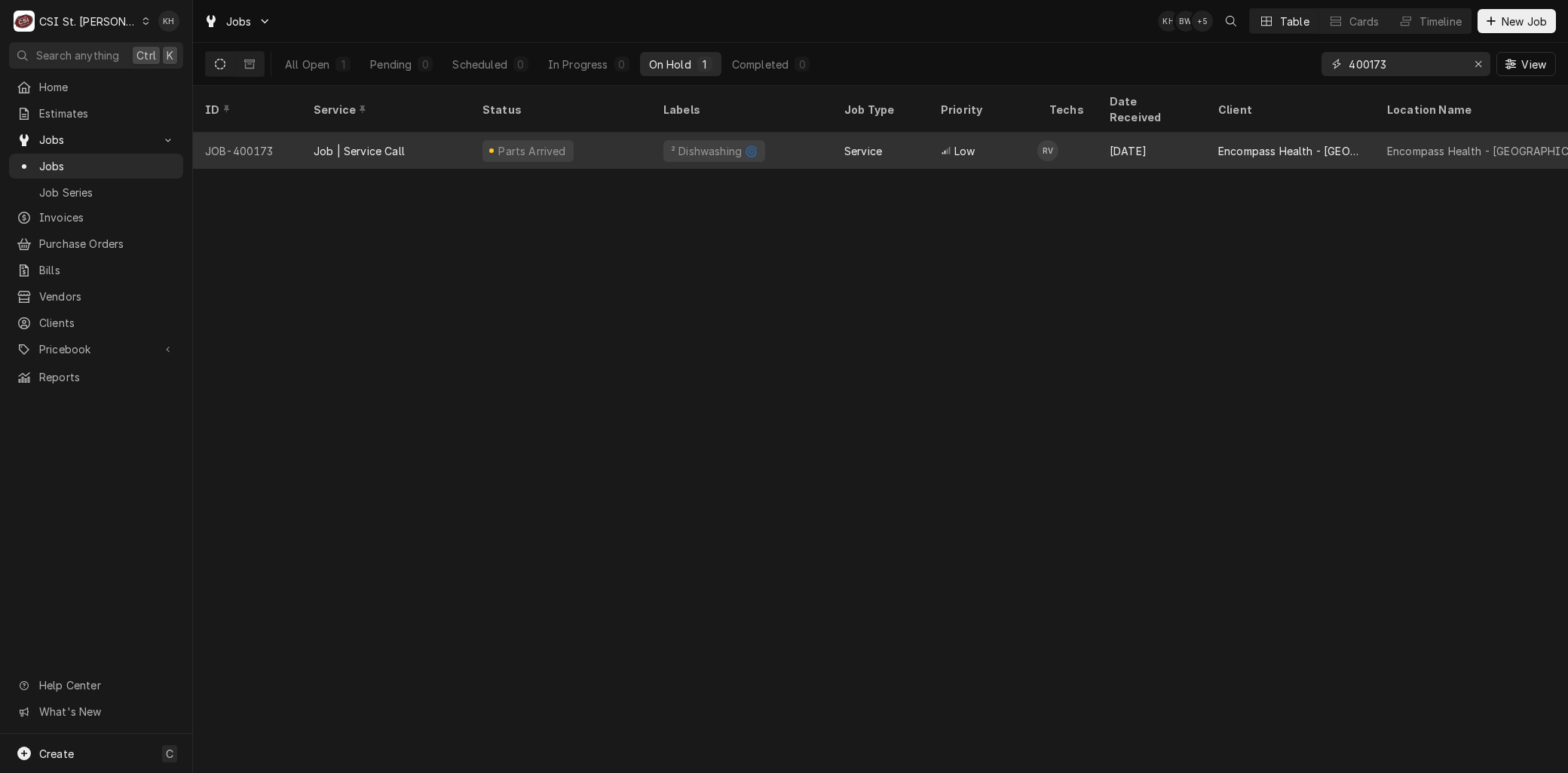
type input "400173"
click at [538, 140] on div "Parts Arrived" at bounding box center [528, 151] width 91 height 22
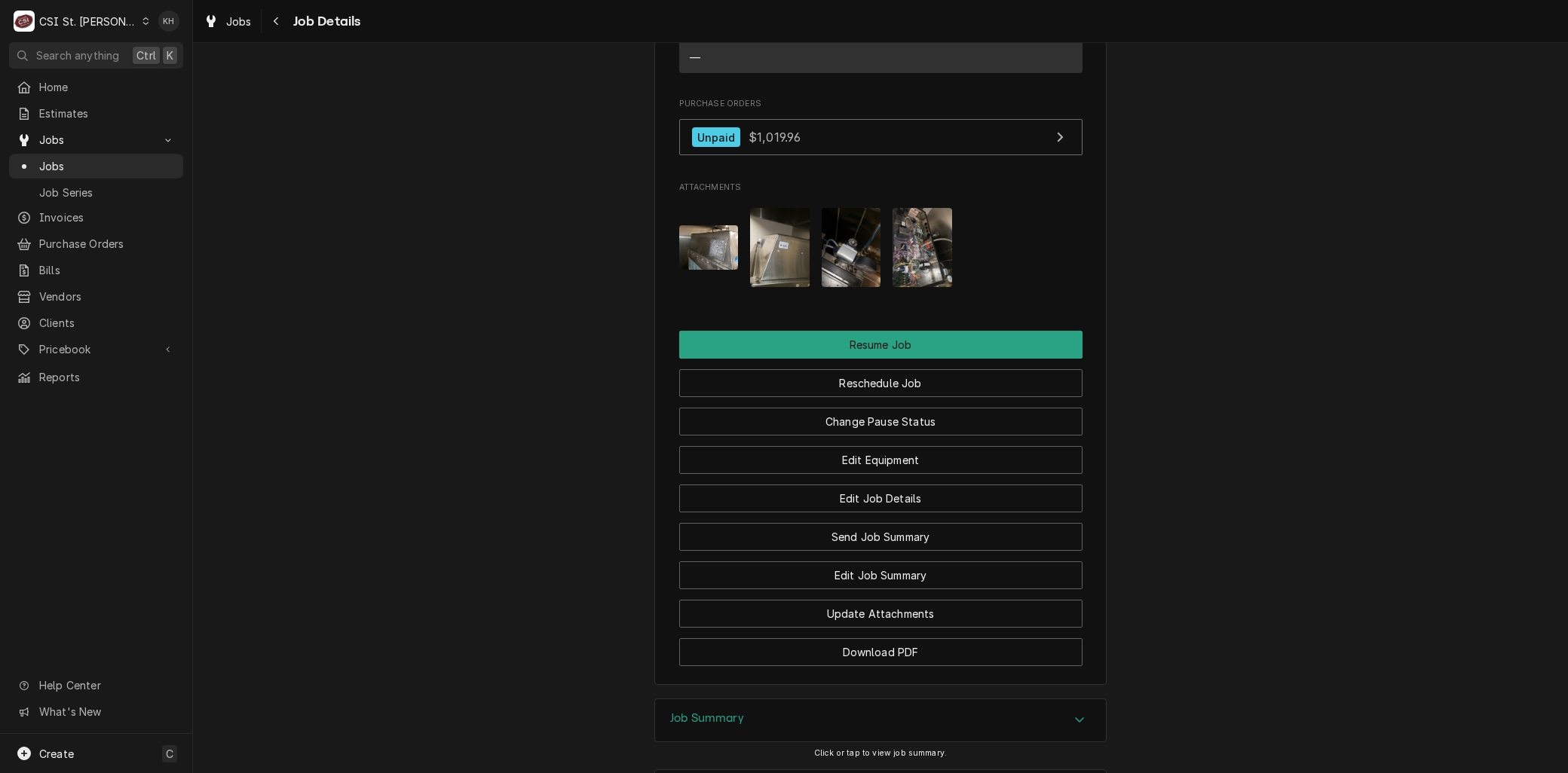
scroll to position [1992, 0]
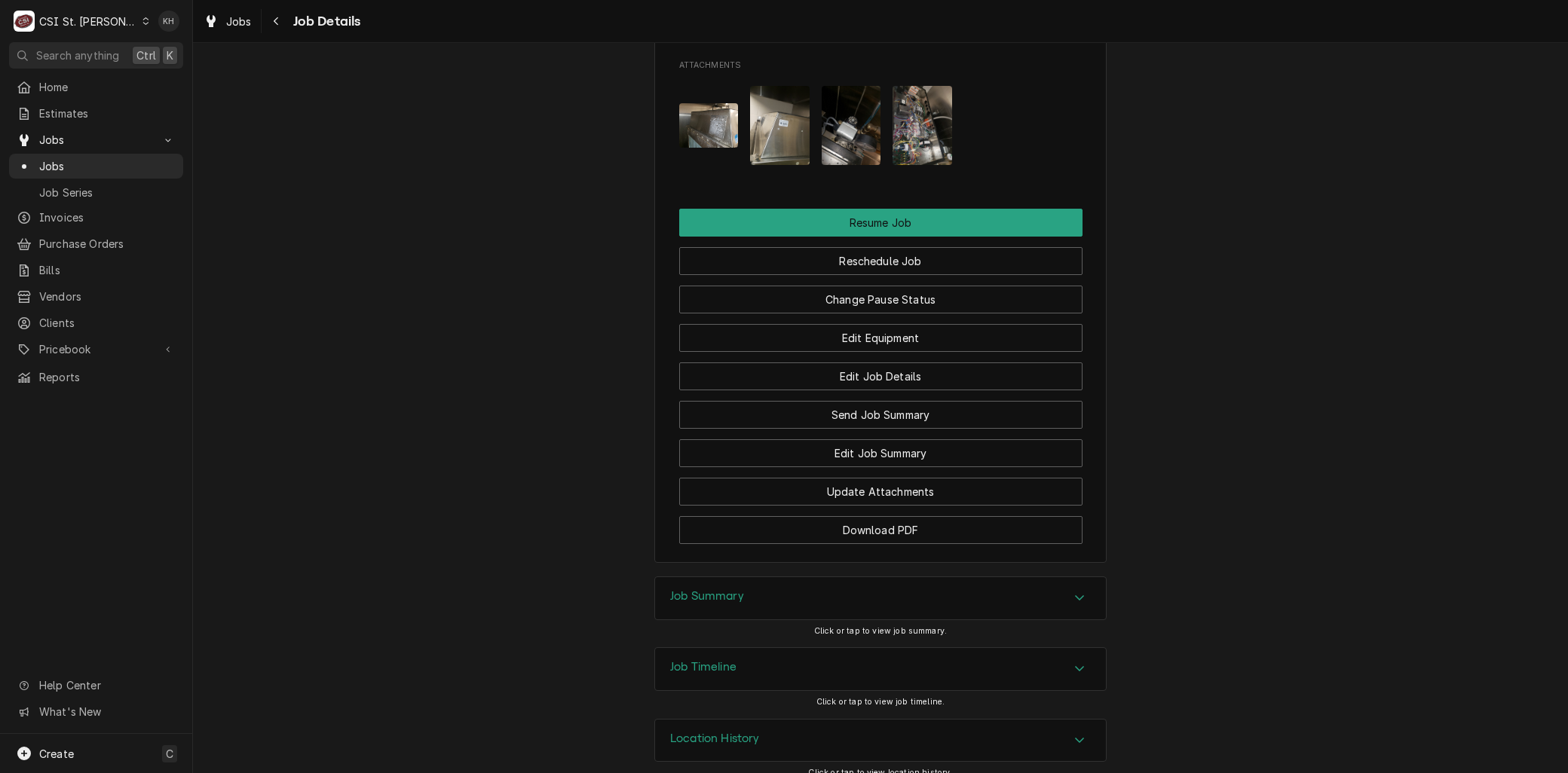
click at [732, 657] on div "Job Timeline" at bounding box center [879, 669] width 450 height 42
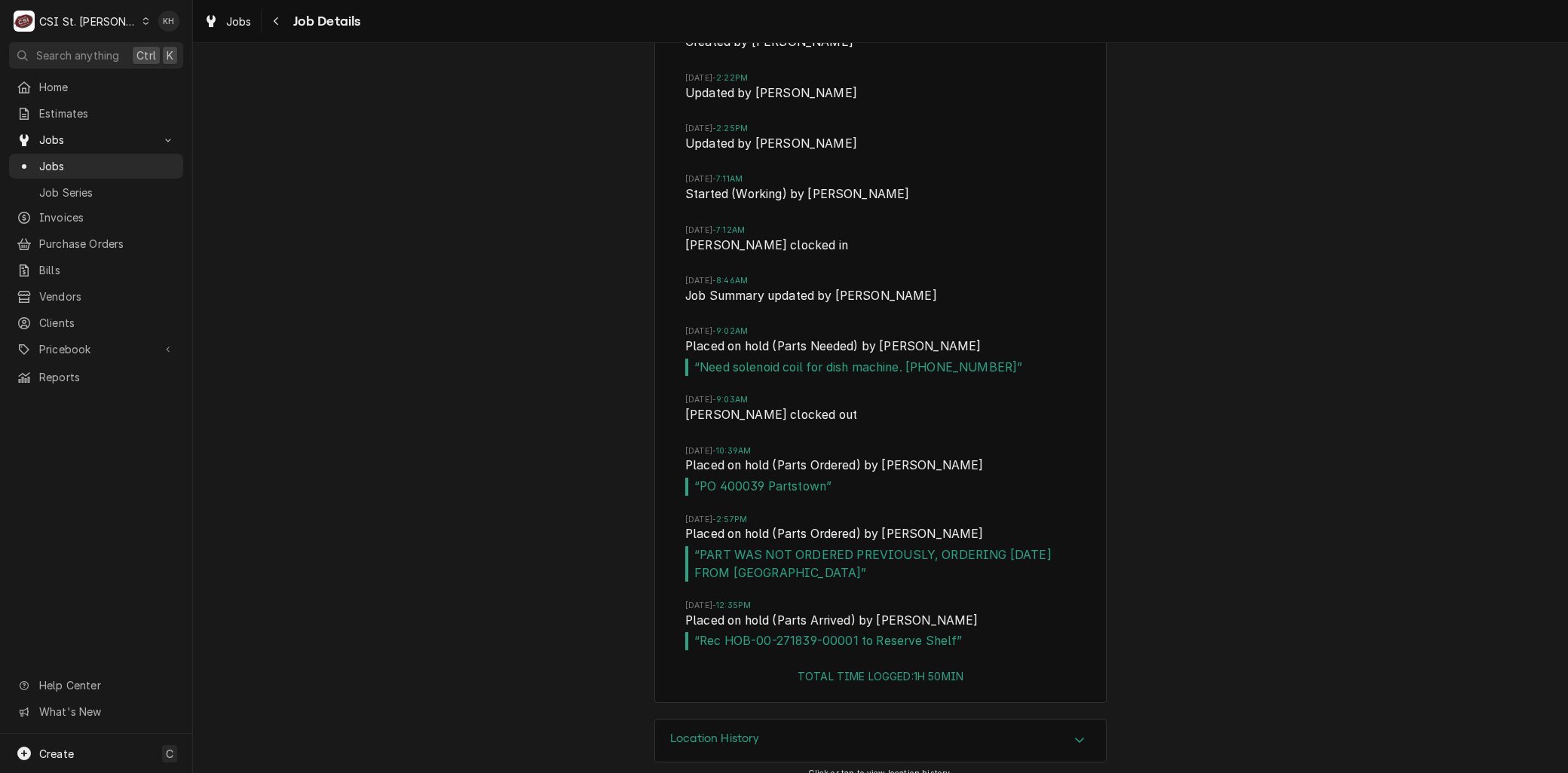
scroll to position [2812, 0]
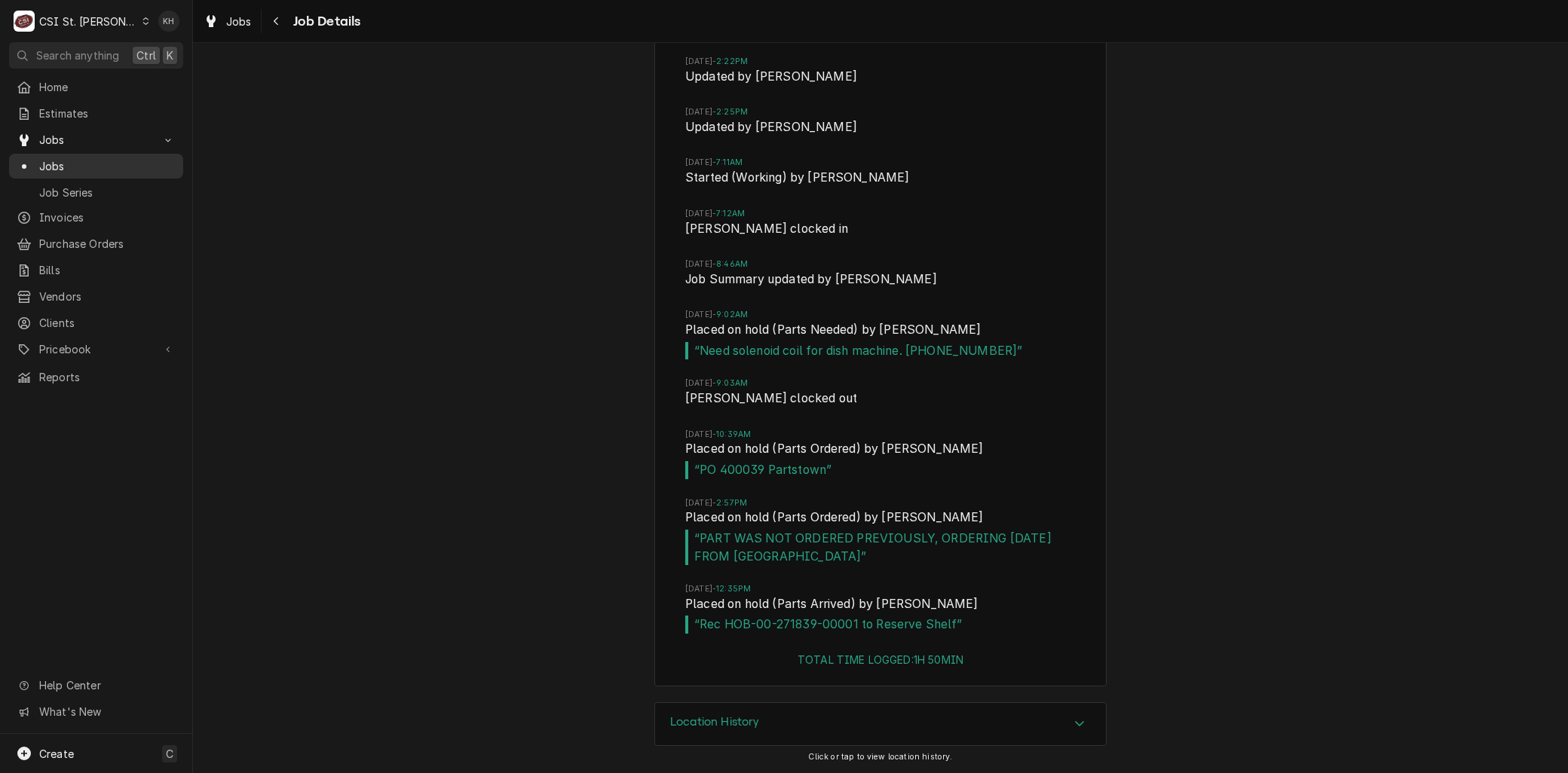
click at [63, 158] on span "Jobs" at bounding box center [107, 166] width 136 height 16
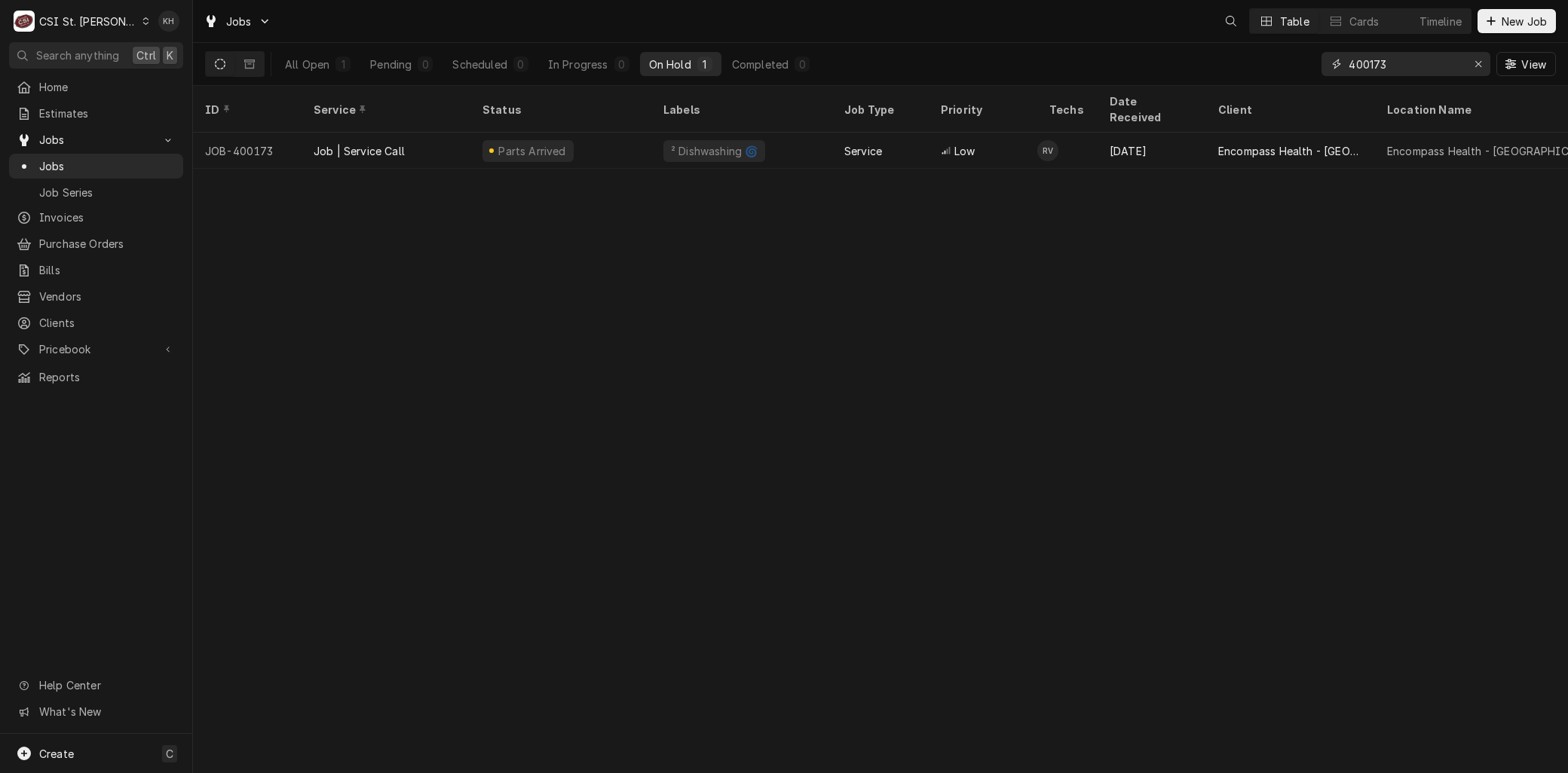
drag, startPoint x: 1403, startPoint y: 70, endPoint x: 1250, endPoint y: 62, distance: 153.2
click at [1250, 62] on div "All Open 1 Pending 0 Scheduled 0 In Progress 0 On Hold 1 Completed 0 400173 View" at bounding box center [880, 63] width 1350 height 42
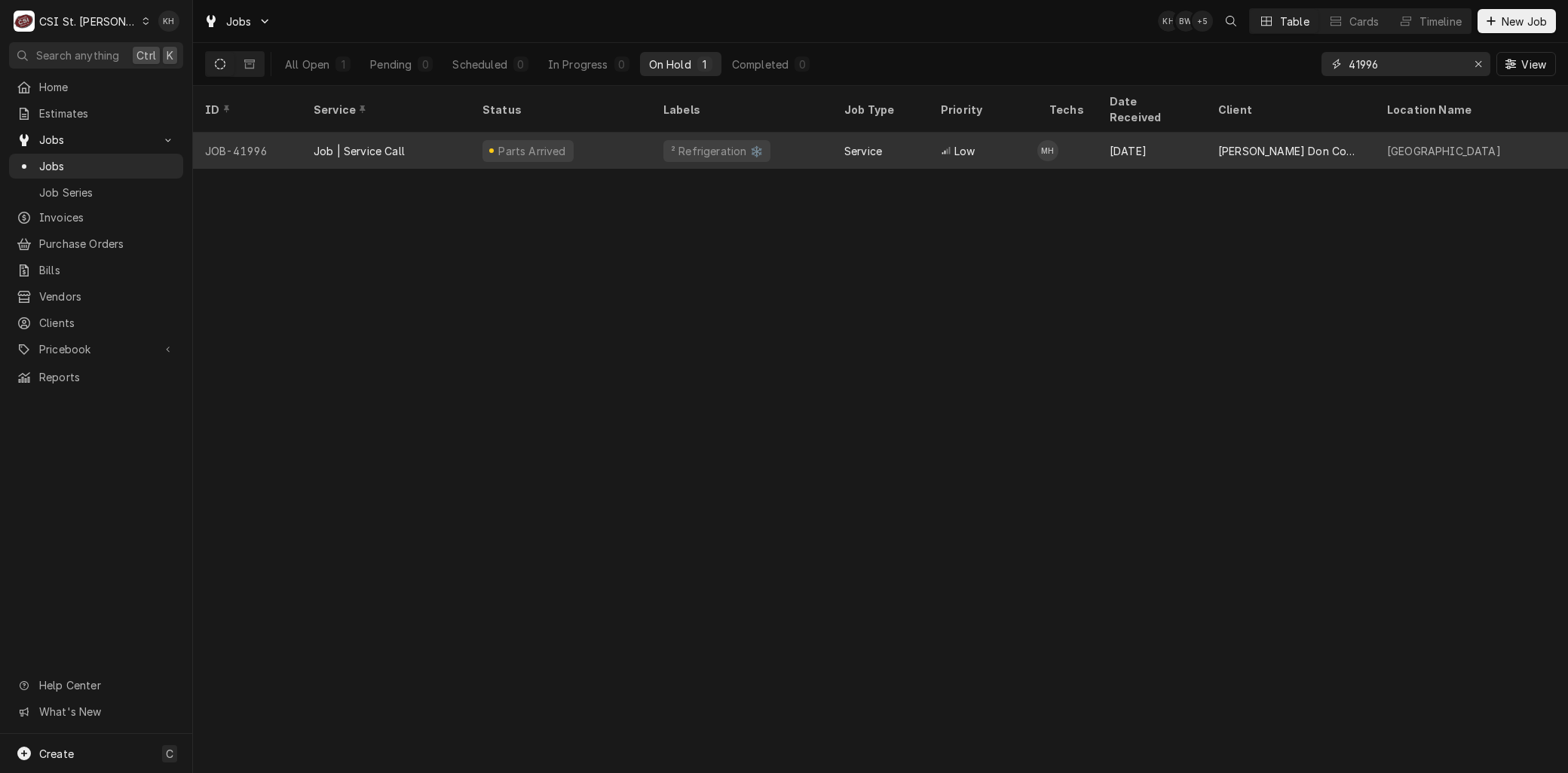
type input "41996"
click at [479, 133] on div "Parts Arrived" at bounding box center [560, 151] width 181 height 37
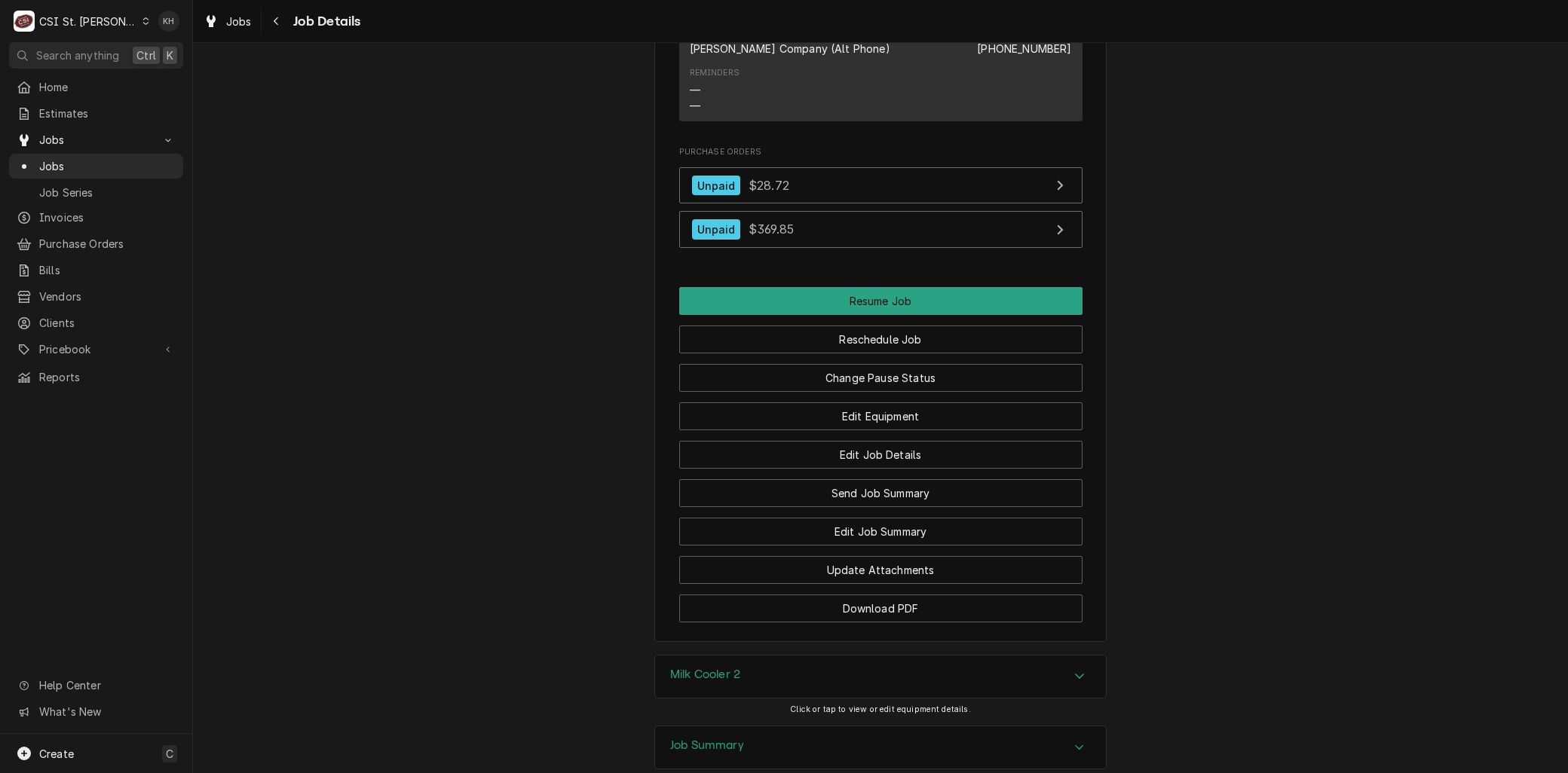
scroll to position [1674, 0]
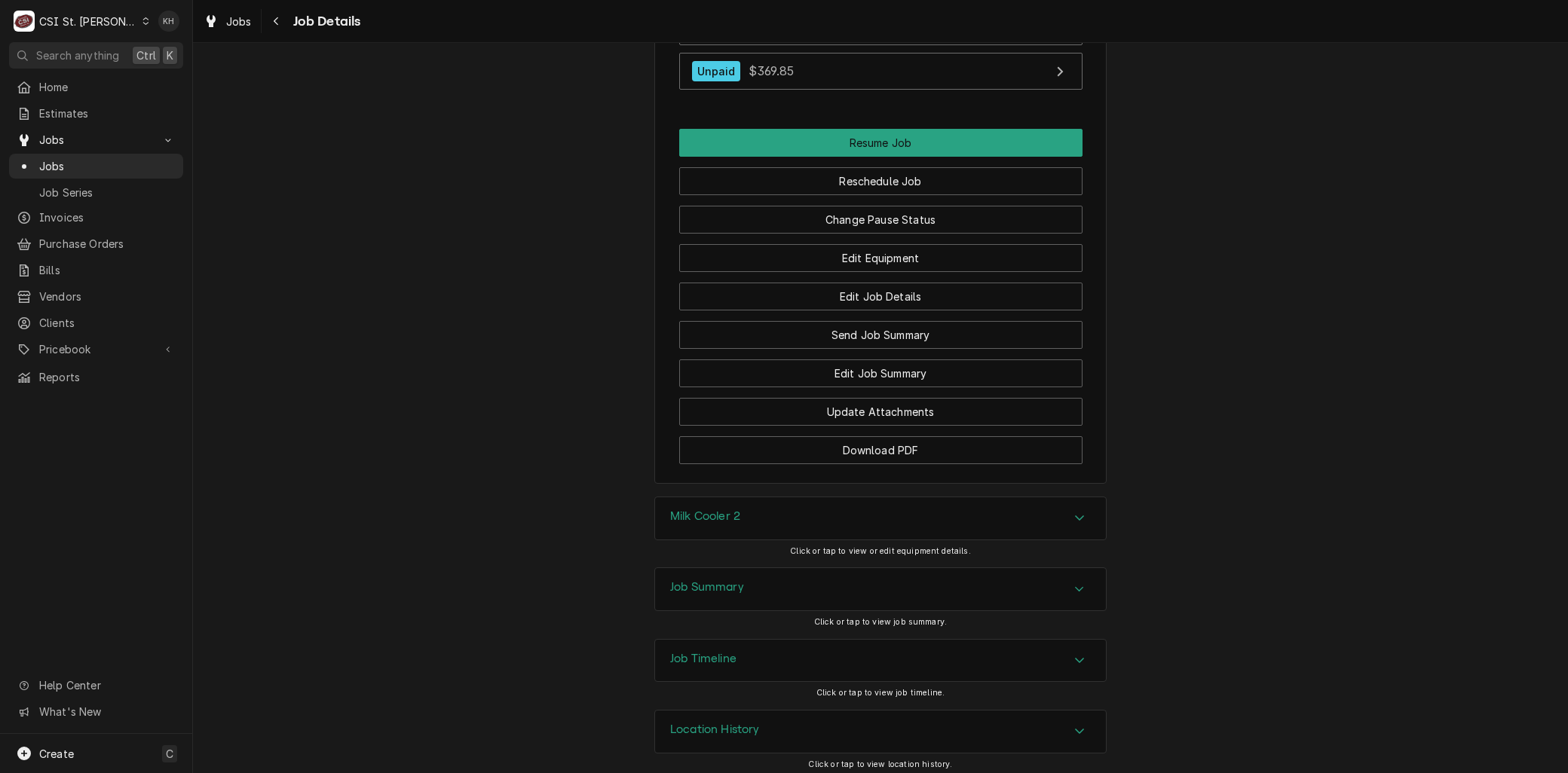
click at [741, 673] on div "Job Timeline" at bounding box center [879, 660] width 450 height 42
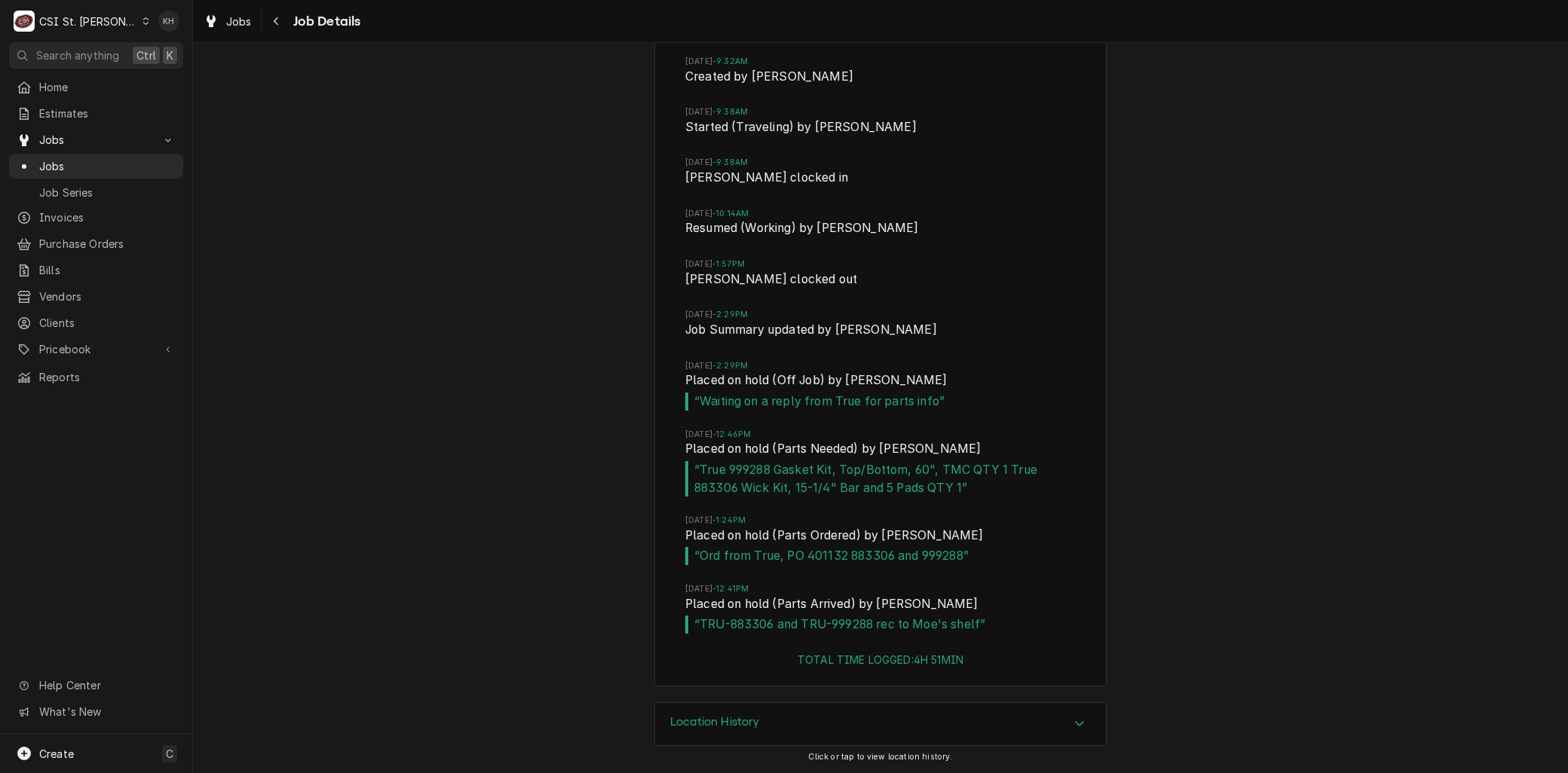
scroll to position [2385, 0]
click at [51, 162] on span "Jobs" at bounding box center [107, 166] width 136 height 16
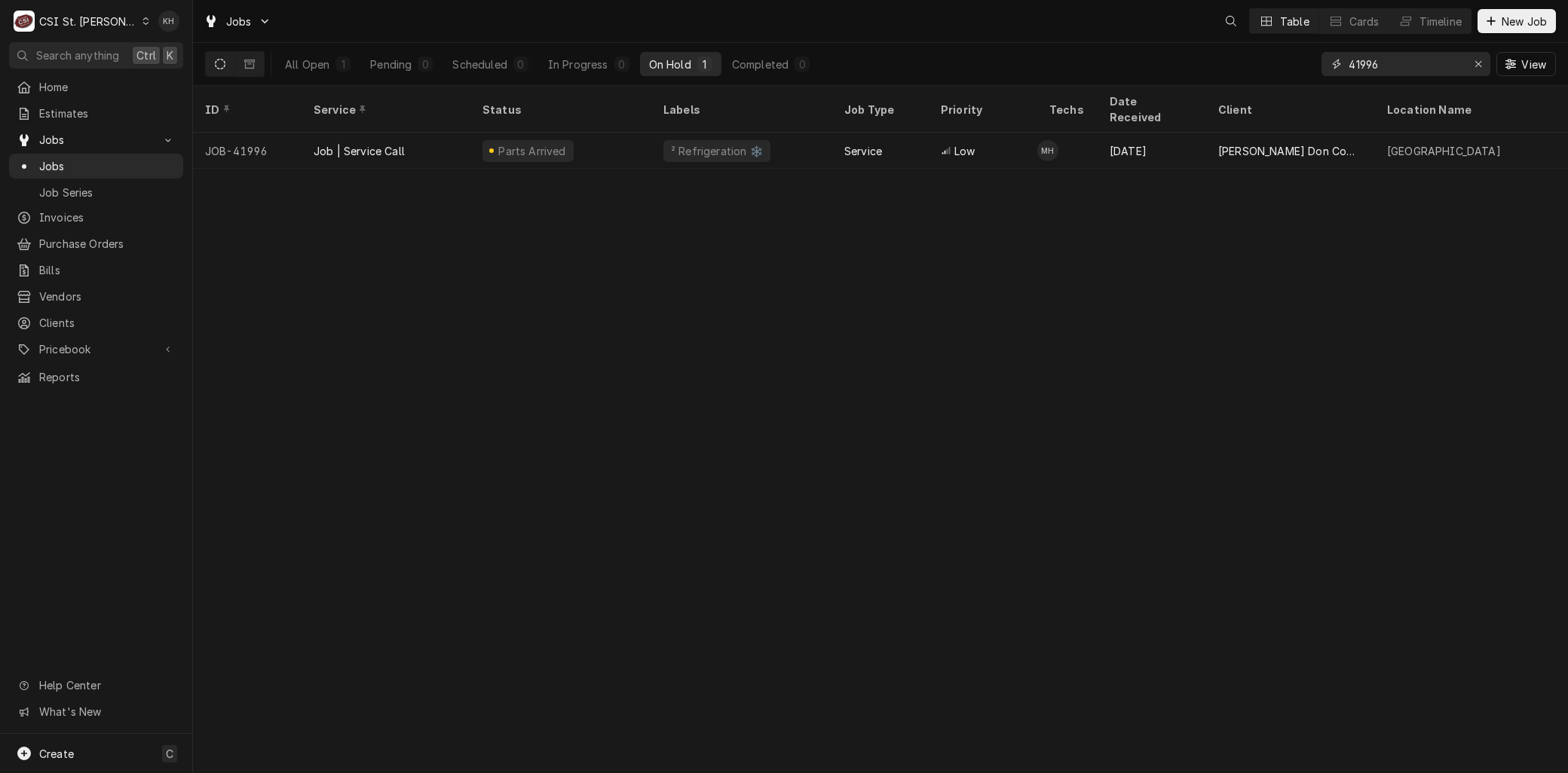
drag, startPoint x: 1396, startPoint y: 63, endPoint x: 1231, endPoint y: 57, distance: 165.1
click at [1234, 58] on div "All Open 1 Pending 0 Scheduled 0 In Progress 0 On Hold 1 Completed 0 41996 View" at bounding box center [880, 63] width 1350 height 42
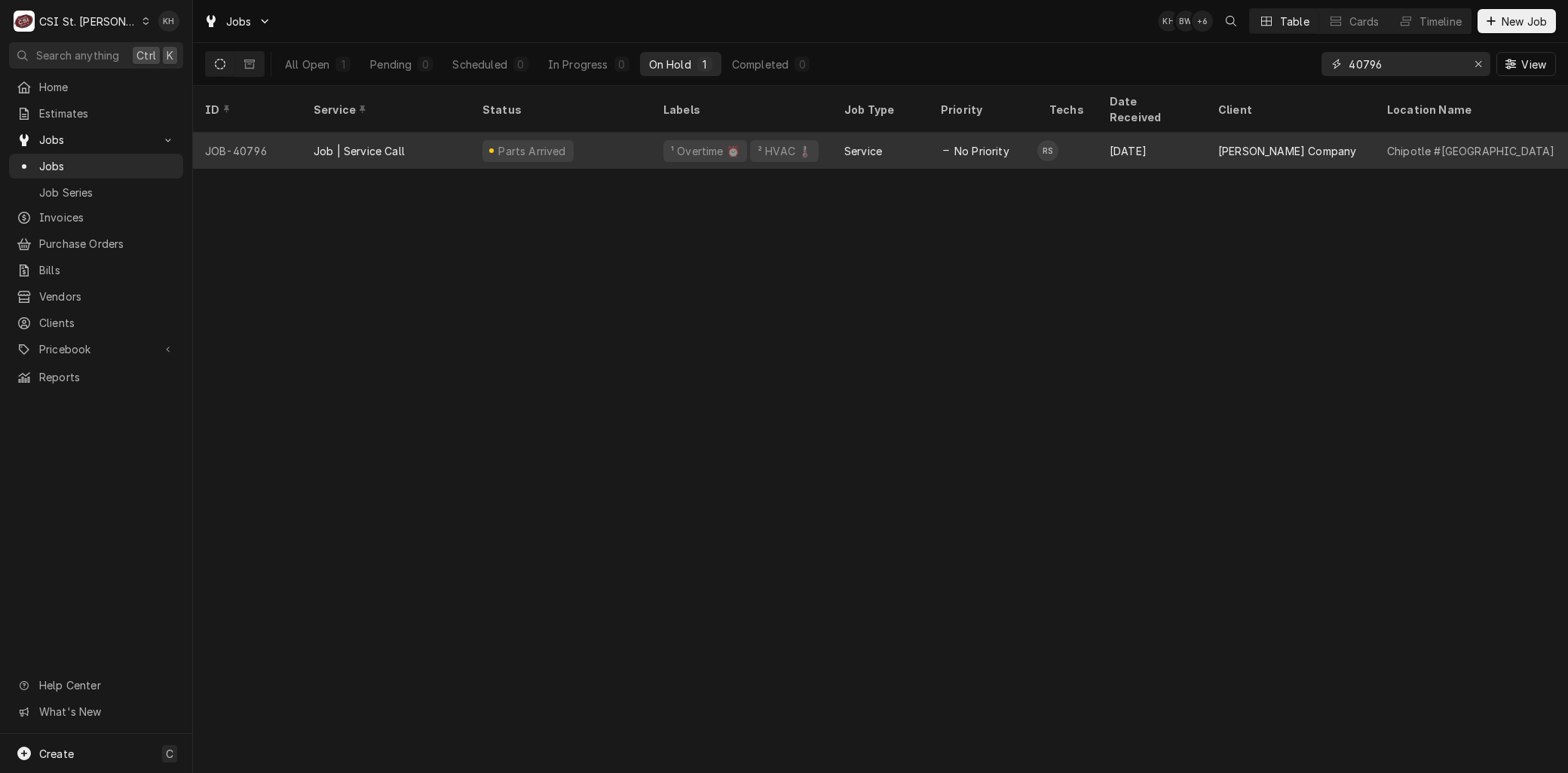
type input "40796"
click at [442, 133] on div "Job | Service Call" at bounding box center [385, 151] width 169 height 37
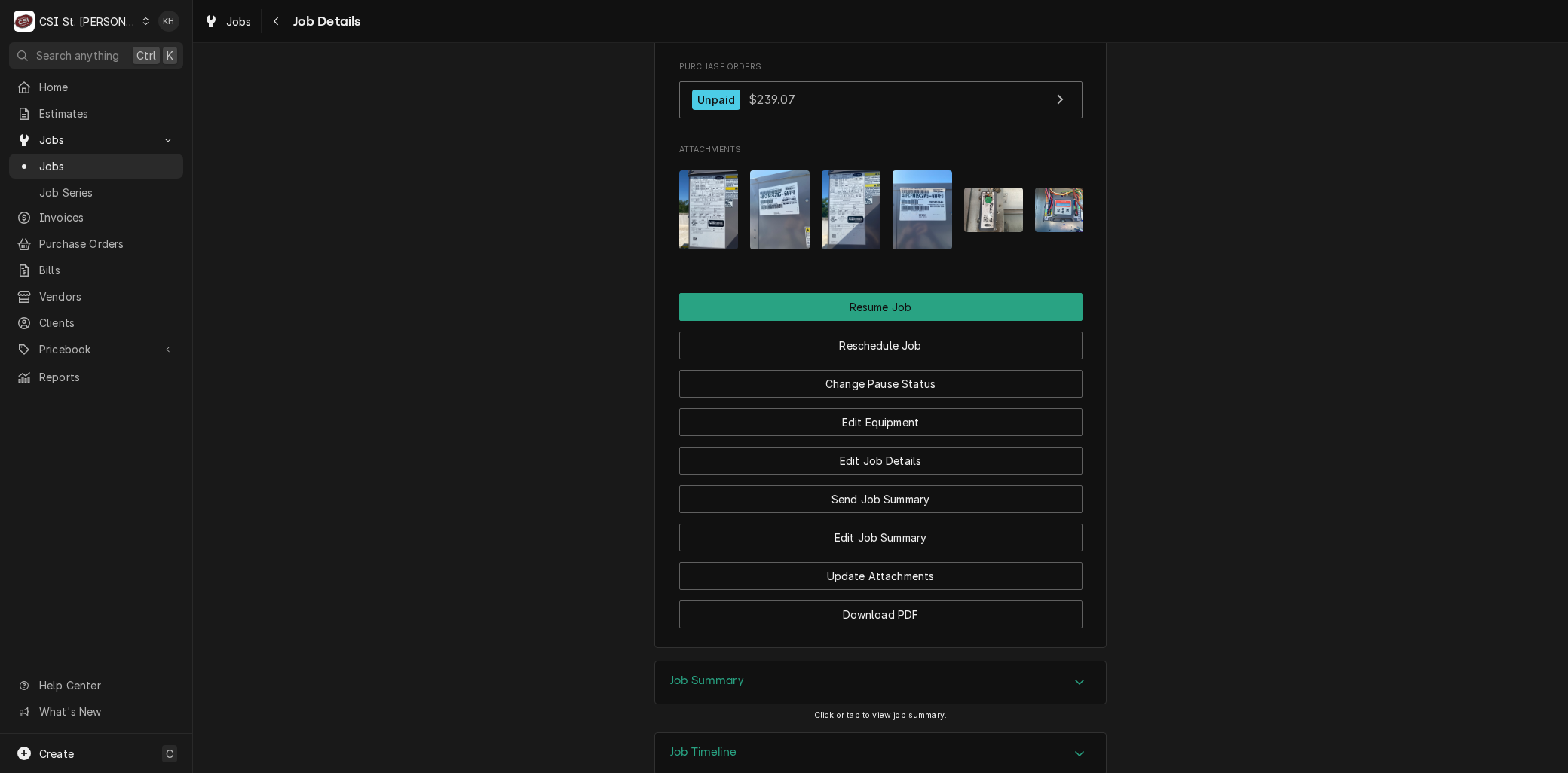
scroll to position [1955, 0]
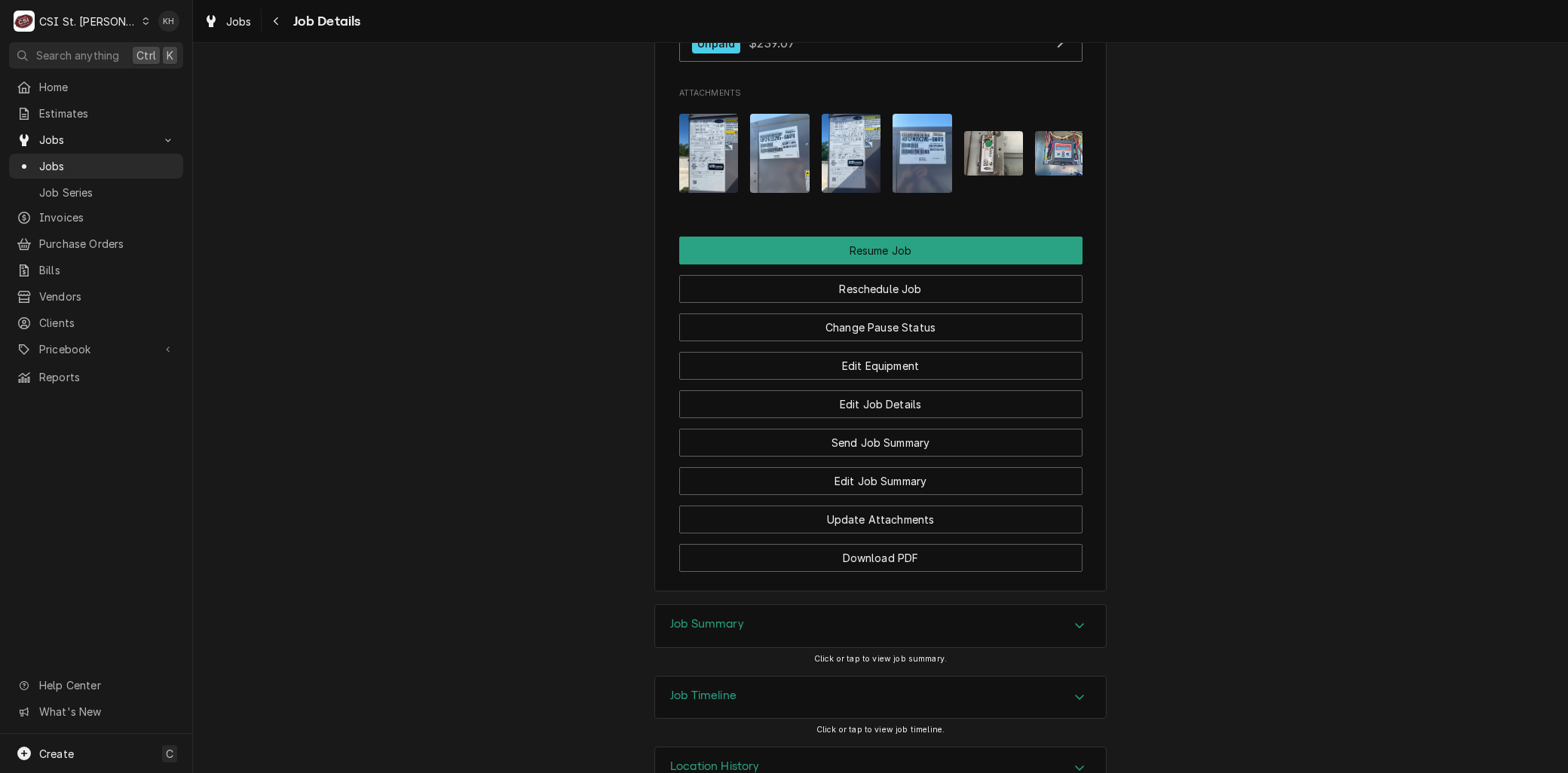
click at [741, 677] on div "Job Timeline" at bounding box center [879, 697] width 450 height 42
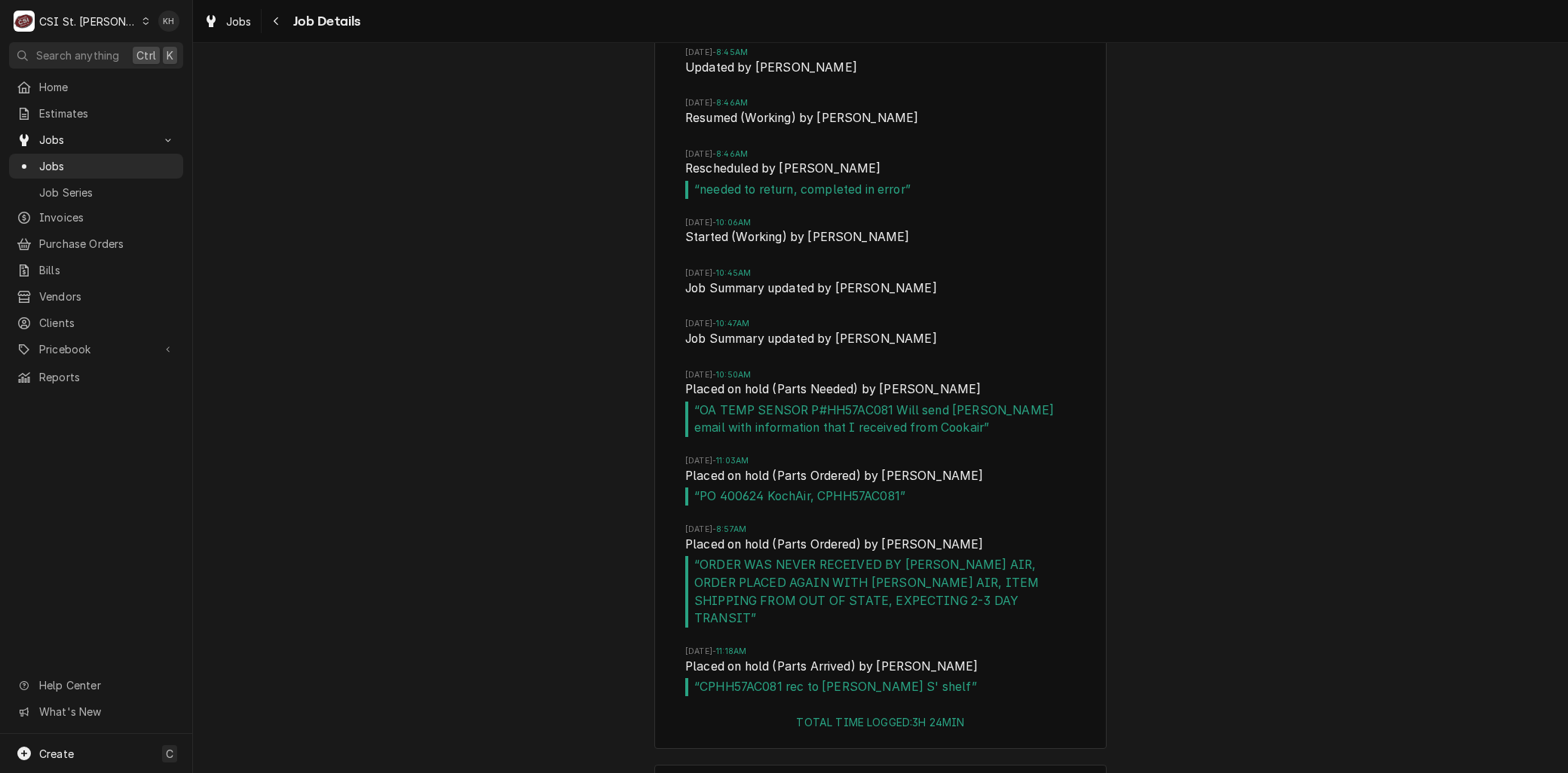
scroll to position [2981, 0]
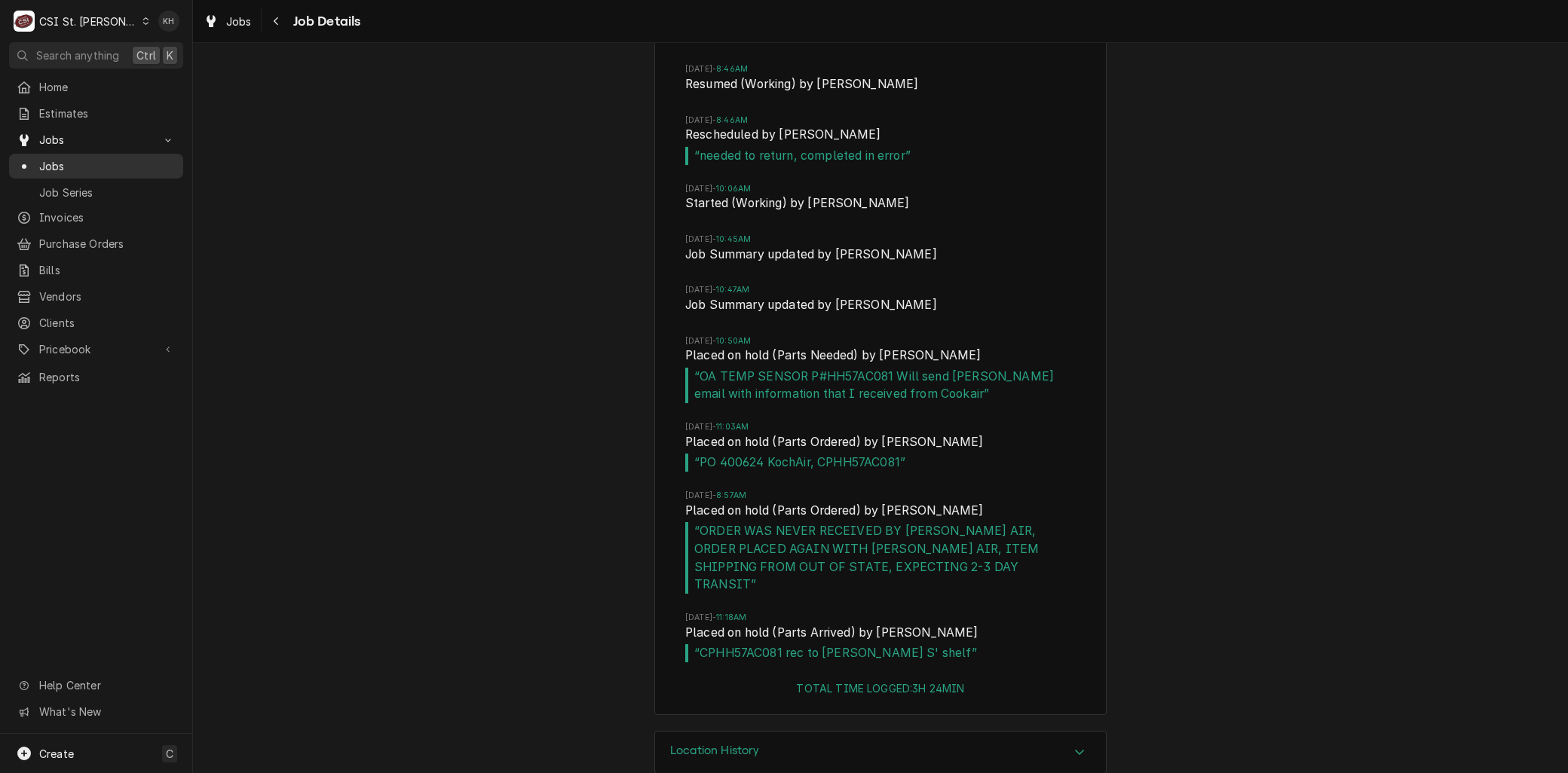
click at [58, 167] on span "Jobs" at bounding box center [107, 166] width 136 height 16
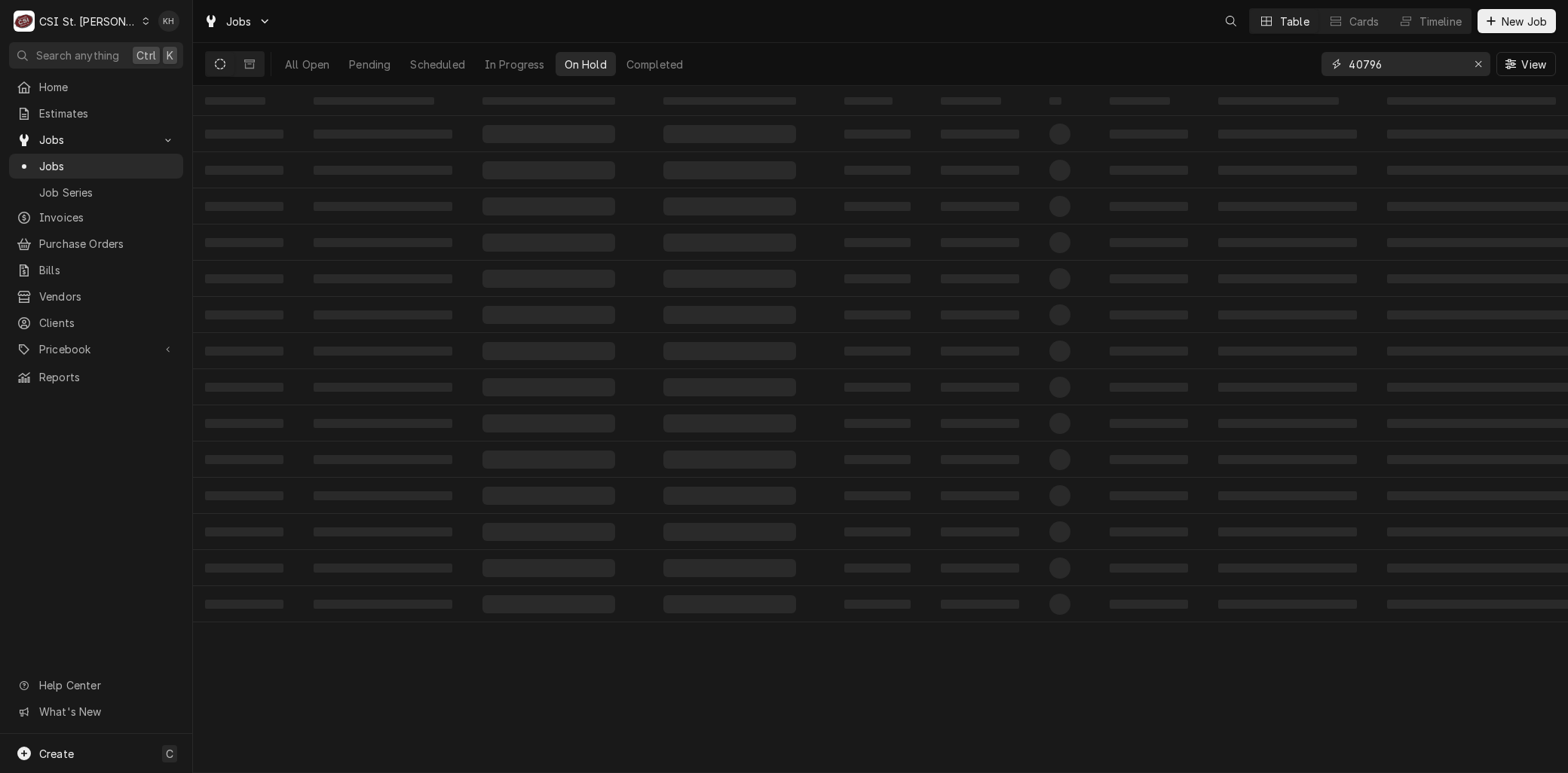
drag, startPoint x: 1394, startPoint y: 65, endPoint x: 1252, endPoint y: 55, distance: 142.4
click at [1255, 55] on div "All Open Pending Scheduled In Progress On Hold Completed 40796 View" at bounding box center [880, 63] width 1350 height 42
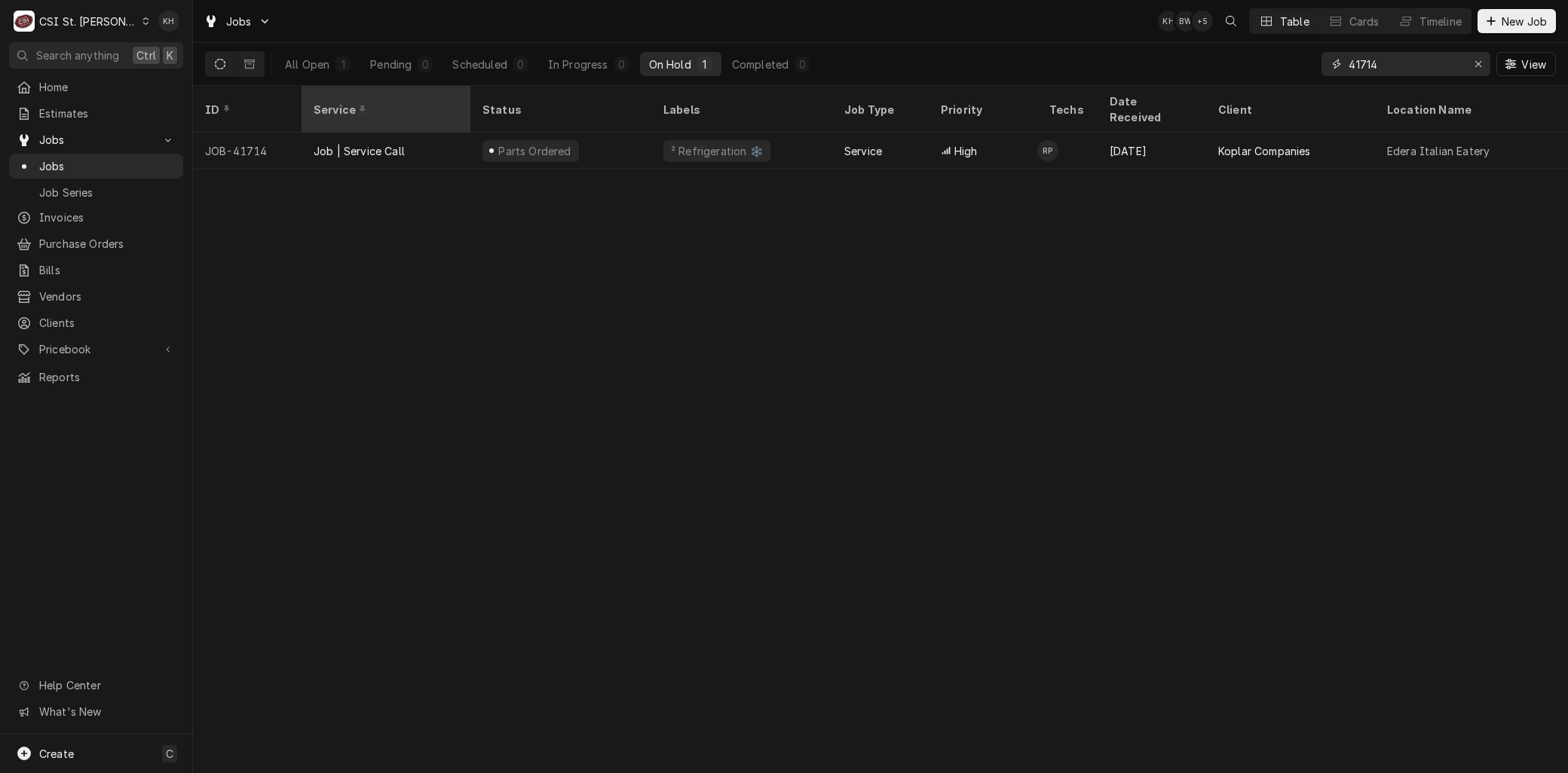
type input "41714"
click at [342, 102] on div "Service" at bounding box center [384, 110] width 142 height 16
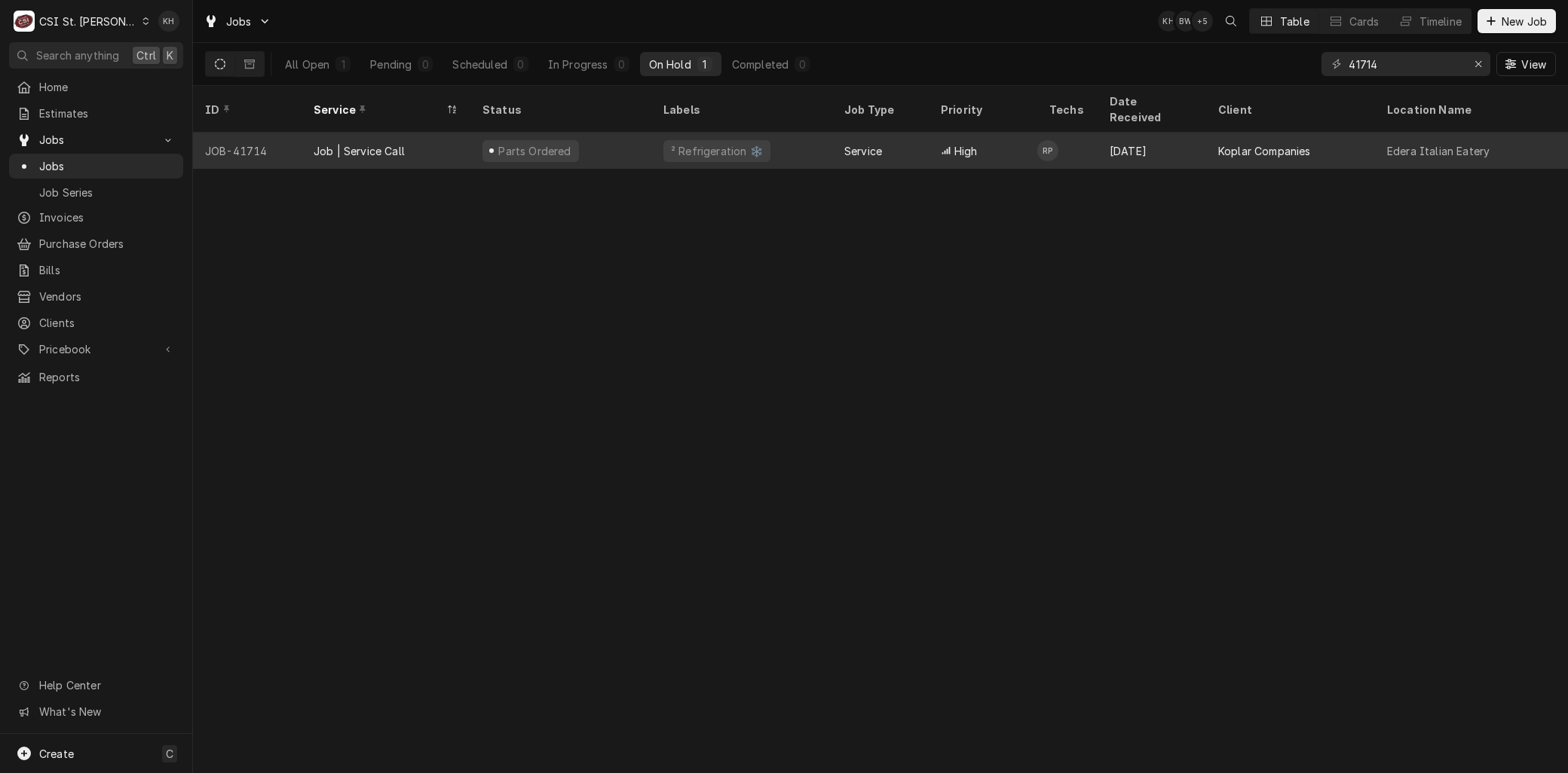
click at [357, 144] on div "Job | Service Call" at bounding box center [359, 152] width 91 height 16
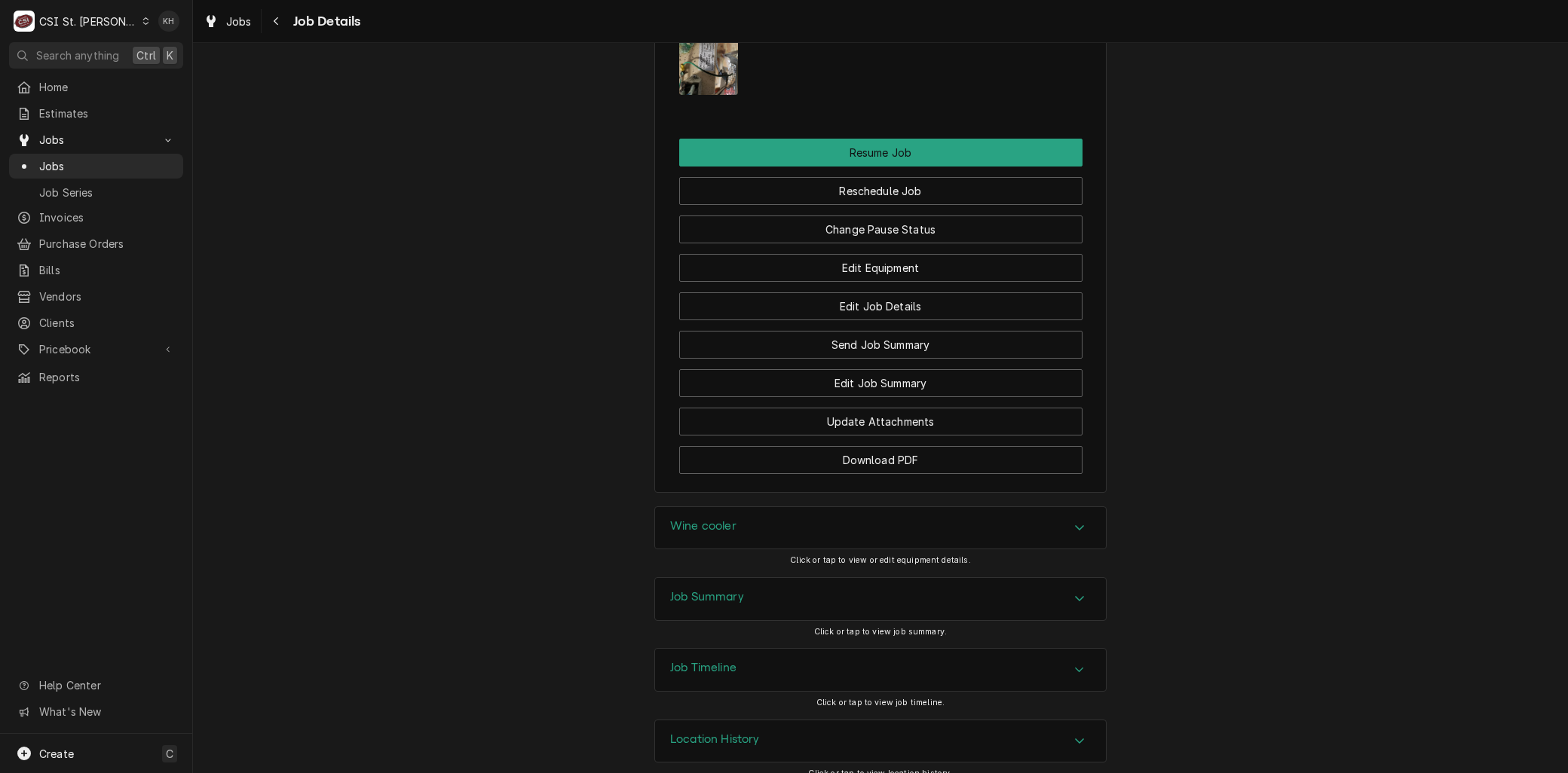
click at [722, 661] on h3 "Job Timeline" at bounding box center [703, 668] width 66 height 14
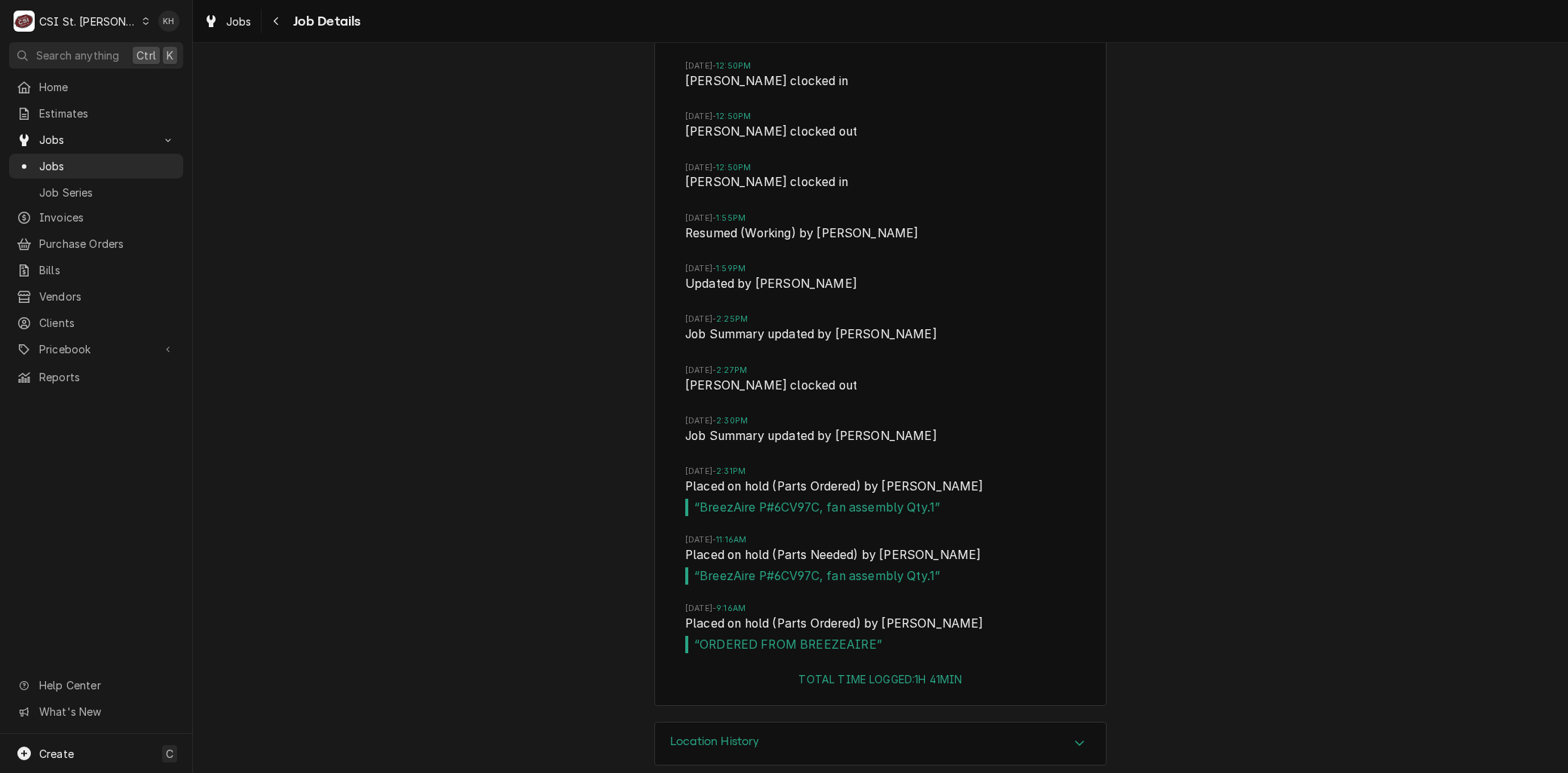
scroll to position [2982, 0]
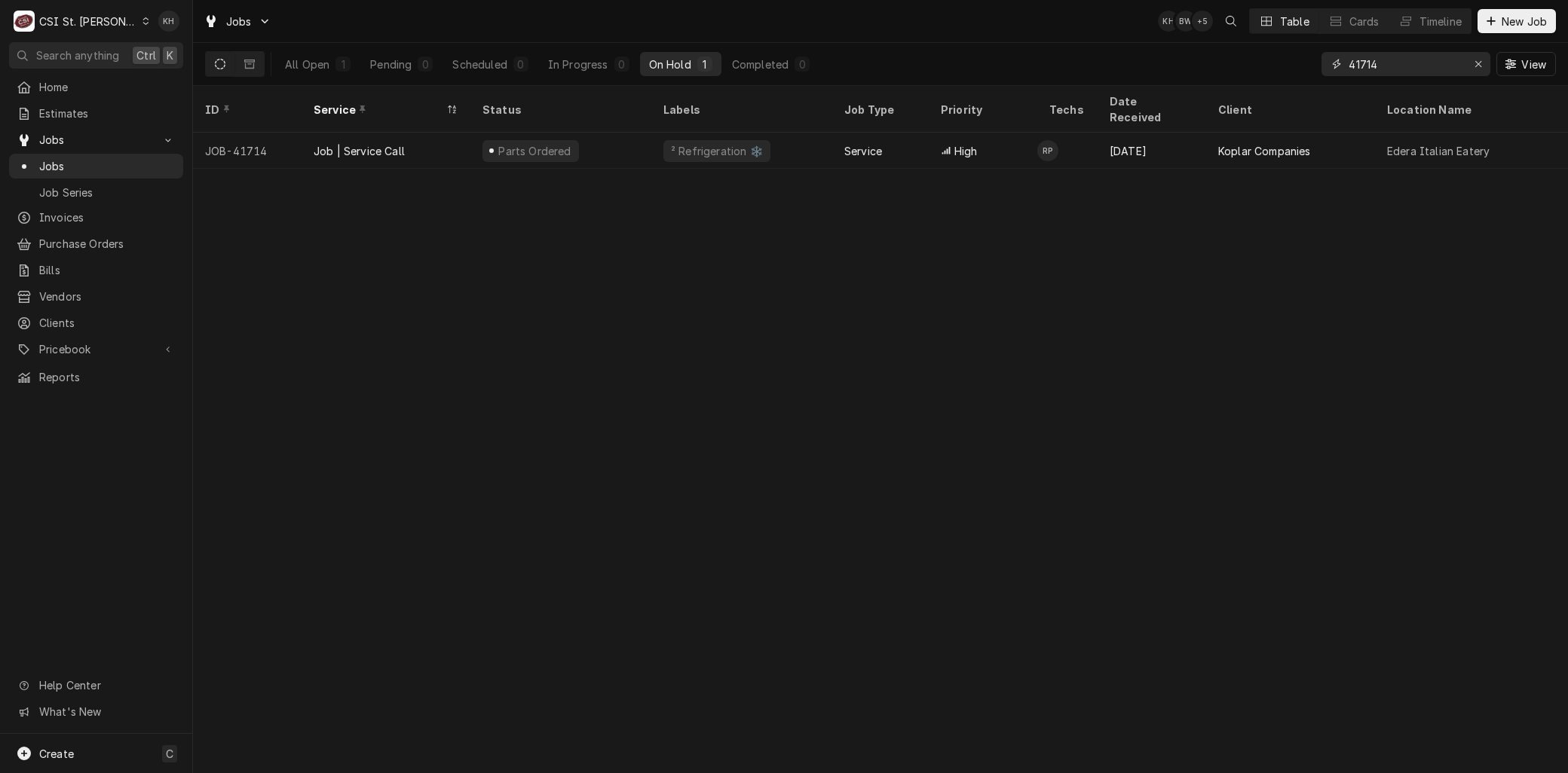
drag, startPoint x: 1382, startPoint y: 58, endPoint x: 1242, endPoint y: 57, distance: 140.0
click at [1242, 56] on div "All Open 1 Pending 0 Scheduled 0 In Progress 0 On Hold 1 Completed 0 41714 View" at bounding box center [880, 63] width 1350 height 42
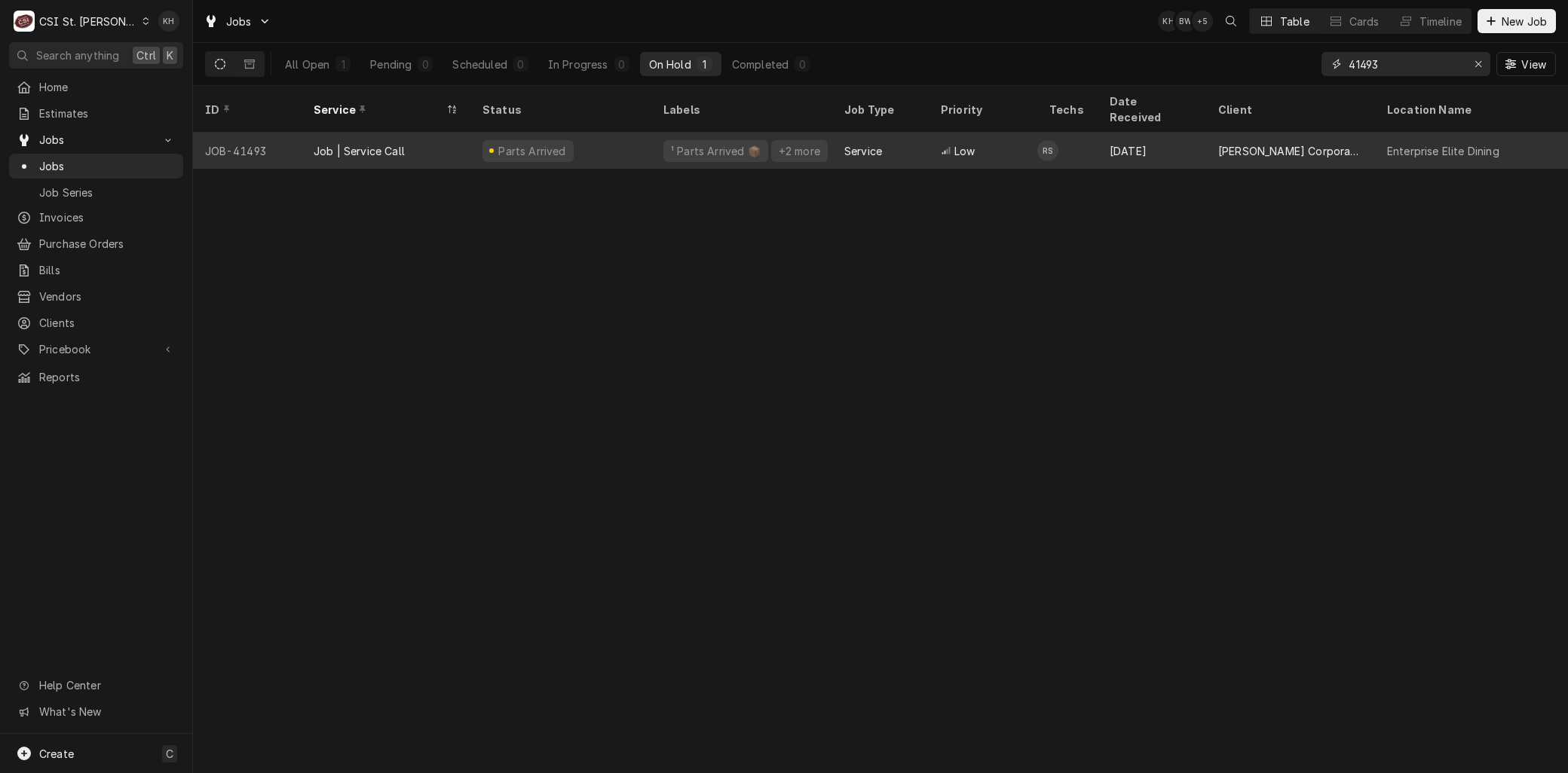
type input "41493"
click at [447, 144] on div "Job | Service Call" at bounding box center [385, 151] width 169 height 37
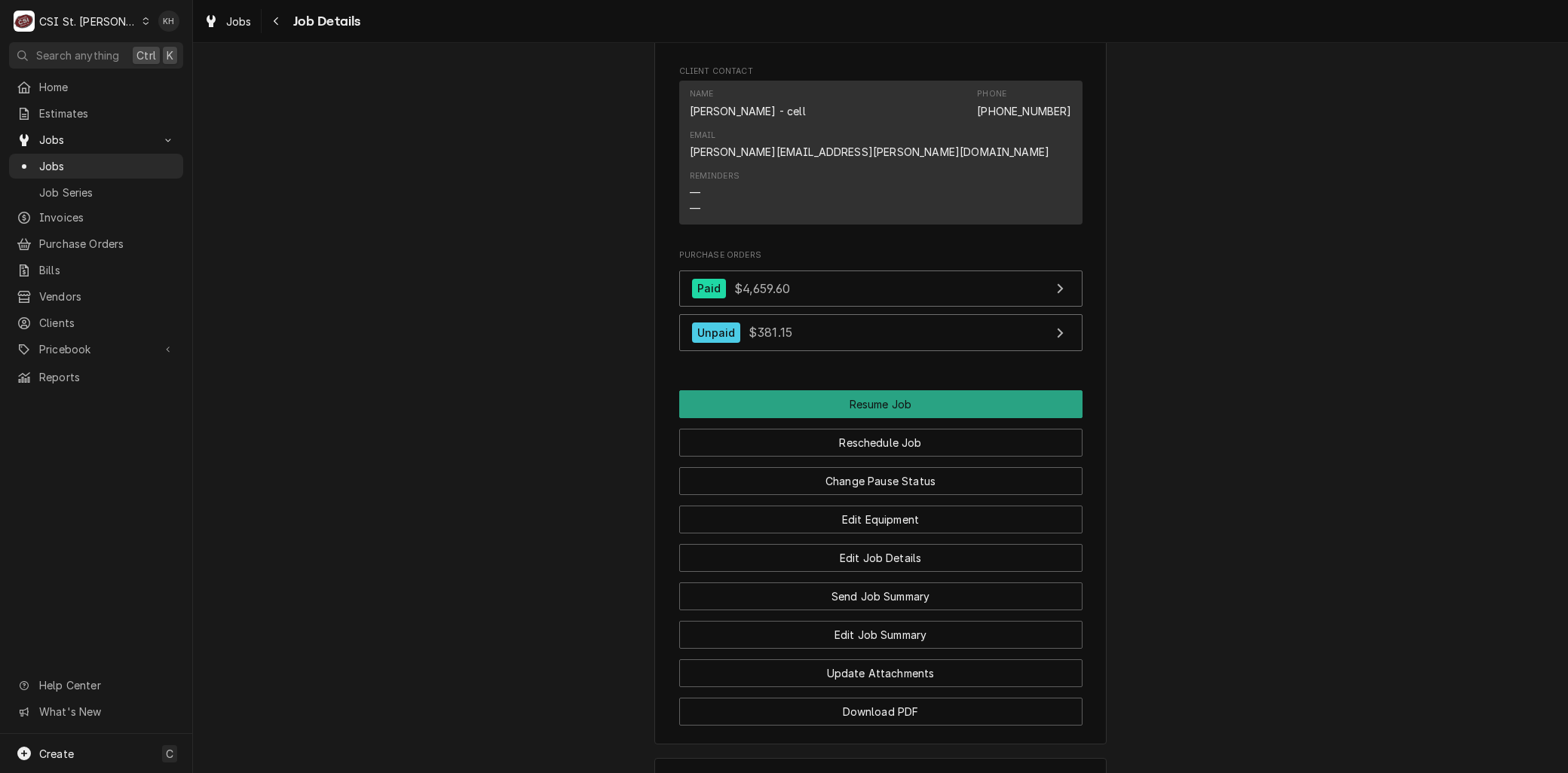
scroll to position [2344, 0]
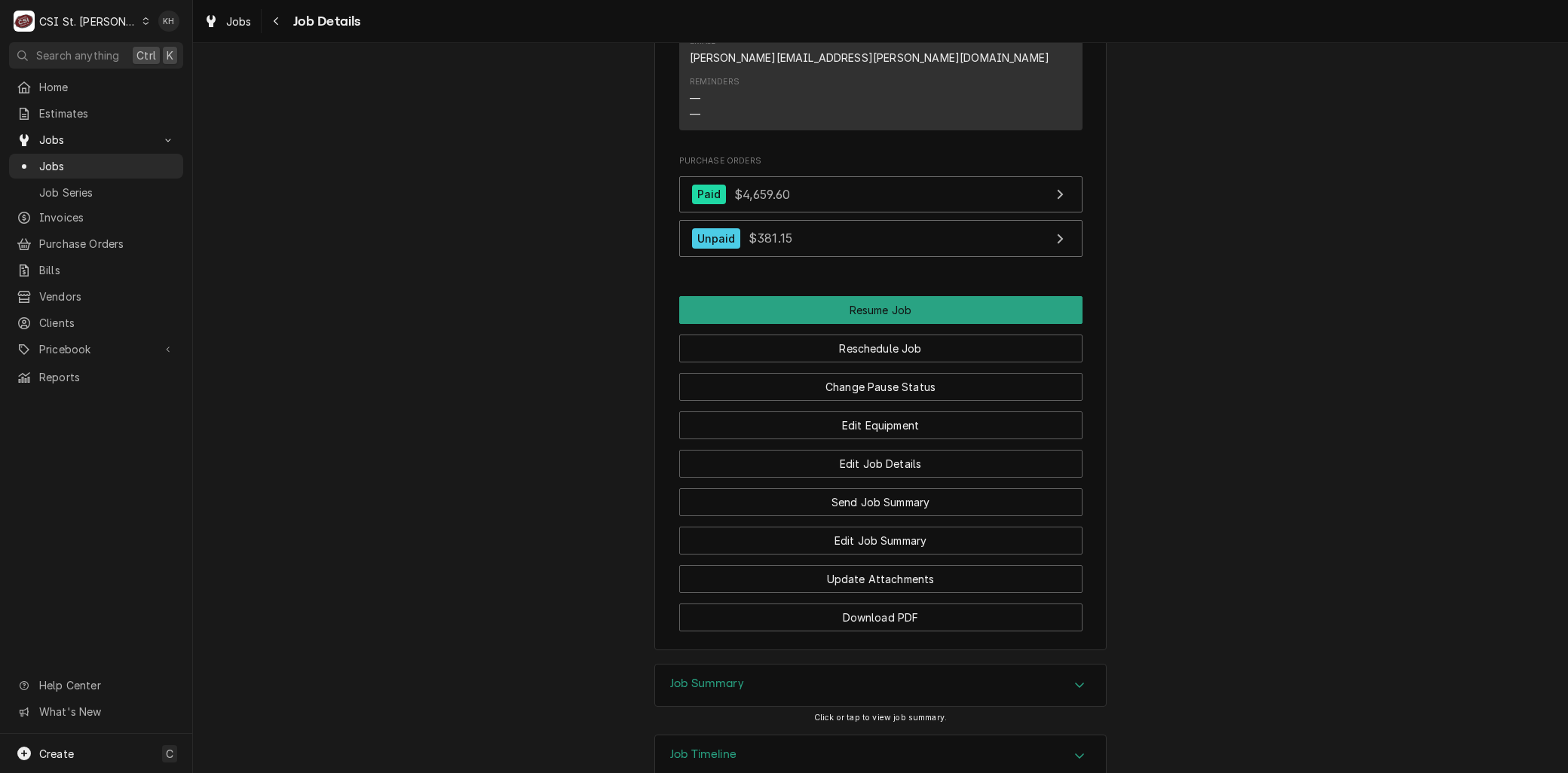
click at [718, 747] on h3 "Job Timeline" at bounding box center [703, 754] width 66 height 14
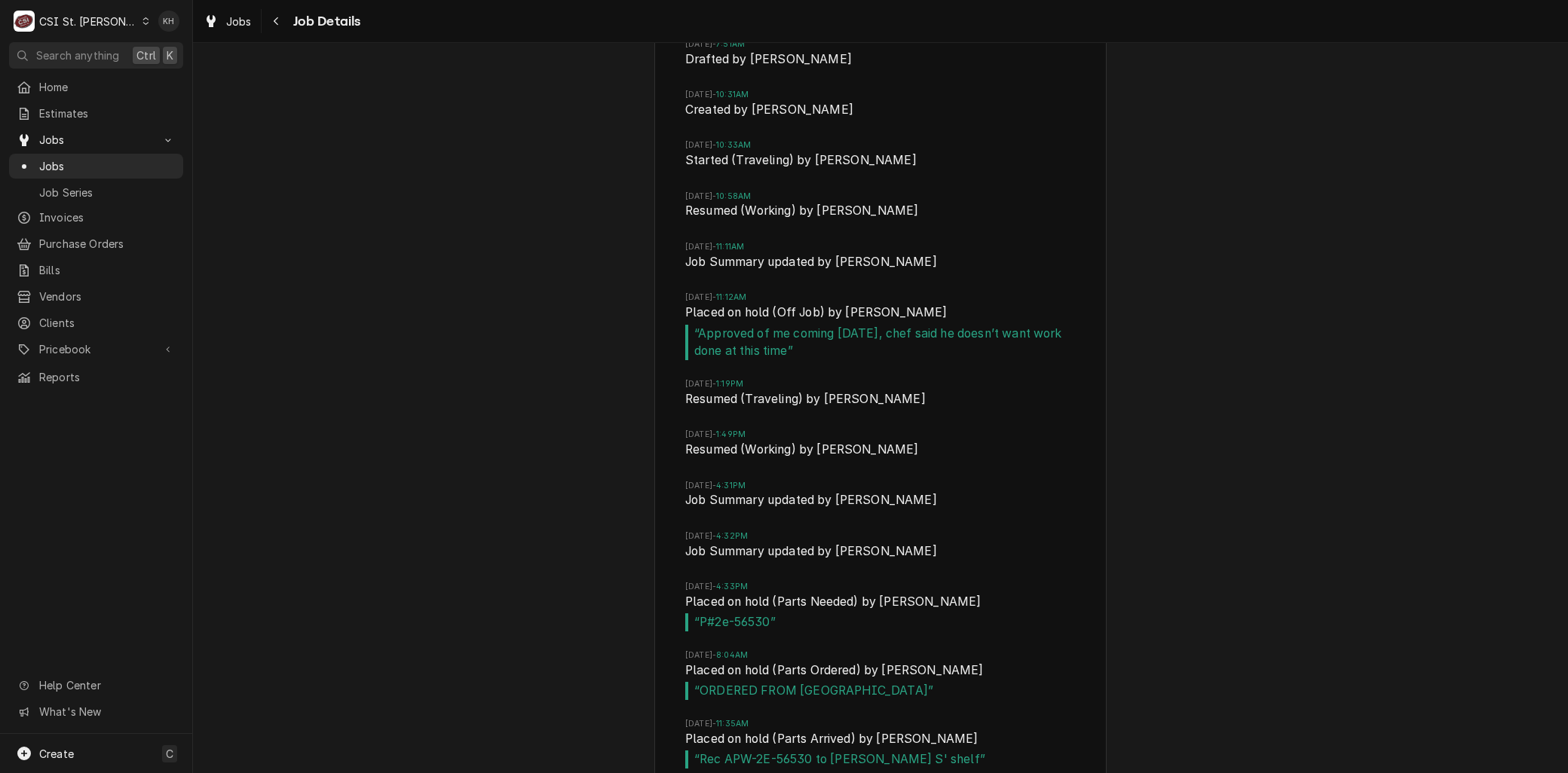
scroll to position [3282, 0]
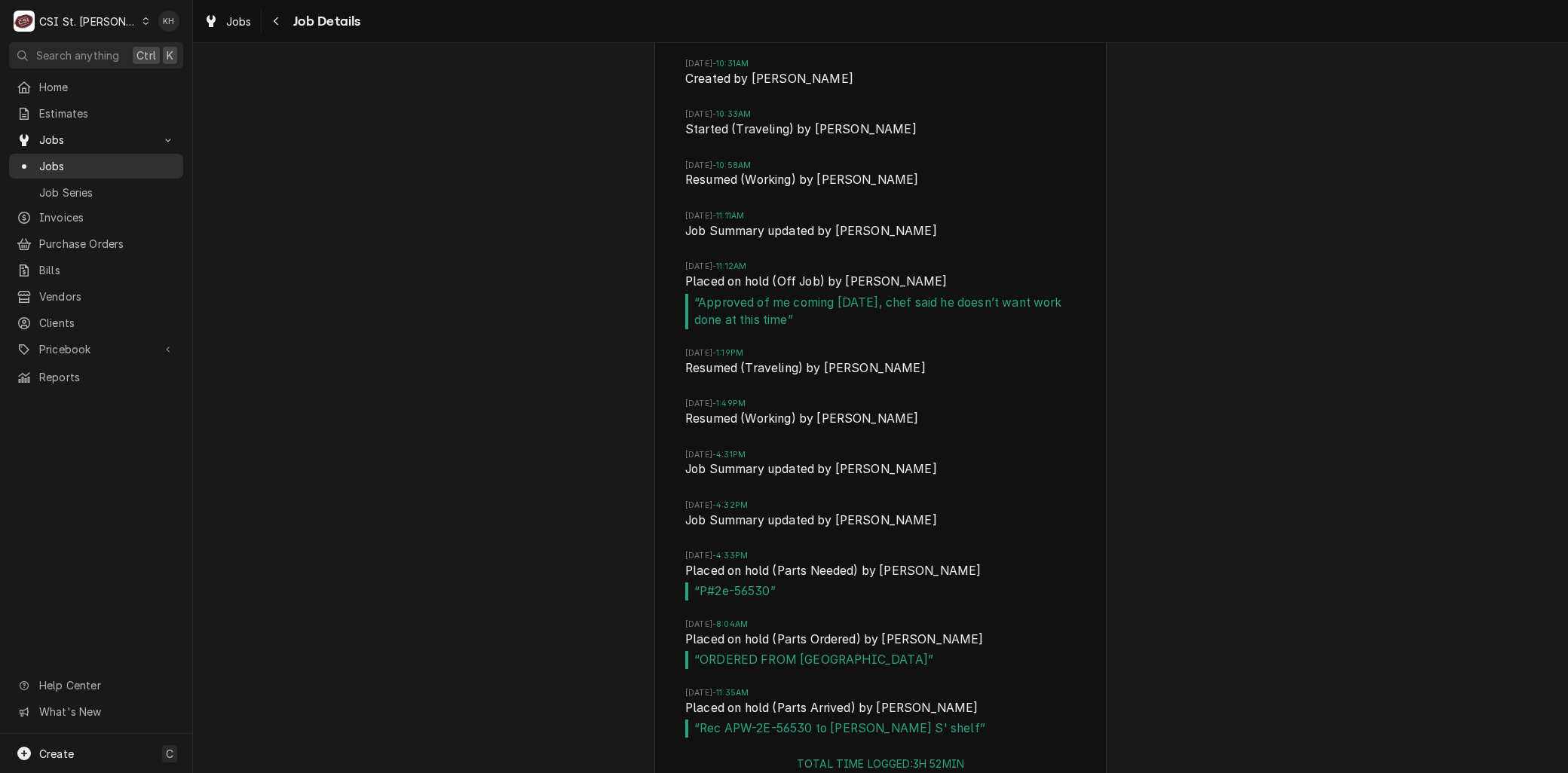
click at [77, 161] on span "Jobs" at bounding box center [107, 166] width 136 height 16
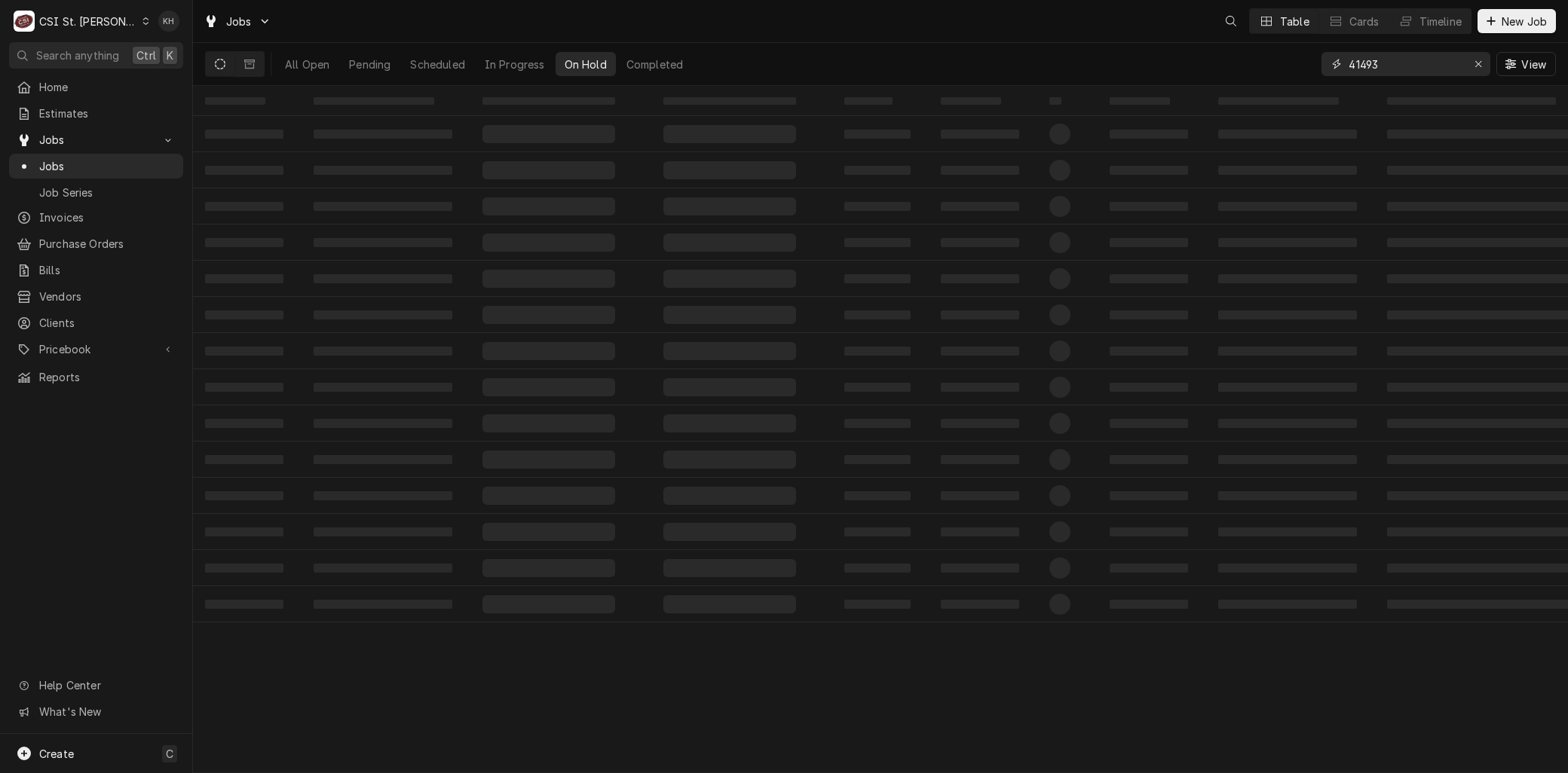
drag, startPoint x: 1409, startPoint y: 61, endPoint x: 1257, endPoint y: 62, distance: 152.0
click at [1257, 62] on div "All Open Pending Scheduled In Progress On Hold Completed 41493 View" at bounding box center [880, 63] width 1350 height 42
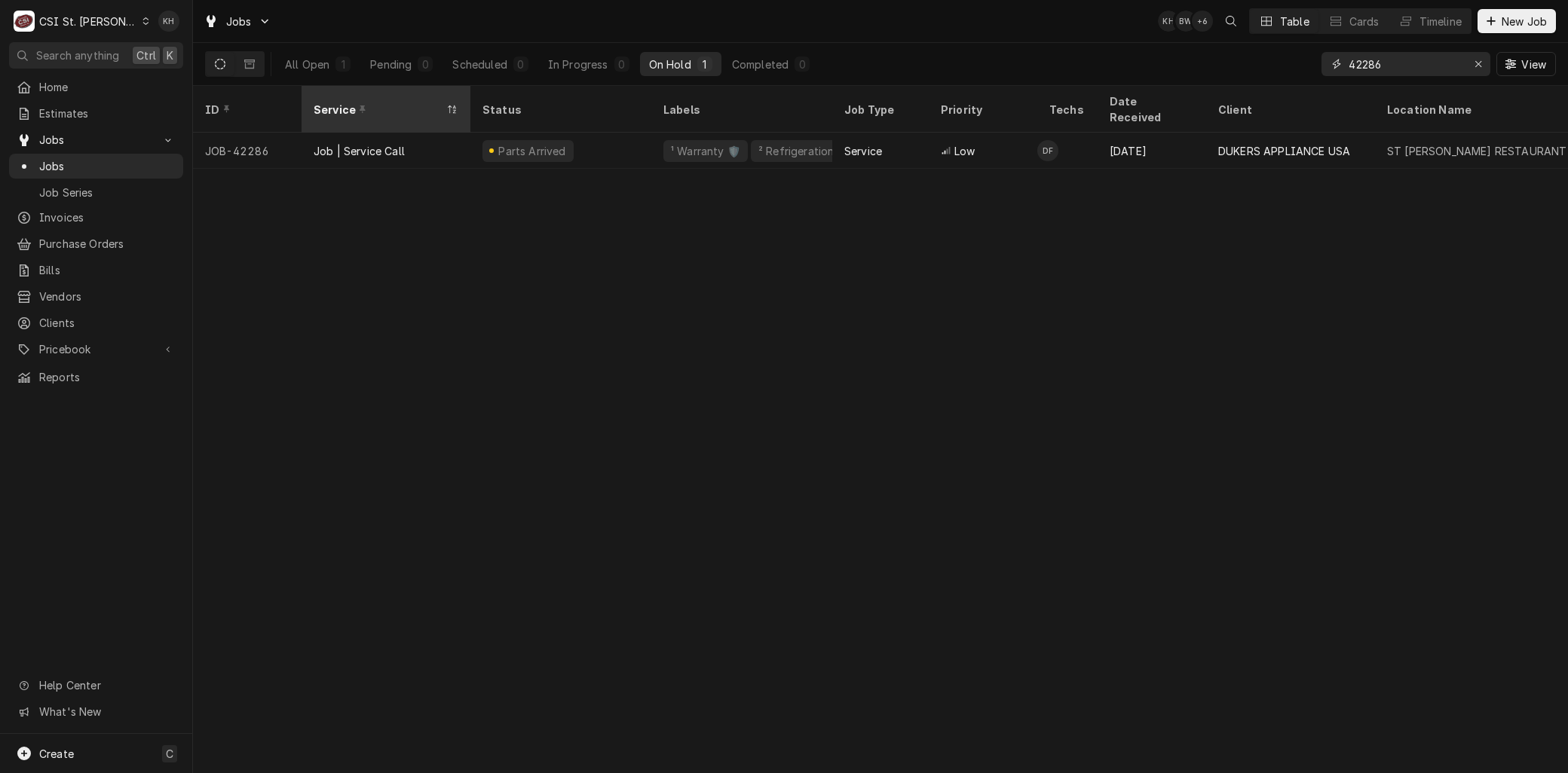
type input "42286"
click at [433, 114] on th "Service" at bounding box center [385, 109] width 169 height 46
click at [409, 133] on div "Job | Service Call" at bounding box center [385, 151] width 169 height 37
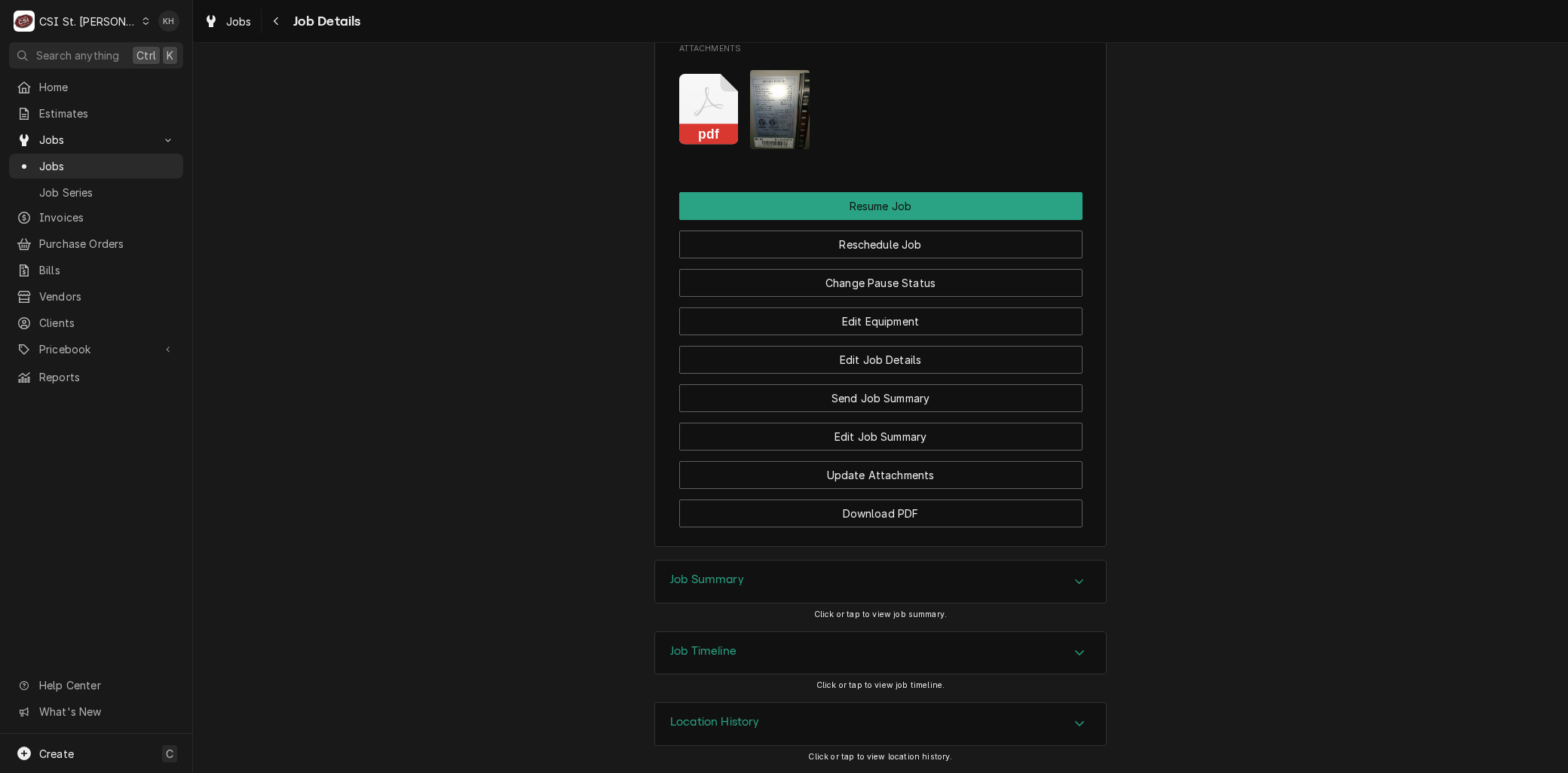
click at [743, 668] on div "Job Timeline" at bounding box center [879, 653] width 450 height 42
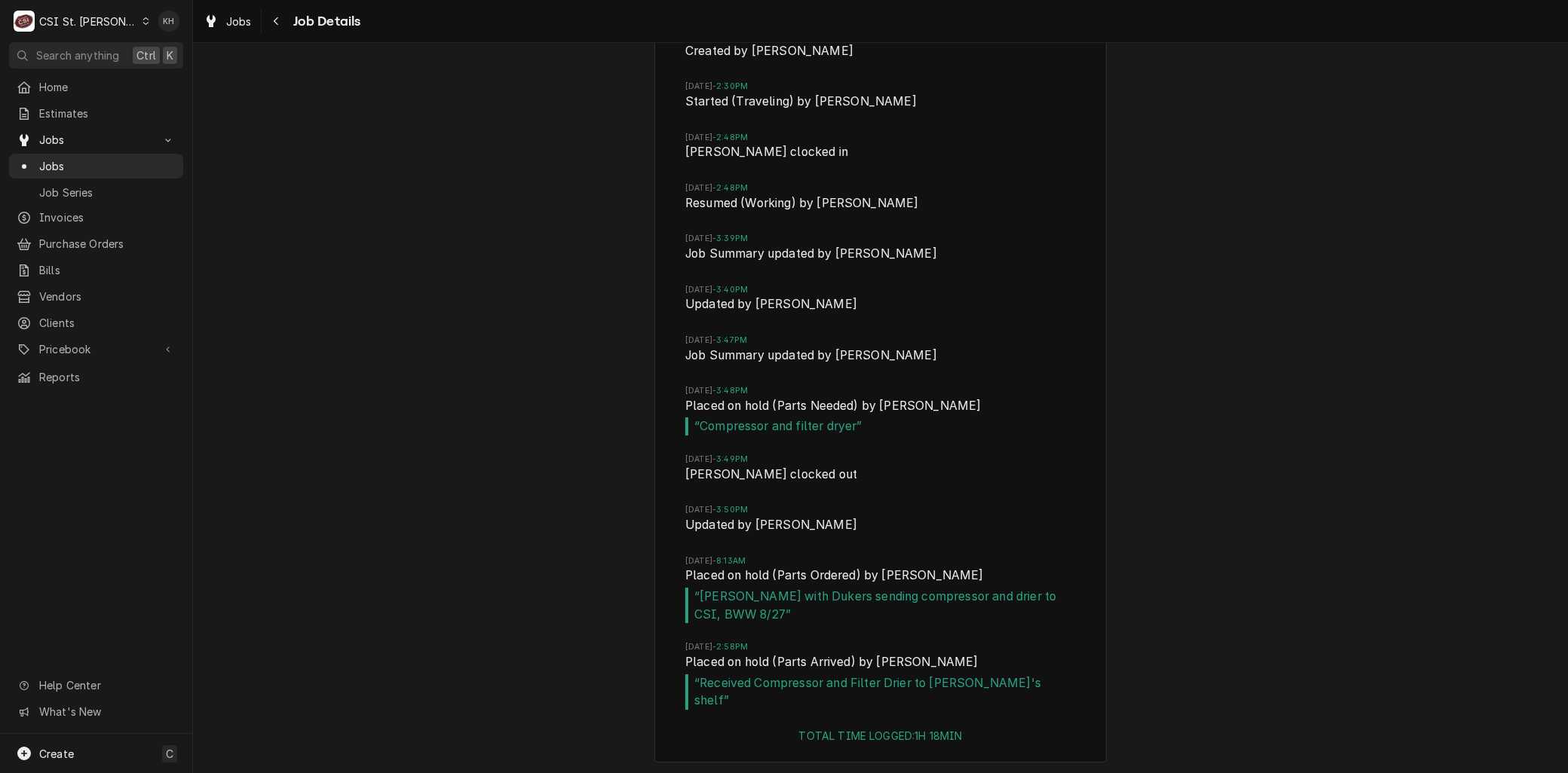
scroll to position [2570, 0]
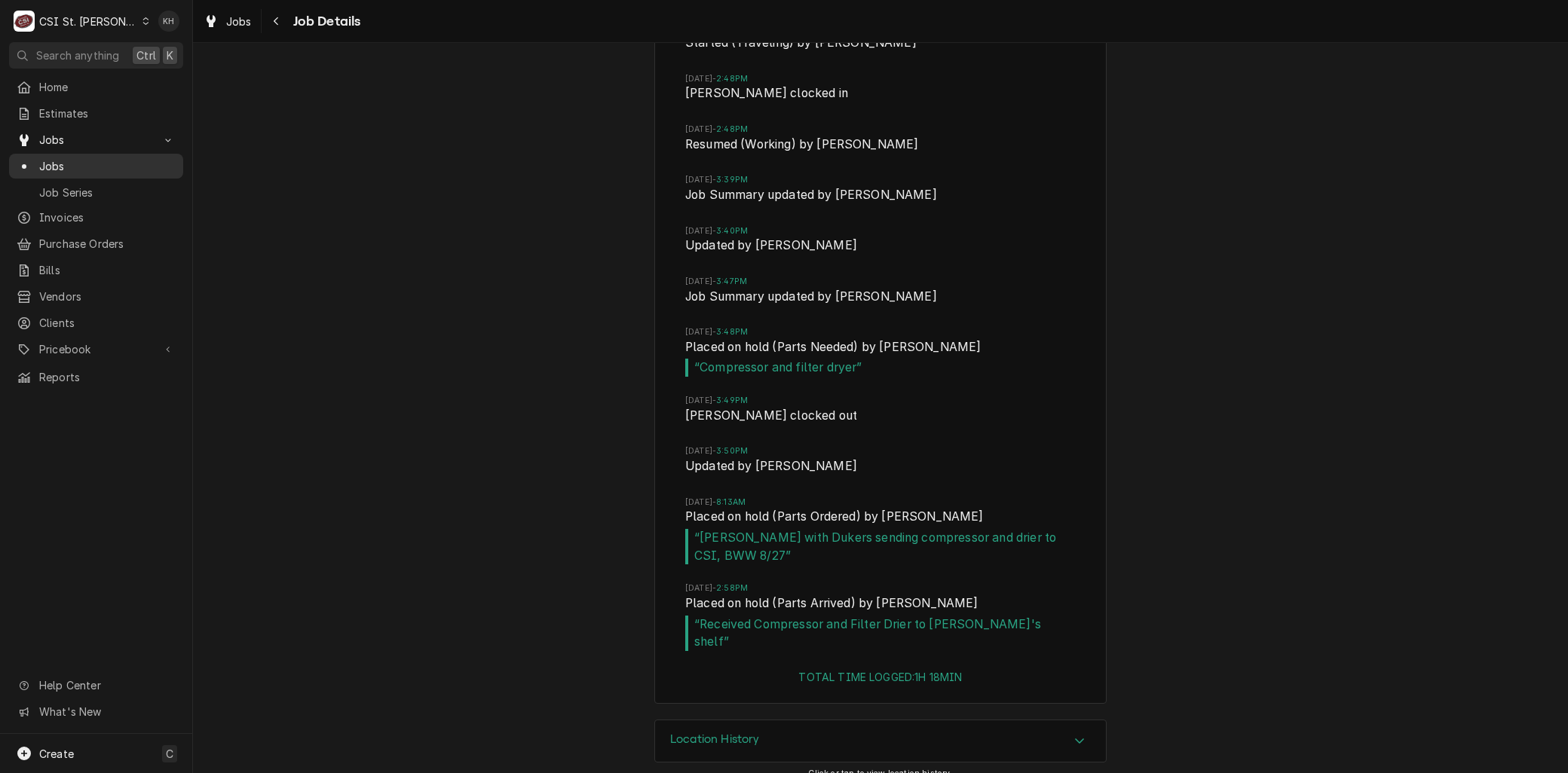
click at [54, 158] on span "Jobs" at bounding box center [107, 166] width 136 height 16
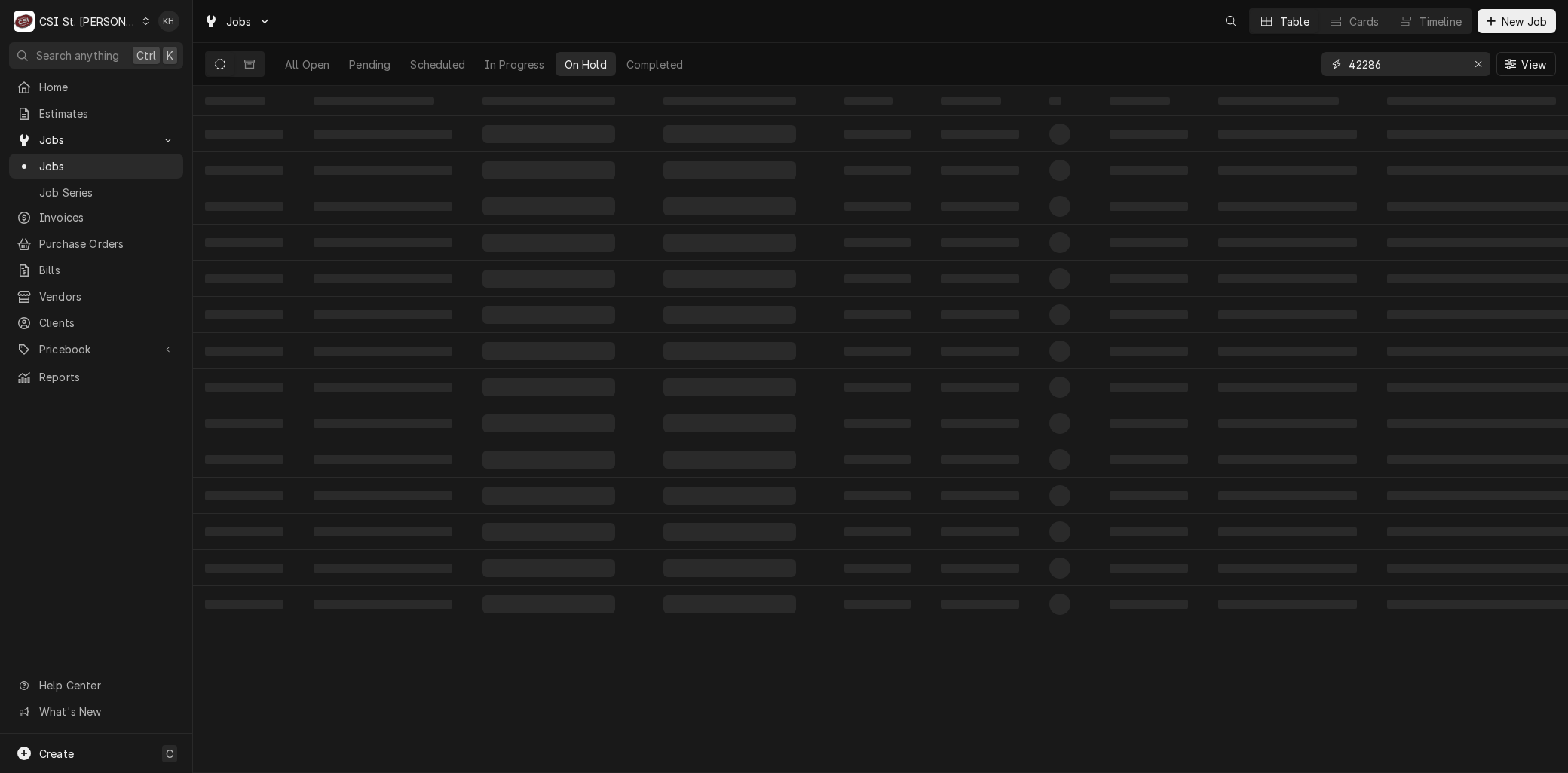
drag, startPoint x: 1399, startPoint y: 72, endPoint x: 1157, endPoint y: 54, distance: 242.7
click at [1157, 55] on div "All Open Pending Scheduled In Progress On Hold Completed 42286 View" at bounding box center [880, 63] width 1350 height 42
type input "42323"
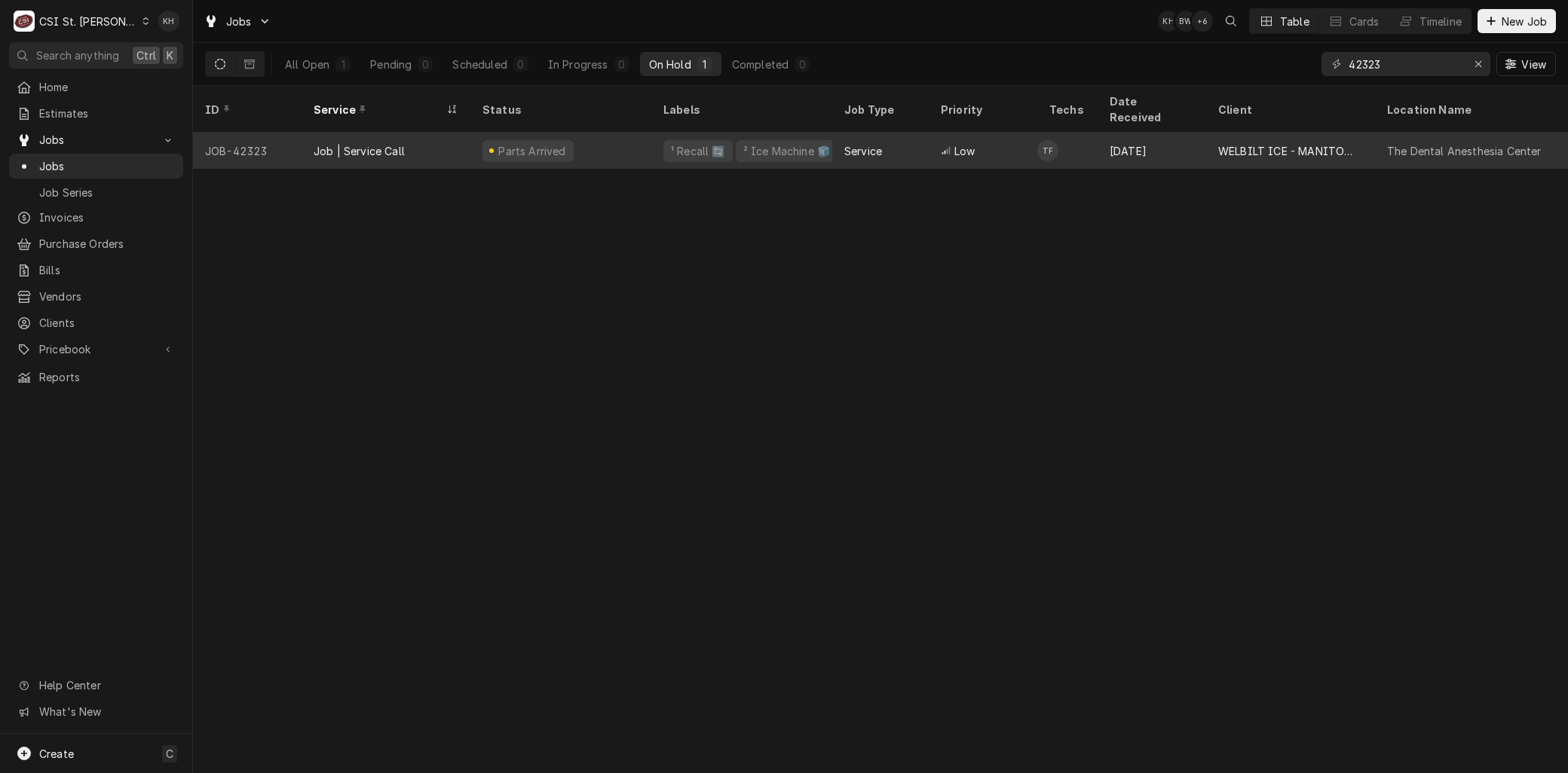
drag, startPoint x: 838, startPoint y: 168, endPoint x: 382, endPoint y: 138, distance: 457.0
click at [382, 144] on div "Job | Service Call" at bounding box center [359, 152] width 91 height 16
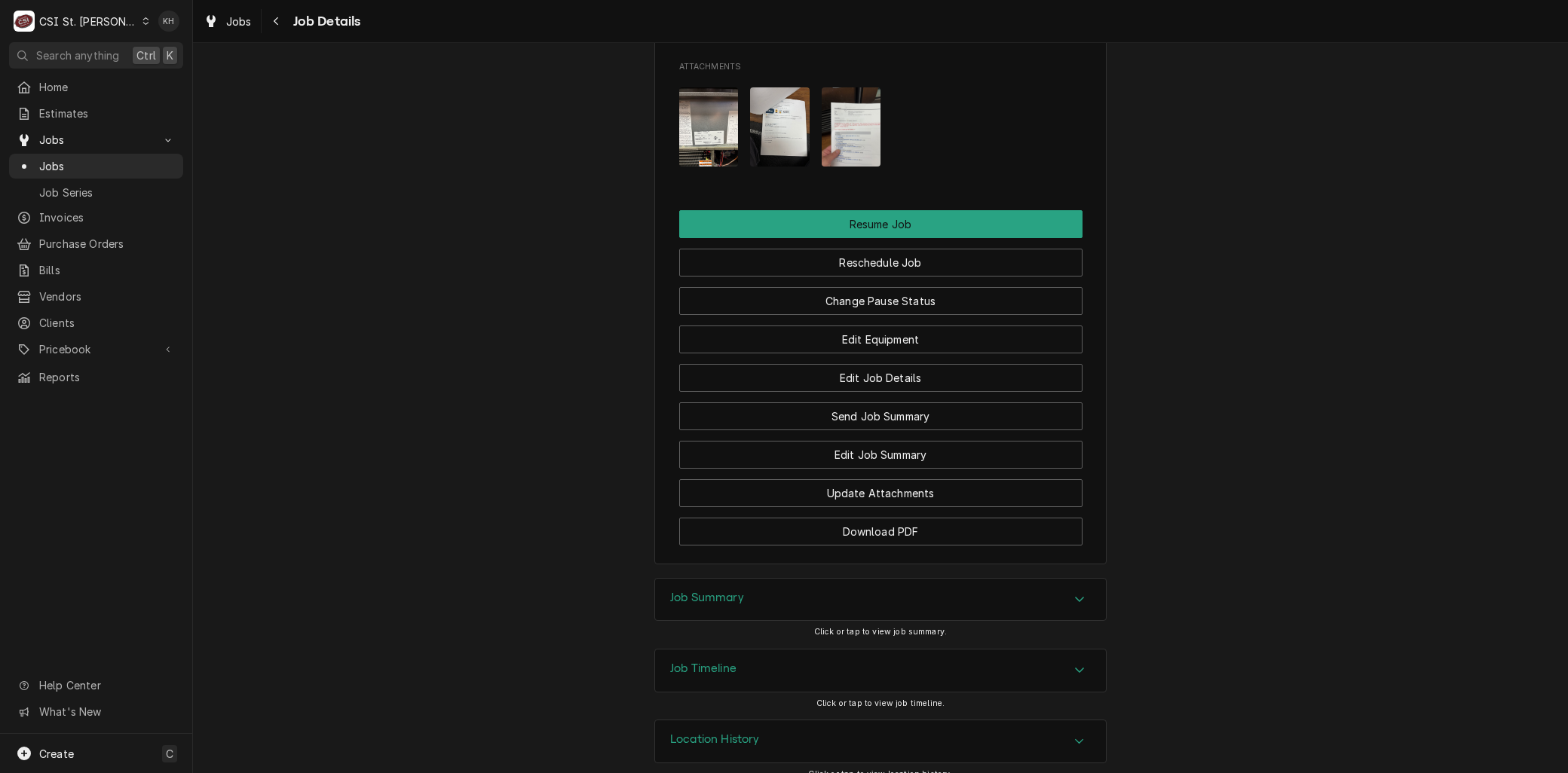
click at [737, 660] on div "Job Timeline" at bounding box center [879, 670] width 450 height 42
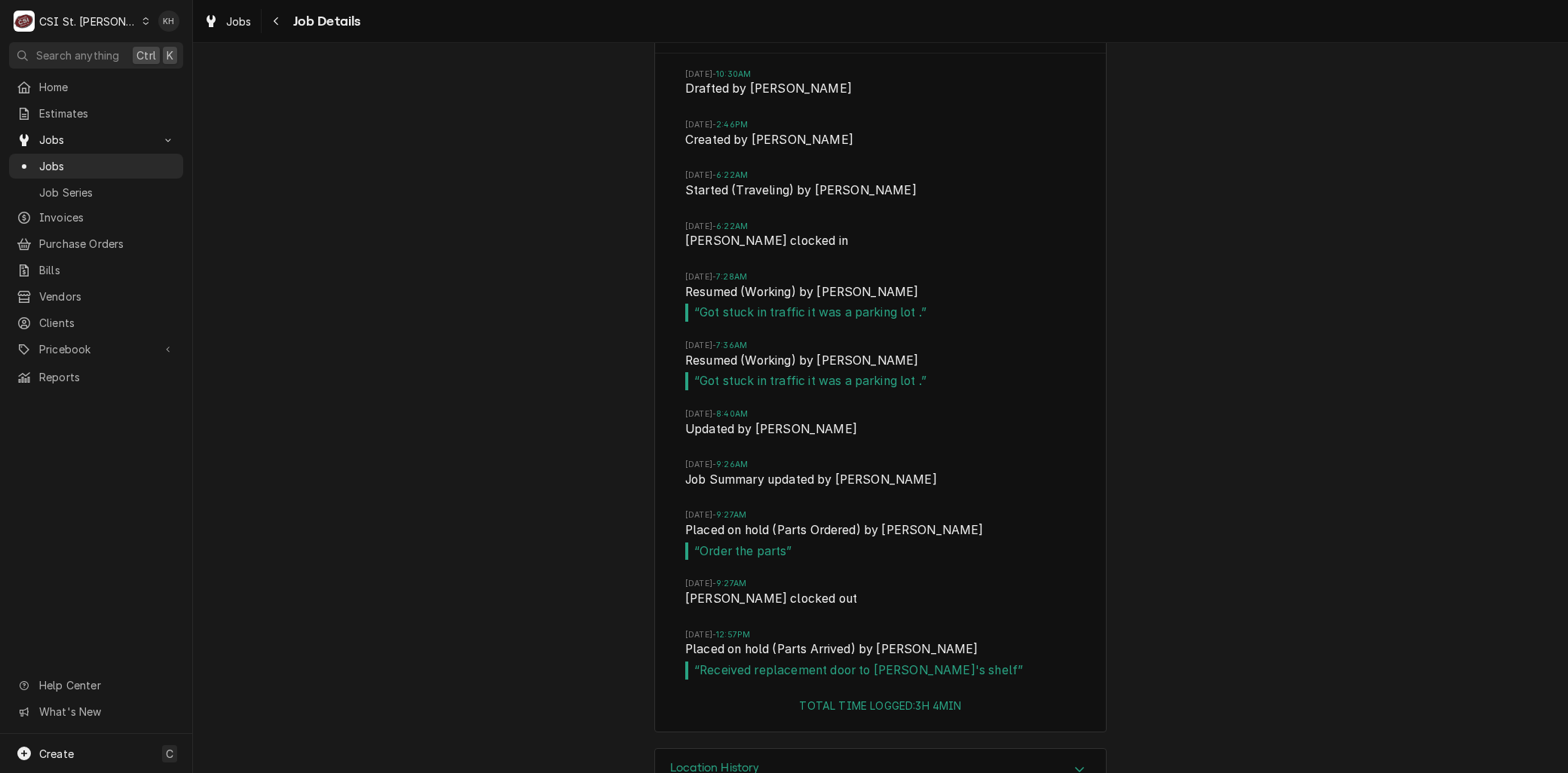
scroll to position [2744, 0]
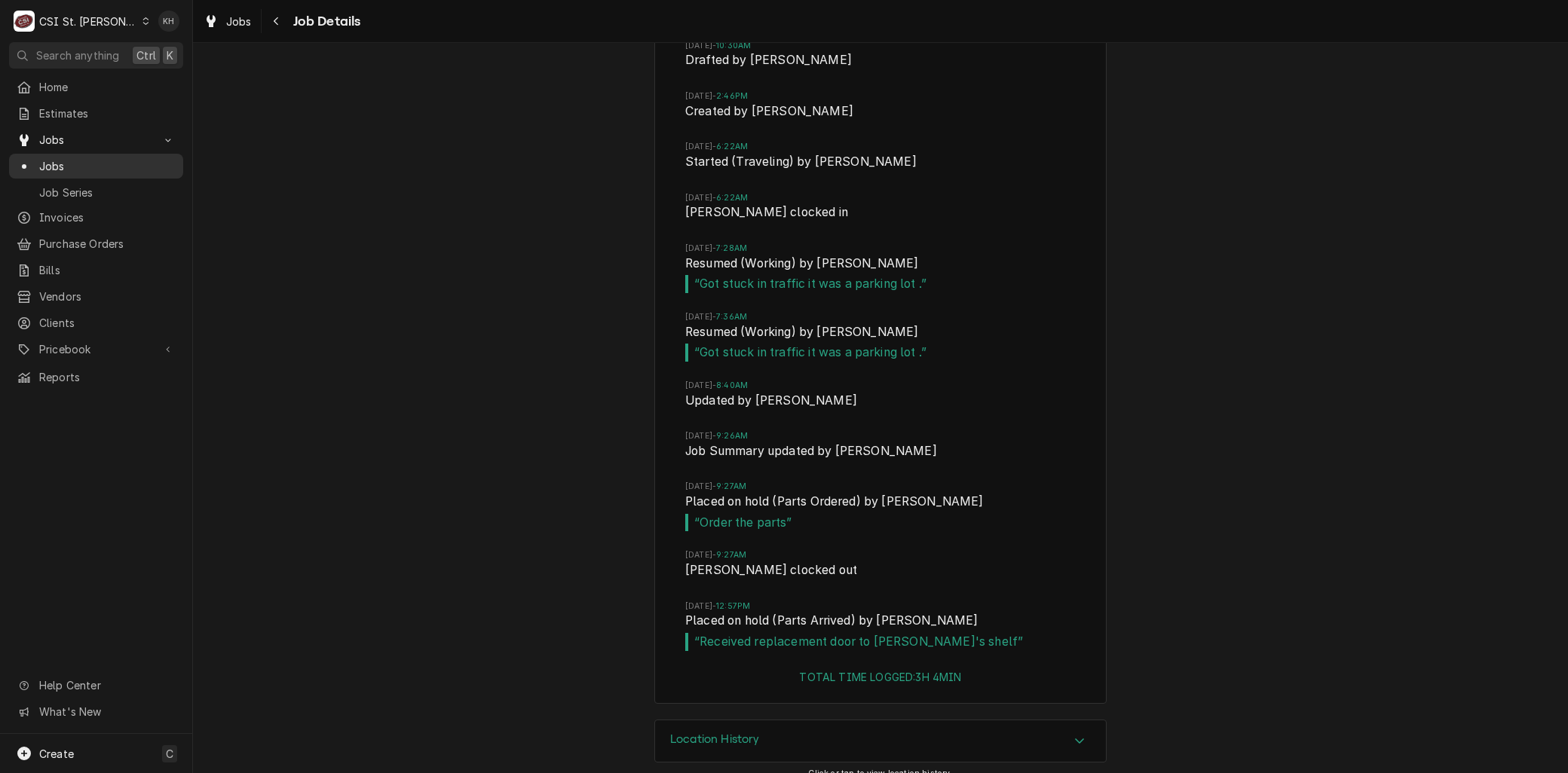
click at [55, 158] on span "Jobs" at bounding box center [107, 166] width 136 height 16
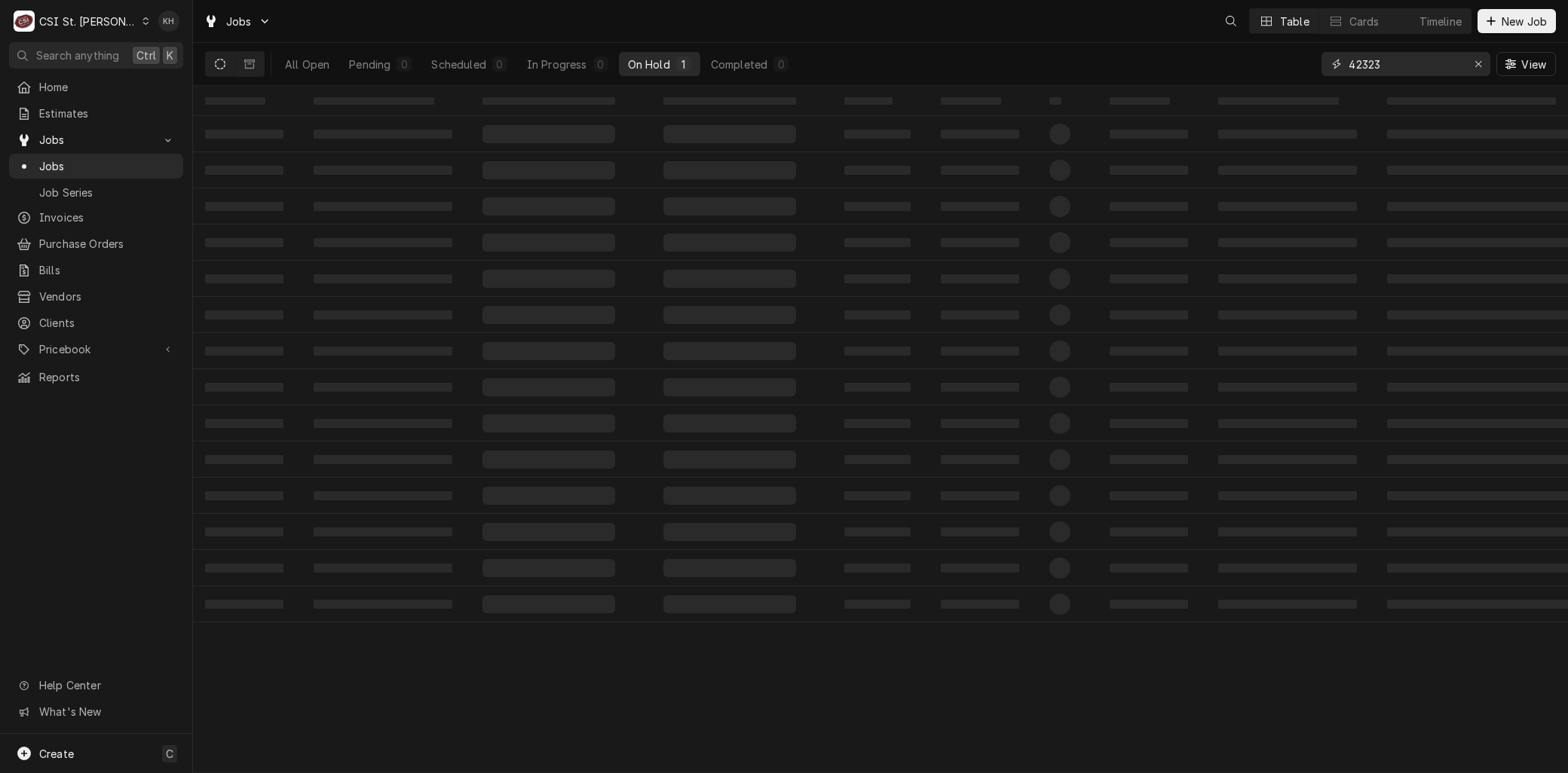
drag, startPoint x: 1384, startPoint y: 63, endPoint x: 1322, endPoint y: 62, distance: 62.0
click at [1322, 62] on div "42323" at bounding box center [1405, 63] width 169 height 24
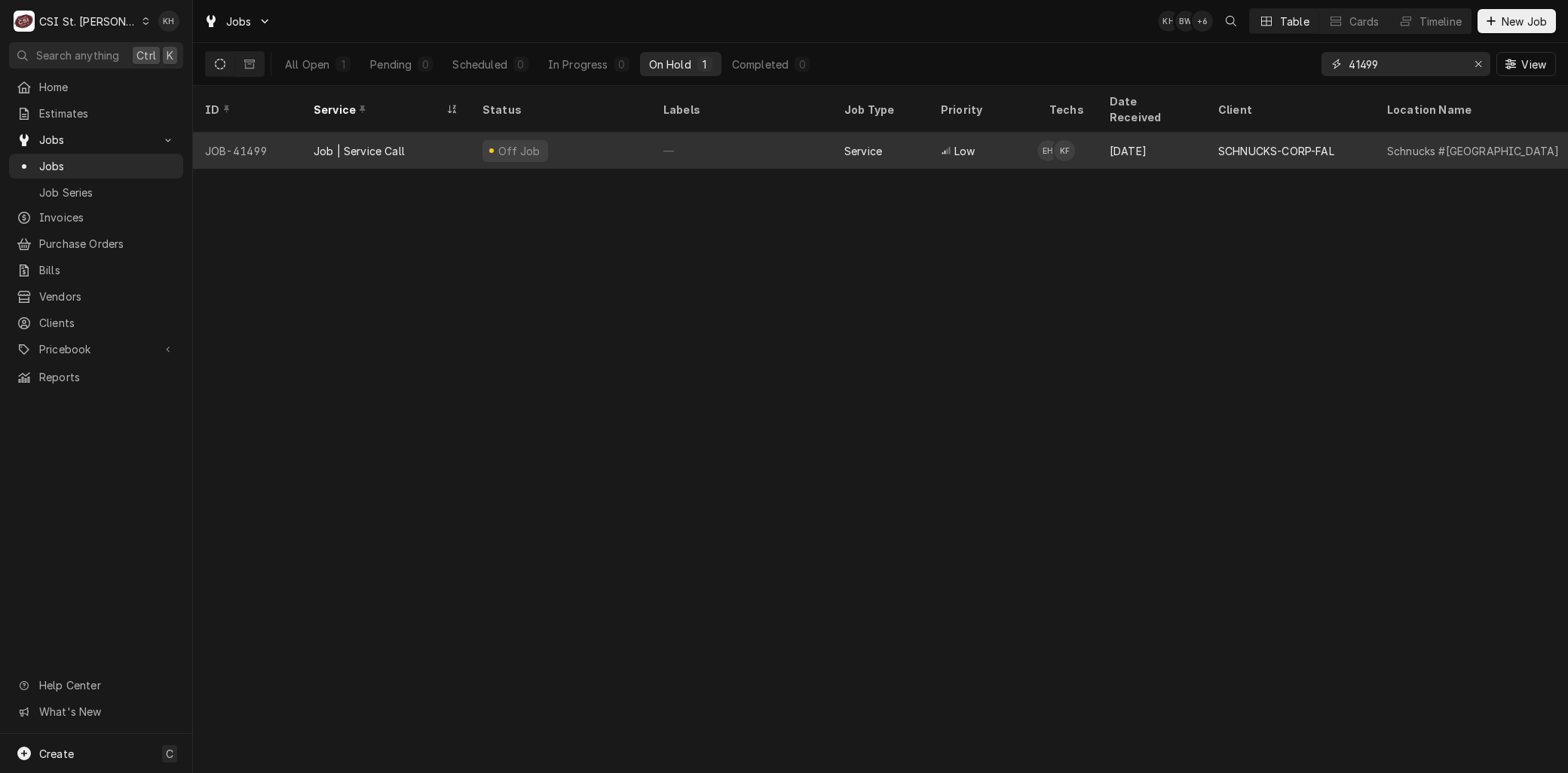
type input "41499"
click at [484, 140] on div "Off Job" at bounding box center [516, 151] width 66 height 22
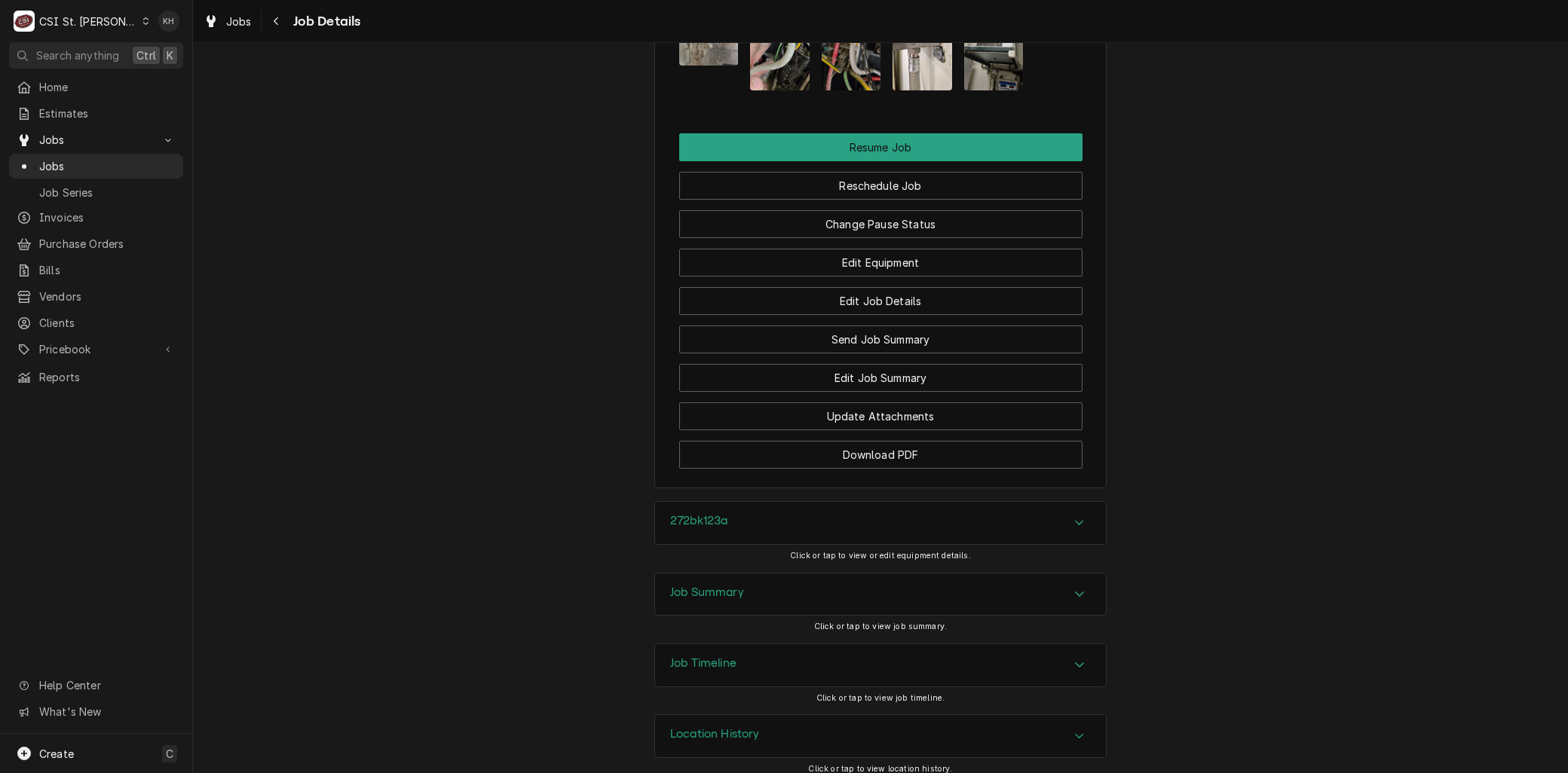
click at [718, 656] on h3 "Job Timeline" at bounding box center [703, 663] width 66 height 14
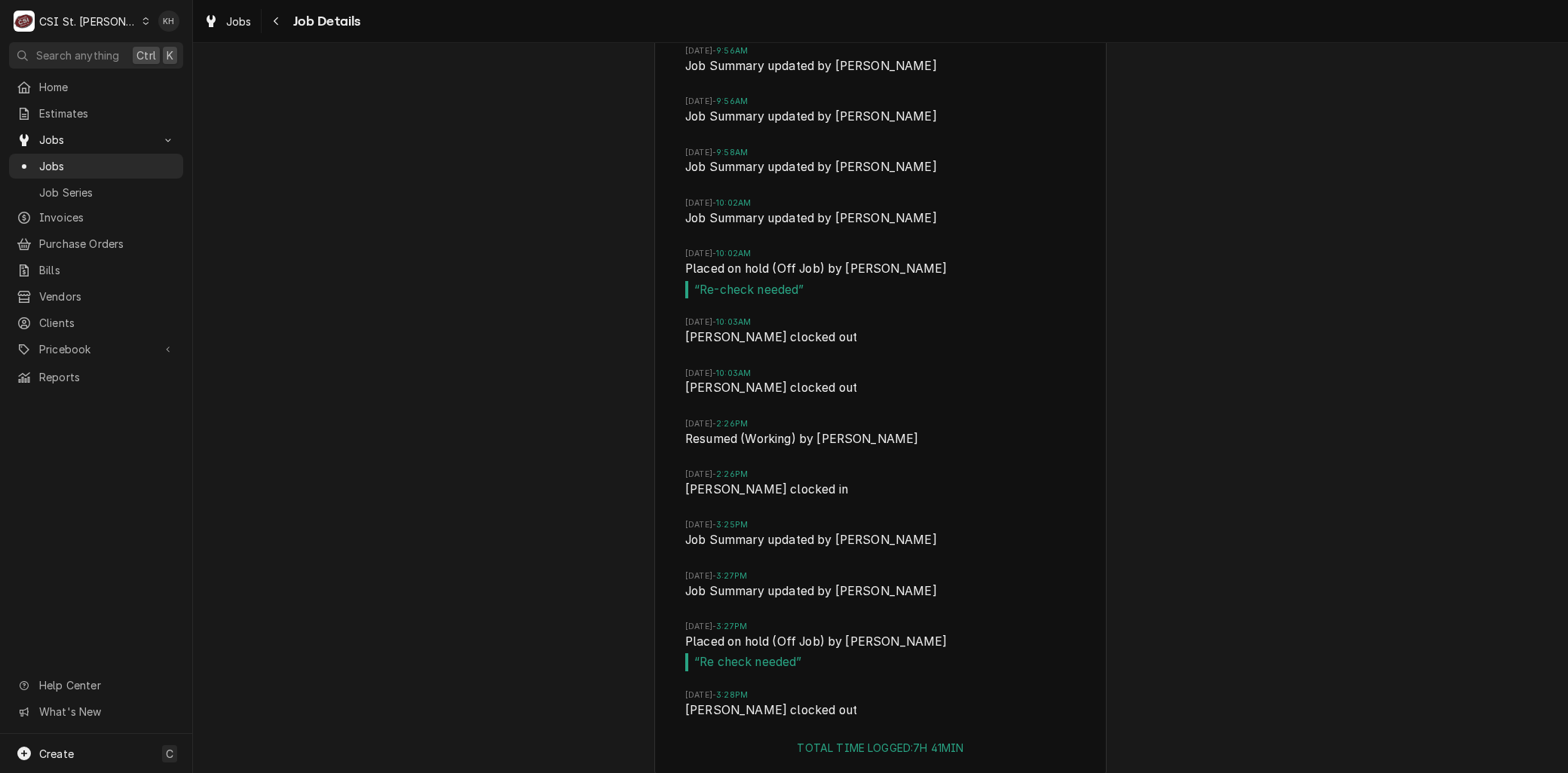
scroll to position [4119, 0]
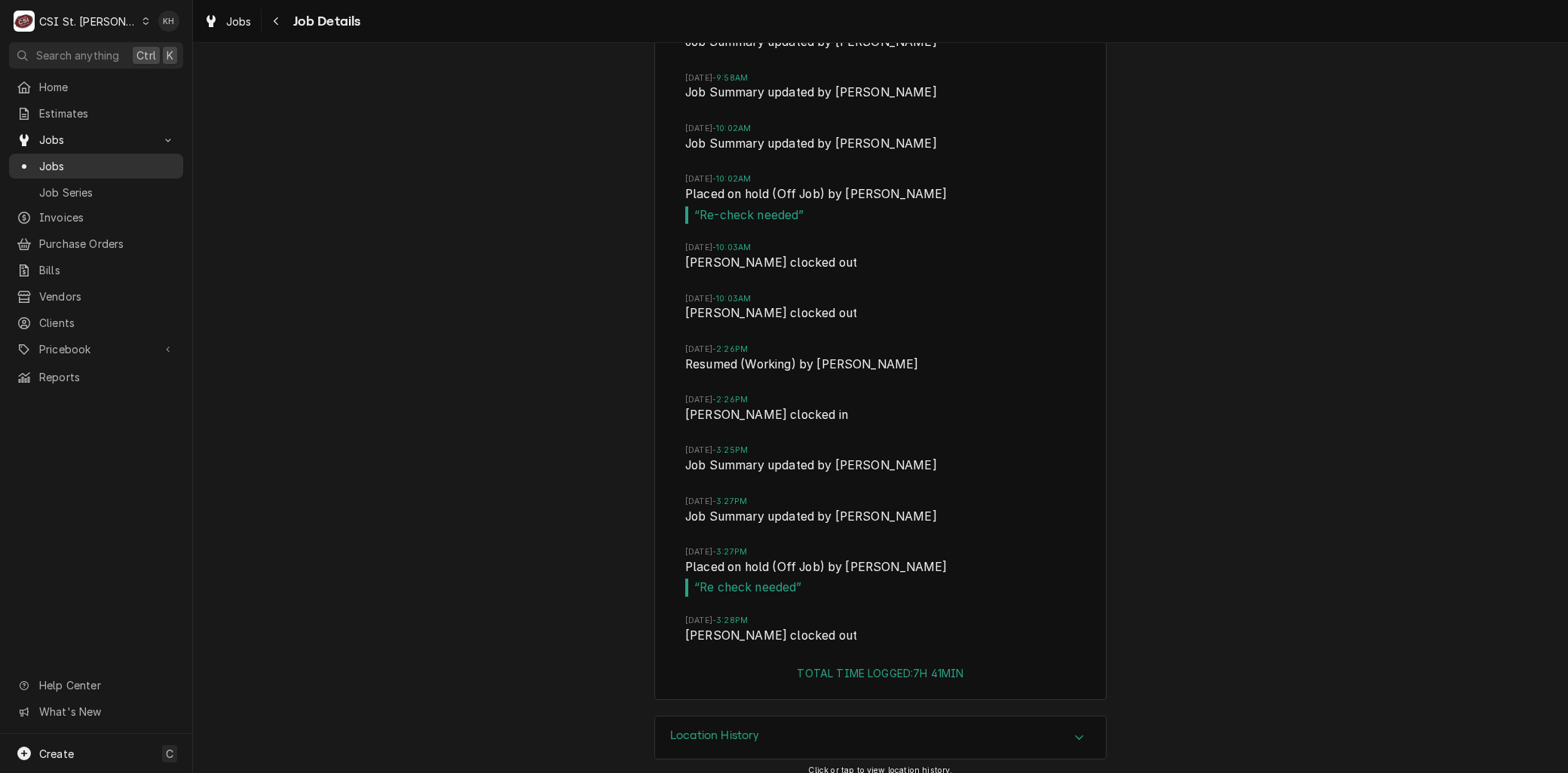
click at [61, 162] on span "Jobs" at bounding box center [107, 166] width 136 height 16
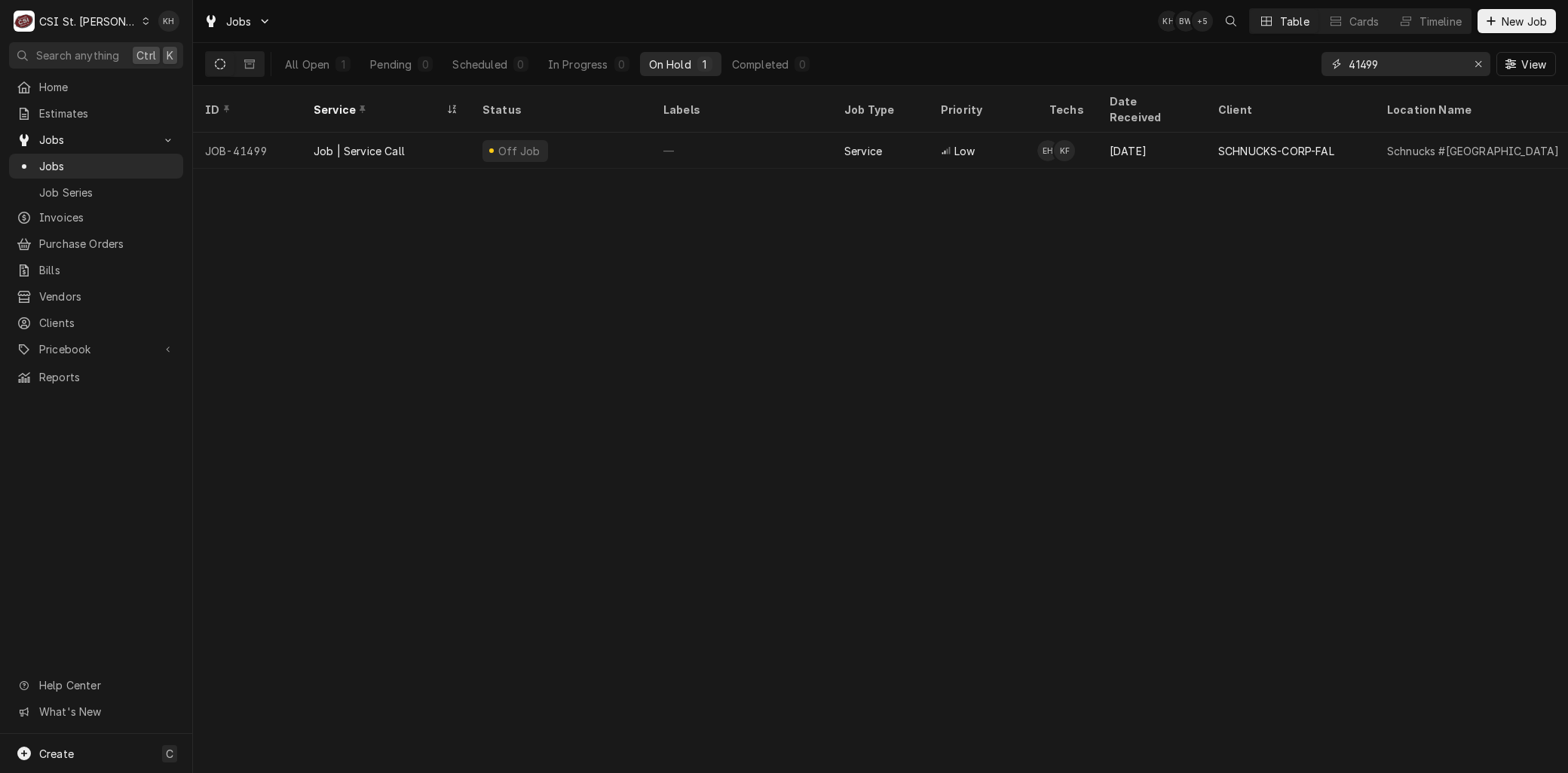
drag, startPoint x: 1387, startPoint y: 57, endPoint x: 1199, endPoint y: 46, distance: 188.3
click at [1229, 62] on div "All Open 1 Pending 0 Scheduled 0 In Progress 0 On Hold 1 Completed 0 41499 View" at bounding box center [880, 63] width 1350 height 42
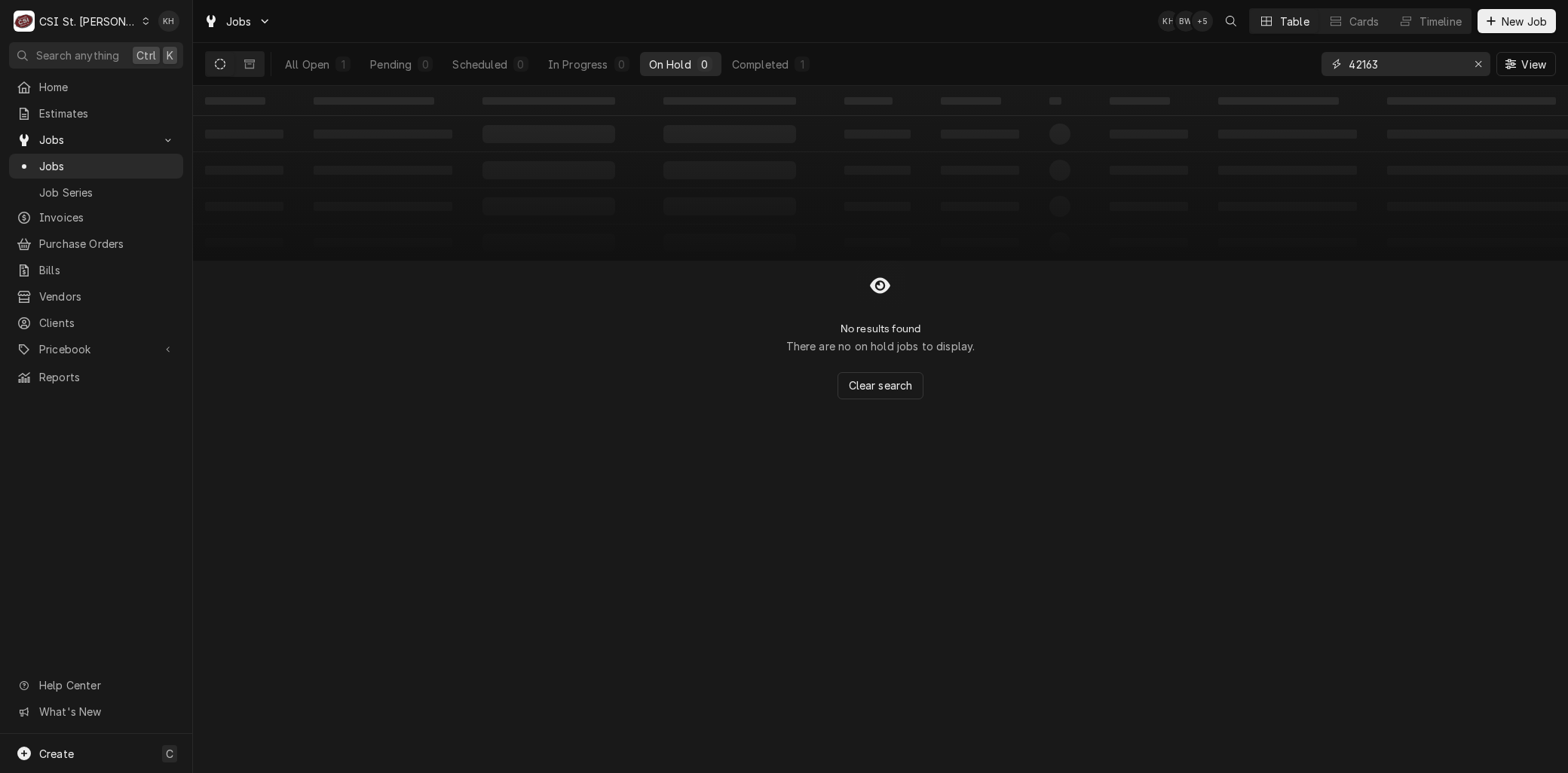
drag, startPoint x: 1399, startPoint y: 62, endPoint x: 1302, endPoint y: 48, distance: 98.0
click at [1300, 58] on div "All Open 1 Pending 0 Scheduled 0 In Progress 0 On Hold 0 Completed 1 42163 View" at bounding box center [880, 63] width 1350 height 42
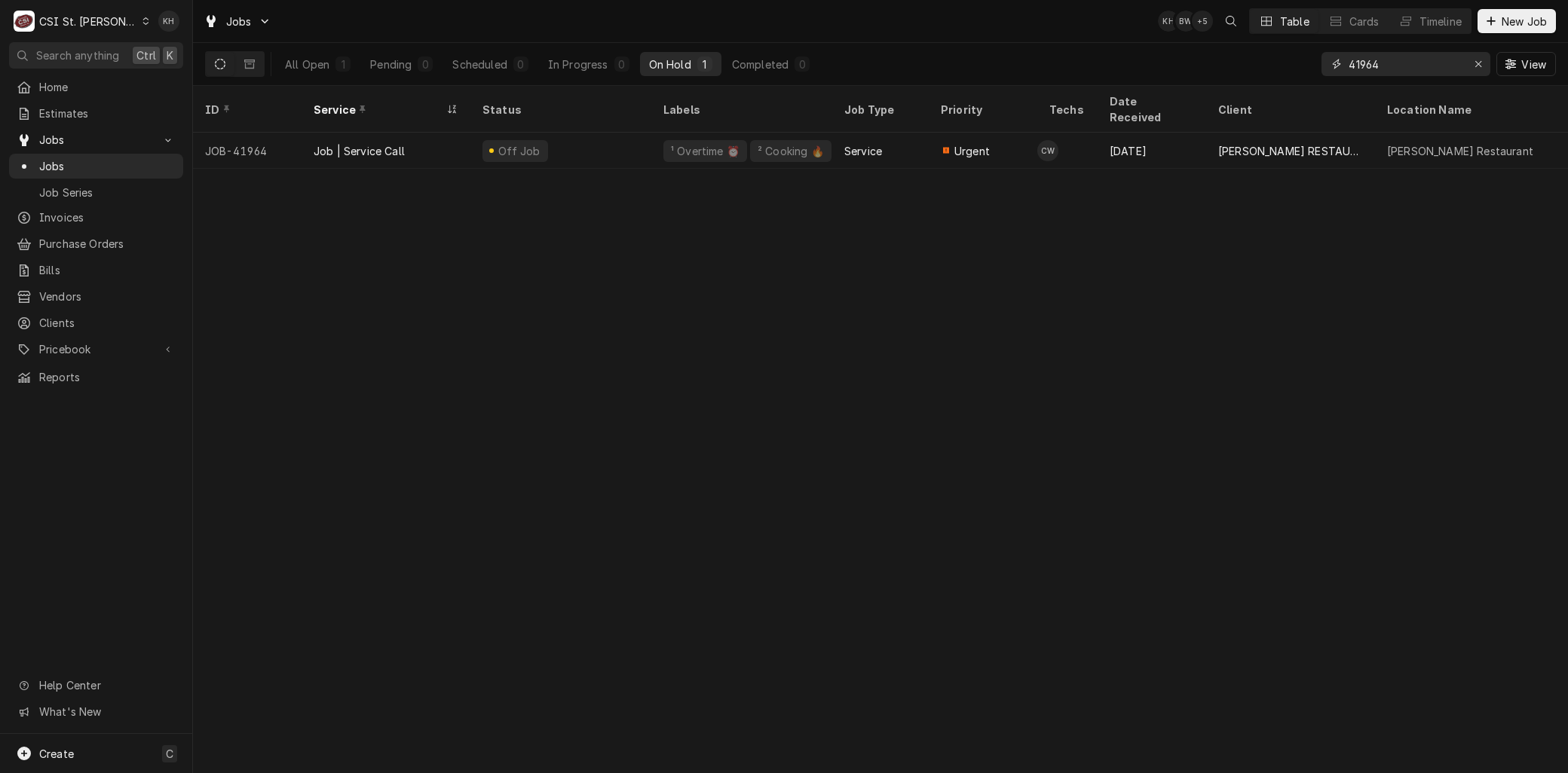
drag, startPoint x: 1407, startPoint y: 62, endPoint x: 1246, endPoint y: 48, distance: 161.6
click at [1246, 48] on div "All Open 1 Pending 0 Scheduled 0 In Progress 0 On Hold 1 Completed 0 41964 View" at bounding box center [880, 63] width 1350 height 42
type input "4"
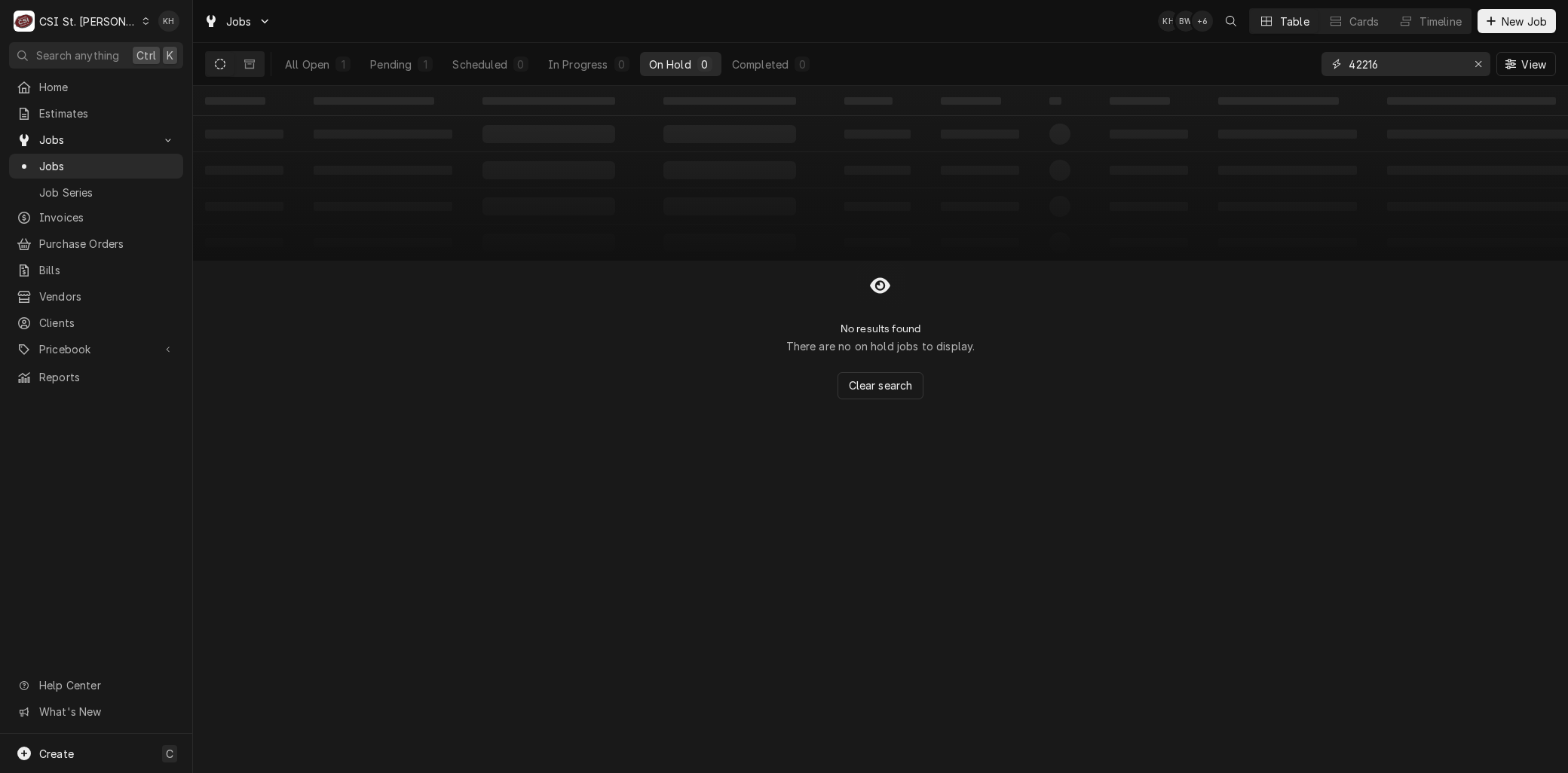
drag, startPoint x: 1404, startPoint y: 70, endPoint x: 1275, endPoint y: 51, distance: 130.4
click at [1275, 51] on div "All Open 1 Pending 1 Scheduled 0 In Progress 0 On Hold 0 Completed 0 42216 View" at bounding box center [880, 63] width 1350 height 42
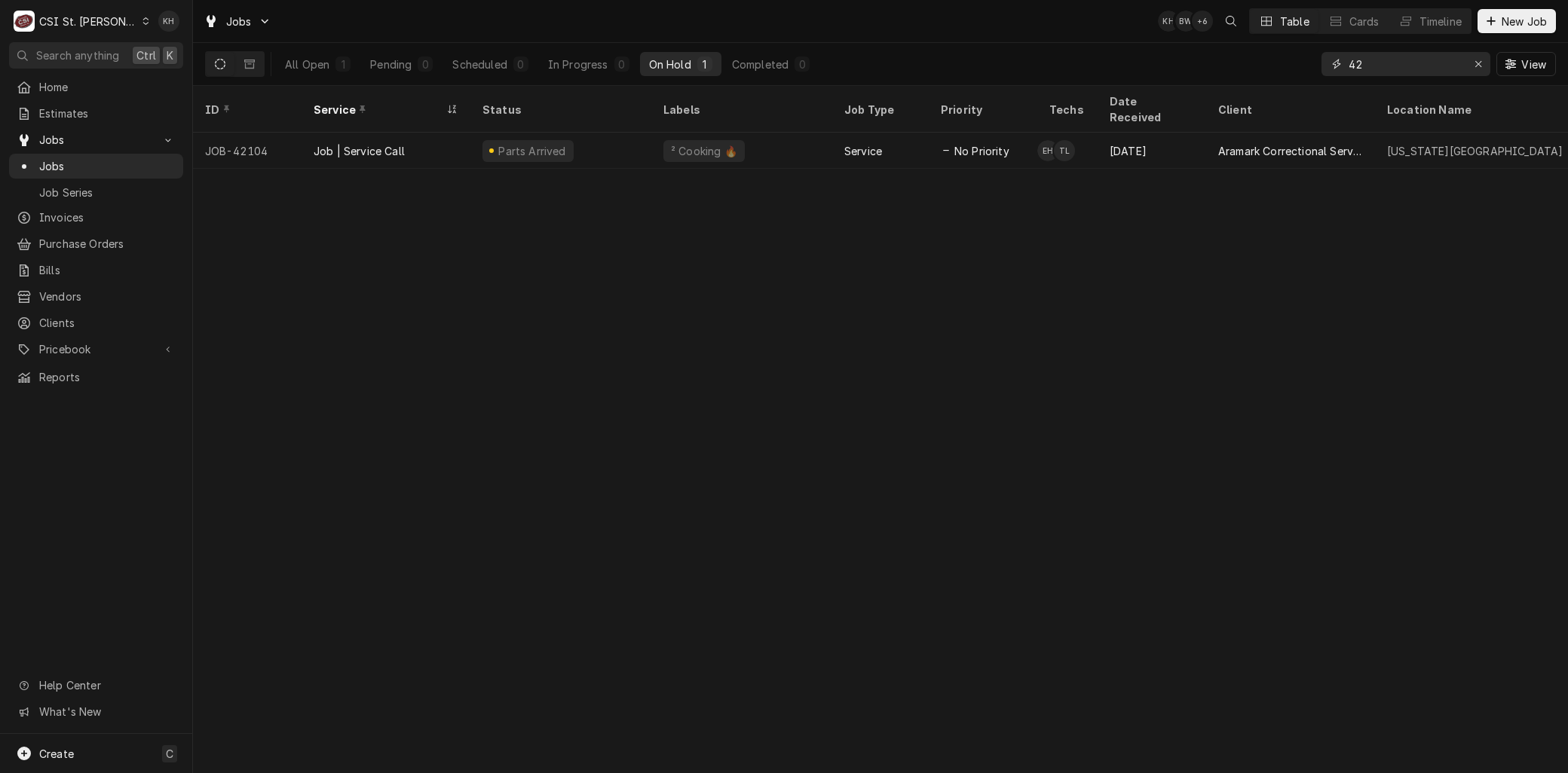
type input "4"
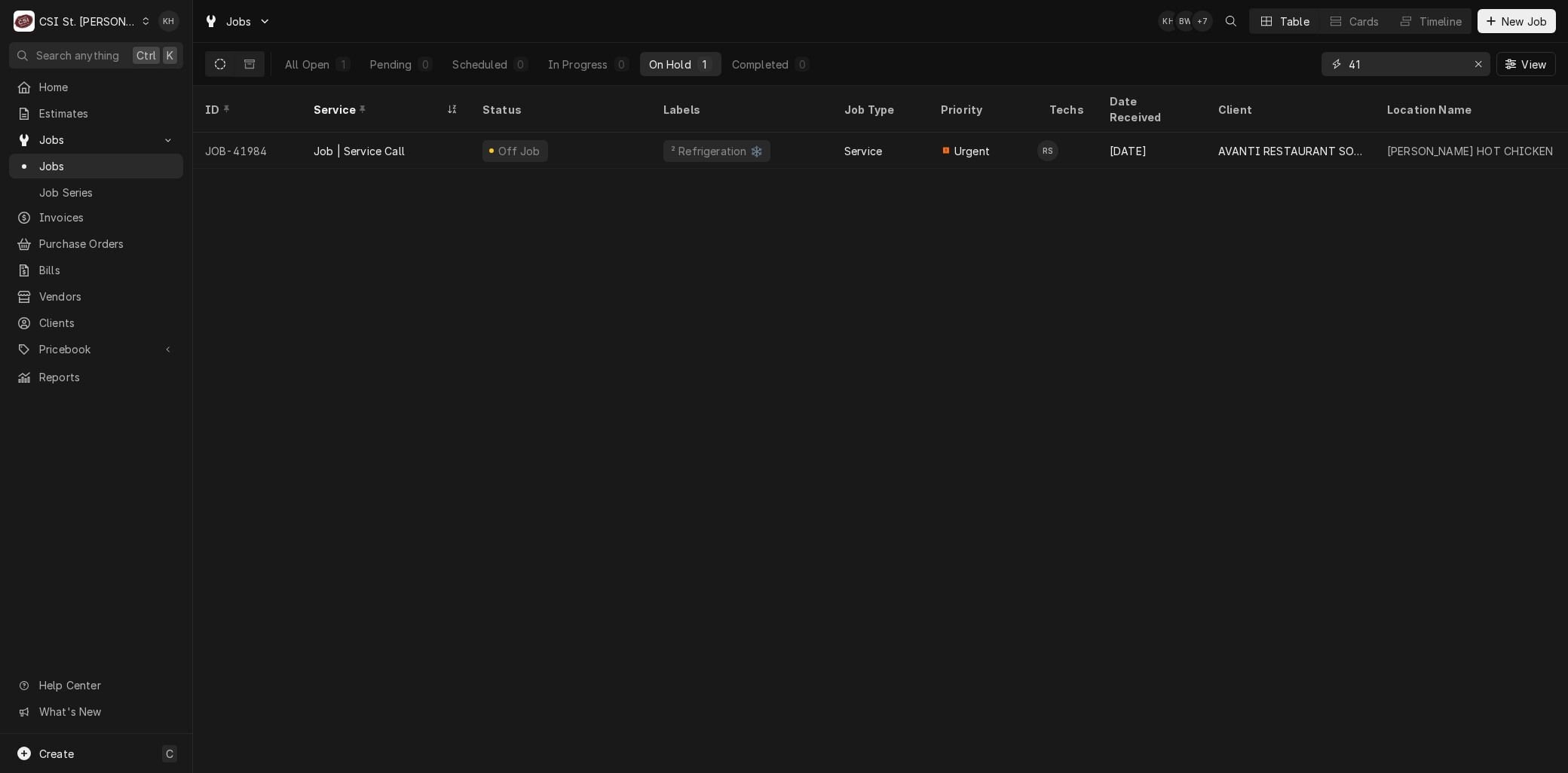
type input "4"
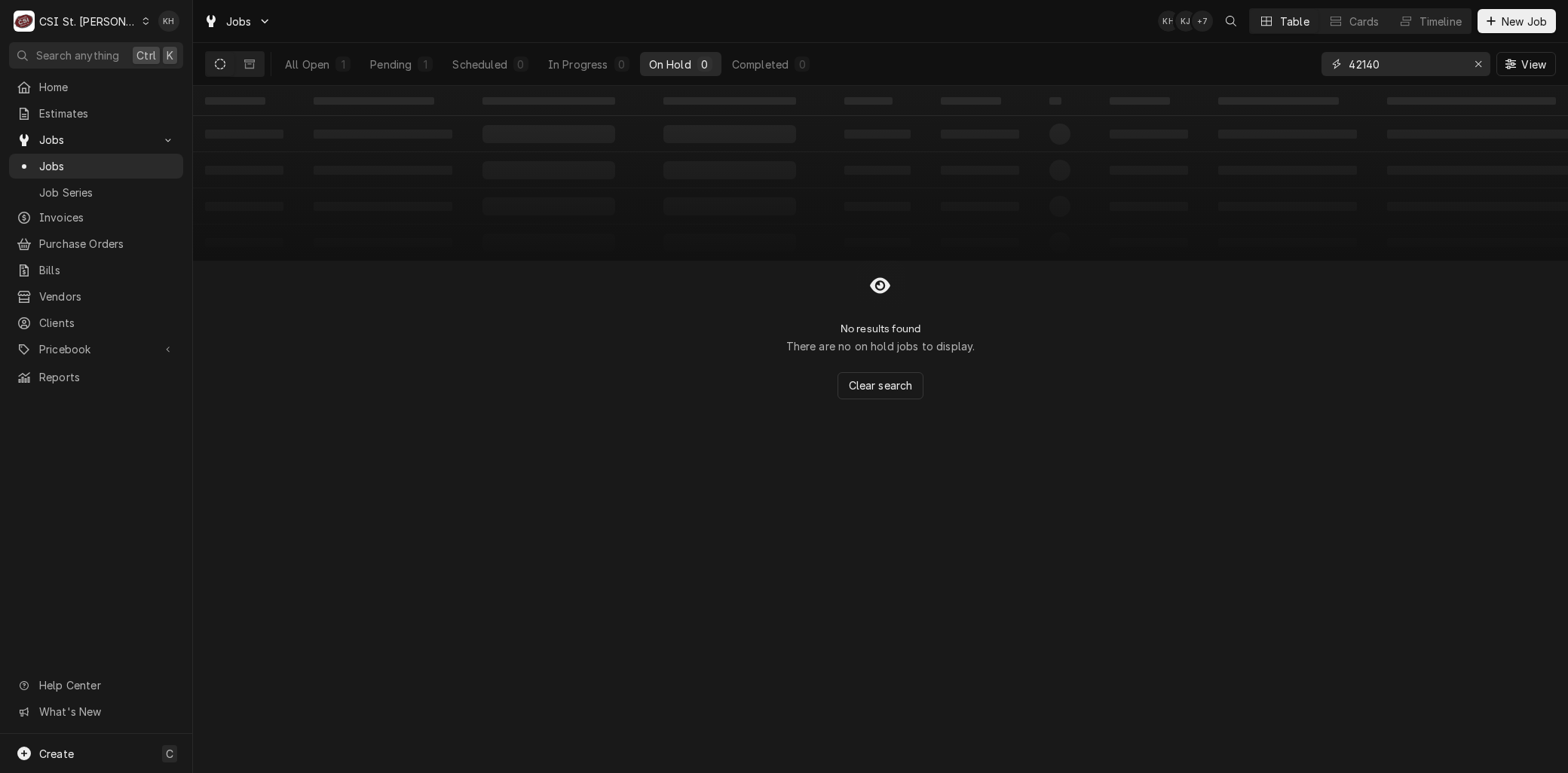
drag, startPoint x: 1428, startPoint y: 65, endPoint x: 1262, endPoint y: 56, distance: 166.2
click at [1262, 56] on div "All Open 1 Pending 1 Scheduled 0 In Progress 0 On Hold 0 Completed 0 42140 View" at bounding box center [880, 63] width 1350 height 42
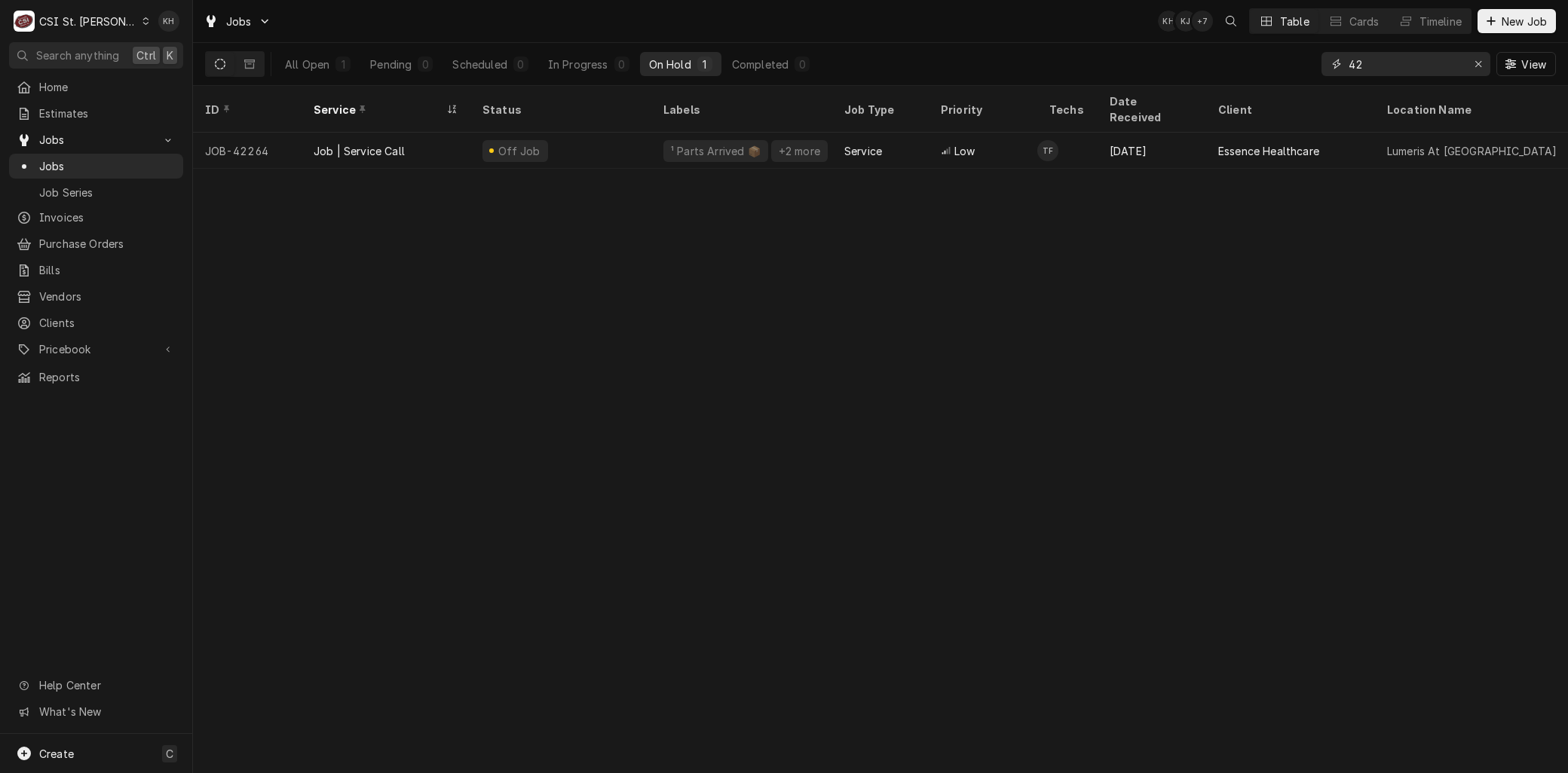
type input "4"
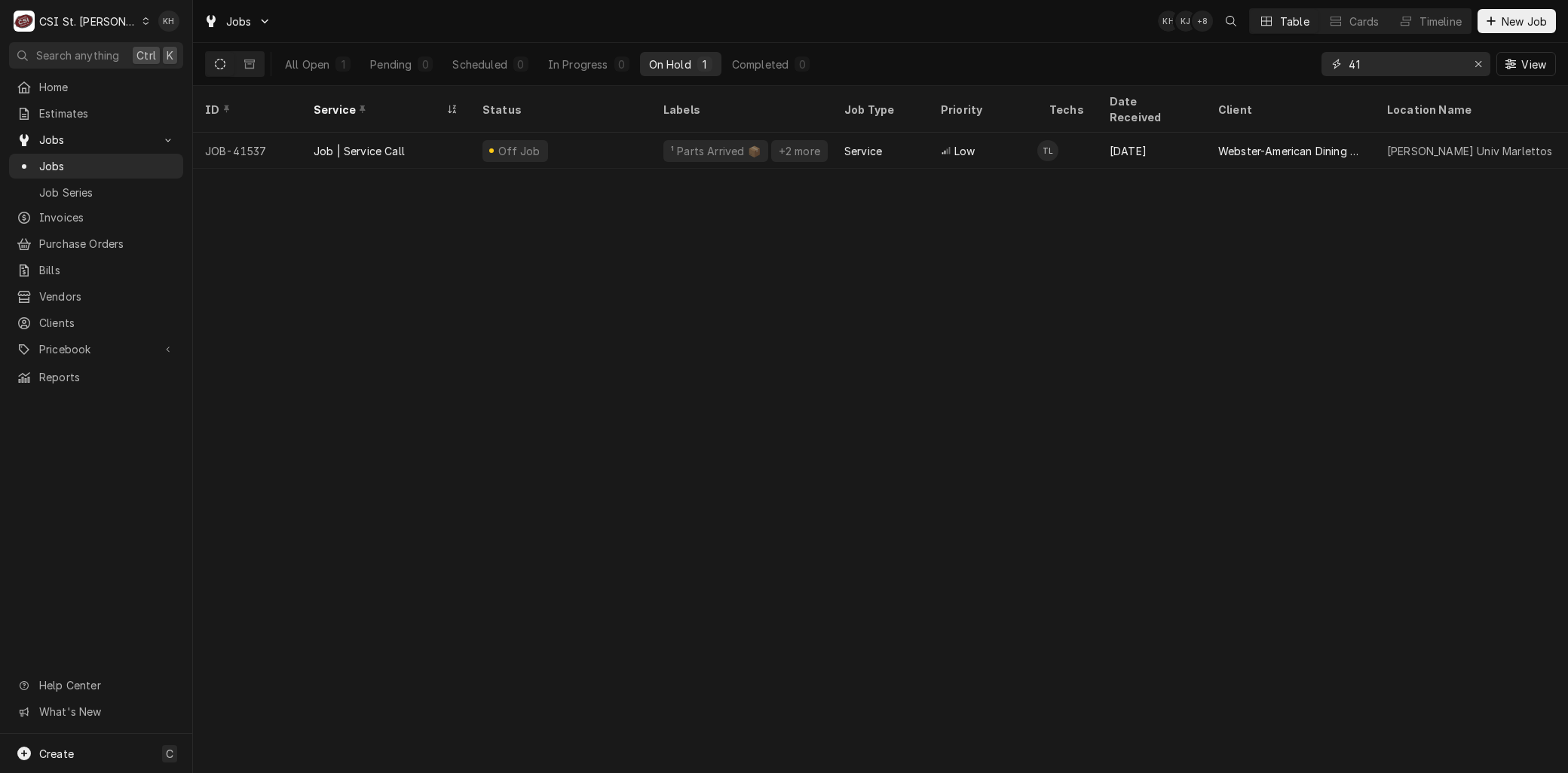
type input "4"
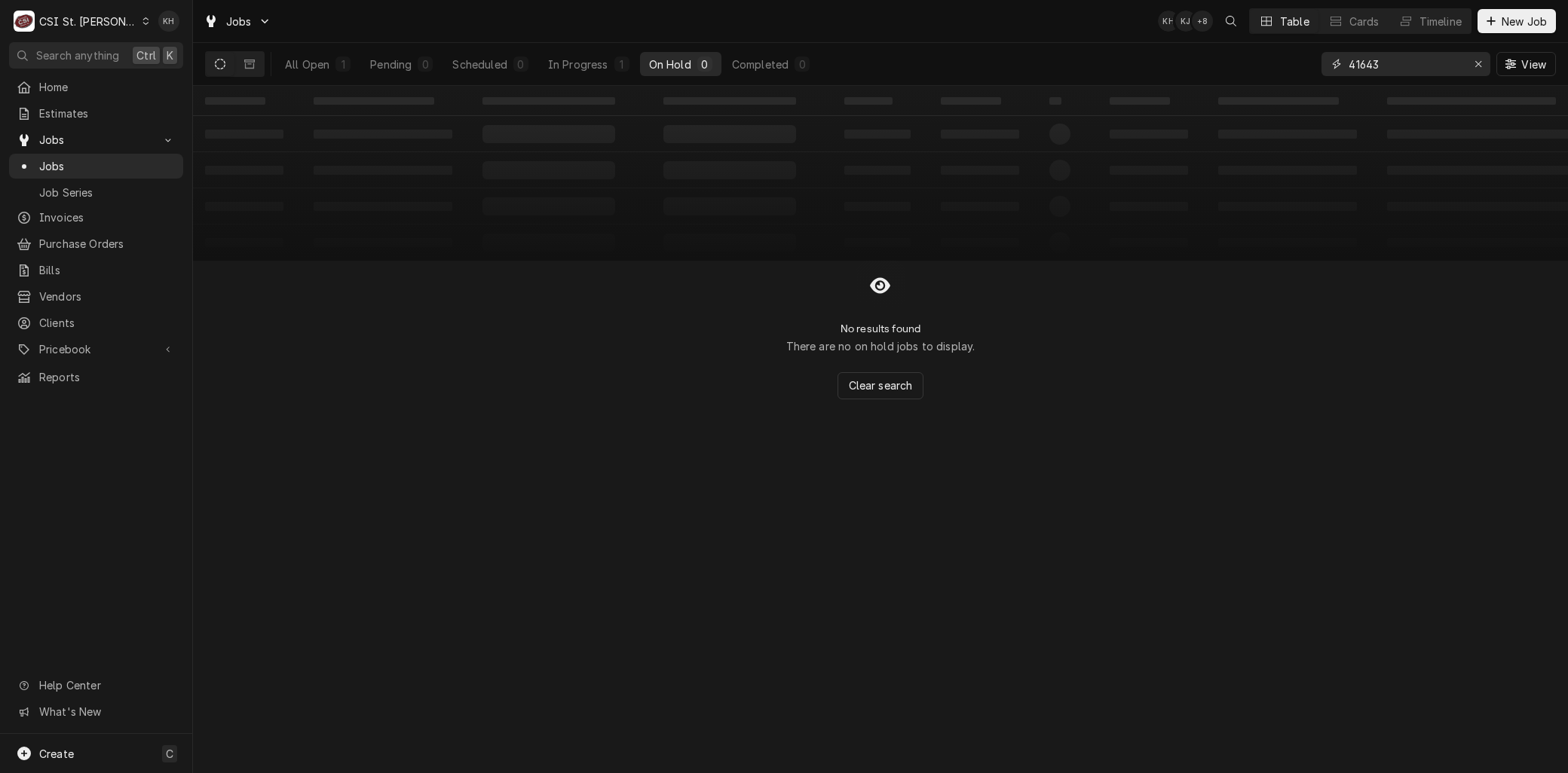
drag, startPoint x: 1423, startPoint y: 62, endPoint x: 1282, endPoint y: 61, distance: 141.0
click at [1282, 61] on div "All Open 1 Pending 0 Scheduled 0 In Progress 1 On Hold 0 Completed 0 41643 View" at bounding box center [880, 63] width 1350 height 42
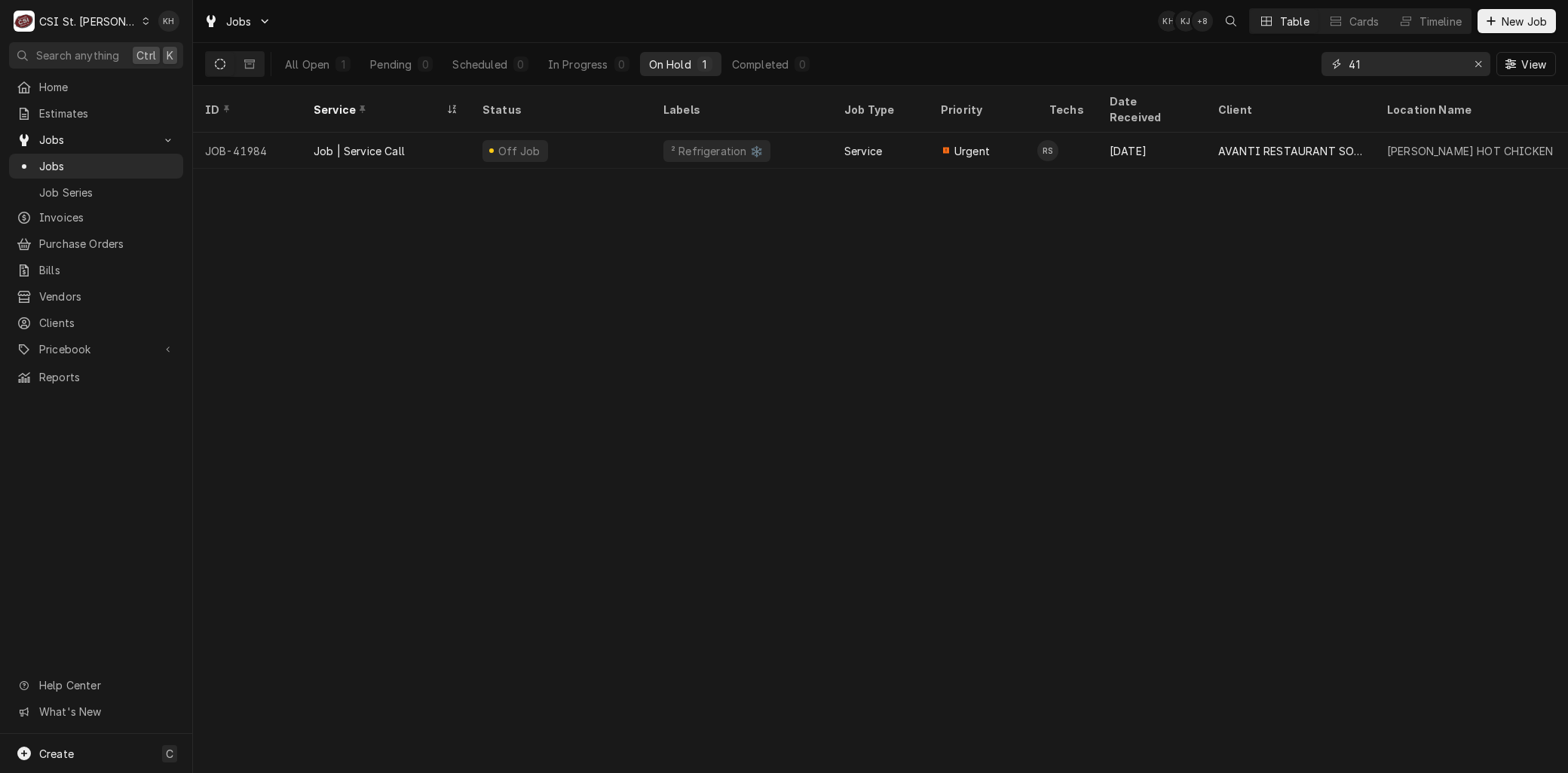
type input "4"
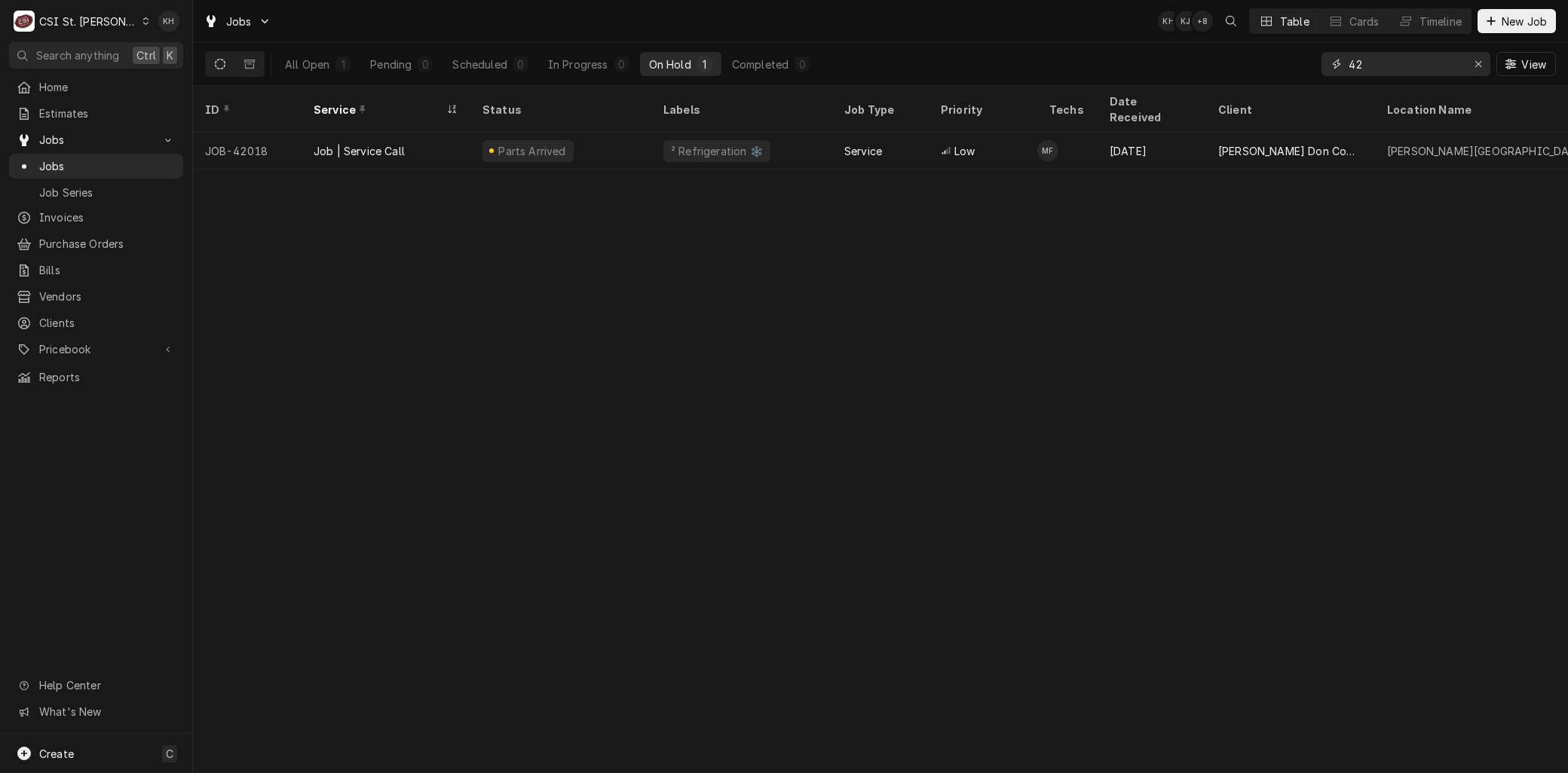
type input "4"
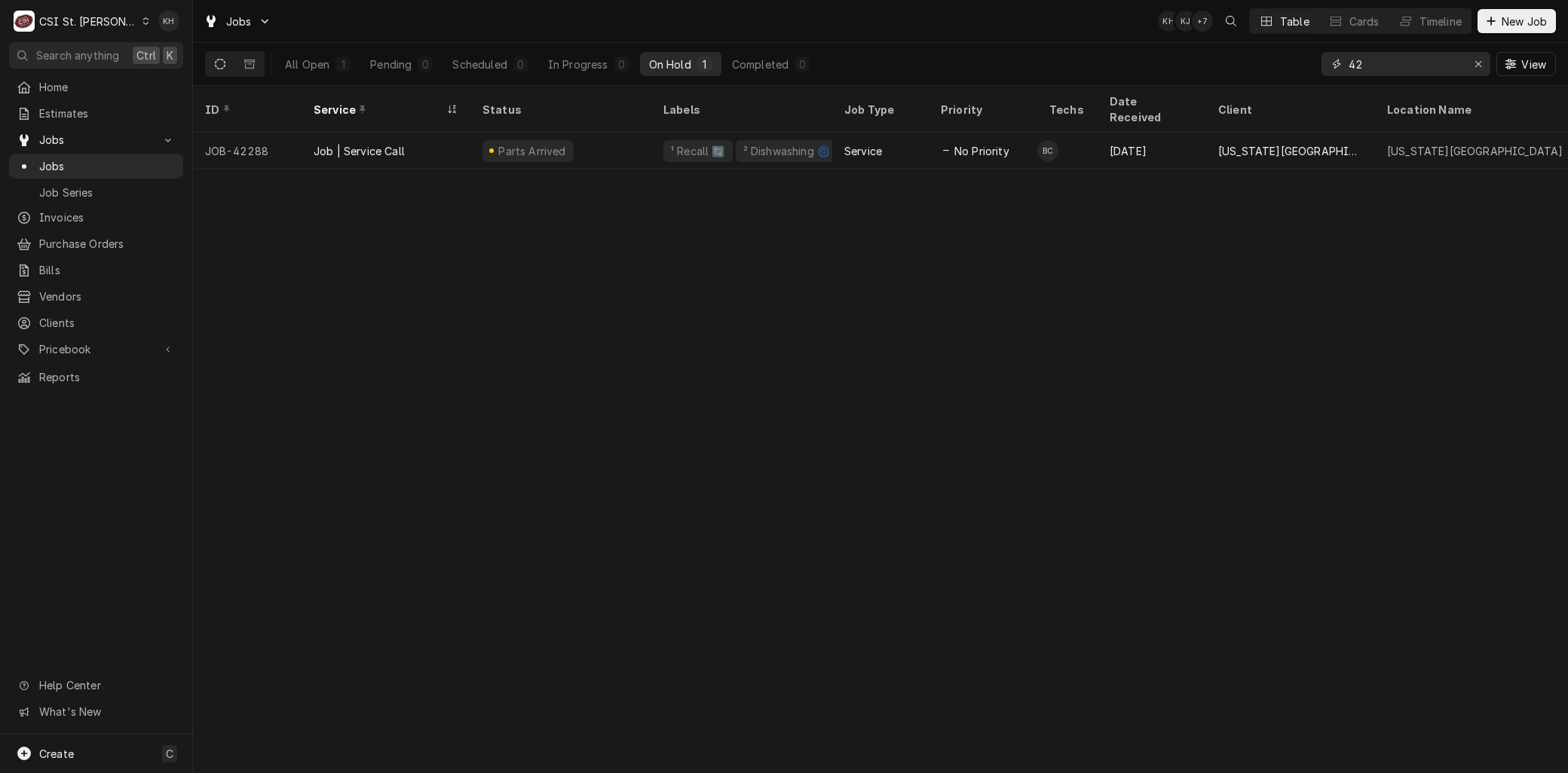
type input "4"
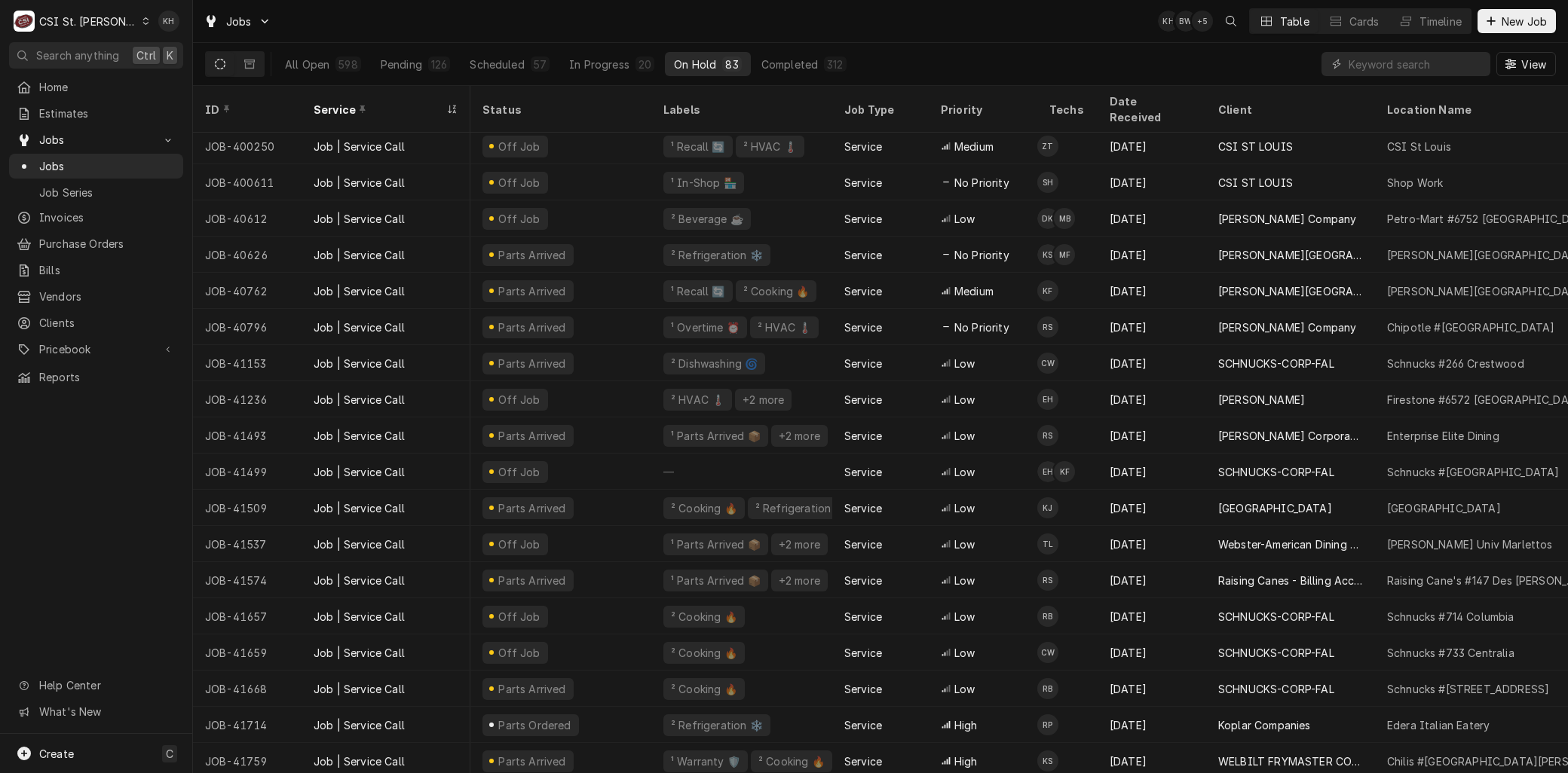
scroll to position [113, 970]
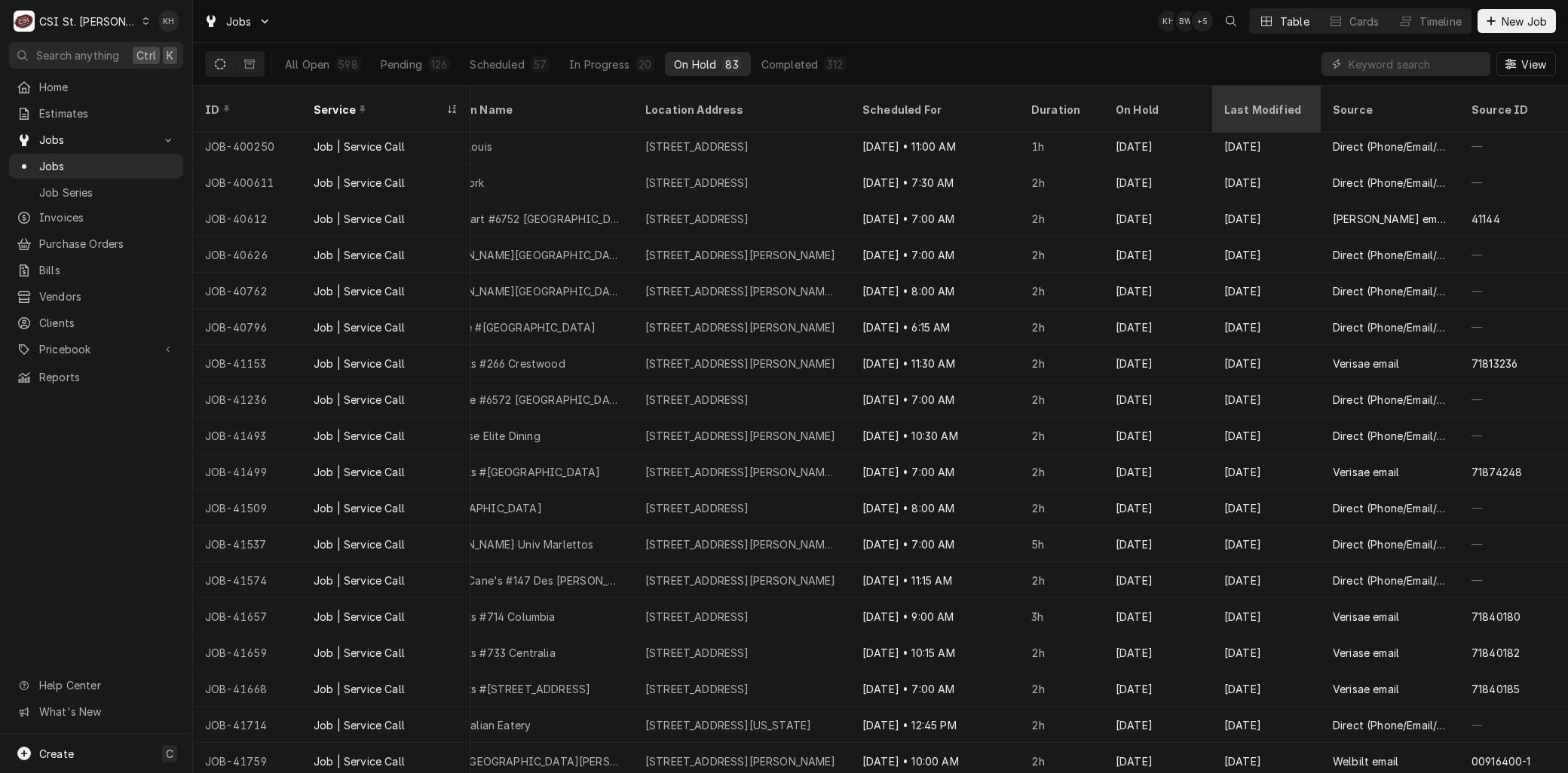
click at [1253, 103] on div "Last Modified" at bounding box center [1264, 110] width 81 height 16
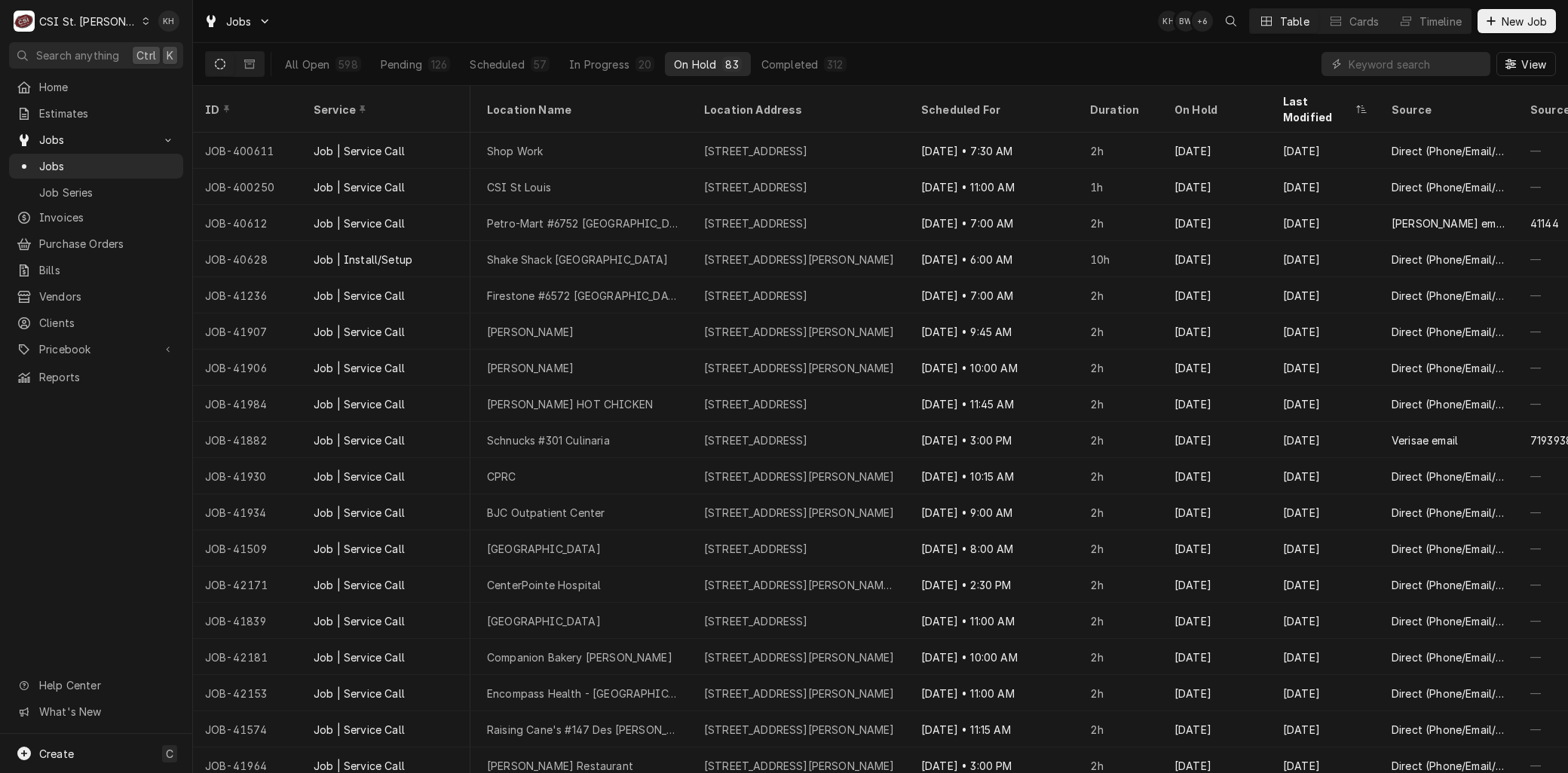
scroll to position [0, 970]
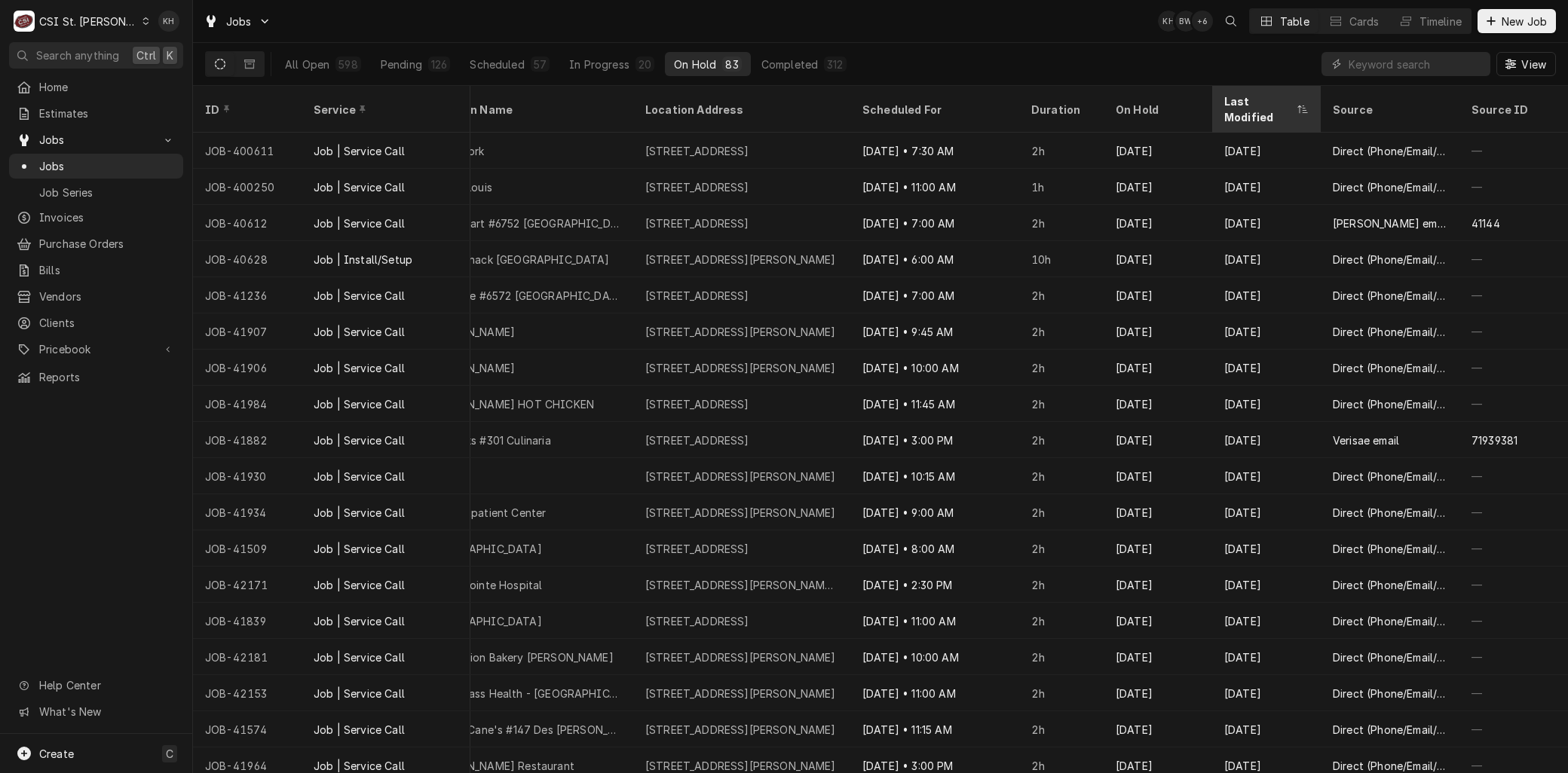
click at [1242, 95] on div "Last Modified" at bounding box center [1259, 109] width 70 height 31
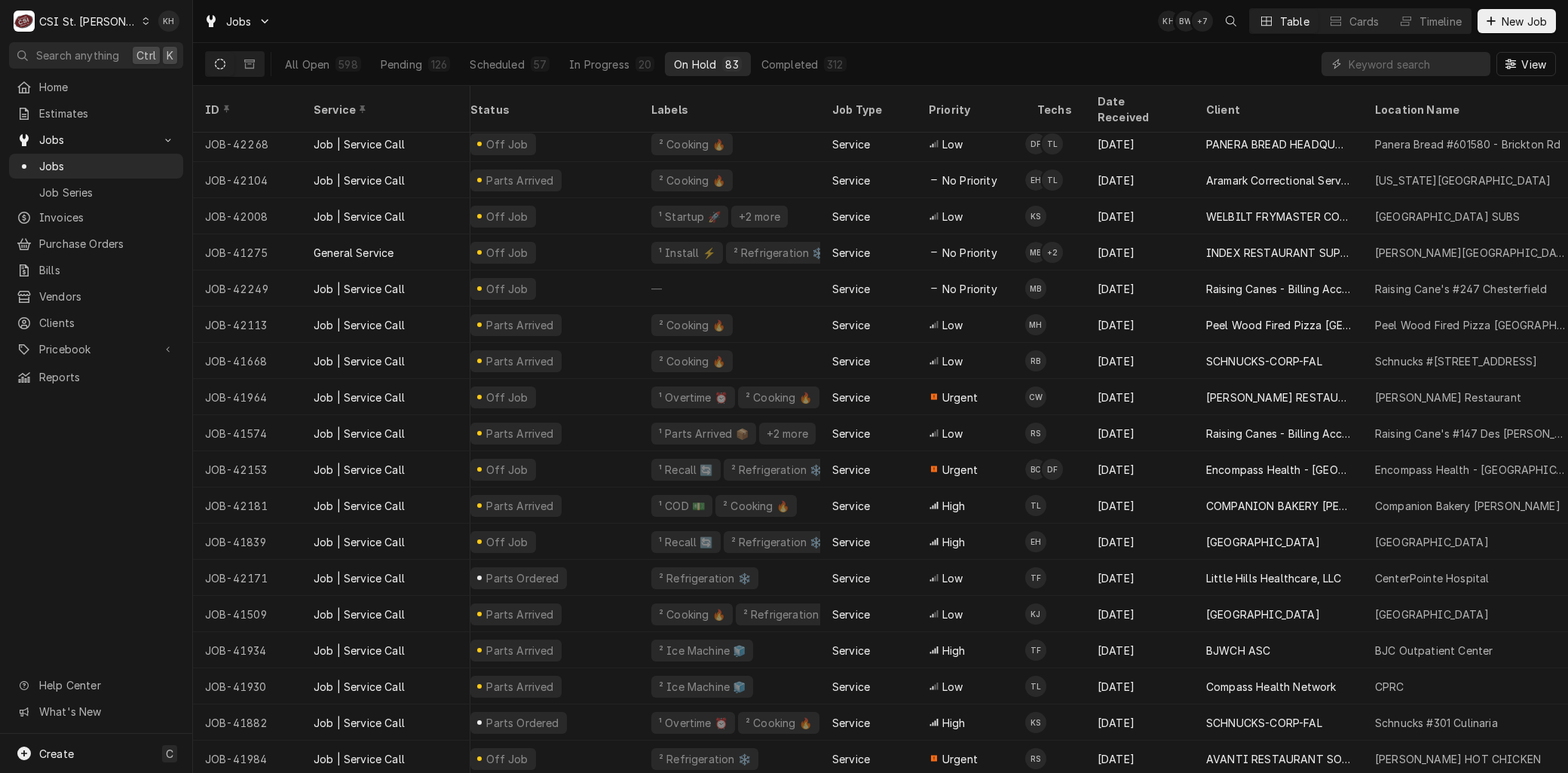
scroll to position [2104, 0]
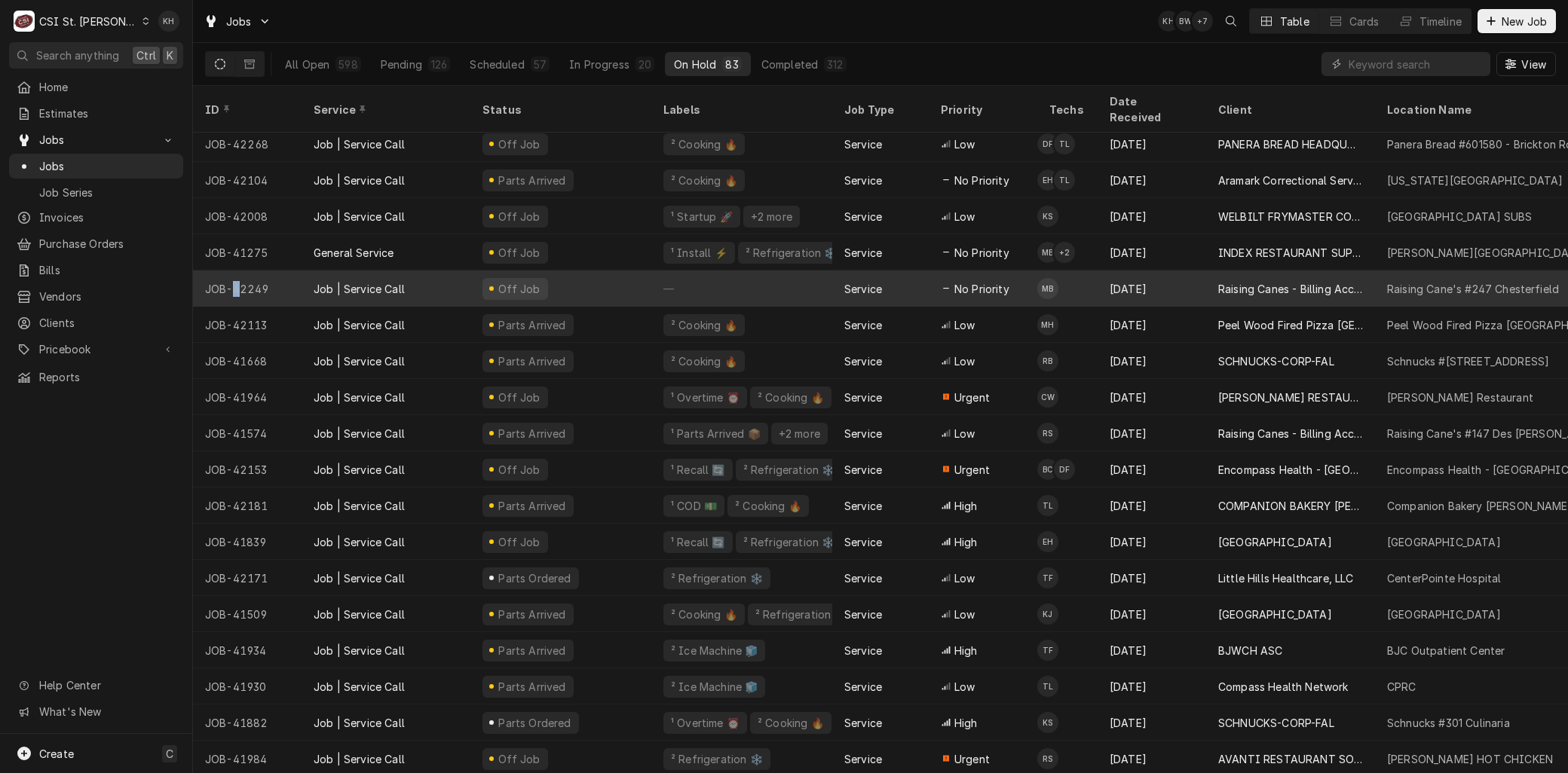
click at [236, 270] on div "JOB-42249" at bounding box center [247, 288] width 109 height 37
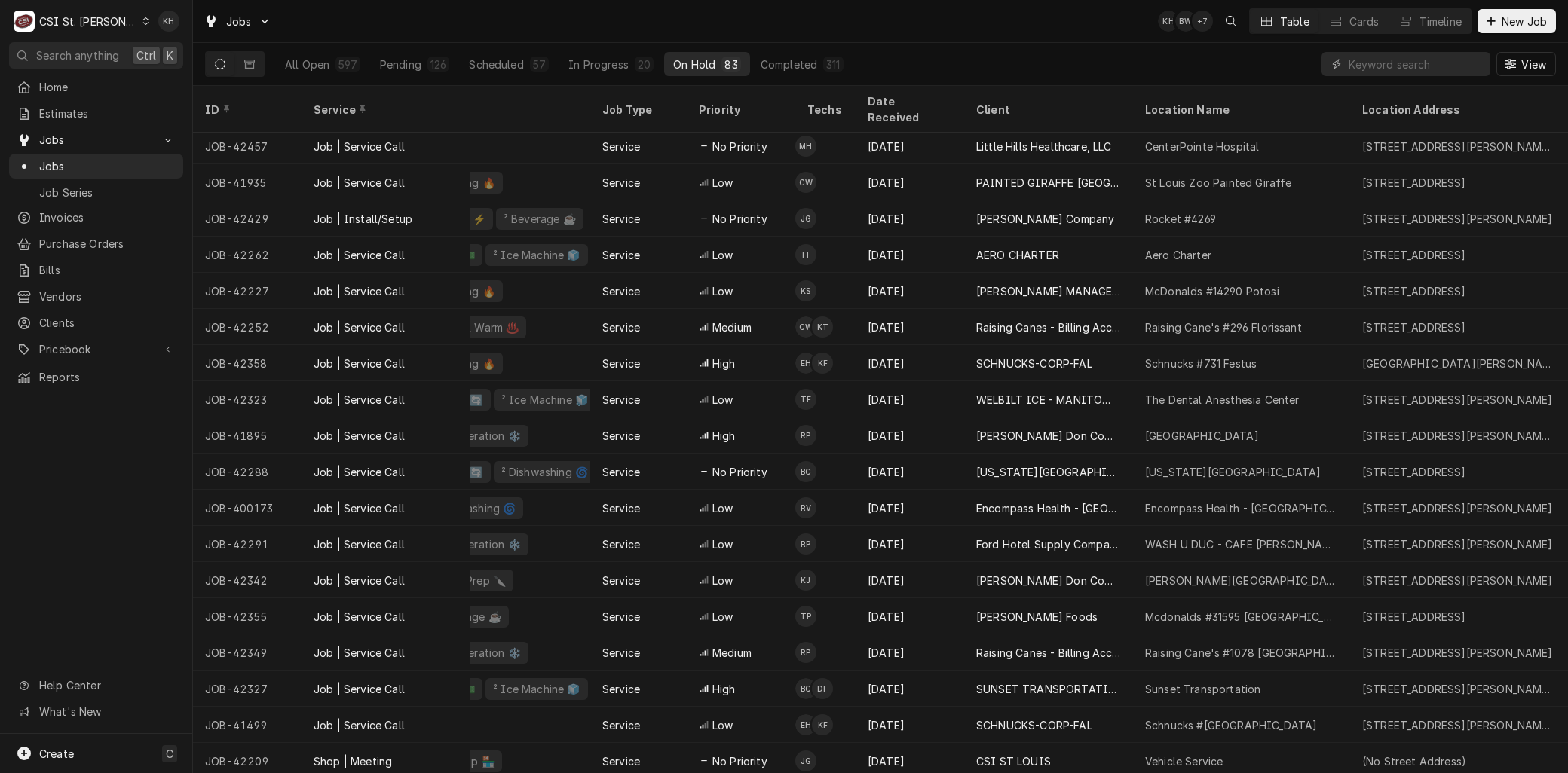
scroll to position [800, 0]
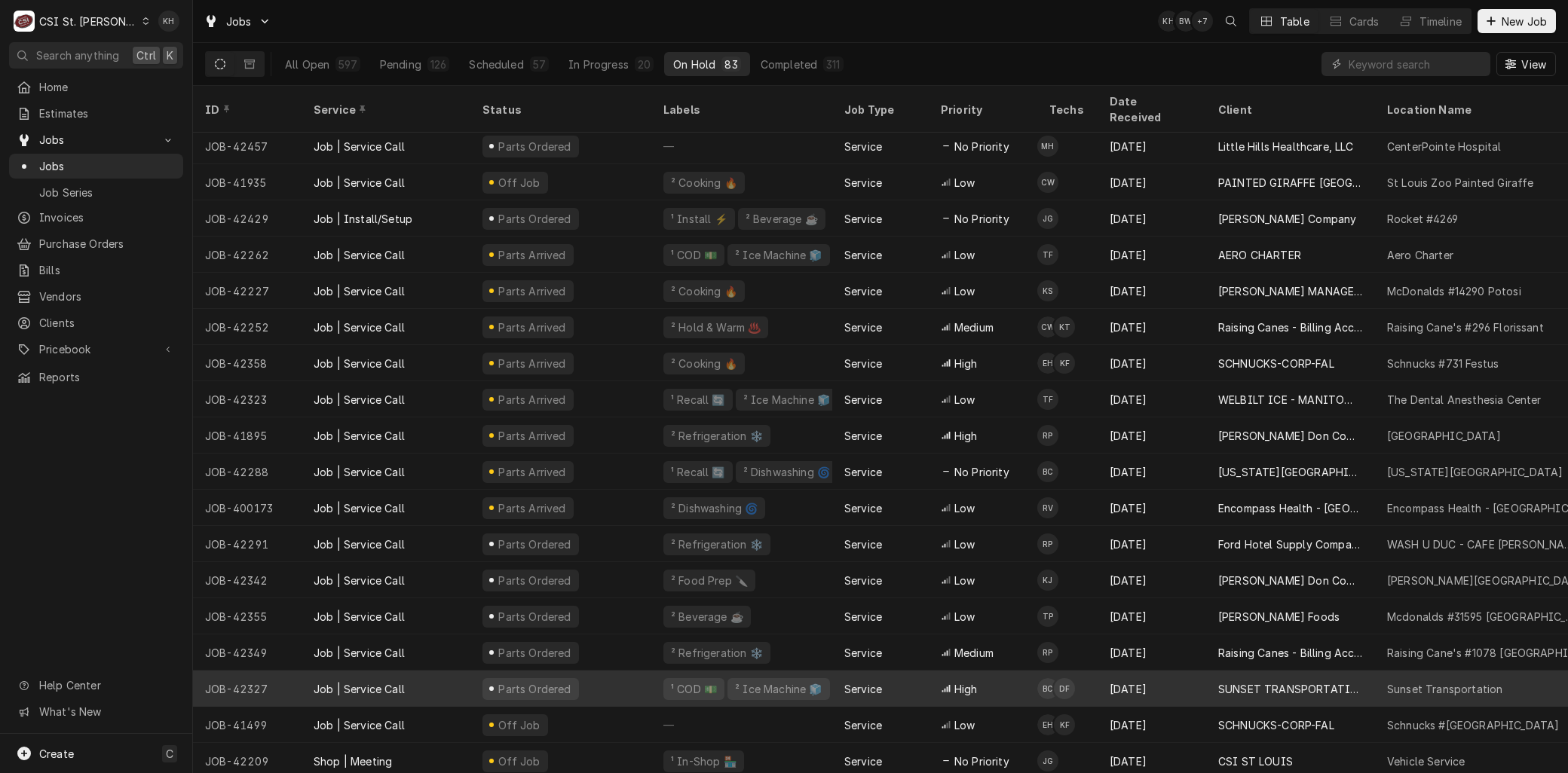
click at [252, 670] on div "JOB-42327" at bounding box center [247, 688] width 109 height 37
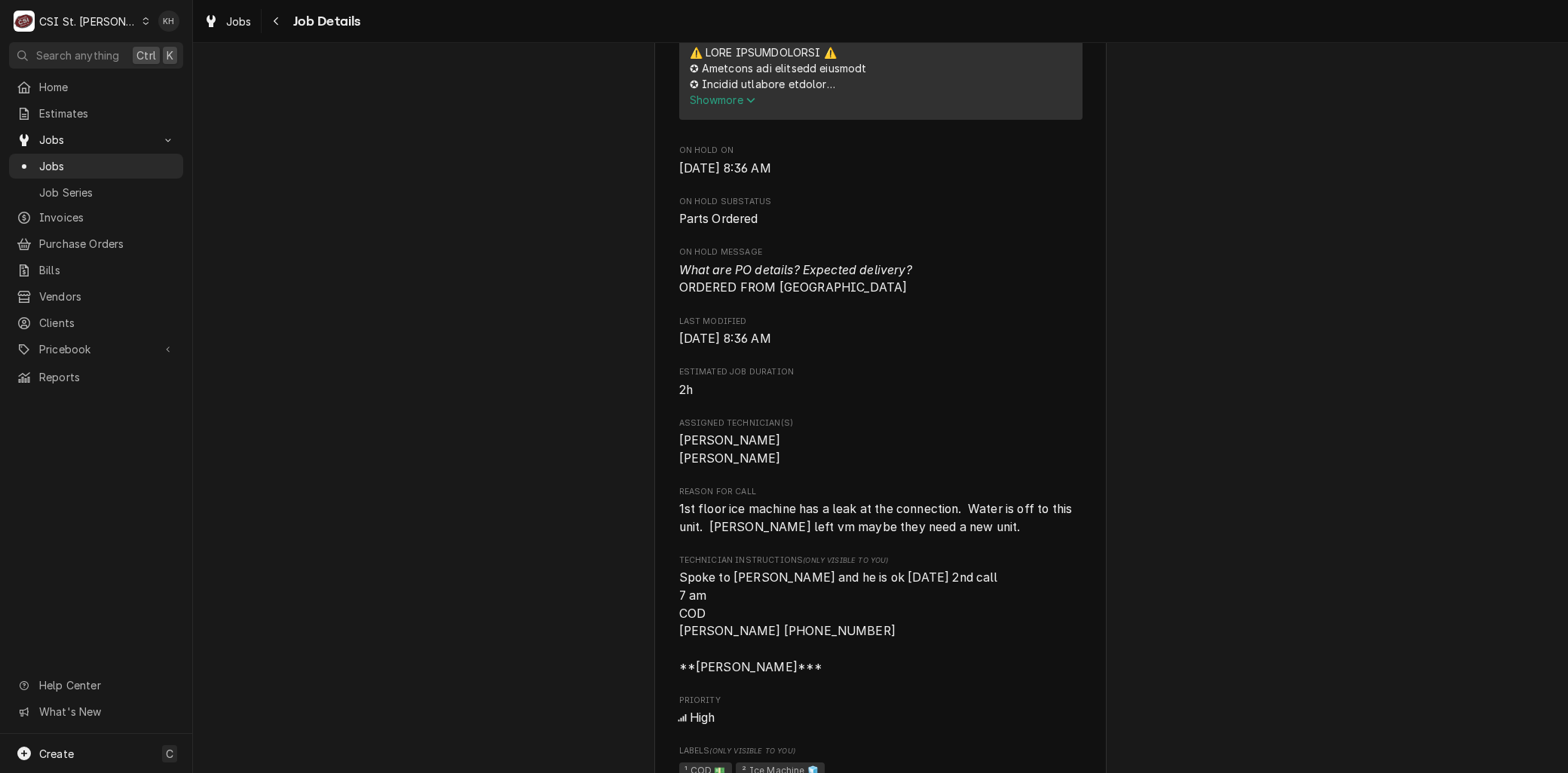
scroll to position [1172, 0]
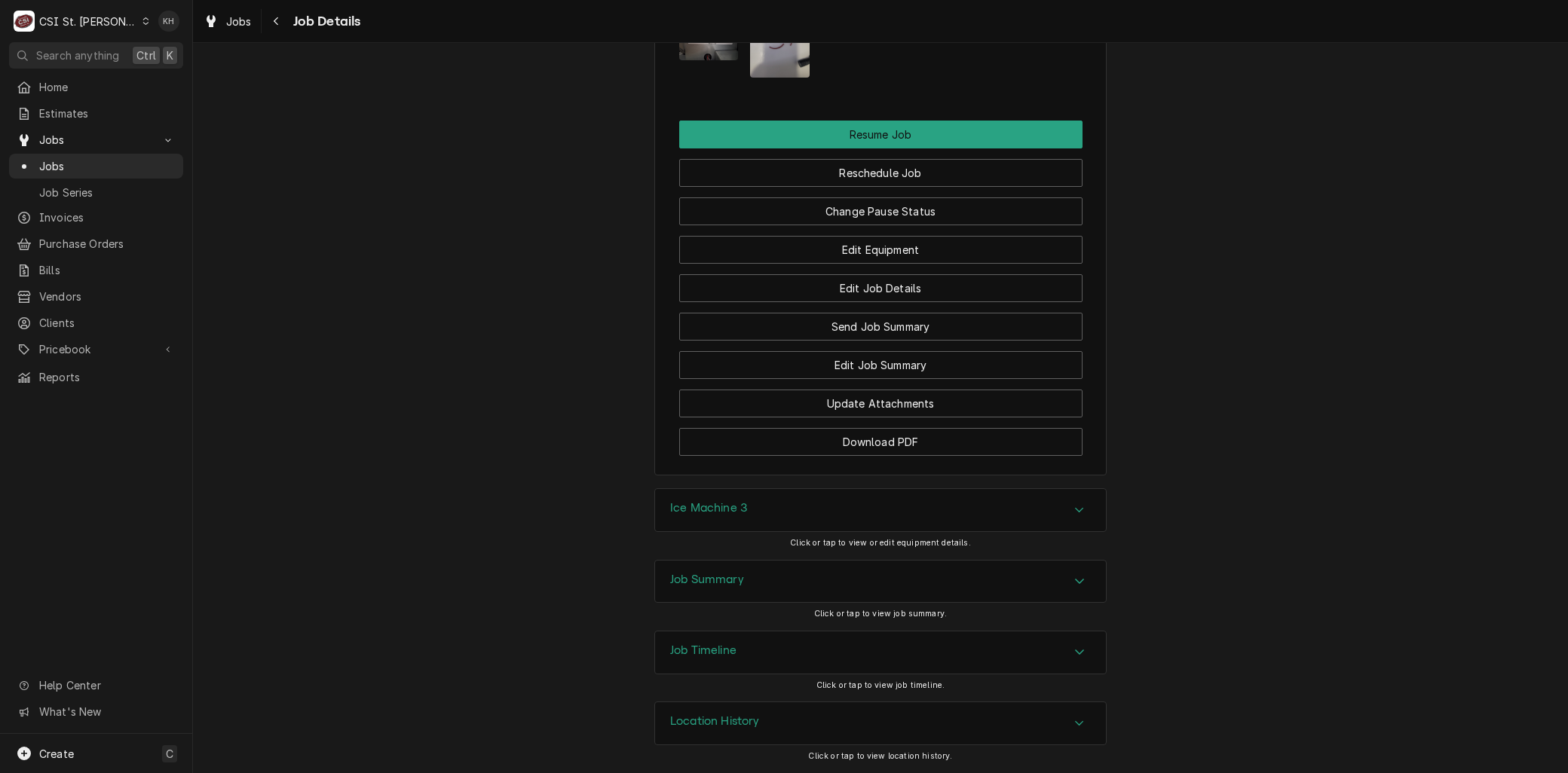
click at [706, 644] on h3 "Job Timeline" at bounding box center [703, 651] width 66 height 14
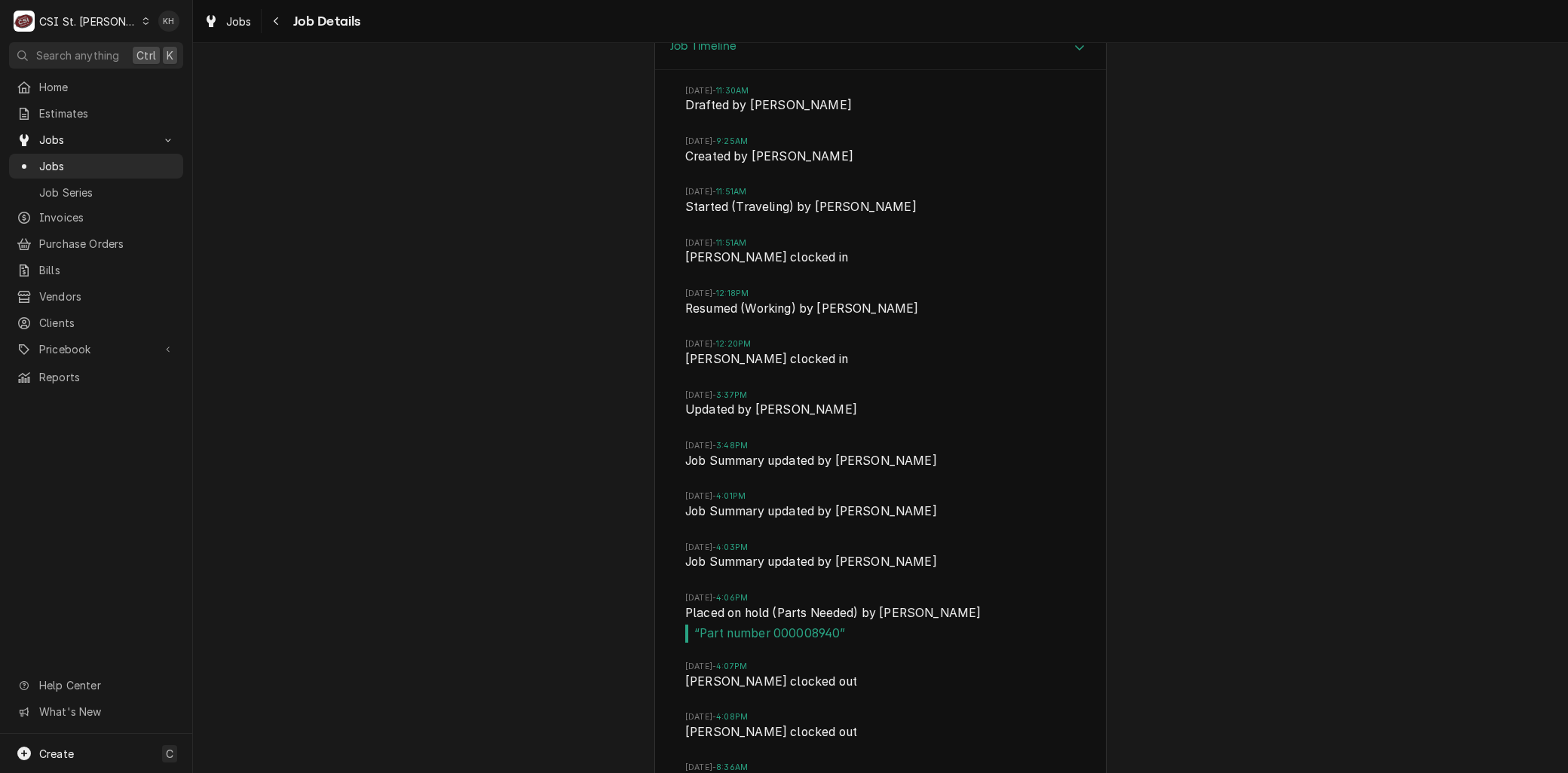
scroll to position [3107, 0]
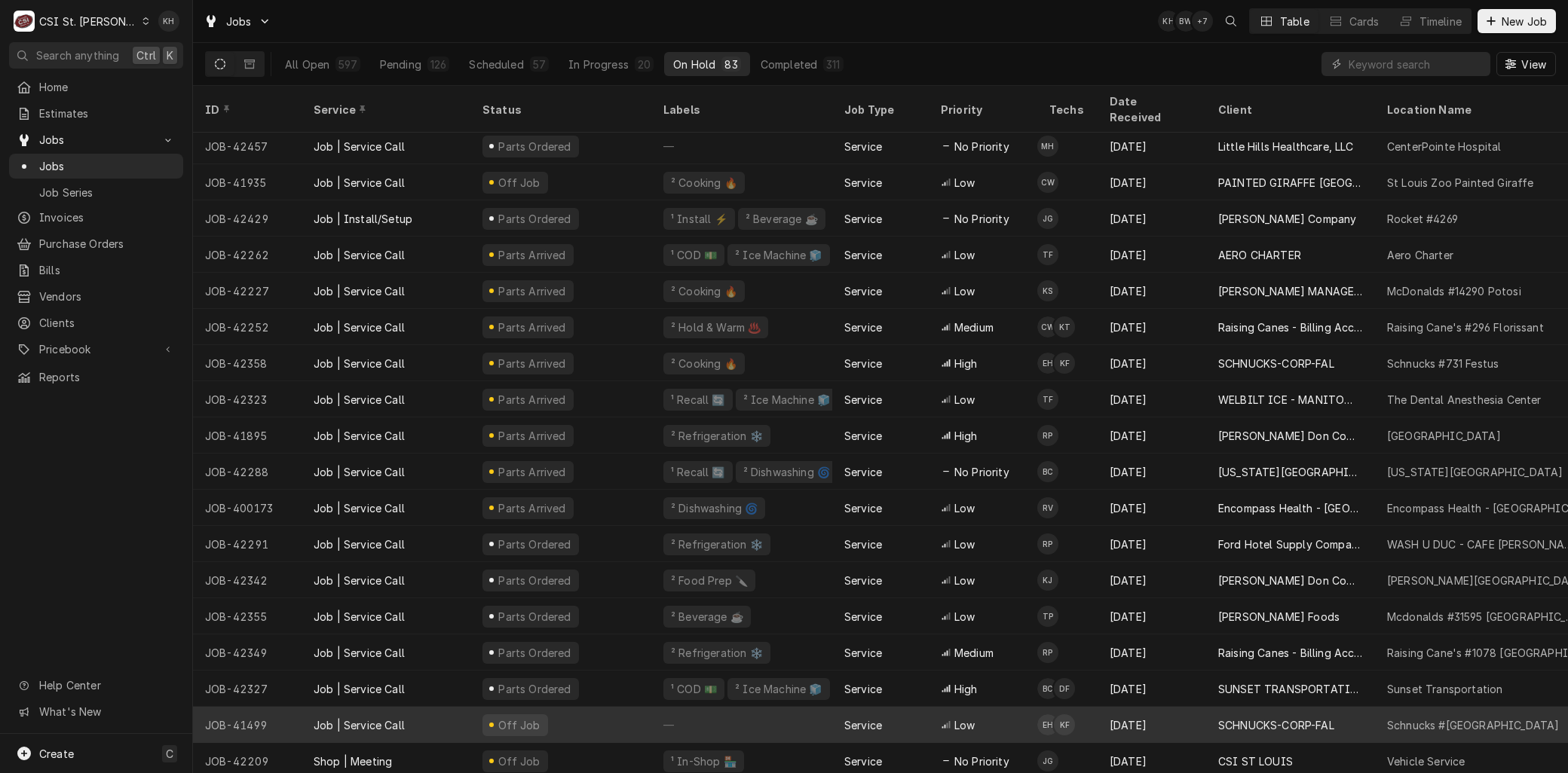
scroll to position [836, 0]
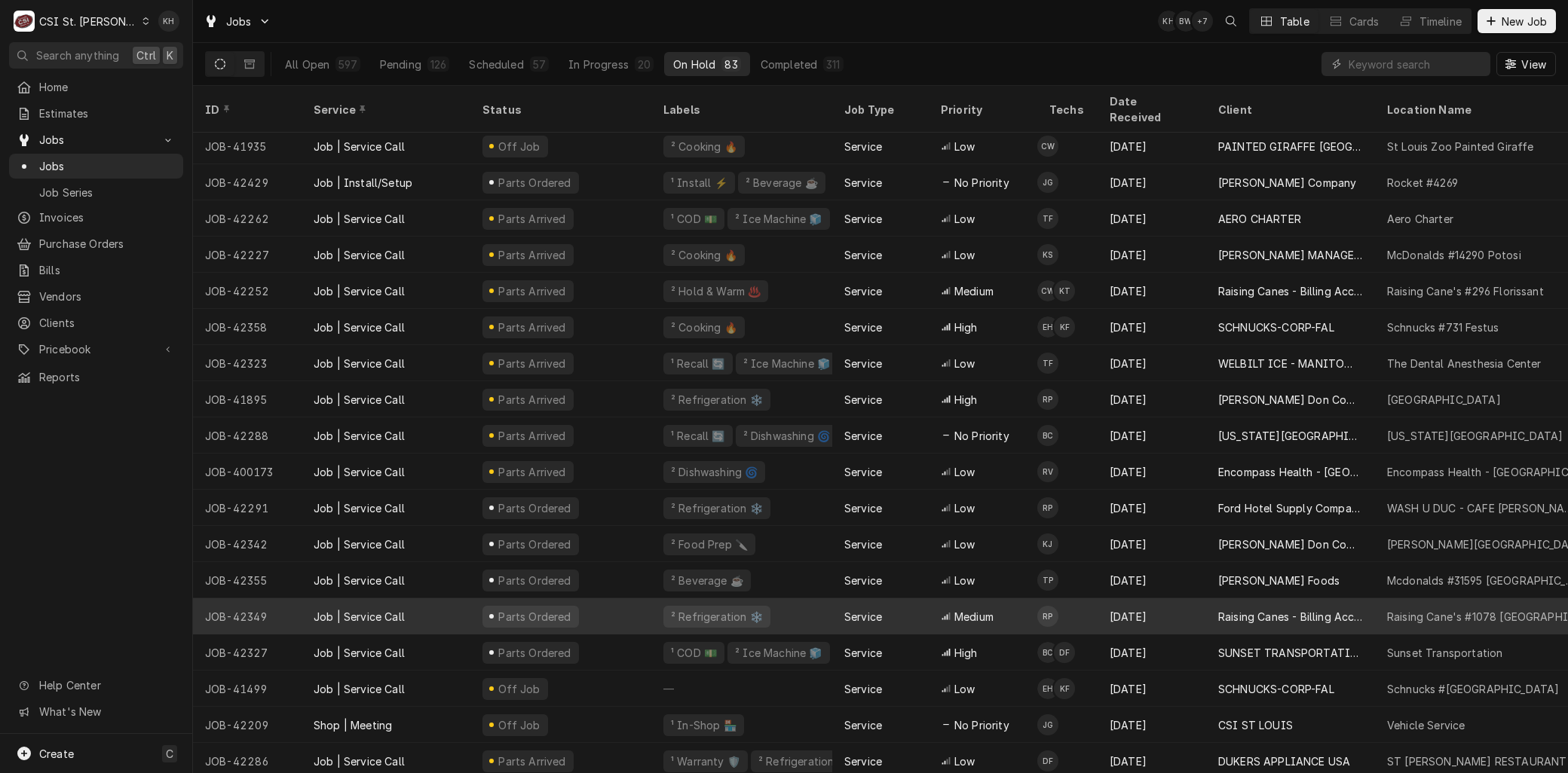
click at [292, 598] on div "JOB-42349" at bounding box center [247, 616] width 109 height 37
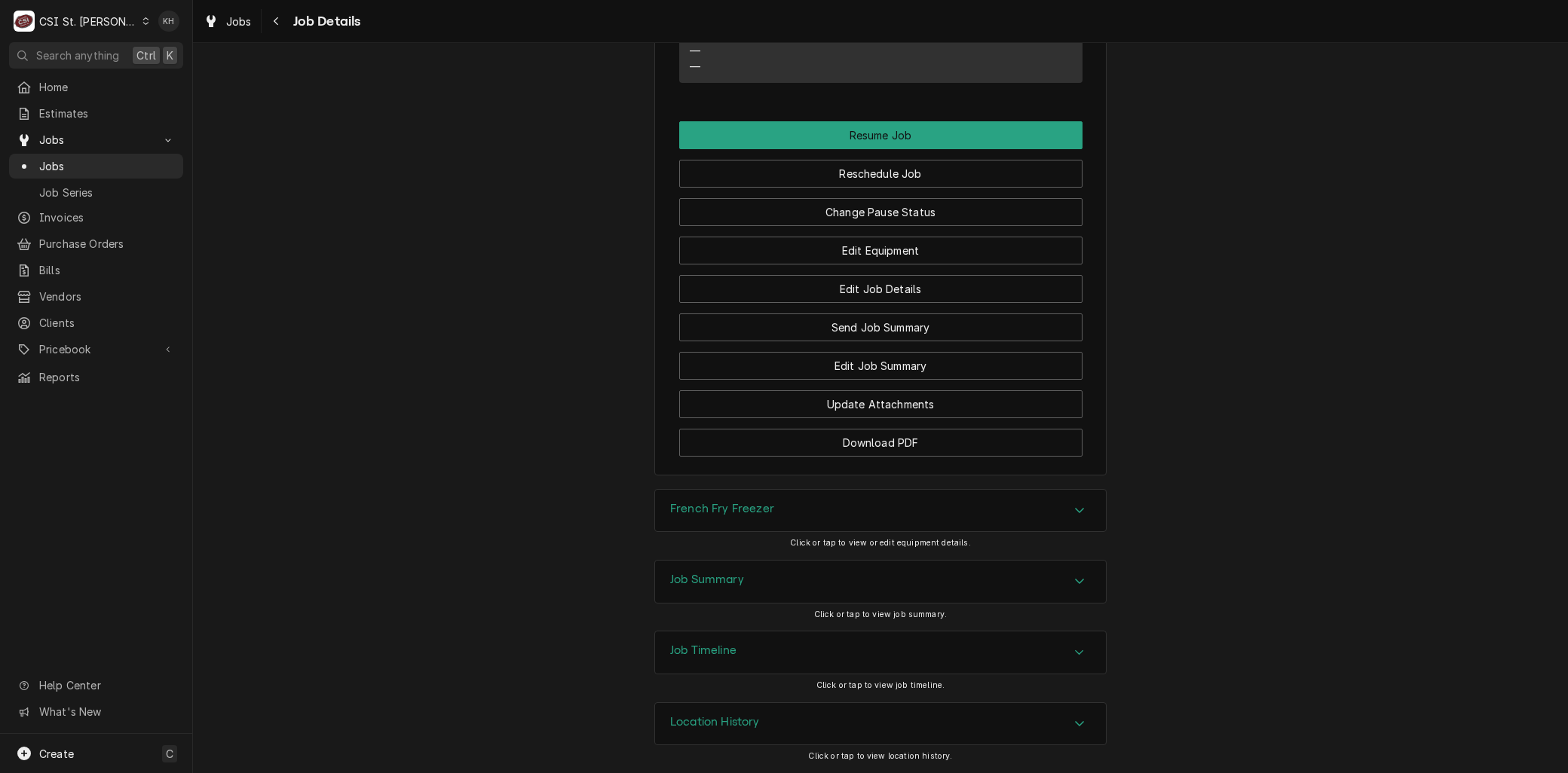
click at [737, 644] on div "Job Timeline" at bounding box center [879, 652] width 450 height 42
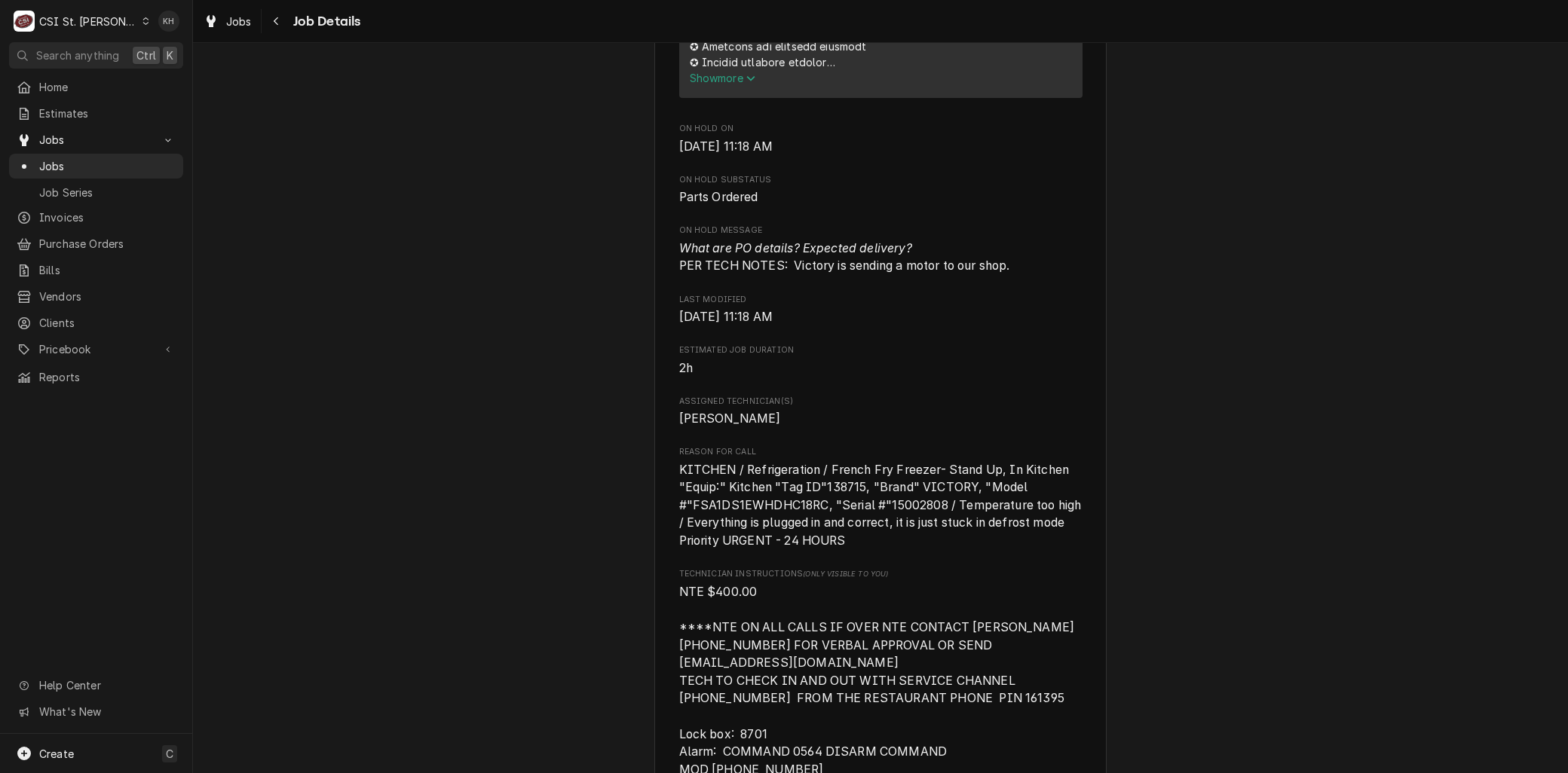
scroll to position [1088, 0]
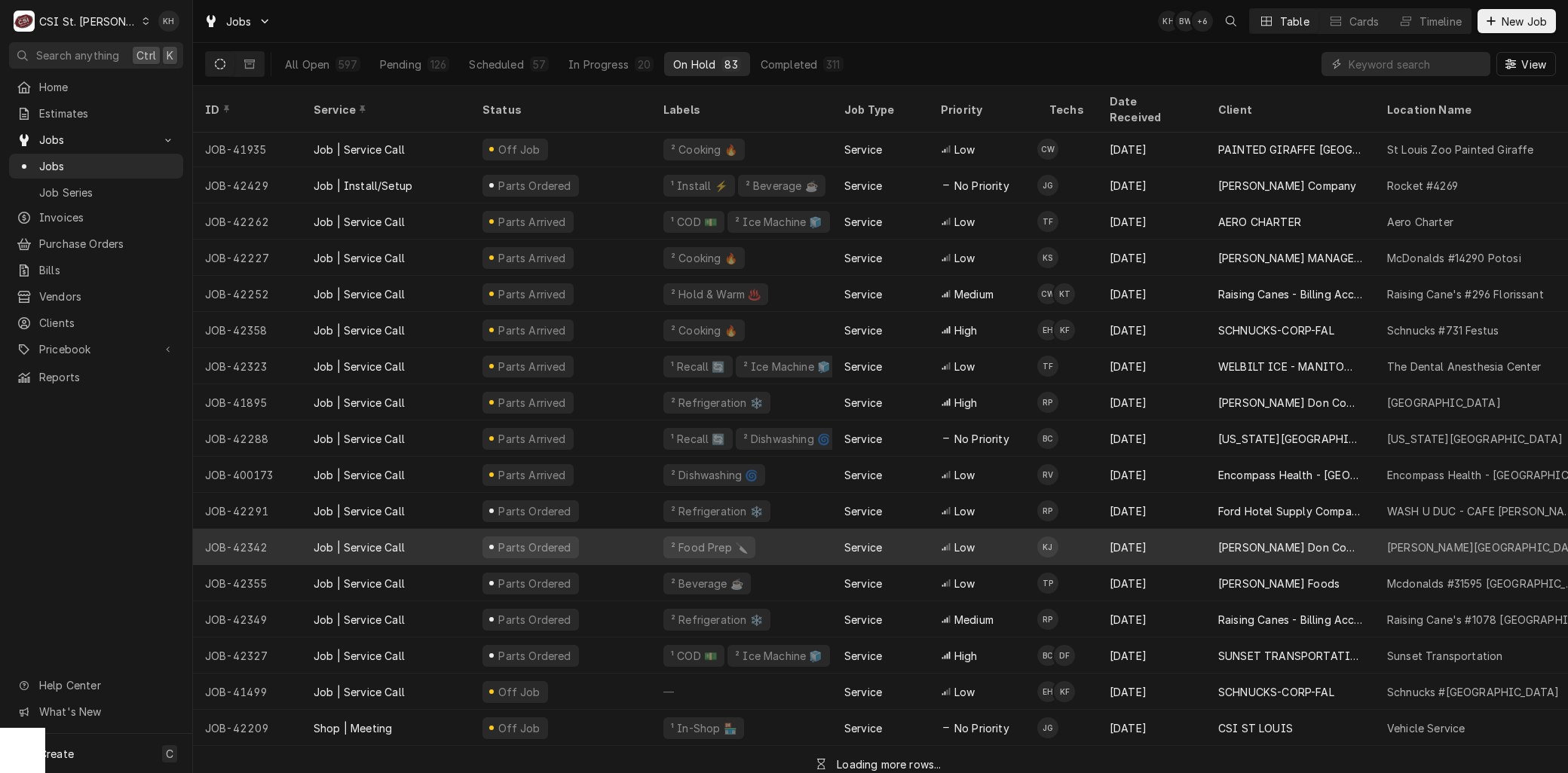
scroll to position [836, 0]
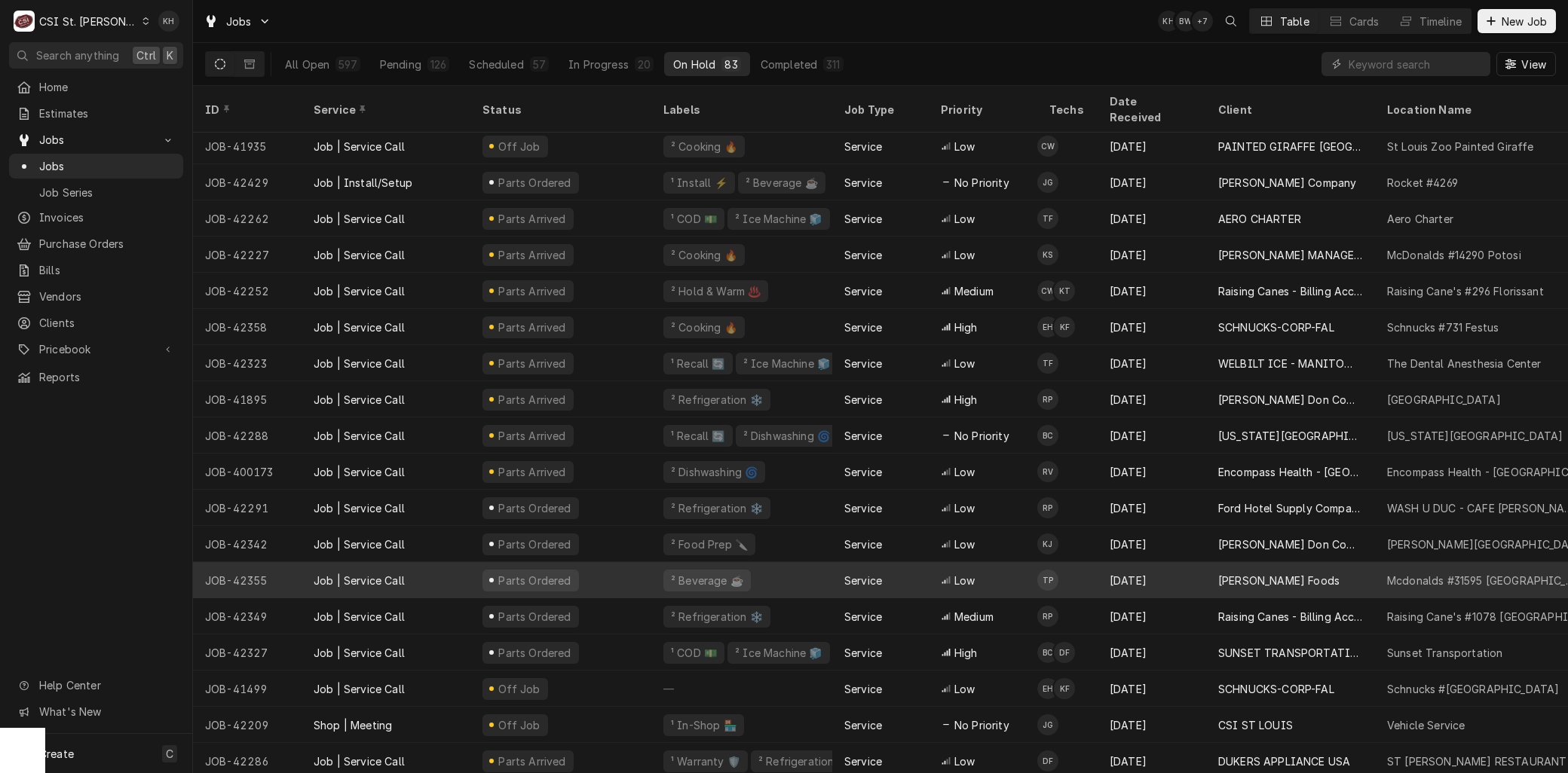
click at [259, 562] on div "JOB-42355" at bounding box center [247, 580] width 109 height 37
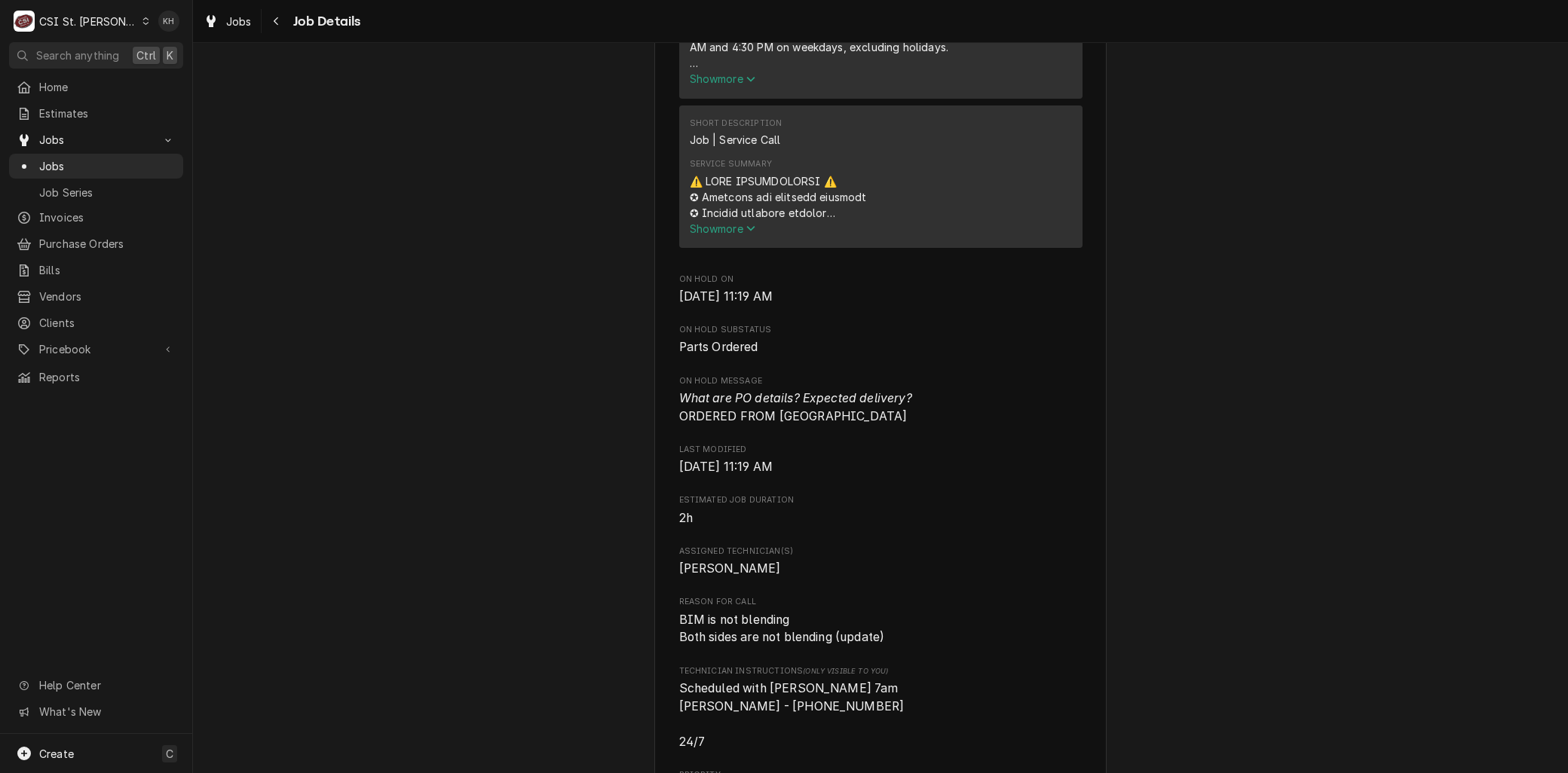
scroll to position [921, 0]
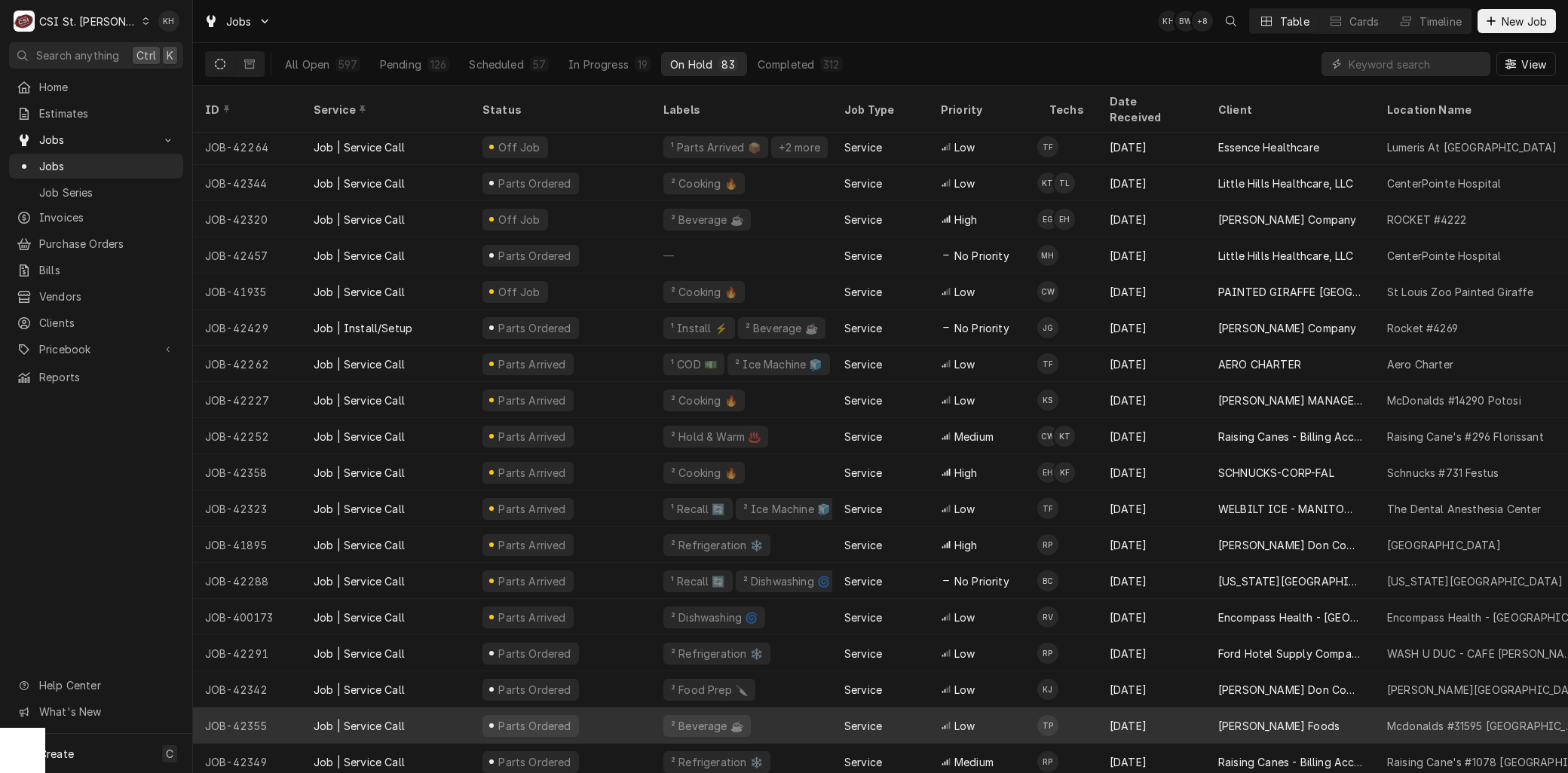
scroll to position [775, 0]
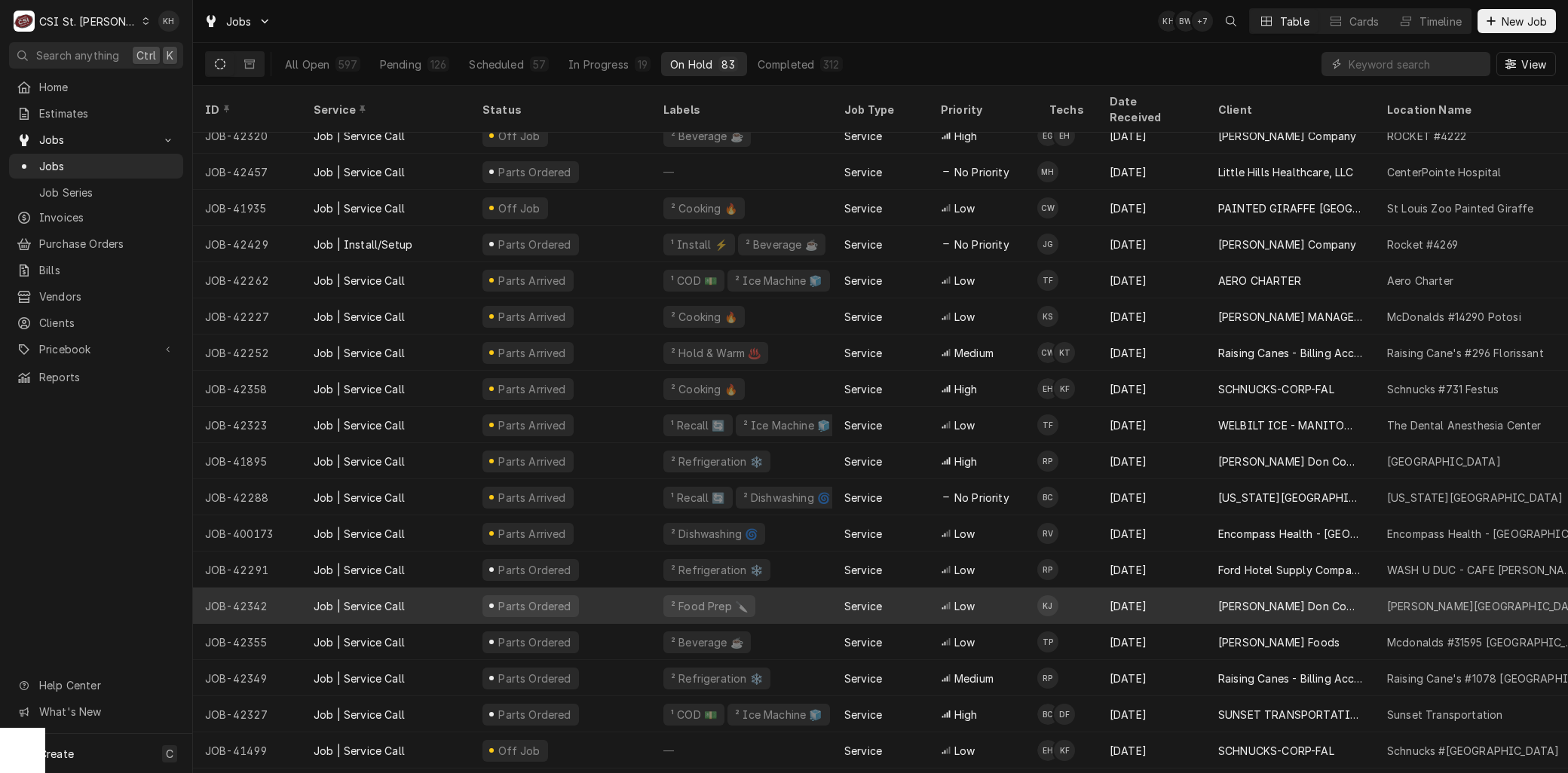
click at [268, 588] on div "JOB-42342" at bounding box center [247, 605] width 109 height 37
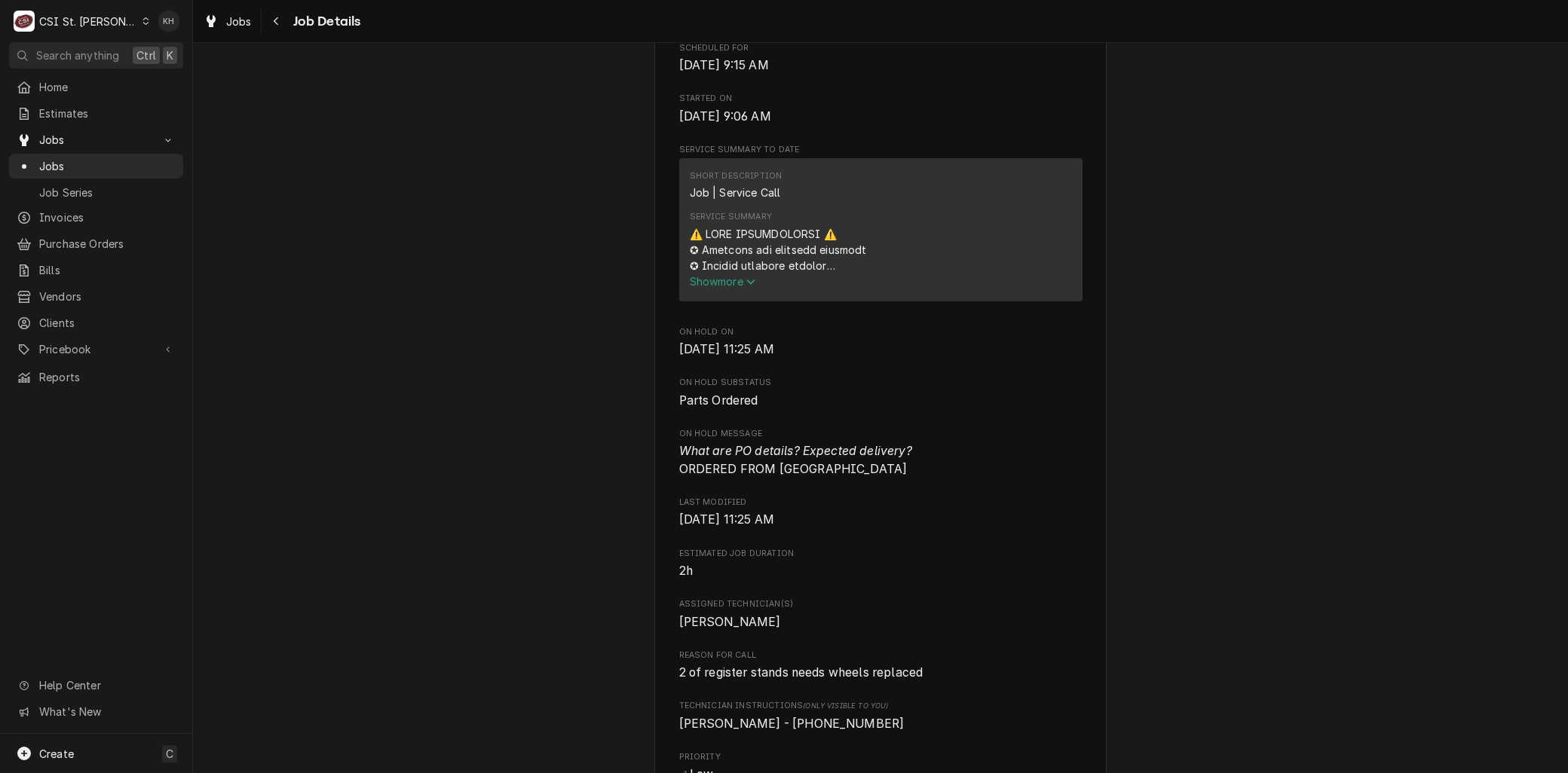
scroll to position [669, 0]
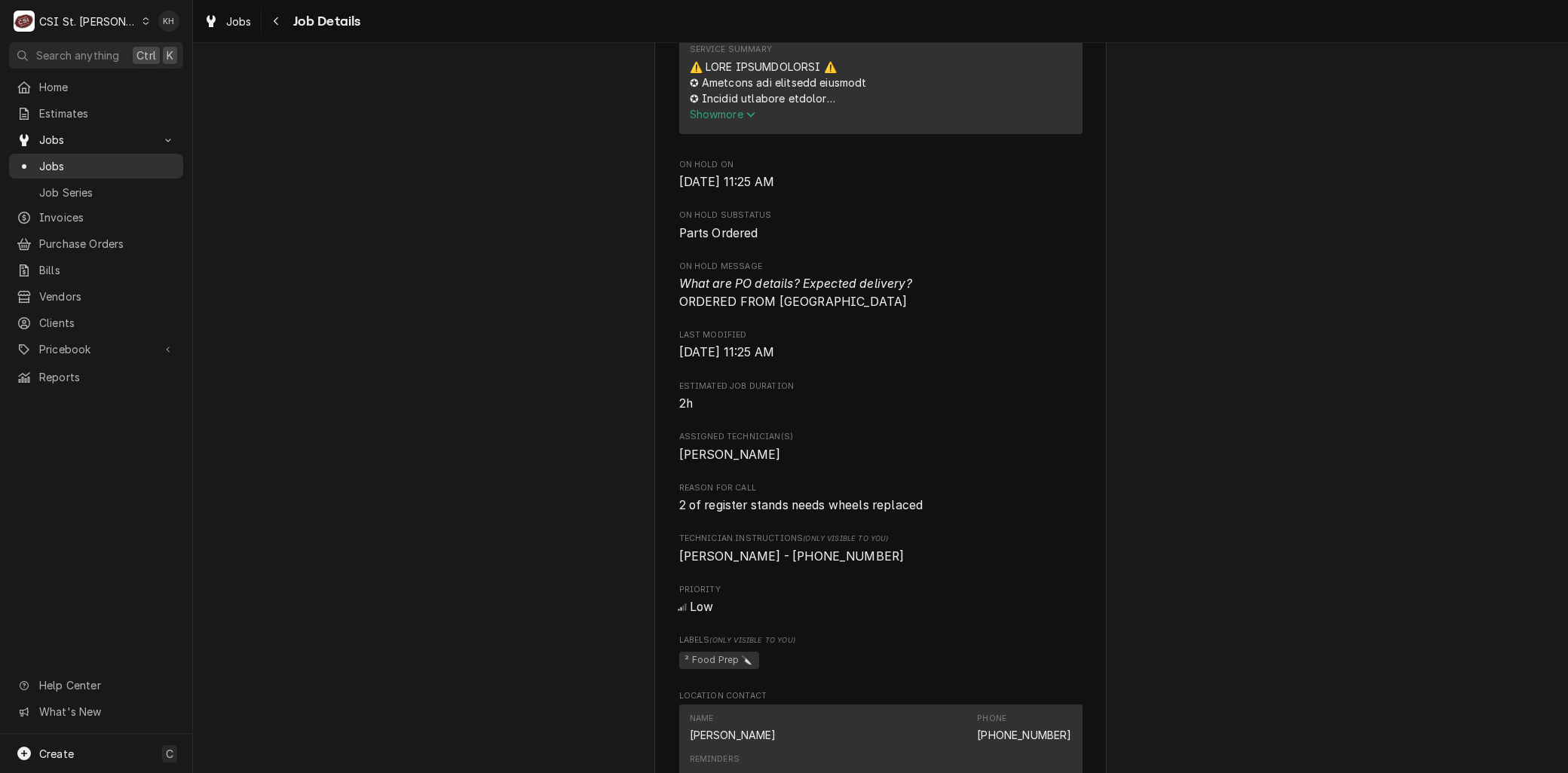
click at [61, 160] on span "Jobs" at bounding box center [107, 166] width 136 height 16
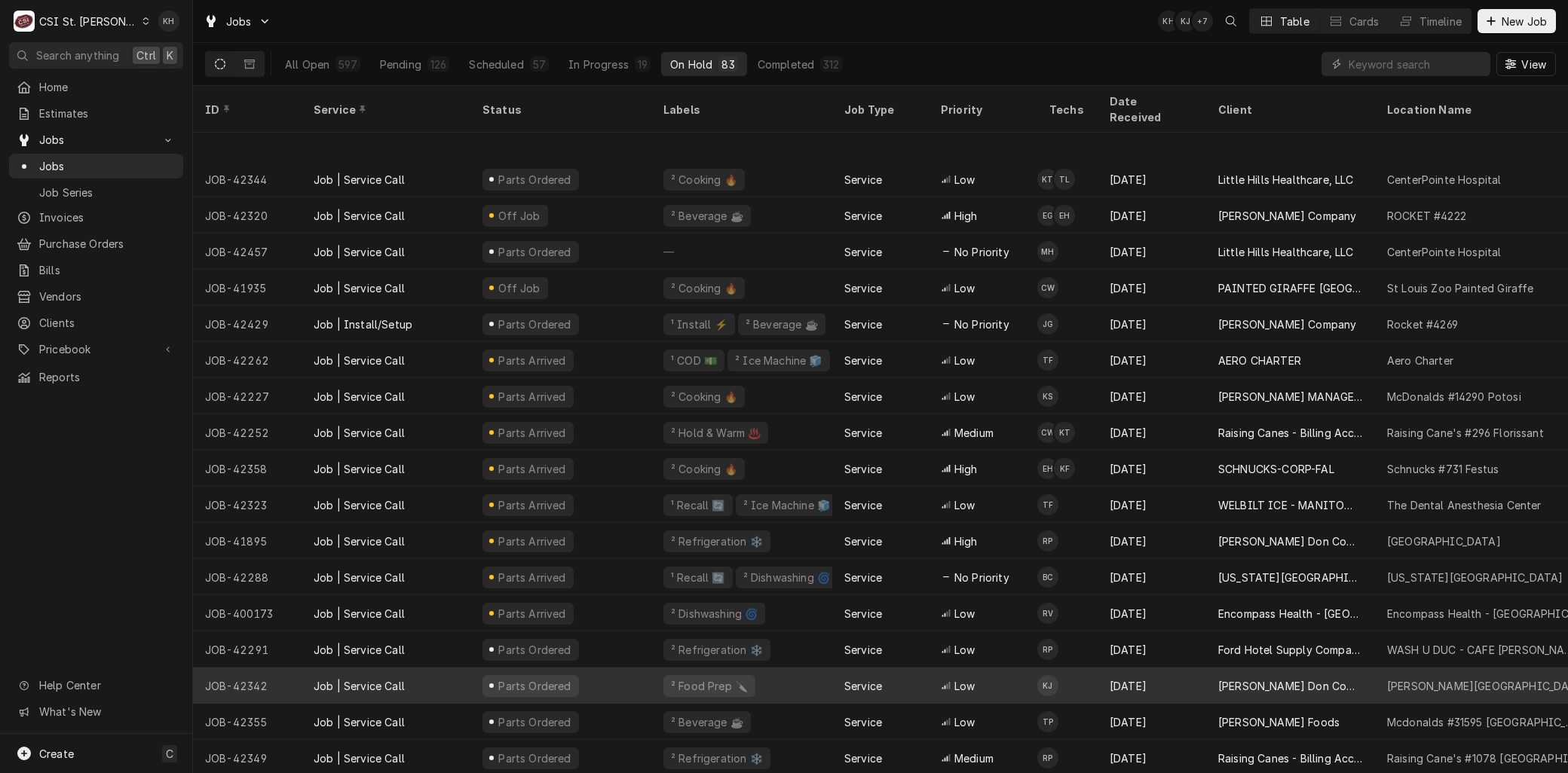
scroll to position [764, 0]
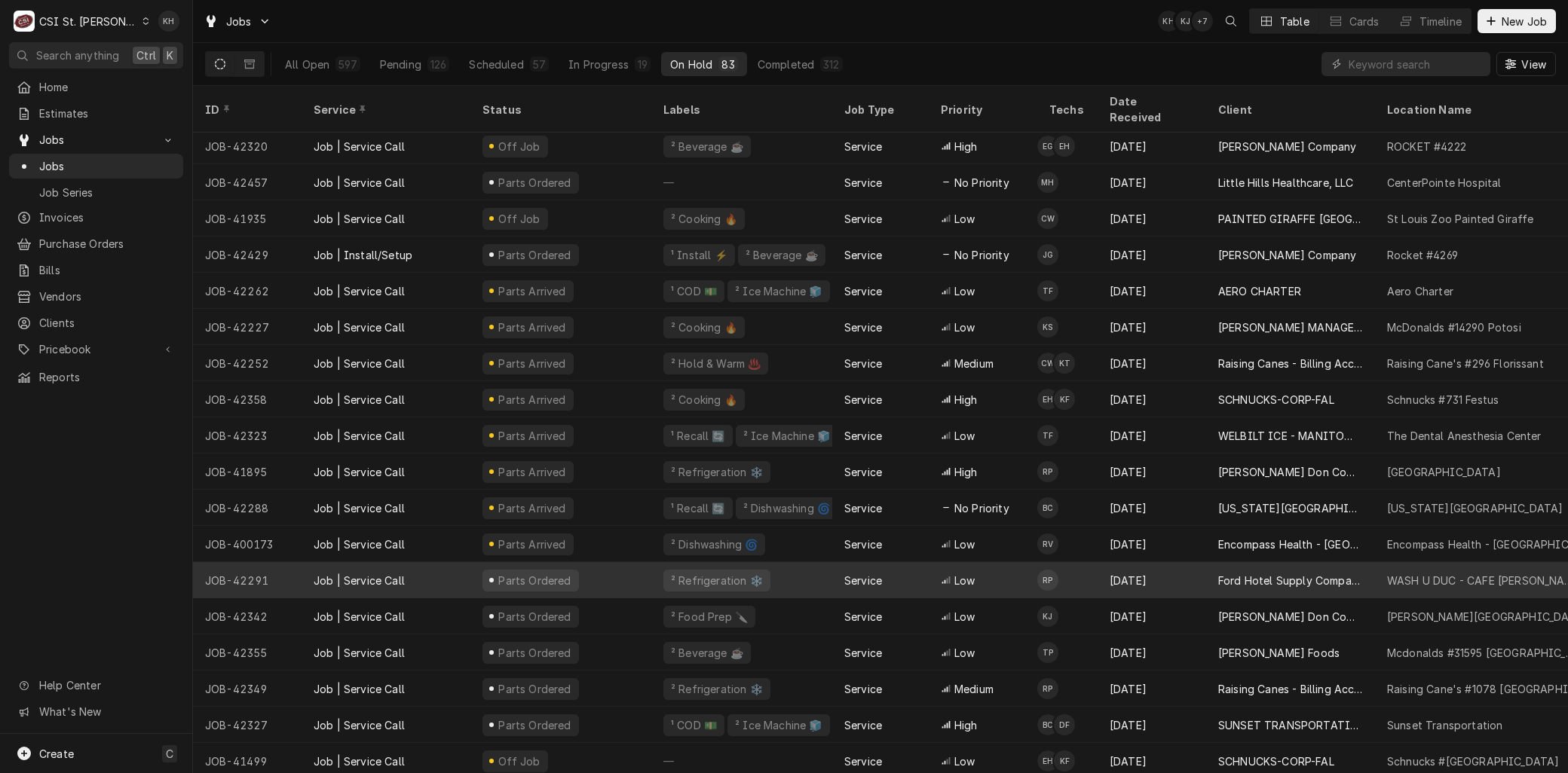
click at [282, 563] on div "JOB-42291" at bounding box center [247, 580] width 109 height 37
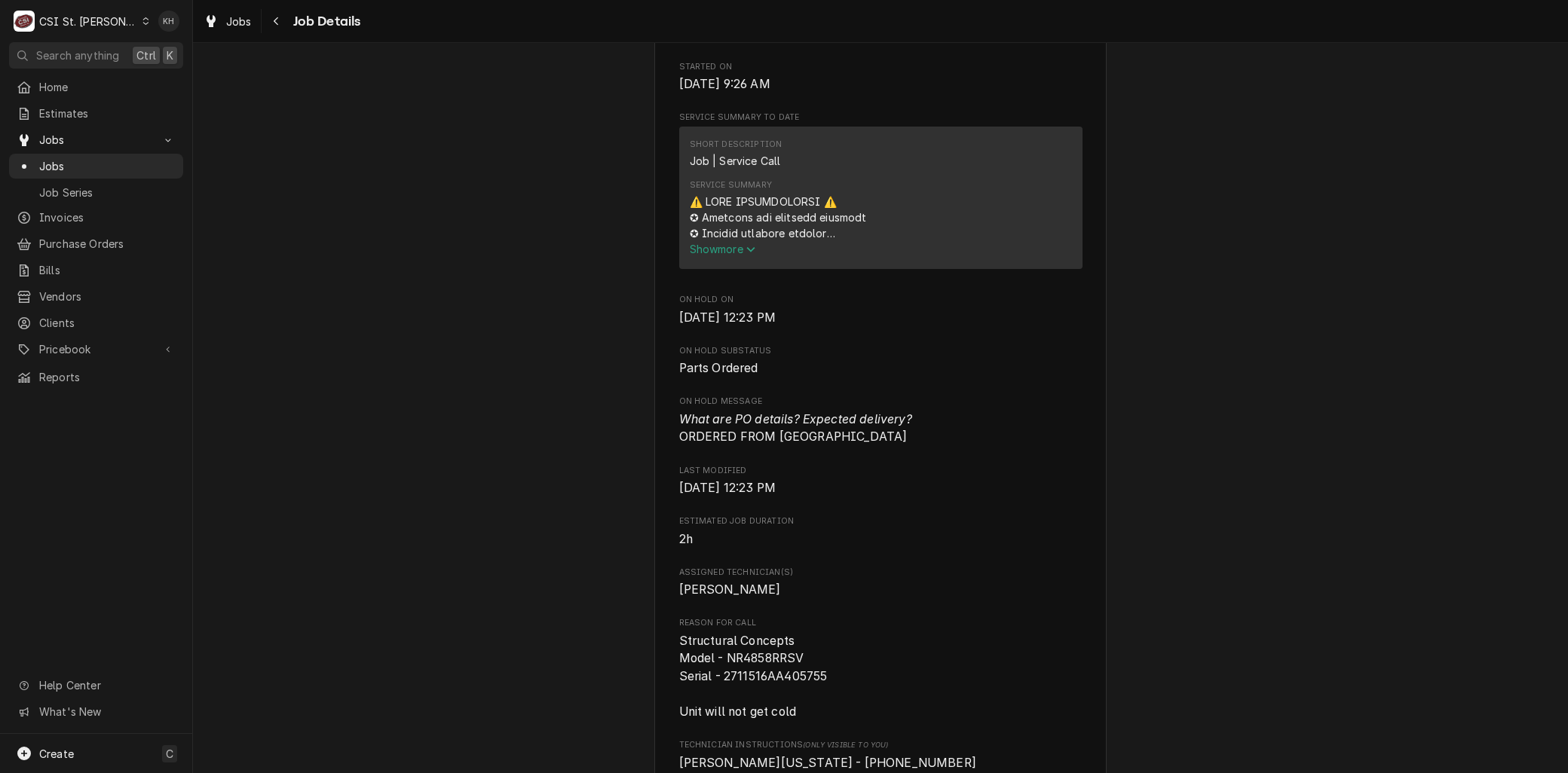
scroll to position [586, 0]
click at [61, 161] on span "Jobs" at bounding box center [107, 166] width 136 height 16
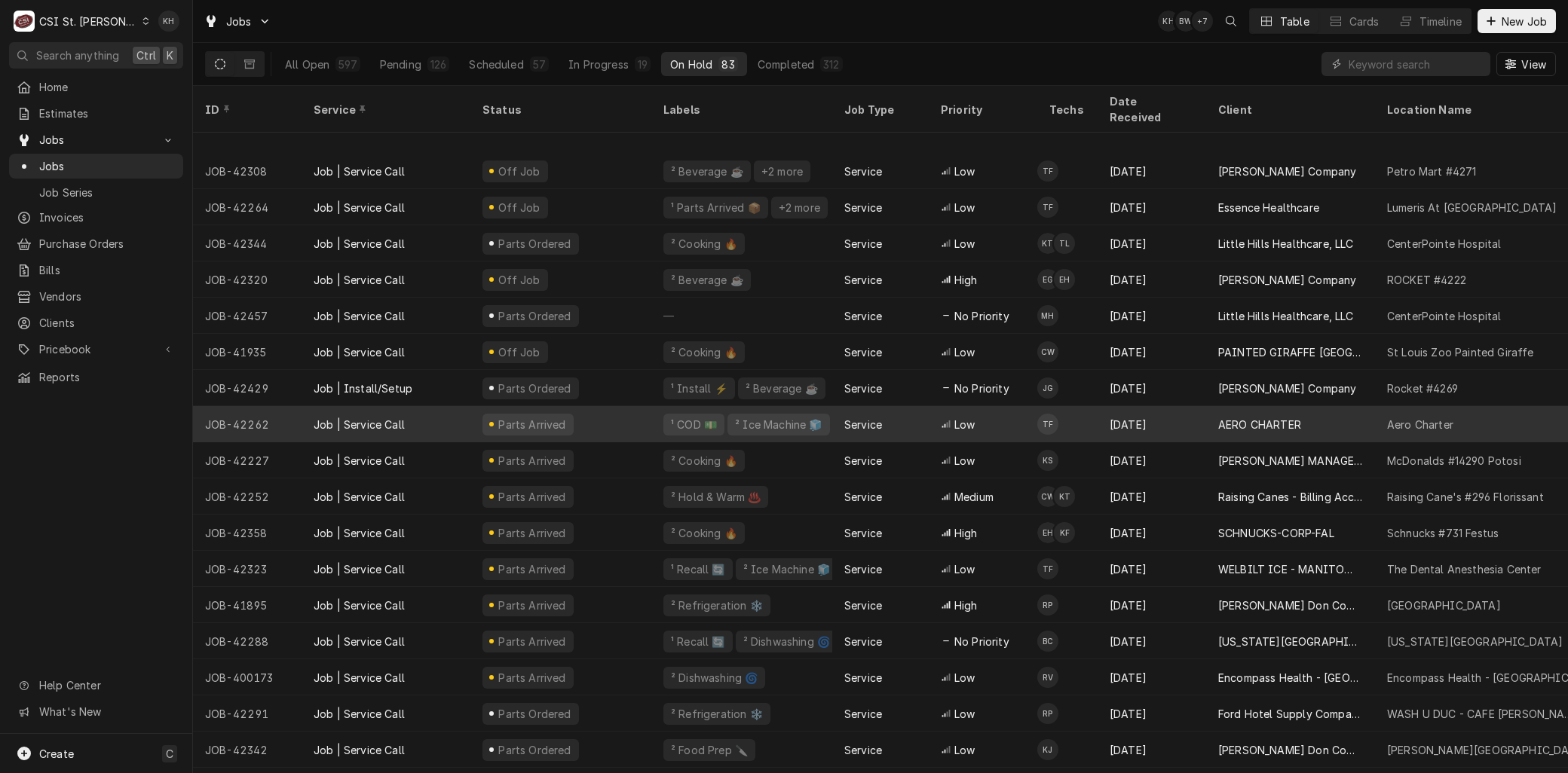
scroll to position [714, 0]
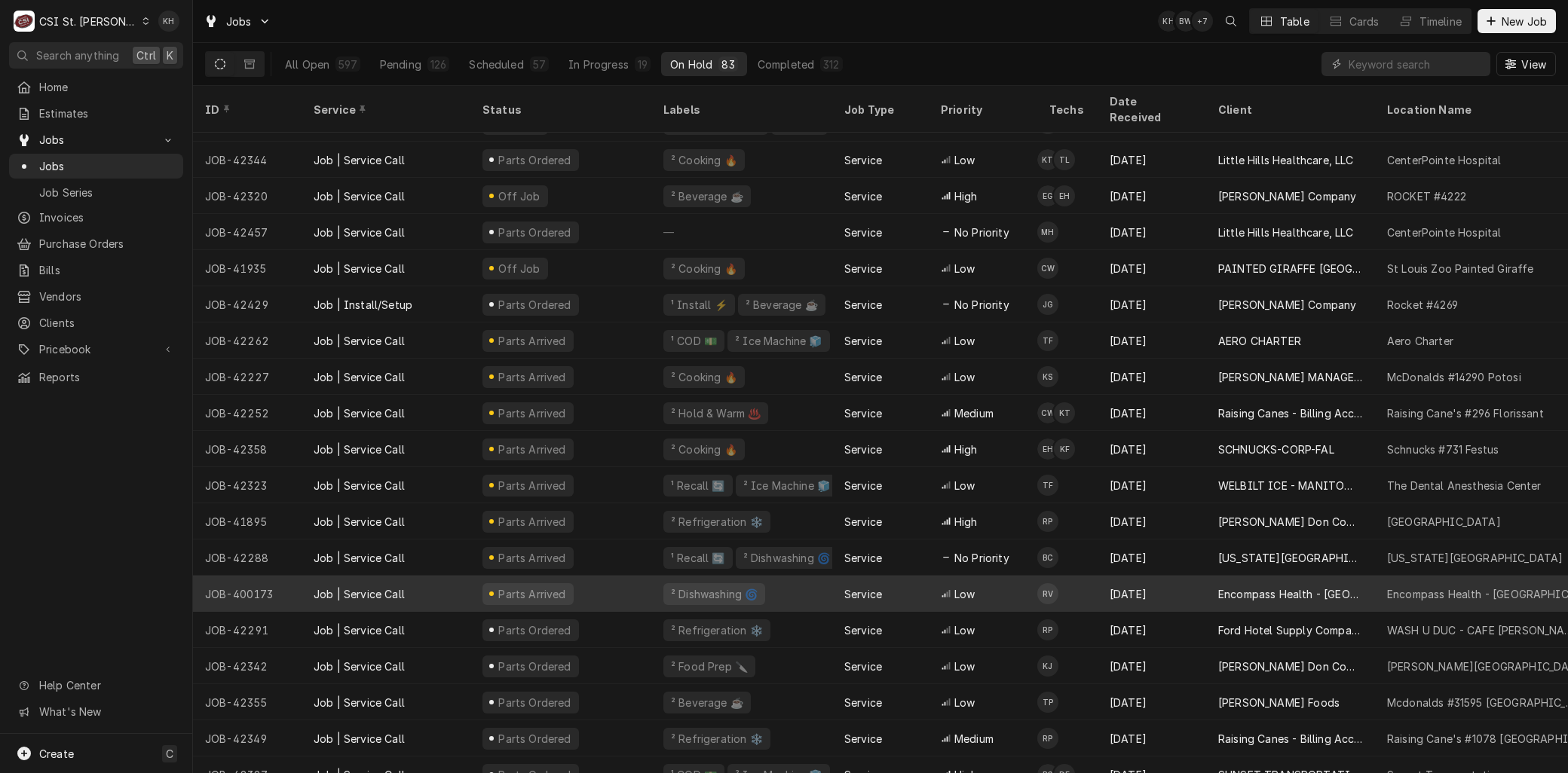
click at [334, 586] on div "Job | Service Call" at bounding box center [359, 594] width 91 height 16
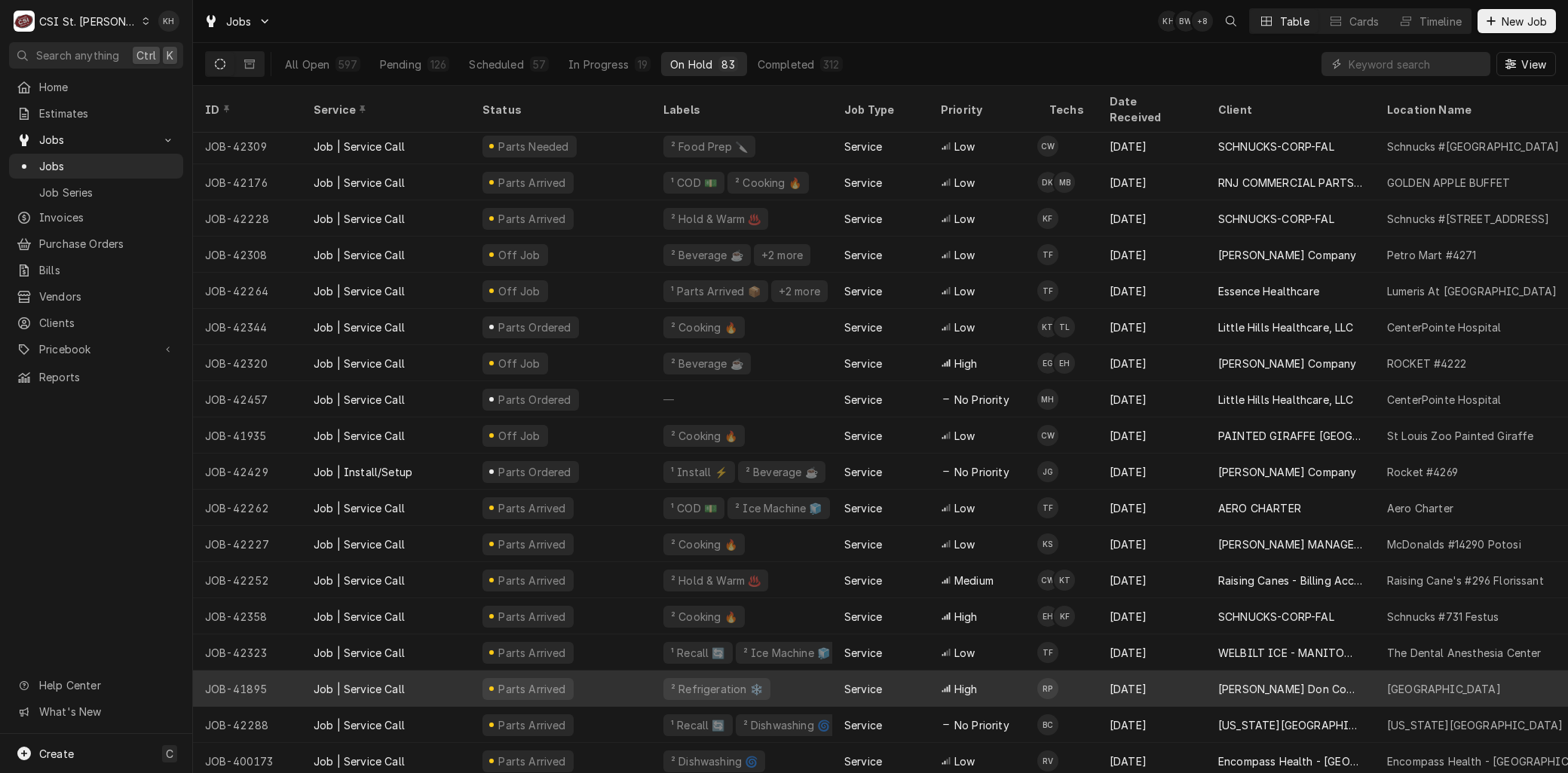
scroll to position [655, 0]
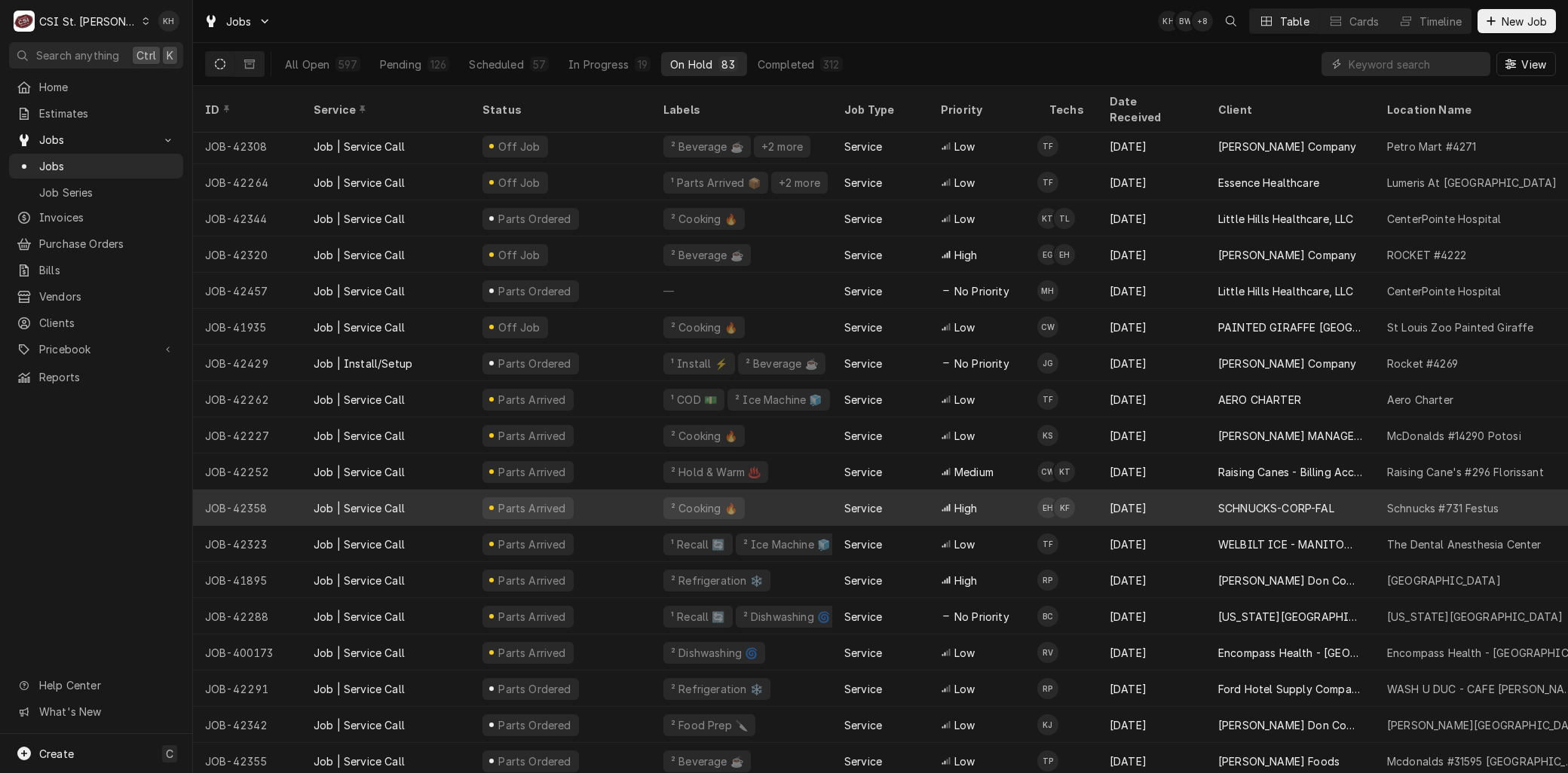
click at [264, 491] on div "JOB-42358" at bounding box center [247, 507] width 109 height 37
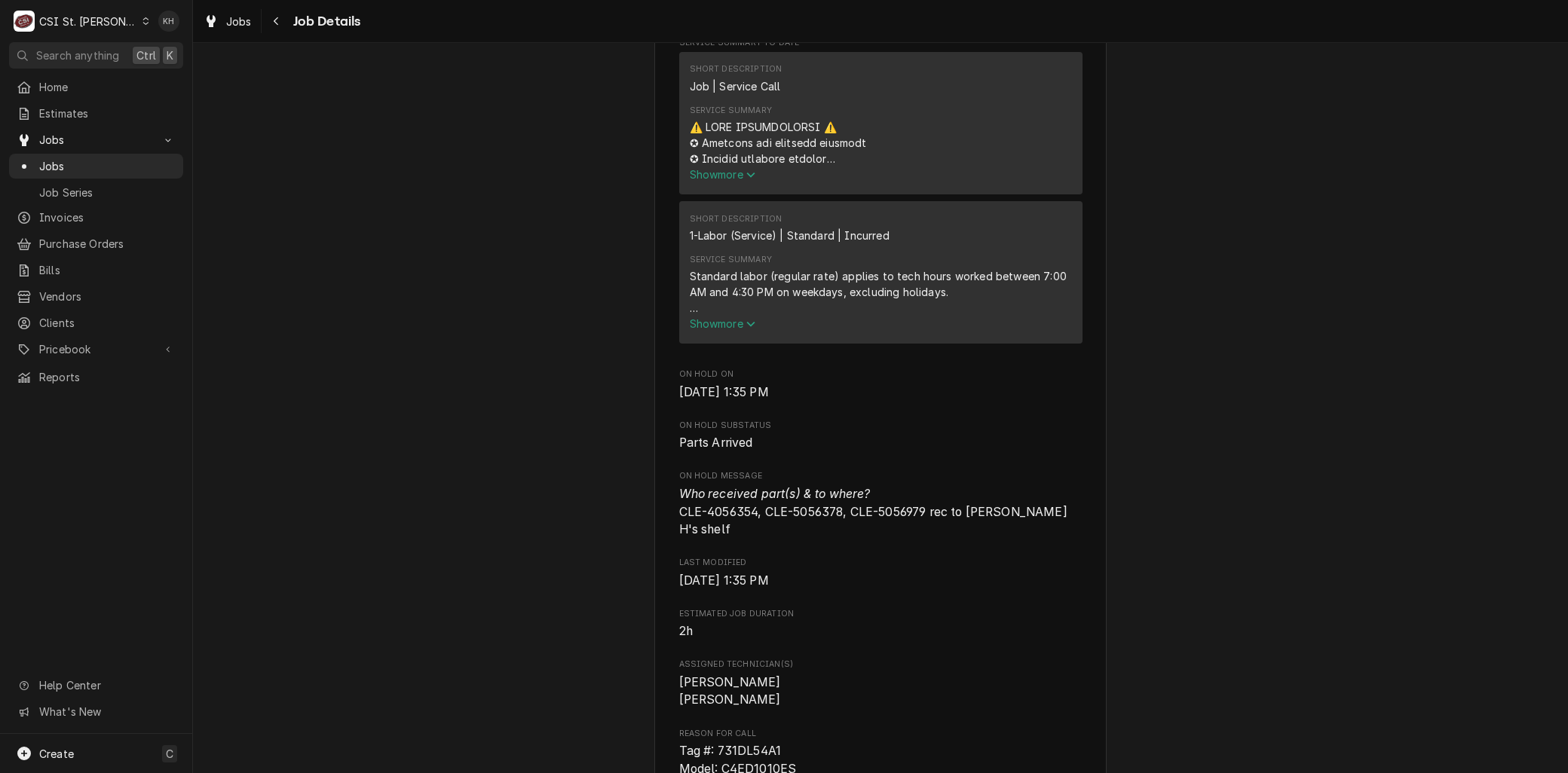
scroll to position [837, 0]
click at [68, 162] on span "Jobs" at bounding box center [107, 166] width 136 height 16
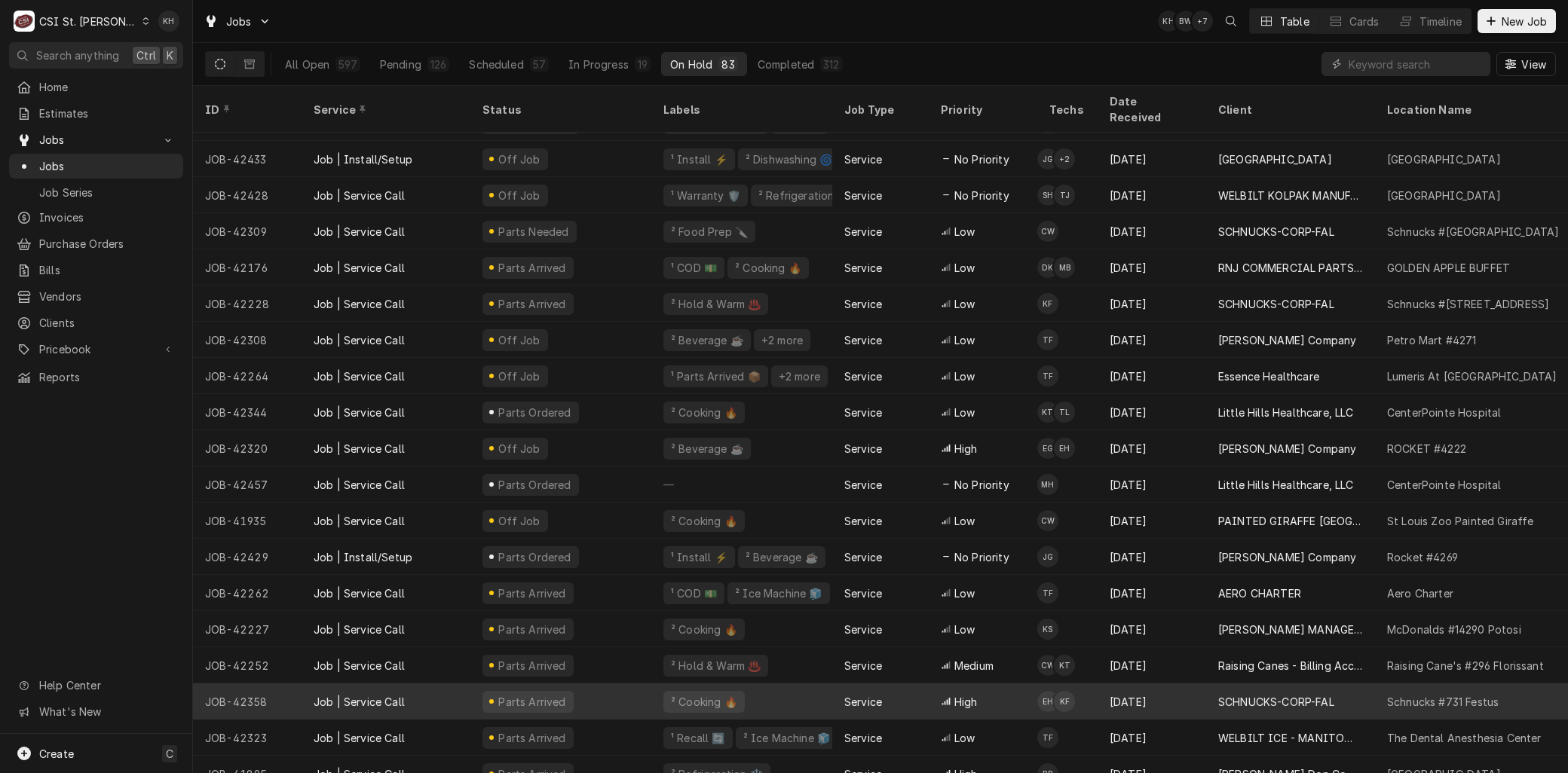
scroll to position [474, 0]
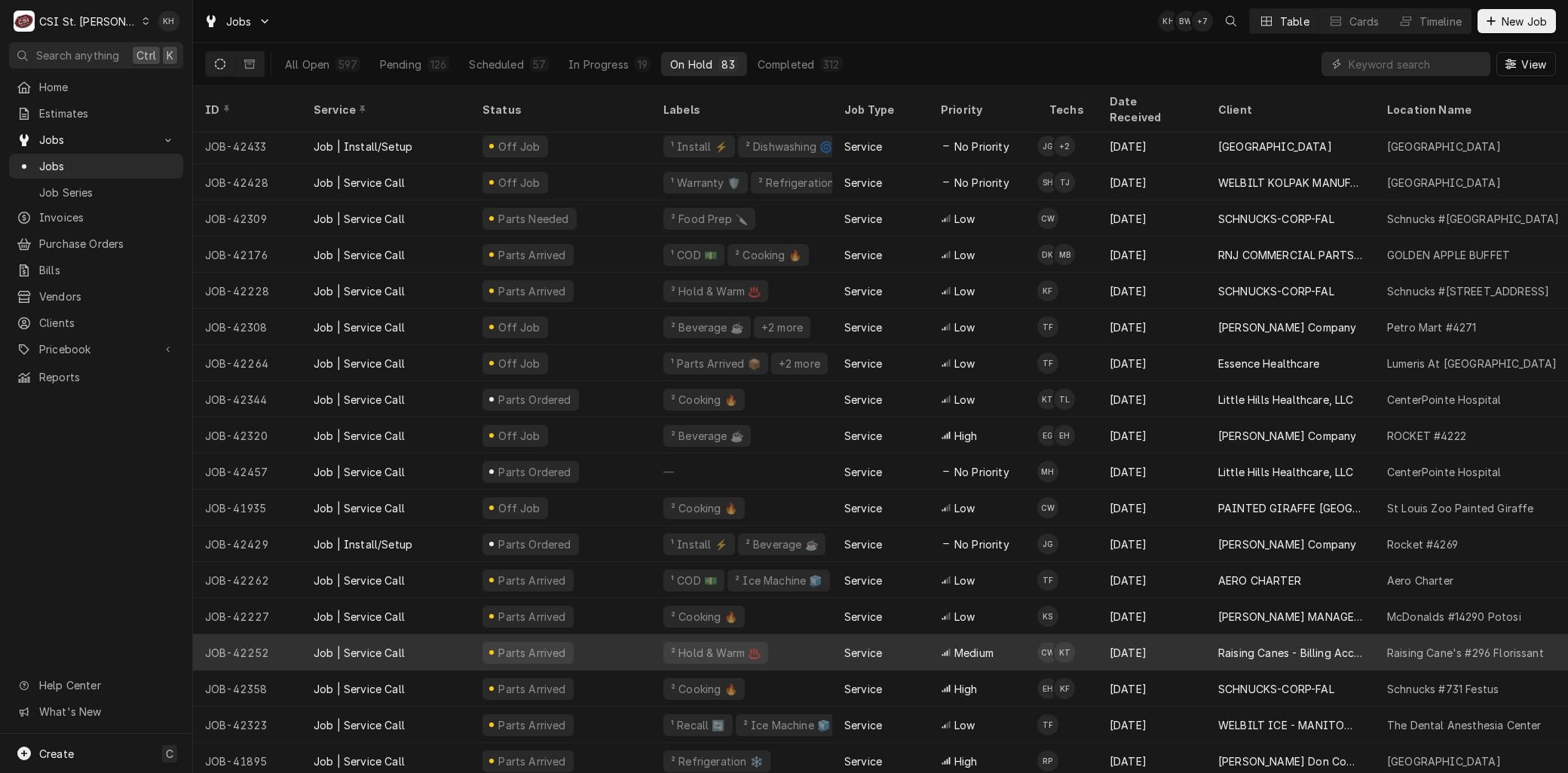
click at [257, 635] on div "JOB-42252" at bounding box center [247, 653] width 109 height 37
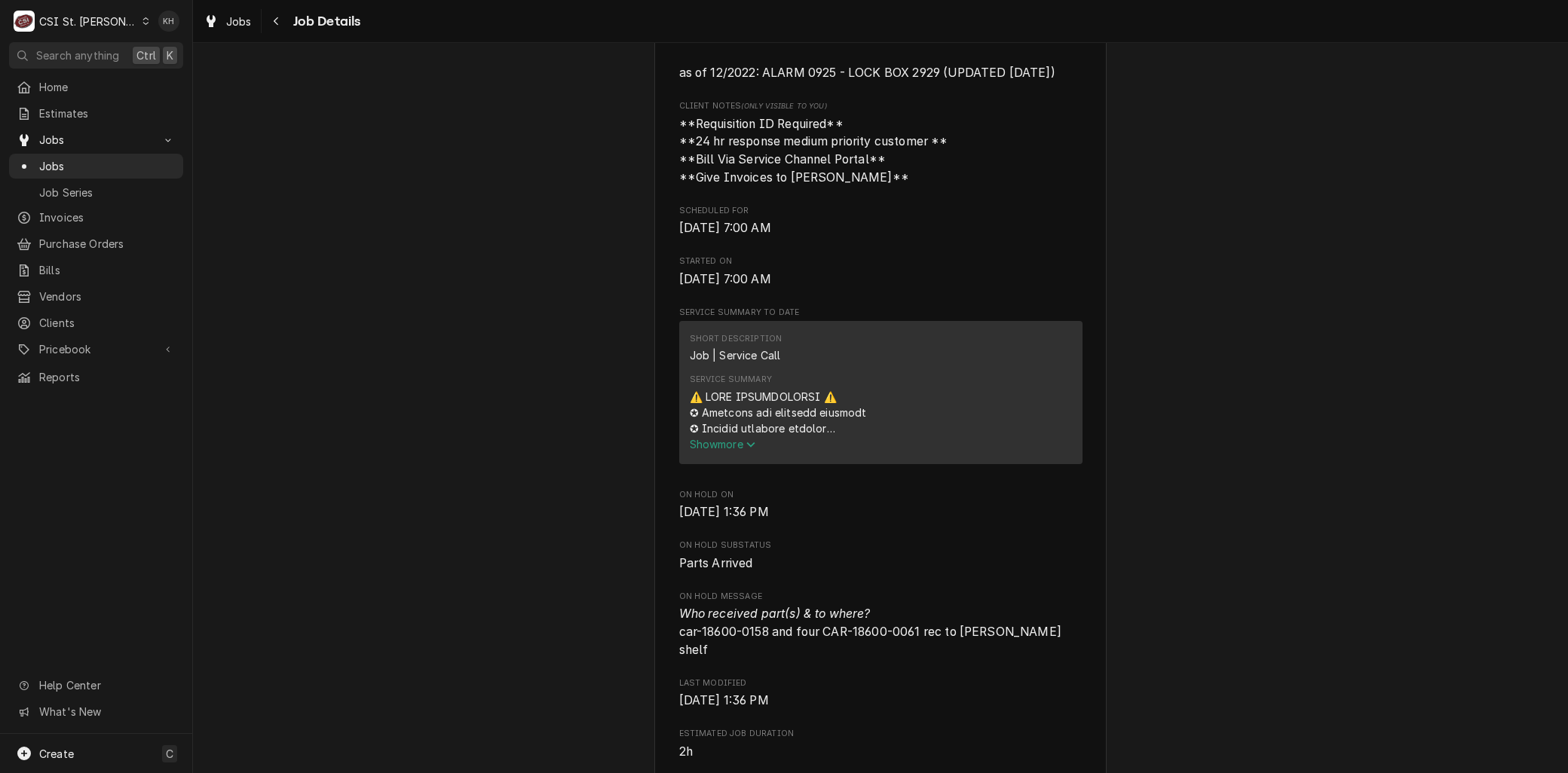
scroll to position [753, 0]
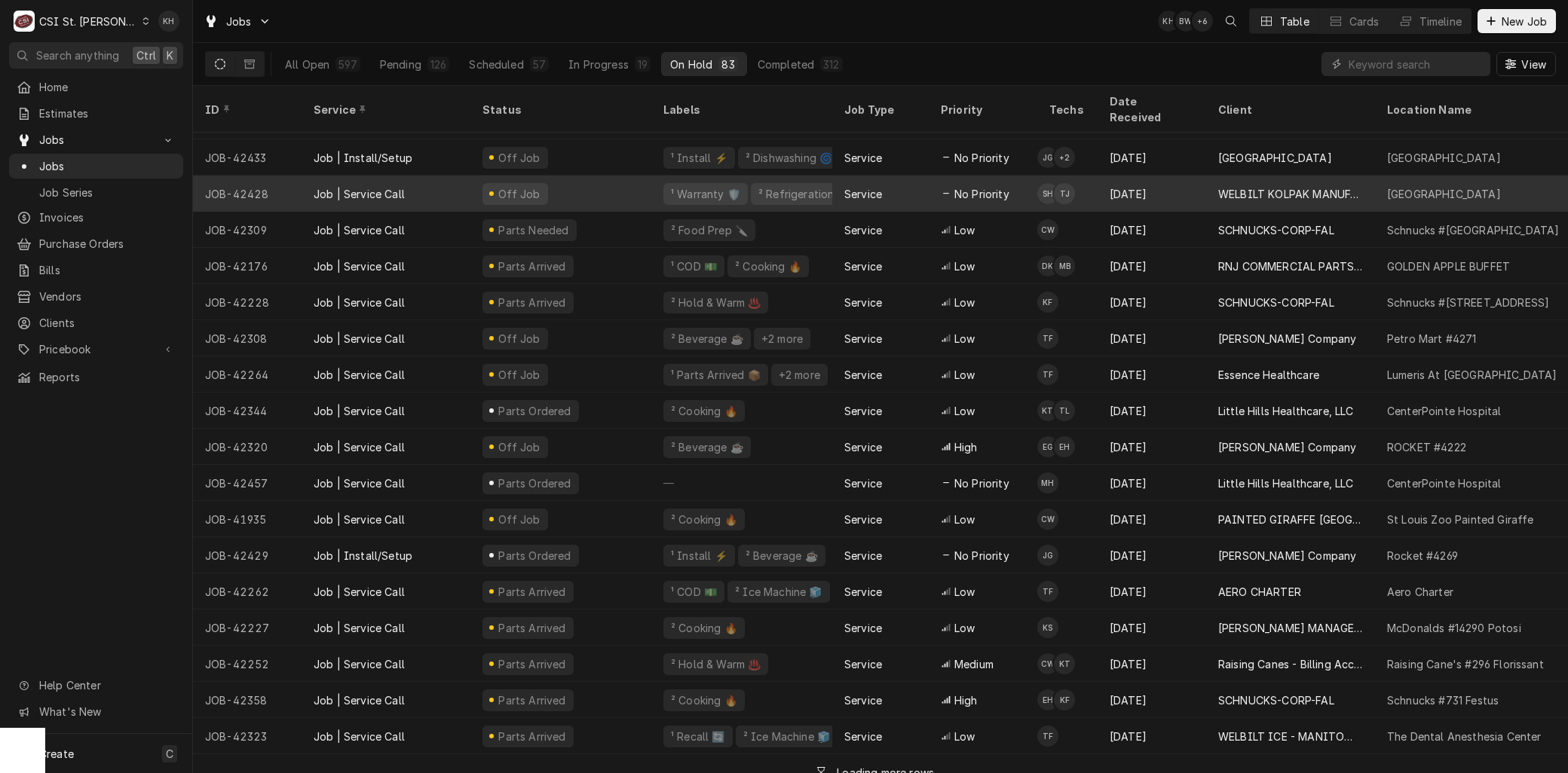
scroll to position [474, 0]
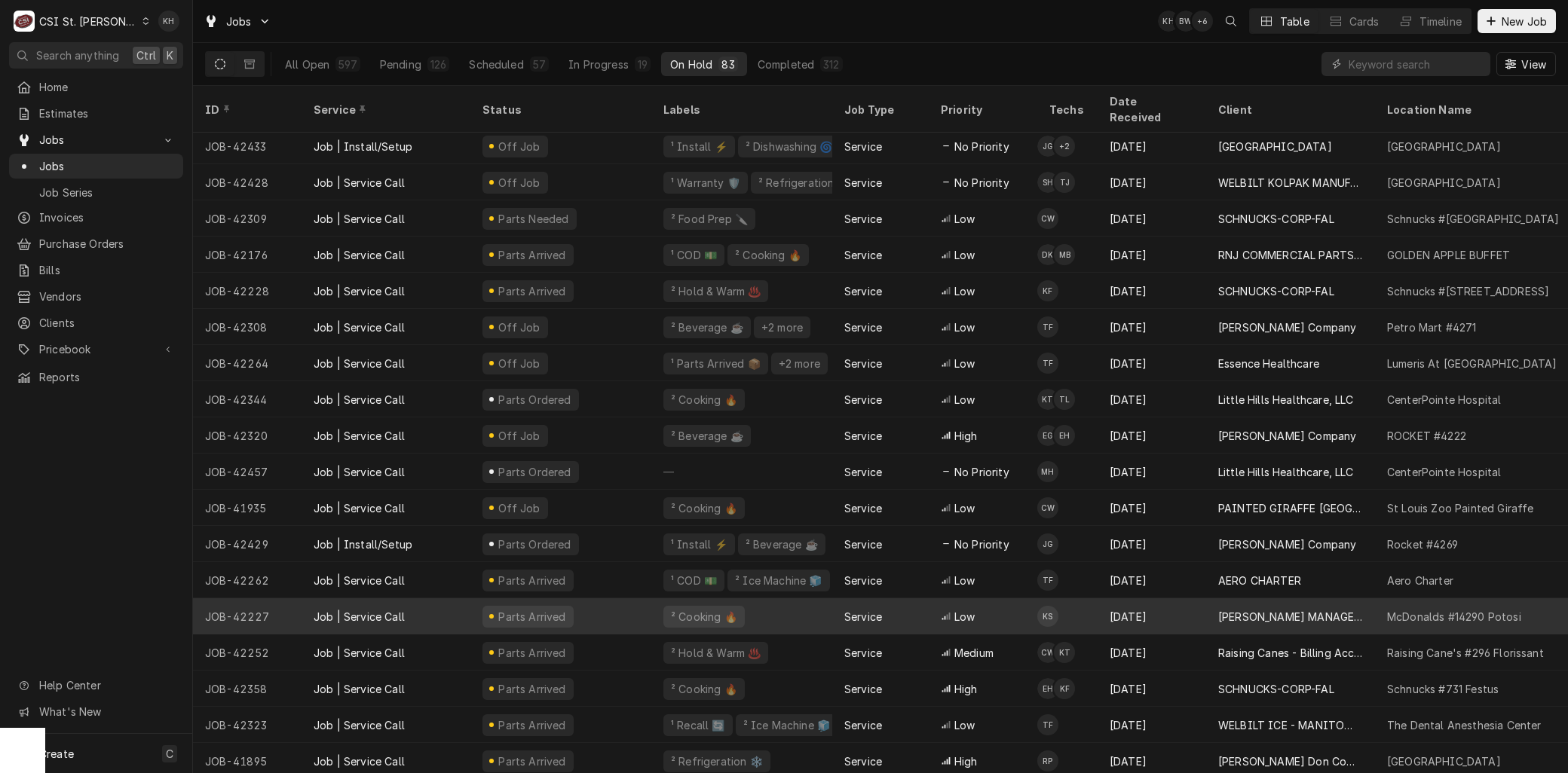
click at [295, 598] on div "JOB-42227" at bounding box center [247, 616] width 109 height 37
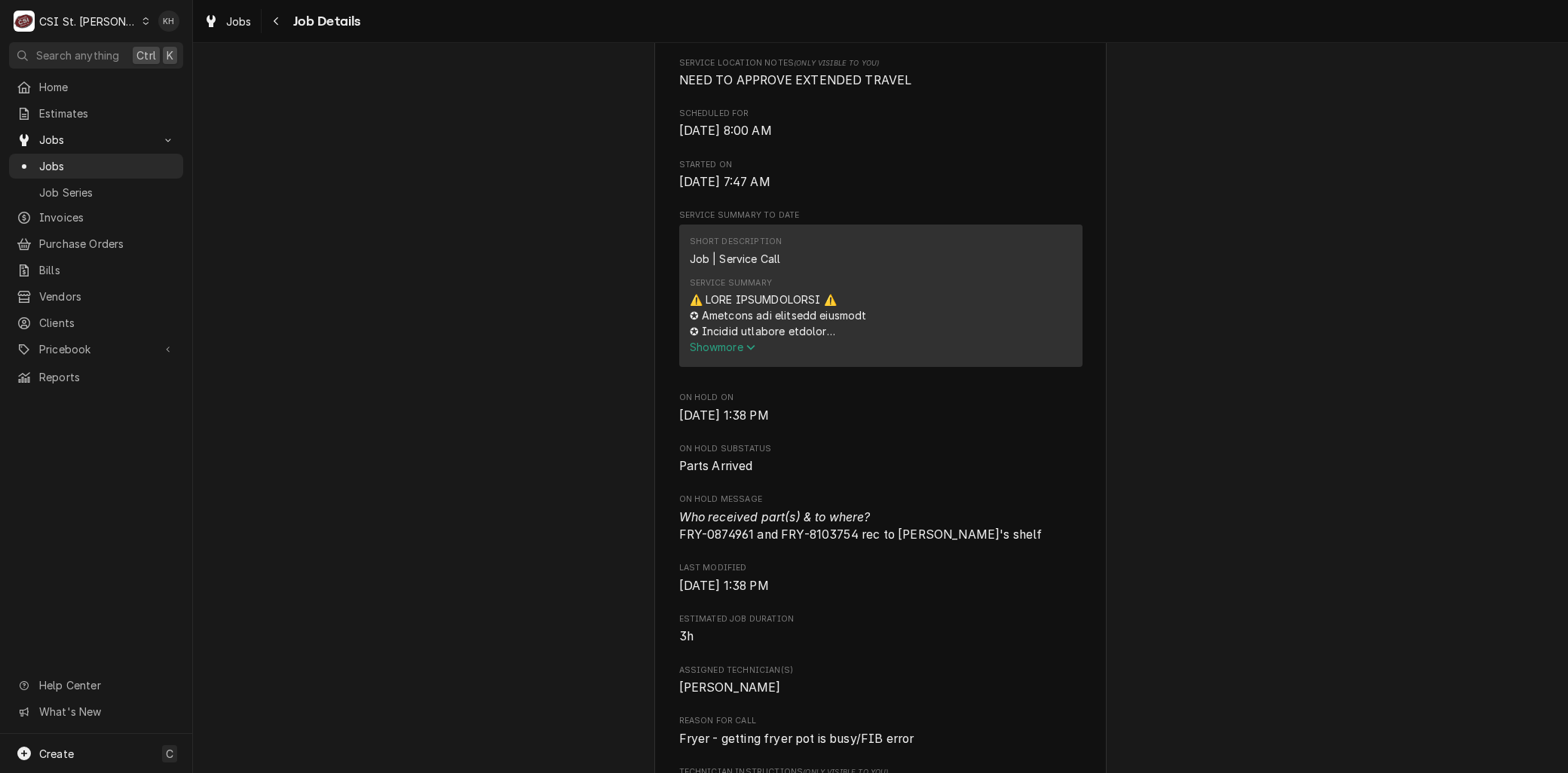
scroll to position [669, 0]
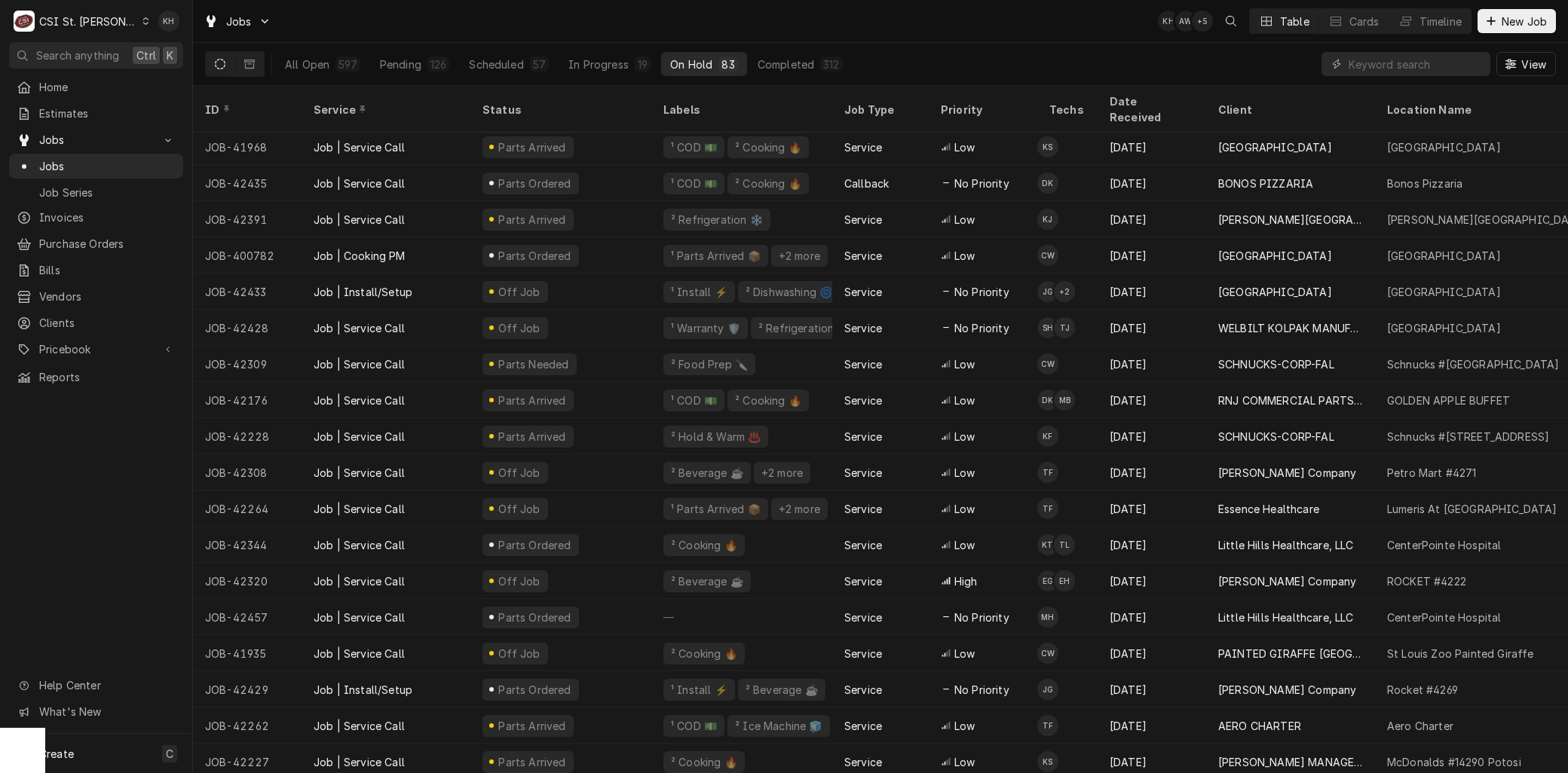
scroll to position [413, 0]
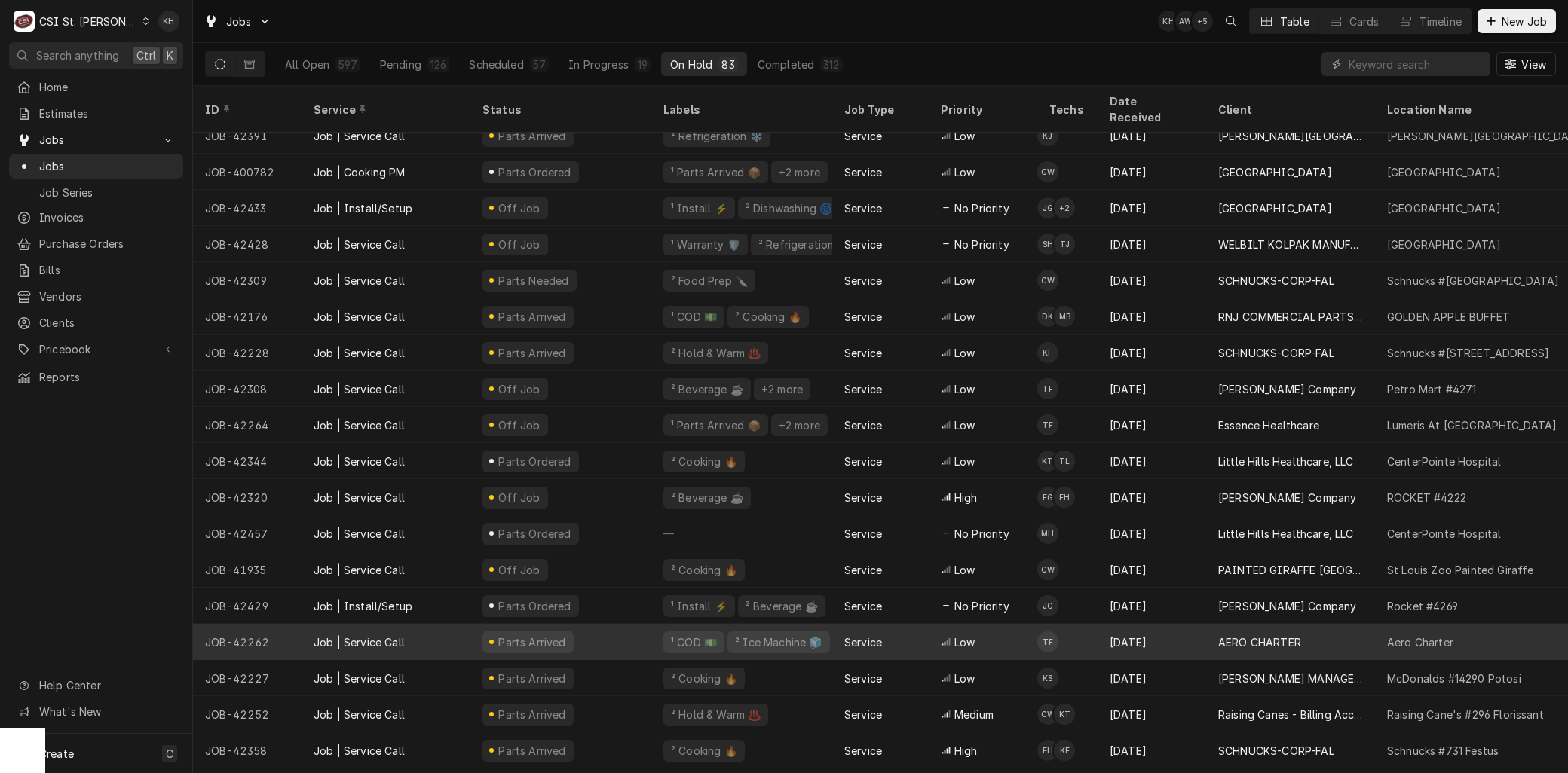
click at [268, 625] on div "JOB-42262" at bounding box center [247, 642] width 109 height 37
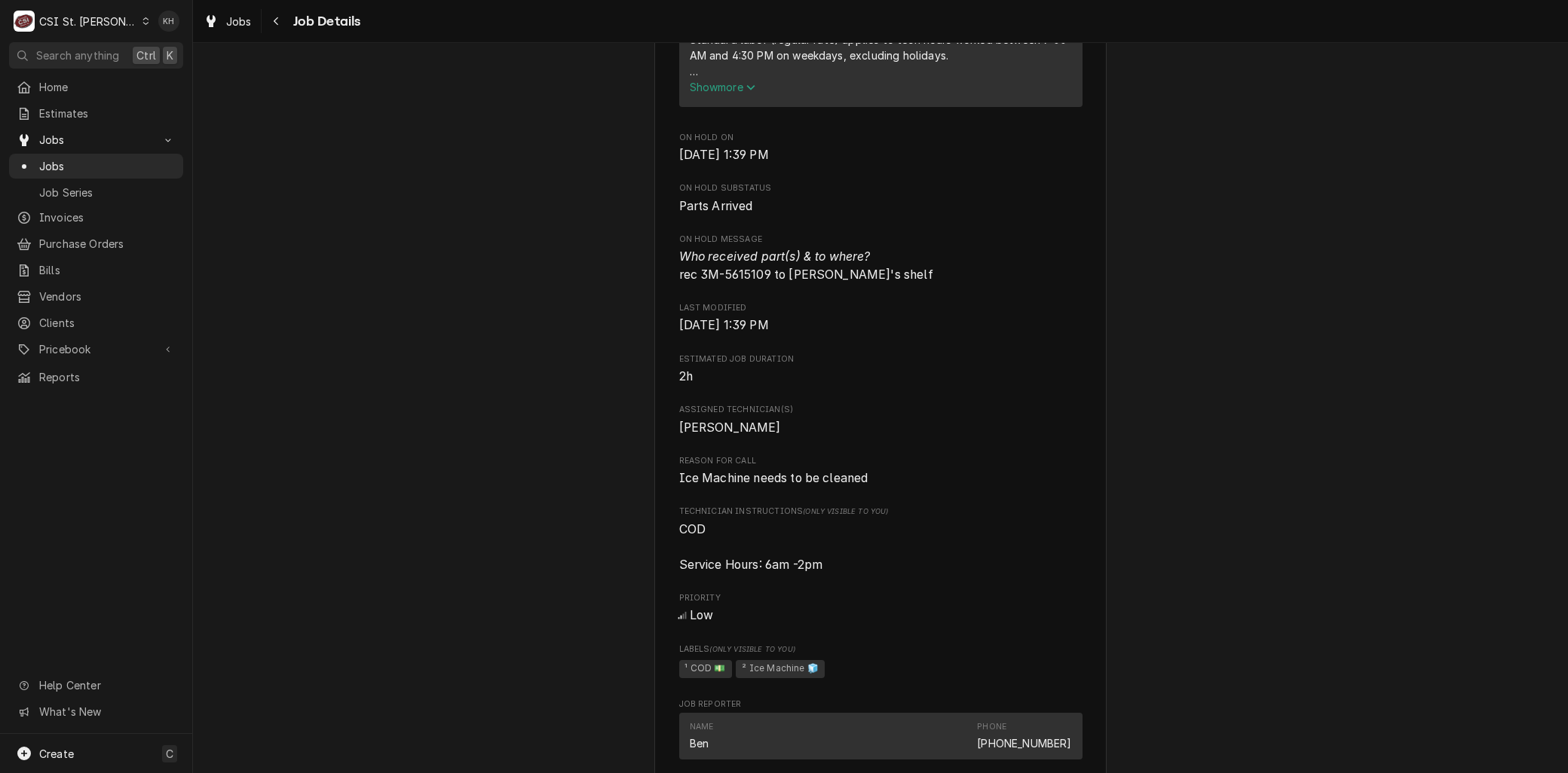
scroll to position [921, 0]
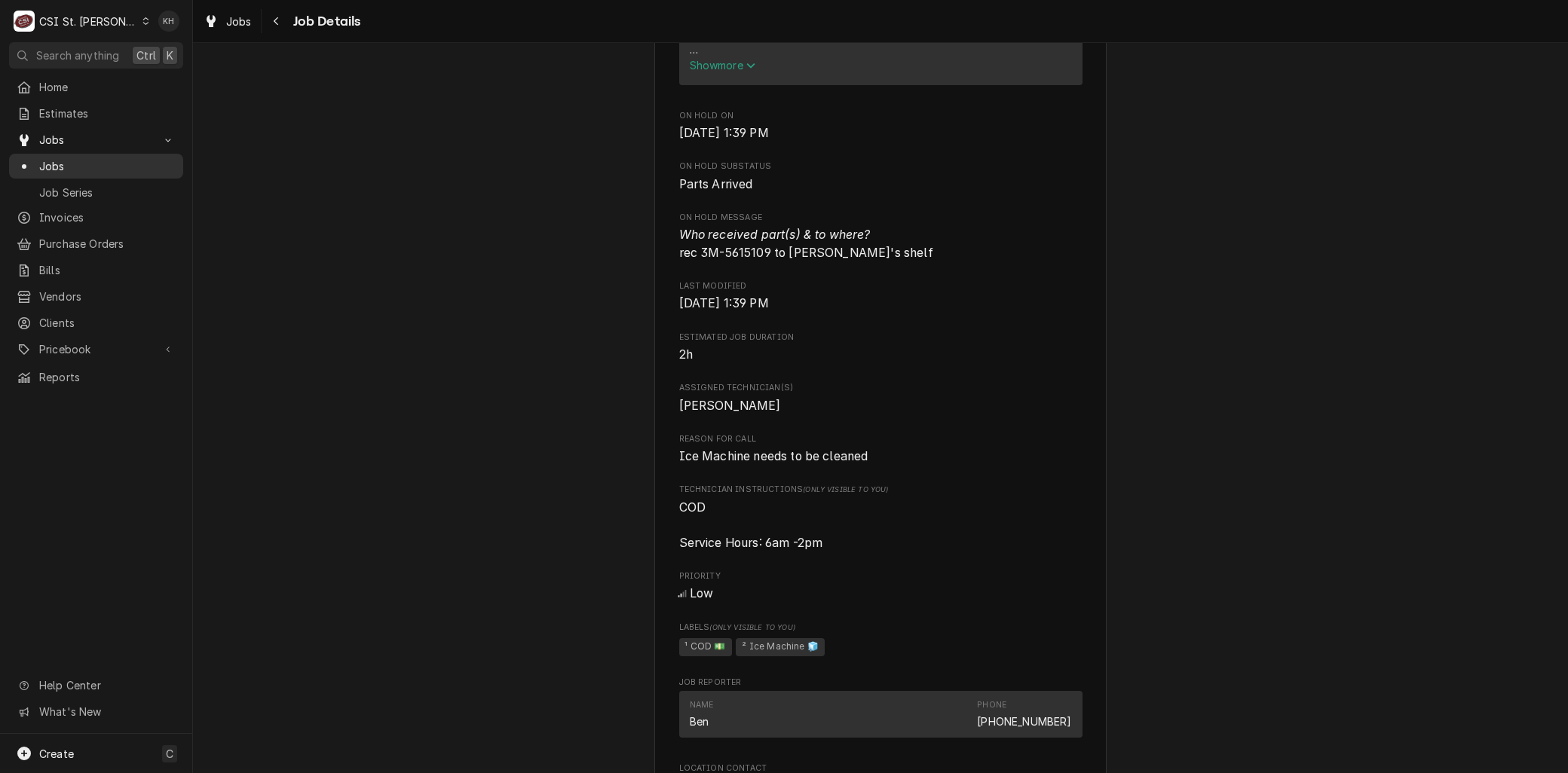
click at [63, 159] on span "Jobs" at bounding box center [107, 166] width 136 height 16
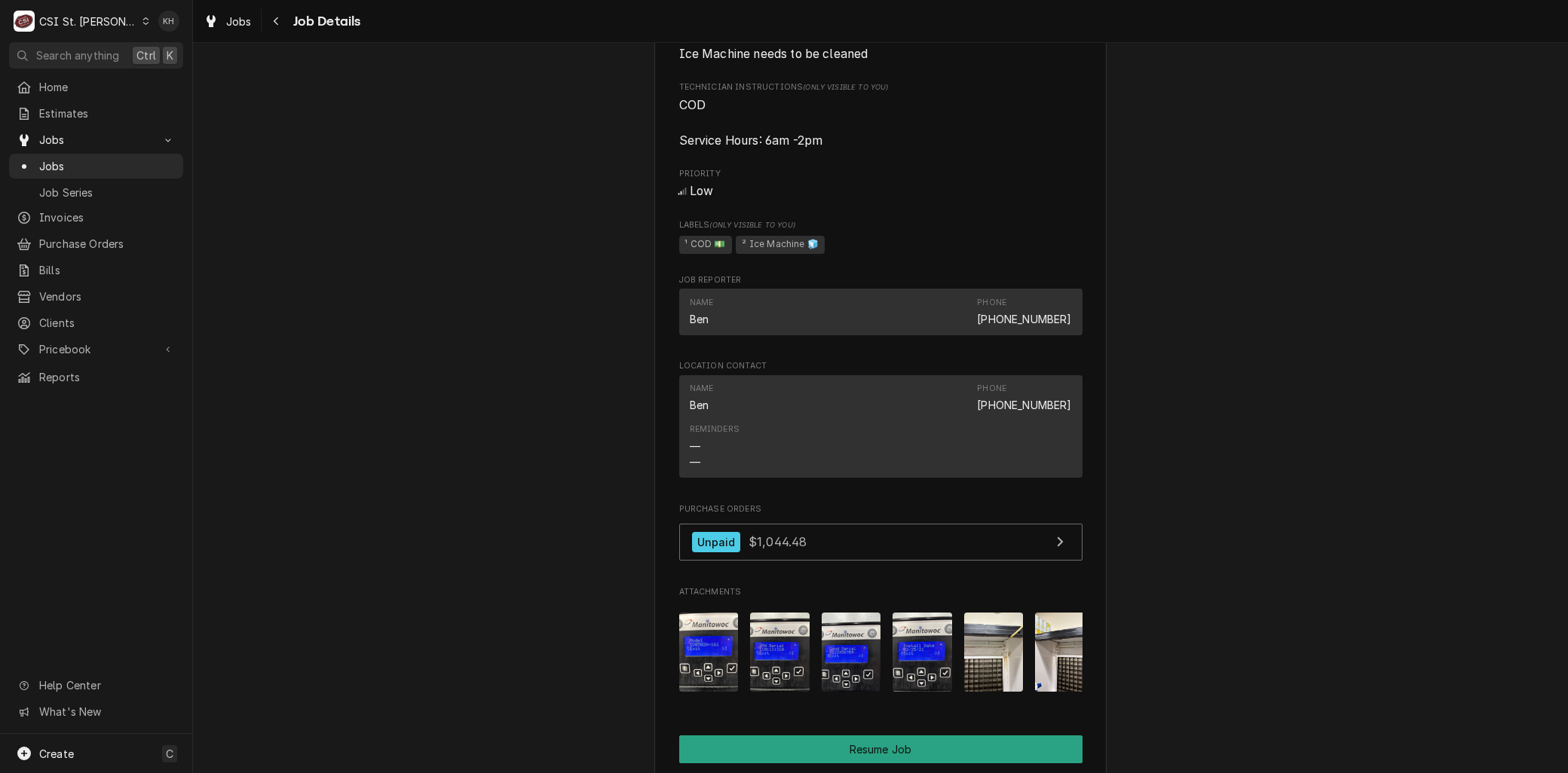
scroll to position [1339, 0]
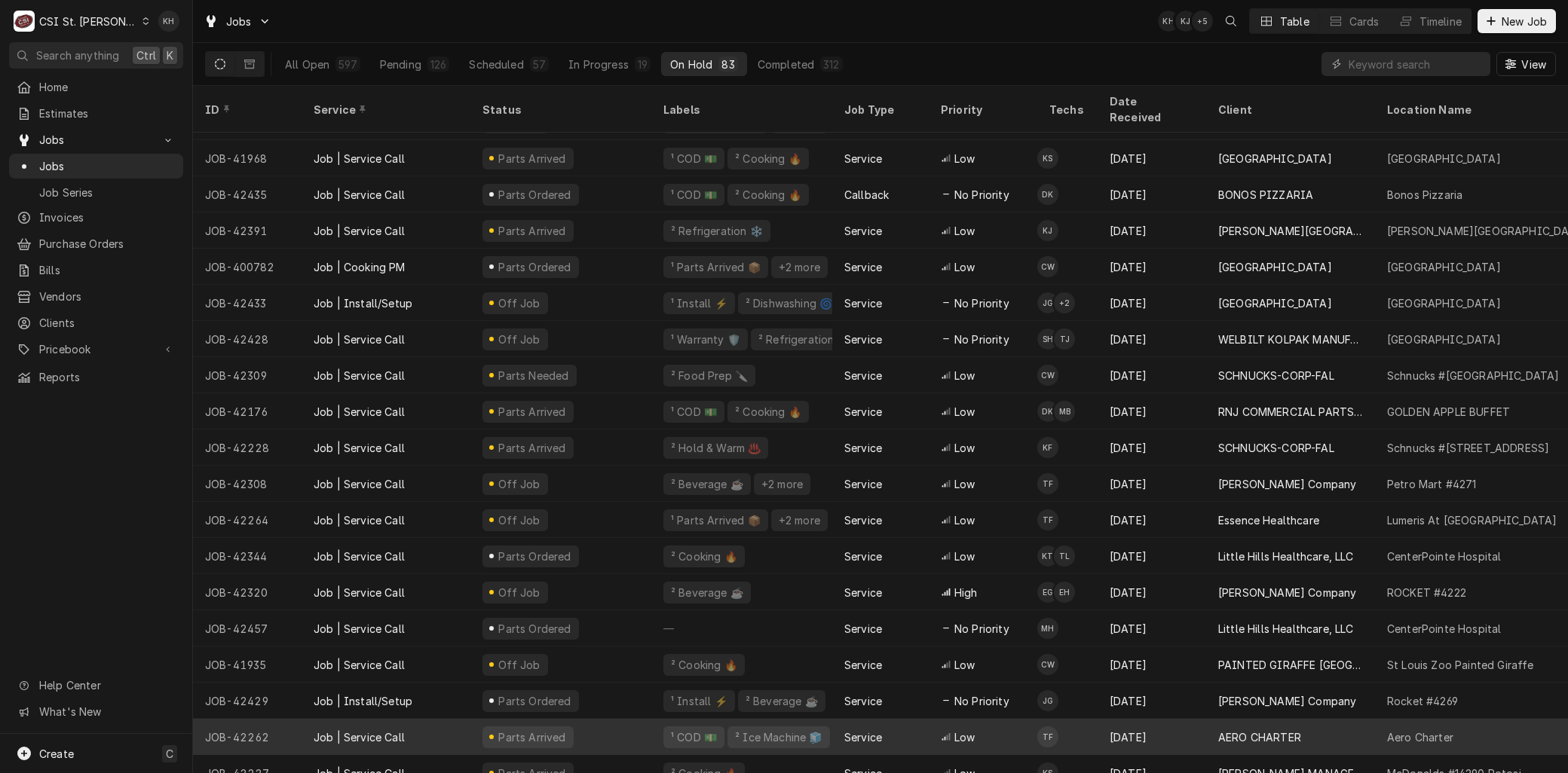
scroll to position [329, 0]
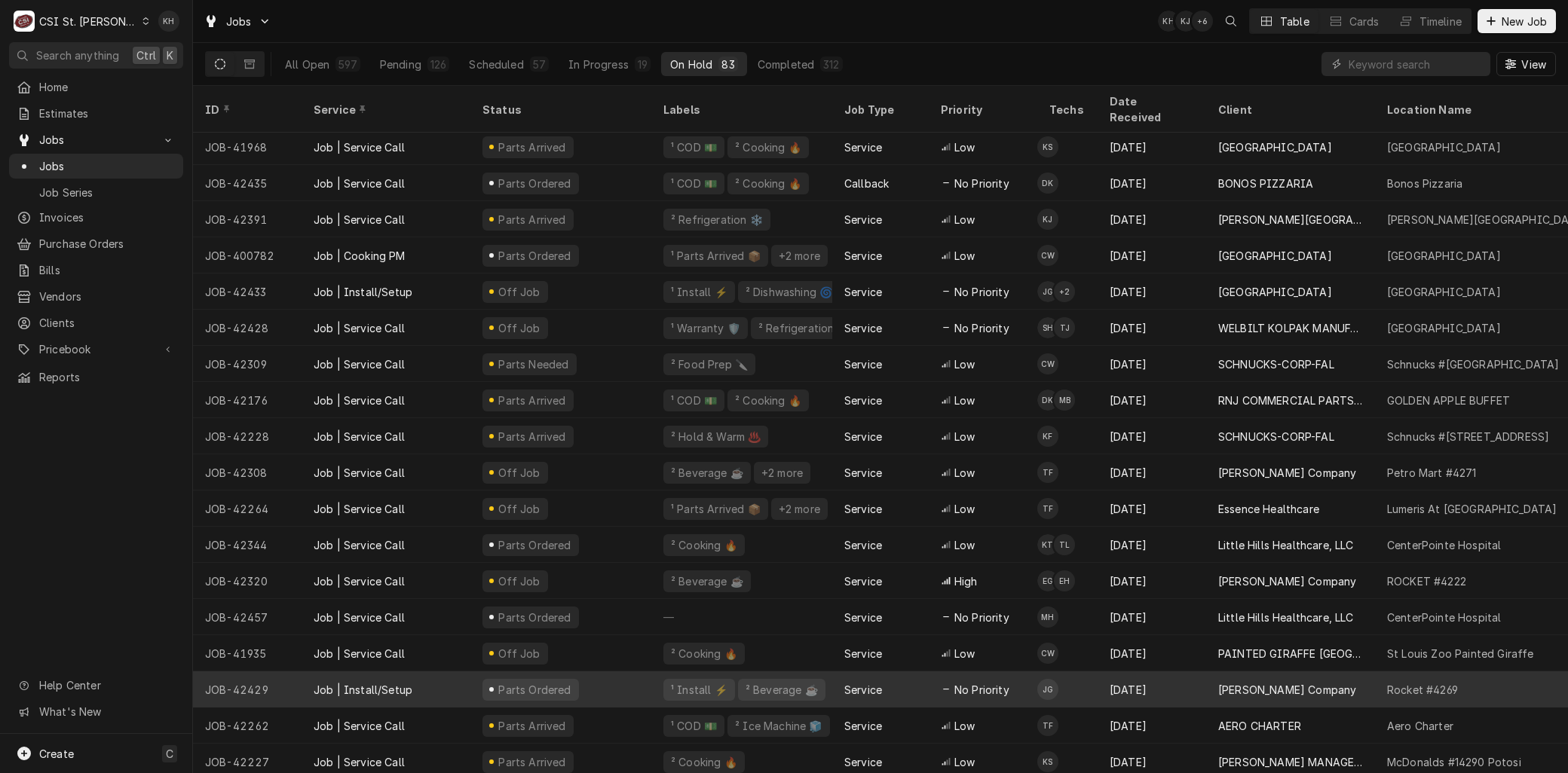
click at [269, 671] on div "JOB-42429" at bounding box center [247, 689] width 109 height 37
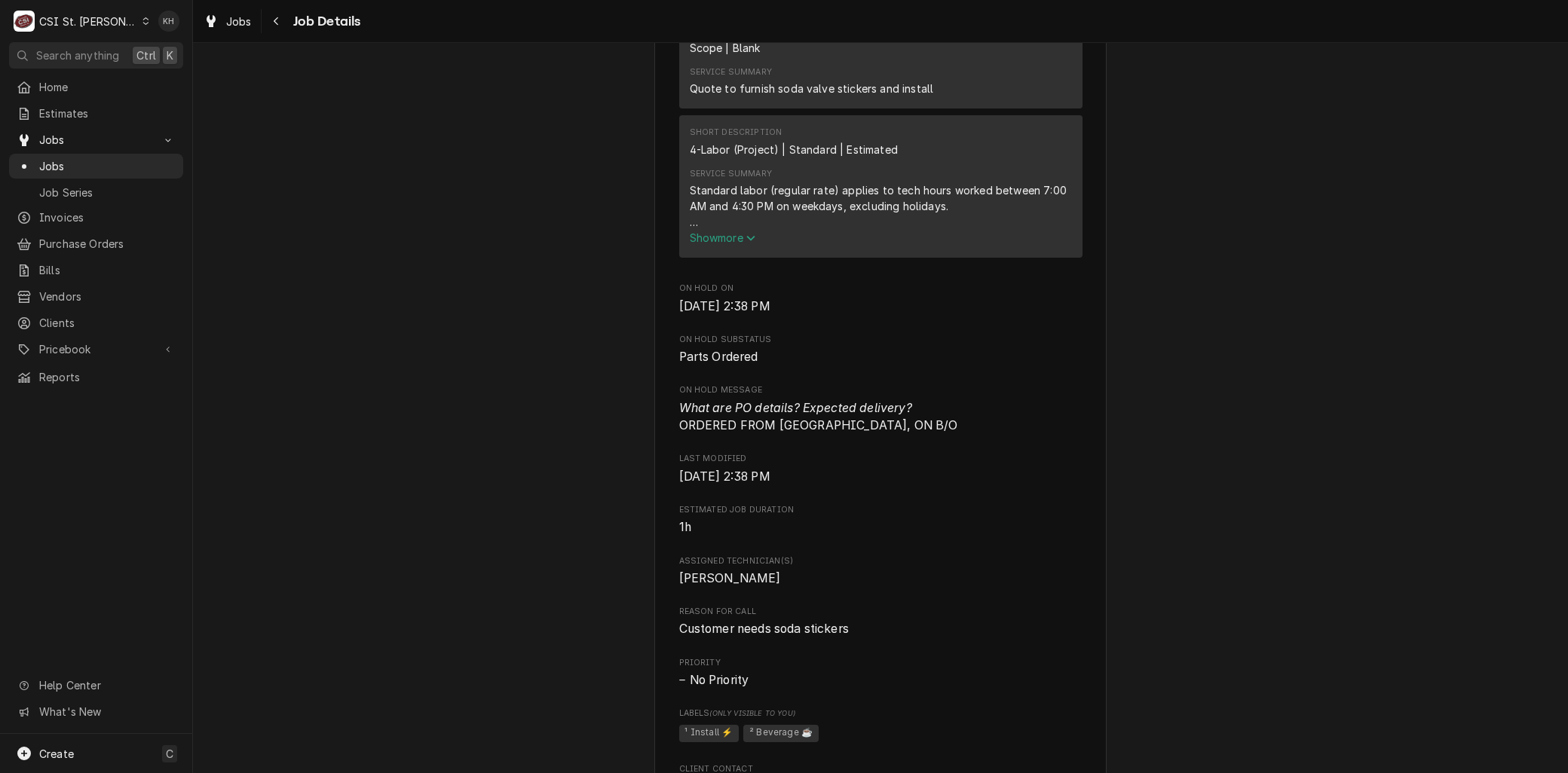
scroll to position [921, 0]
